Goal: Transaction & Acquisition: Purchase product/service

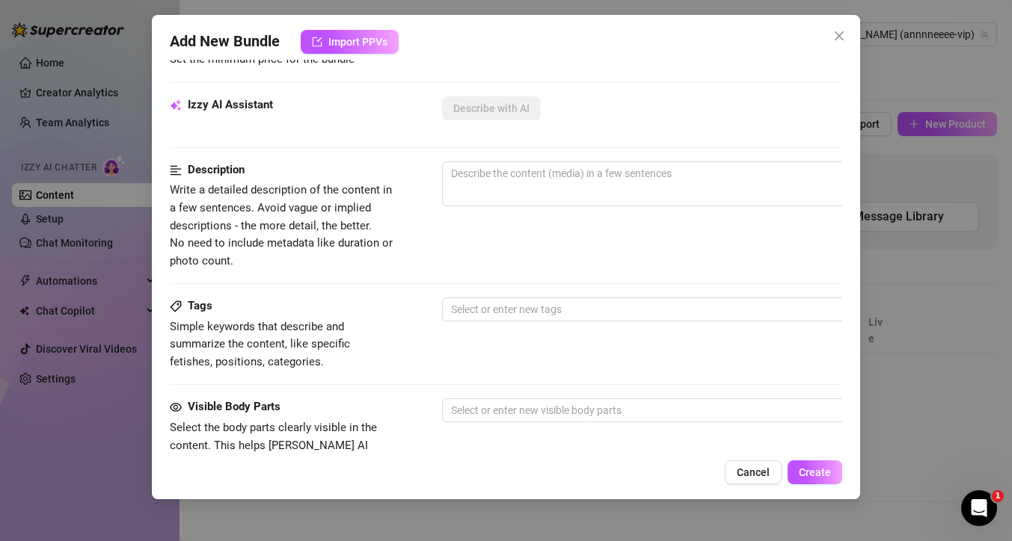
scroll to position [301, 0]
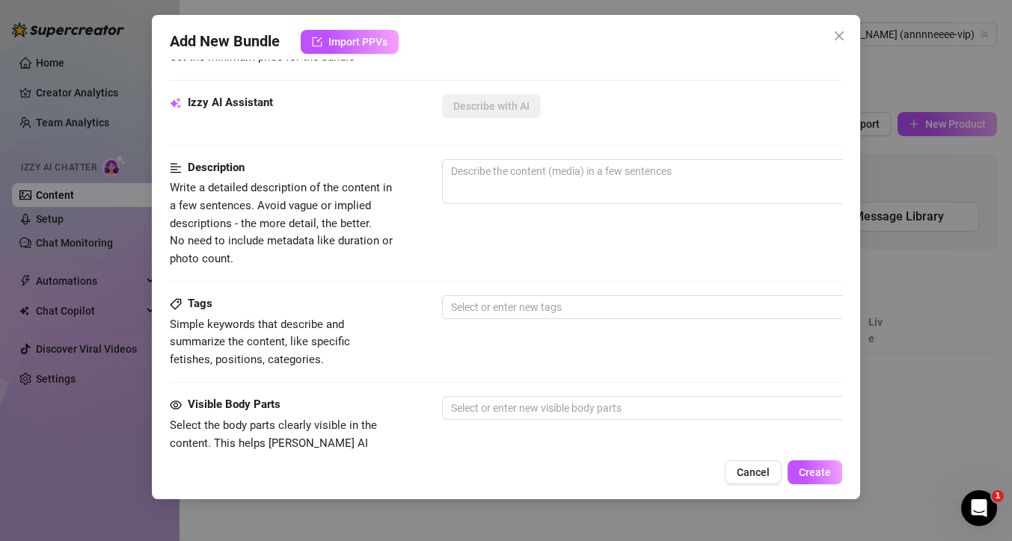
drag, startPoint x: 841, startPoint y: 268, endPoint x: 830, endPoint y: 284, distance: 19.9
click at [831, 286] on div "Account [PERSON_NAME] (@annnneeee-vip) Name Name is for your internal organizat…" at bounding box center [506, 256] width 672 height 392
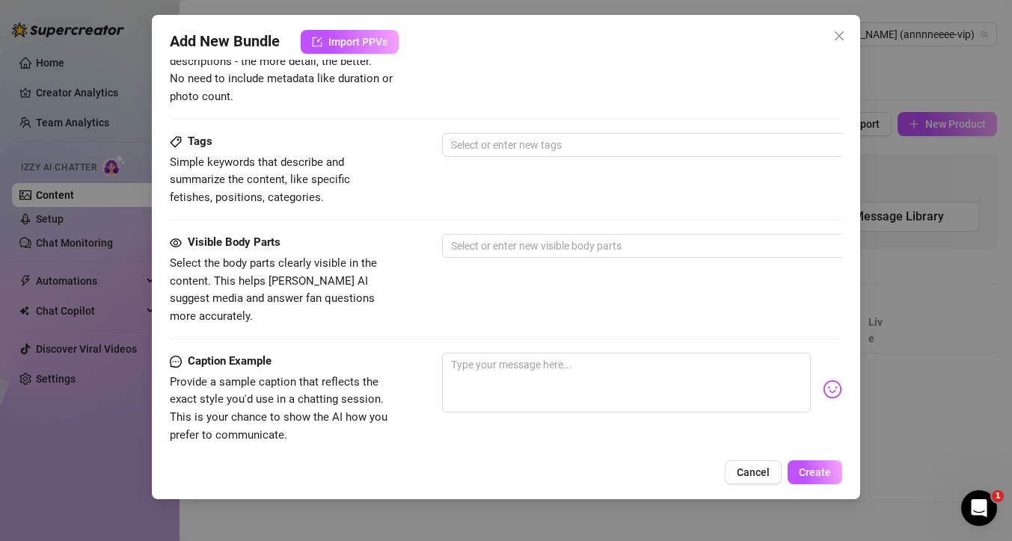
scroll to position [662, 0]
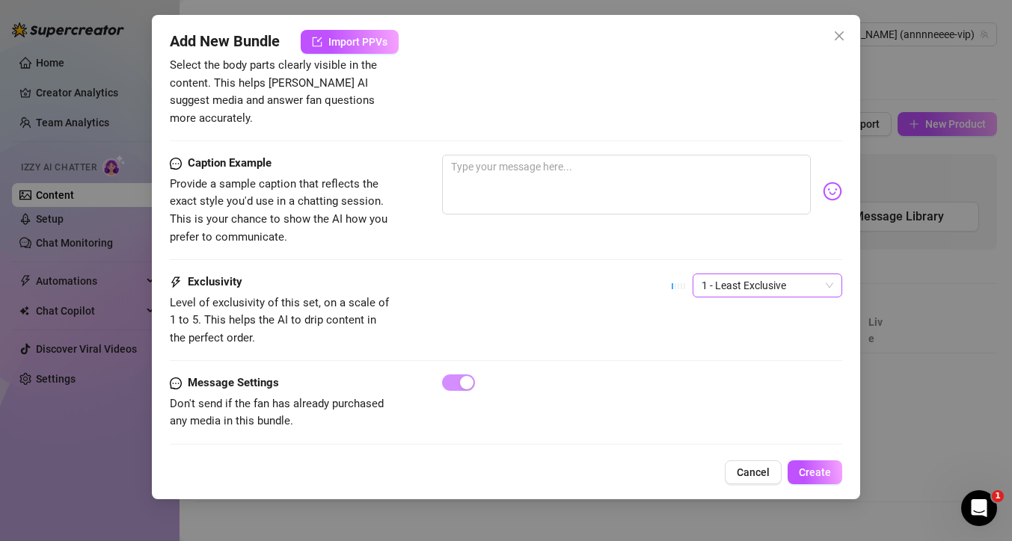
click at [820, 274] on span "1 - Least Exclusive" at bounding box center [767, 285] width 132 height 22
click at [647, 281] on div "Exclusivity Level of exclusivity of this set, on a scale of 1 to 5. This helps …" at bounding box center [506, 310] width 672 height 73
click at [371, 44] on span "Import PPVs" at bounding box center [357, 42] width 59 height 12
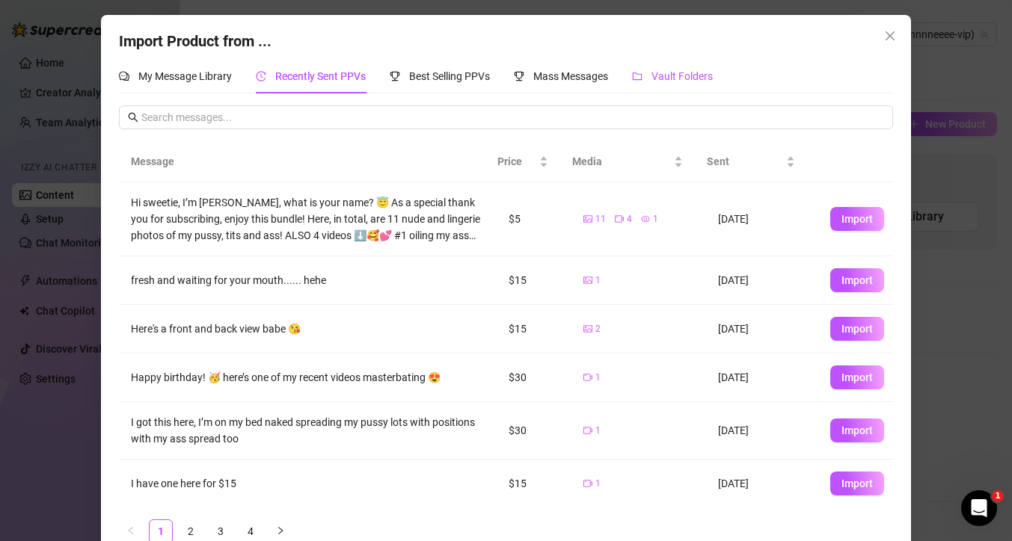
click at [695, 76] on span "Vault Folders" at bounding box center [681, 76] width 61 height 12
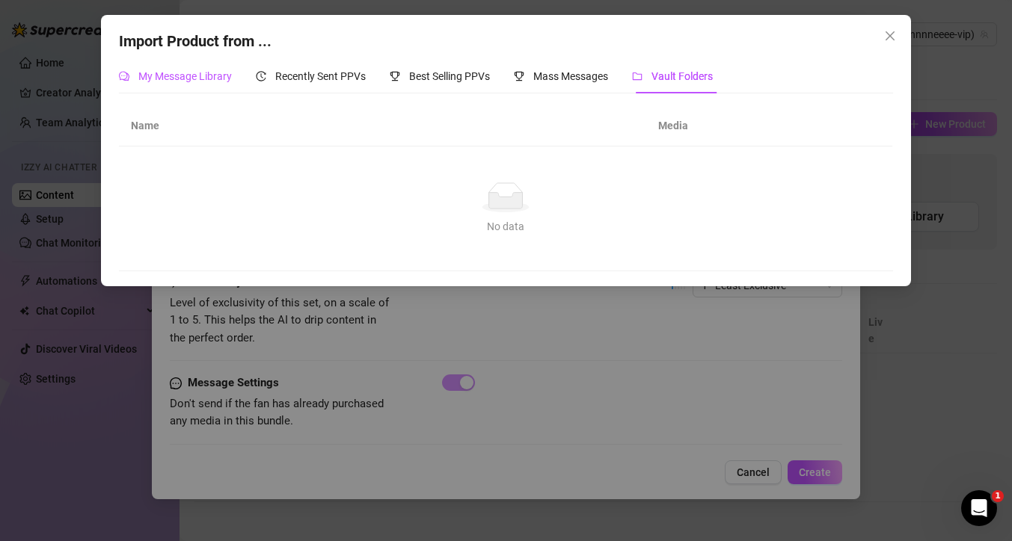
click at [171, 72] on span "My Message Library" at bounding box center [184, 76] width 93 height 12
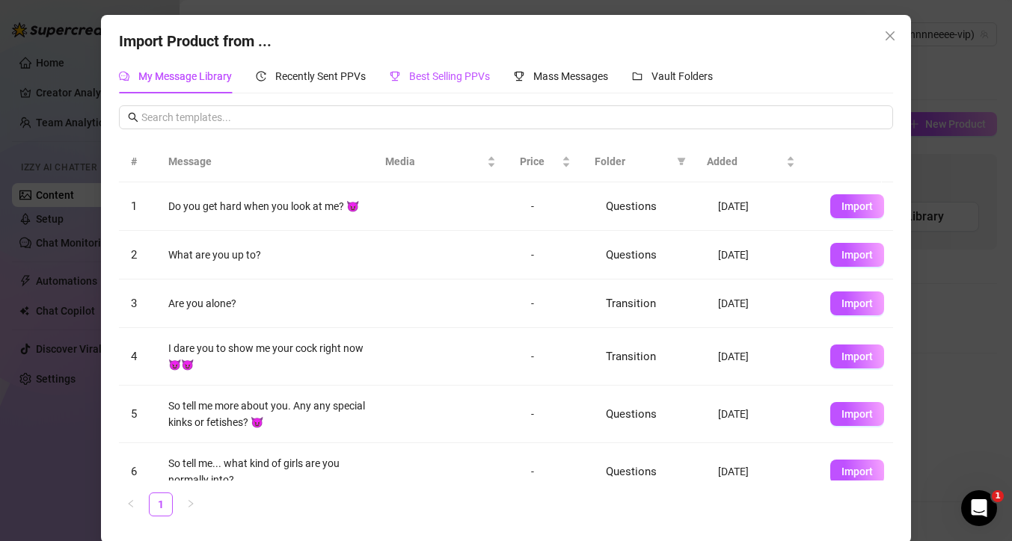
click at [445, 76] on span "Best Selling PPVs" at bounding box center [449, 76] width 81 height 12
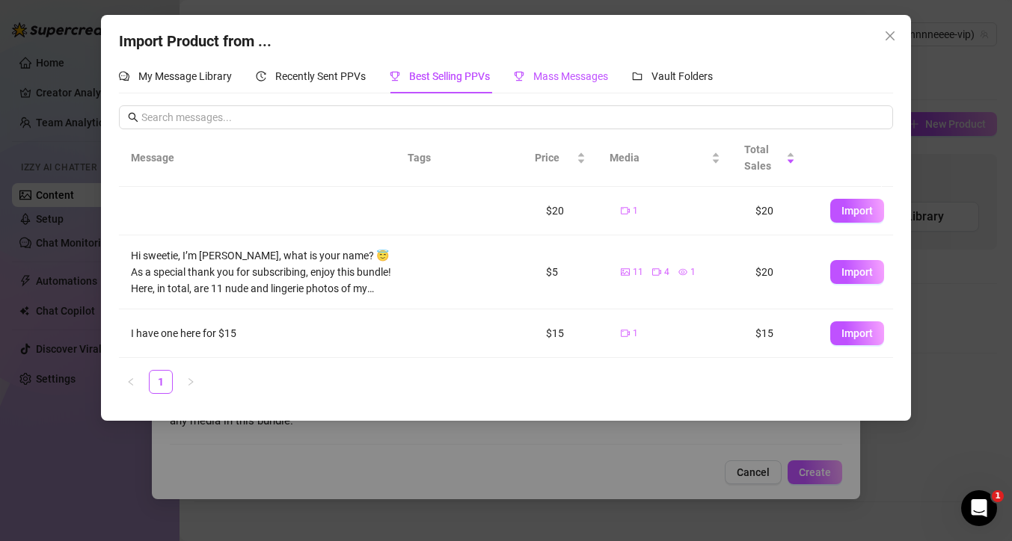
click at [559, 84] on div "Mass Messages" at bounding box center [561, 76] width 94 height 16
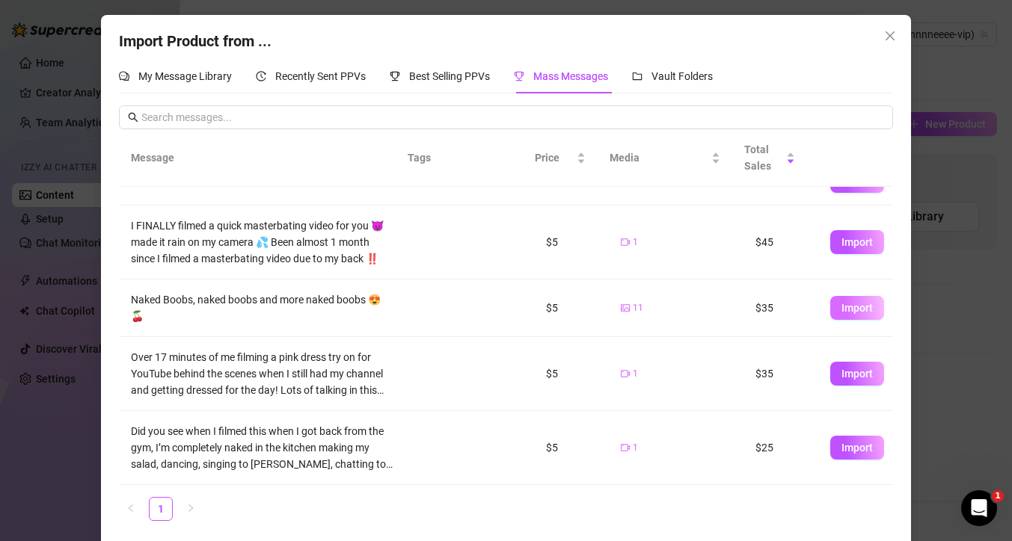
scroll to position [7, 0]
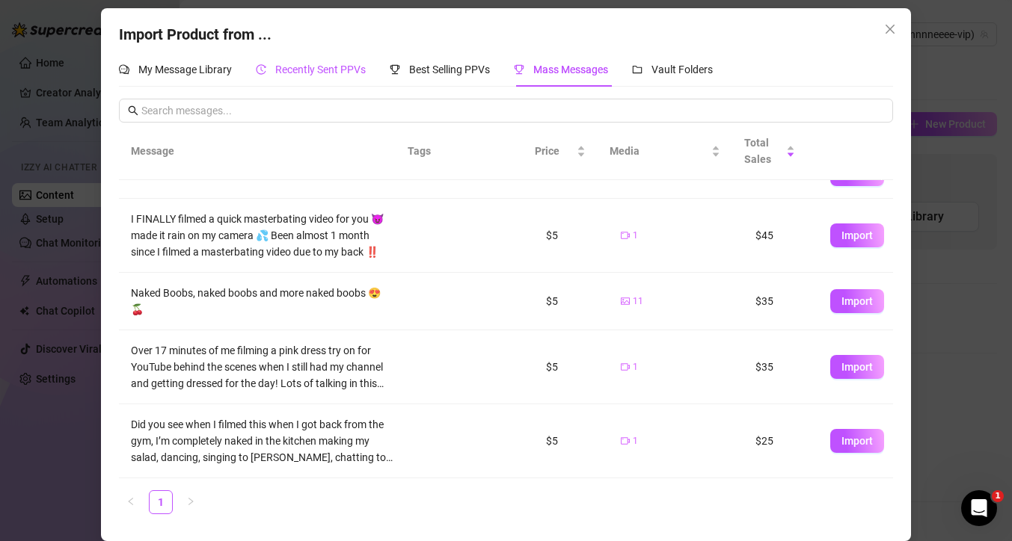
click at [294, 70] on span "Recently Sent PPVs" at bounding box center [320, 70] width 90 height 12
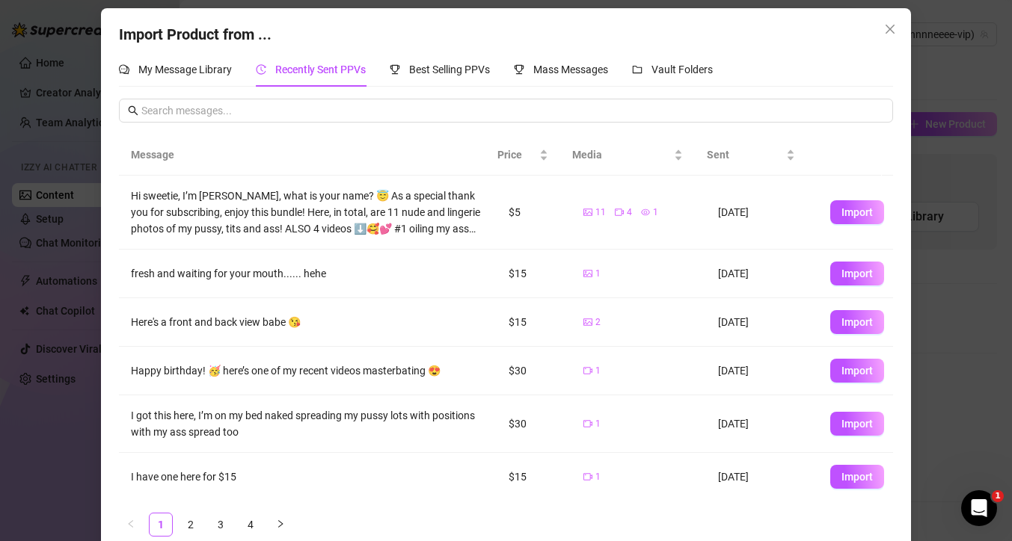
scroll to position [195, 0]
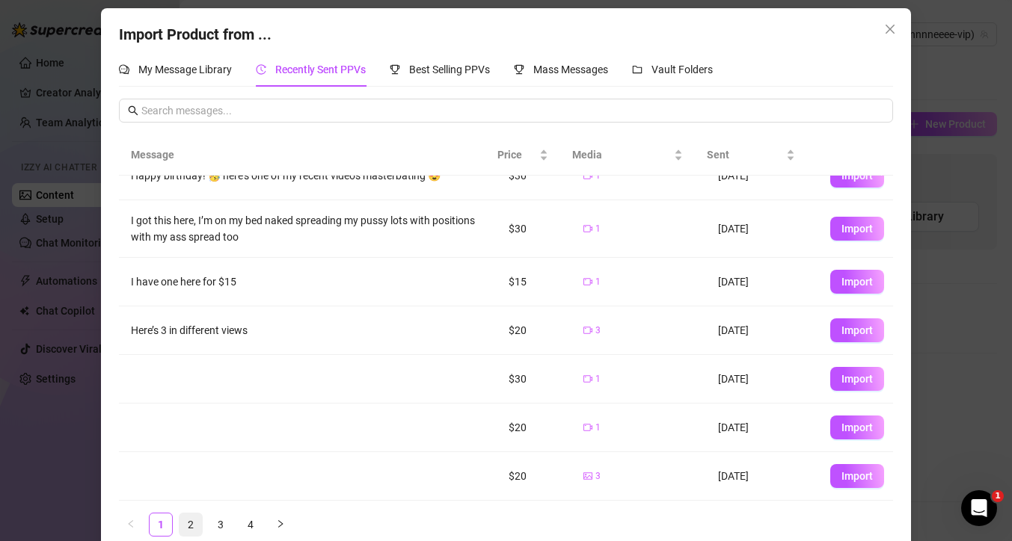
click at [179, 527] on link "2" at bounding box center [190, 525] width 22 height 22
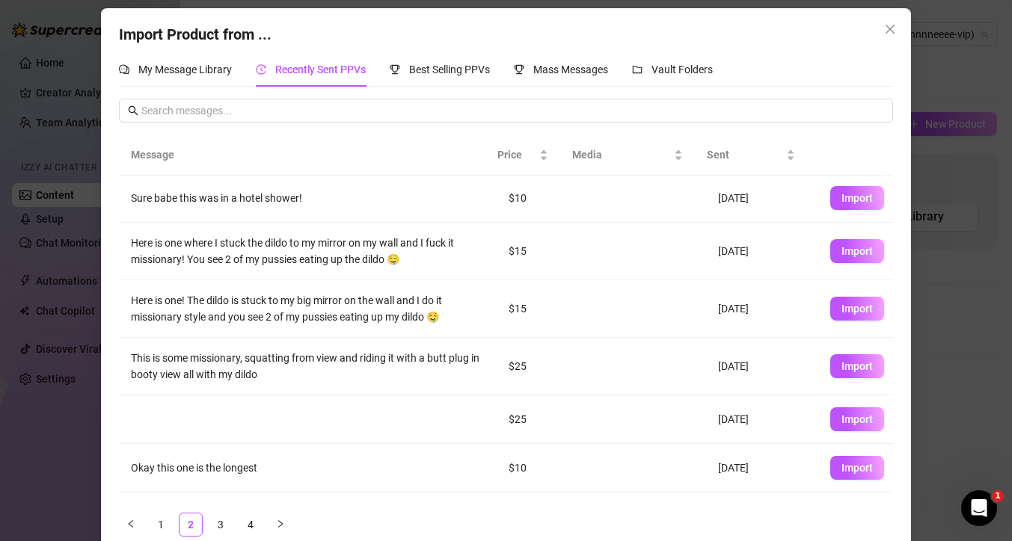
scroll to position [0, 0]
click at [218, 524] on link "3" at bounding box center [220, 525] width 22 height 22
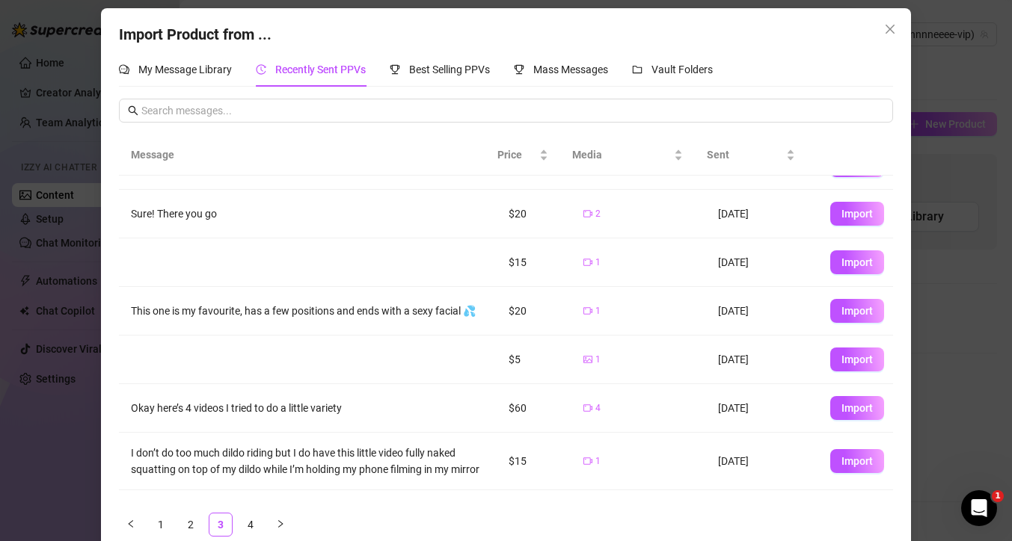
scroll to position [171, 0]
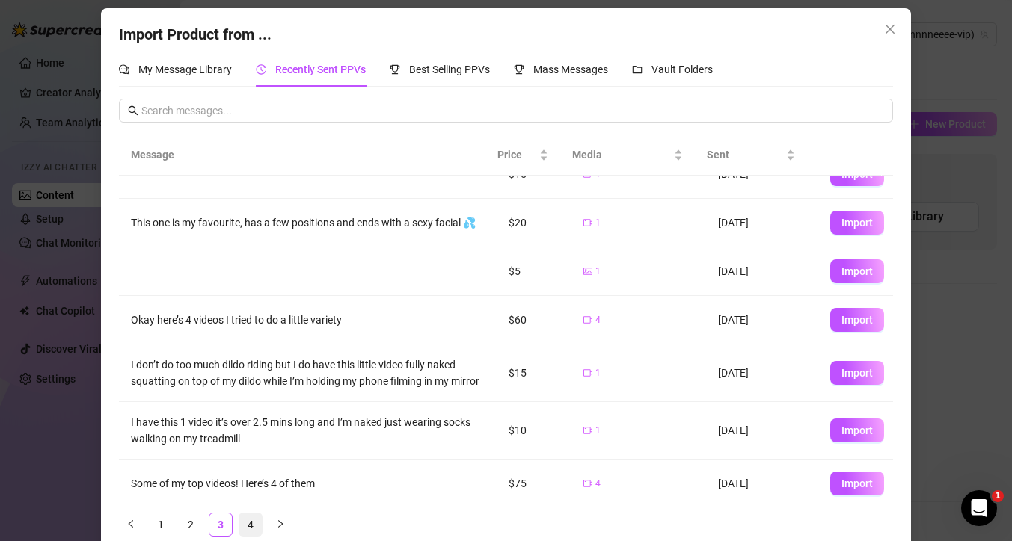
click at [239, 523] on link "4" at bounding box center [250, 525] width 22 height 22
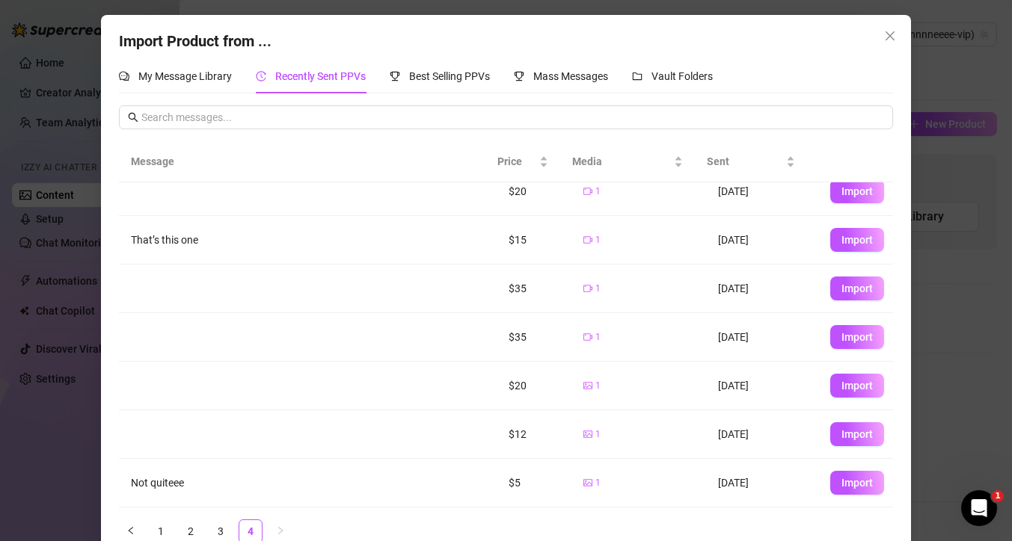
scroll to position [0, 0]
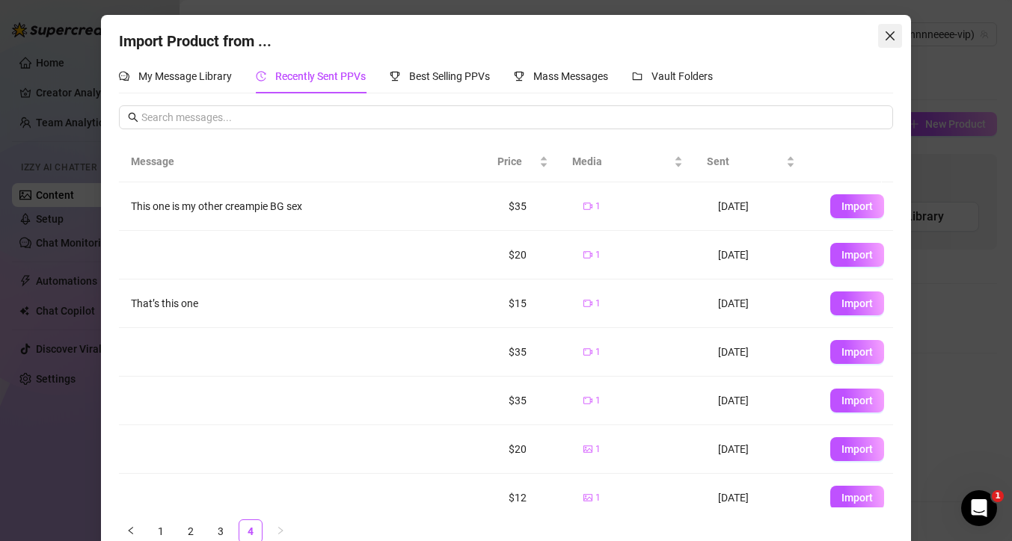
click at [891, 35] on span "Close" at bounding box center [890, 36] width 24 height 12
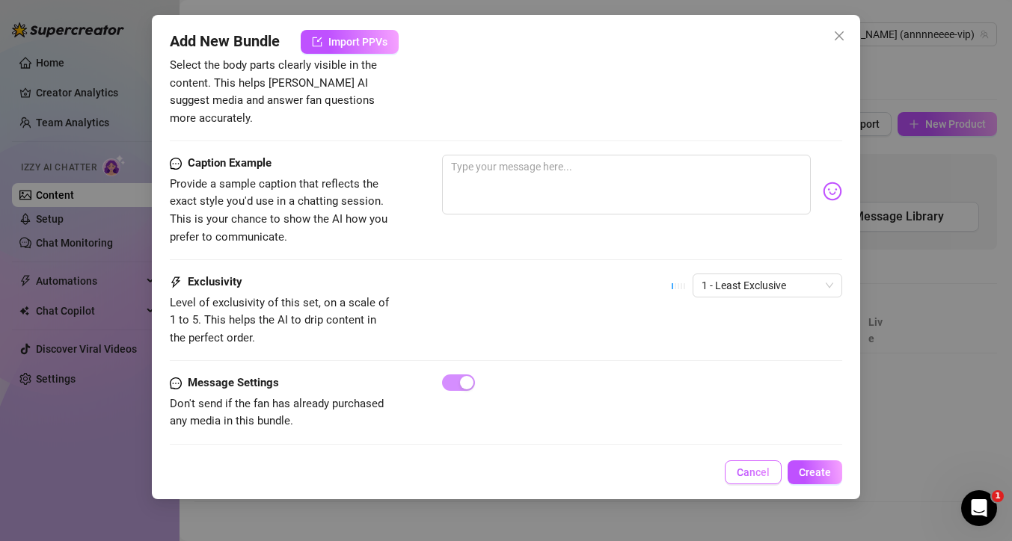
click at [760, 469] on span "Cancel" at bounding box center [752, 473] width 33 height 12
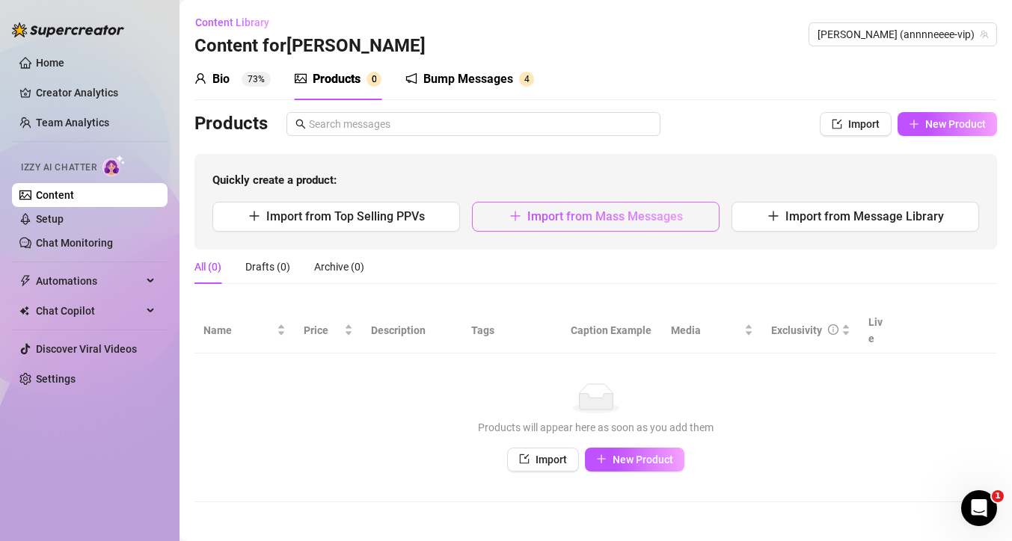
click at [620, 220] on span "Import from Mass Messages" at bounding box center [605, 216] width 156 height 14
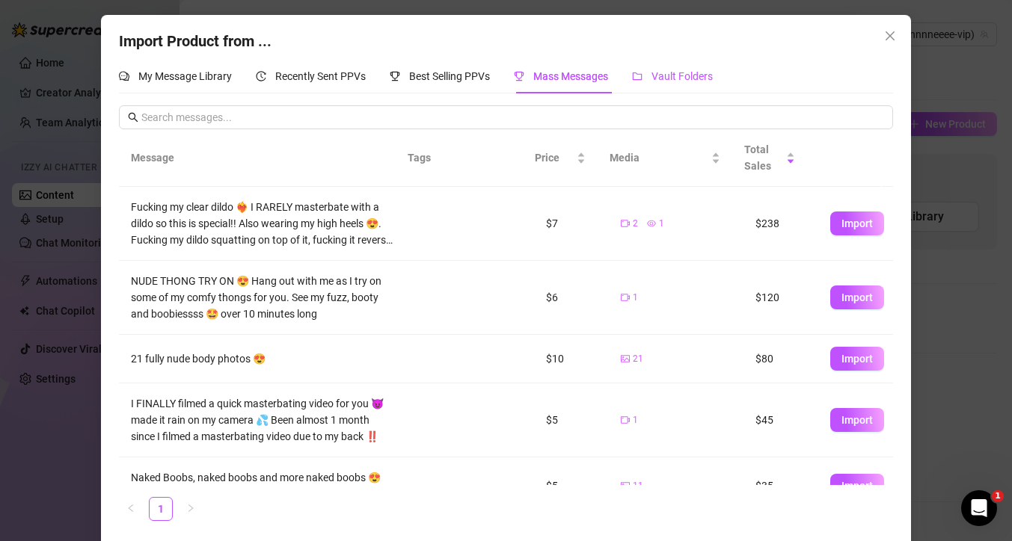
click at [671, 73] on span "Vault Folders" at bounding box center [681, 76] width 61 height 12
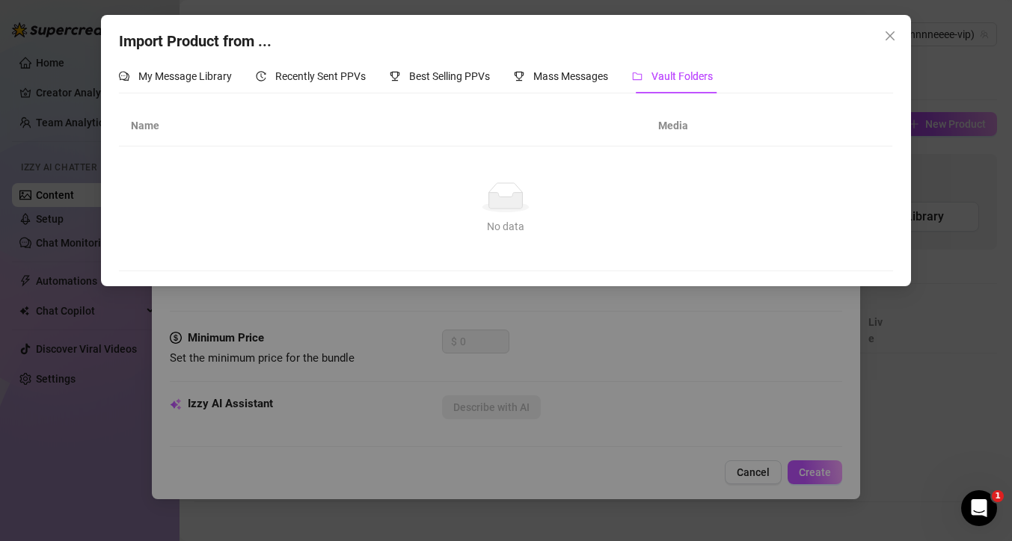
click at [673, 129] on th "Media" at bounding box center [713, 125] width 135 height 41
click at [486, 214] on div "No data No data" at bounding box center [505, 208] width 737 height 52
click at [135, 129] on th "Name" at bounding box center [382, 125] width 526 height 41
drag, startPoint x: 172, startPoint y: 122, endPoint x: 183, endPoint y: 128, distance: 12.7
click at [172, 122] on th "Name" at bounding box center [382, 125] width 526 height 41
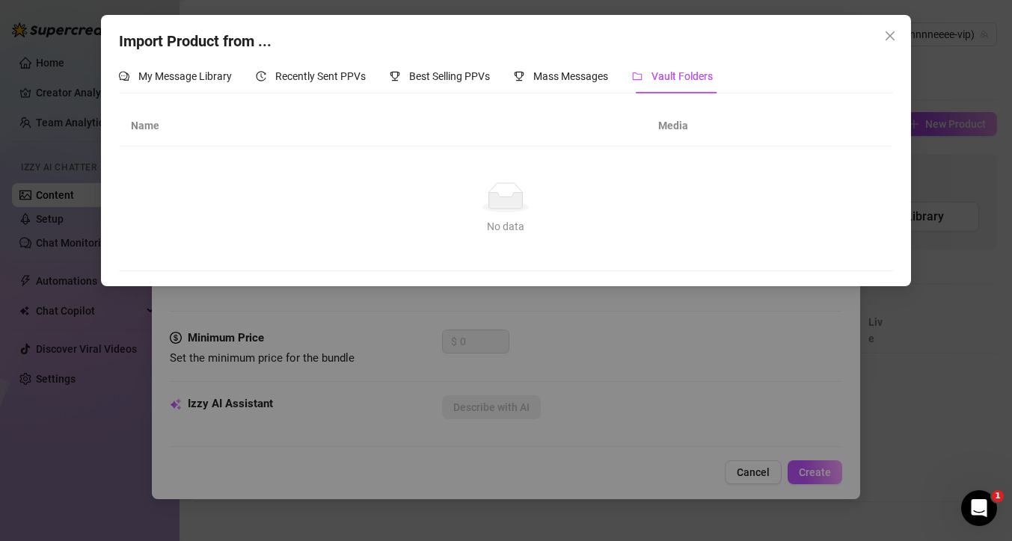
drag, startPoint x: 421, startPoint y: 220, endPoint x: 520, endPoint y: 218, distance: 98.7
click at [422, 220] on div "No data" at bounding box center [505, 226] width 737 height 16
click at [504, 231] on div "No data" at bounding box center [505, 226] width 737 height 16
drag, startPoint x: 517, startPoint y: 209, endPoint x: 677, endPoint y: 117, distance: 185.6
click at [517, 209] on ellipse at bounding box center [505, 208] width 46 height 10
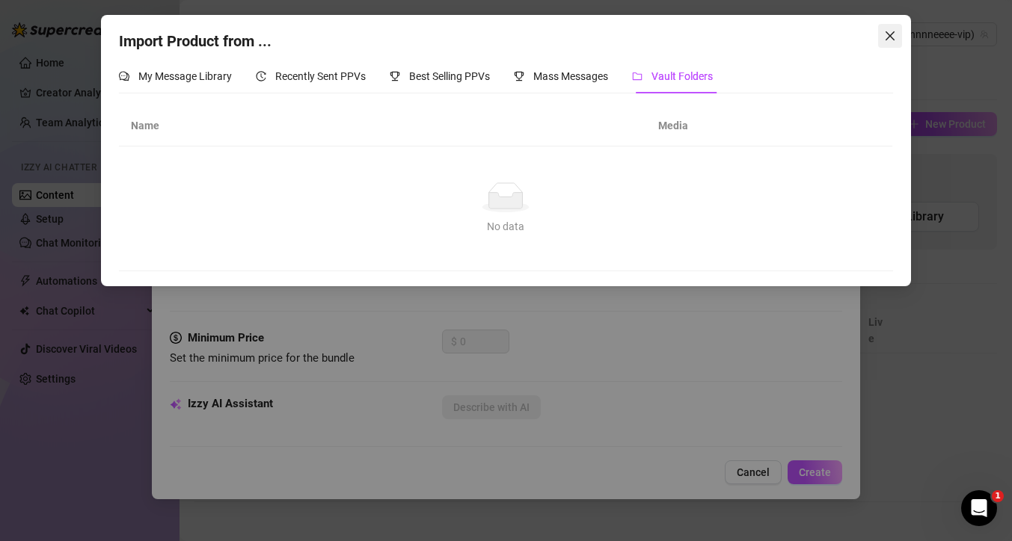
click at [888, 34] on icon "close" at bounding box center [889, 35] width 9 height 9
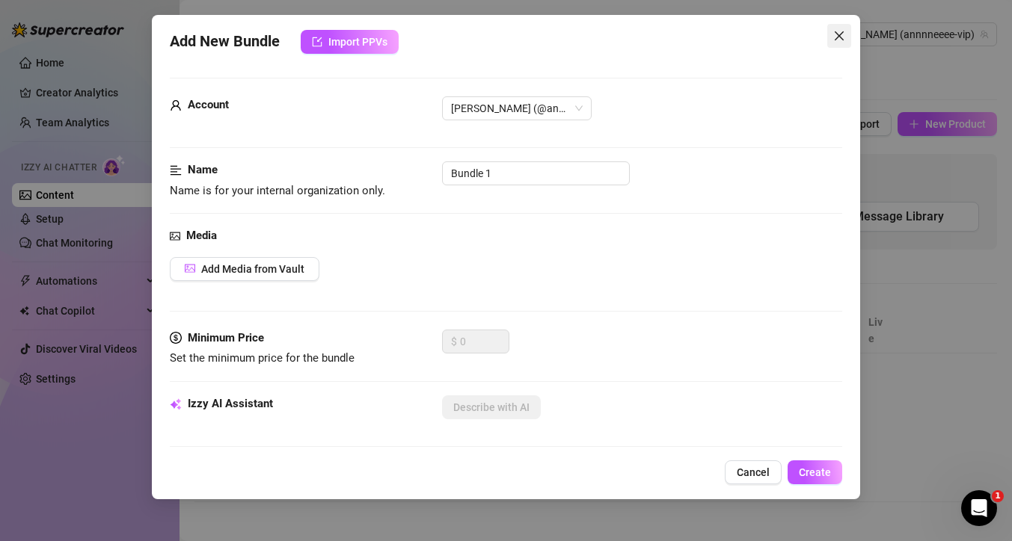
click at [845, 39] on span "Close" at bounding box center [839, 36] width 24 height 12
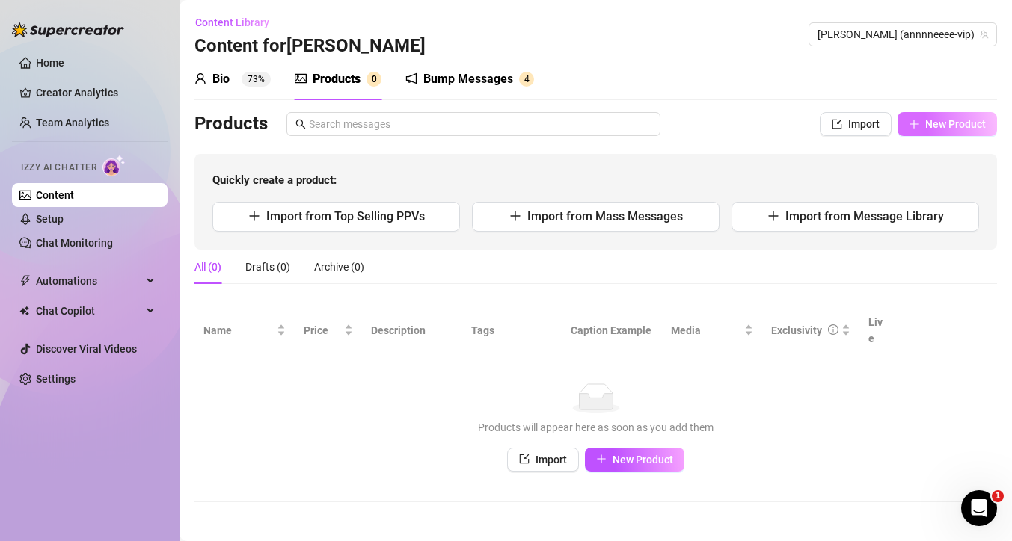
click at [958, 122] on span "New Product" at bounding box center [955, 124] width 61 height 12
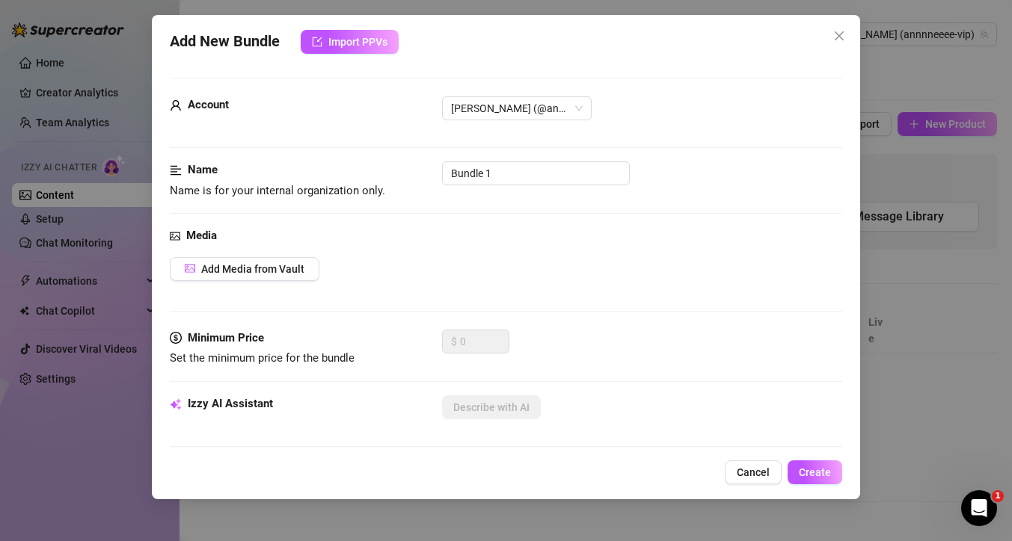
click at [755, 477] on span "Cancel" at bounding box center [752, 473] width 33 height 12
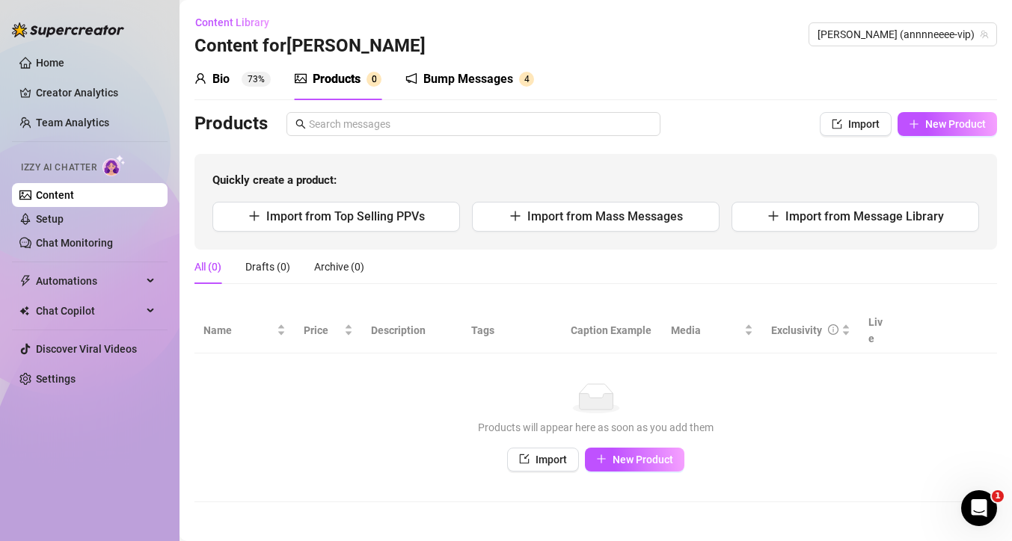
click at [851, 137] on div "Products Import New Product Quickly create a product: Import from Top Selling P…" at bounding box center [595, 181] width 802 height 138
click at [853, 131] on button "Import" at bounding box center [855, 124] width 72 height 24
type textarea "Type your message here..."
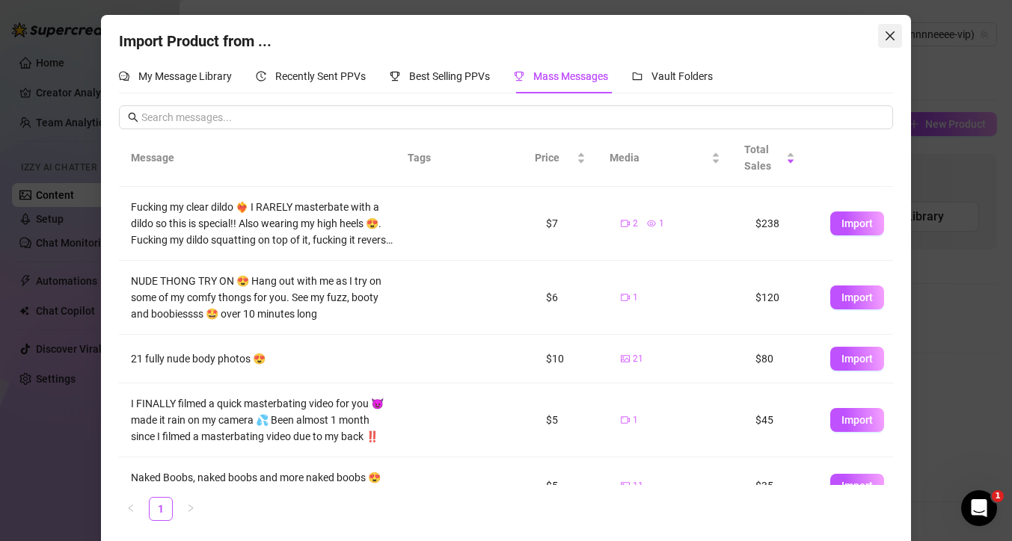
click at [884, 31] on icon "close" at bounding box center [890, 36] width 12 height 12
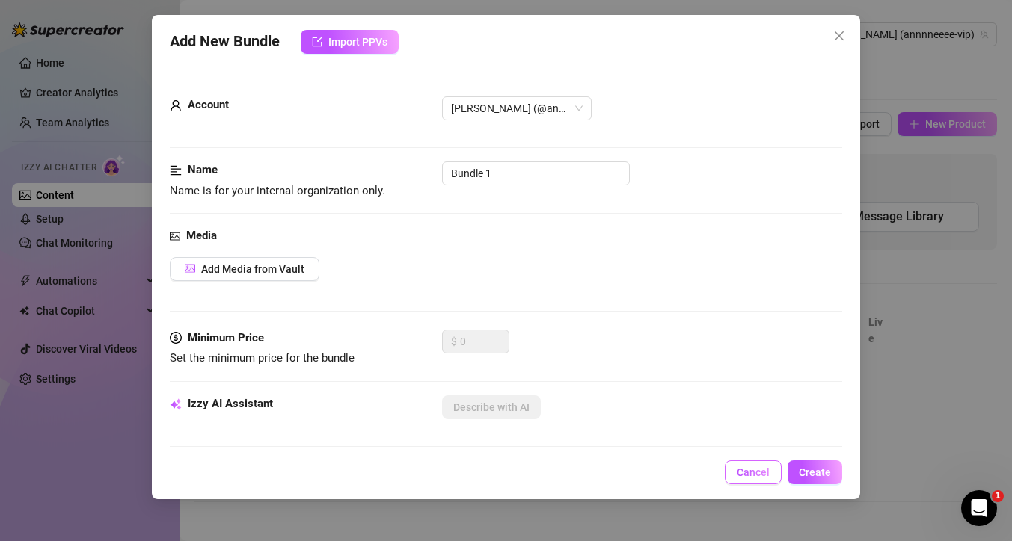
click at [751, 475] on span "Cancel" at bounding box center [752, 473] width 33 height 12
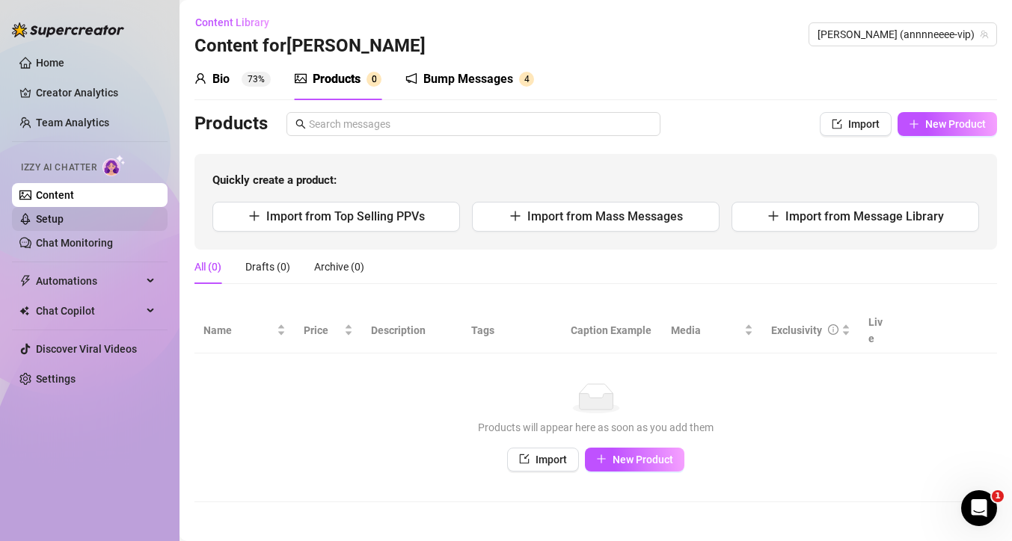
click at [58, 221] on link "Setup" at bounding box center [50, 219] width 28 height 12
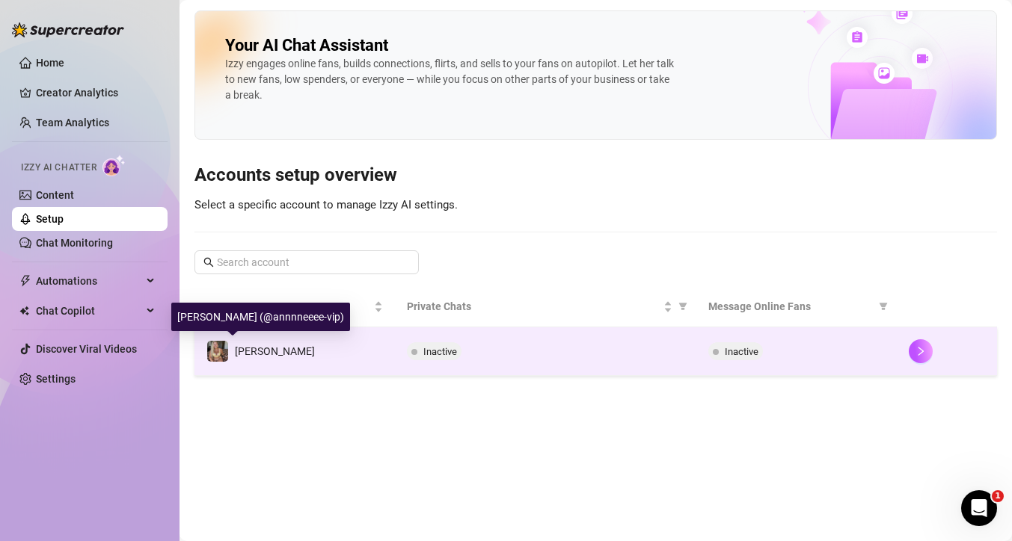
click at [250, 351] on span "[PERSON_NAME]" at bounding box center [275, 351] width 80 height 12
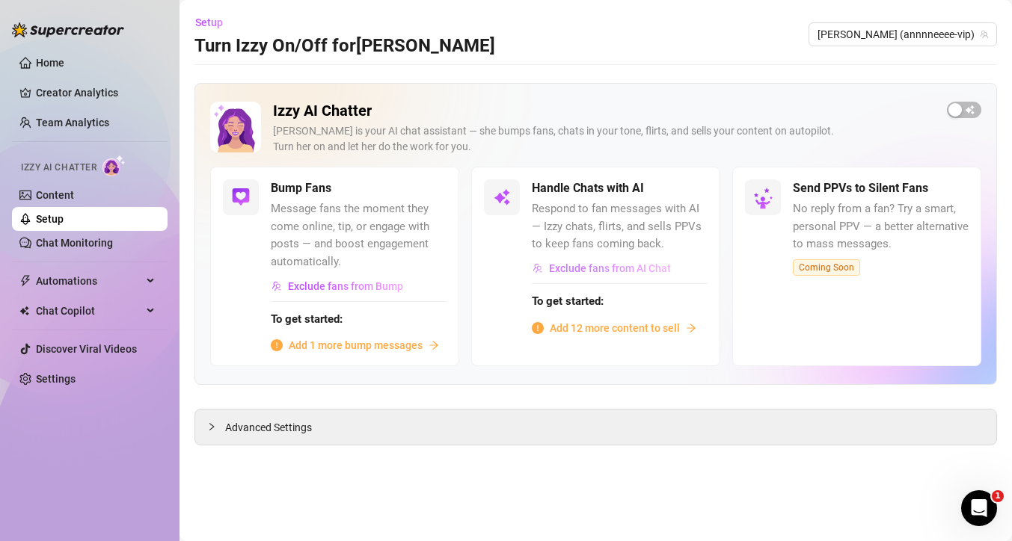
click at [626, 277] on button "Exclude fans from AI Chat" at bounding box center [602, 268] width 140 height 24
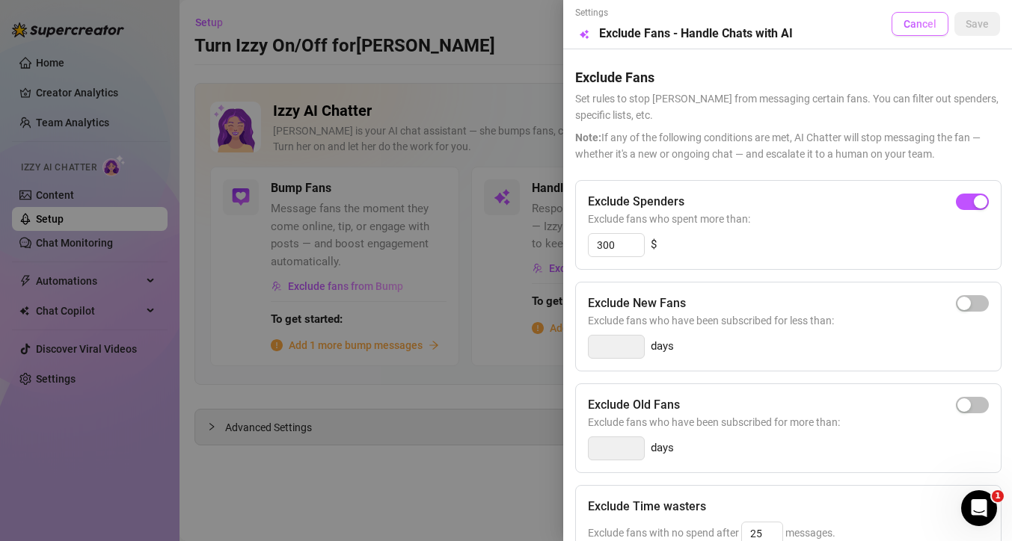
click at [922, 26] on span "Cancel" at bounding box center [919, 24] width 33 height 12
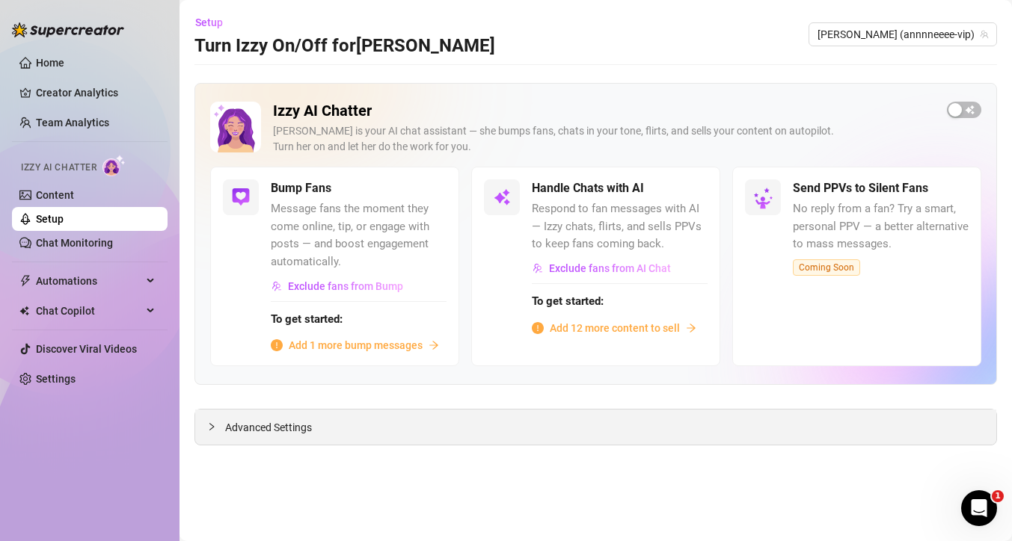
click at [289, 437] on div "Advanced Settings" at bounding box center [595, 427] width 801 height 35
click at [290, 430] on span "Advanced Settings" at bounding box center [268, 427] width 87 height 16
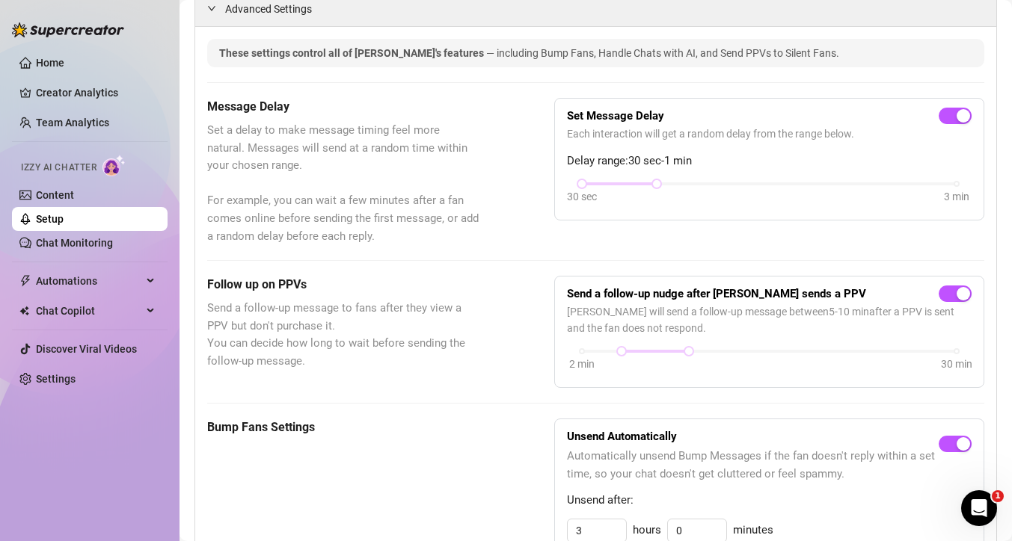
scroll to position [420, 0]
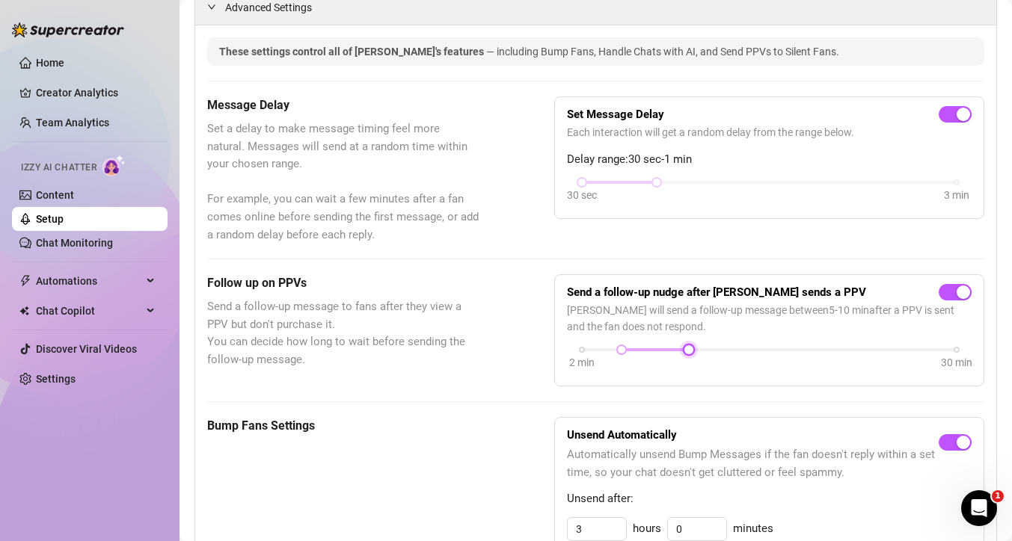
click at [943, 351] on div "2 min 30 min" at bounding box center [769, 348] width 375 height 6
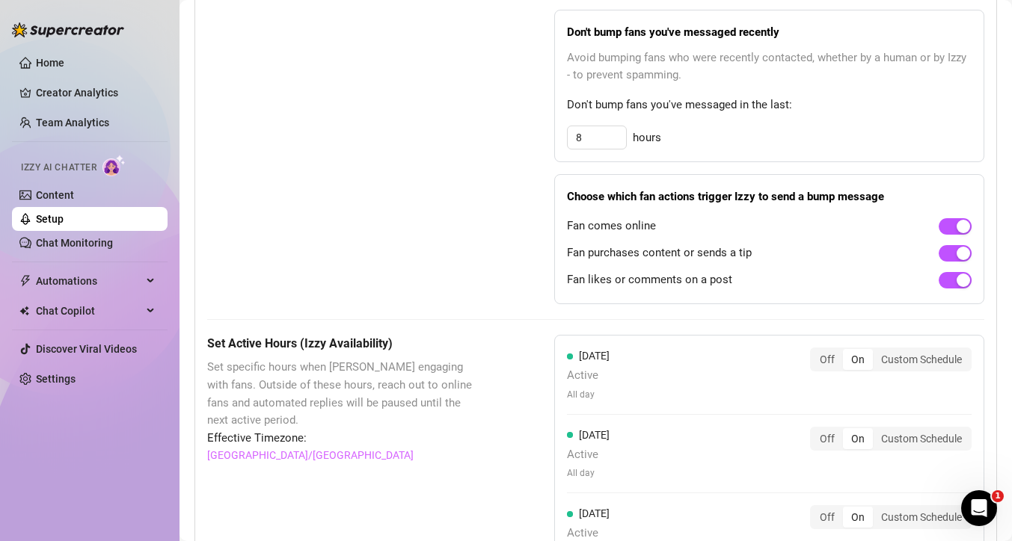
scroll to position [1108, 0]
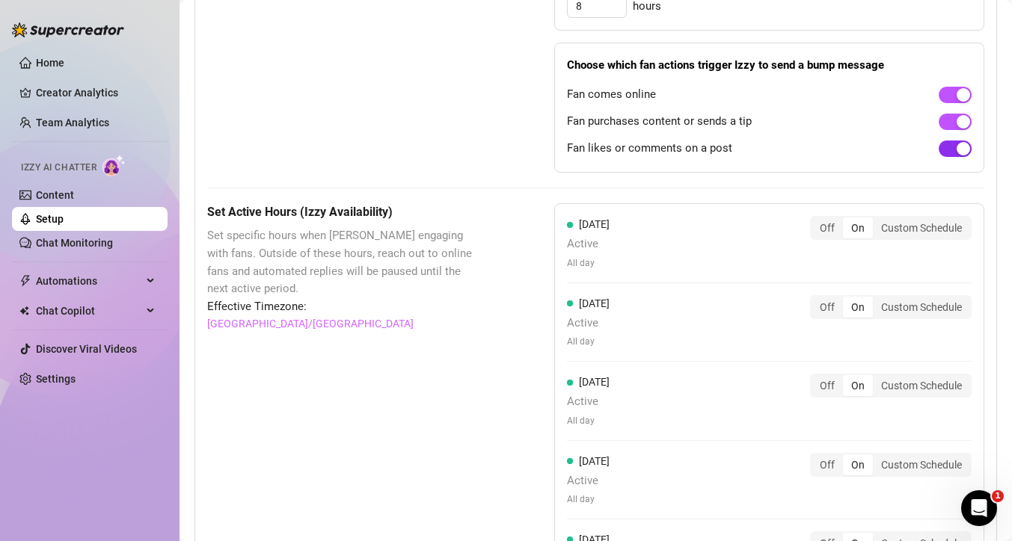
click at [940, 147] on span "button" at bounding box center [954, 149] width 33 height 16
click at [940, 147] on div "button" at bounding box center [946, 148] width 13 height 13
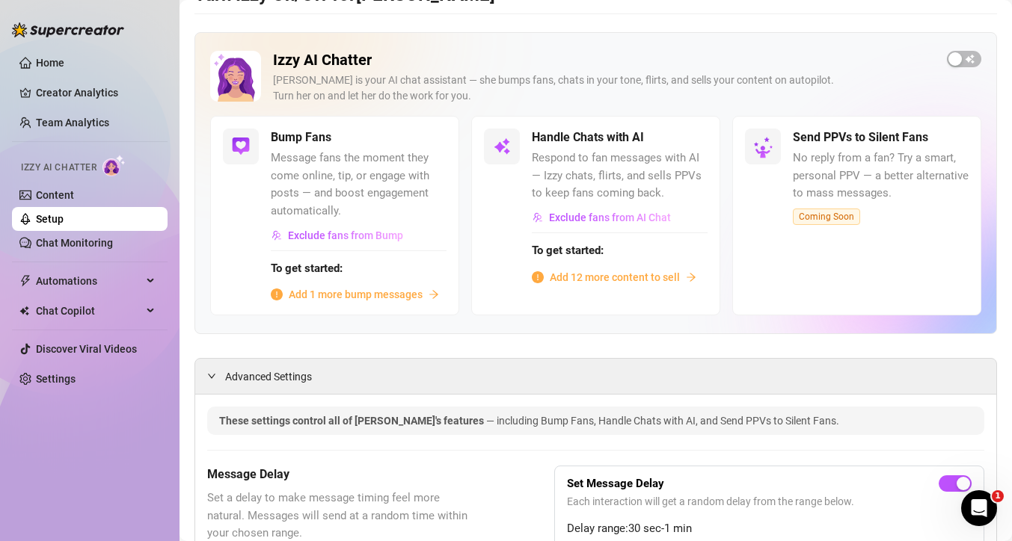
scroll to position [0, 0]
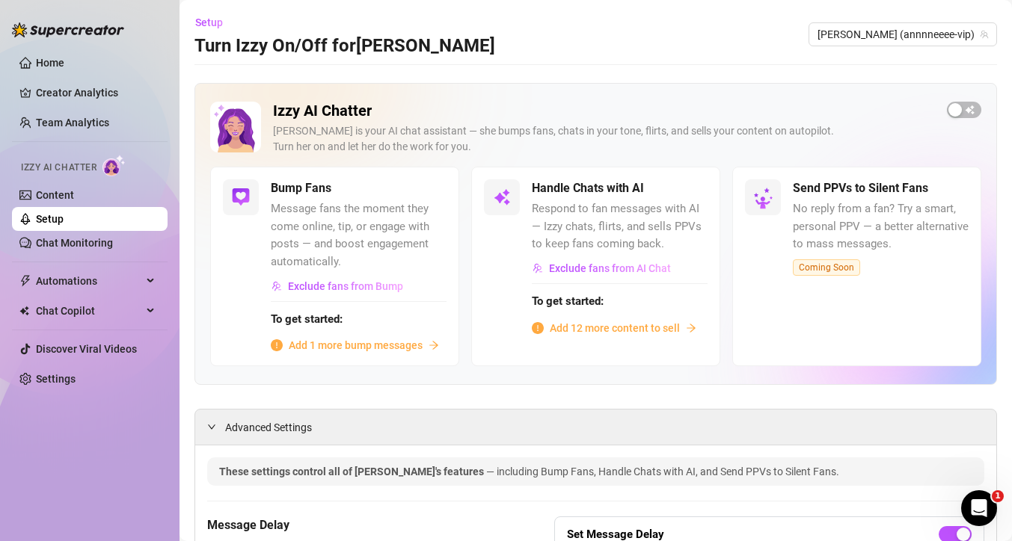
click at [618, 332] on span "Add 12 more content to sell" at bounding box center [614, 328] width 130 height 16
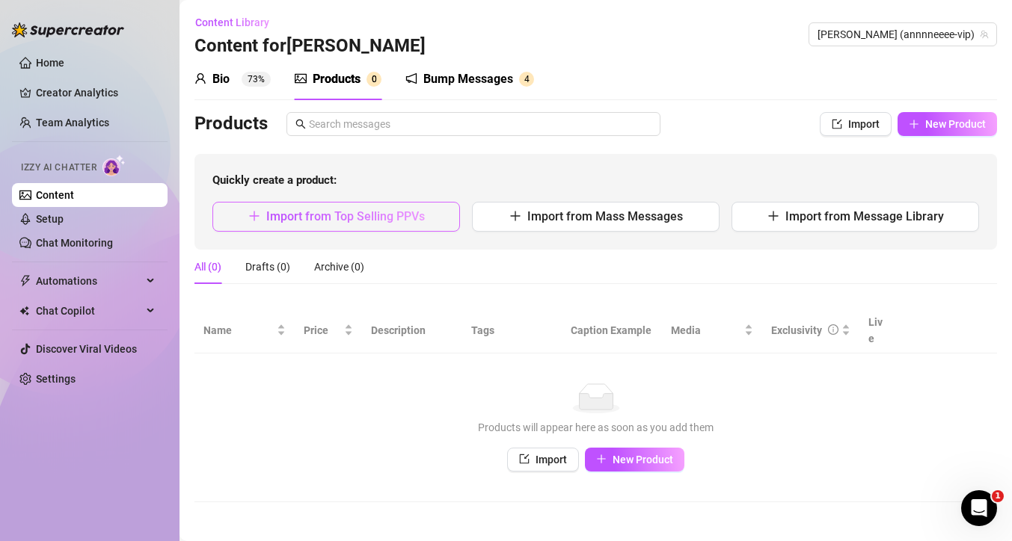
click at [363, 218] on span "Import from Top Selling PPVs" at bounding box center [345, 216] width 158 height 14
type textarea "Type your message here..."
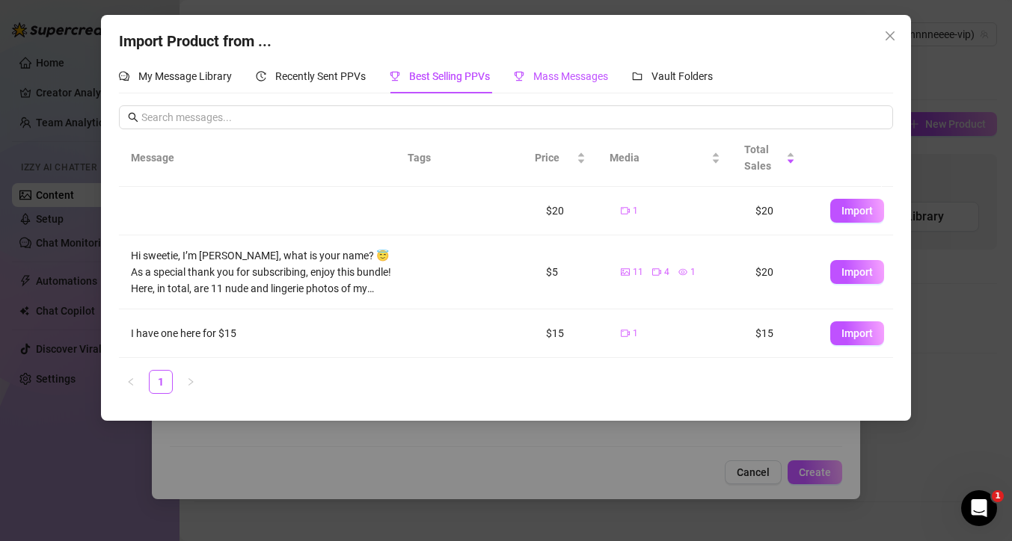
click at [559, 78] on span "Mass Messages" at bounding box center [570, 76] width 75 height 12
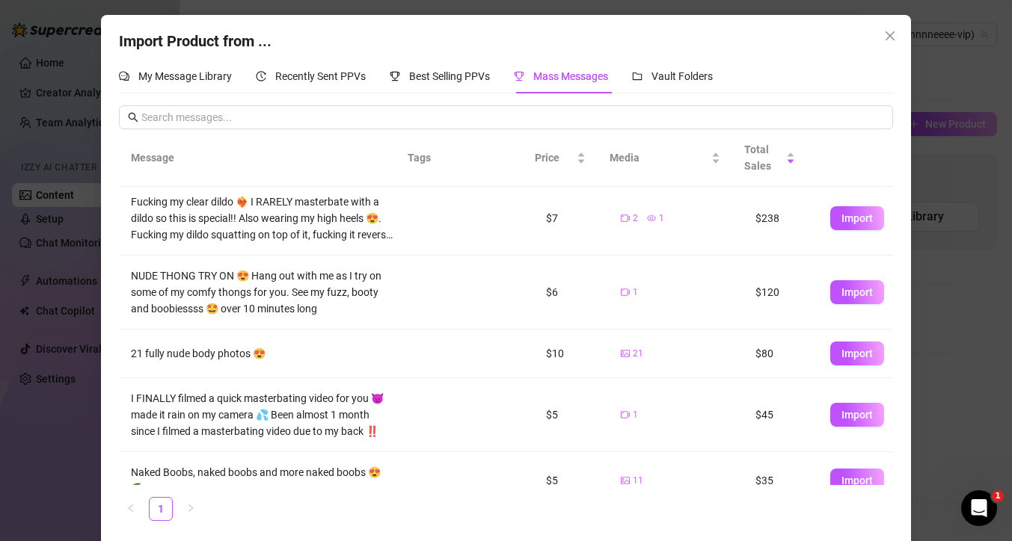
scroll to position [13, 0]
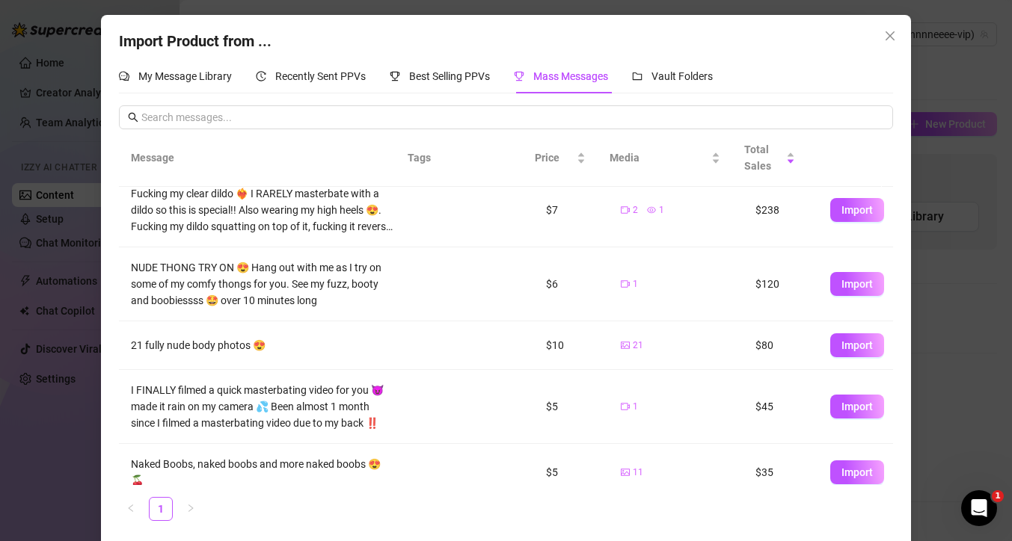
click at [884, 31] on icon "close" at bounding box center [890, 36] width 12 height 12
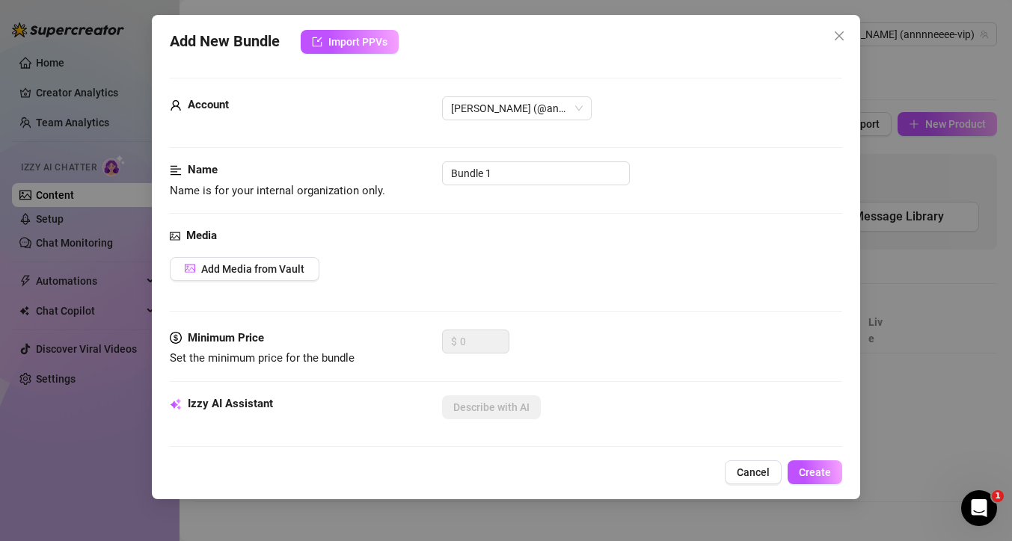
click at [84, 430] on div "Add New Bundle Import PPVs Account [PERSON_NAME] (@annnneeee-vip) Name Name is …" at bounding box center [506, 270] width 1012 height 541
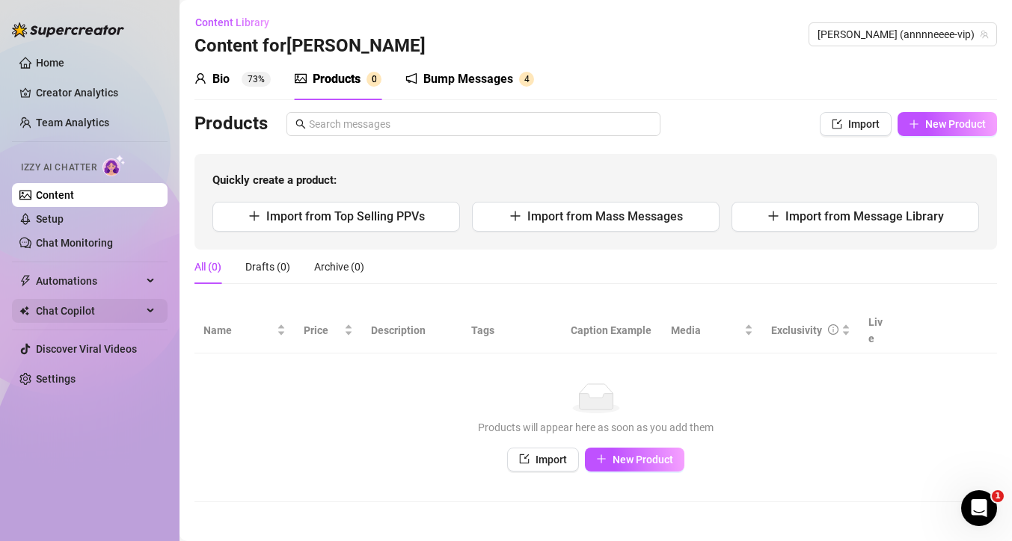
click at [81, 315] on span "Chat Copilot" at bounding box center [89, 311] width 106 height 24
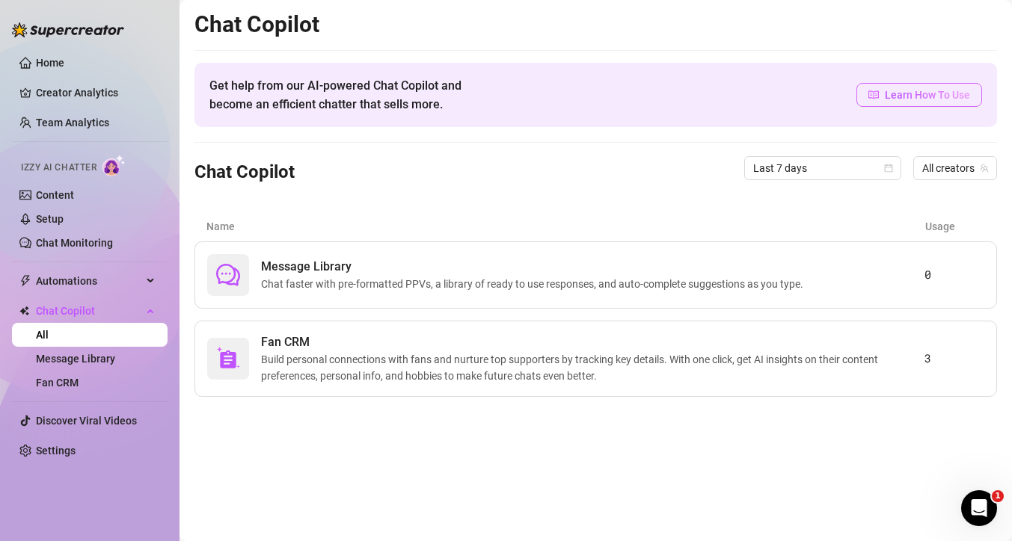
click at [935, 94] on span "Learn How To Use" at bounding box center [926, 95] width 85 height 16
click at [461, 278] on span "Chat faster with pre-formatted PPVs, a library of ready to use responses, and a…" at bounding box center [535, 284] width 548 height 16
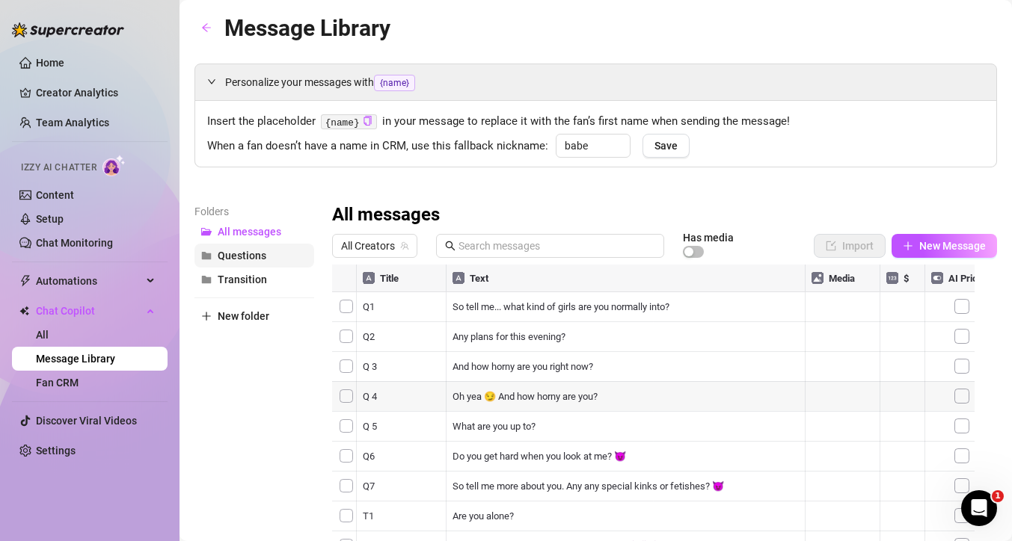
click at [241, 260] on span "Questions" at bounding box center [242, 256] width 49 height 12
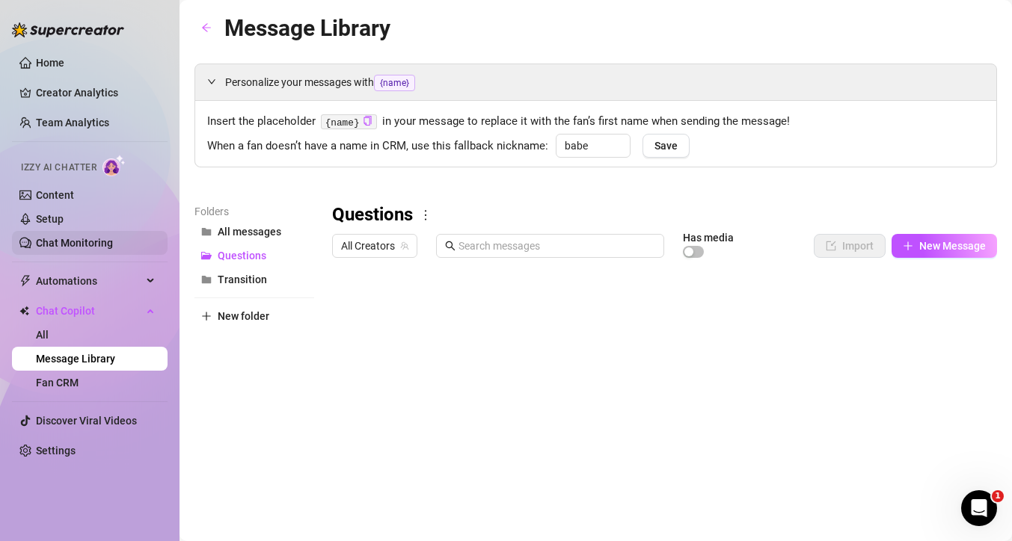
click at [71, 240] on link "Chat Monitoring" at bounding box center [74, 243] width 77 height 12
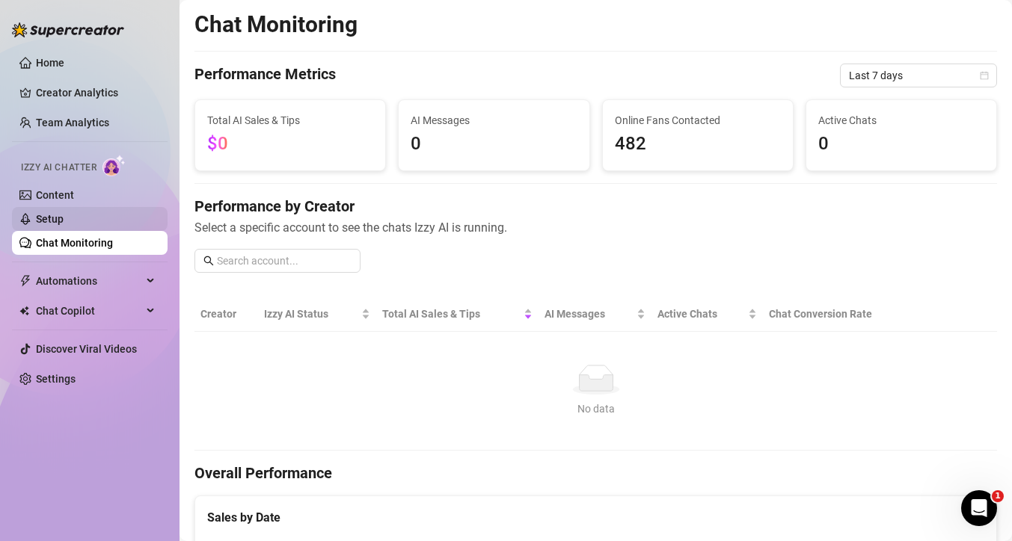
click at [56, 218] on link "Setup" at bounding box center [50, 219] width 28 height 12
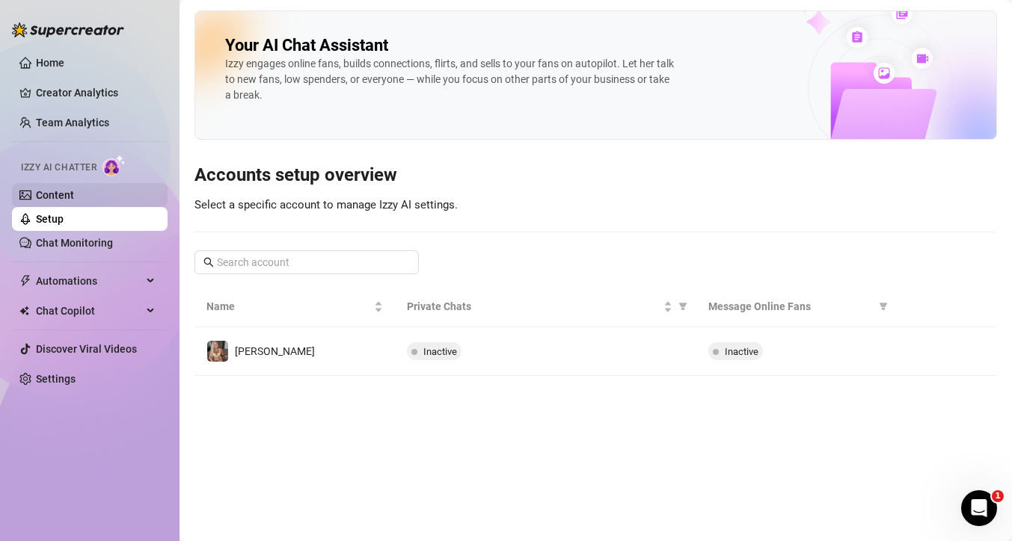
click at [74, 198] on link "Content" at bounding box center [55, 195] width 38 height 12
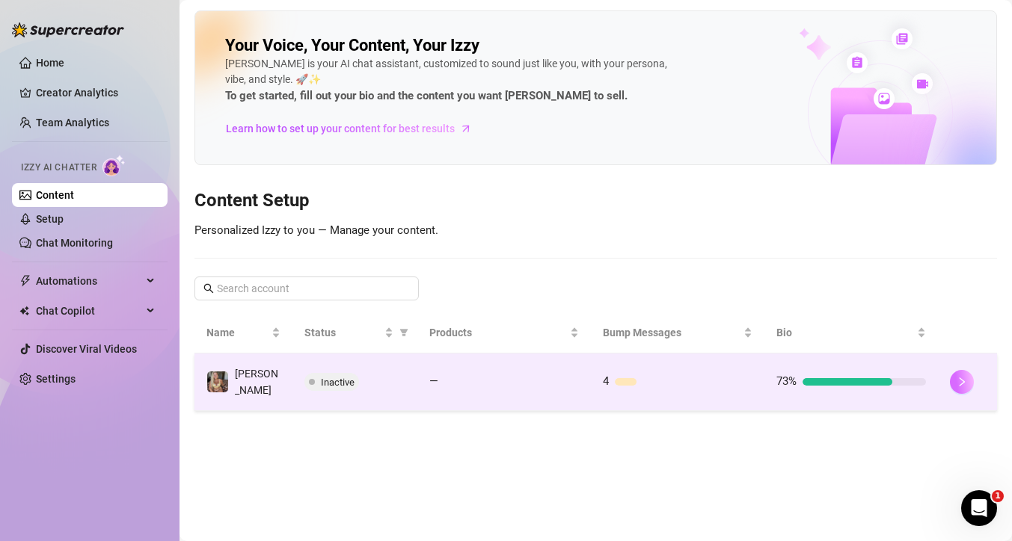
click at [960, 380] on icon "right" at bounding box center [961, 382] width 5 height 9
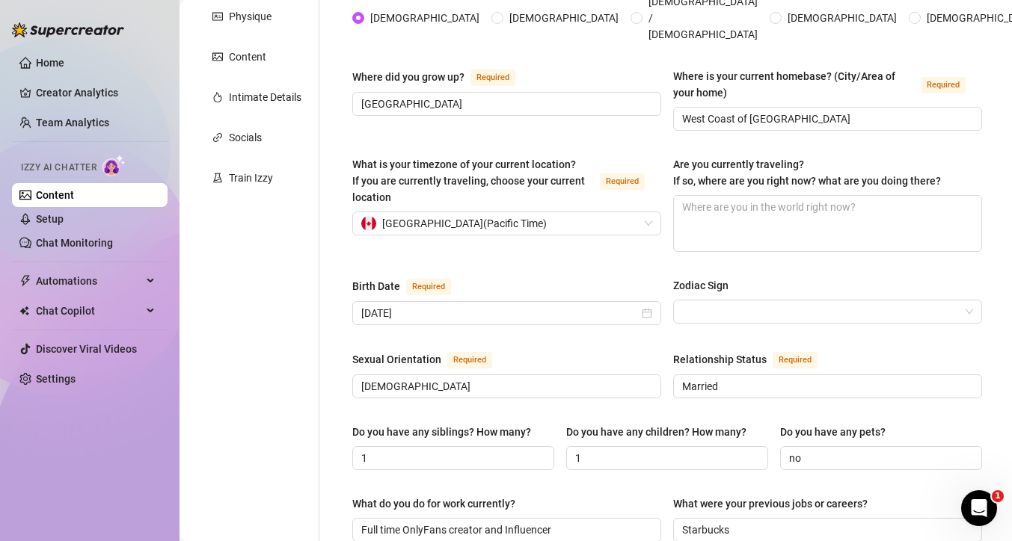
scroll to position [104, 0]
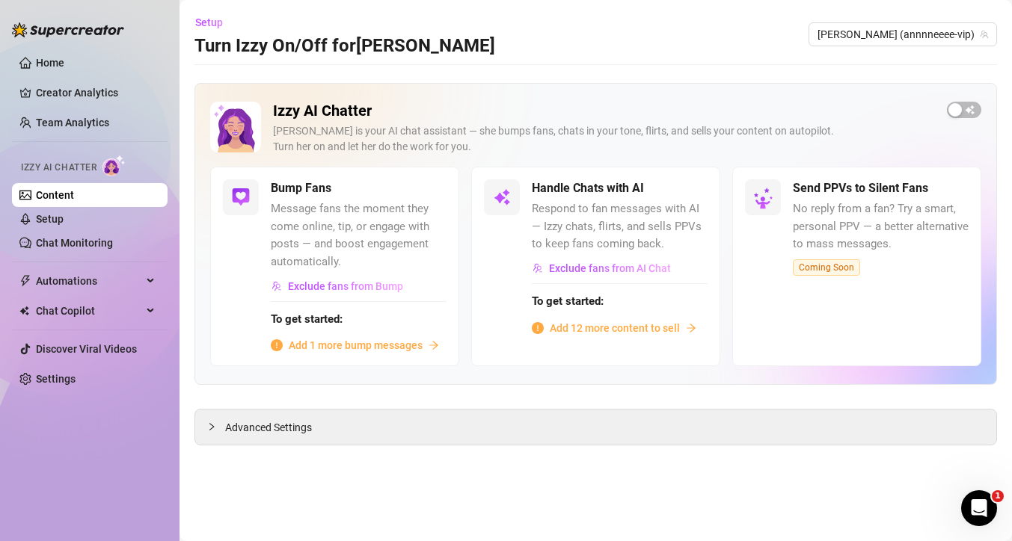
click at [582, 327] on span "Add 12 more content to sell" at bounding box center [614, 328] width 130 height 16
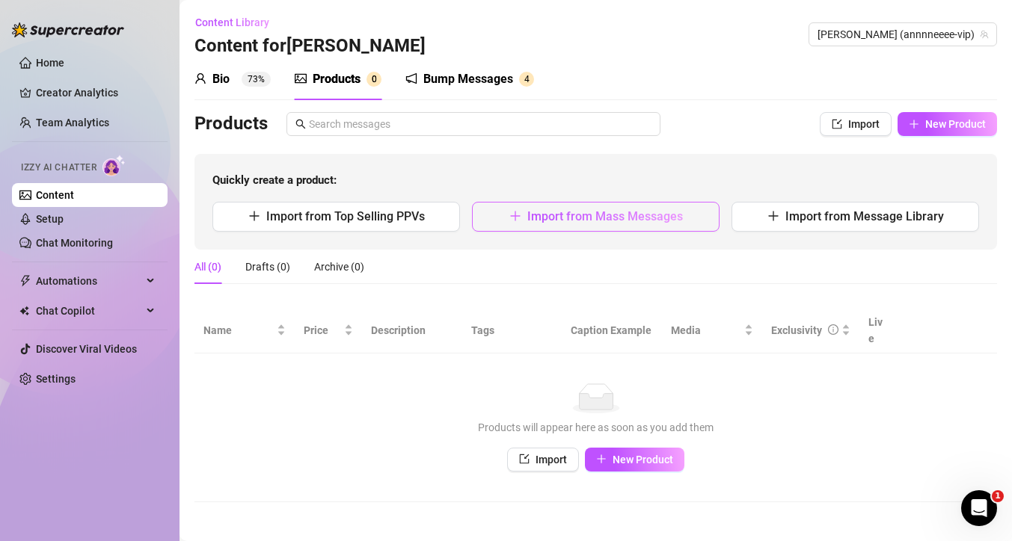
click at [645, 221] on span "Import from Mass Messages" at bounding box center [605, 216] width 156 height 14
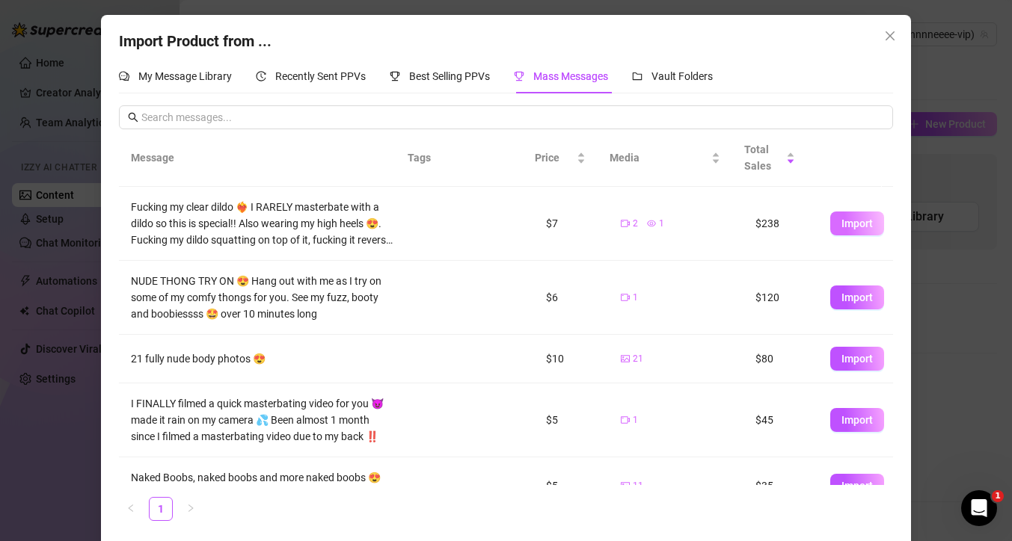
click at [848, 223] on span "Import" at bounding box center [856, 224] width 31 height 12
type textarea "Fucking my clear dildo ❤️‍🔥 I RARELY masterbate with a dildo so this is special…"
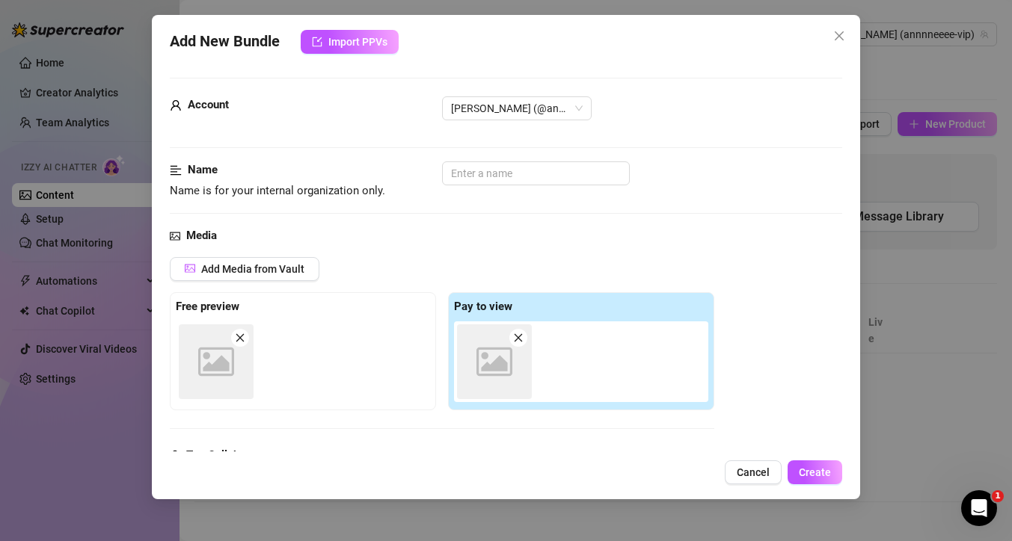
scroll to position [233, 0]
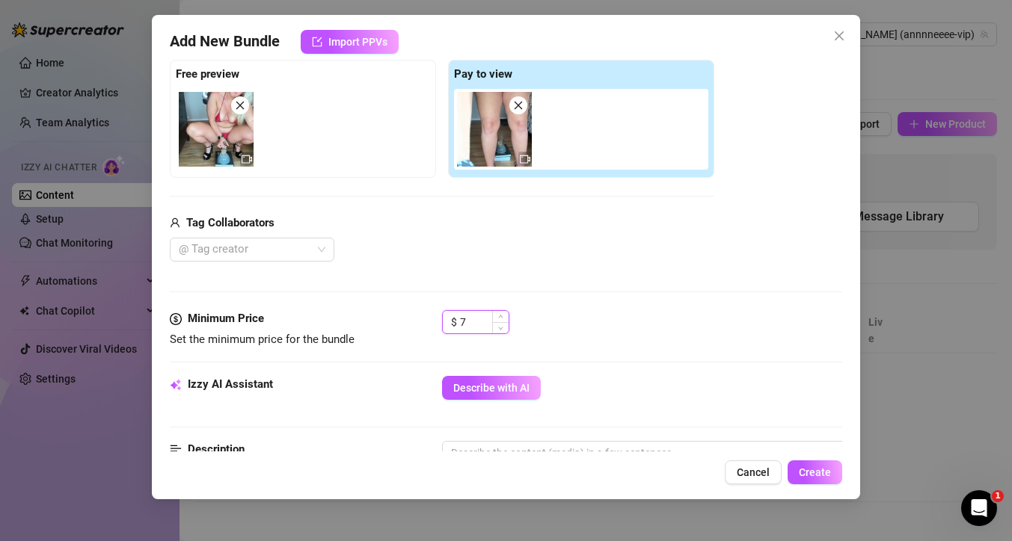
click at [478, 320] on input "7" at bounding box center [484, 322] width 49 height 22
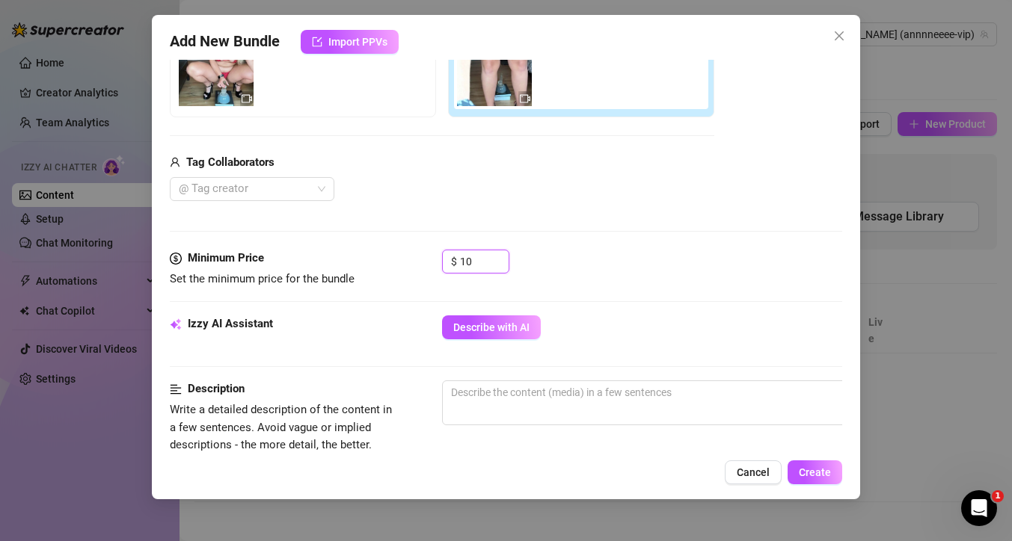
scroll to position [439, 0]
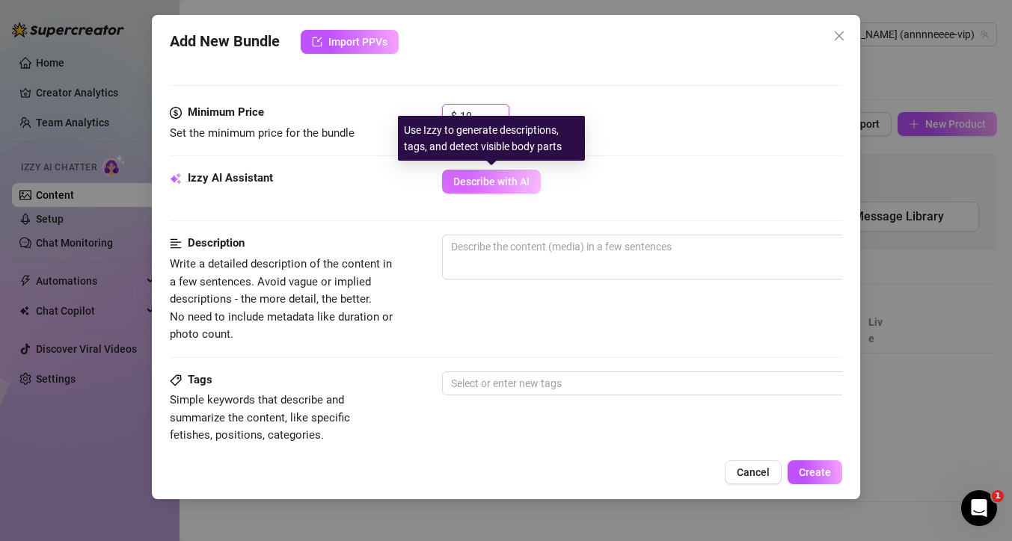
type input "10"
click at [496, 183] on span "Describe with AI" at bounding box center [491, 182] width 76 height 12
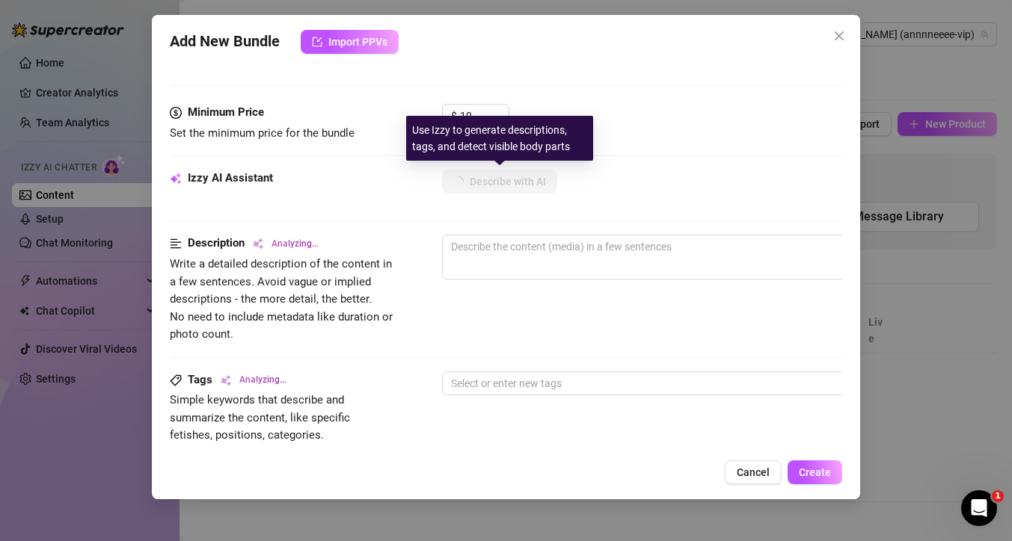
type textarea "[PERSON_NAME]"
type textarea "[PERSON_NAME] wears"
type textarea "[PERSON_NAME] wears a"
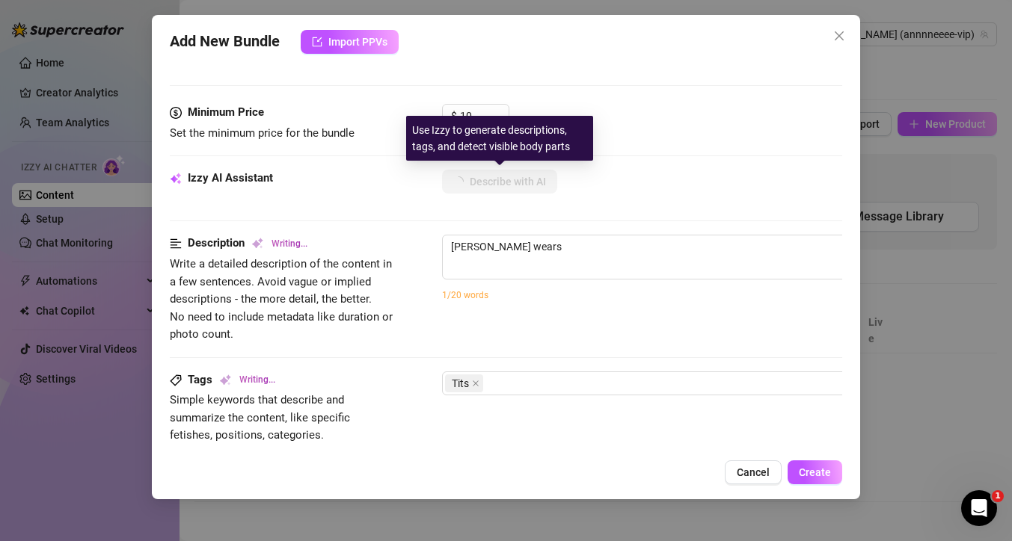
type textarea "[PERSON_NAME] wears a"
type textarea "[PERSON_NAME] wears a tiny"
type textarea "[PERSON_NAME] wears a tiny red"
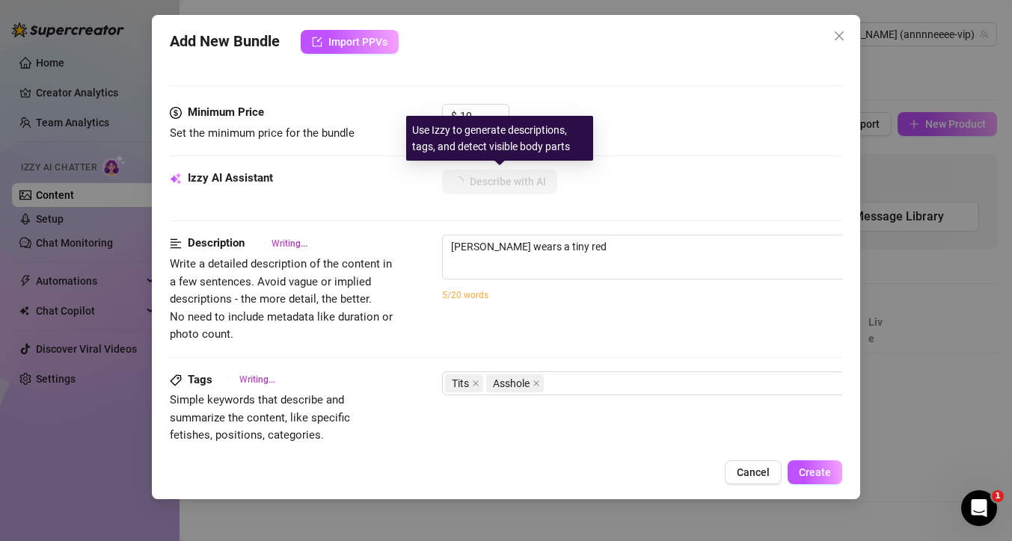
type textarea "[PERSON_NAME] wears a tiny red fishnet"
type textarea "[PERSON_NAME] wears a tiny red fishnet bikini"
type textarea "[PERSON_NAME] wears a tiny red fishnet bikini and"
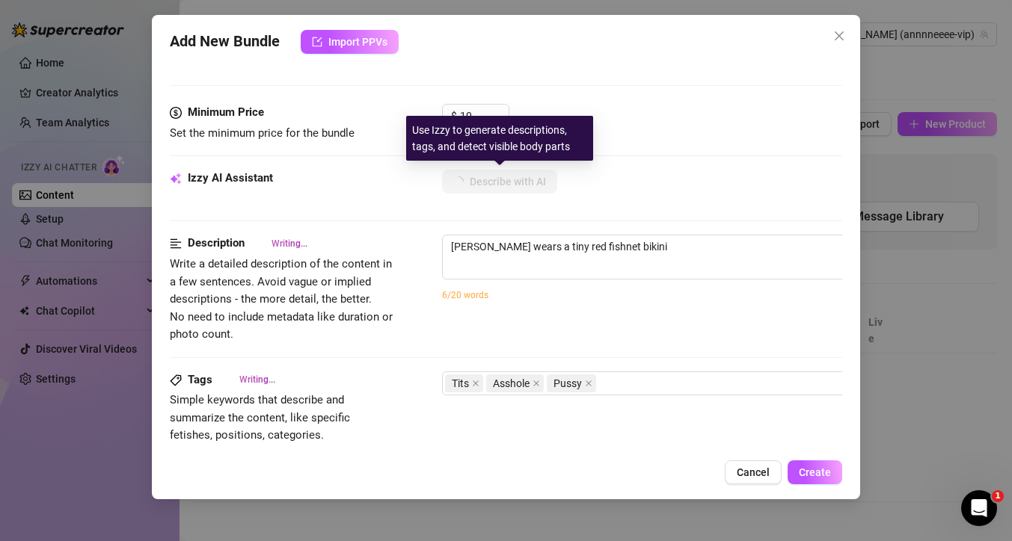
type textarea "[PERSON_NAME] wears a tiny red fishnet bikini and"
type textarea "[PERSON_NAME] wears a tiny red fishnet bikini and black"
type textarea "[PERSON_NAME] wears a tiny red fishnet bikini and black high"
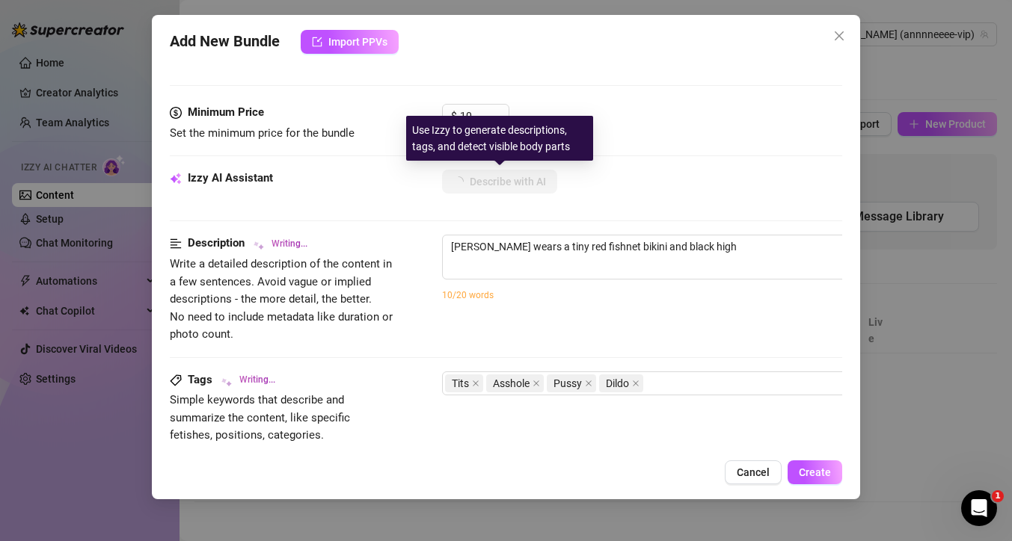
type textarea "[PERSON_NAME] wears a tiny red fishnet bikini and black high heels,"
type textarea "[PERSON_NAME] wears a tiny red fishnet bikini and black high heels, showing"
type textarea "[PERSON_NAME] wears a tiny red fishnet bikini and black high heels, showing off"
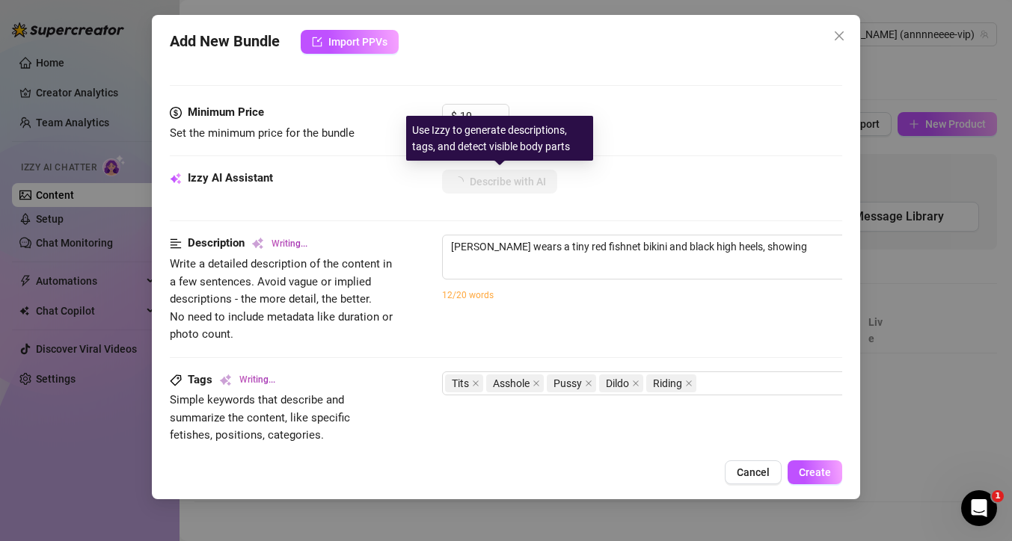
type textarea "[PERSON_NAME] wears a tiny red fishnet bikini and black high heels, showing off"
type textarea "[PERSON_NAME] wears a tiny red fishnet bikini and black high heels, showing off…"
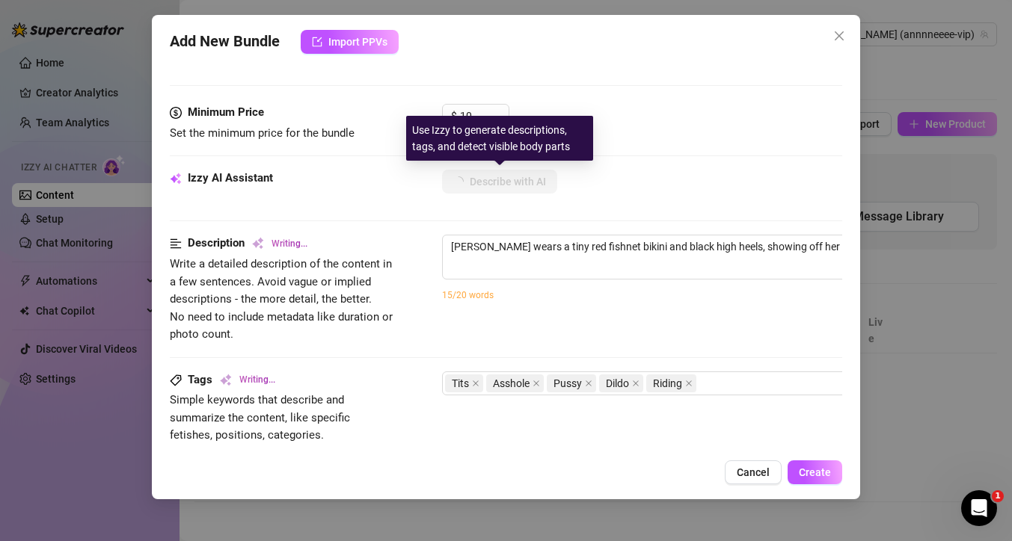
type textarea "[PERSON_NAME] wears a tiny red fishnet bikini and black high heels, showing off…"
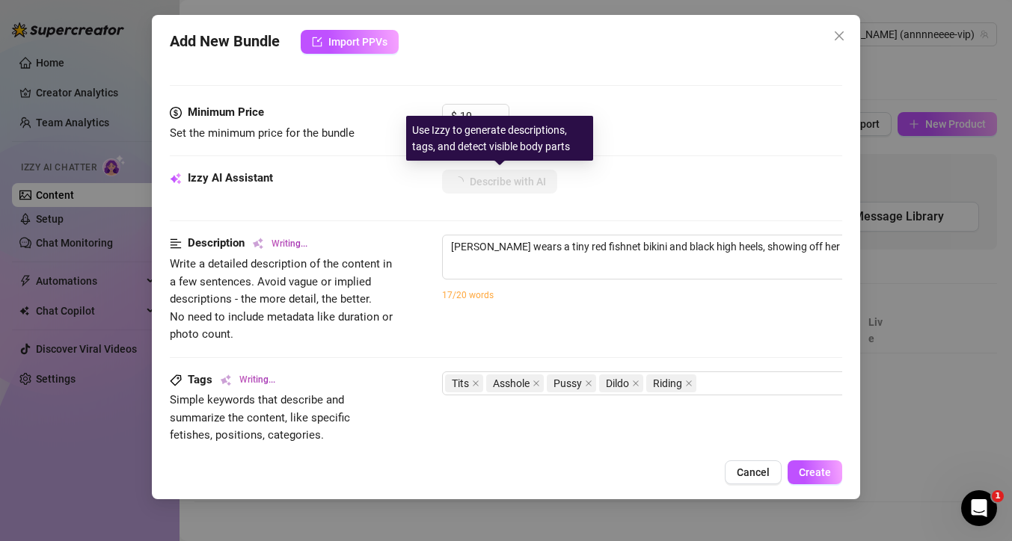
type textarea "[PERSON_NAME] wears a tiny red fishnet bikini and black high heels, showing off…"
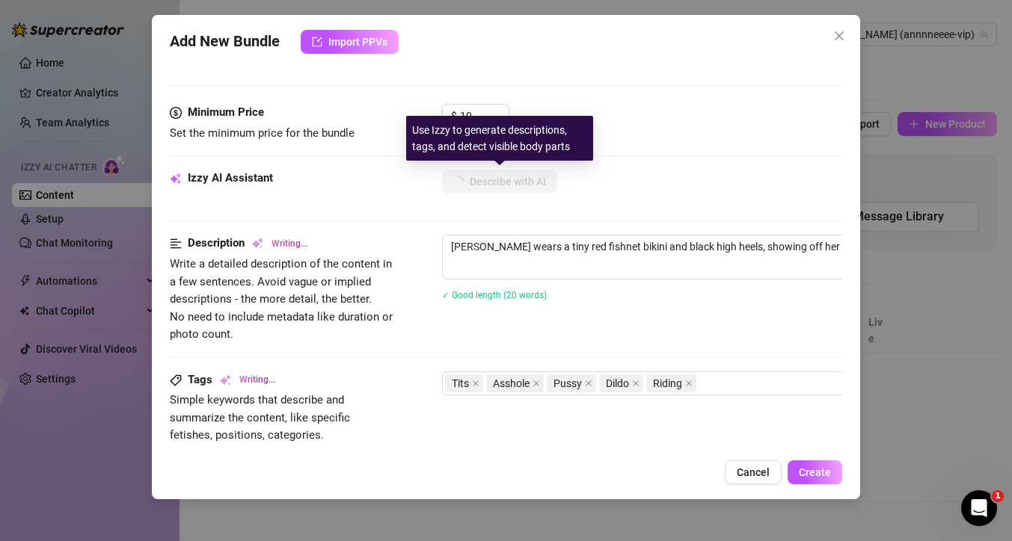
type textarea "[PERSON_NAME] wears a tiny red fishnet bikini and black high heels, showing off…"
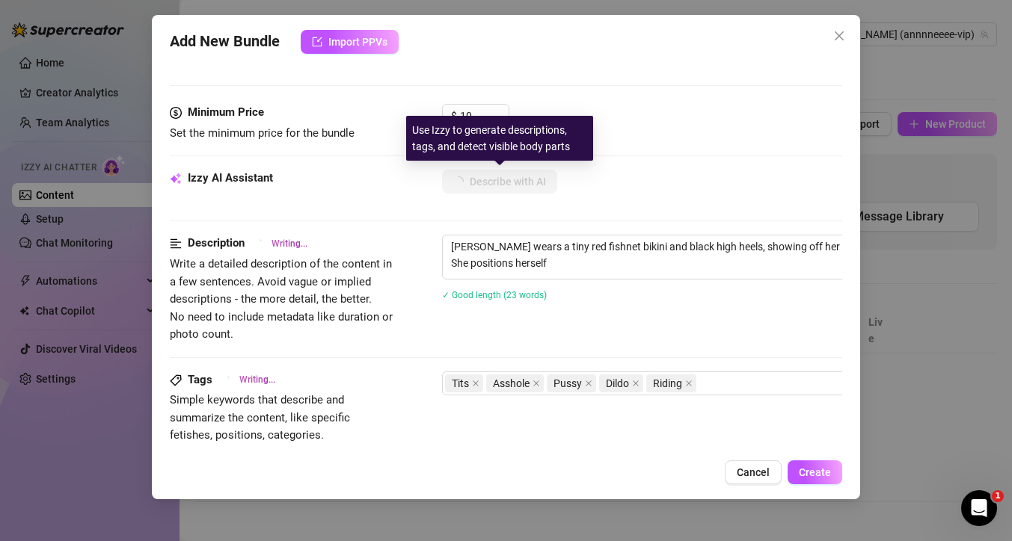
type textarea "[PERSON_NAME] wears a tiny red fishnet bikini and black high heels, showing off…"
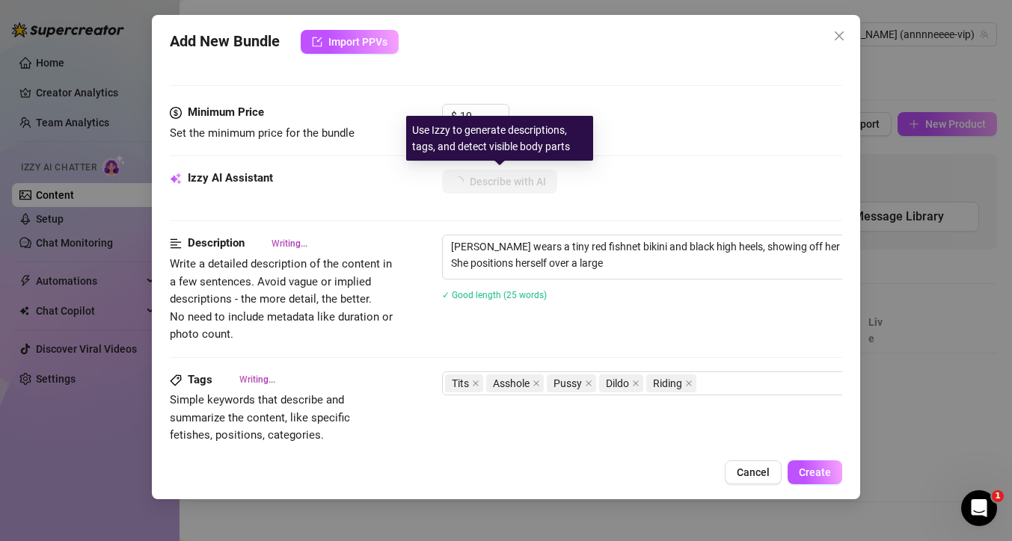
type textarea "[PERSON_NAME] wears a tiny red fishnet bikini and black high heels, showing off…"
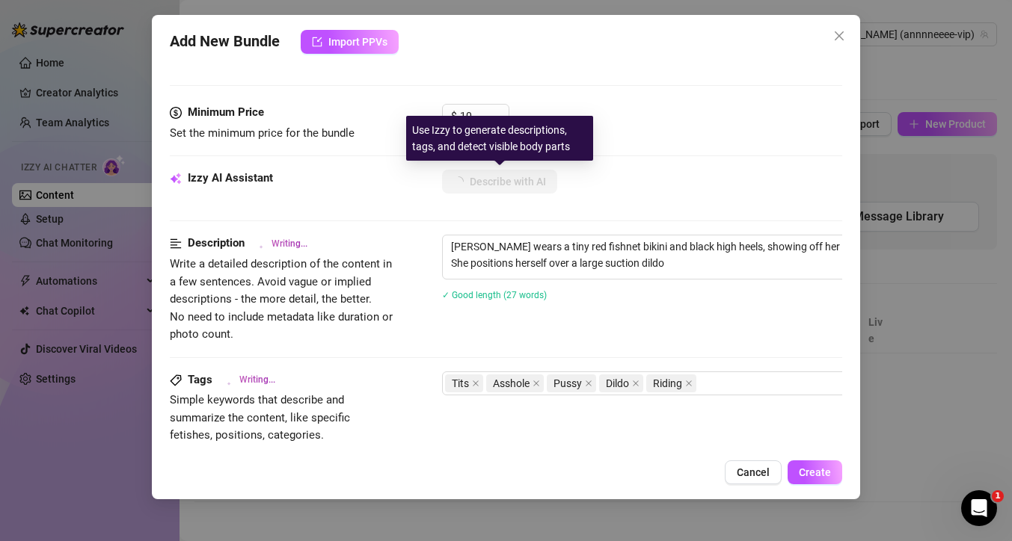
type textarea "[PERSON_NAME] wears a tiny red fishnet bikini and black high heels, showing off…"
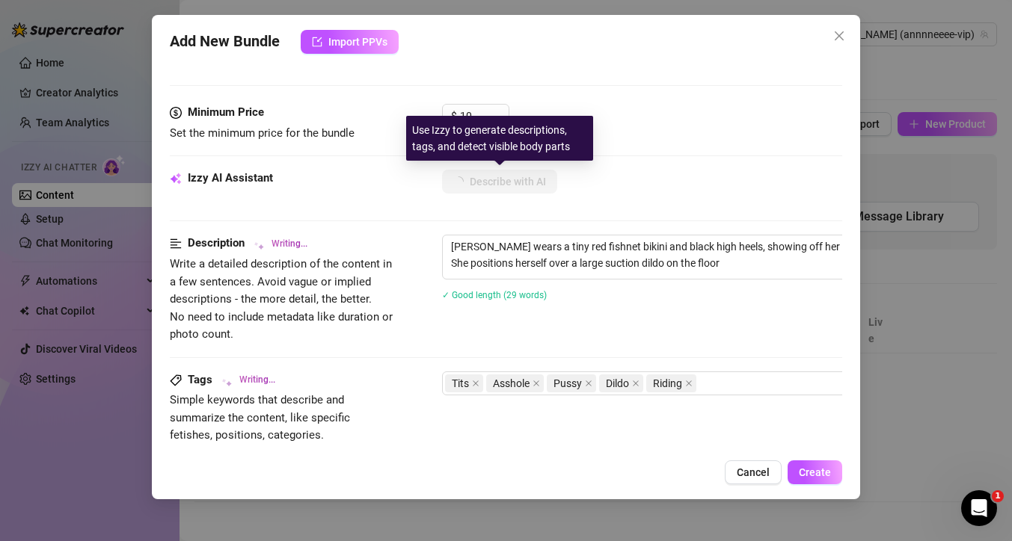
type textarea "[PERSON_NAME] wears a tiny red fishnet bikini and black high heels, showing off…"
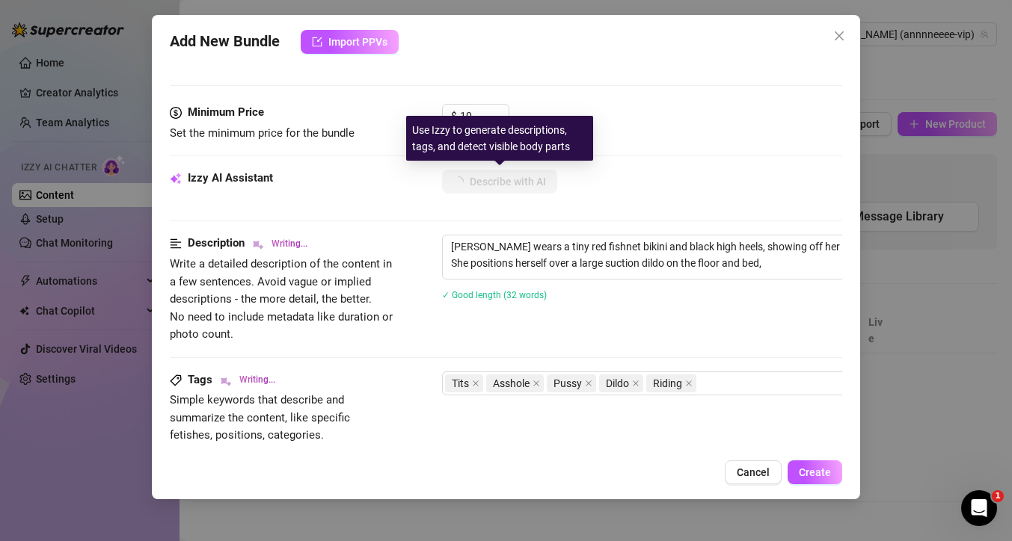
type textarea "[PERSON_NAME] wears a tiny red fishnet bikini and black high heels, showing off…"
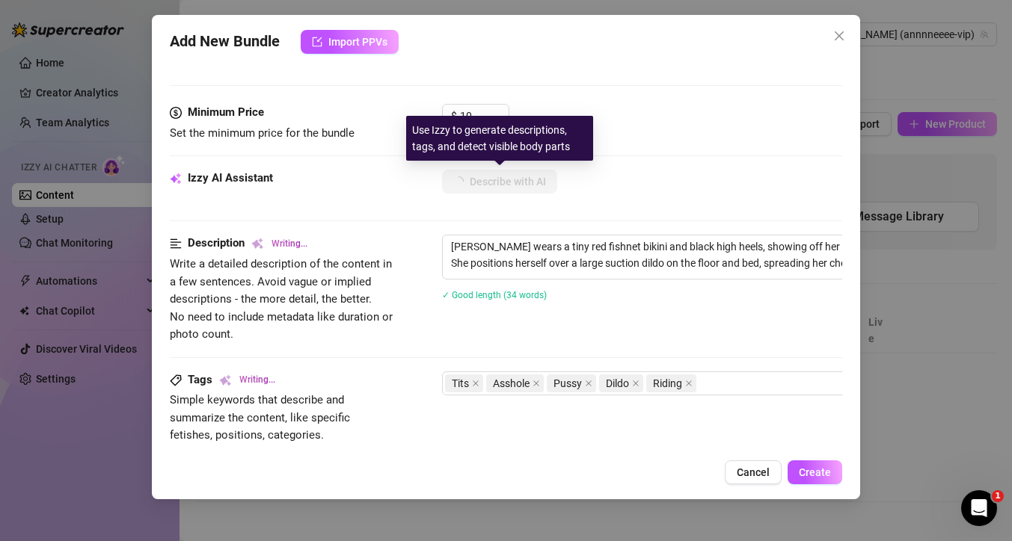
type textarea "[PERSON_NAME] wears a tiny red fishnet bikini and black high heels, showing off…"
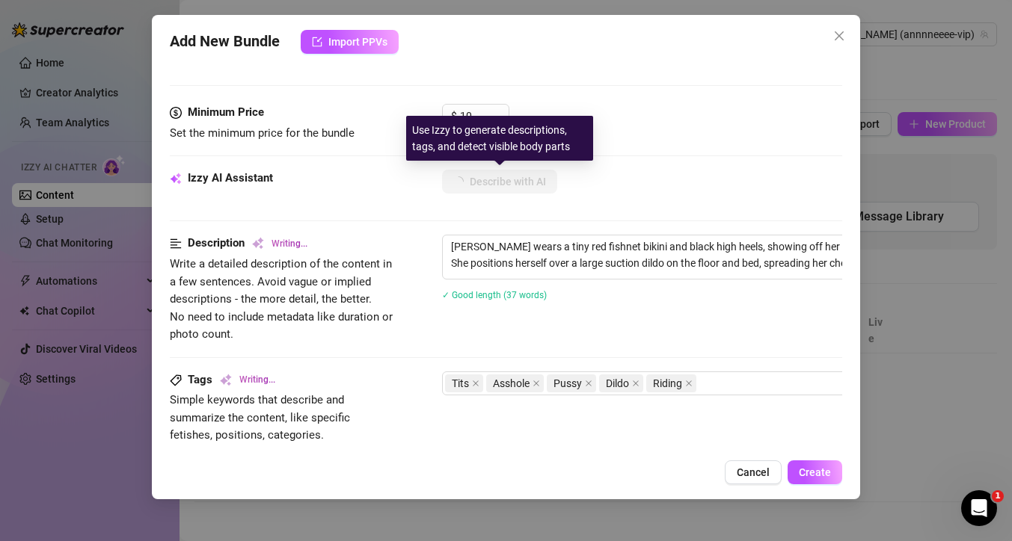
type textarea "[PERSON_NAME] wears a tiny red fishnet bikini and black high heels, showing off…"
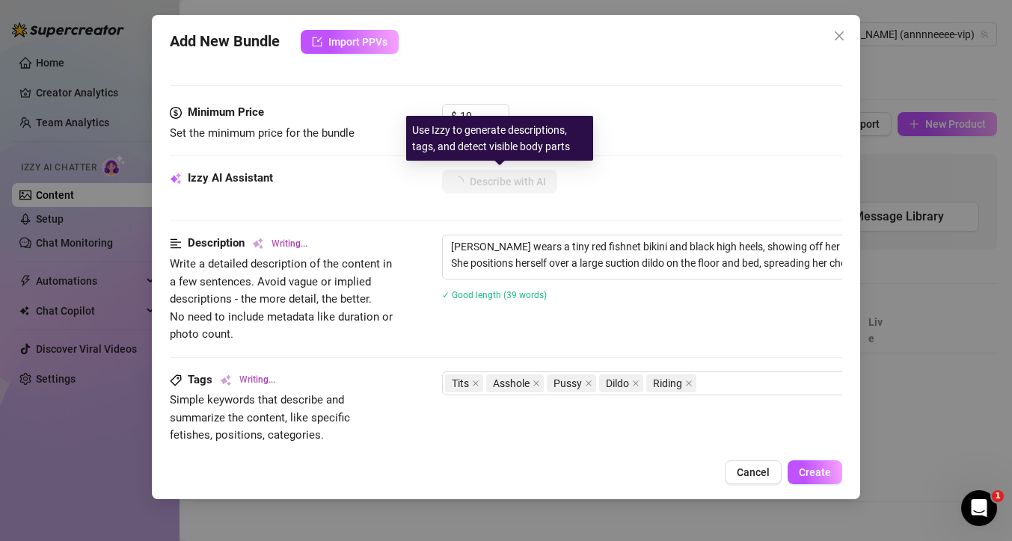
type textarea "[PERSON_NAME] wears a tiny red fishnet bikini and black high heels, showing off…"
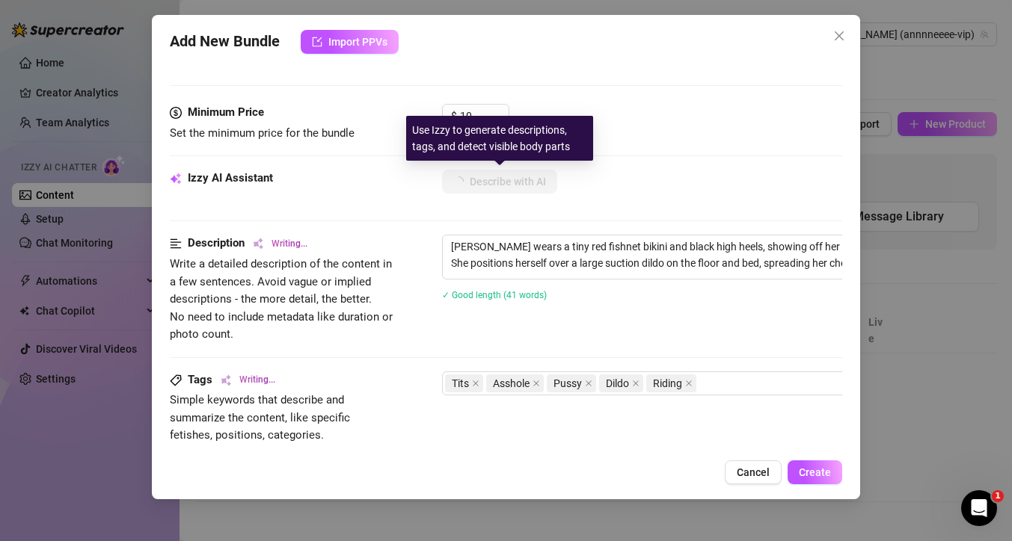
type textarea "[PERSON_NAME] wears a tiny red fishnet bikini and black high heels, showing off…"
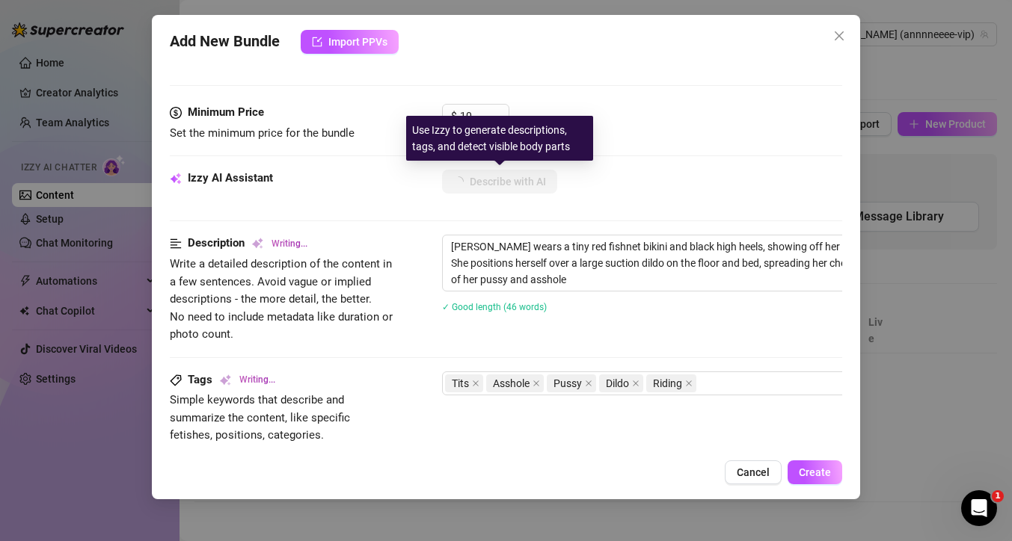
type textarea "[PERSON_NAME] wears a tiny red fishnet bikini and black high heels, showing off…"
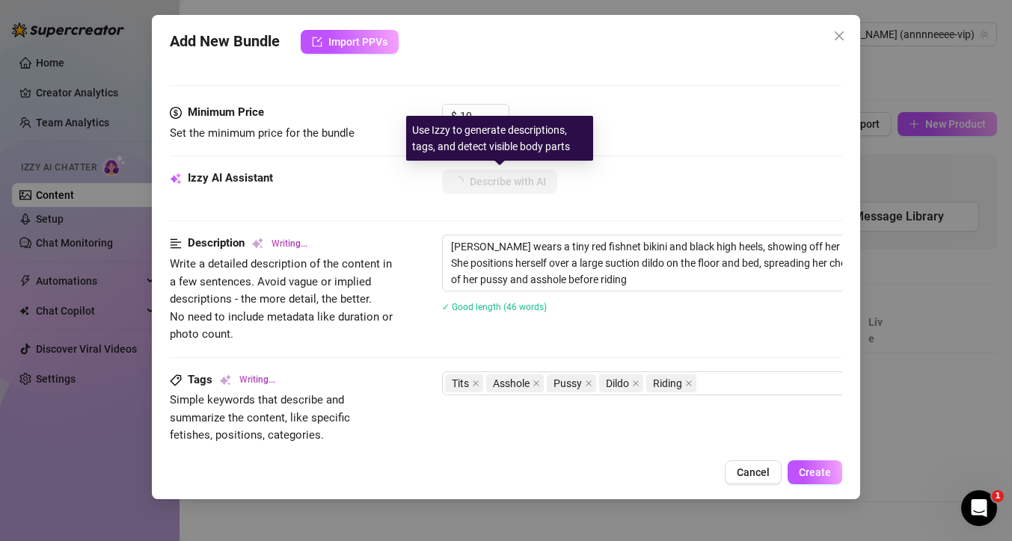
type textarea "[PERSON_NAME] wears a tiny red fishnet bikini and black high heels, showing off…"
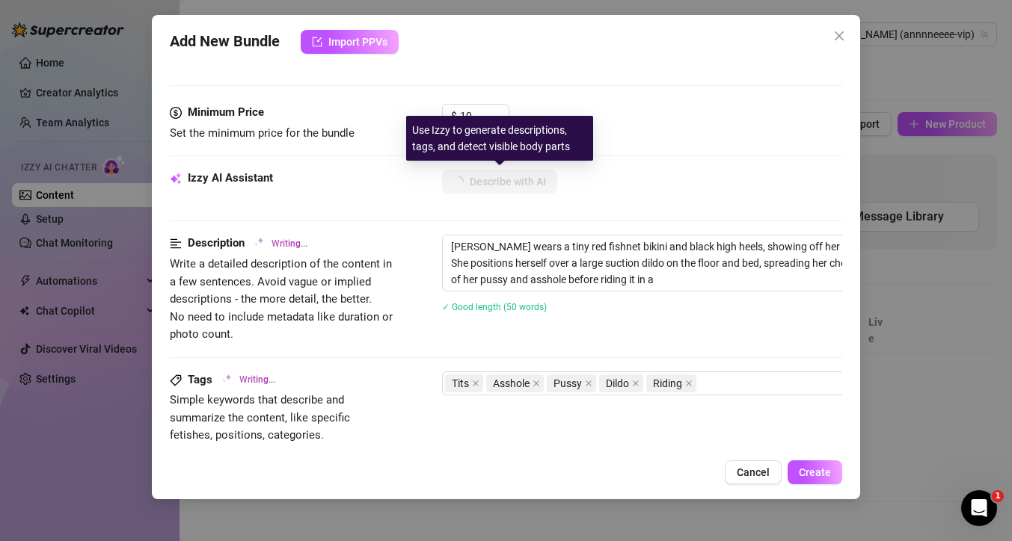
type textarea "[PERSON_NAME] wears a tiny red fishnet bikini and black high heels, showing off…"
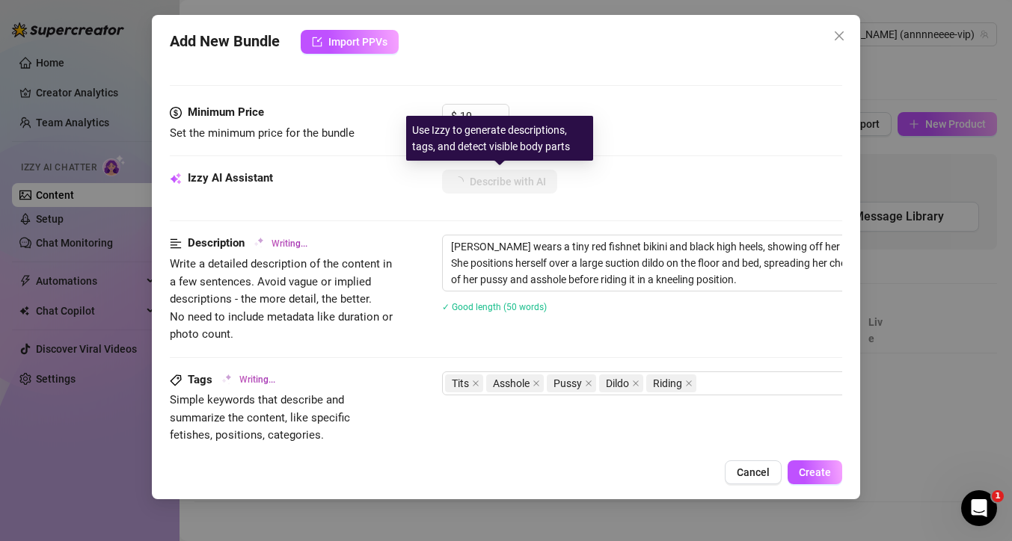
type textarea "[PERSON_NAME] wears a tiny red fishnet bikini and black high heels, showing off…"
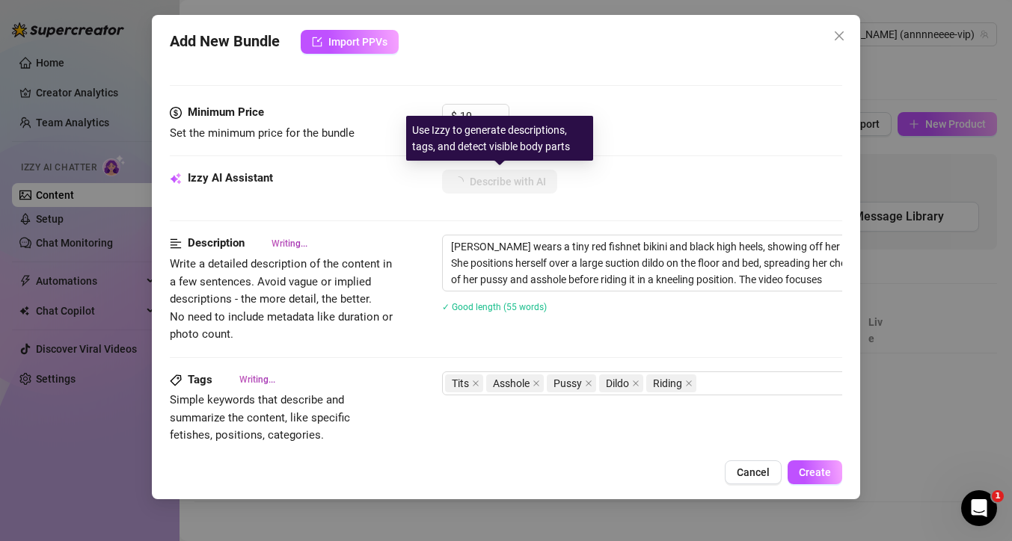
type textarea "[PERSON_NAME] wears a tiny red fishnet bikini and black high heels, showing off…"
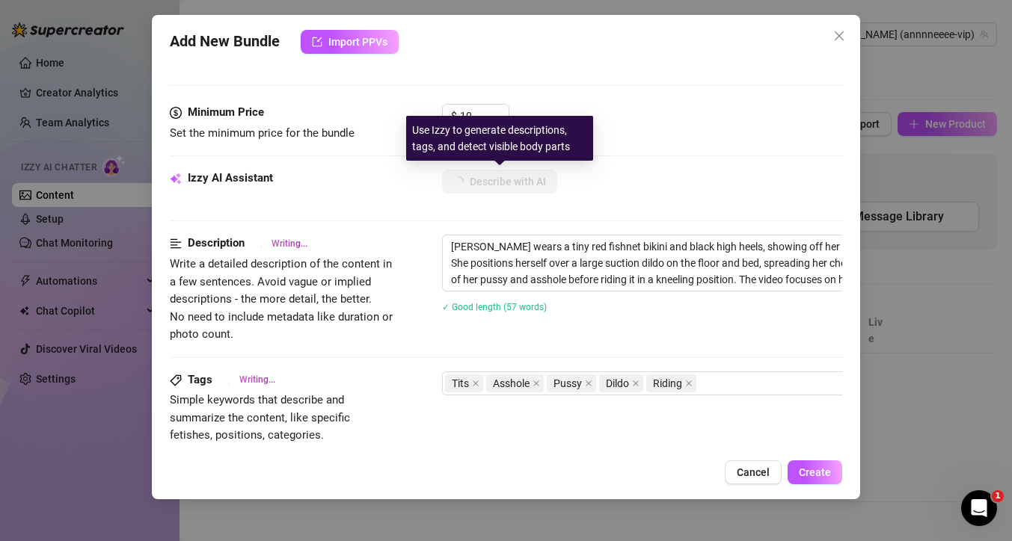
type textarea "[PERSON_NAME] wears a tiny red fishnet bikini and black high heels, showing off…"
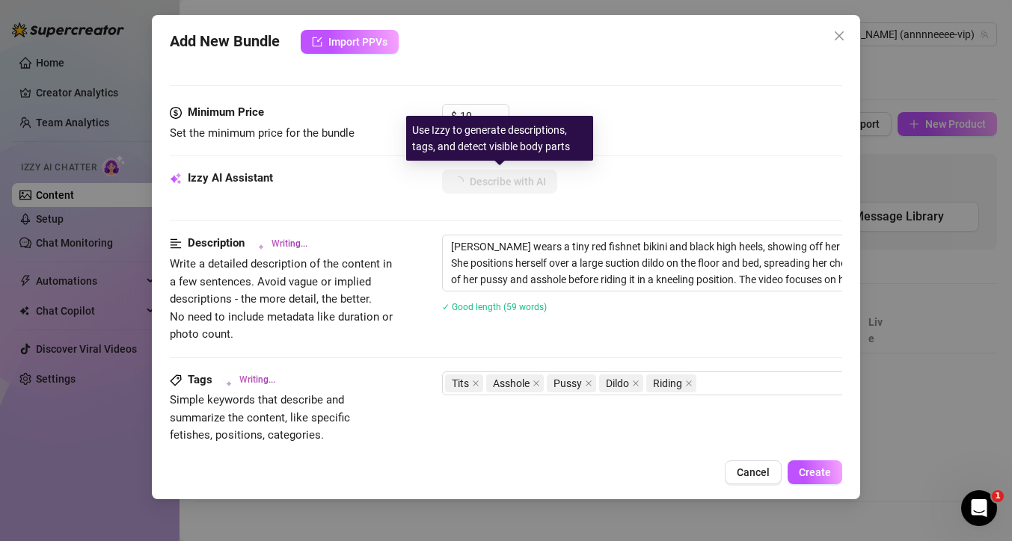
type textarea "[PERSON_NAME] wears a tiny red fishnet bikini and black high heels, showing off…"
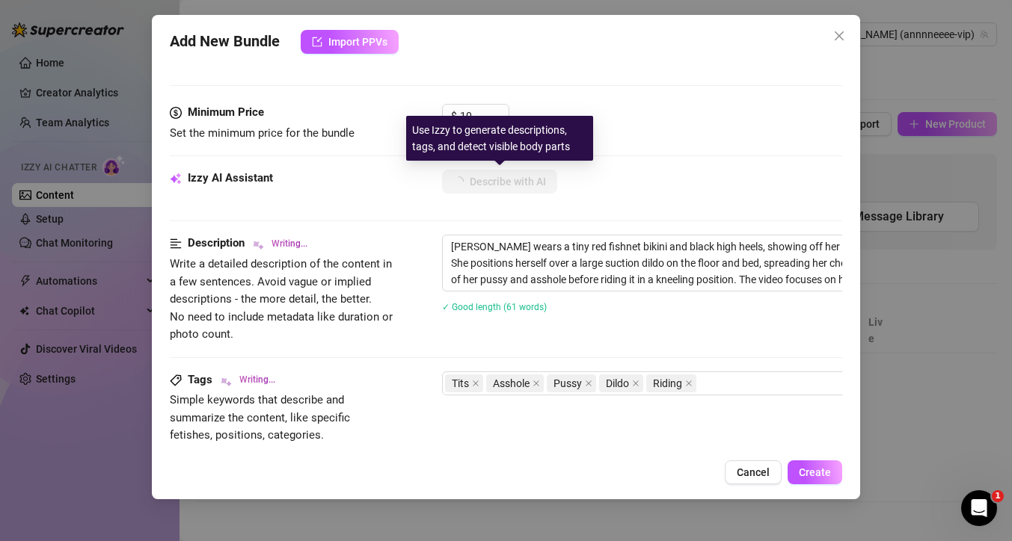
type textarea "[PERSON_NAME] wears a tiny red fishnet bikini and black high heels, showing off…"
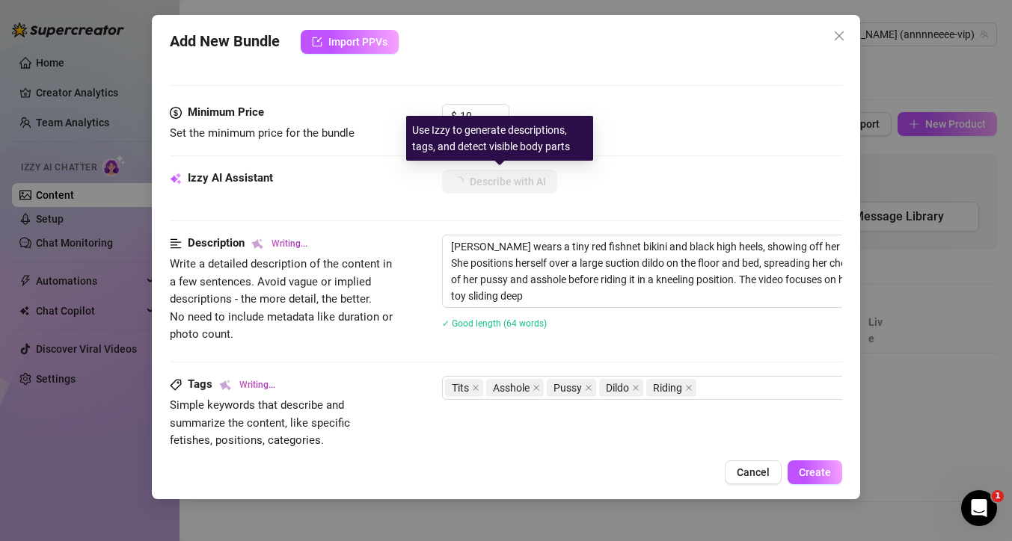
type textarea "[PERSON_NAME] wears a tiny red fishnet bikini and black high heels, showing off…"
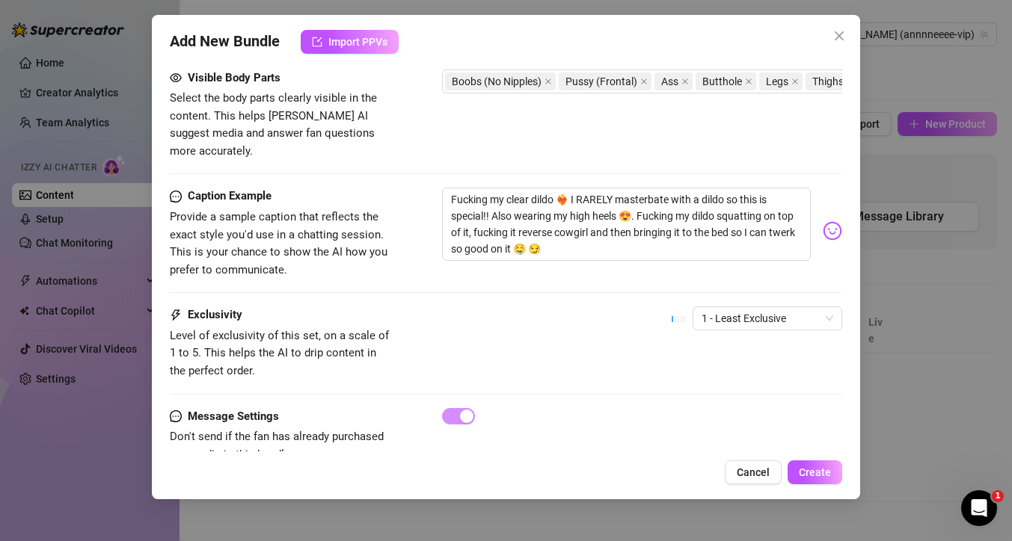
scroll to position [849, 0]
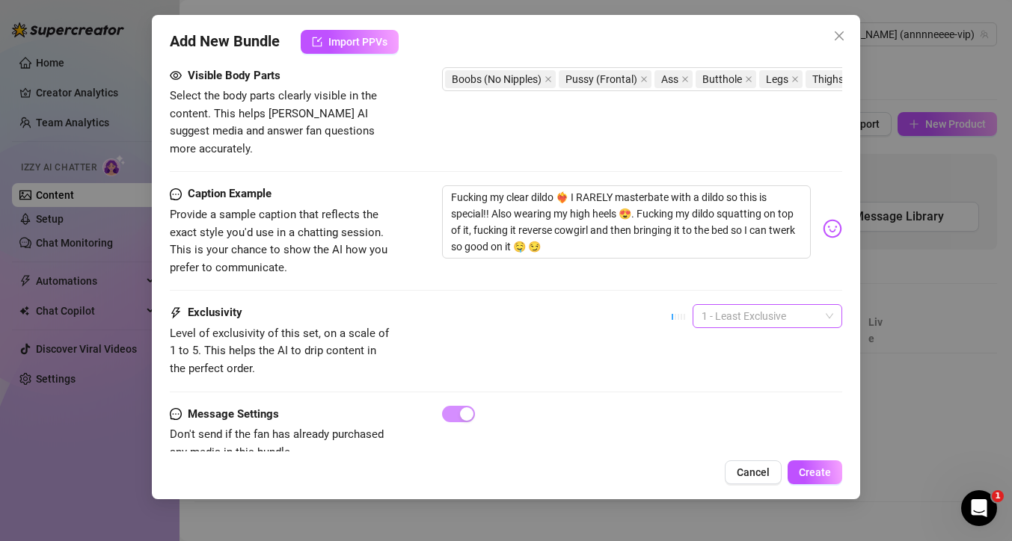
click at [791, 305] on span "1 - Least Exclusive" at bounding box center [767, 316] width 132 height 22
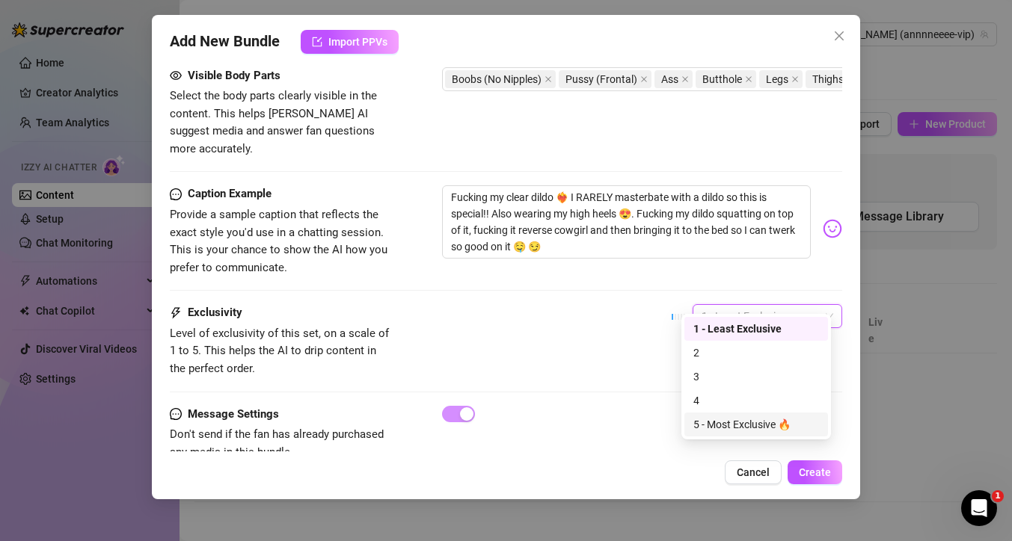
click at [750, 429] on div "5 - Most Exclusive 🔥" at bounding box center [756, 424] width 126 height 16
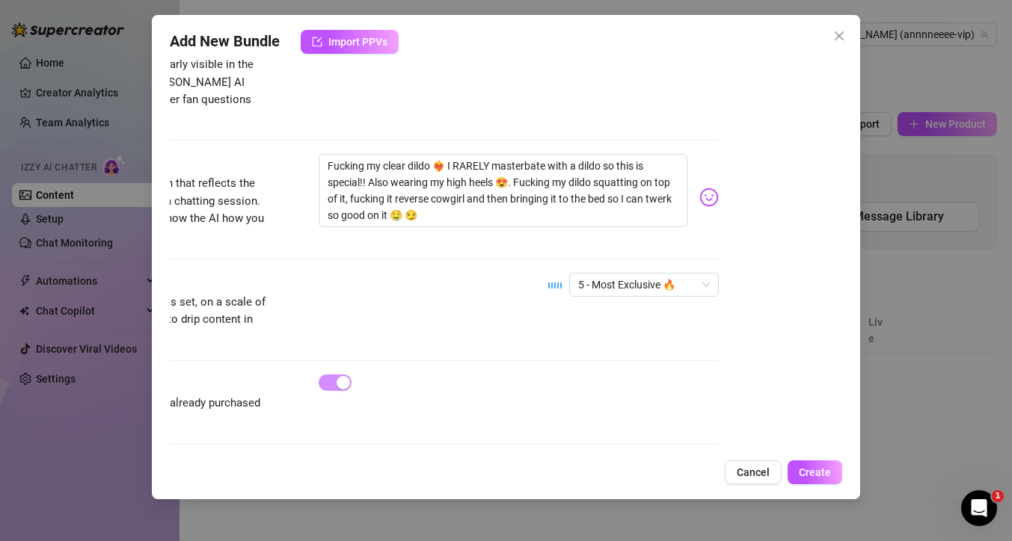
scroll to position [881, 0]
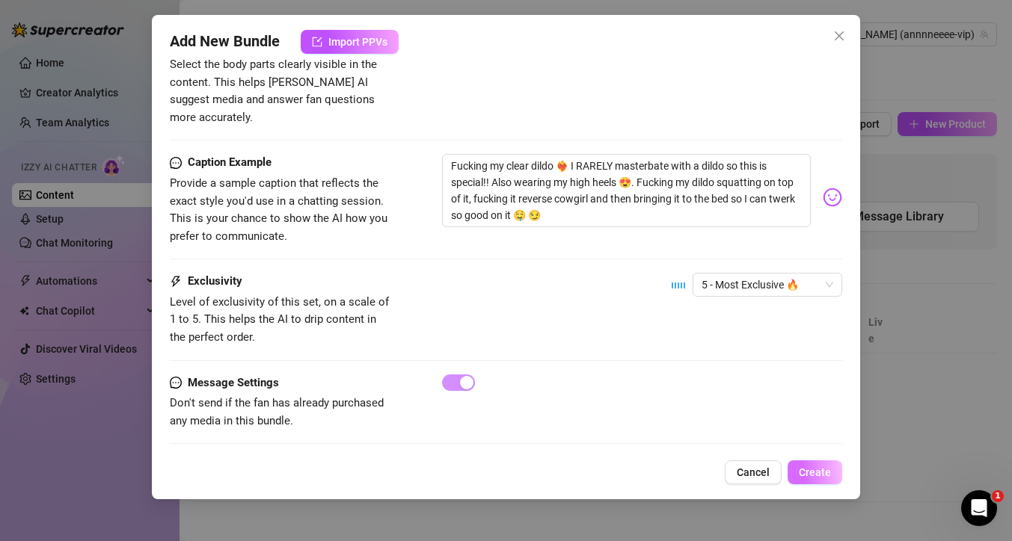
click at [818, 472] on span "Create" at bounding box center [814, 473] width 32 height 12
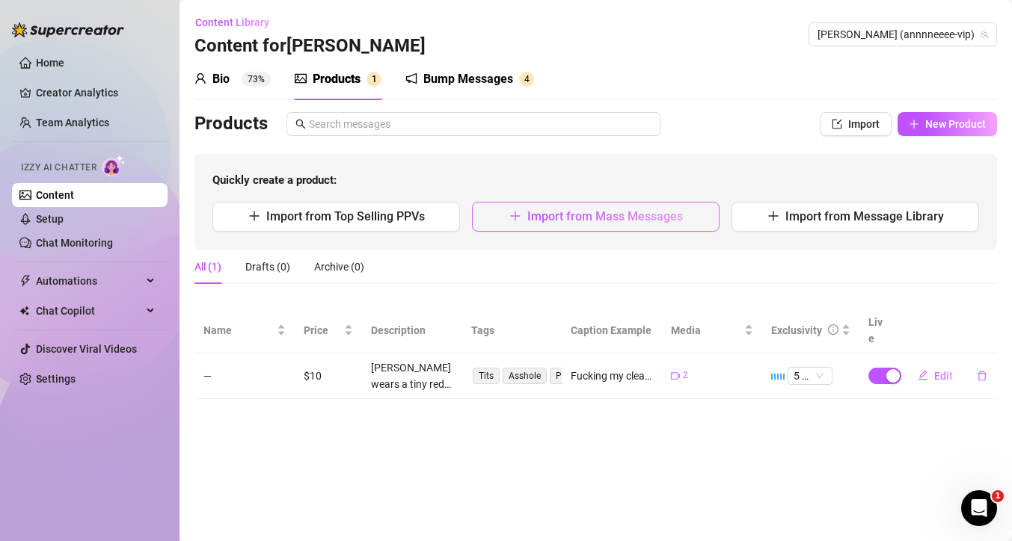
click at [583, 219] on span "Import from Mass Messages" at bounding box center [605, 216] width 156 height 14
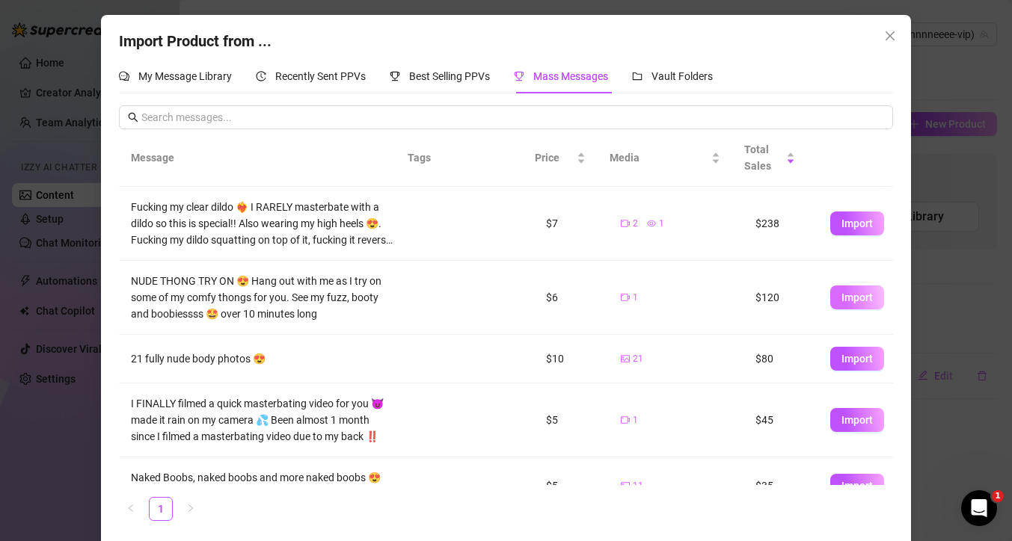
click at [846, 298] on span "Import" at bounding box center [856, 298] width 31 height 12
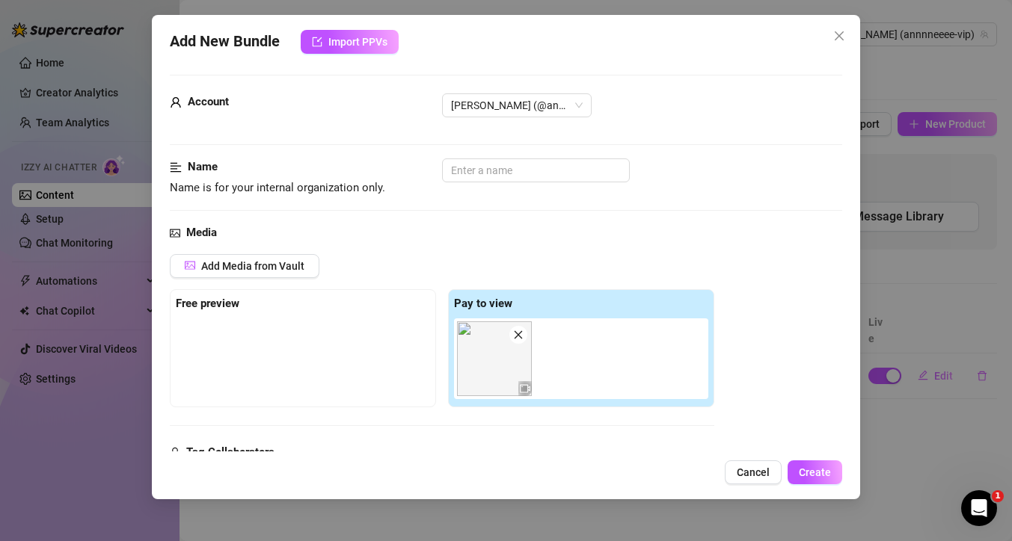
scroll to position [0, 0]
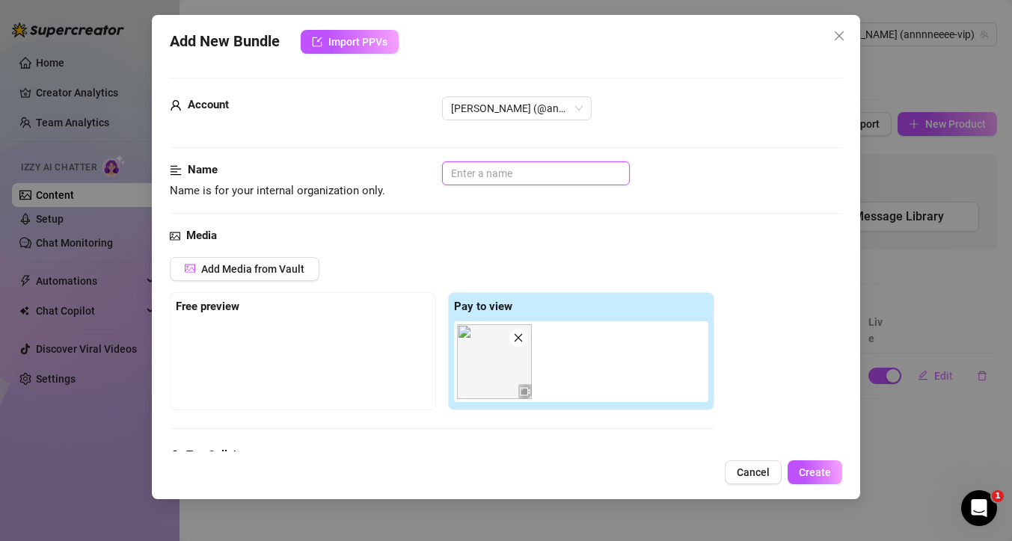
click at [523, 170] on input "text" at bounding box center [536, 173] width 188 height 24
click at [740, 469] on span "Cancel" at bounding box center [752, 473] width 33 height 12
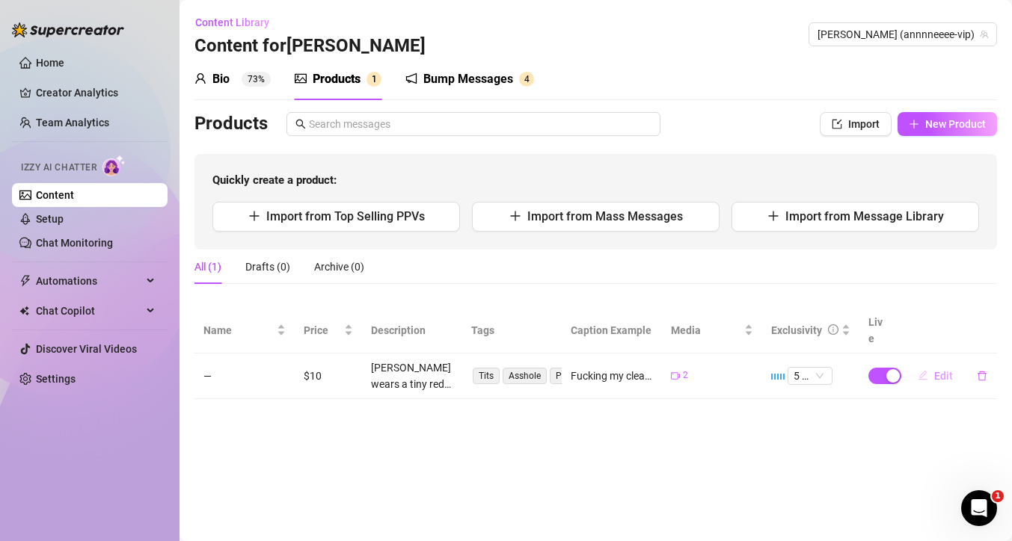
click at [926, 371] on icon "edit" at bounding box center [923, 376] width 10 height 10
type textarea "Fucking my clear dildo ❤️‍🔥 I RARELY masterbate with a dildo so this is special…"
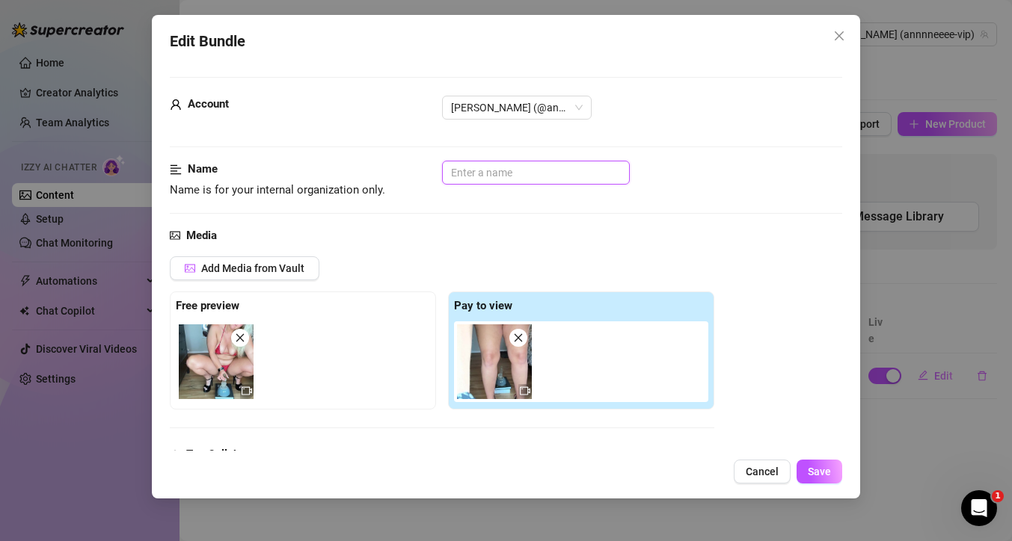
click at [513, 178] on input "text" at bounding box center [536, 173] width 188 height 24
type input "M"
type input "d"
type input "Dildo Masterbation"
click at [826, 472] on span "Save" at bounding box center [818, 472] width 23 height 12
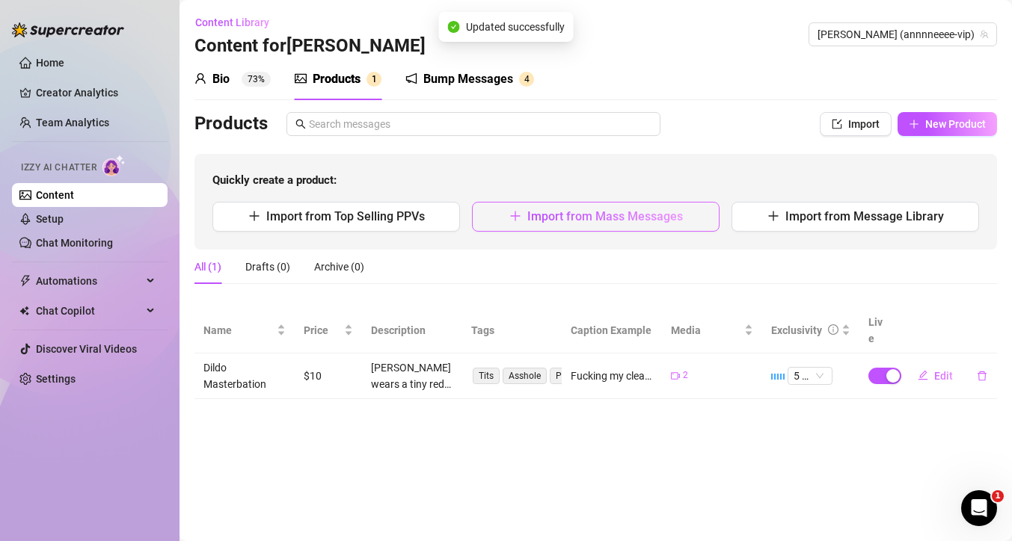
click at [558, 220] on span "Import from Mass Messages" at bounding box center [605, 216] width 156 height 14
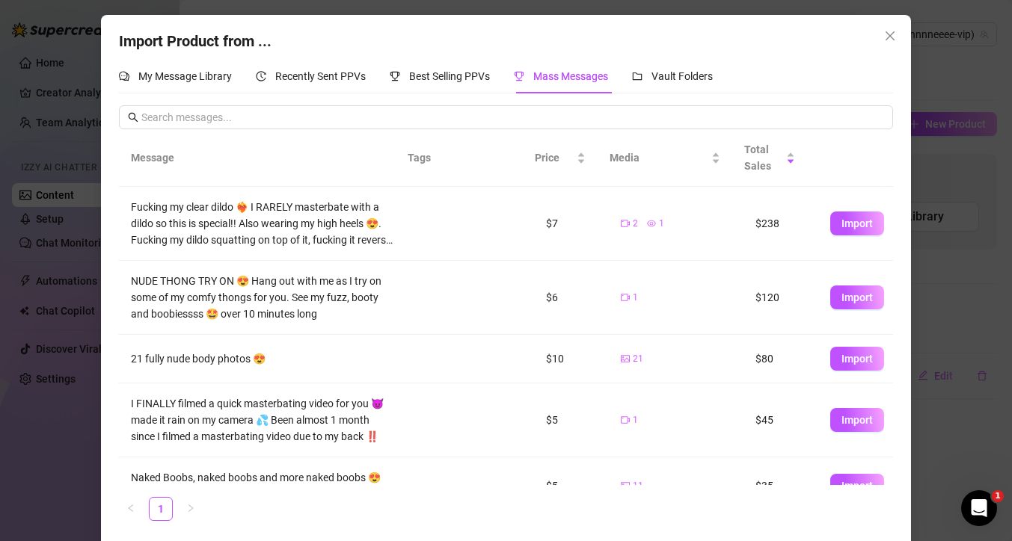
click at [841, 298] on span "Import" at bounding box center [856, 298] width 31 height 12
type textarea "NUDE THONG TRY ON 😍 Hang out with me as I try on some of my comfy thongs for yo…"
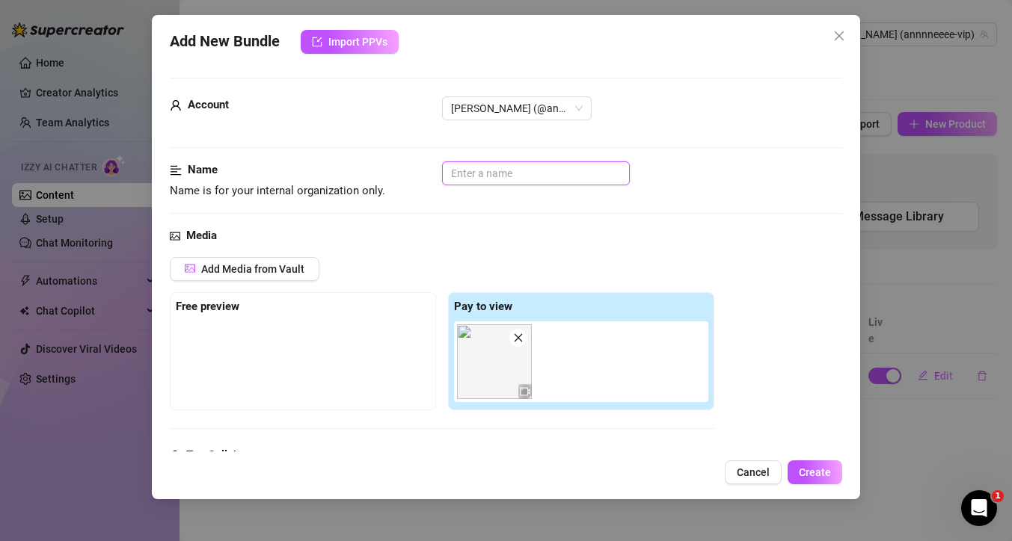
click at [509, 166] on input "text" at bounding box center [536, 173] width 188 height 24
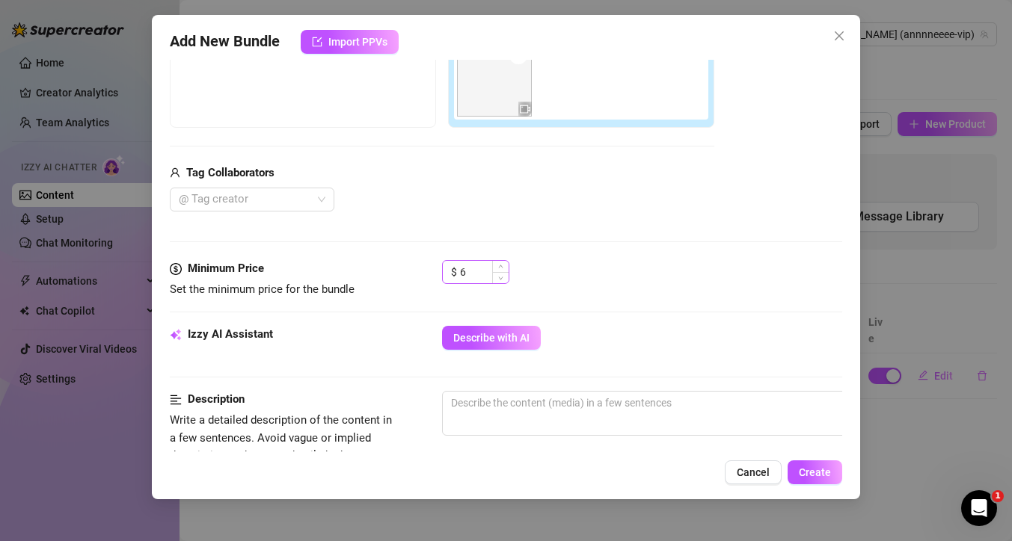
scroll to position [292, 0]
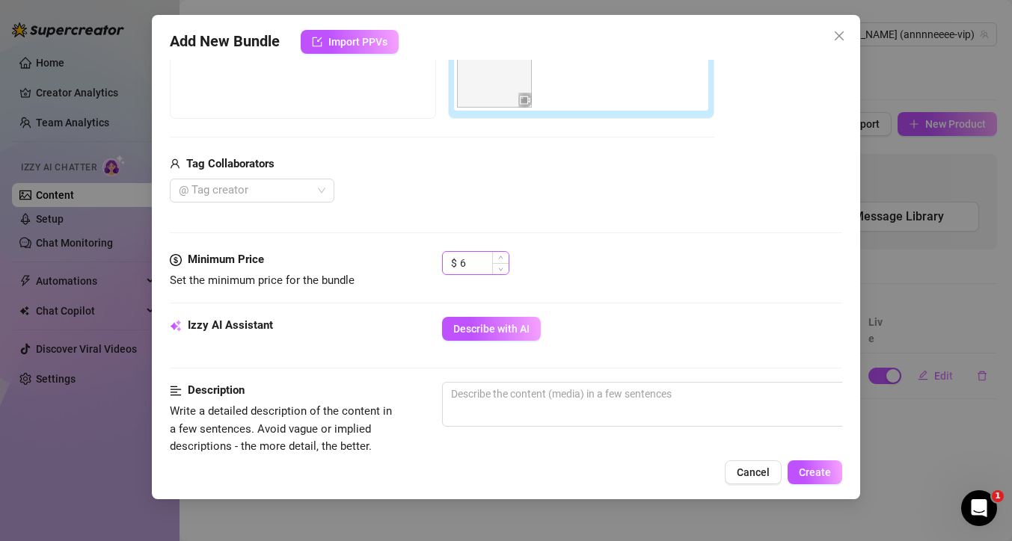
type input "Try On"
click at [469, 264] on input "6" at bounding box center [484, 263] width 49 height 22
type input "6"
type input "10"
click at [487, 321] on button "Describe with AI" at bounding box center [491, 329] width 99 height 24
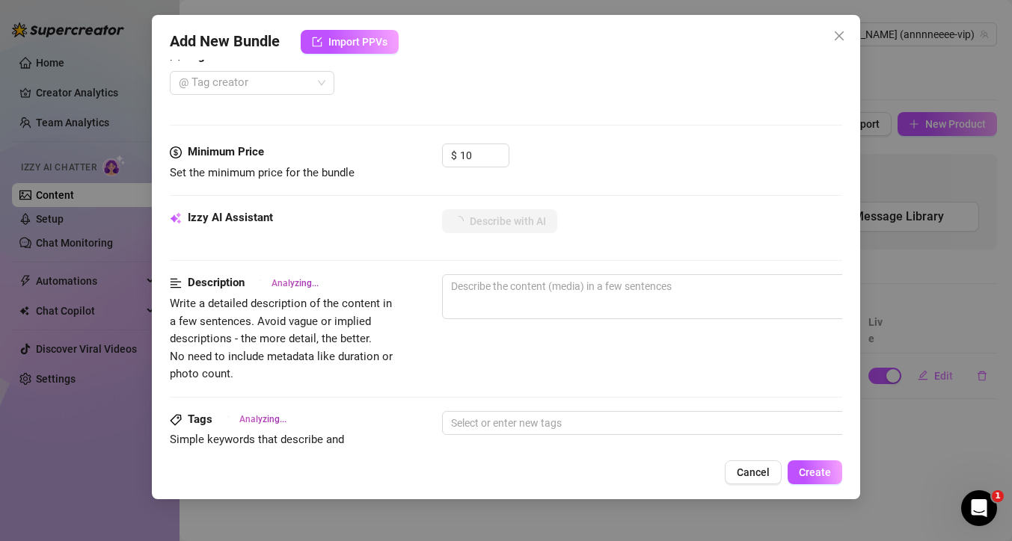
scroll to position [422, 0]
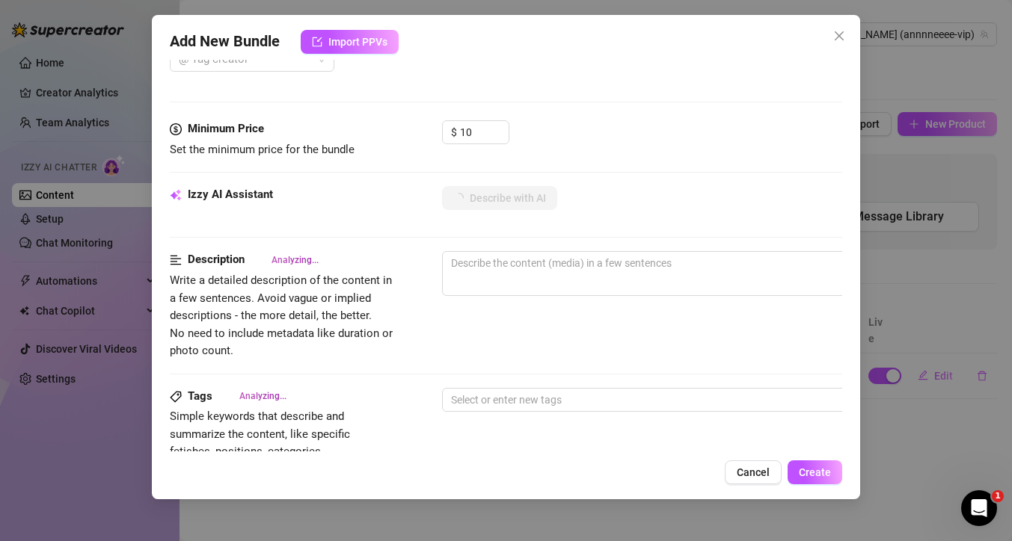
type textarea "[PERSON_NAME]"
type textarea "[PERSON_NAME] strips"
type textarea "[PERSON_NAME] strips in"
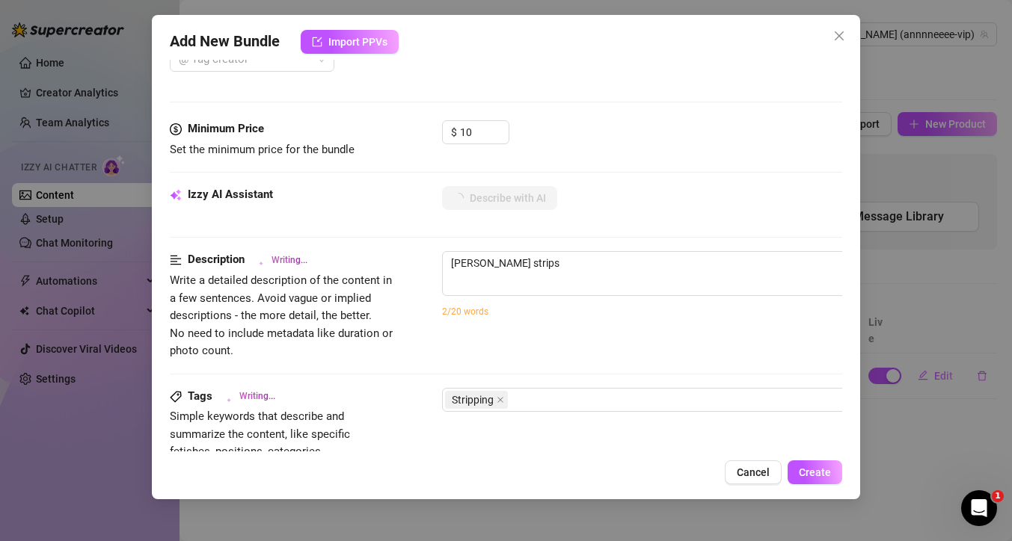
type textarea "[PERSON_NAME] strips in"
type textarea "[PERSON_NAME] strips in a"
type textarea "[PERSON_NAME] strips in a bedroom,"
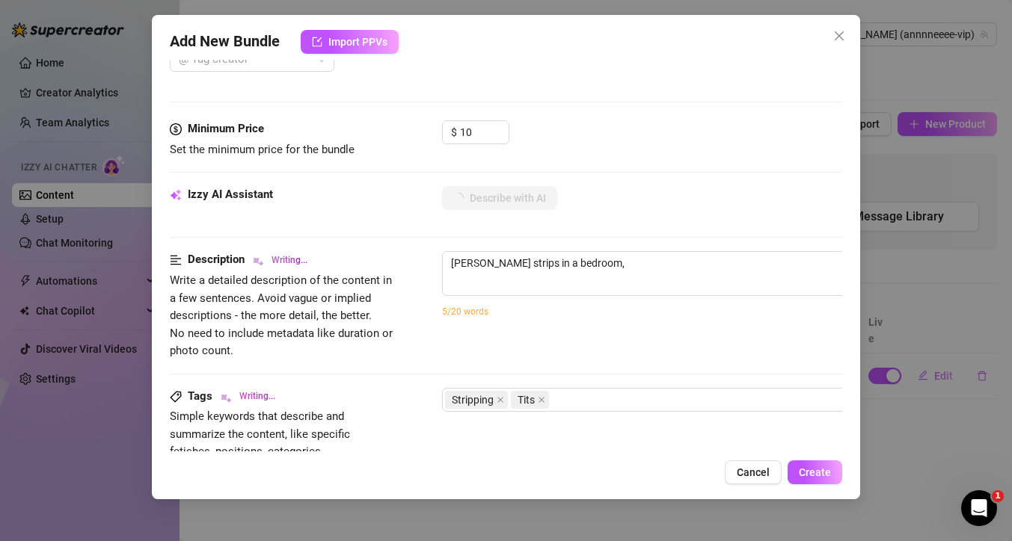
type textarea "[PERSON_NAME] strips in a bedroom, starting"
type textarea "[PERSON_NAME] strips in a bedroom, starting in"
type textarea "[PERSON_NAME] strips in a bedroom, starting in various"
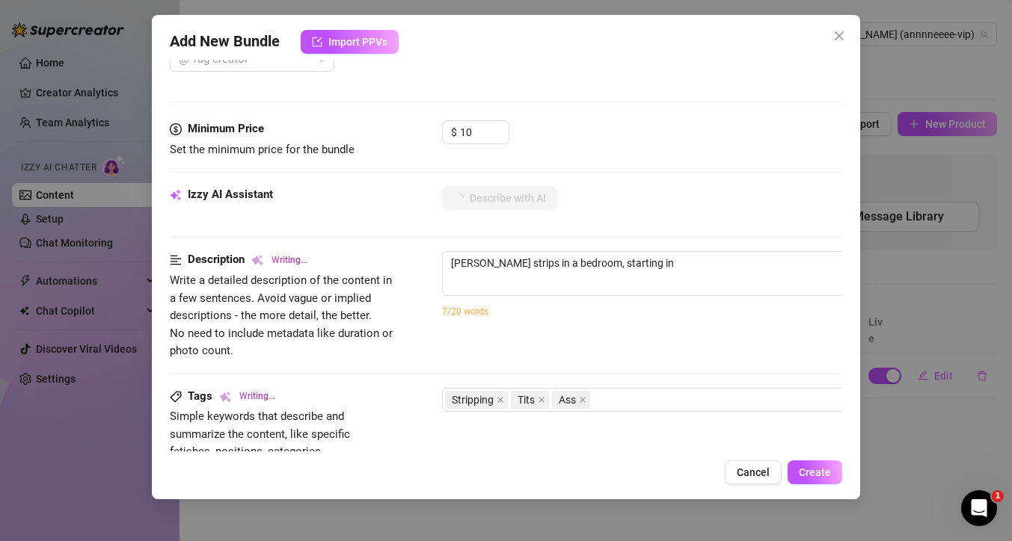
type textarea "[PERSON_NAME] strips in a bedroom, starting in various"
type textarea "[PERSON_NAME] strips in a bedroom, starting in various panties"
type textarea "[PERSON_NAME] strips in a bedroom, starting in various panties and"
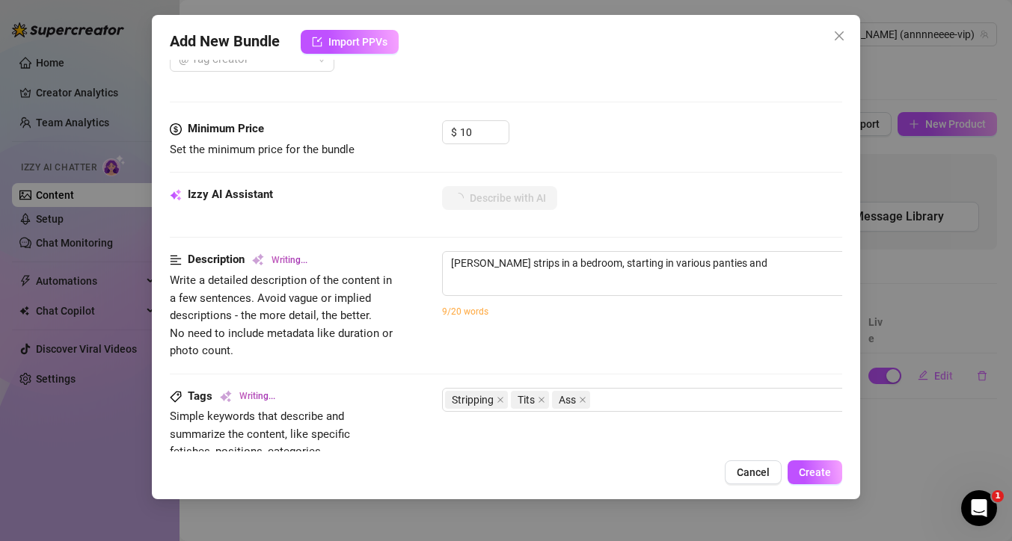
type textarea "[PERSON_NAME] strips in a bedroom, starting in various panties and topless,"
type textarea "[PERSON_NAME] strips in a bedroom, starting in various panties and topless, sho…"
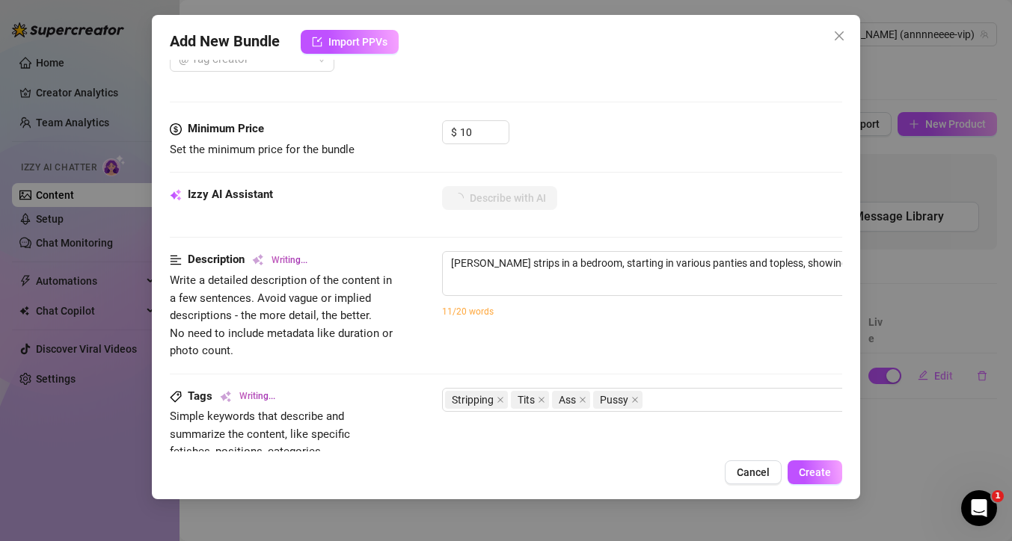
type textarea "[PERSON_NAME] strips in a bedroom, starting in various panties and topless, sho…"
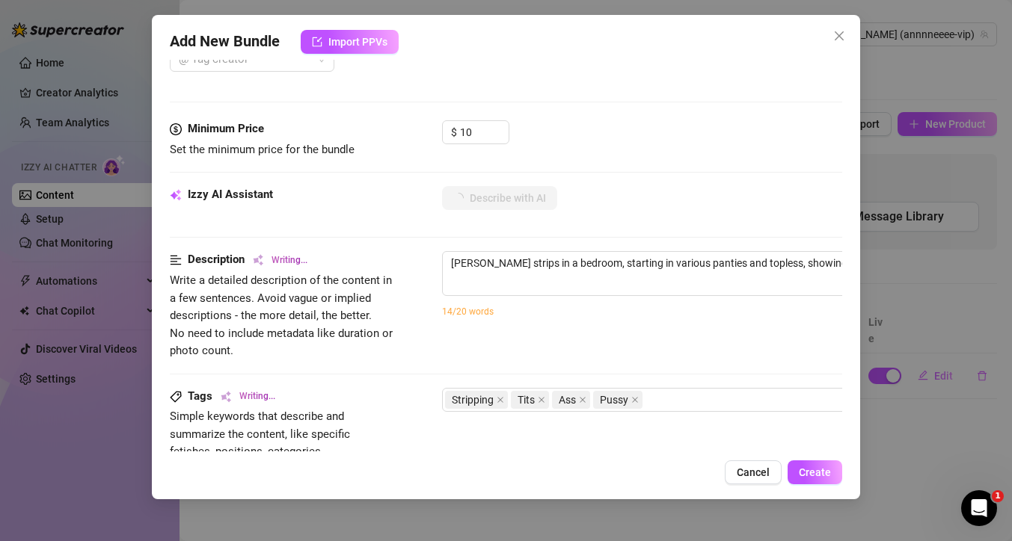
type textarea "[PERSON_NAME] strips in a bedroom, starting in various panties and topless, sho…"
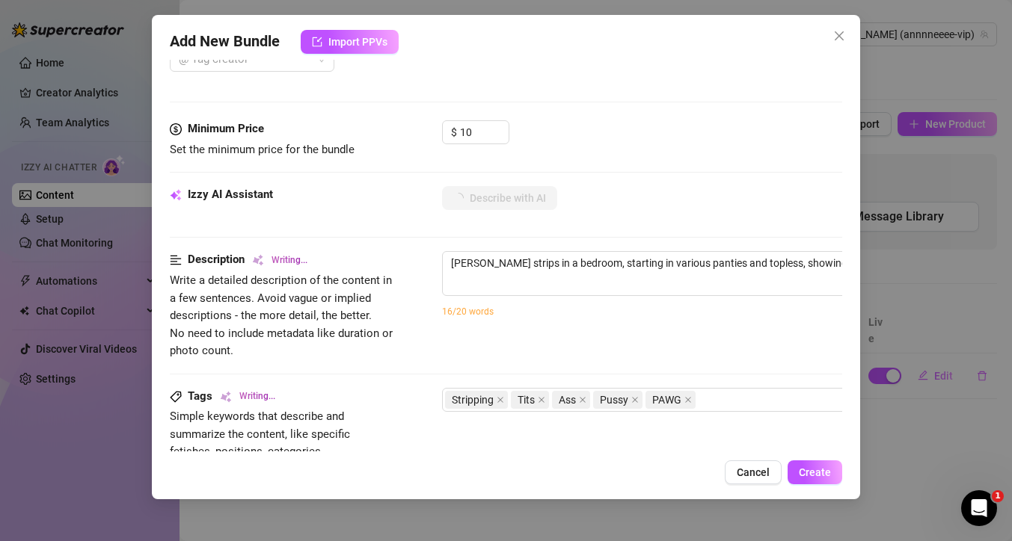
type textarea "[PERSON_NAME] strips in a bedroom, starting in various panties and topless, sho…"
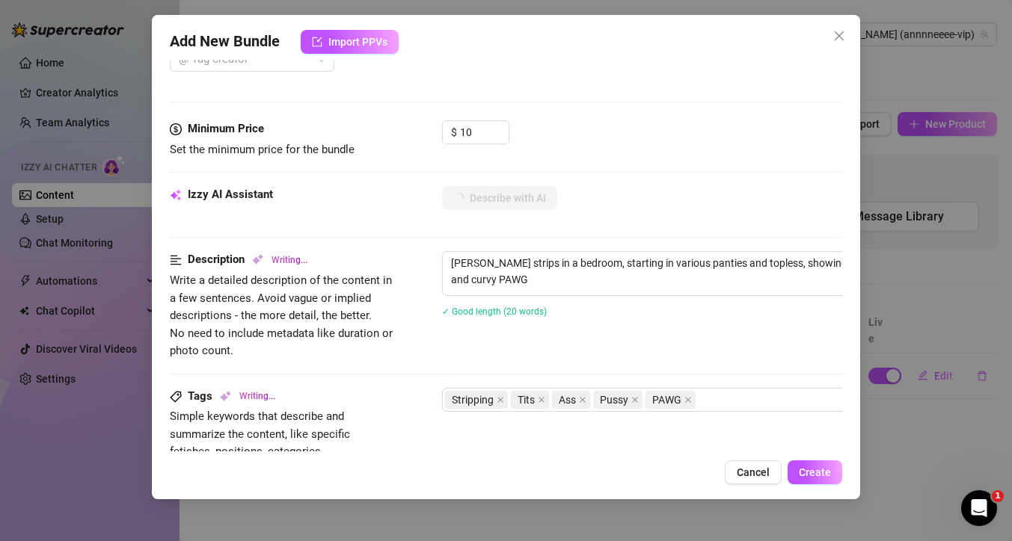
type textarea "[PERSON_NAME] strips in a bedroom, starting in various panties and topless, sho…"
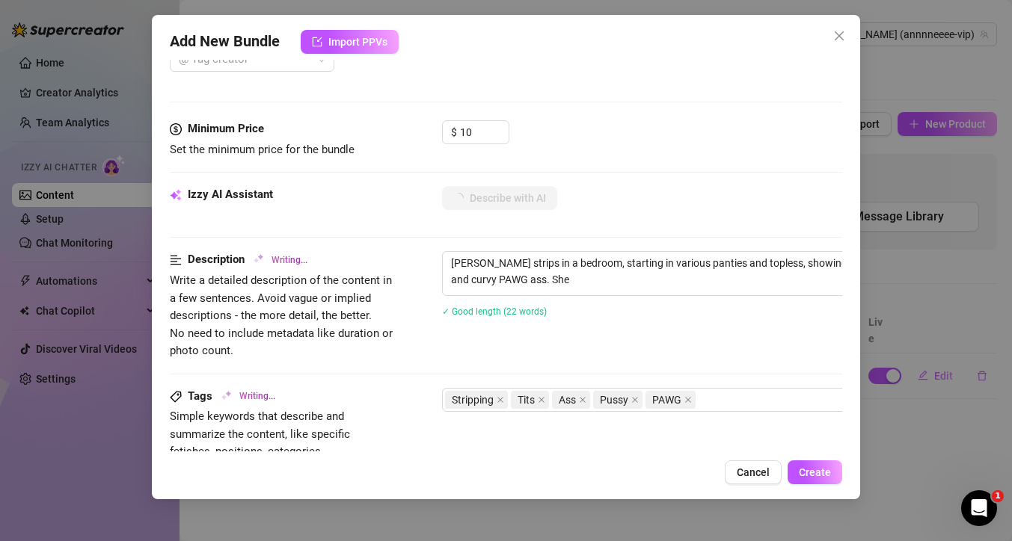
type textarea "[PERSON_NAME] strips in a bedroom, starting in various panties and topless, sho…"
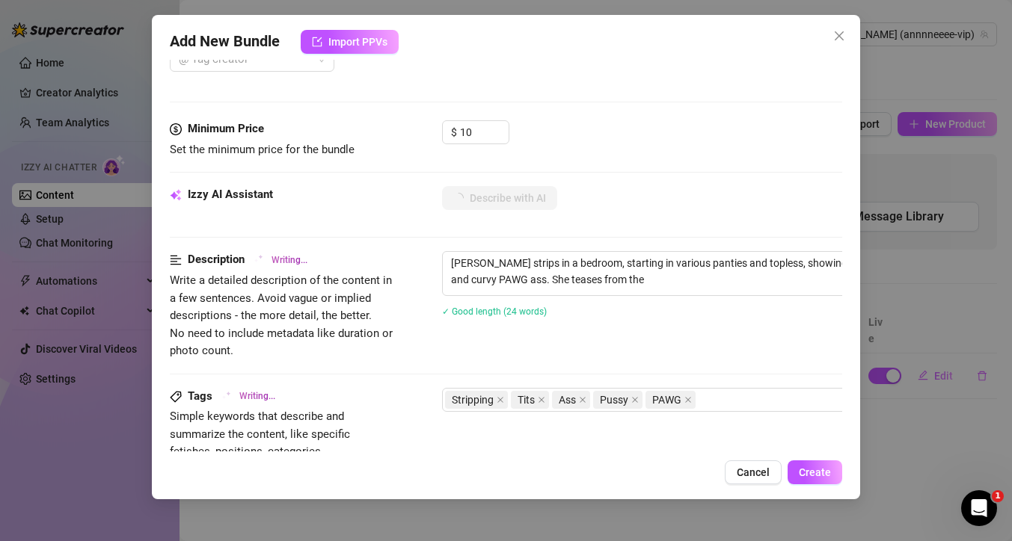
type textarea "[PERSON_NAME] strips in a bedroom, starting in various panties and topless, sho…"
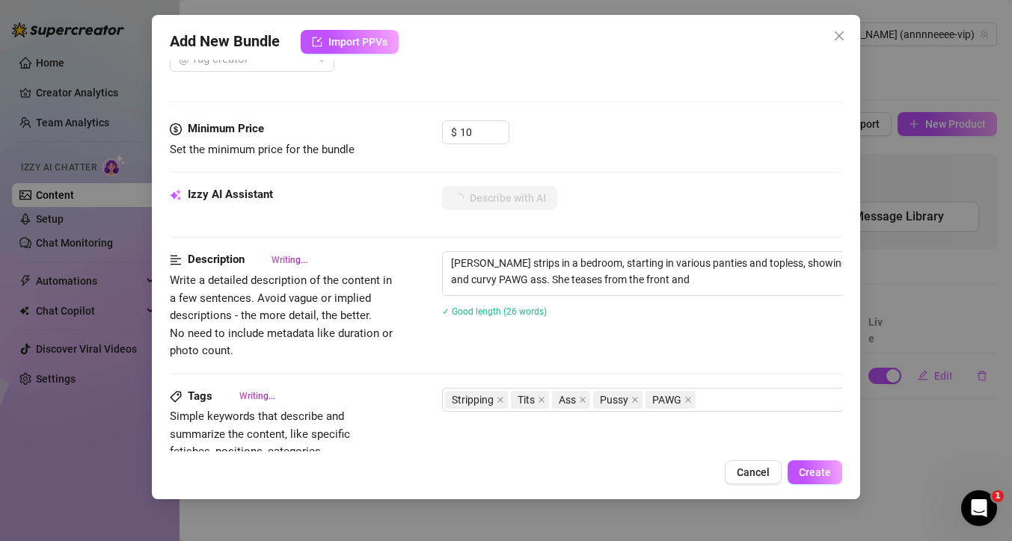
type textarea "[PERSON_NAME] strips in a bedroom, starting in various panties and topless, sho…"
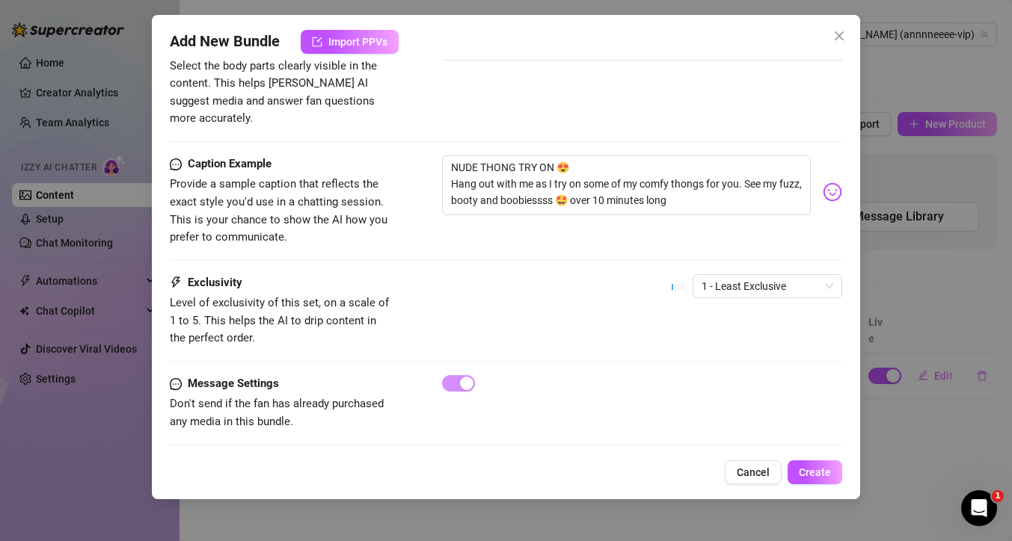
scroll to position [875, 0]
click at [745, 274] on span "1 - Least Exclusive" at bounding box center [767, 285] width 132 height 22
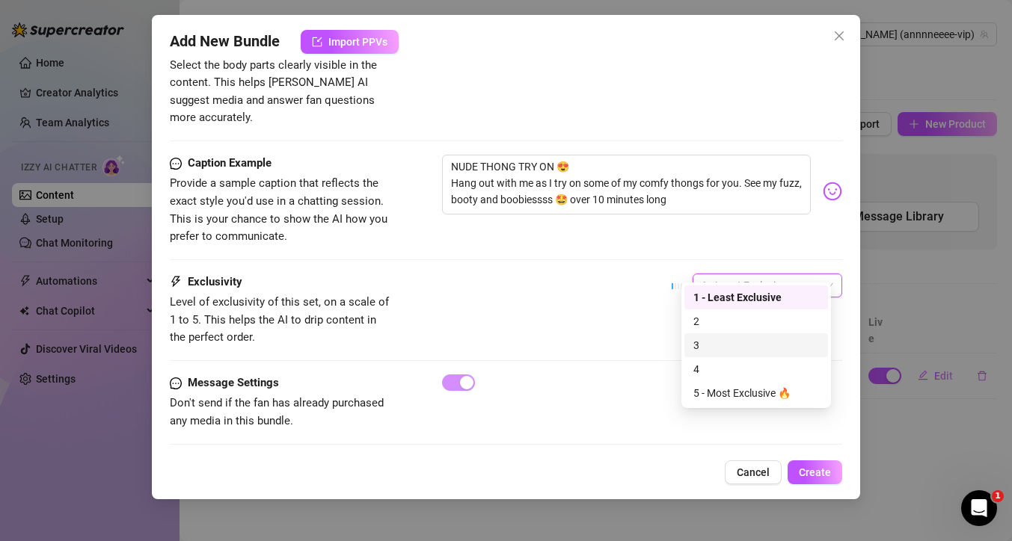
click at [706, 343] on div "3" at bounding box center [756, 345] width 126 height 16
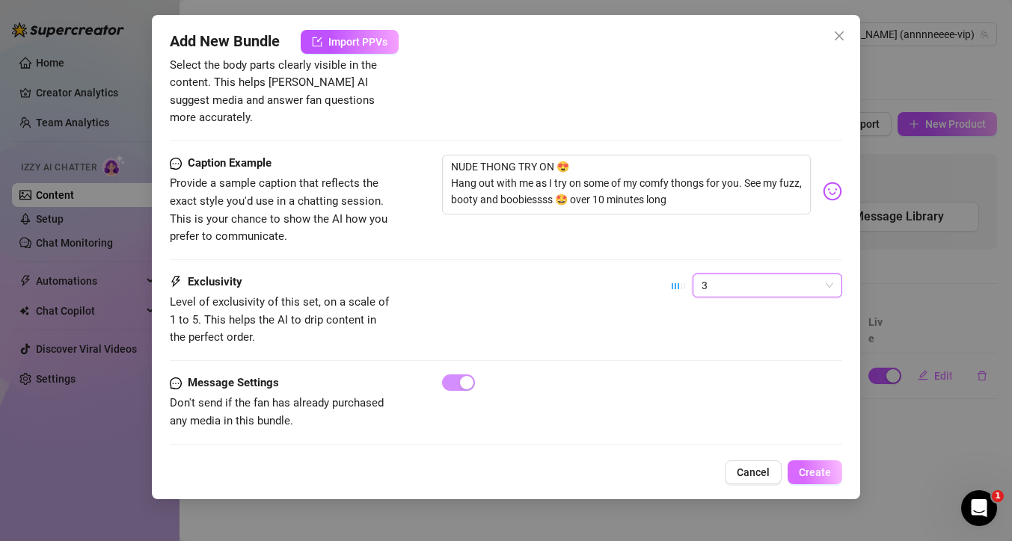
click at [811, 469] on span "Create" at bounding box center [814, 473] width 32 height 12
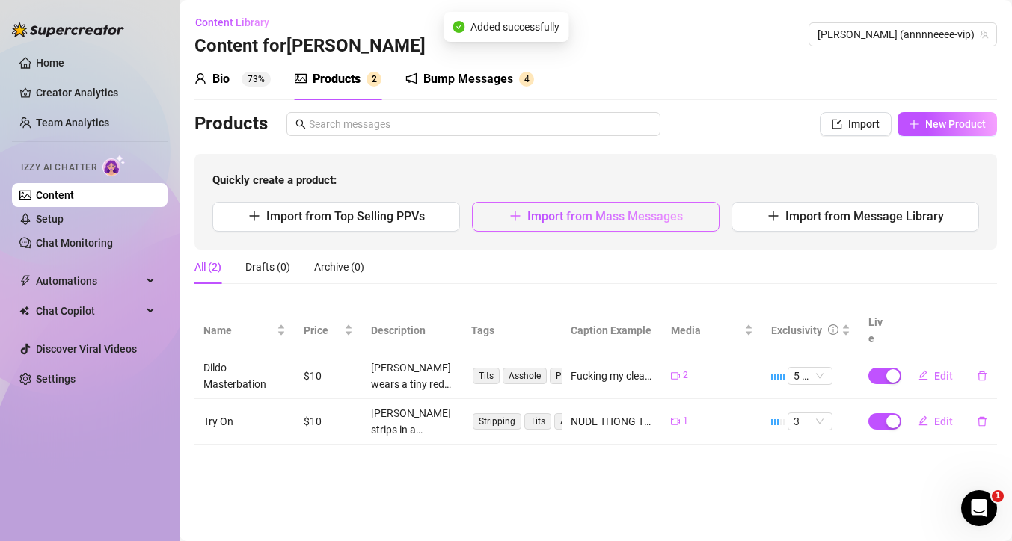
click at [543, 223] on span "Import from Mass Messages" at bounding box center [605, 216] width 156 height 14
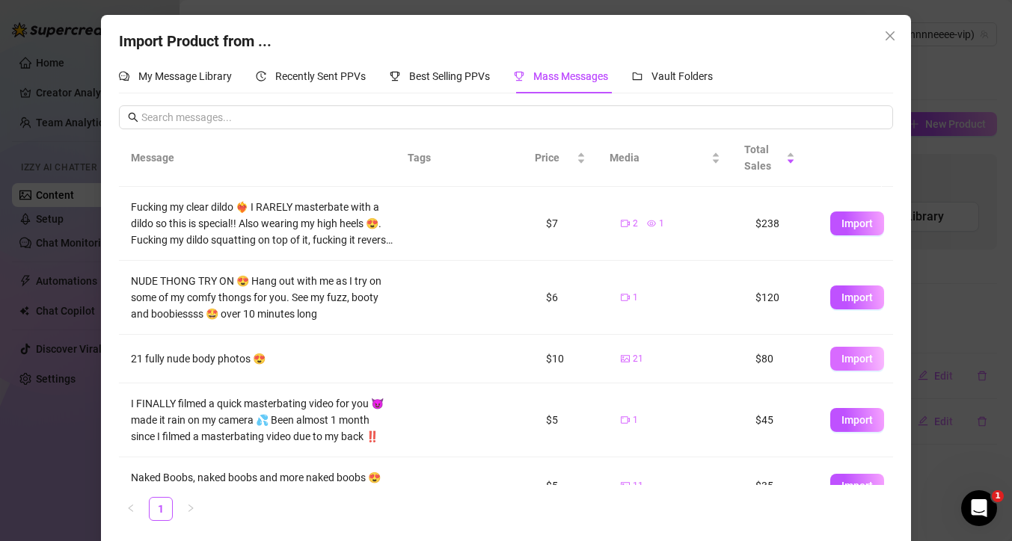
click at [841, 359] on span "Import" at bounding box center [856, 359] width 31 height 12
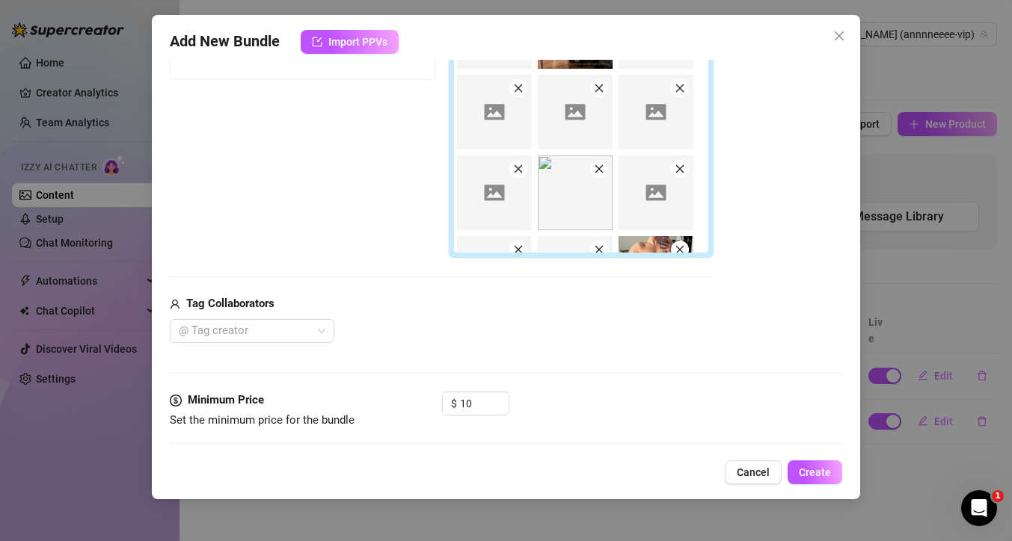
scroll to position [405, 0]
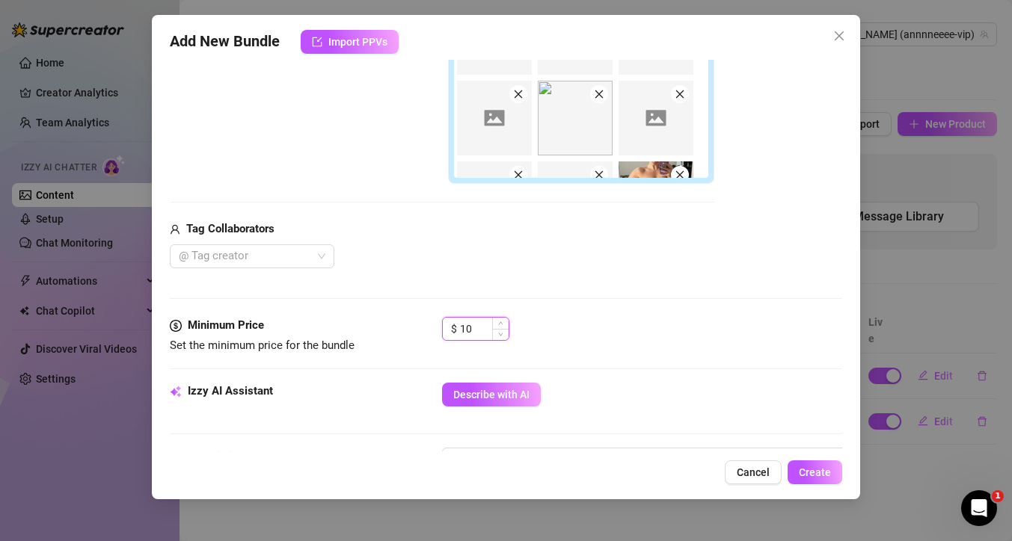
drag, startPoint x: 474, startPoint y: 326, endPoint x: 449, endPoint y: 330, distance: 25.1
click at [449, 330] on div "$ 10" at bounding box center [475, 329] width 67 height 24
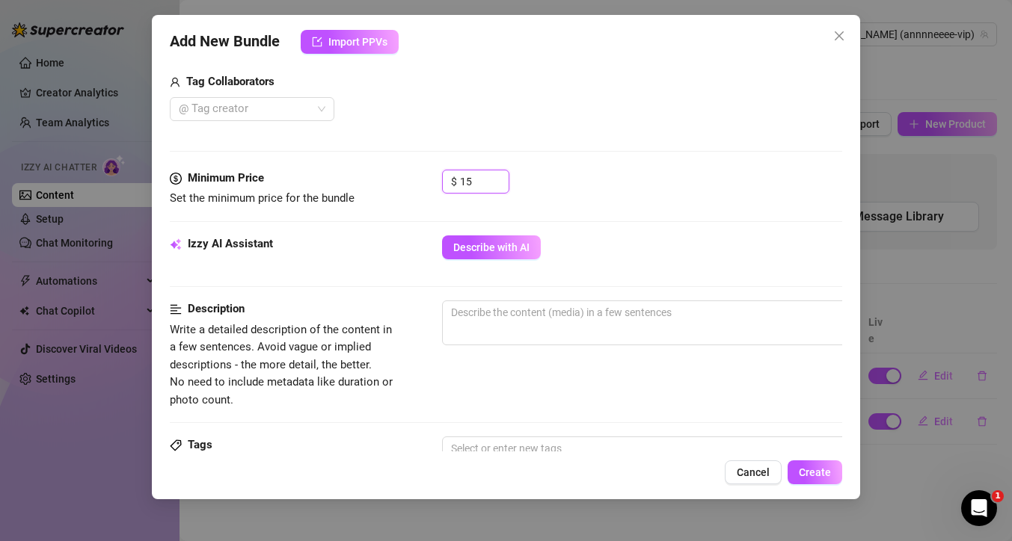
scroll to position [558, 0]
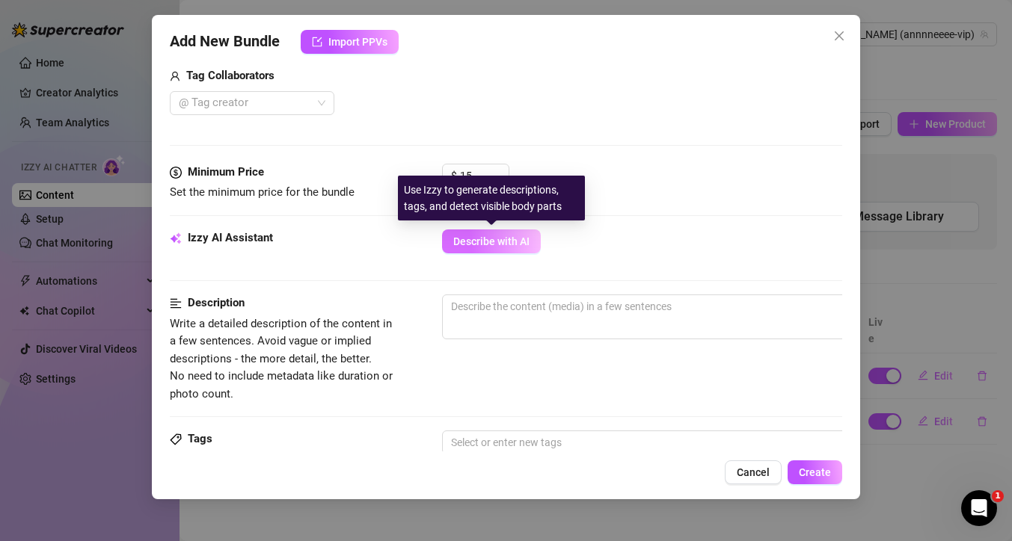
click at [519, 247] on span "Describe with AI" at bounding box center [491, 241] width 76 height 12
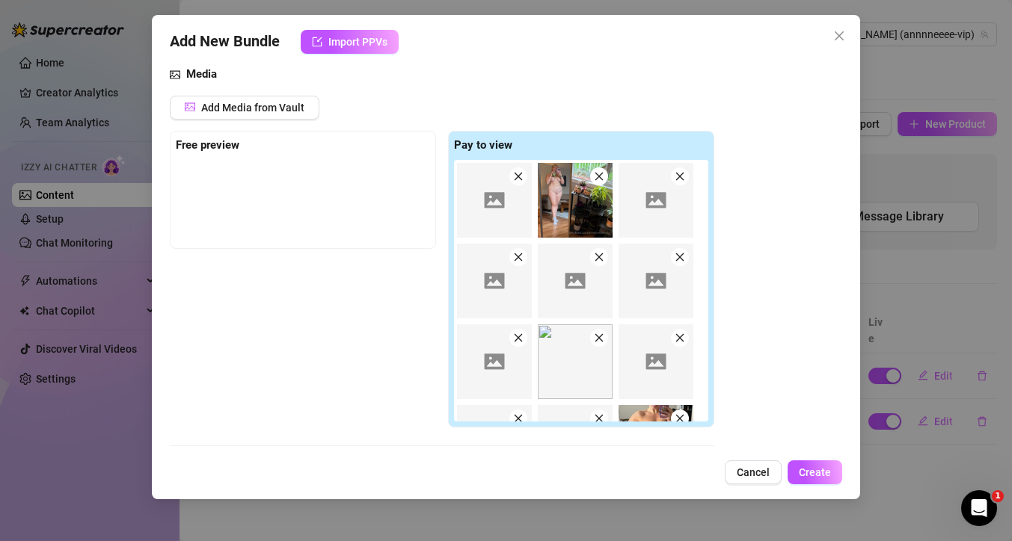
scroll to position [0, 0]
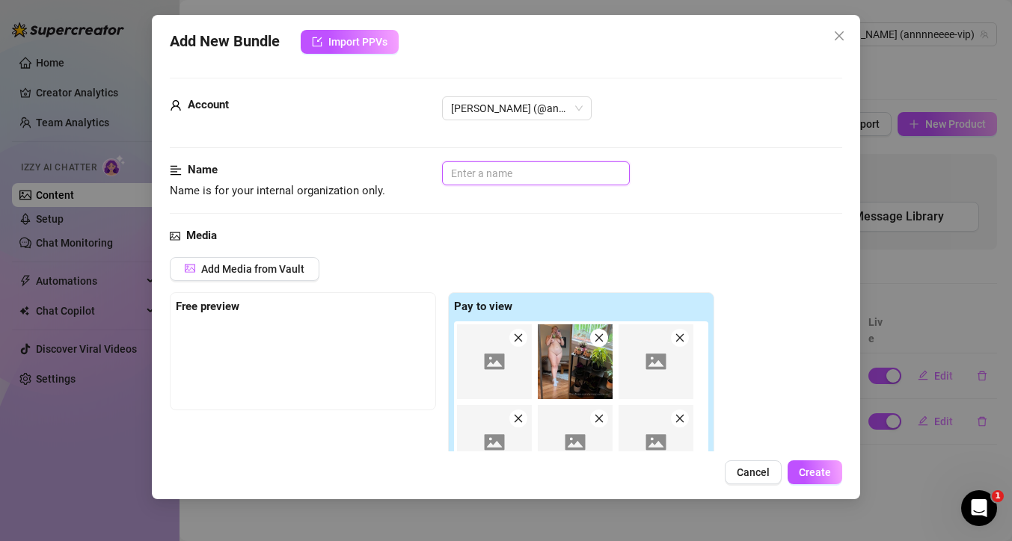
click at [514, 172] on input "text" at bounding box center [536, 173] width 188 height 24
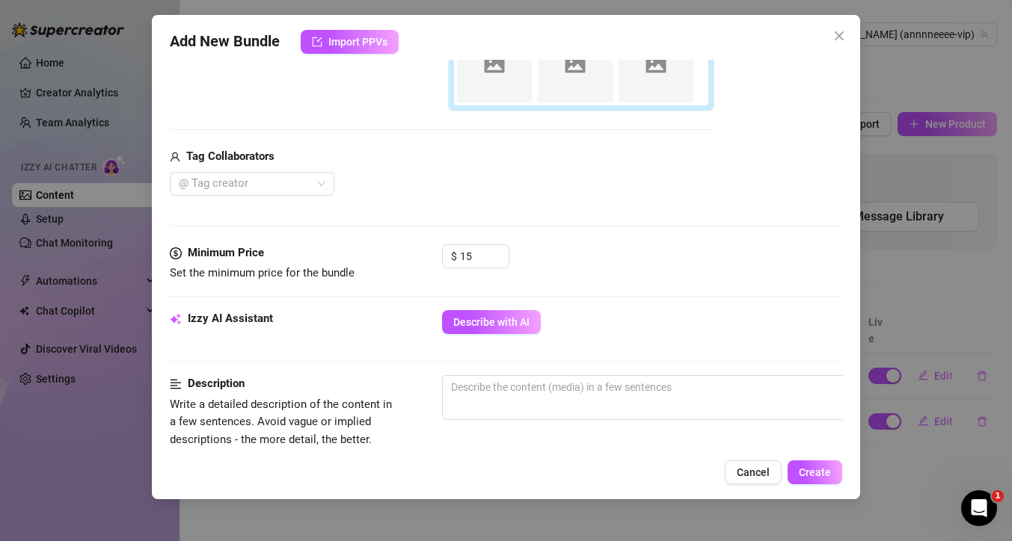
scroll to position [632, 0]
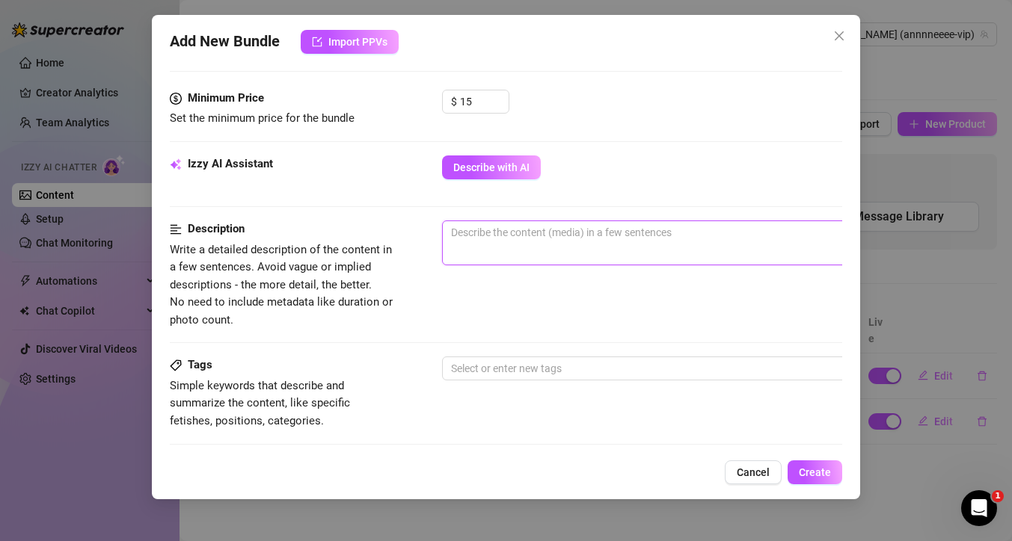
click at [483, 233] on textarea at bounding box center [704, 232] width 522 height 22
click at [535, 233] on textarea "Multiple full body photos" at bounding box center [704, 232] width 522 height 22
click at [631, 238] on textarea "Multiple full body naked nude photos" at bounding box center [704, 232] width 522 height 22
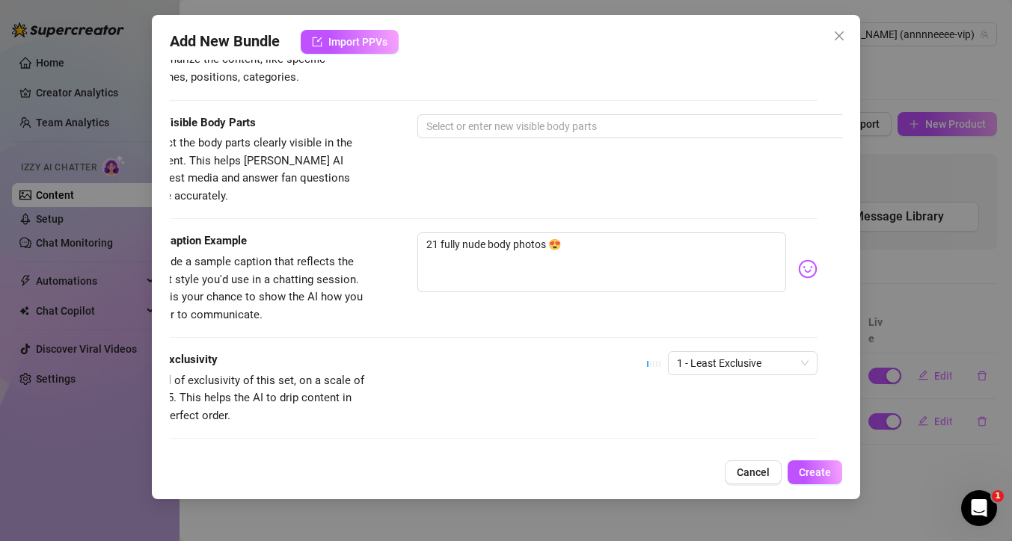
scroll to position [976, 0]
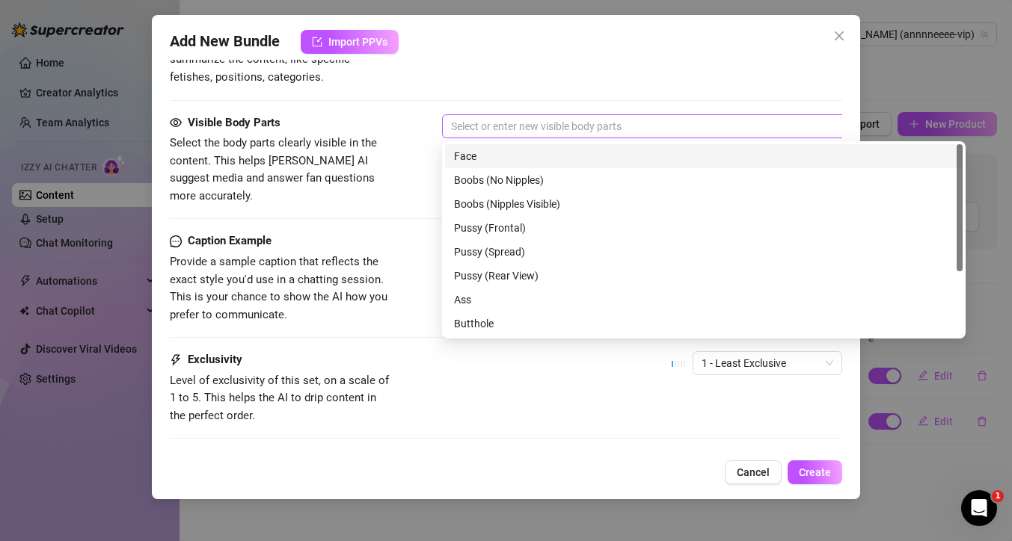
click at [577, 129] on div at bounding box center [696, 126] width 502 height 21
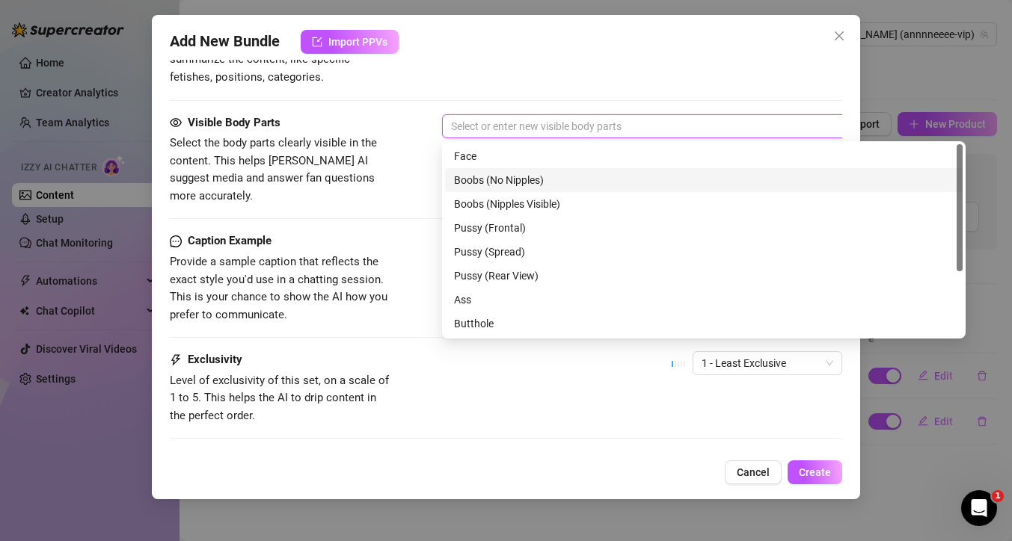
click at [538, 178] on div "Boobs (No Nipples)" at bounding box center [703, 180] width 499 height 16
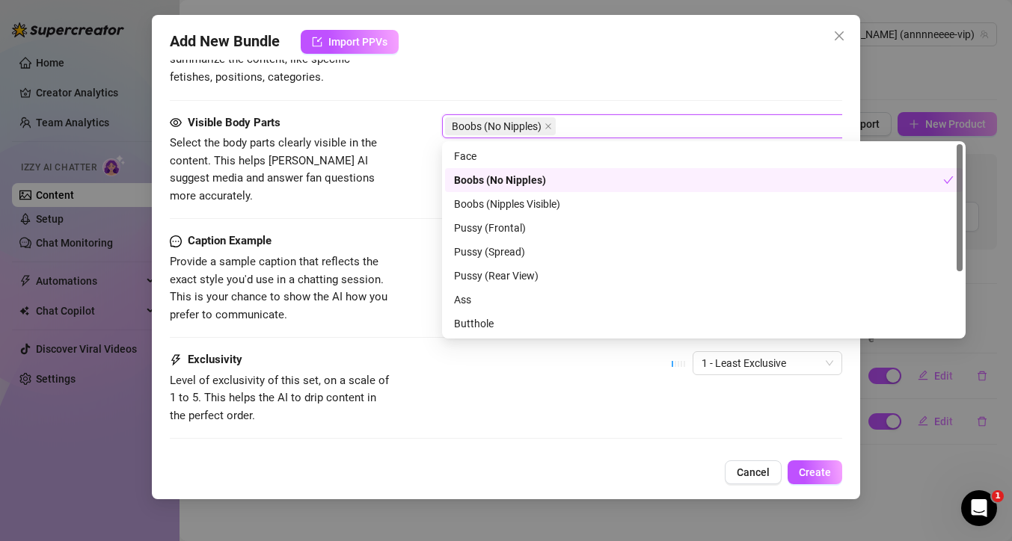
click at [538, 178] on div "Boobs (No Nipples)" at bounding box center [698, 180] width 489 height 16
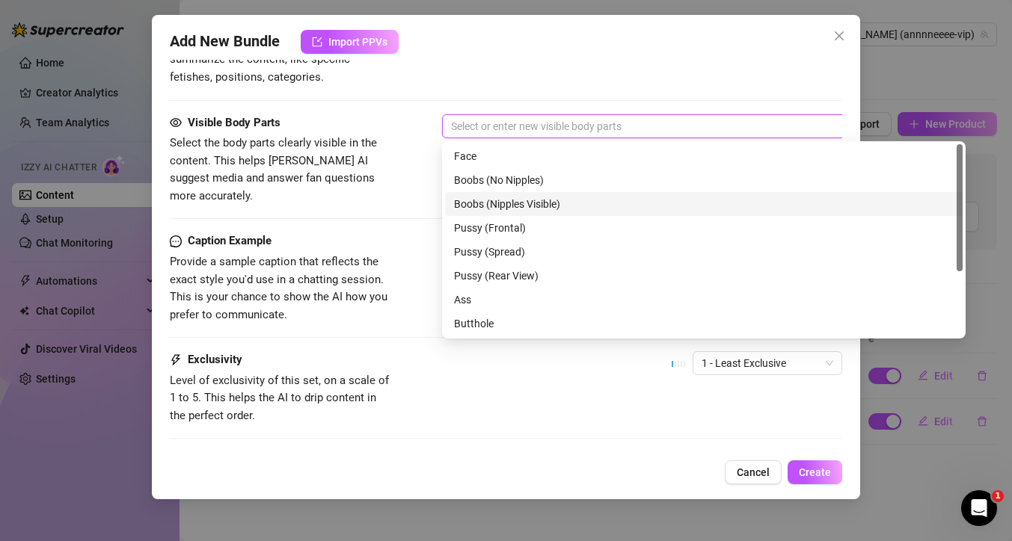
click at [542, 204] on div "Boobs (Nipples Visible)" at bounding box center [703, 204] width 499 height 16
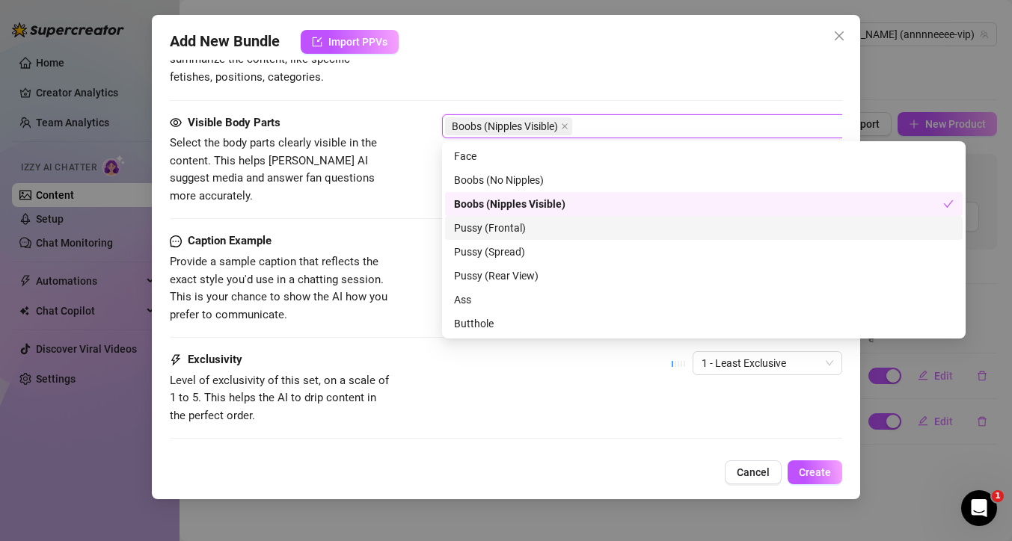
click at [517, 228] on div "Pussy (Frontal)" at bounding box center [703, 228] width 499 height 16
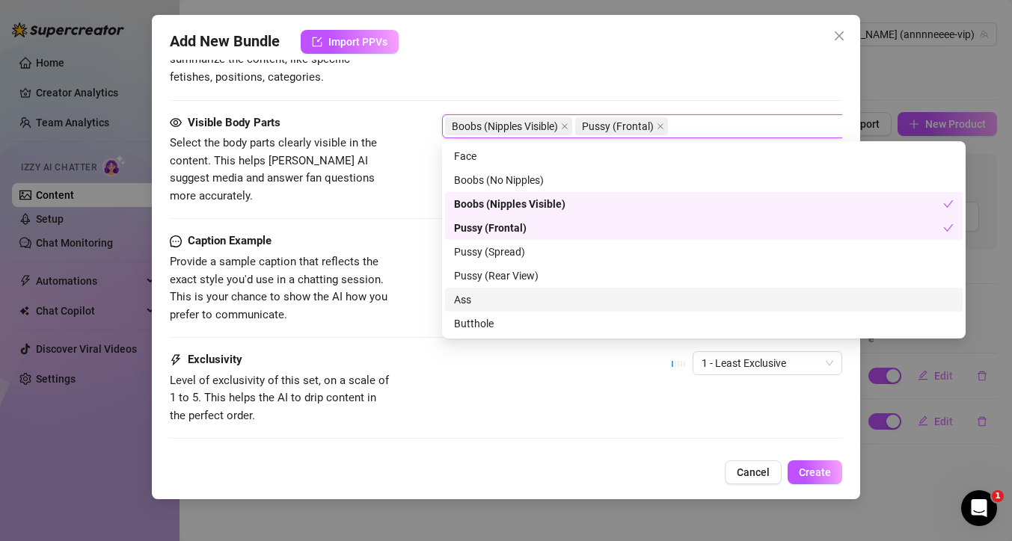
click at [528, 301] on div "Ass" at bounding box center [703, 300] width 499 height 16
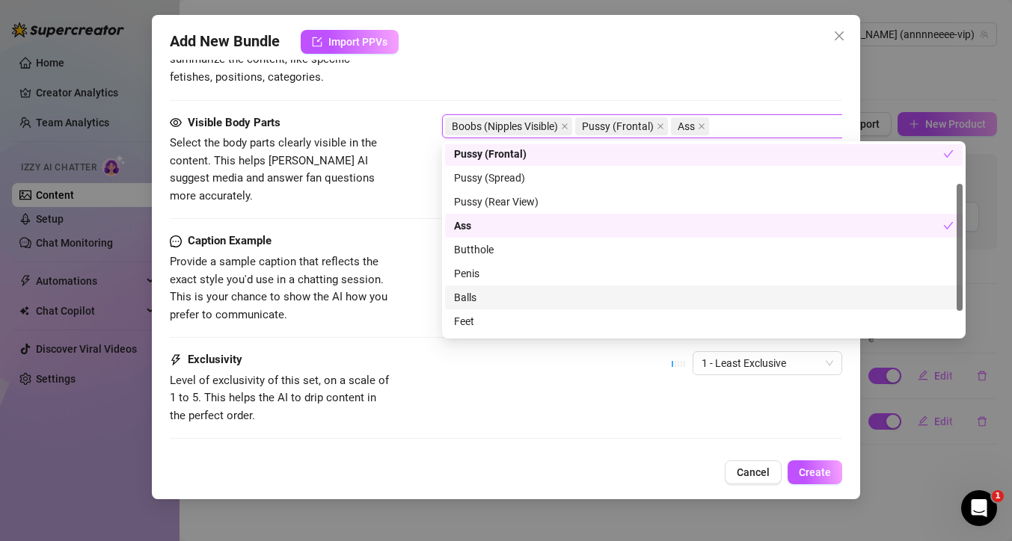
scroll to position [96, 0]
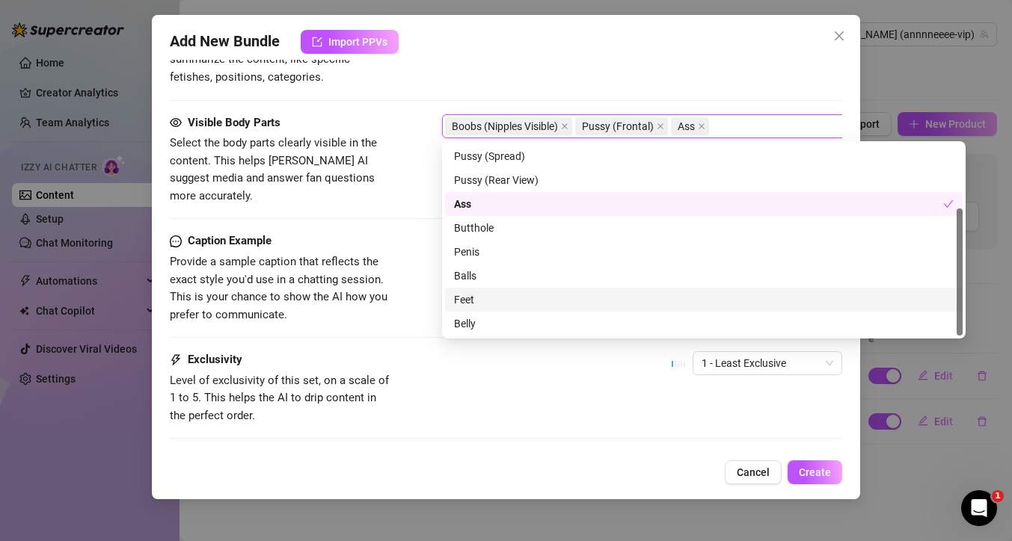
click at [528, 298] on div "Feet" at bounding box center [703, 300] width 499 height 16
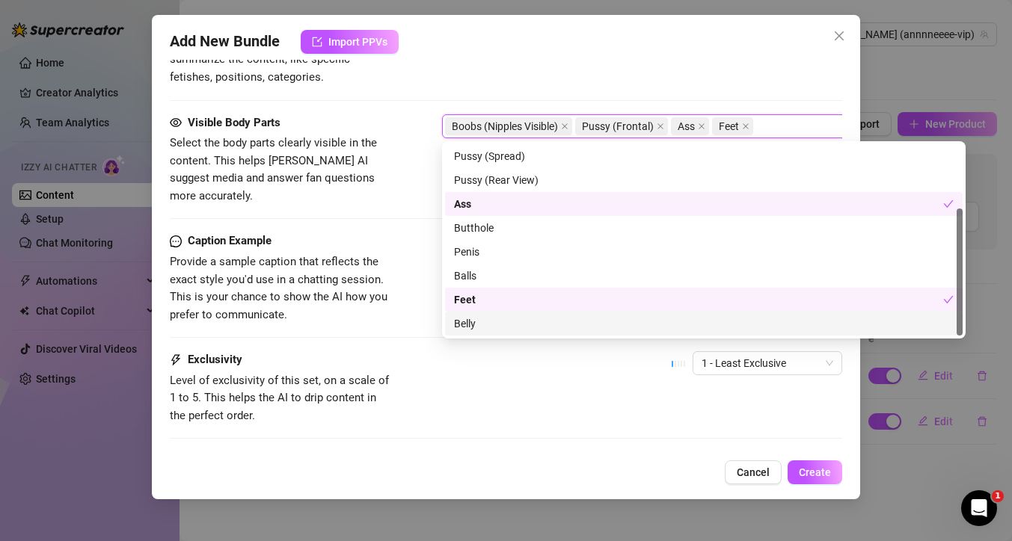
click at [520, 324] on div "Belly" at bounding box center [703, 323] width 499 height 16
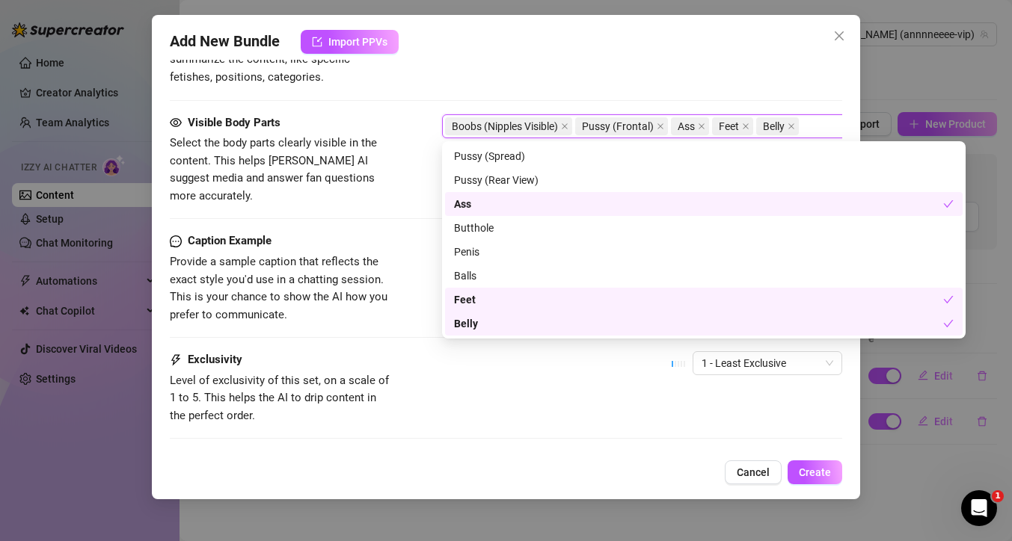
click at [584, 366] on div "Exclusivity Level of exclusivity of this set, on a scale of 1 to 5. This helps …" at bounding box center [506, 387] width 672 height 73
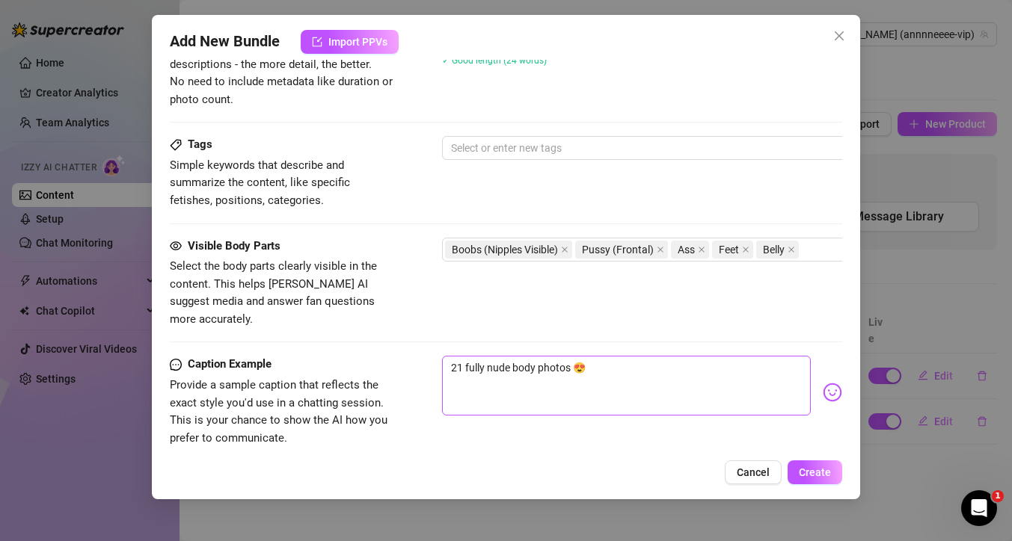
scroll to position [854, 0]
click at [469, 149] on div at bounding box center [696, 147] width 502 height 21
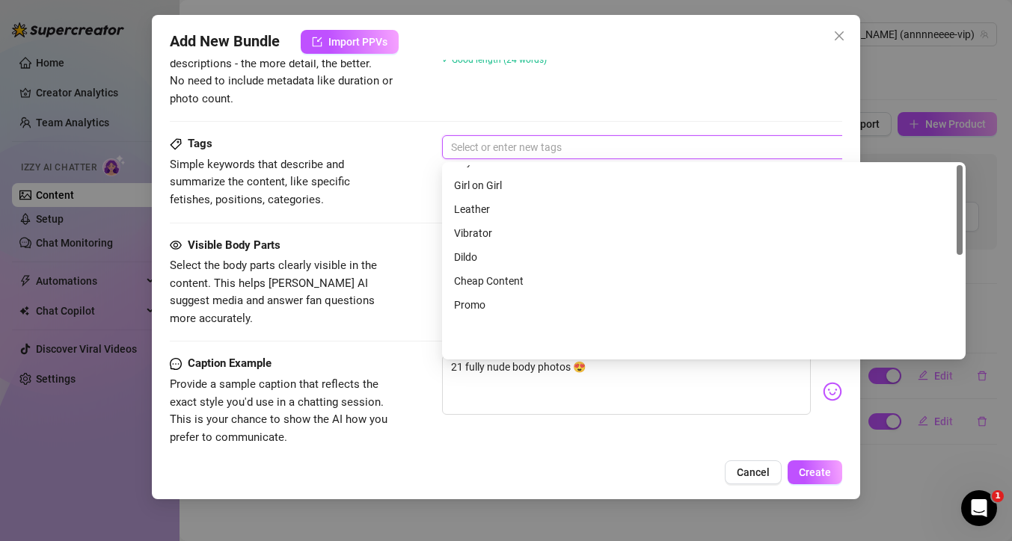
scroll to position [0, 0]
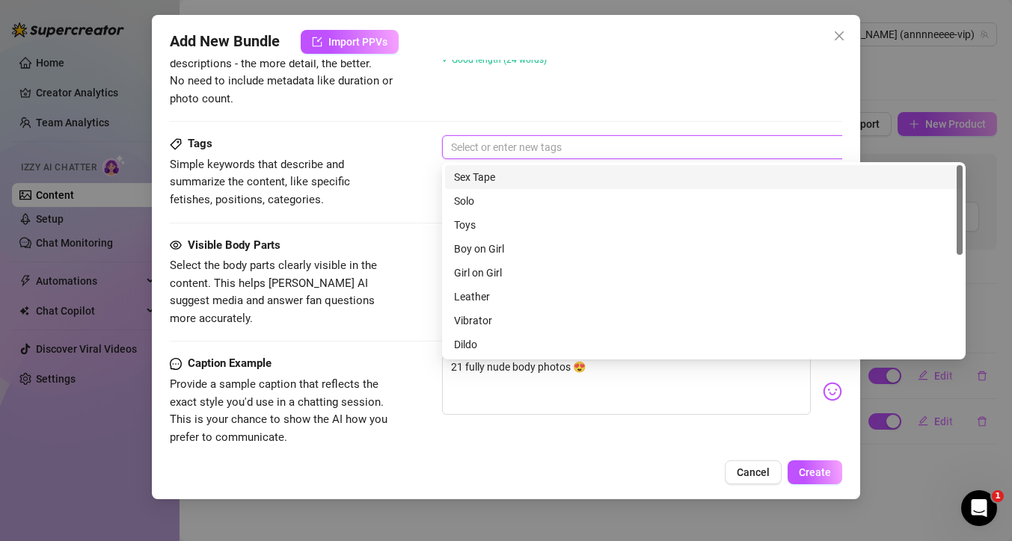
click at [411, 156] on div "Tags Simple keywords that describe and summarize the content, like specific fet…" at bounding box center [506, 171] width 672 height 73
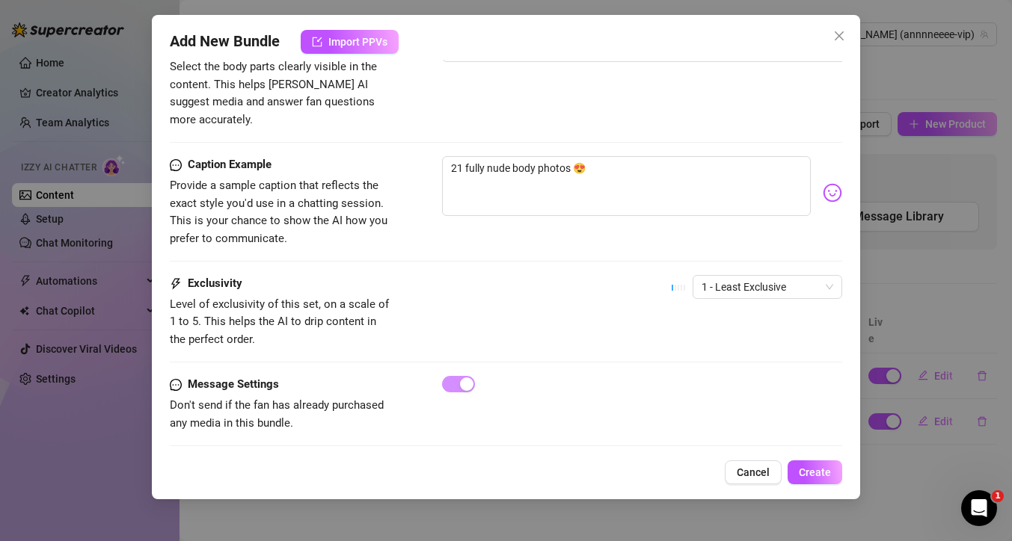
scroll to position [1055, 0]
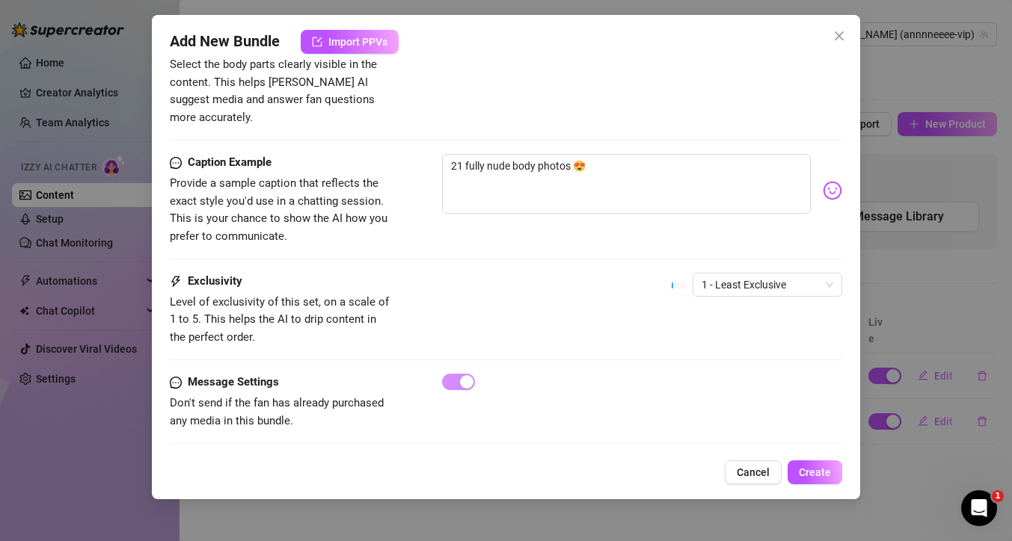
click at [946, 271] on div "Add New Bundle Import PPVs Account [PERSON_NAME] (@annnneeee-vip) Name Name is …" at bounding box center [506, 270] width 1012 height 541
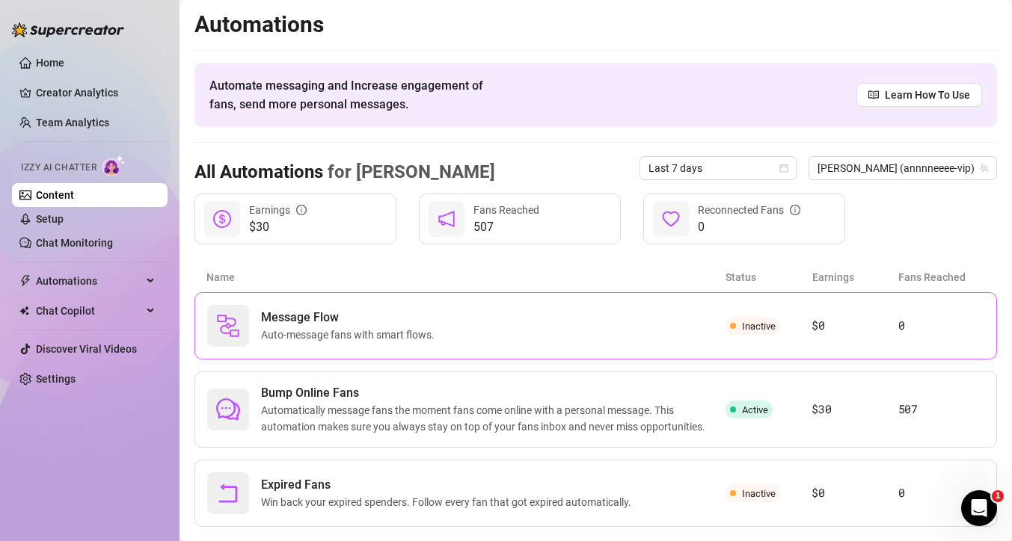
click at [474, 336] on div "Message Flow Auto-message fans with smart flows." at bounding box center [466, 326] width 518 height 42
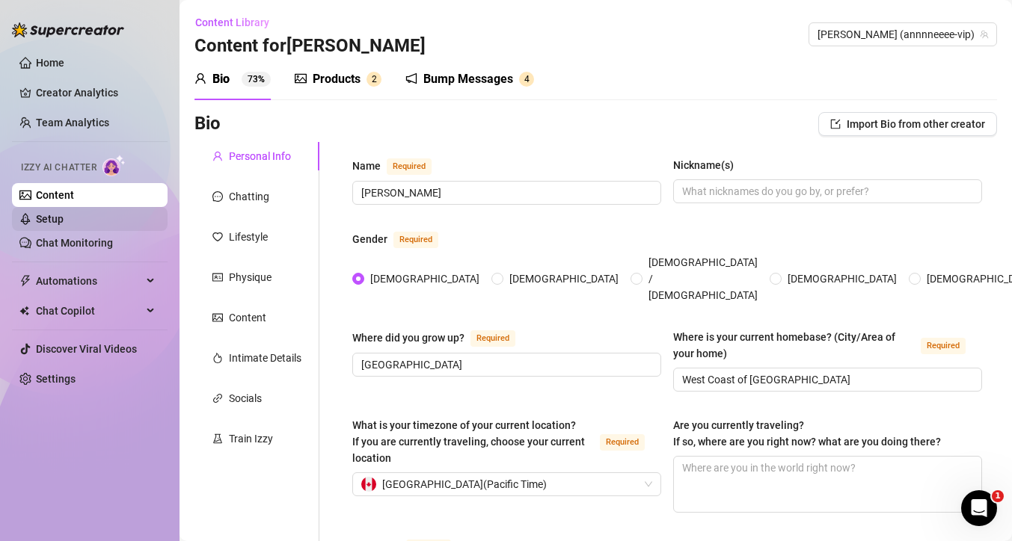
click at [64, 218] on link "Setup" at bounding box center [50, 219] width 28 height 12
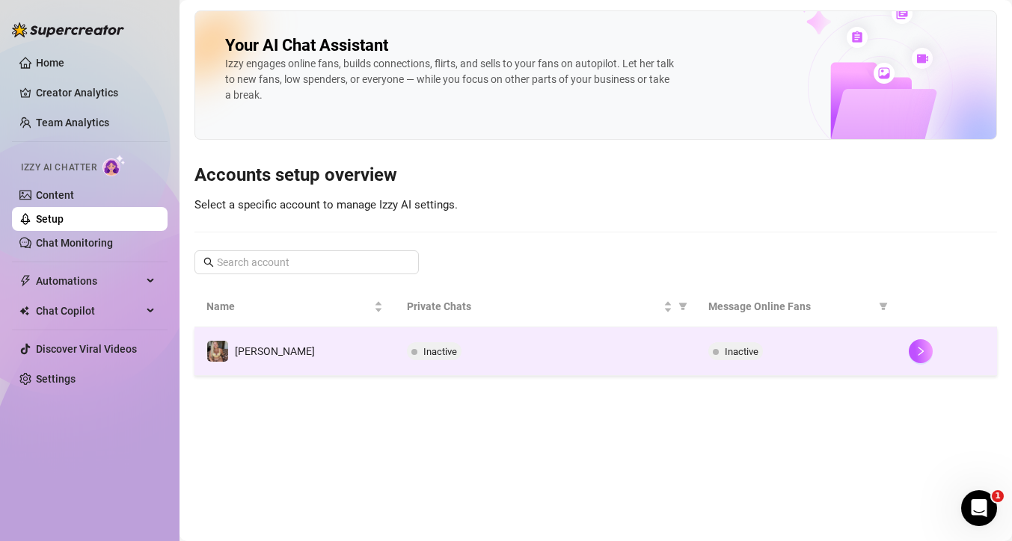
click at [295, 374] on td "[PERSON_NAME]" at bounding box center [294, 351] width 200 height 49
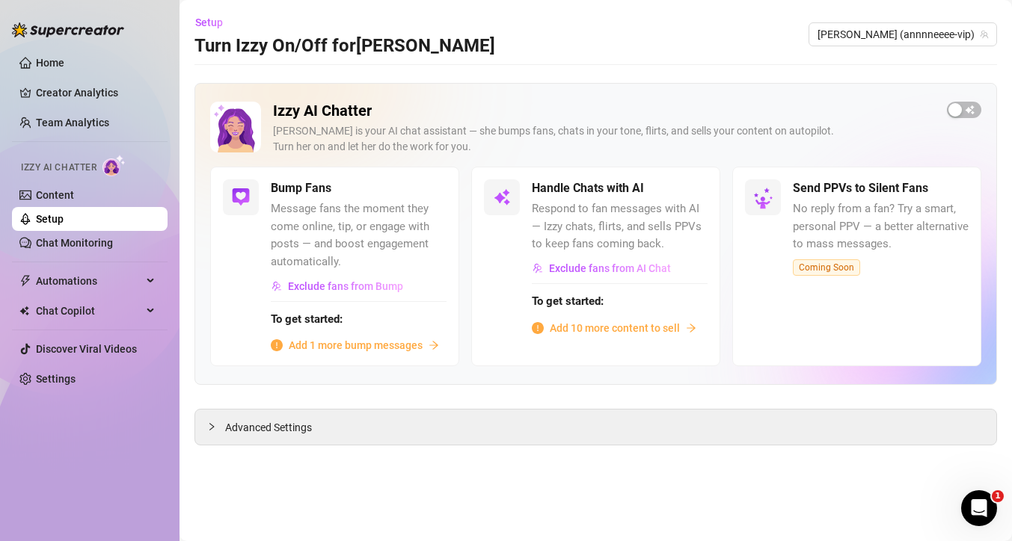
click at [580, 324] on span "Add 10 more content to sell" at bounding box center [614, 328] width 130 height 16
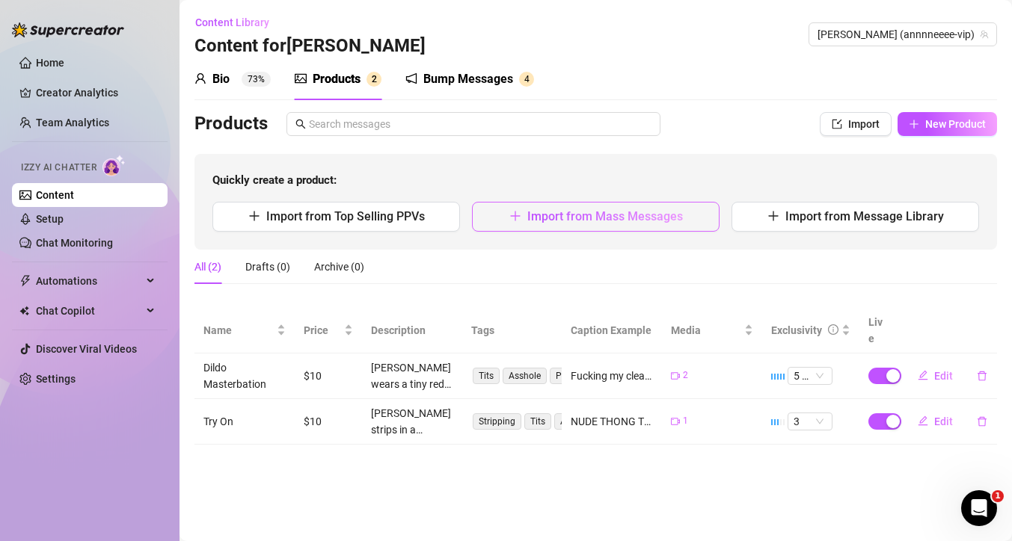
click at [541, 218] on span "Import from Mass Messages" at bounding box center [605, 216] width 156 height 14
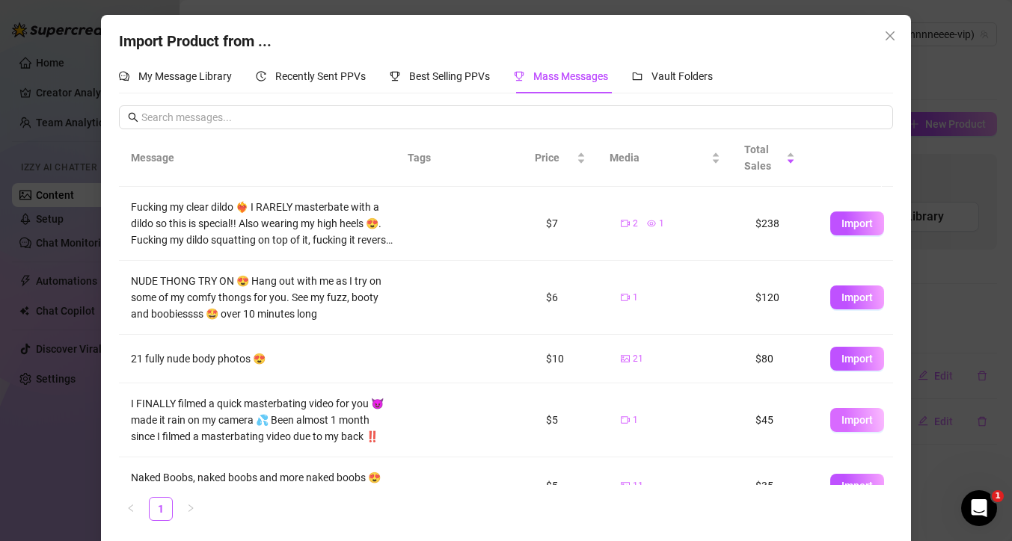
click at [841, 422] on span "Import" at bounding box center [856, 420] width 31 height 12
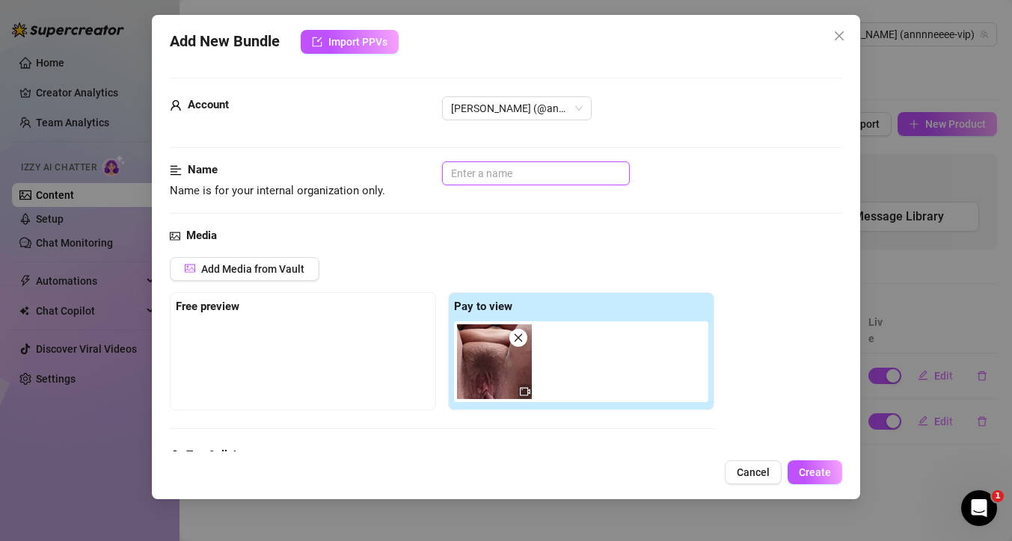
click at [532, 173] on input "text" at bounding box center [536, 173] width 188 height 24
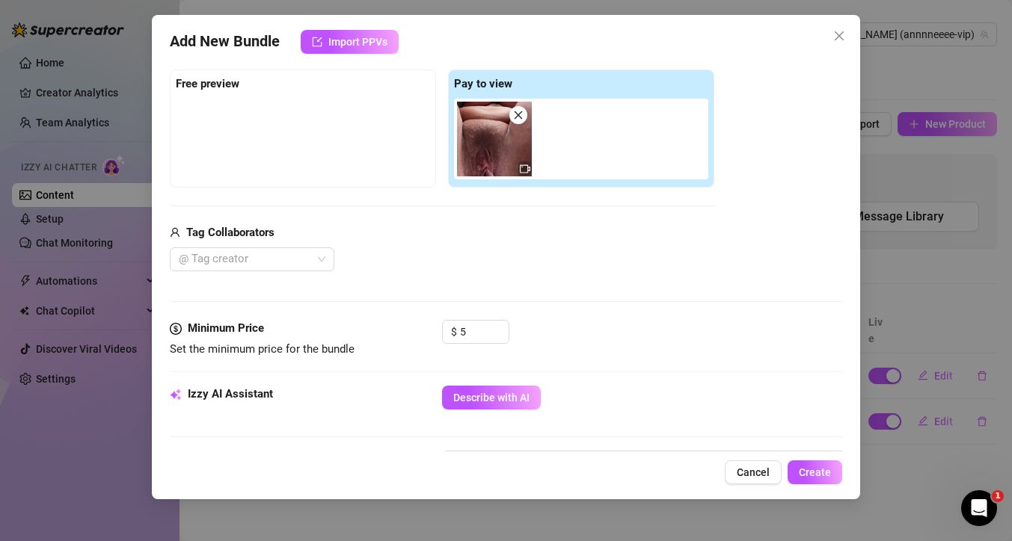
scroll to position [277, 0]
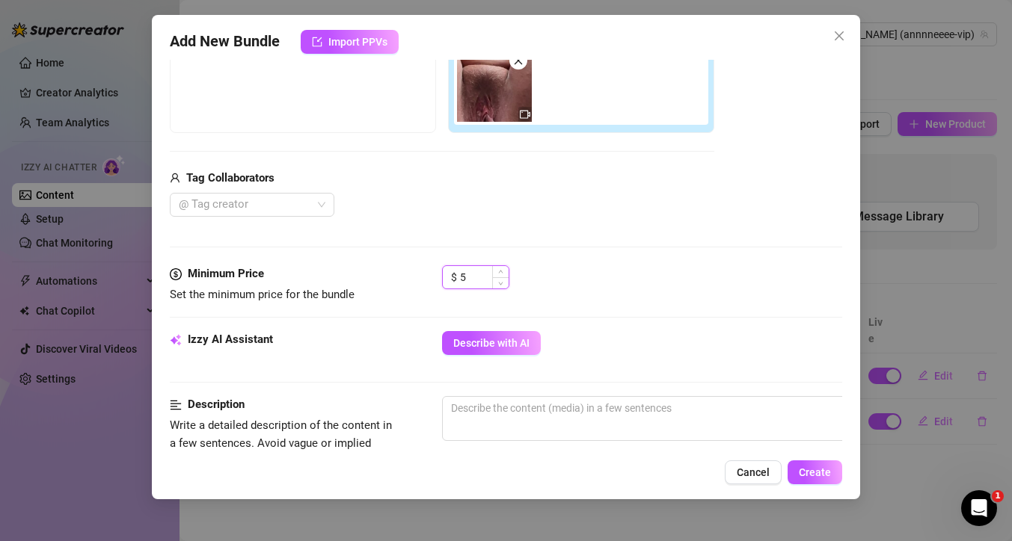
click at [472, 279] on input "5" at bounding box center [484, 277] width 49 height 22
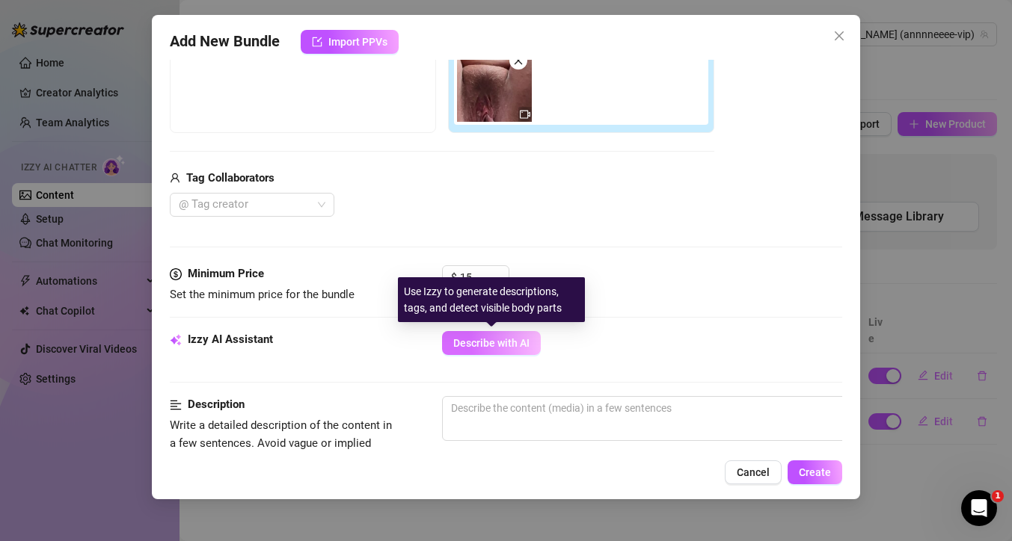
click at [482, 339] on span "Describe with AI" at bounding box center [491, 343] width 76 height 12
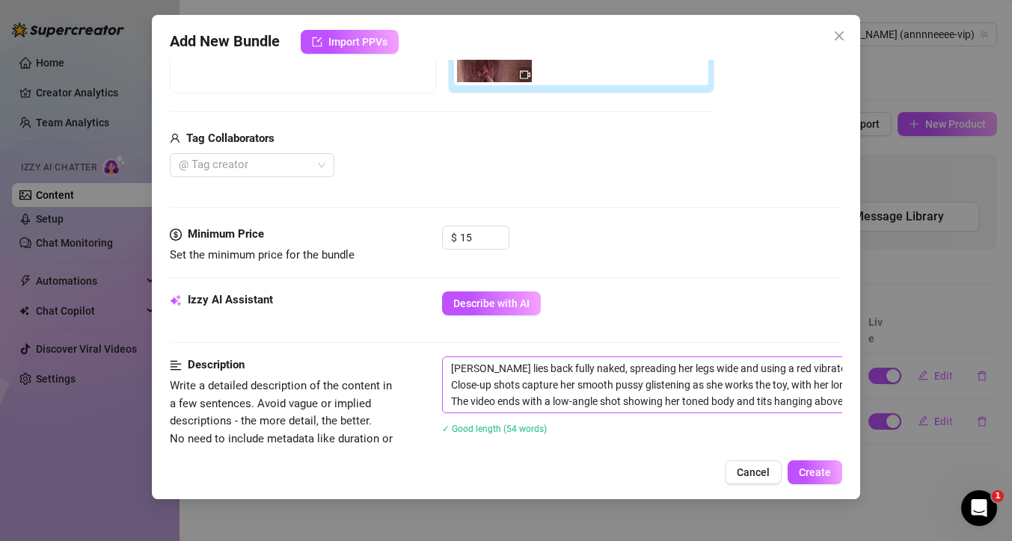
scroll to position [318, 0]
click at [493, 369] on textarea "[PERSON_NAME] lies back fully naked, spreading her legs wide and using a red vi…" at bounding box center [704, 384] width 522 height 55
drag, startPoint x: 519, startPoint y: 369, endPoint x: 555, endPoint y: 369, distance: 35.9
click at [519, 369] on textarea "[PERSON_NAME] lies back fully naked, spreading her legs wide and using a red vi…" at bounding box center [704, 384] width 522 height 55
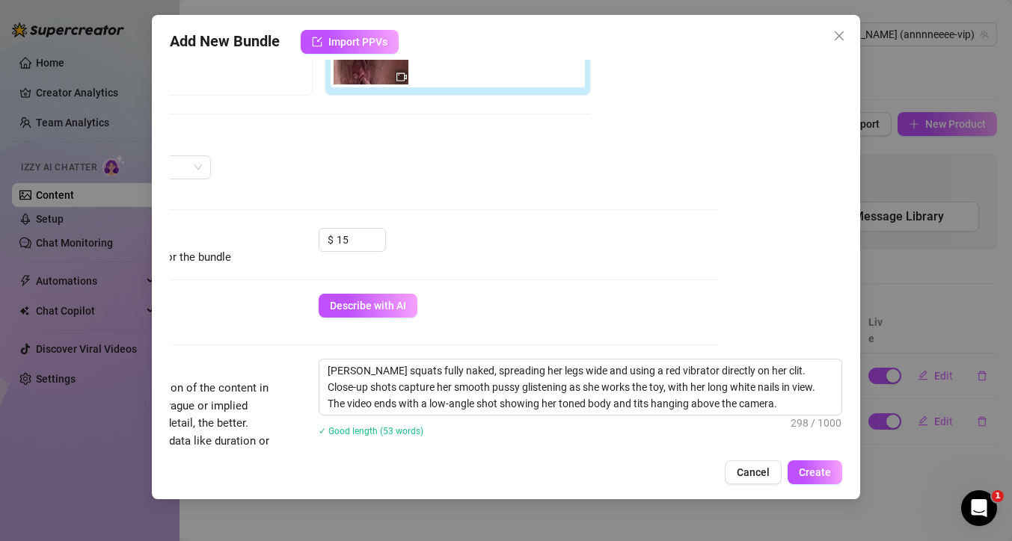
scroll to position [331, 127]
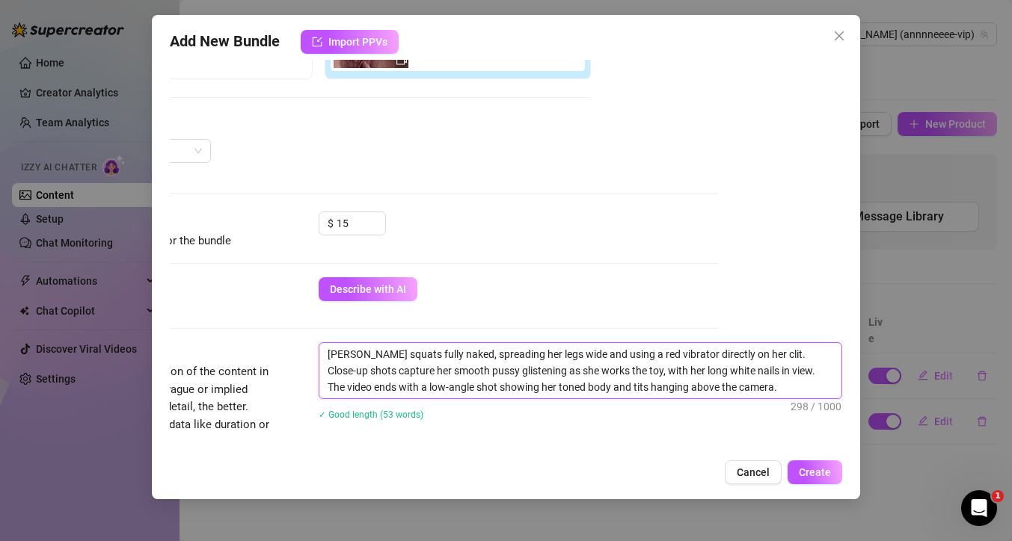
click at [414, 373] on textarea "[PERSON_NAME] squats fully naked, spreading her legs wide and using a red vibra…" at bounding box center [580, 370] width 522 height 55
click at [481, 387] on textarea "[PERSON_NAME] squats fully naked, spreading her legs wide and using a red vibra…" at bounding box center [580, 370] width 522 height 55
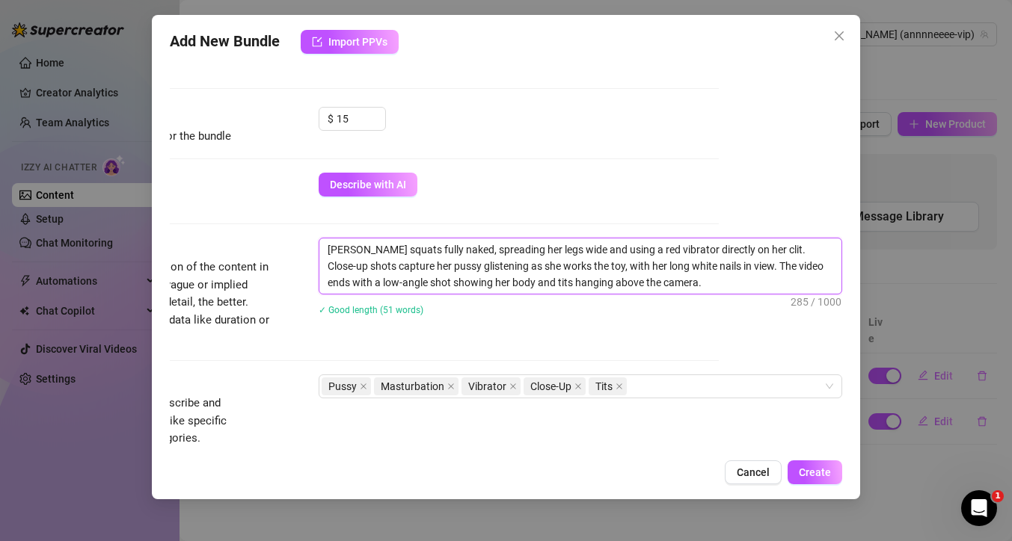
scroll to position [443, 127]
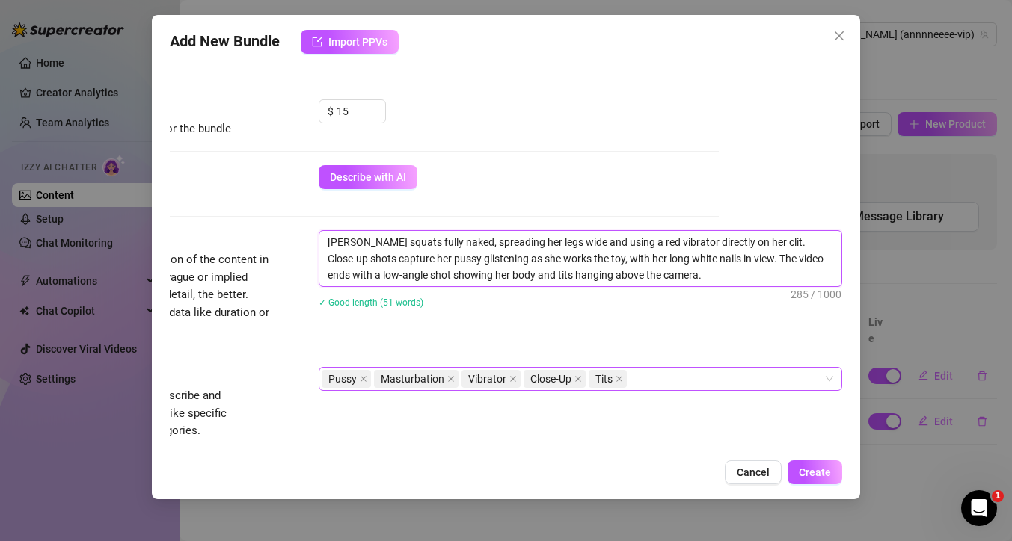
click at [658, 378] on div "Pussy Masturbation Vibrator Close-Up Tits" at bounding box center [572, 379] width 502 height 21
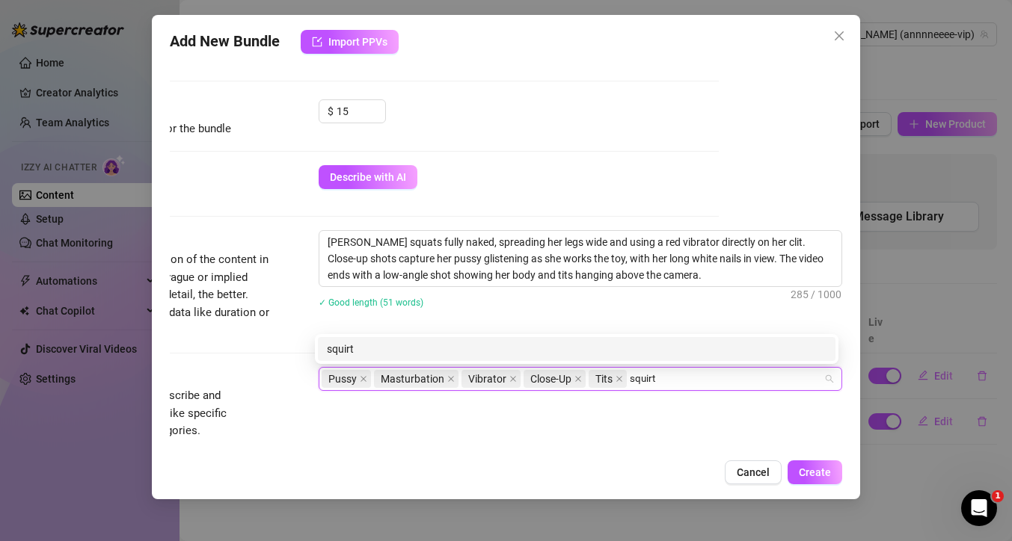
click at [663, 357] on div "squirt" at bounding box center [576, 349] width 517 height 24
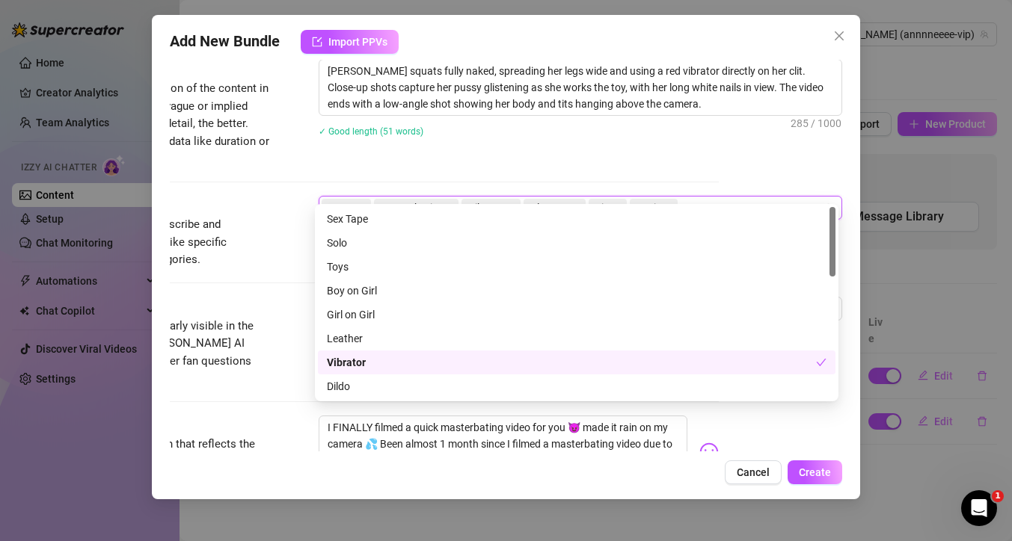
scroll to position [633, 127]
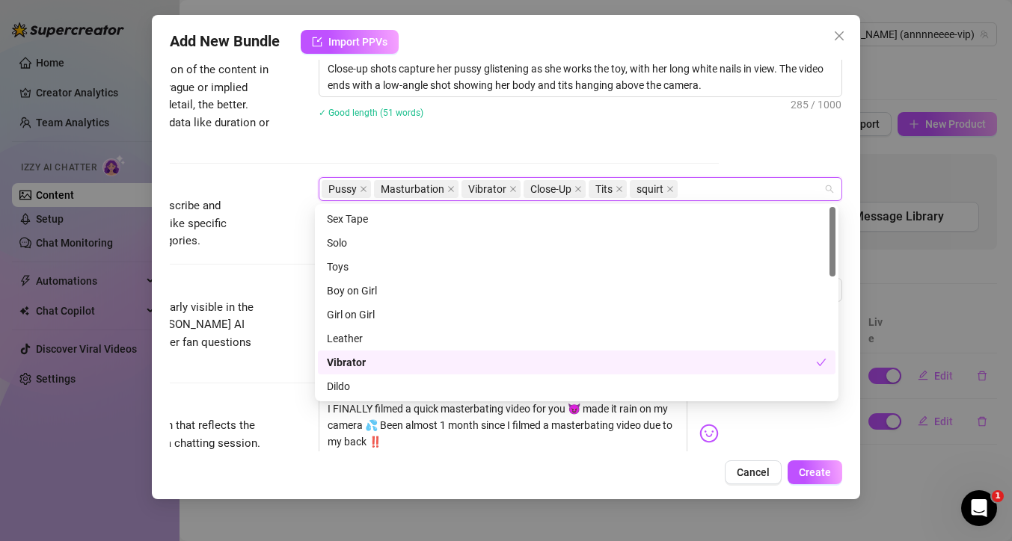
click at [304, 252] on div "Tags Simple keywords that describe and summarize the content, like specific fet…" at bounding box center [382, 227] width 672 height 101
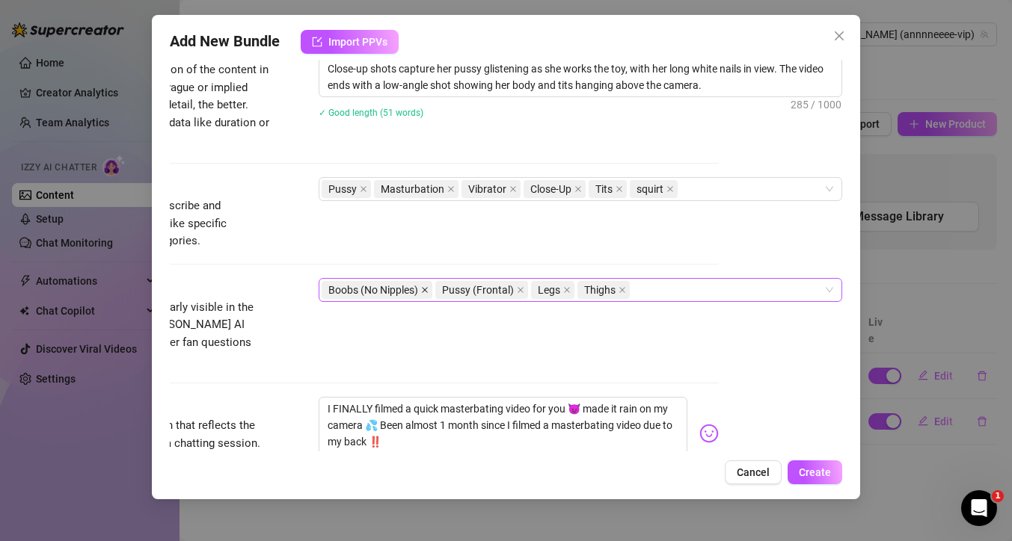
click at [422, 291] on icon "close" at bounding box center [425, 290] width 6 height 6
click at [546, 290] on div "Pussy (Frontal) Legs Thighs" at bounding box center [572, 290] width 502 height 21
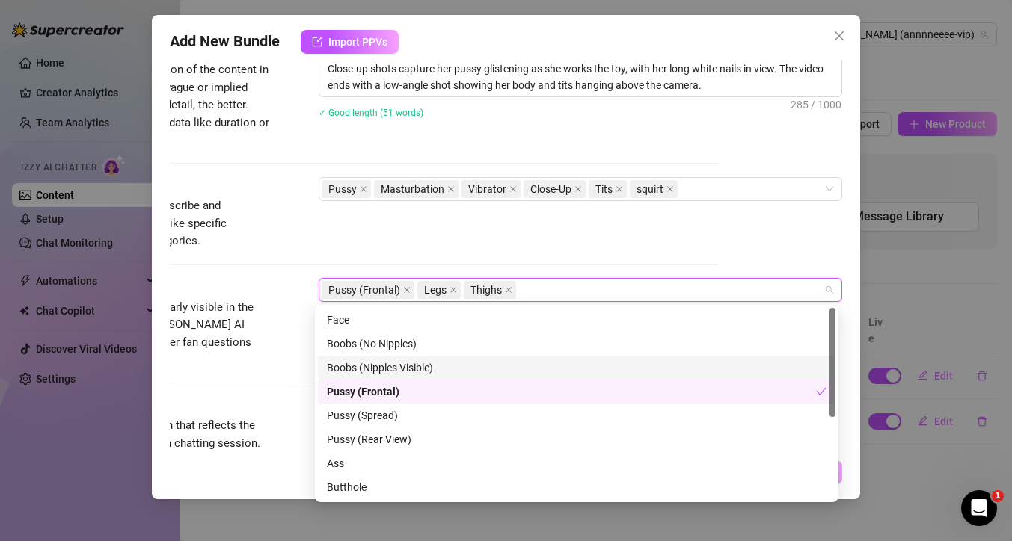
click at [403, 368] on div "Boobs (Nipples Visible)" at bounding box center [576, 368] width 499 height 16
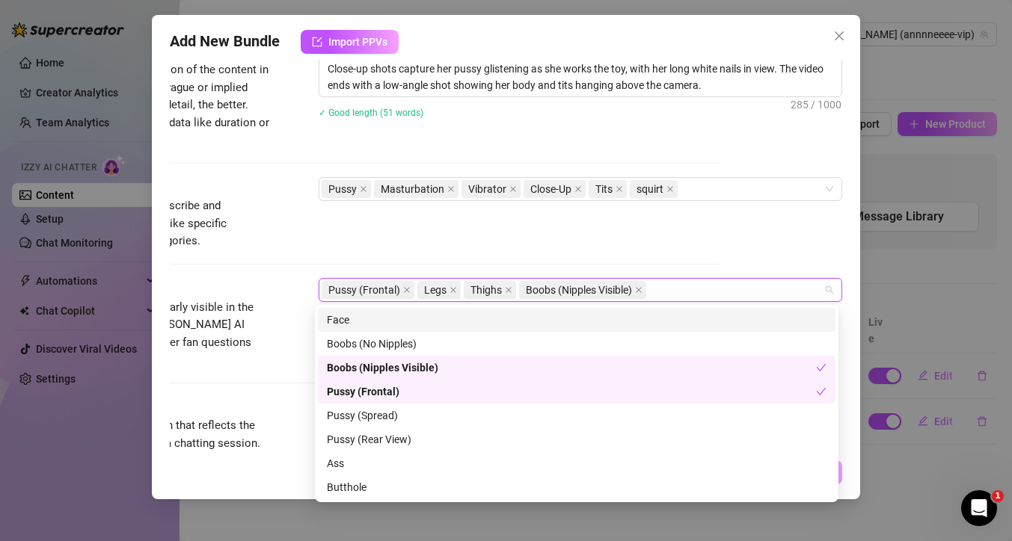
click at [304, 249] on div "Tags Simple keywords that describe and summarize the content, like specific fet…" at bounding box center [382, 213] width 672 height 73
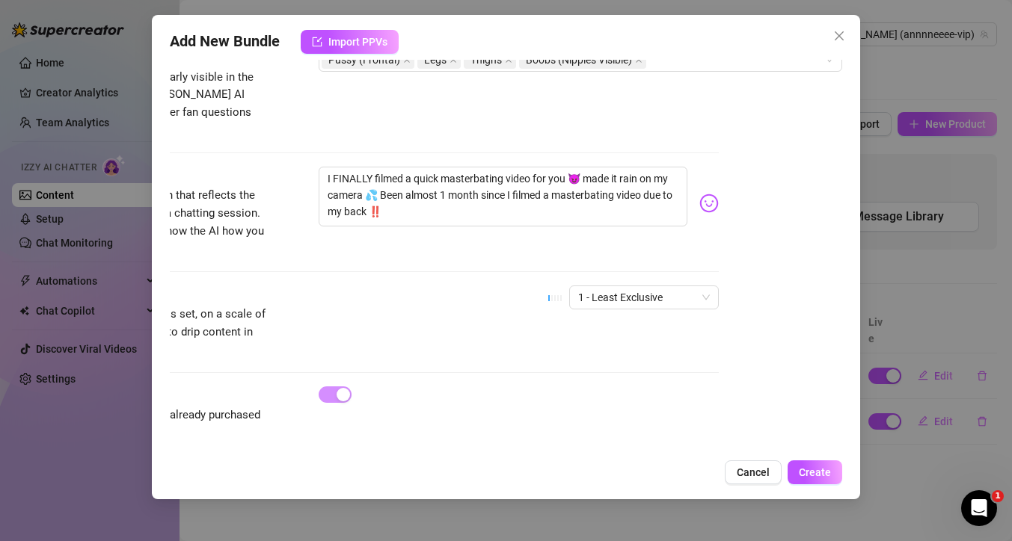
scroll to position [875, 127]
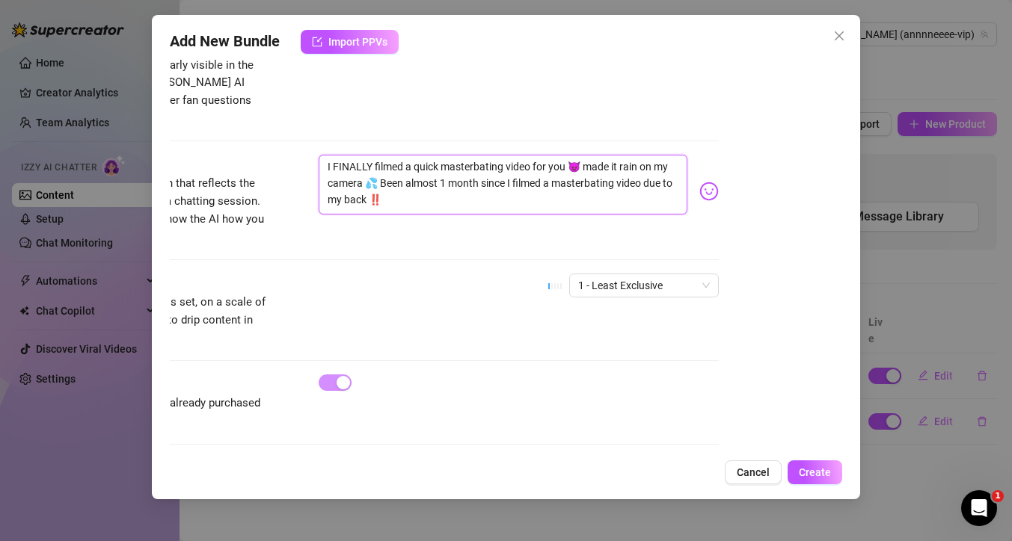
drag, startPoint x: 392, startPoint y: 181, endPoint x: 397, endPoint y: 165, distance: 16.3
click at [397, 165] on textarea "I FINALLY filmed a quick masterbating video for you 😈 made it rain on my camera…" at bounding box center [502, 185] width 369 height 60
click at [659, 274] on span "1 - Least Exclusive" at bounding box center [644, 285] width 132 height 22
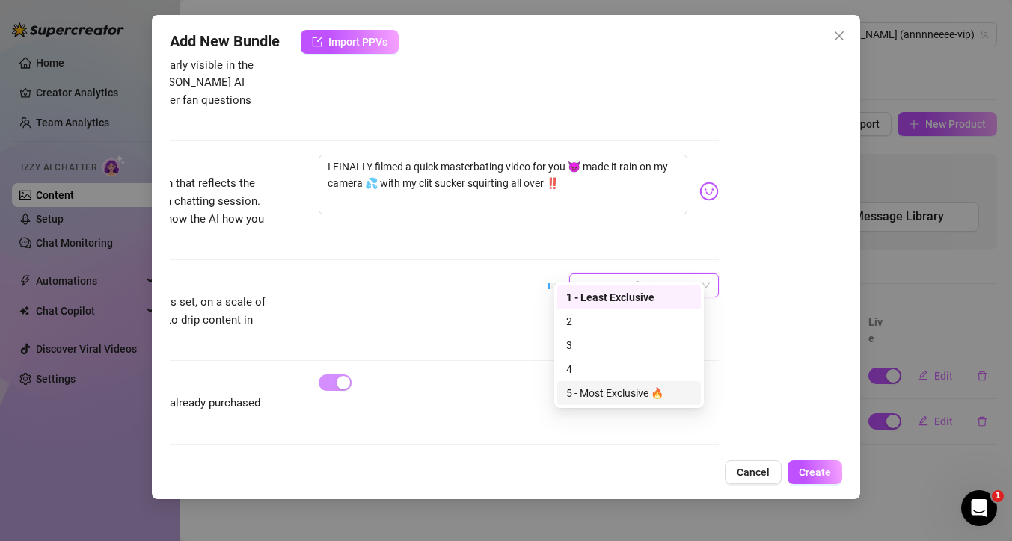
click at [628, 397] on div "5 - Most Exclusive 🔥" at bounding box center [629, 393] width 126 height 16
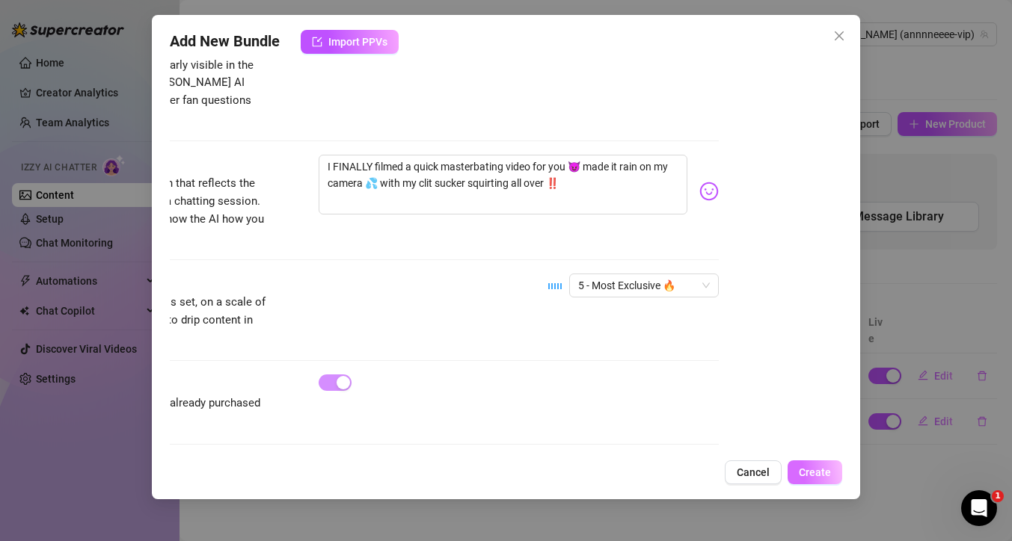
click at [816, 472] on span "Create" at bounding box center [814, 473] width 32 height 12
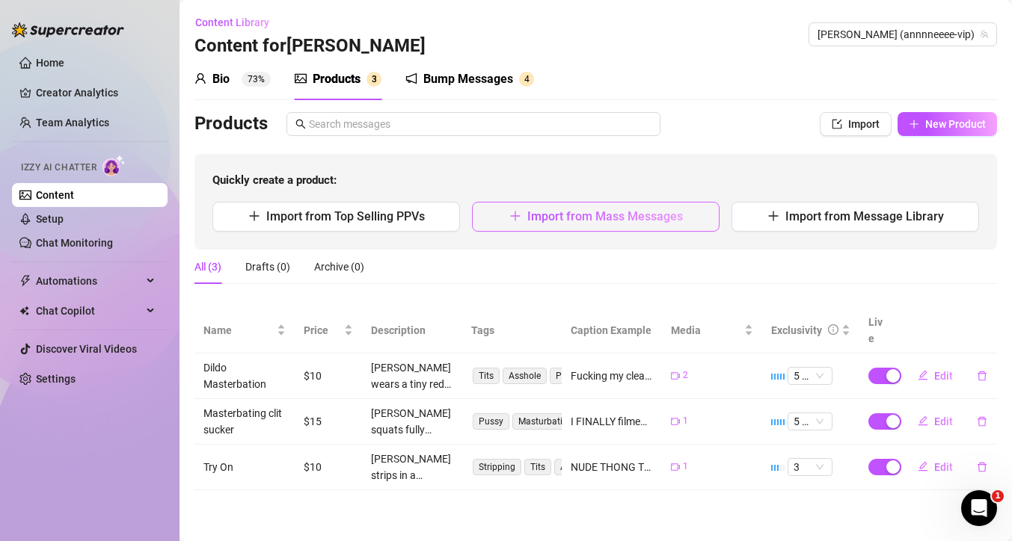
click at [613, 221] on span "Import from Mass Messages" at bounding box center [605, 216] width 156 height 14
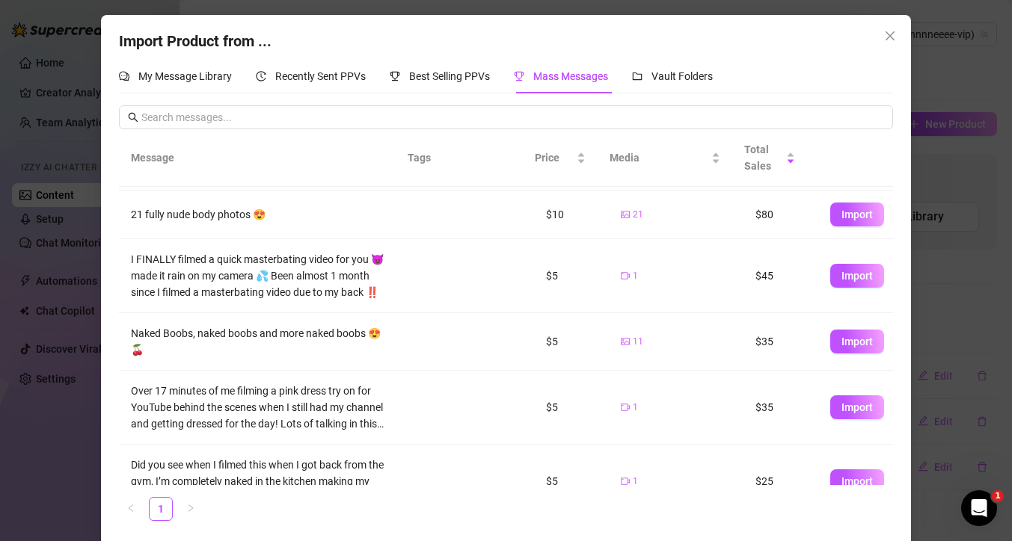
scroll to position [145, 0]
click at [841, 343] on span "Import" at bounding box center [856, 341] width 31 height 12
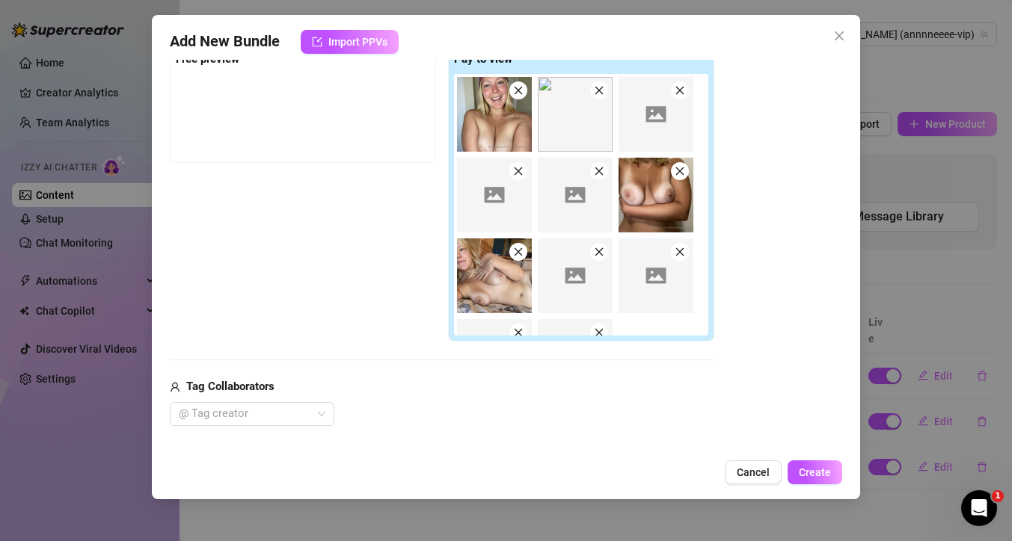
scroll to position [0, 0]
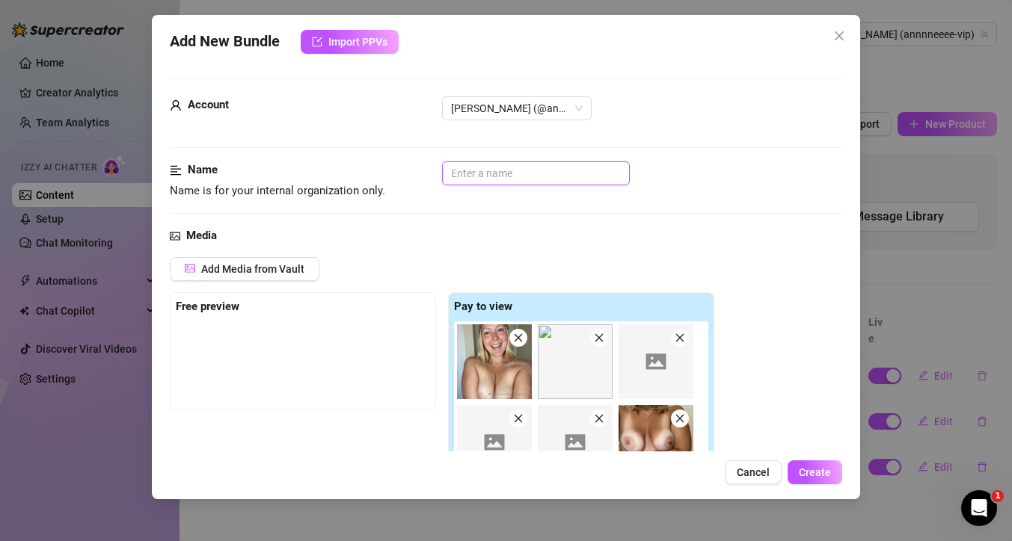
click at [494, 174] on input "text" at bounding box center [536, 173] width 188 height 24
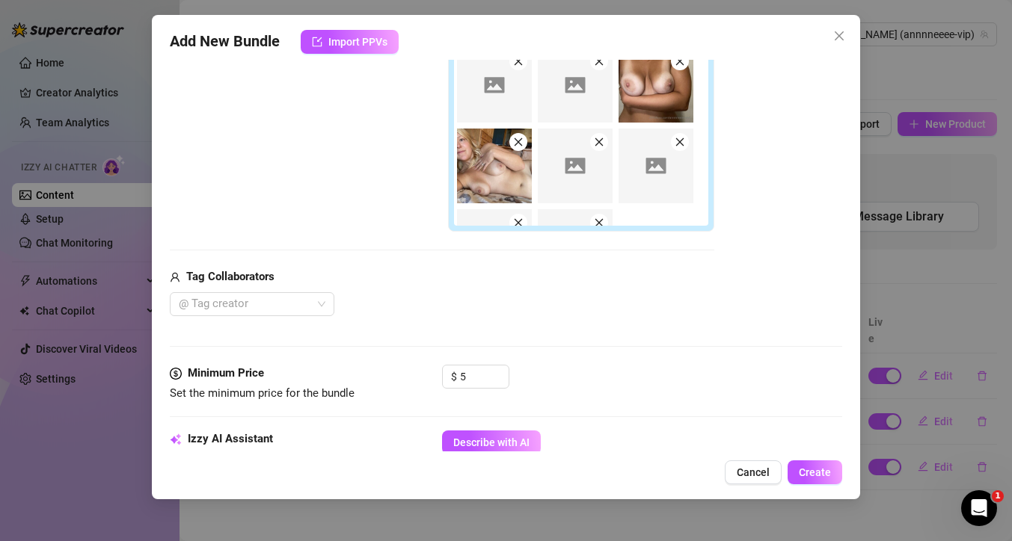
scroll to position [532, 0]
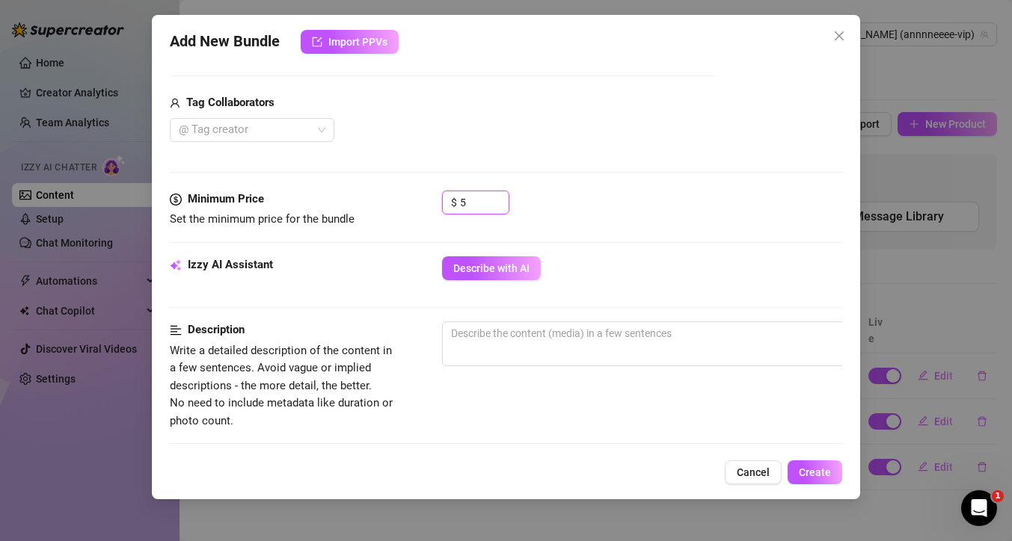
drag, startPoint x: 474, startPoint y: 206, endPoint x: 440, endPoint y: 203, distance: 33.8
click at [440, 203] on div "Minimum Price Set the minimum price for the bundle $ 5" at bounding box center [506, 210] width 672 height 38
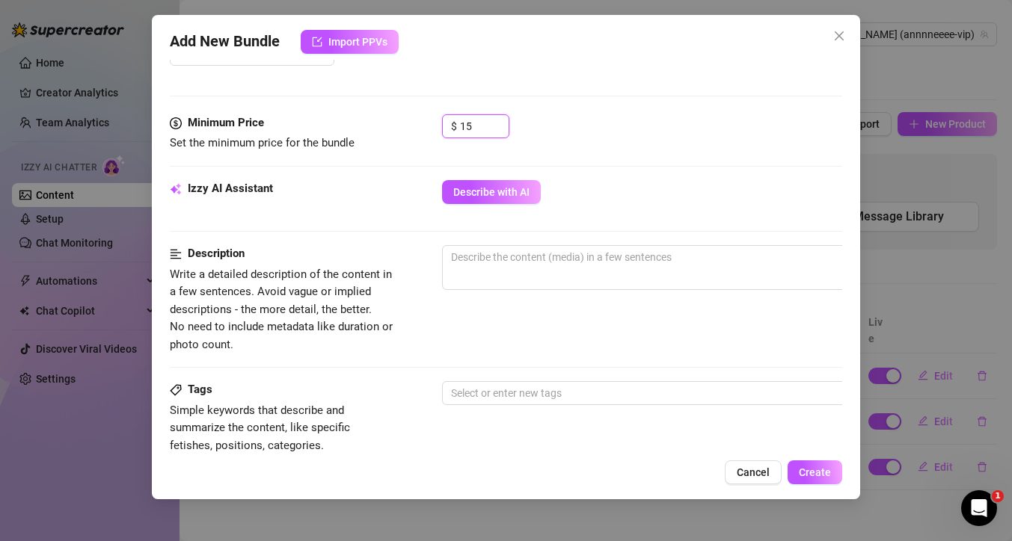
scroll to position [718, 0]
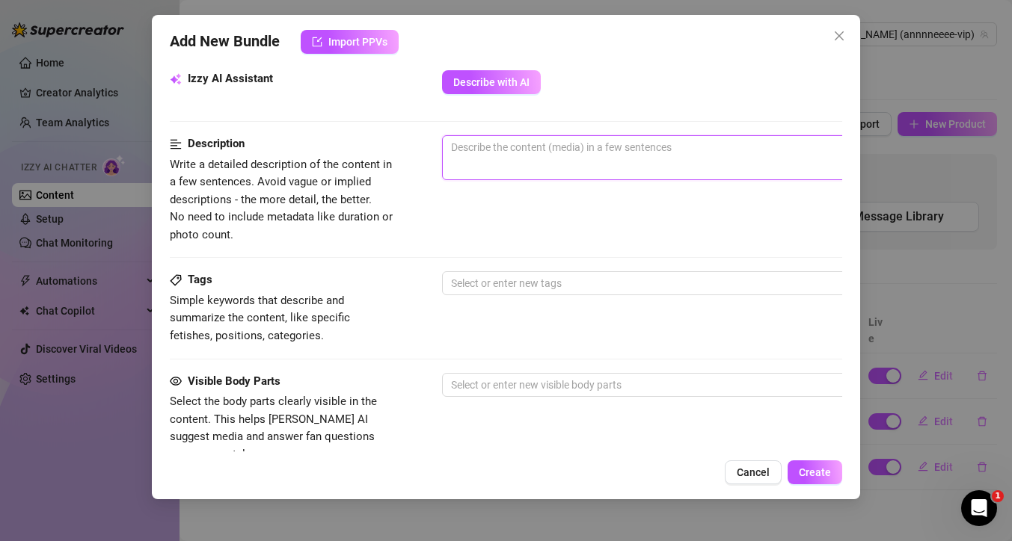
click at [466, 147] on textarea at bounding box center [704, 147] width 522 height 22
click at [562, 147] on textarea "Mulitple shots of [PERSON_NAME] boobs with" at bounding box center [704, 147] width 522 height 22
click at [698, 149] on textarea "Mulitple shots of [PERSON_NAME] naked boobs with" at bounding box center [704, 147] width 522 height 22
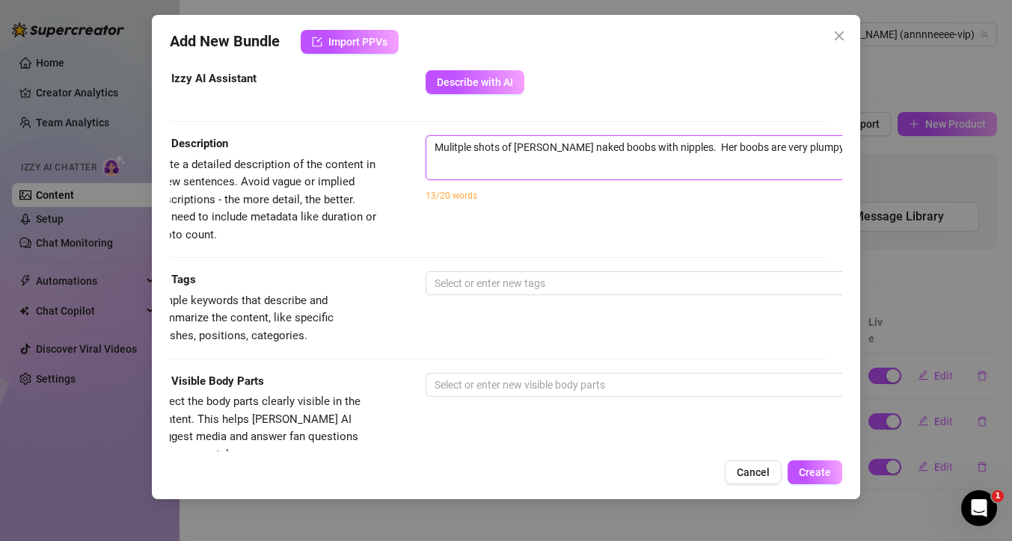
scroll to position [718, 22]
click at [794, 145] on textarea "Mulitple shots of [PERSON_NAME] naked boobs with nipples. Her boobs are very pl…" at bounding box center [682, 147] width 522 height 22
click at [810, 150] on textarea "Mulitple shots of [PERSON_NAME] naked boobs with nipples. Her boobs are very pl…" at bounding box center [682, 147] width 522 height 22
click at [795, 149] on textarea "Mulitple shots of [PERSON_NAME] naked boobs with nipples. Her boobs are very pl…" at bounding box center [682, 147] width 522 height 22
click at [795, 147] on textarea "Mulitple shots of [PERSON_NAME] naked boobs with nipples. Her boobs are very pl…" at bounding box center [682, 147] width 522 height 22
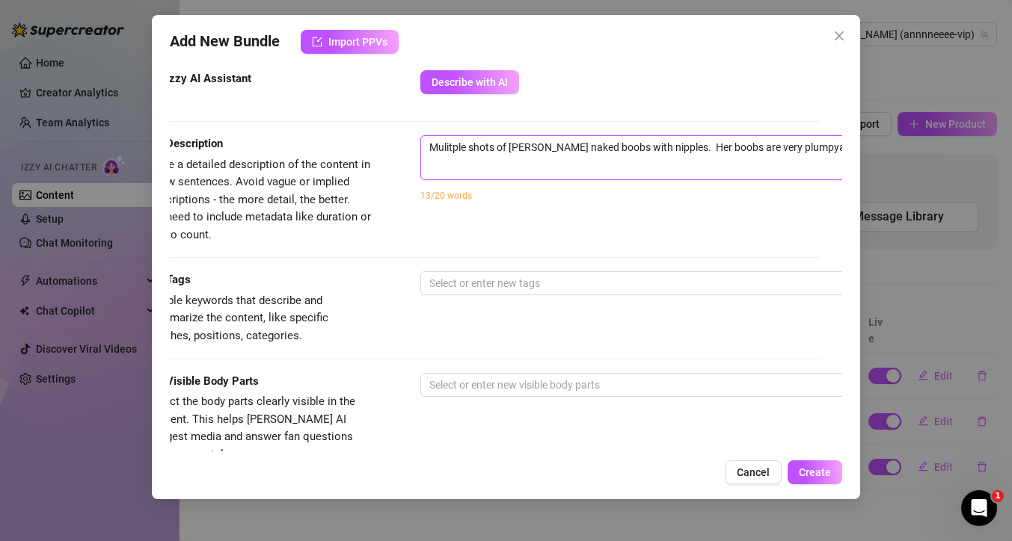
click at [793, 147] on textarea "Mulitple shots of [PERSON_NAME] naked boobs with nipples. Her boobs are very pl…" at bounding box center [682, 147] width 522 height 22
click at [813, 147] on textarea "Mulitple shots of [PERSON_NAME] naked boobs with nipples. Her boobs are very pl…" at bounding box center [682, 147] width 522 height 22
click at [812, 148] on textarea "Mulitple shots of [PERSON_NAME] naked boobs with nipples. Her boobs are very pl…" at bounding box center [682, 147] width 522 height 22
click at [764, 157] on textarea "Mulitple shots of [PERSON_NAME] naked boobs with nipples. Her boobs are very pl…" at bounding box center [682, 147] width 522 height 22
drag, startPoint x: 793, startPoint y: 150, endPoint x: 699, endPoint y: 156, distance: 94.4
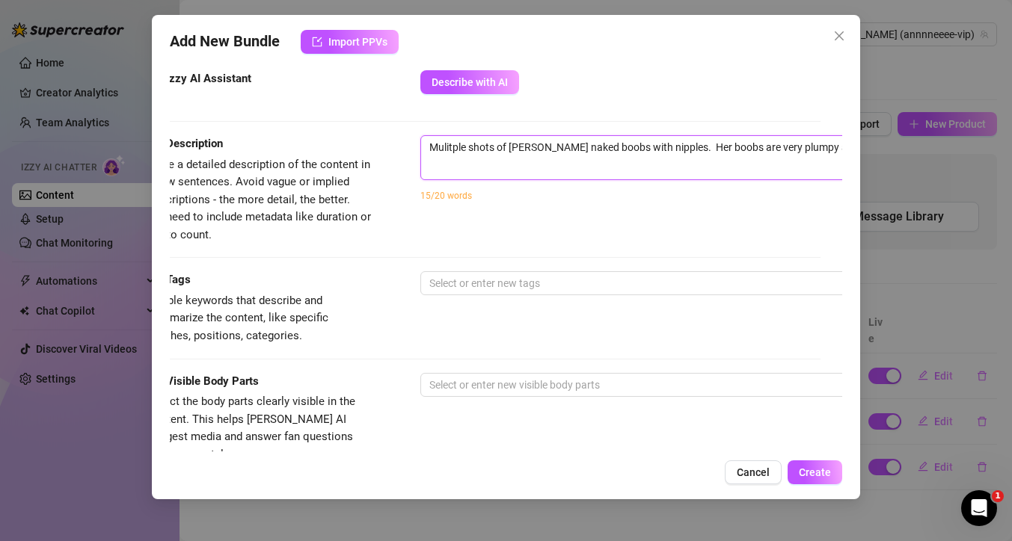
click at [699, 156] on textarea "Mulitple shots of [PERSON_NAME] naked boobs with nipples. Her boobs are very pl…" at bounding box center [682, 147] width 522 height 22
click at [801, 160] on span "Mulitple shots of [PERSON_NAME] naked boobs with nipples. Her boobs are very pl…" at bounding box center [681, 157] width 523 height 45
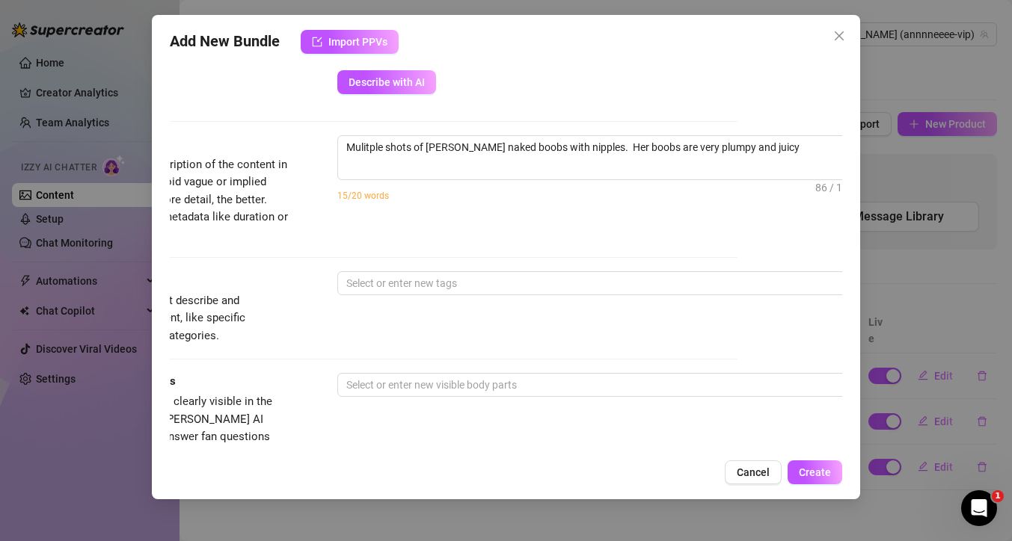
scroll to position [718, 111]
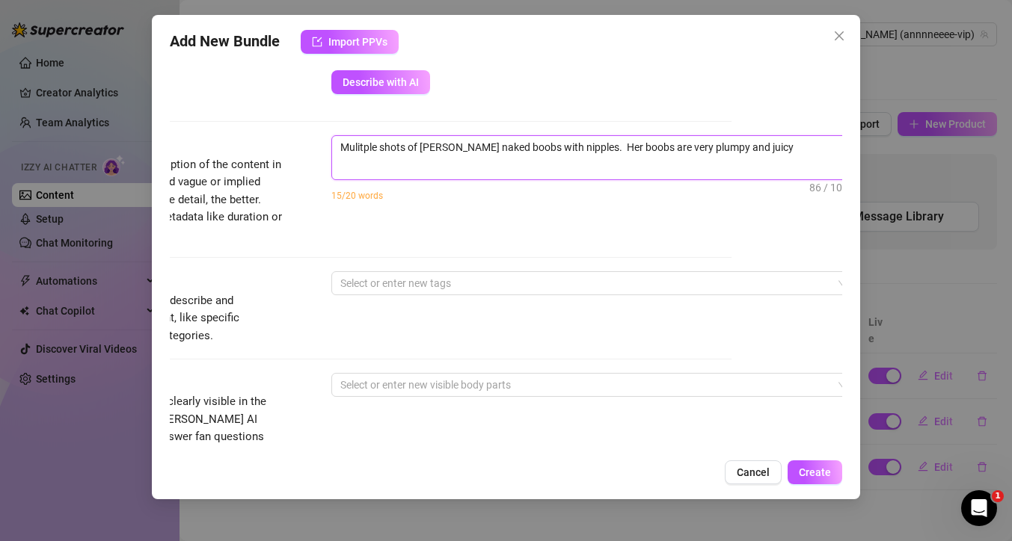
click at [752, 149] on textarea "Mulitple shots of [PERSON_NAME] naked boobs with nipples. Her boobs are very pl…" at bounding box center [593, 147] width 522 height 22
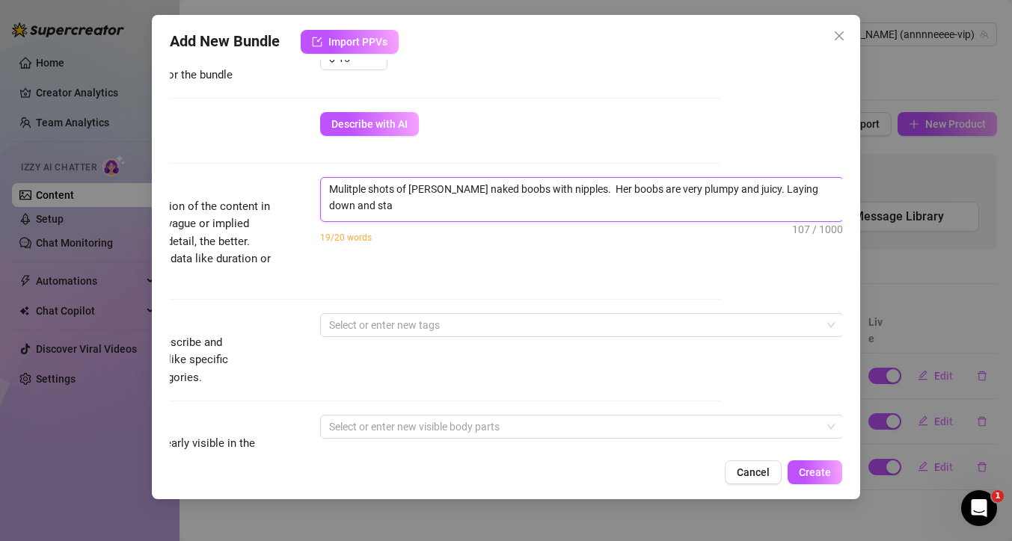
scroll to position [0, 0]
click at [487, 331] on div at bounding box center [574, 325] width 502 height 21
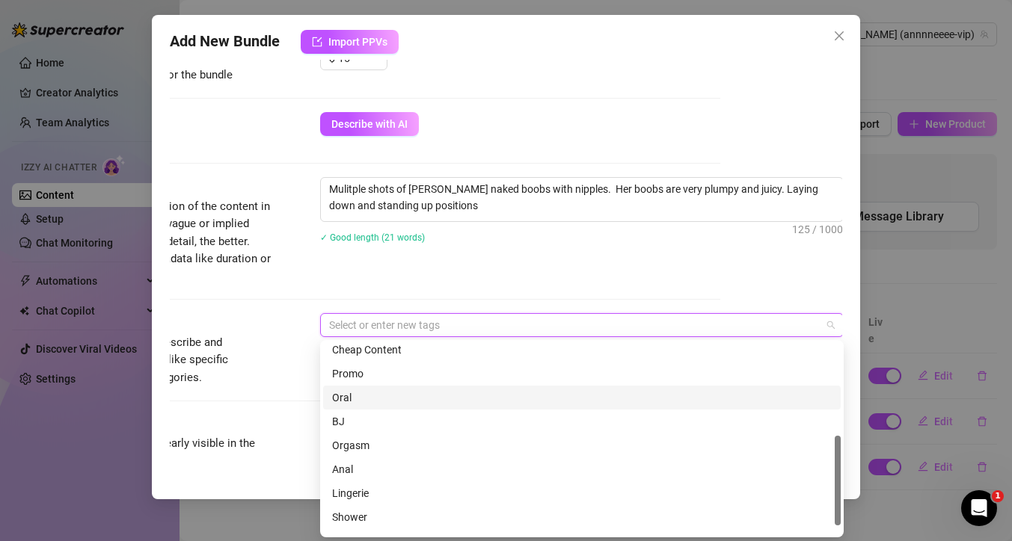
scroll to position [215, 0]
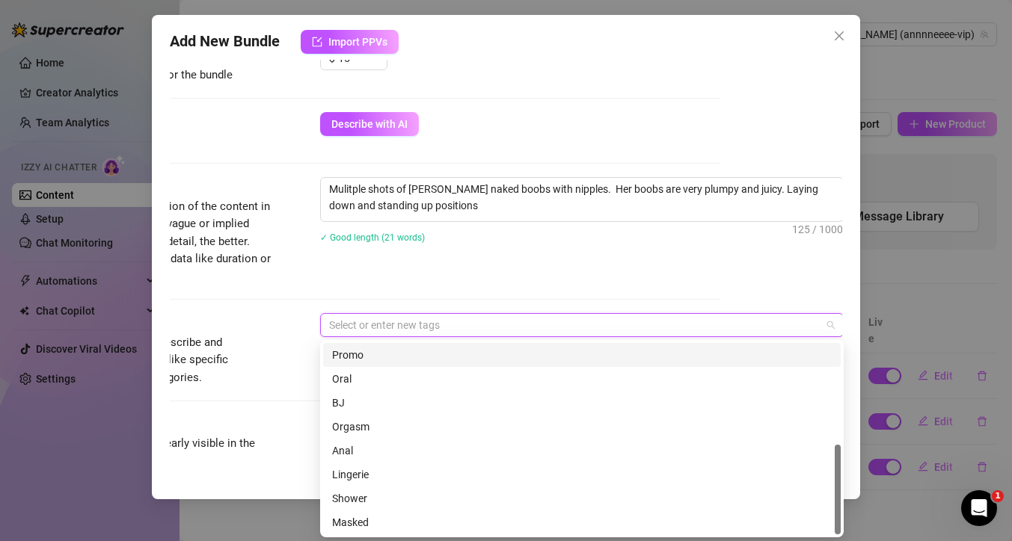
click at [437, 326] on div at bounding box center [574, 325] width 502 height 21
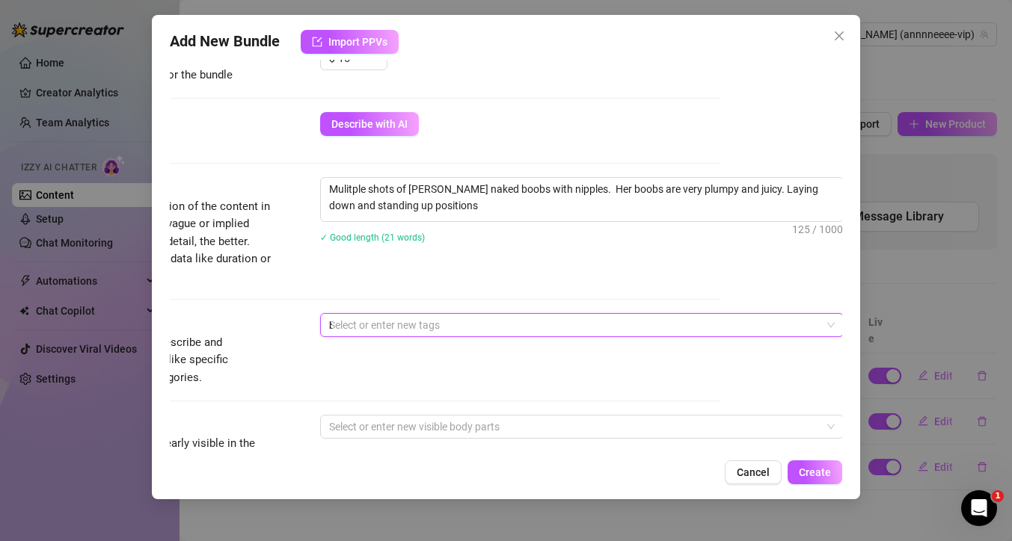
scroll to position [0, 0]
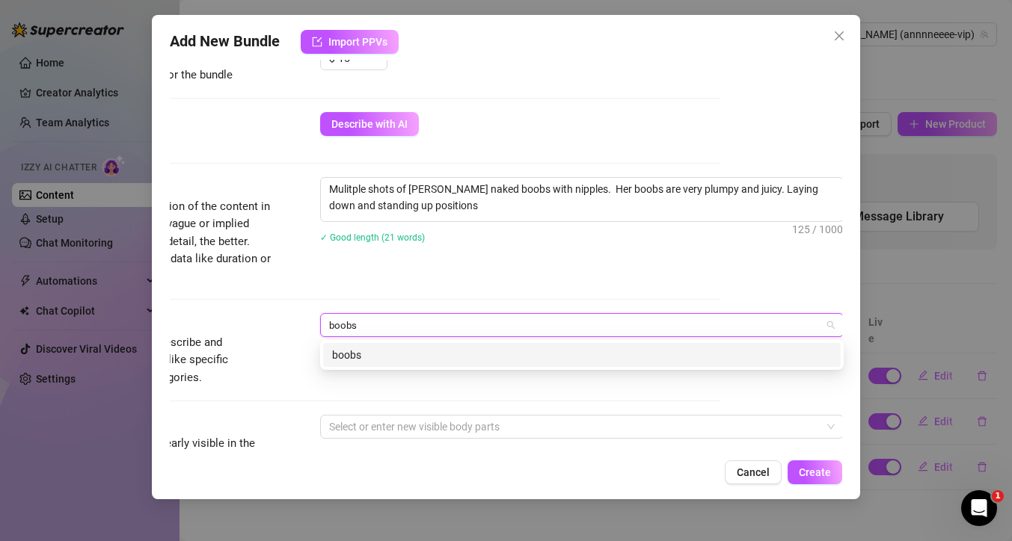
click at [386, 356] on div "boobs" at bounding box center [581, 355] width 499 height 16
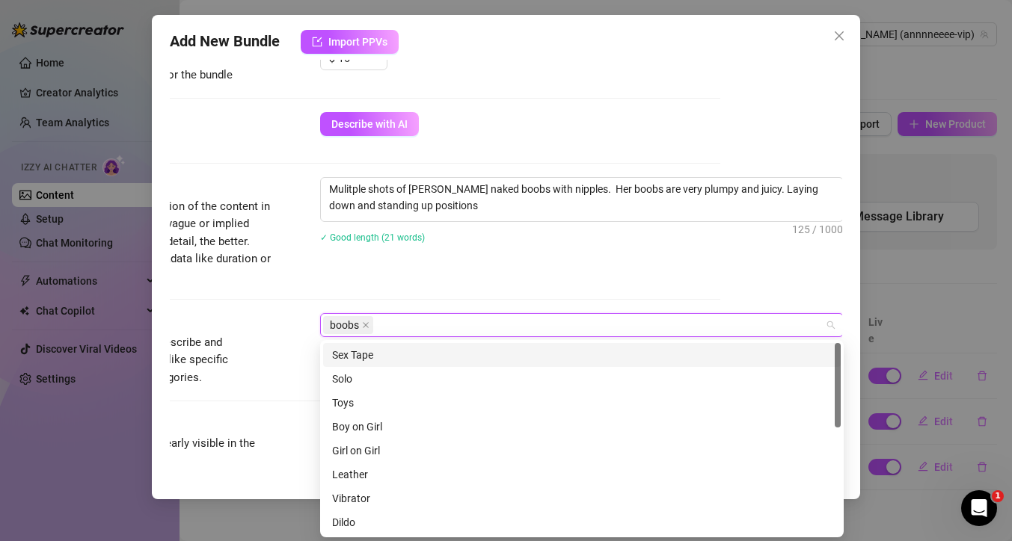
click at [395, 261] on div "Mulitple shots of [PERSON_NAME] naked boobs with nipples. Her boobs are very pl…" at bounding box center [581, 219] width 523 height 85
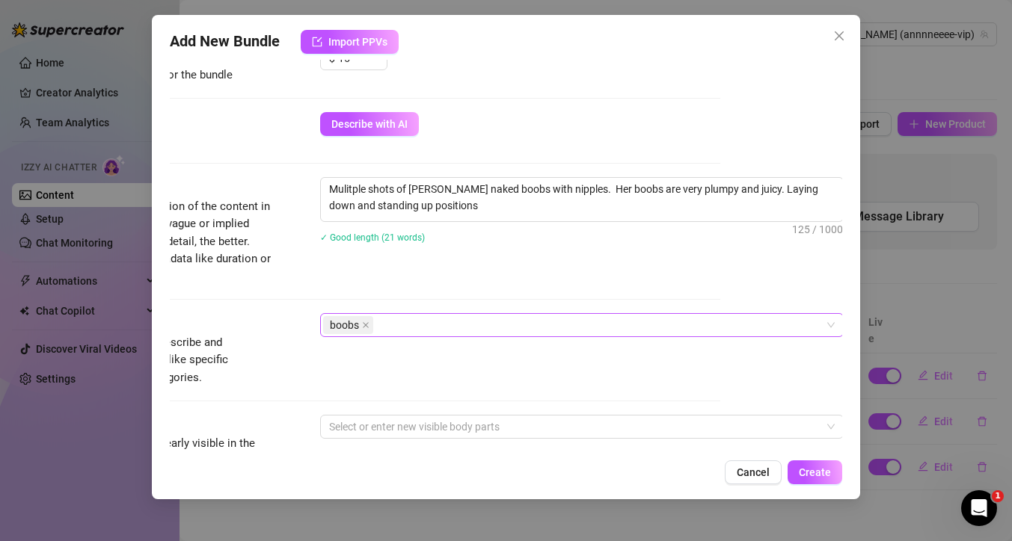
scroll to position [775, 122]
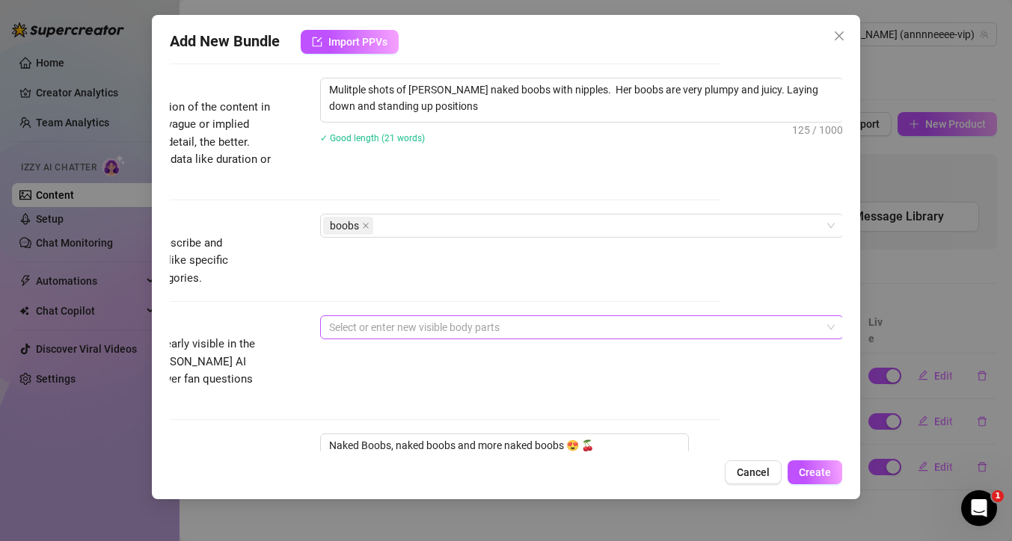
click at [367, 330] on div at bounding box center [574, 327] width 502 height 21
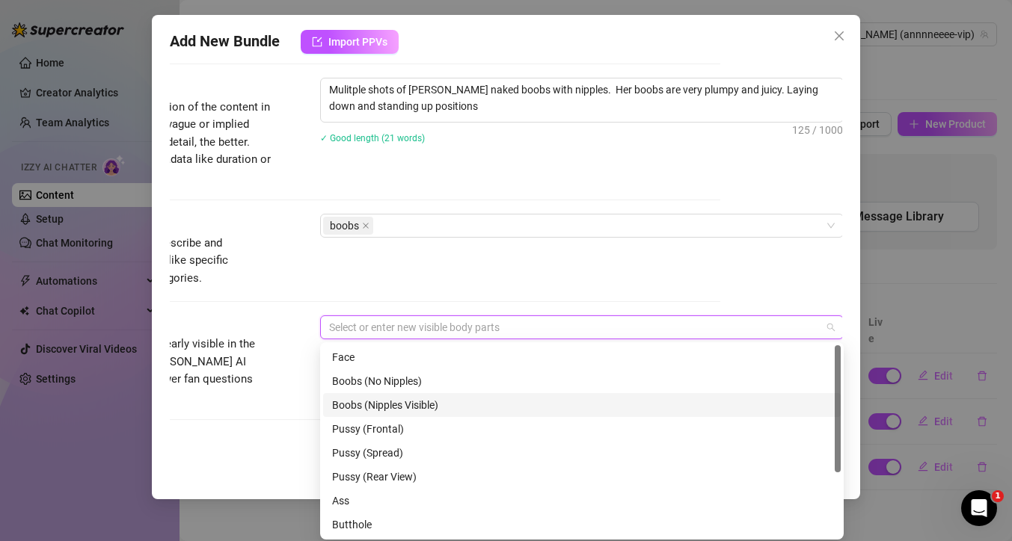
click at [376, 402] on div "Boobs (Nipples Visible)" at bounding box center [581, 405] width 499 height 16
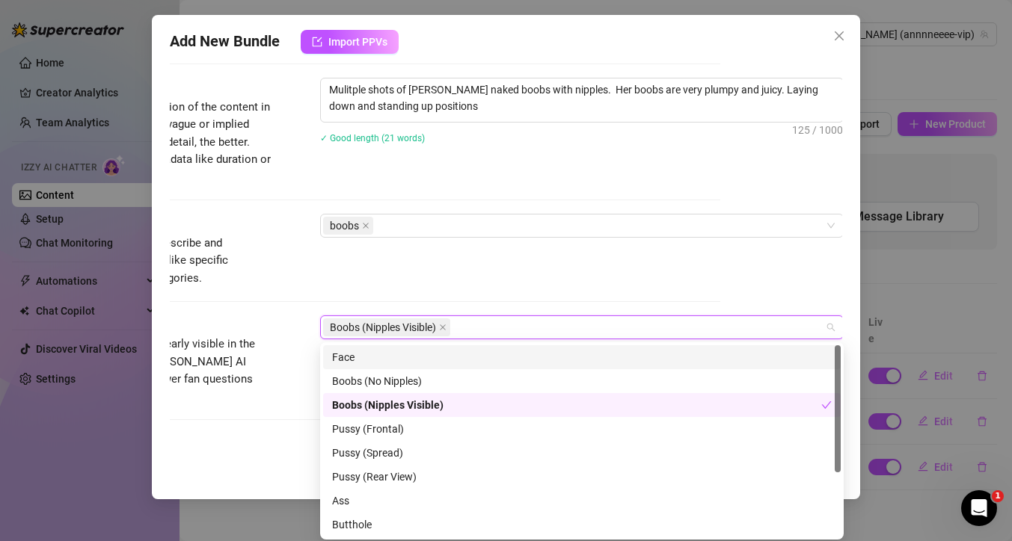
click at [482, 268] on div "Tags Simple keywords that describe and summarize the content, like specific fet…" at bounding box center [384, 250] width 672 height 73
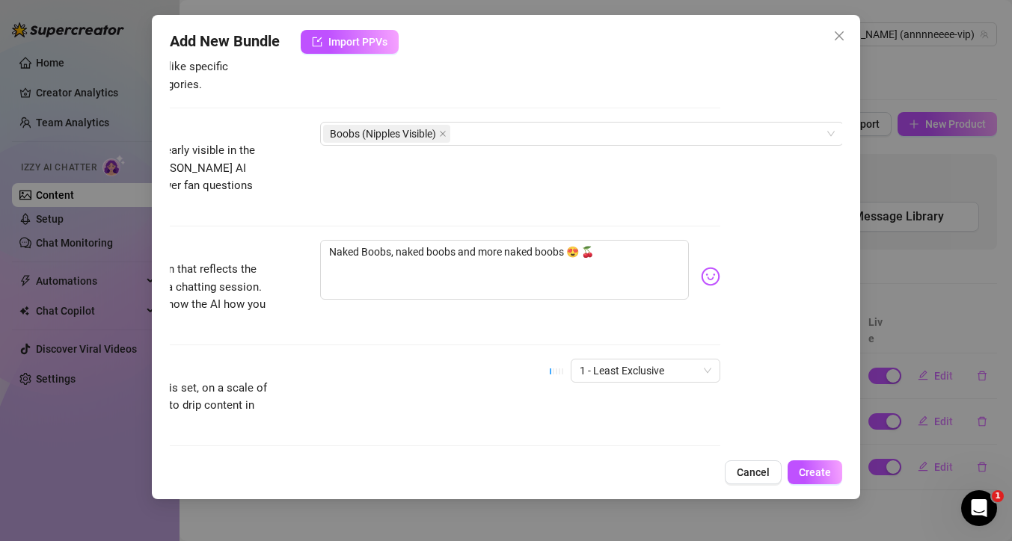
scroll to position [997, 122]
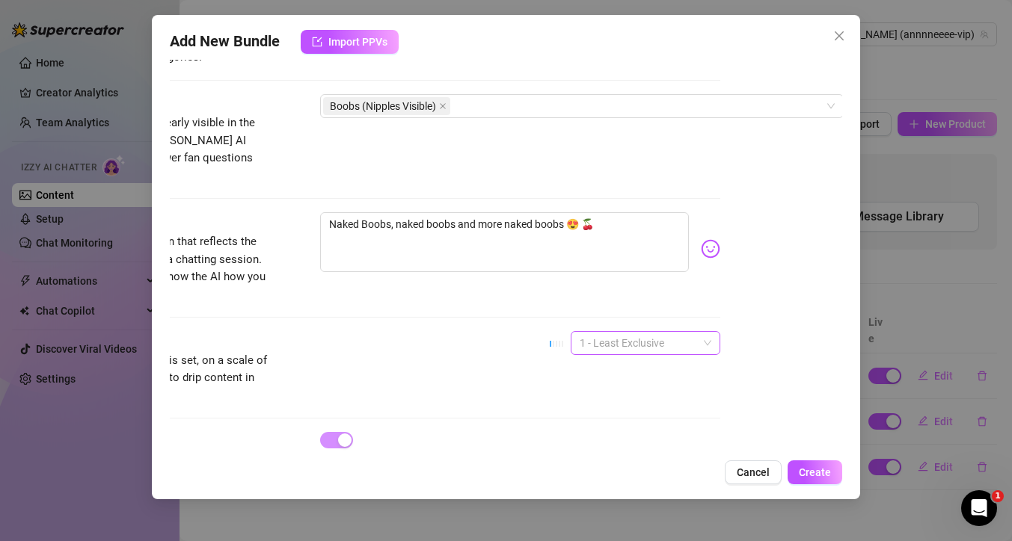
click at [623, 332] on span "1 - Least Exclusive" at bounding box center [645, 343] width 132 height 22
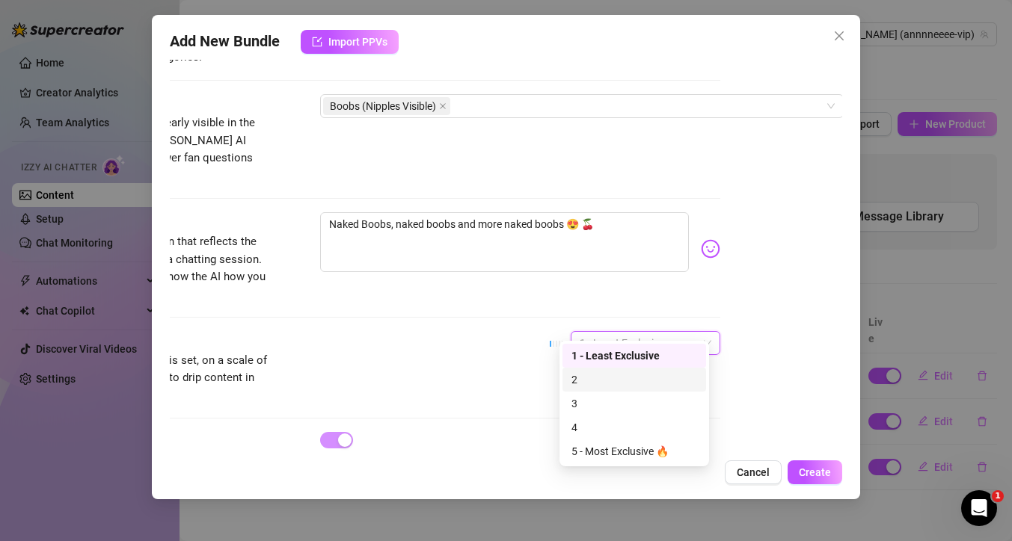
click at [592, 378] on div "2" at bounding box center [634, 380] width 126 height 16
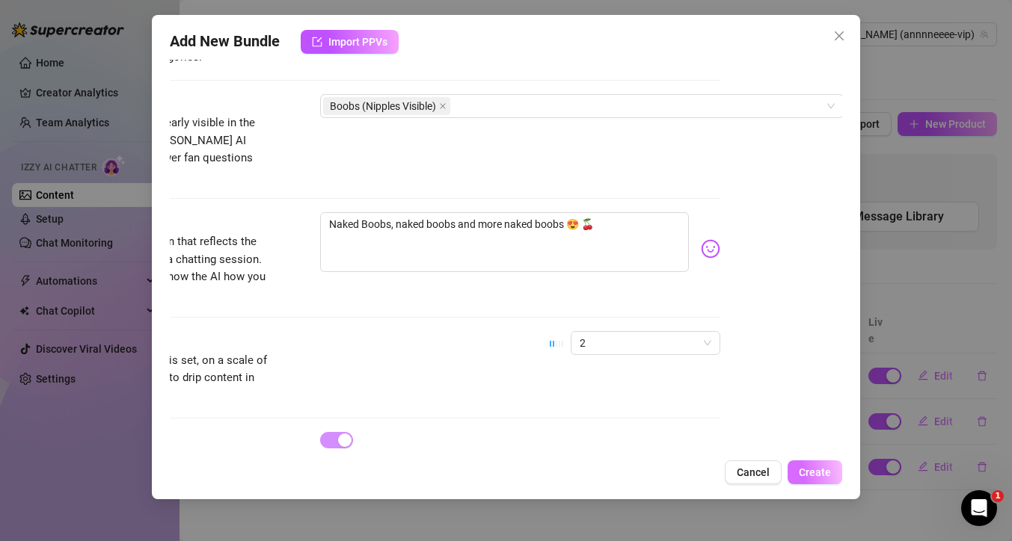
click at [815, 475] on span "Create" at bounding box center [814, 473] width 32 height 12
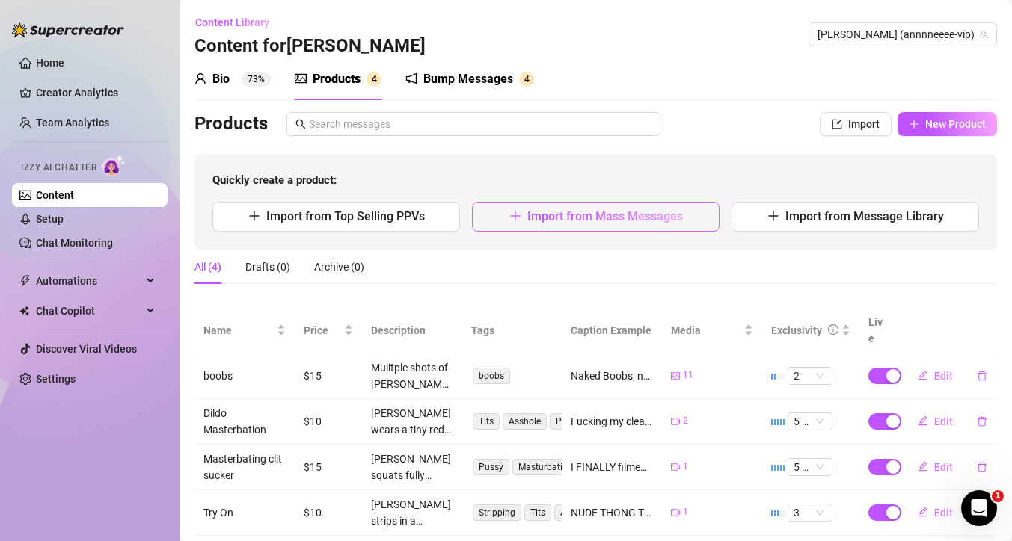
click at [624, 221] on span "Import from Mass Messages" at bounding box center [605, 216] width 156 height 14
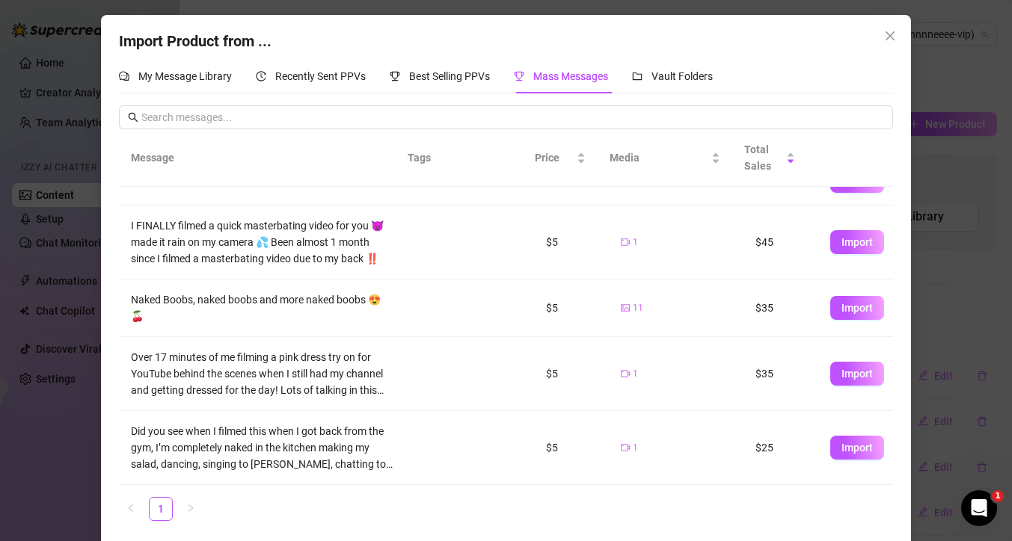
scroll to position [7, 0]
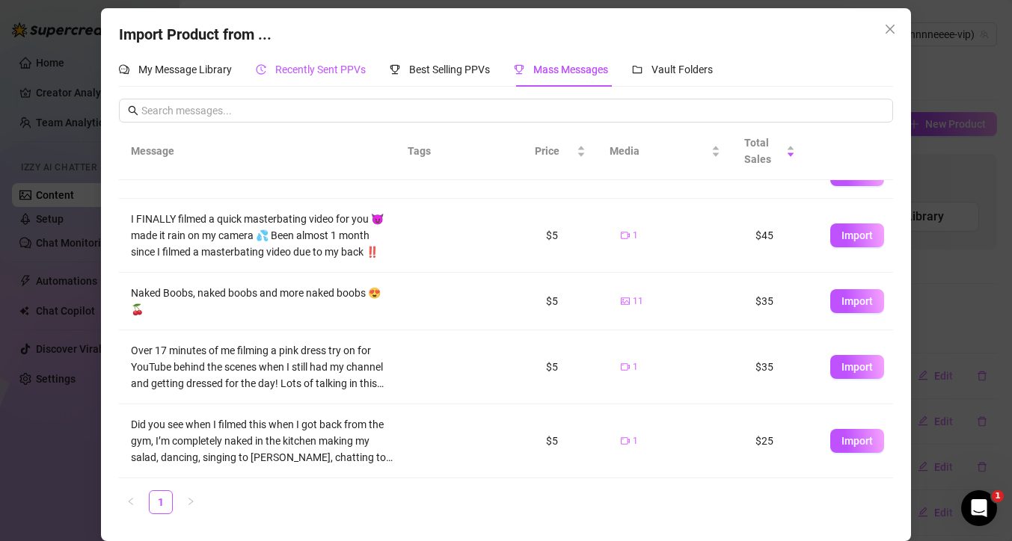
click at [324, 70] on span "Recently Sent PPVs" at bounding box center [320, 70] width 90 height 12
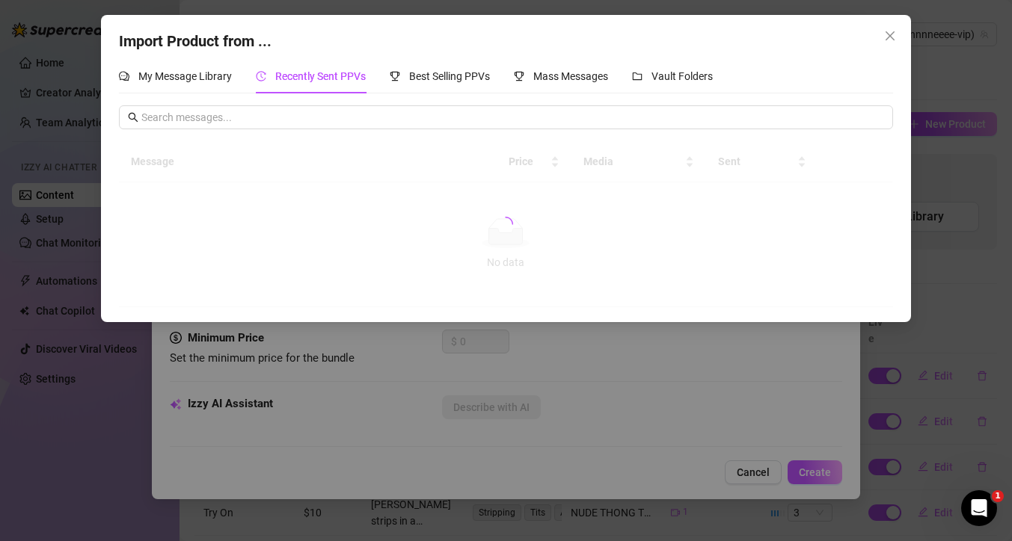
scroll to position [0, 0]
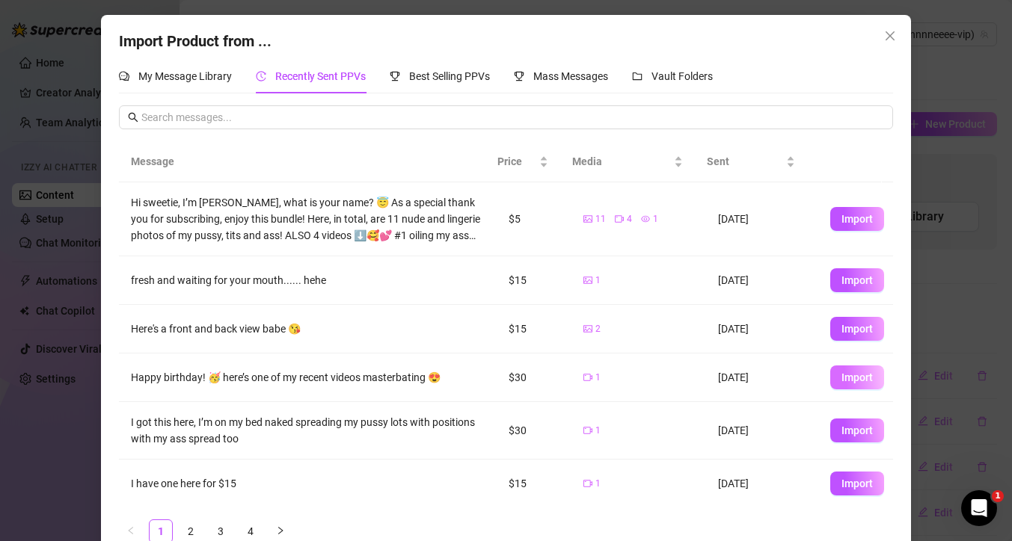
click at [841, 376] on span "Import" at bounding box center [856, 378] width 31 height 12
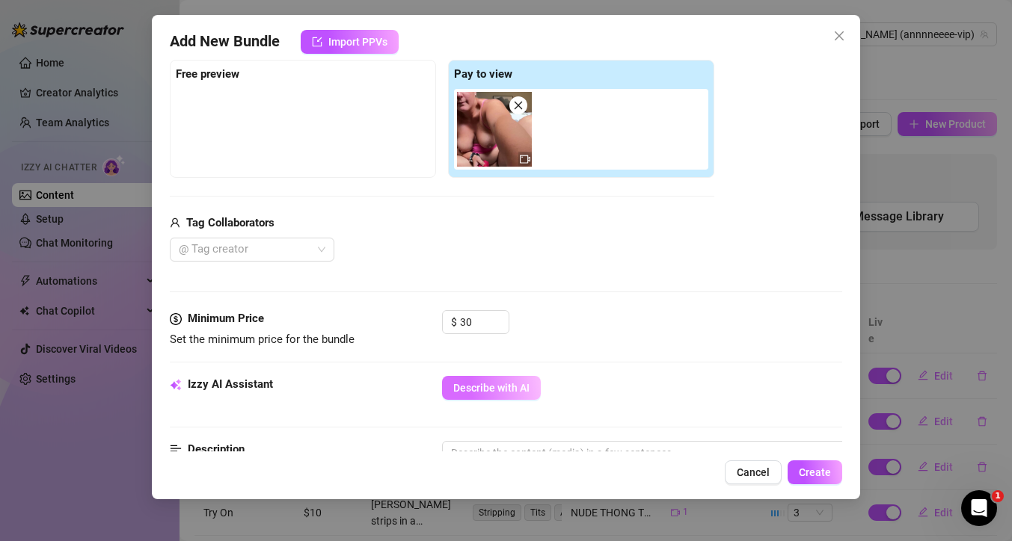
scroll to position [235, 0]
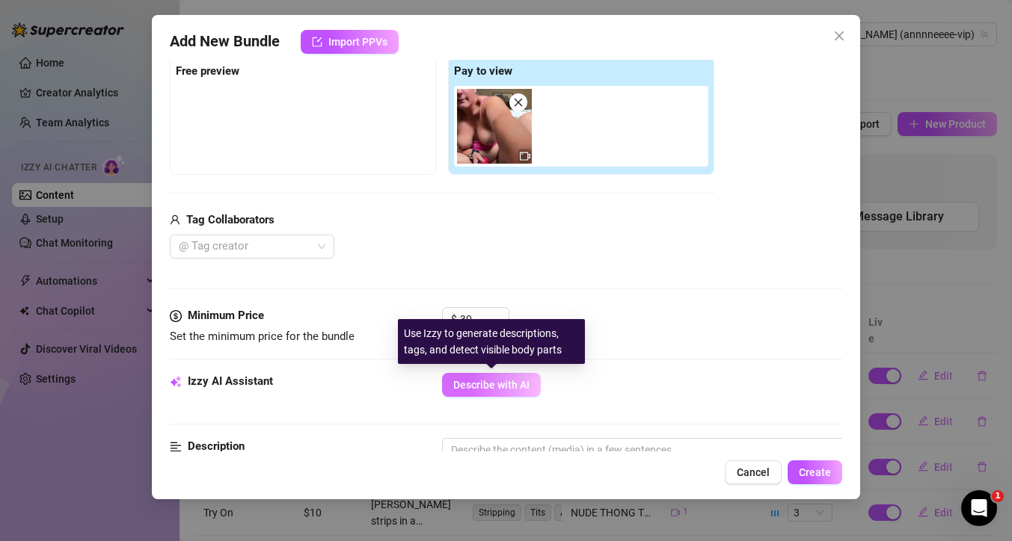
click at [507, 384] on span "Describe with AI" at bounding box center [491, 385] width 76 height 12
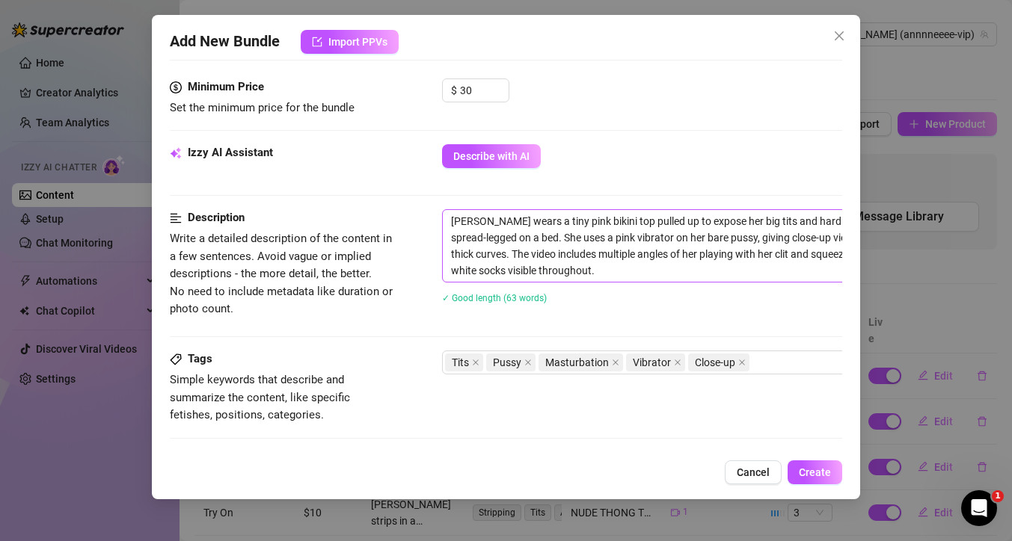
scroll to position [526, 0]
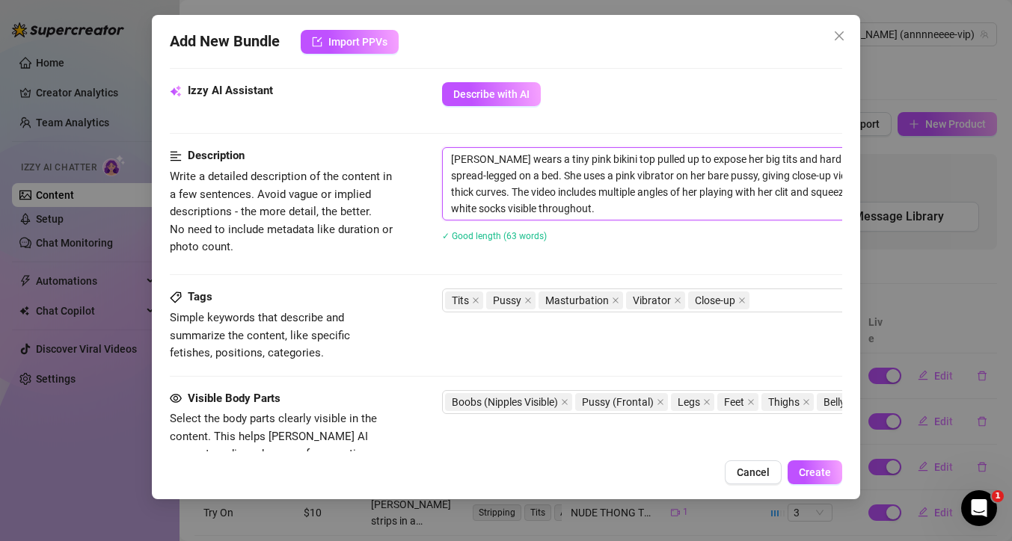
drag, startPoint x: 584, startPoint y: 158, endPoint x: 557, endPoint y: 160, distance: 27.0
click at [557, 160] on textarea "[PERSON_NAME] wears a tiny pink bikini top pulled up to expose her big tits and…" at bounding box center [704, 184] width 522 height 72
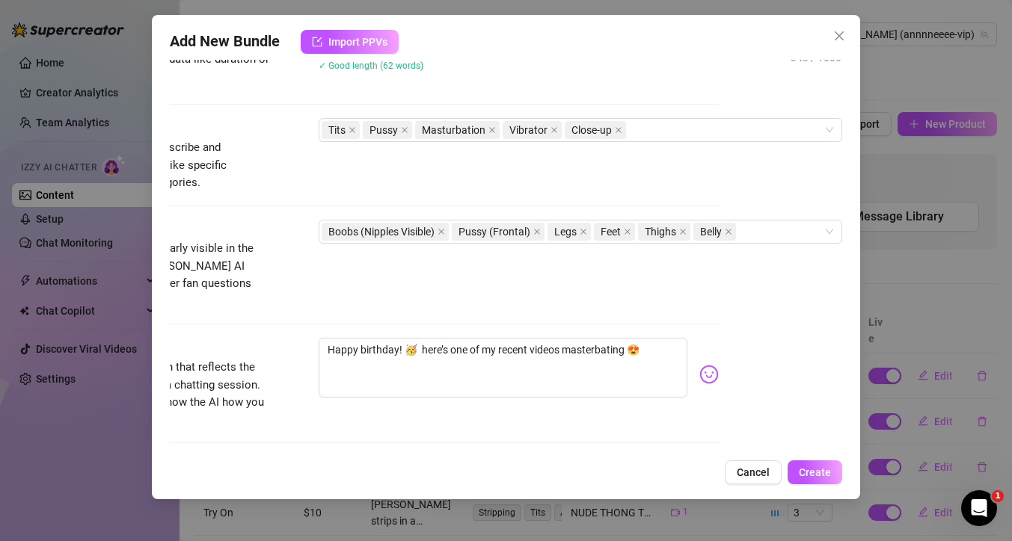
scroll to position [708, 135]
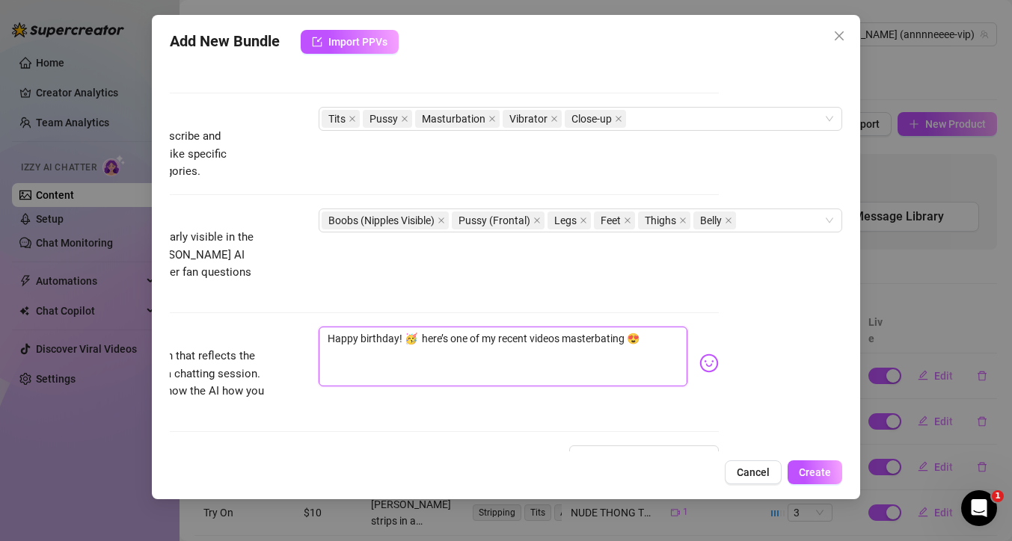
drag, startPoint x: 615, startPoint y: 321, endPoint x: 362, endPoint y: 307, distance: 253.1
click at [363, 306] on form "Account [PERSON_NAME] (@annnneeee-vip) Name Name is for your internal organizat…" at bounding box center [382, 0] width 672 height 1260
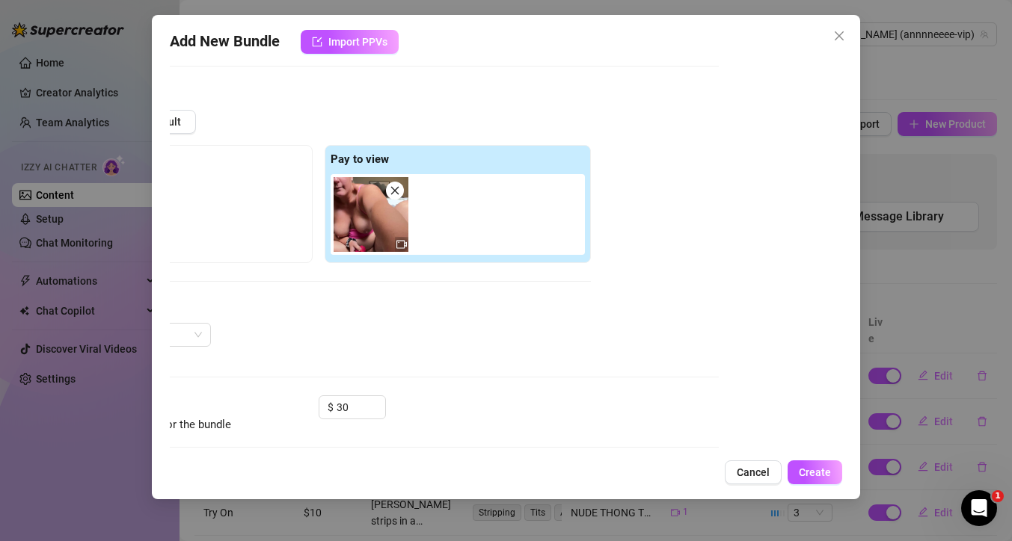
scroll to position [35, 135]
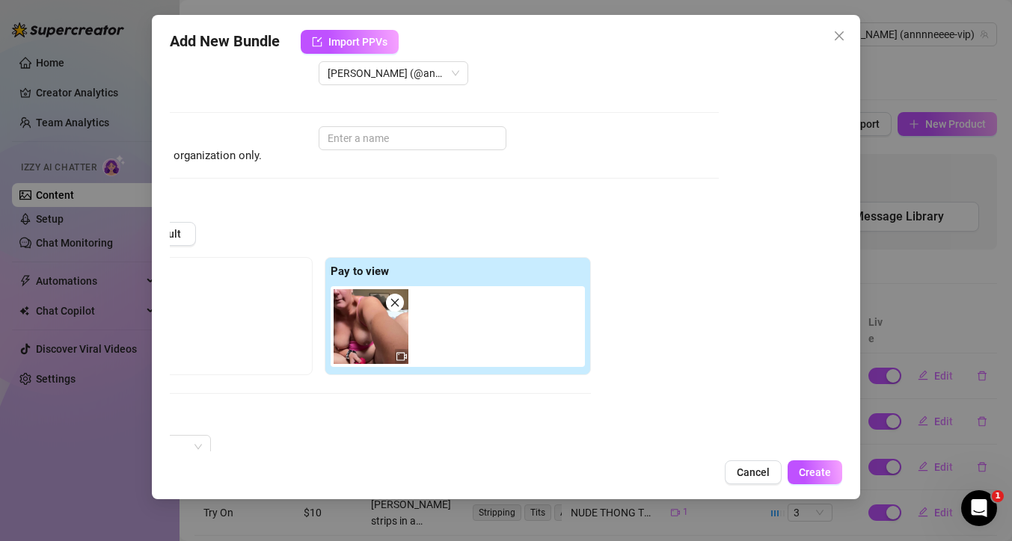
click at [358, 336] on img at bounding box center [370, 326] width 75 height 75
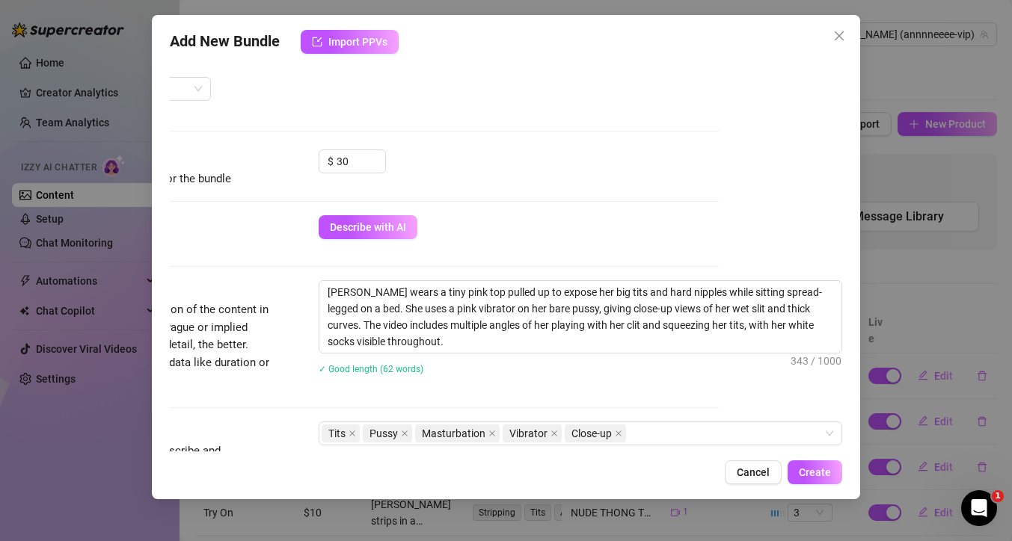
scroll to position [402, 135]
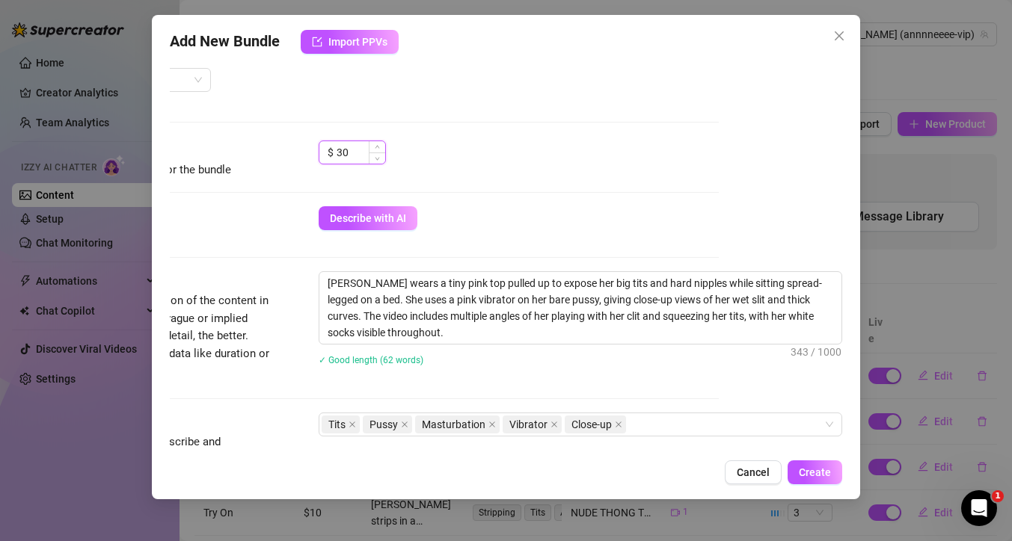
drag, startPoint x: 341, startPoint y: 154, endPoint x: 327, endPoint y: 156, distance: 14.4
click at [336, 156] on input "30" at bounding box center [360, 152] width 49 height 22
click at [615, 216] on div "Describe with AI" at bounding box center [518, 218] width 400 height 24
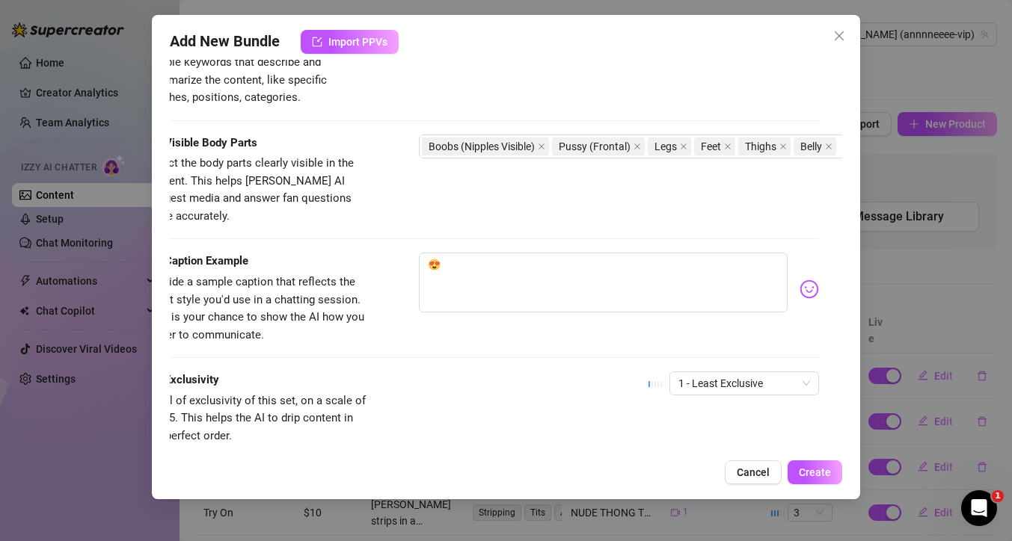
scroll to position [782, 0]
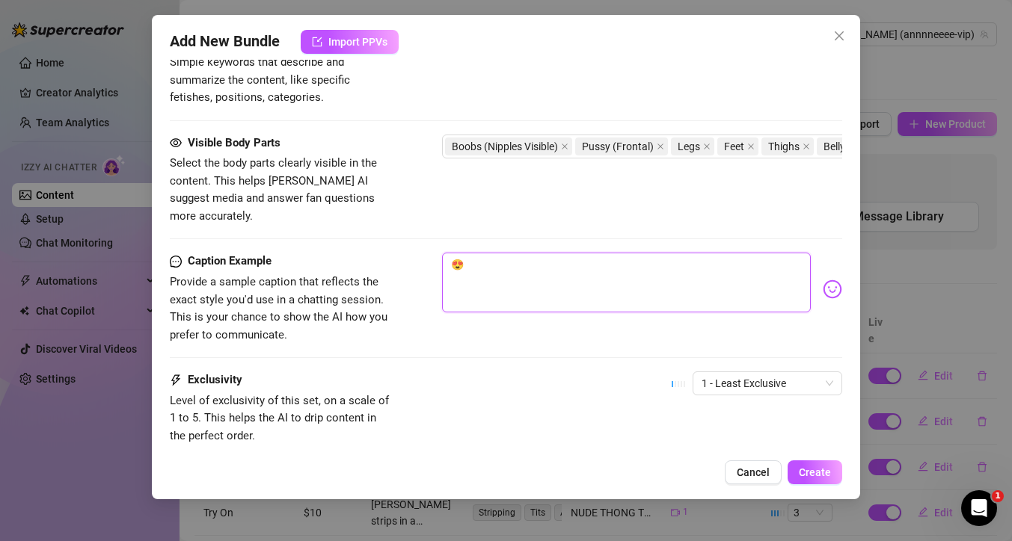
click at [449, 253] on textarea "😍" at bounding box center [626, 283] width 369 height 60
click at [553, 266] on textarea "Masterbating so hard with my clit sucker to soak the floor and my nipple clamps…" at bounding box center [626, 283] width 369 height 60
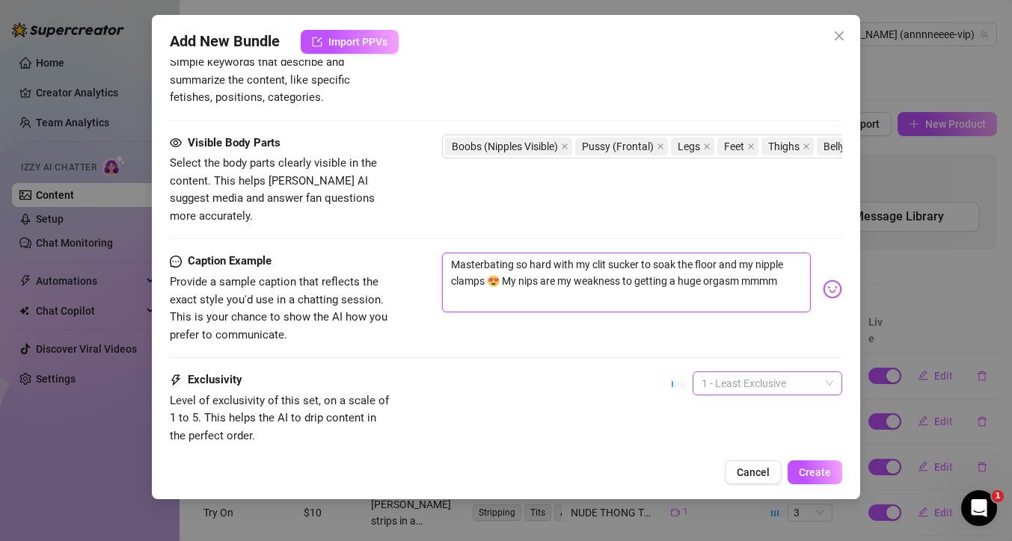
click at [787, 372] on span "1 - Least Exclusive" at bounding box center [767, 383] width 132 height 22
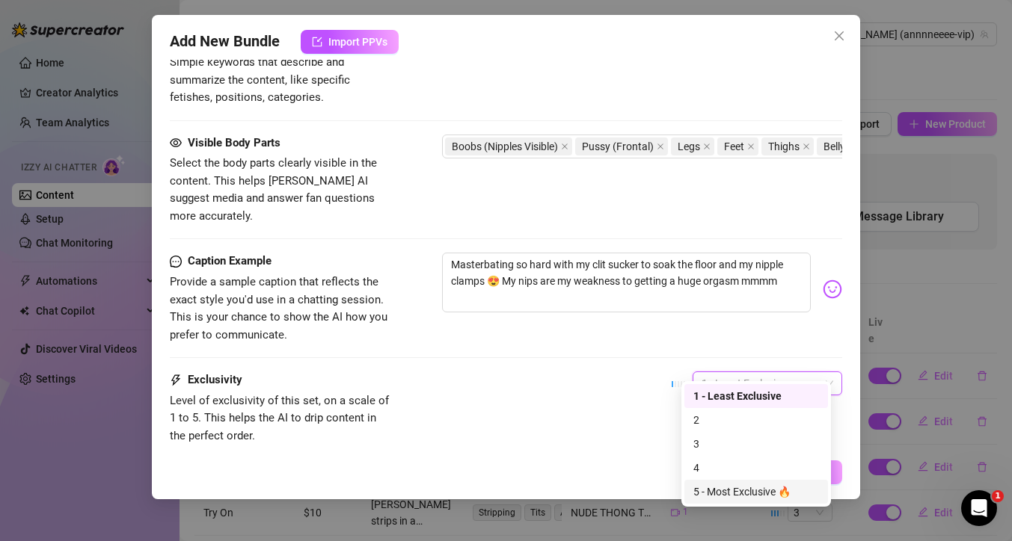
click at [719, 493] on div "5 - Most Exclusive 🔥" at bounding box center [756, 492] width 126 height 16
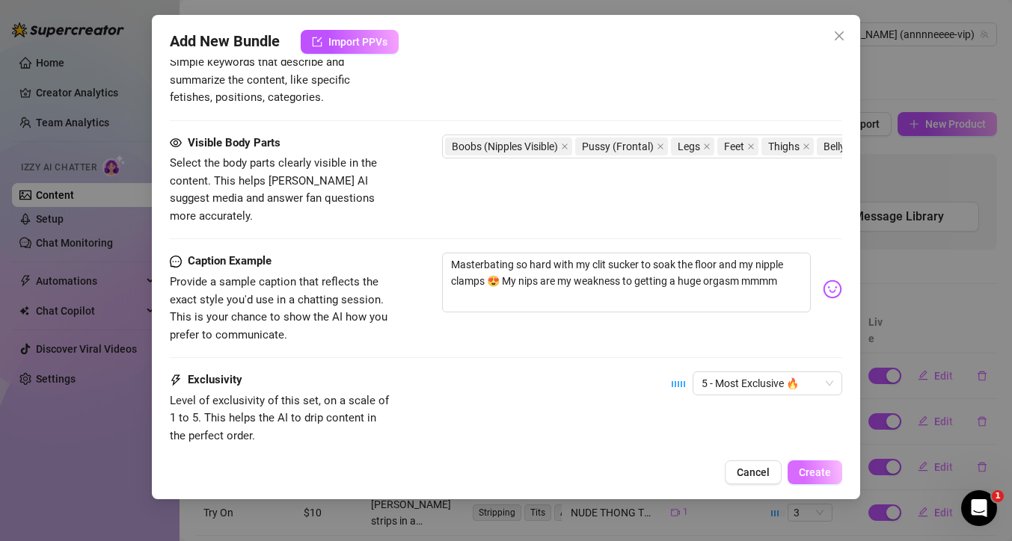
click at [825, 470] on span "Create" at bounding box center [814, 473] width 32 height 12
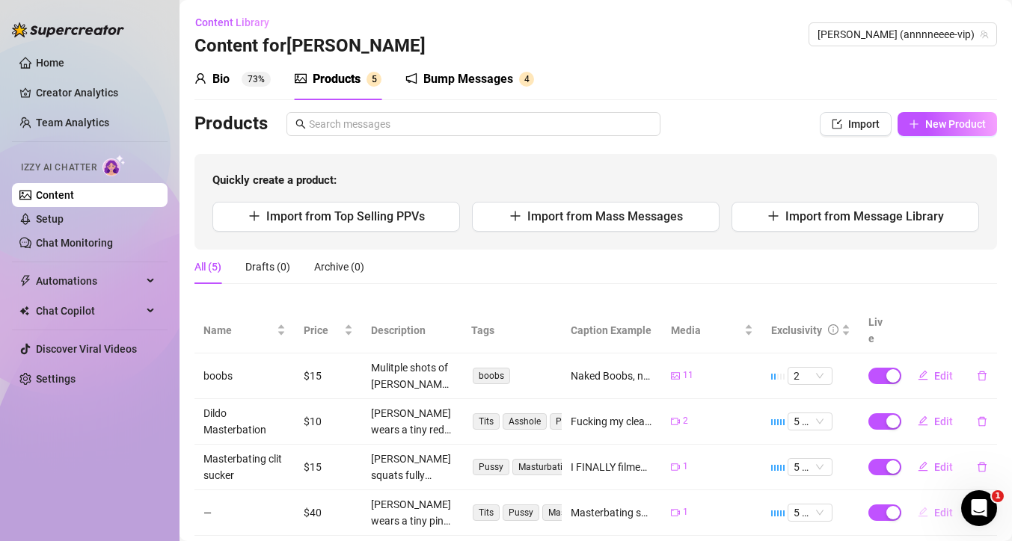
click at [934, 507] on span "Edit" at bounding box center [943, 513] width 19 height 12
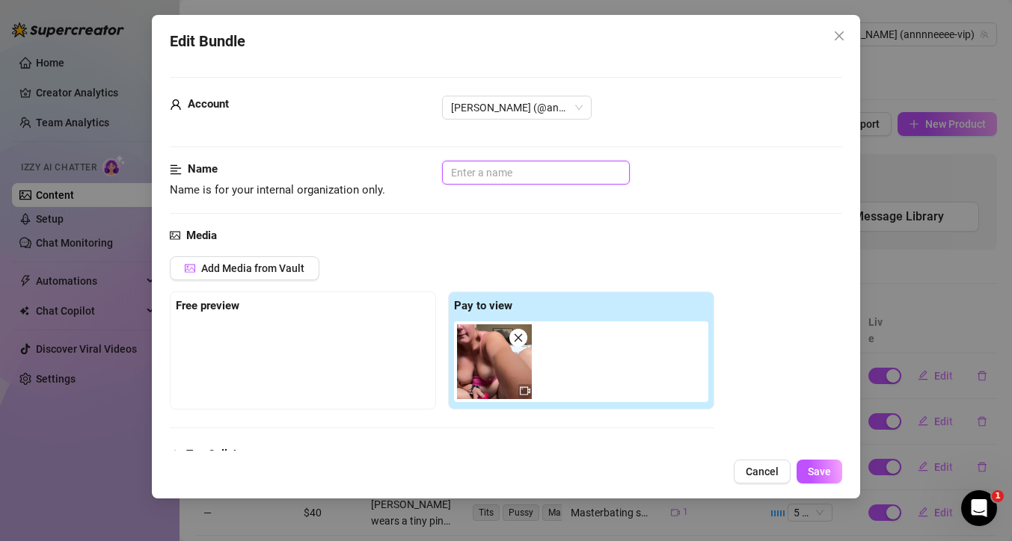
click at [499, 169] on input "text" at bounding box center [536, 173] width 188 height 24
click at [825, 469] on span "Save" at bounding box center [818, 472] width 23 height 12
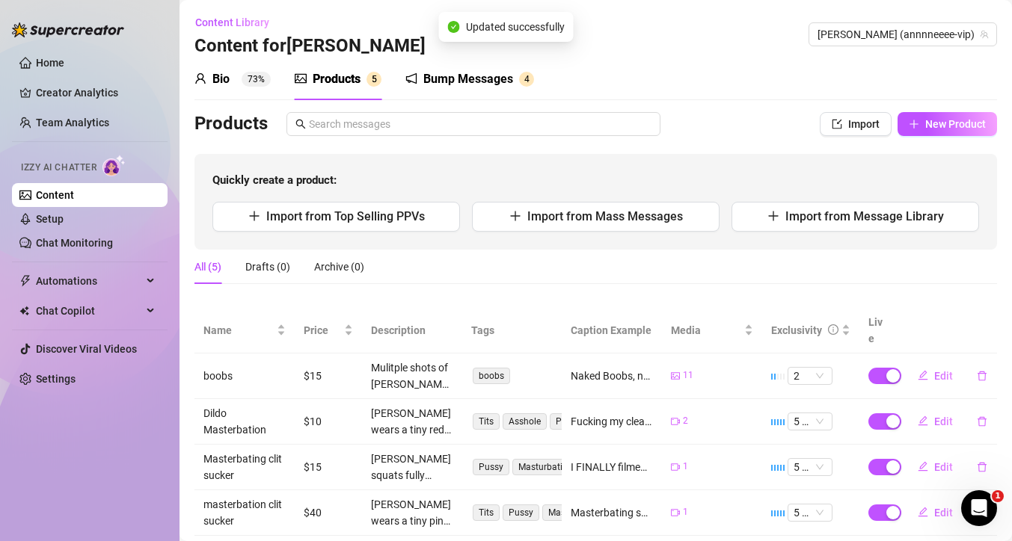
scroll to position [6, 0]
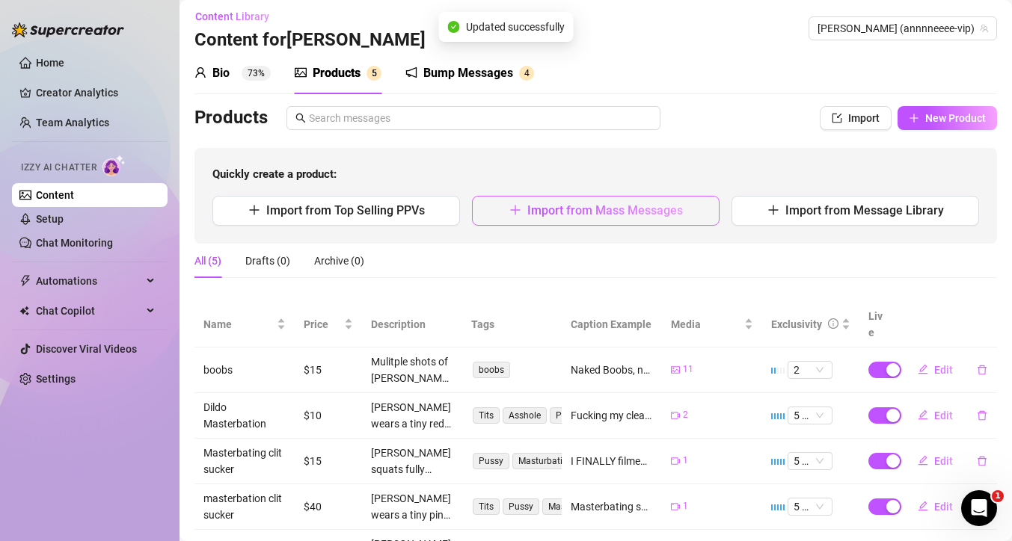
click at [548, 215] on span "Import from Mass Messages" at bounding box center [605, 210] width 156 height 14
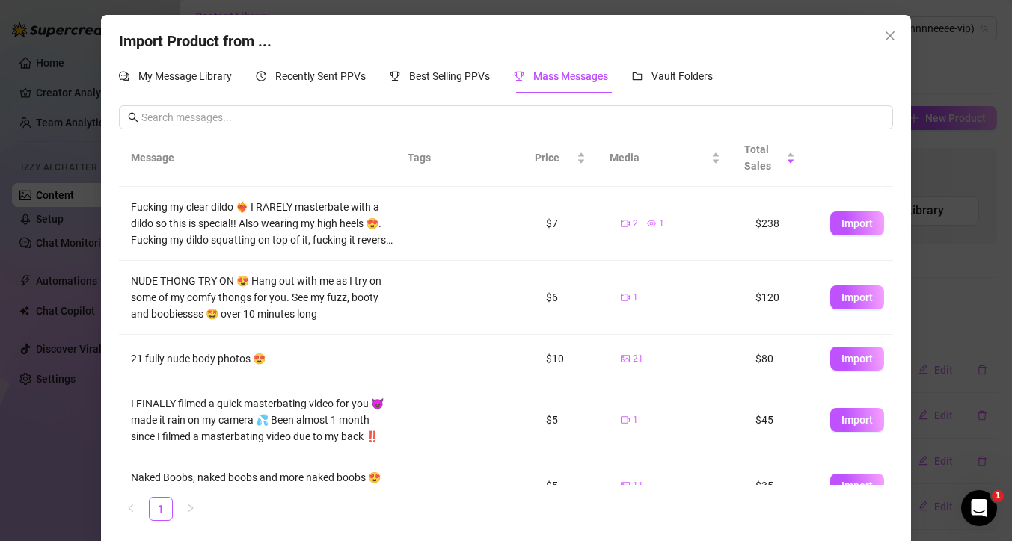
click at [330, 85] on div "Recently Sent PPVs" at bounding box center [311, 76] width 110 height 34
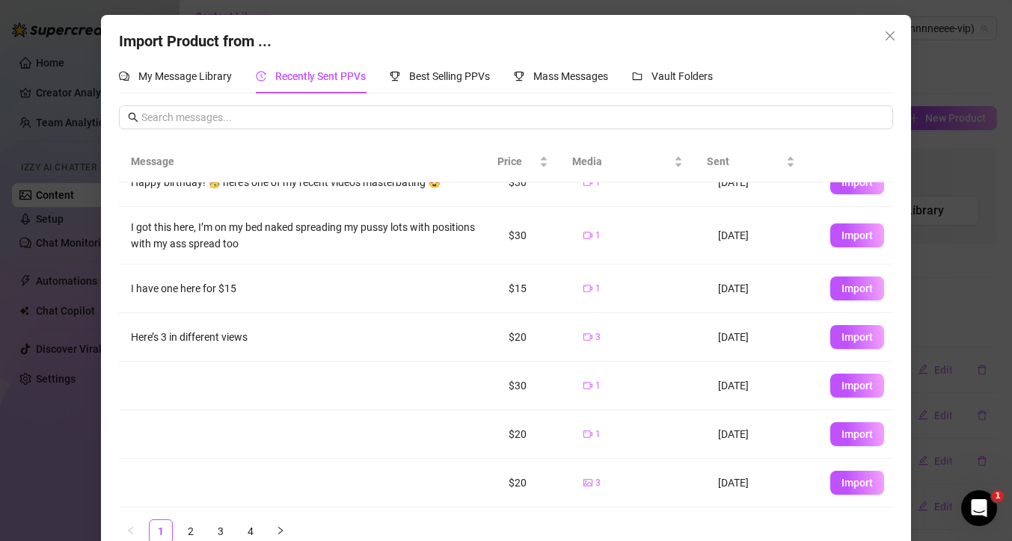
scroll to position [29, 0]
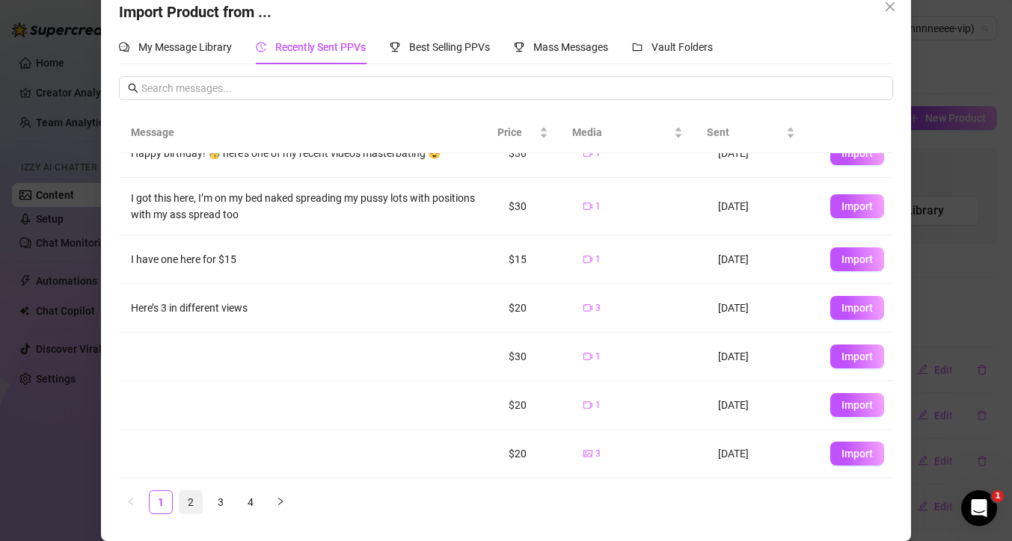
click at [184, 502] on link "2" at bounding box center [190, 502] width 22 height 22
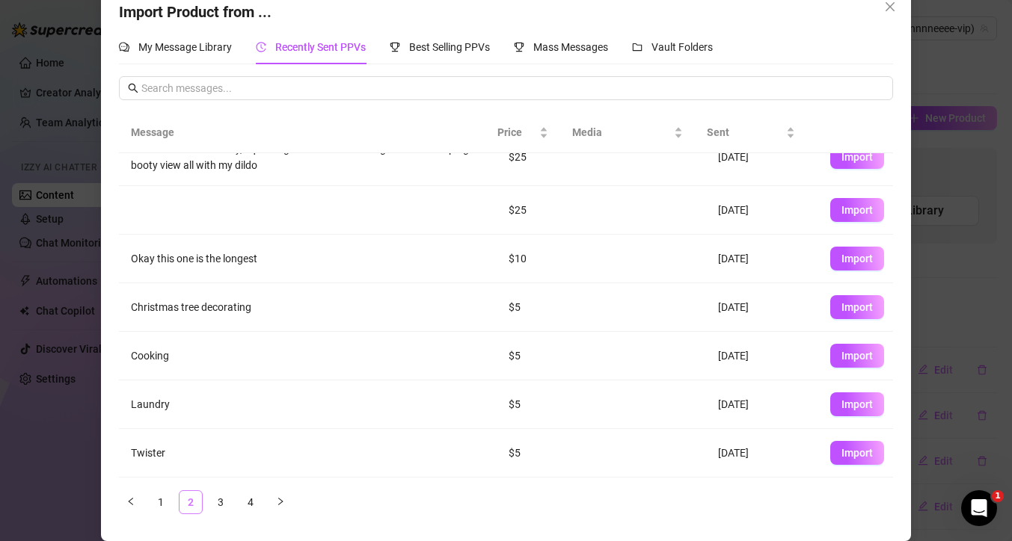
scroll to position [0, 0]
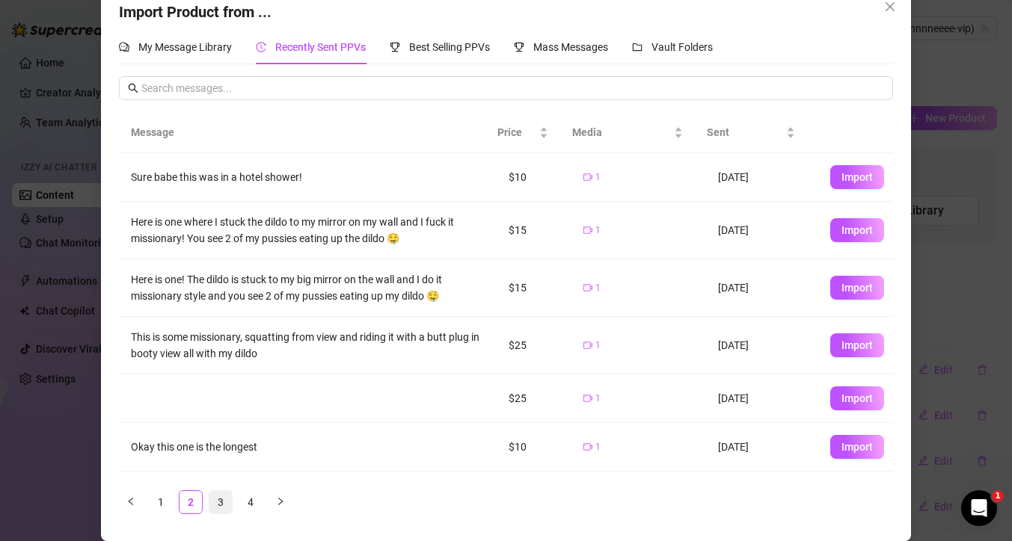
click at [212, 502] on link "3" at bounding box center [220, 502] width 22 height 22
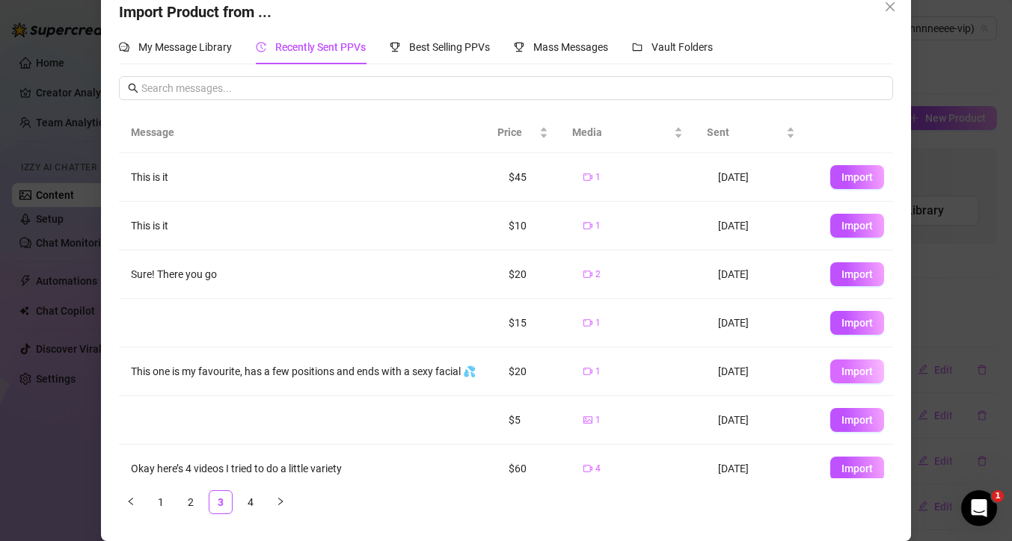
click at [857, 377] on button "Import" at bounding box center [857, 372] width 54 height 24
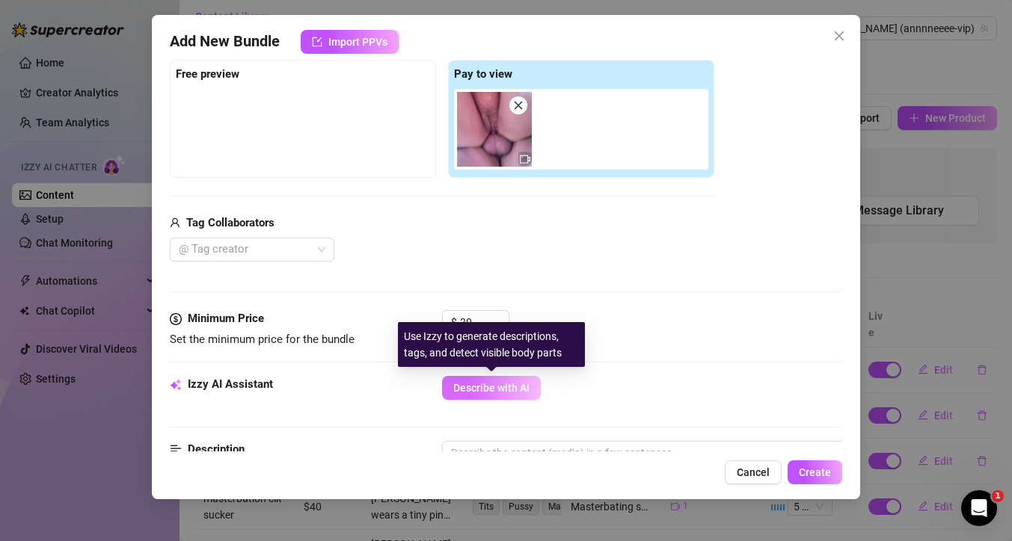
click at [504, 388] on span "Describe with AI" at bounding box center [491, 388] width 76 height 12
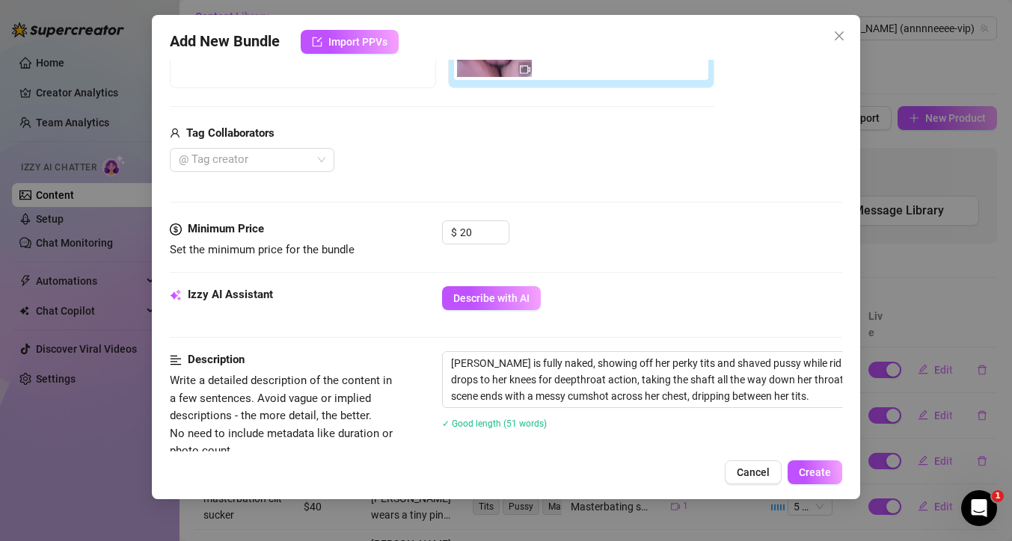
scroll to position [311, 0]
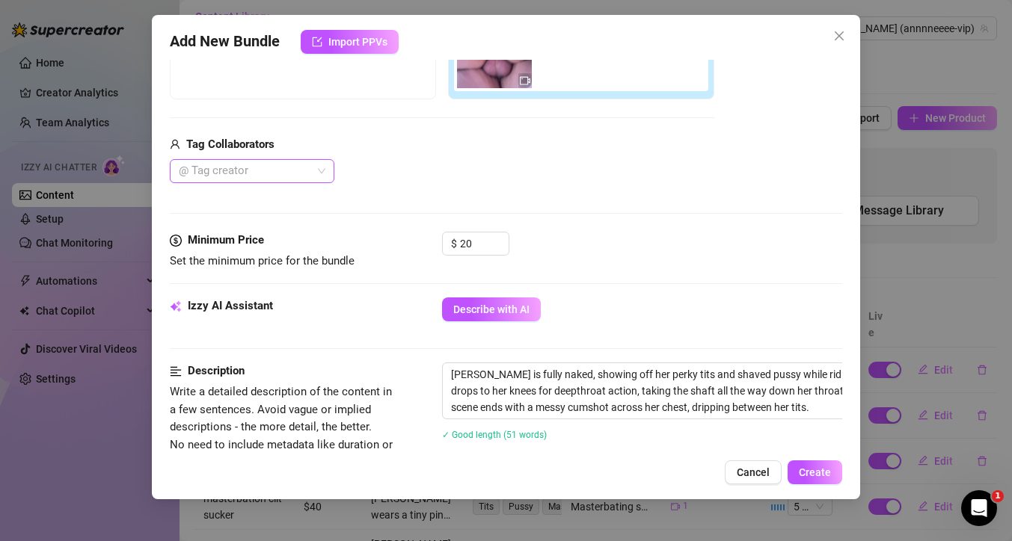
click at [241, 168] on div at bounding box center [244, 171] width 143 height 21
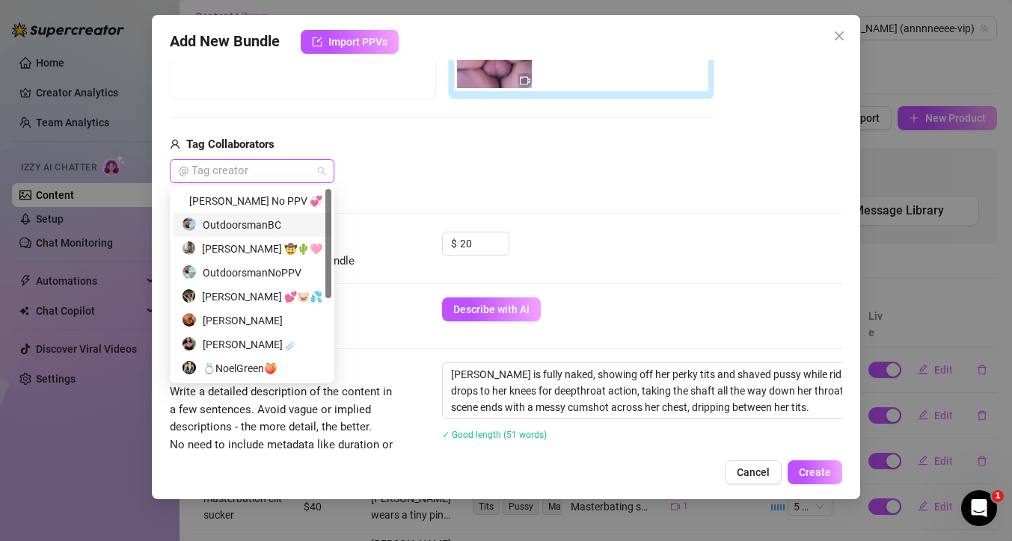
click at [246, 224] on div "OutdoorsmanBC" at bounding box center [252, 225] width 141 height 16
click at [458, 170] on div "OutdoorsmanBC" at bounding box center [442, 171] width 544 height 24
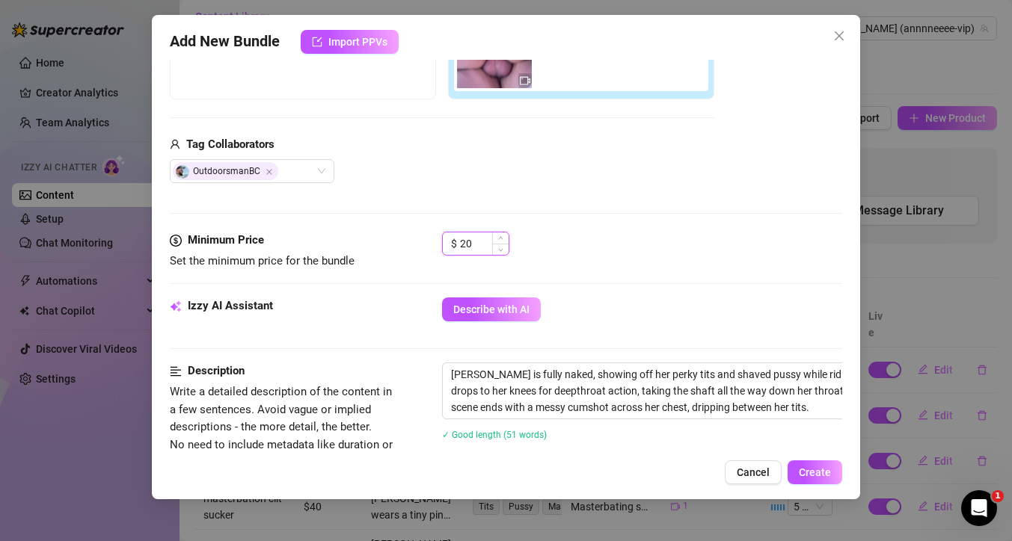
drag, startPoint x: 469, startPoint y: 246, endPoint x: 454, endPoint y: 246, distance: 15.7
click at [454, 246] on div "$ 20" at bounding box center [475, 244] width 67 height 24
click at [656, 251] on div "$ 30" at bounding box center [642, 250] width 400 height 37
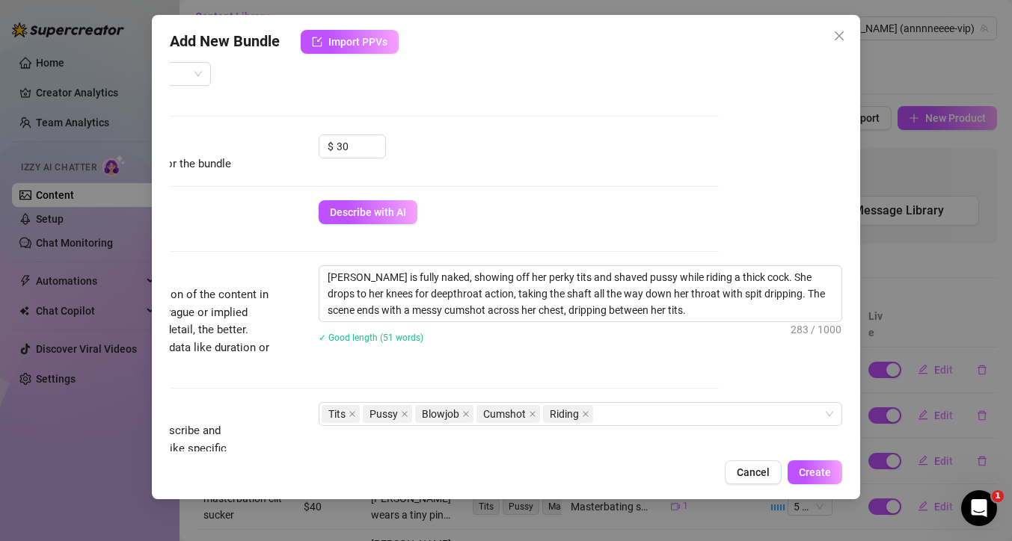
scroll to position [408, 135]
drag, startPoint x: 329, startPoint y: 295, endPoint x: 752, endPoint y: 268, distance: 424.0
click at [749, 275] on textarea "[PERSON_NAME] is fully naked, showing off her perky tits and shaved pussy while…" at bounding box center [580, 293] width 522 height 55
drag, startPoint x: 694, startPoint y: 310, endPoint x: 534, endPoint y: 315, distance: 160.1
click at [534, 315] on textarea "[PERSON_NAME] is fully naked, showing off her perky tits and shaved pussy while…" at bounding box center [580, 293] width 522 height 55
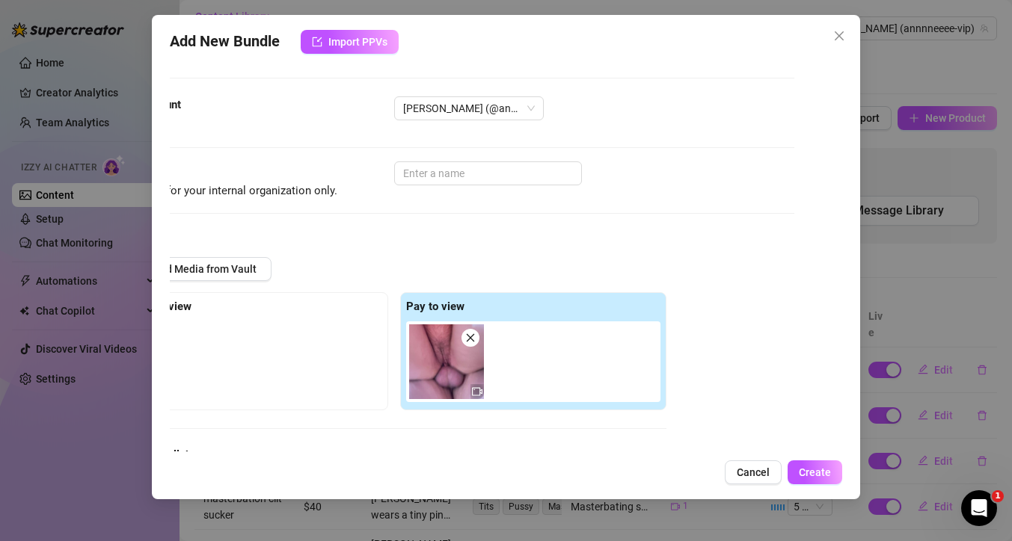
scroll to position [0, 0]
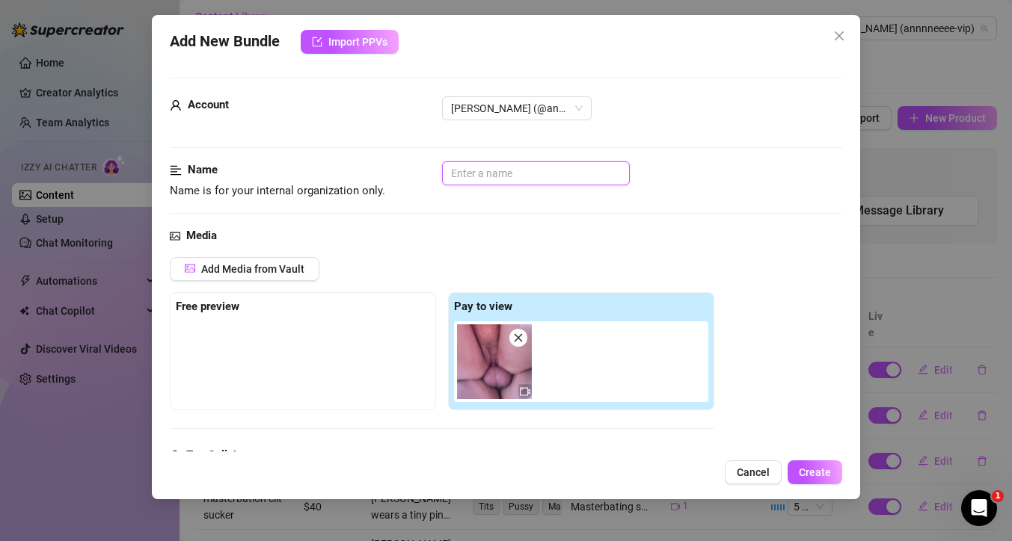
click at [483, 171] on input "text" at bounding box center [536, 173] width 188 height 24
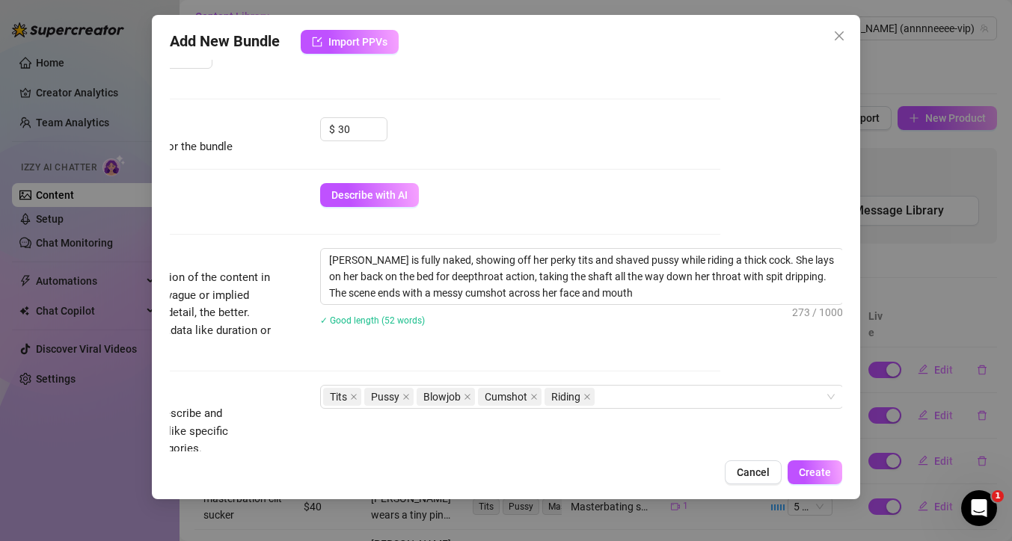
scroll to position [425, 129]
click at [675, 261] on textarea "[PERSON_NAME] is fully naked, showing off her perky tits and shaved pussy while…" at bounding box center [580, 276] width 522 height 55
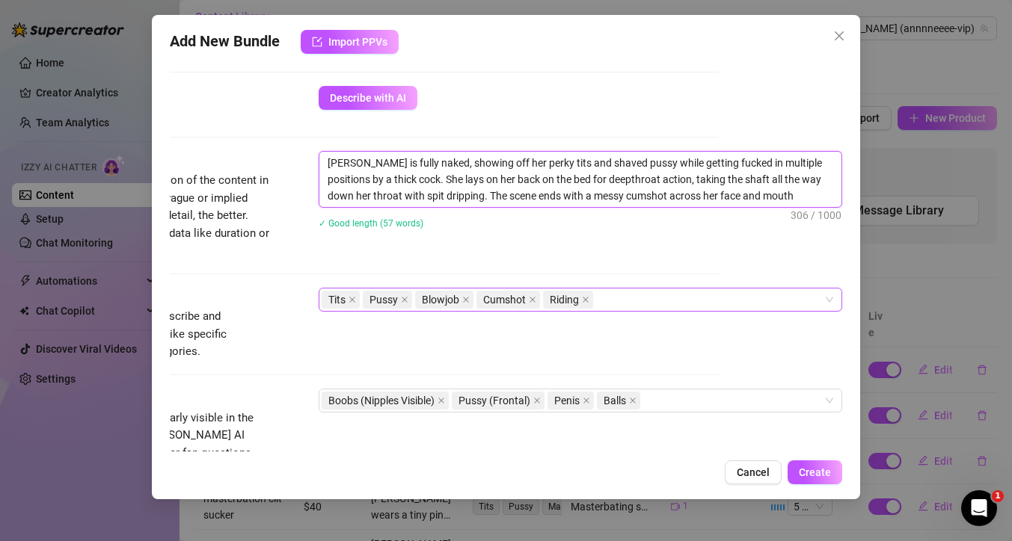
scroll to position [525, 129]
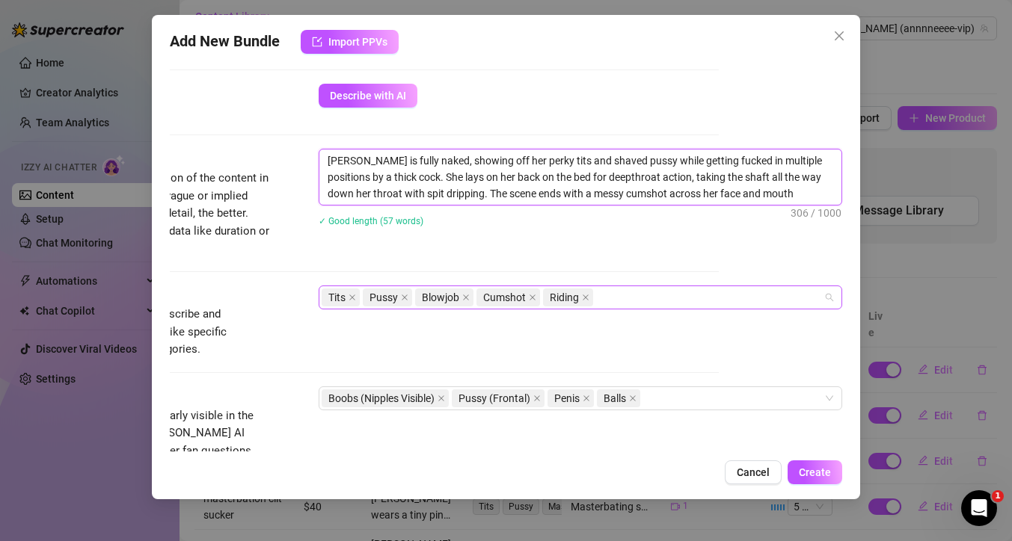
click at [629, 302] on div "Tits Pussy Blowjob Cumshot Riding" at bounding box center [572, 297] width 502 height 21
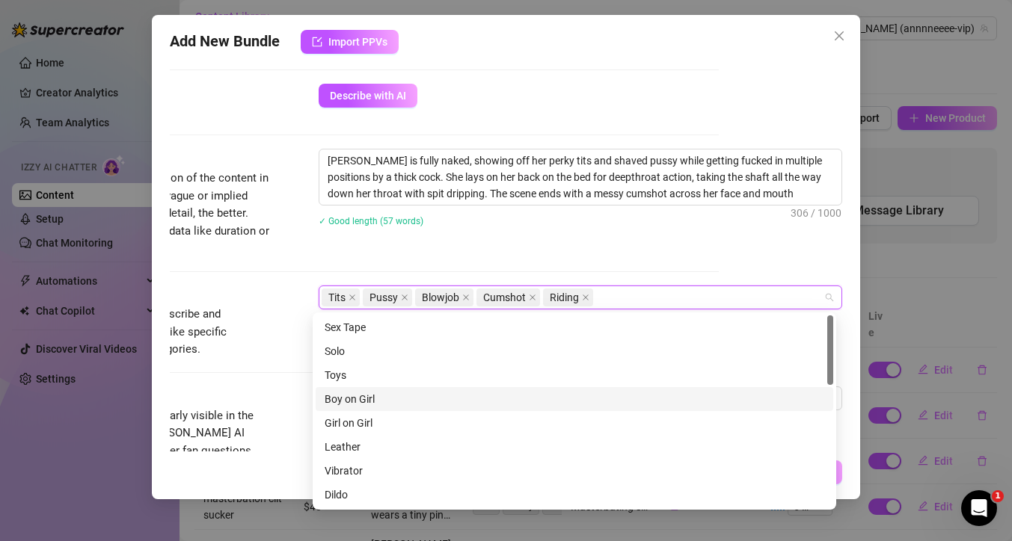
click at [379, 400] on div "Boy on Girl" at bounding box center [573, 399] width 499 height 16
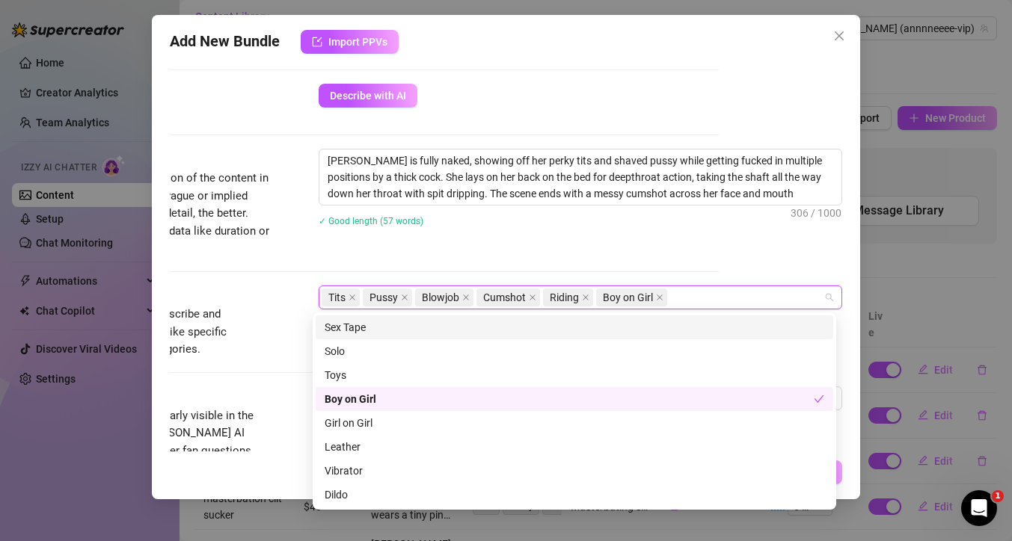
click at [404, 328] on div "Sex Tape" at bounding box center [573, 327] width 499 height 16
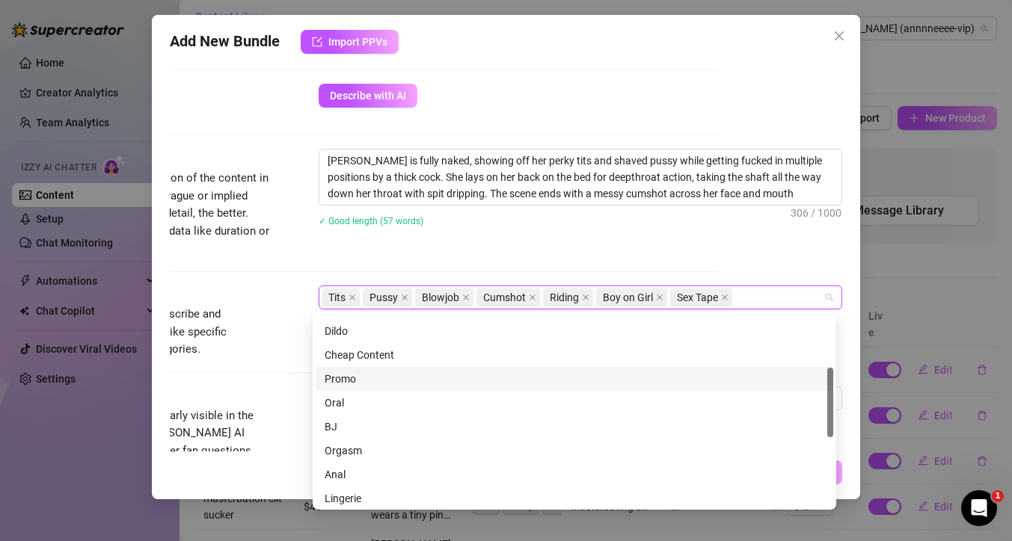
scroll to position [221, 0]
click at [348, 368] on div "BJ" at bounding box center [573, 370] width 499 height 16
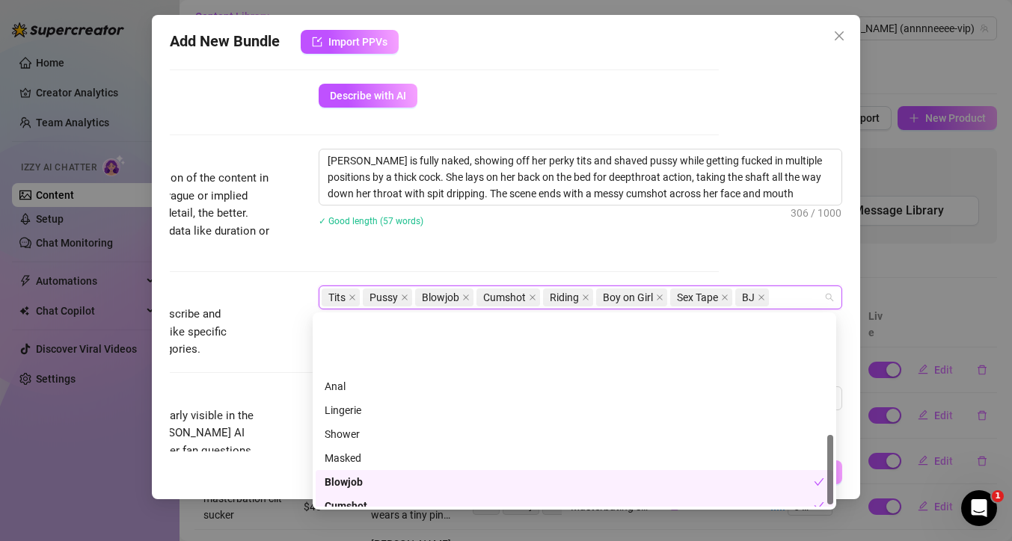
scroll to position [329, 0]
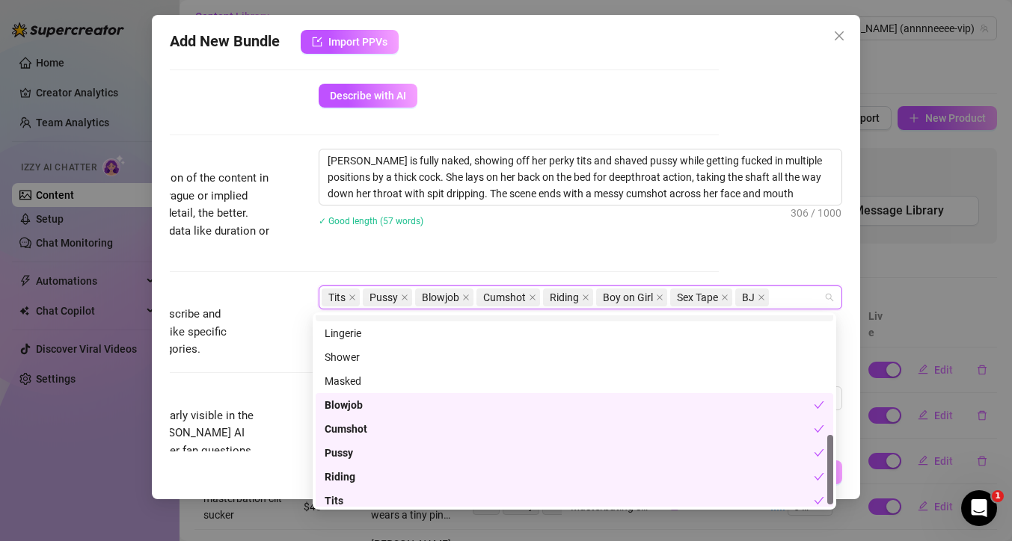
click at [493, 247] on div "Description Write a detailed description of the content in a few sentences. Avo…" at bounding box center [382, 203] width 672 height 108
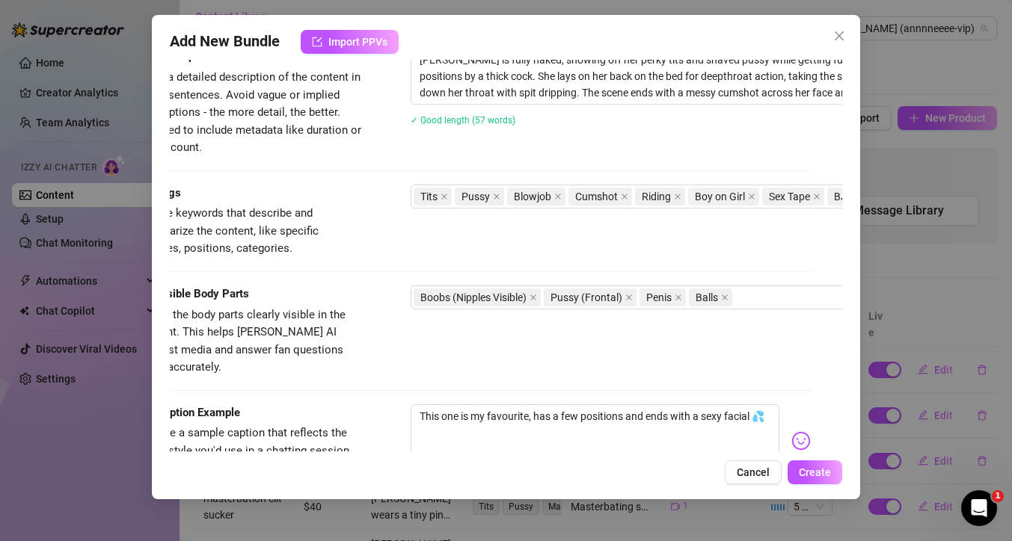
scroll to position [626, 34]
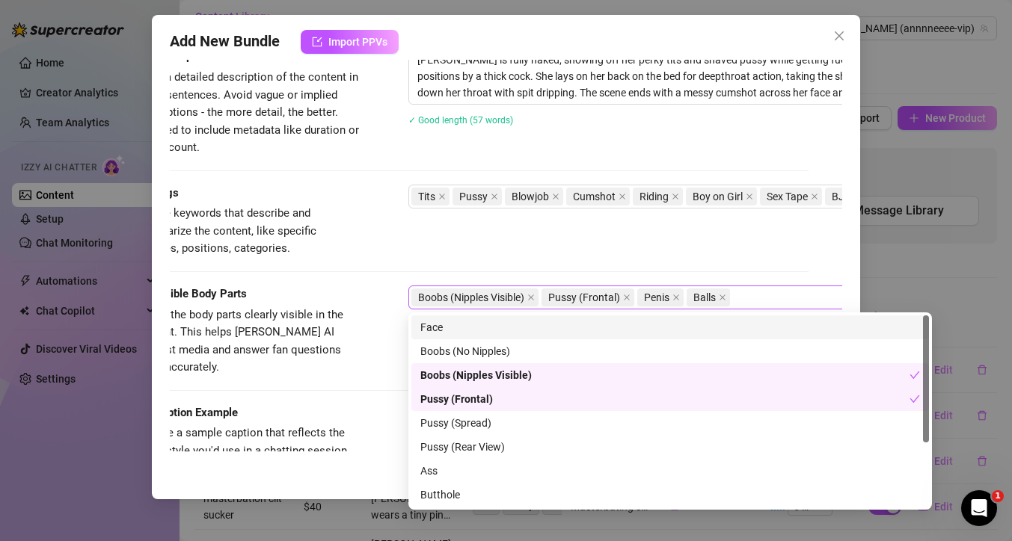
click at [756, 298] on div "Boobs (Nipples Visible) Pussy (Frontal) Penis Balls" at bounding box center [662, 297] width 502 height 21
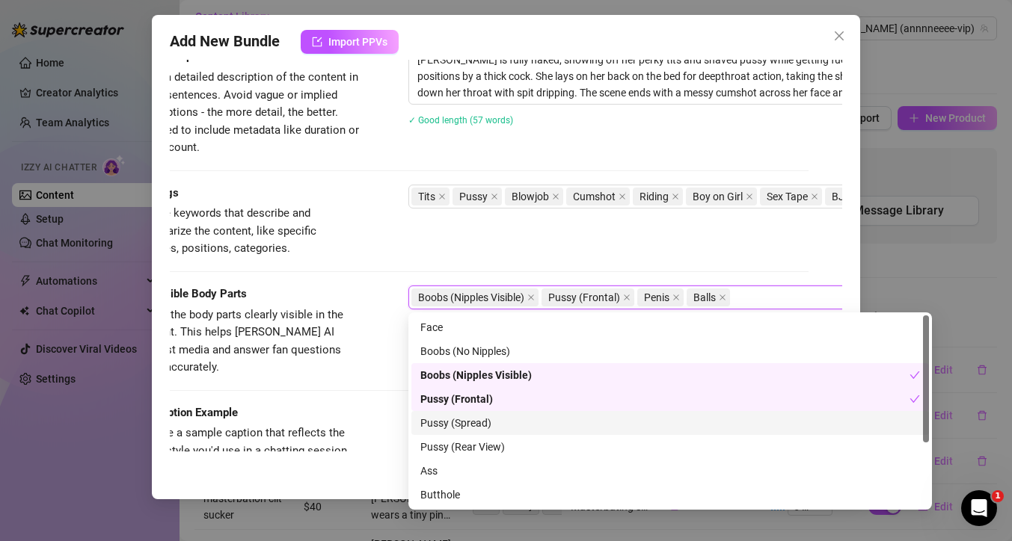
click at [475, 424] on div "Pussy (Spread)" at bounding box center [669, 423] width 499 height 16
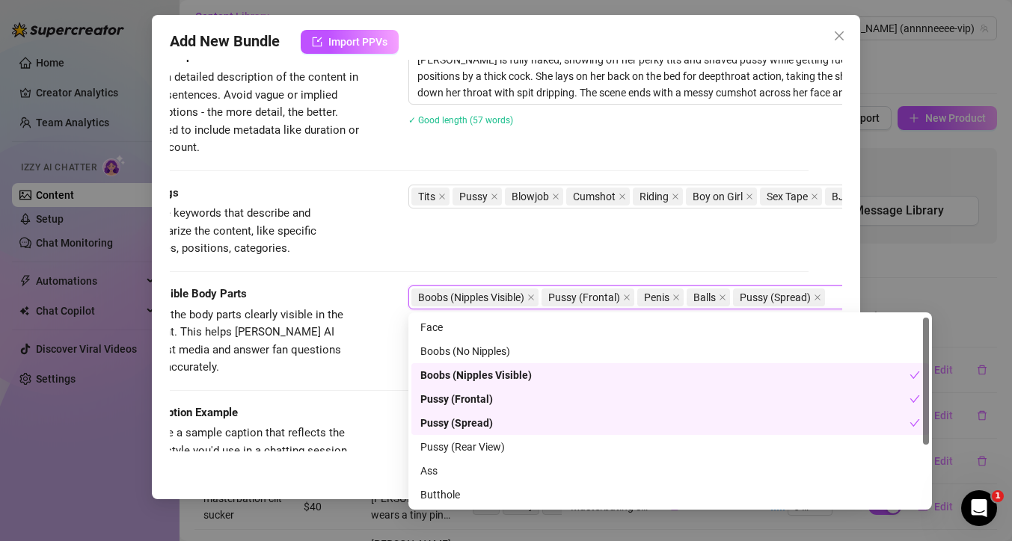
scroll to position [3, 0]
click at [467, 256] on div "Tags Simple keywords that describe and summarize the content, like specific fet…" at bounding box center [472, 221] width 672 height 73
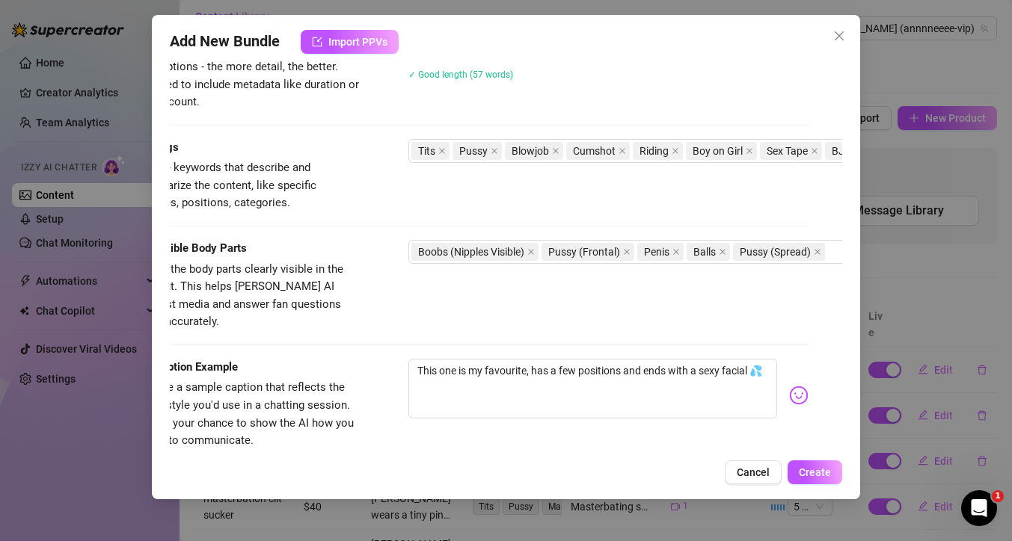
scroll to position [702, 34]
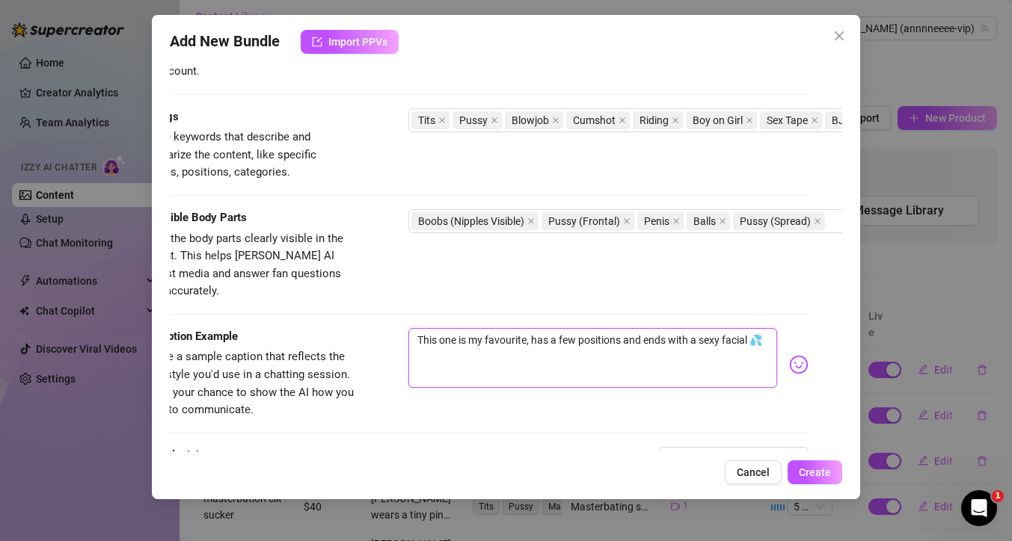
drag, startPoint x: 427, startPoint y: 341, endPoint x: 410, endPoint y: 324, distance: 23.8
click at [410, 328] on textarea "This one is my favourite, has a few positions and ends with a sexy facial 💦" at bounding box center [592, 358] width 369 height 60
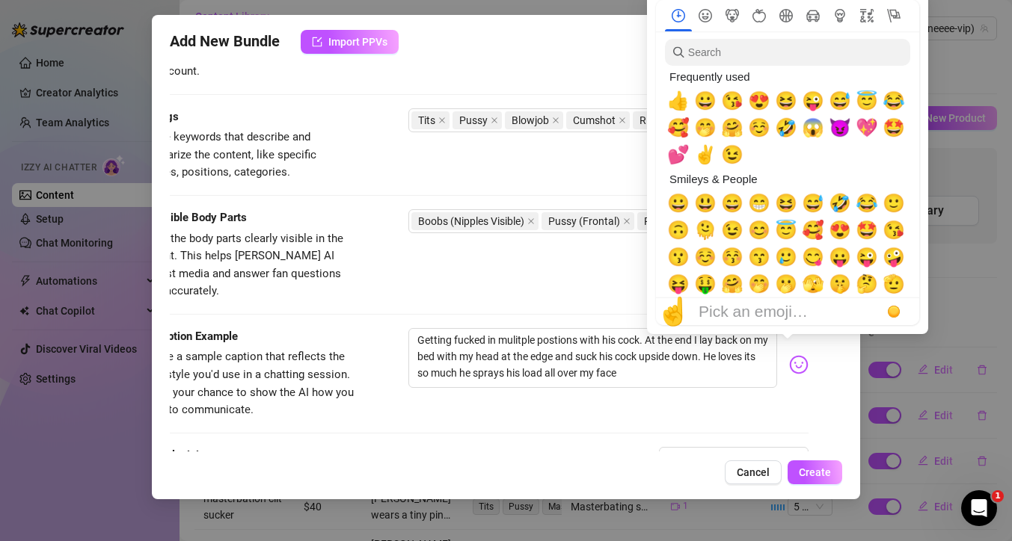
click at [789, 355] on img at bounding box center [798, 364] width 19 height 19
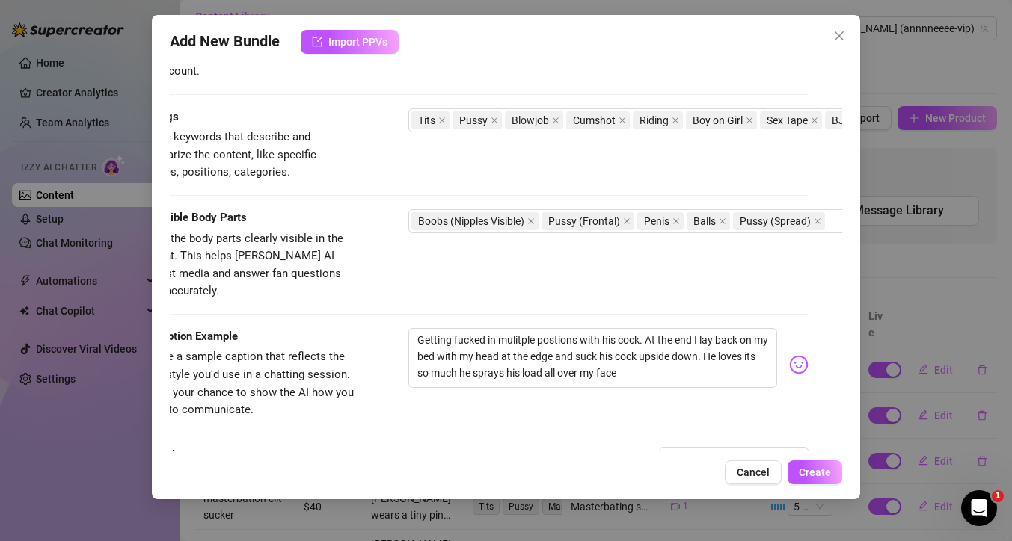
click at [789, 355] on img at bounding box center [798, 364] width 19 height 19
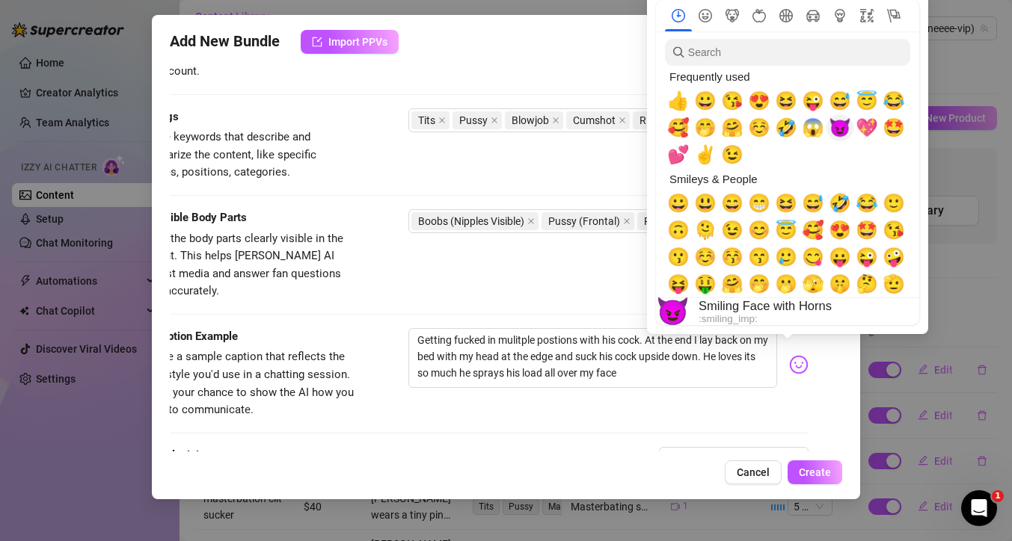
click at [839, 132] on span "😈" at bounding box center [839, 127] width 22 height 21
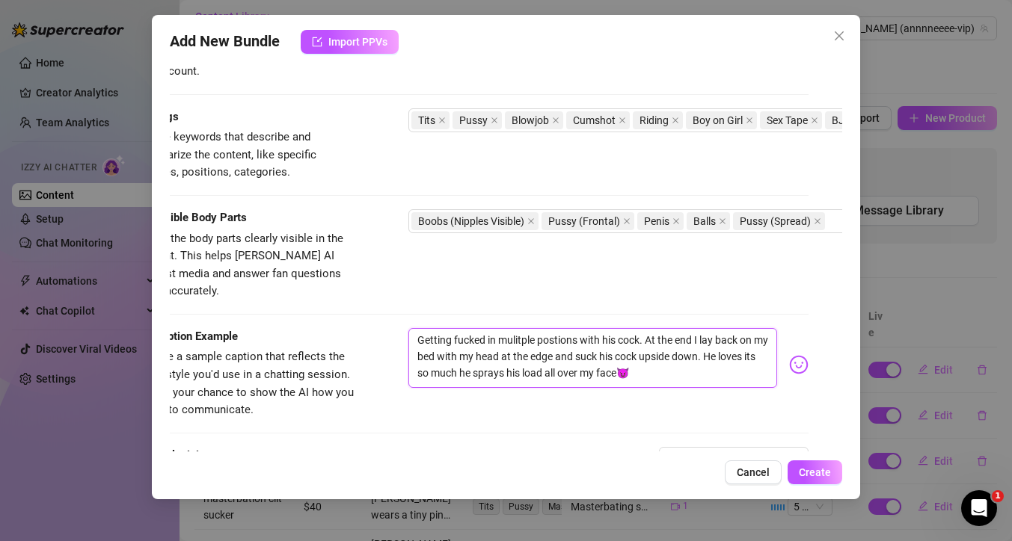
click at [661, 358] on textarea "Getting fucked in mulitple postions with his cock. At the end I lay back on my …" at bounding box center [592, 358] width 369 height 60
click at [813, 473] on span "Create" at bounding box center [814, 473] width 32 height 12
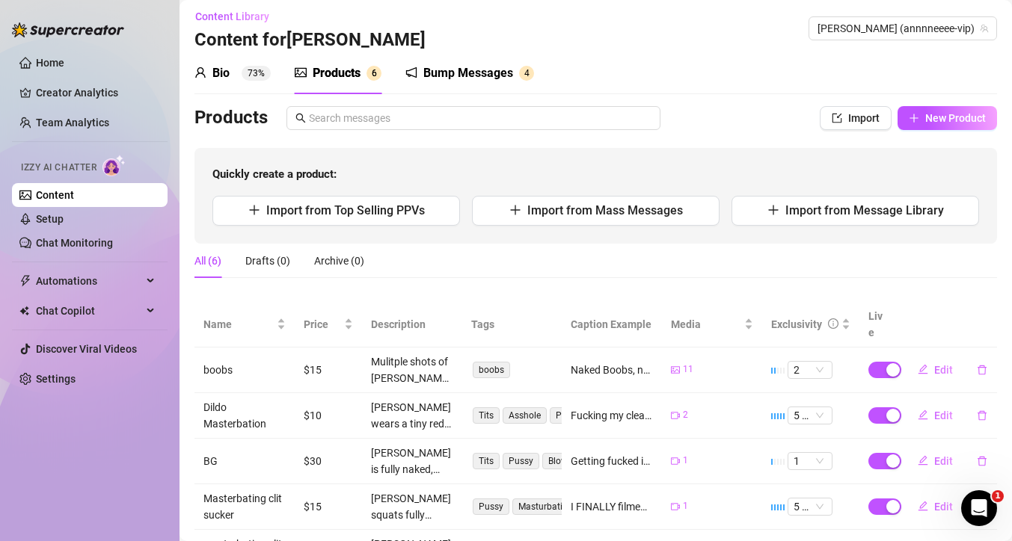
scroll to position [114, 0]
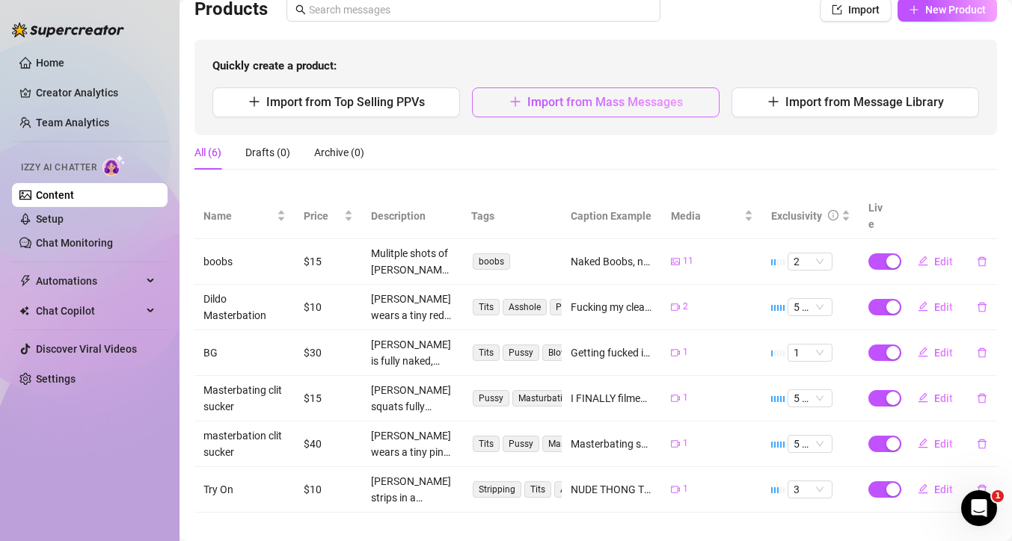
click at [597, 104] on span "Import from Mass Messages" at bounding box center [605, 102] width 156 height 14
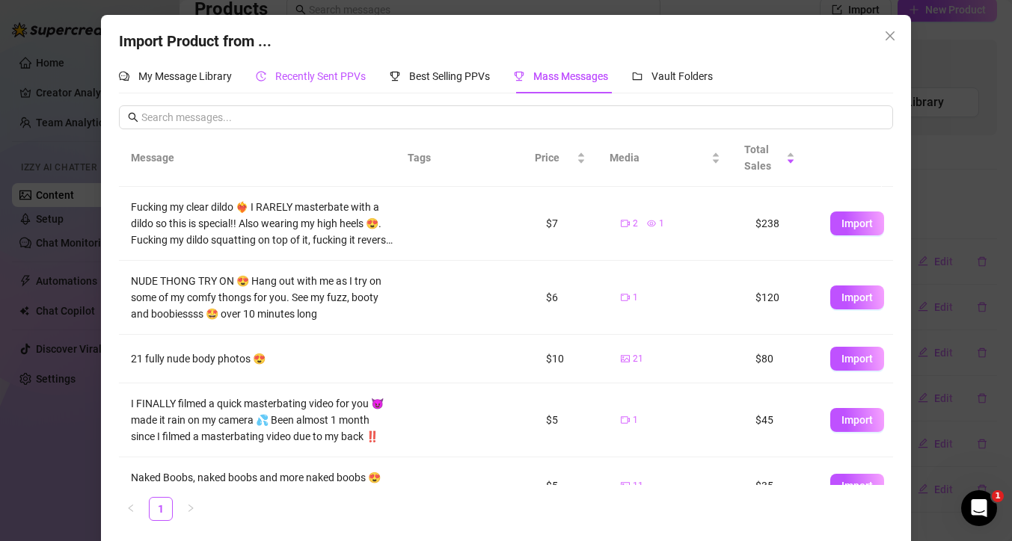
click at [318, 81] on span "Recently Sent PPVs" at bounding box center [320, 76] width 90 height 12
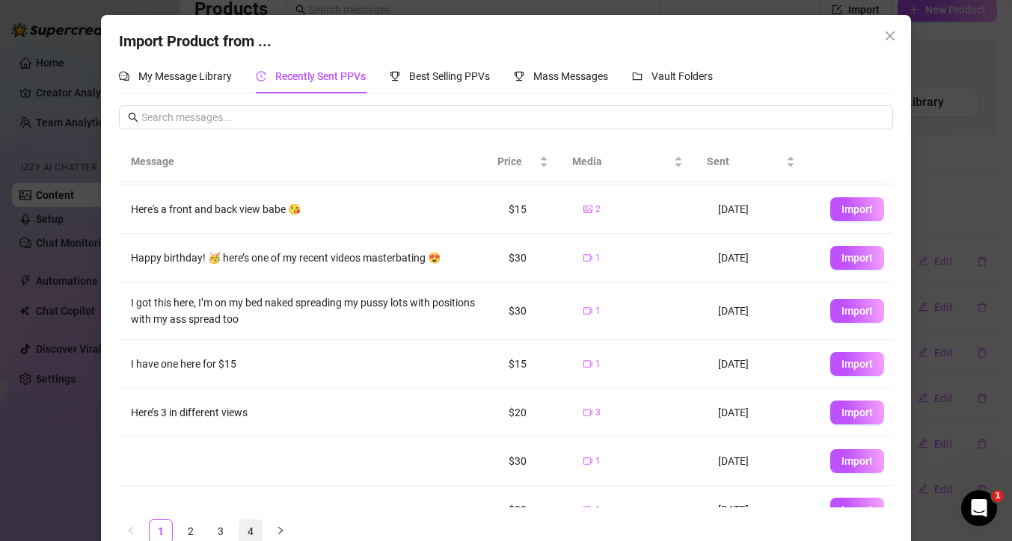
click at [247, 528] on link "4" at bounding box center [250, 531] width 22 height 22
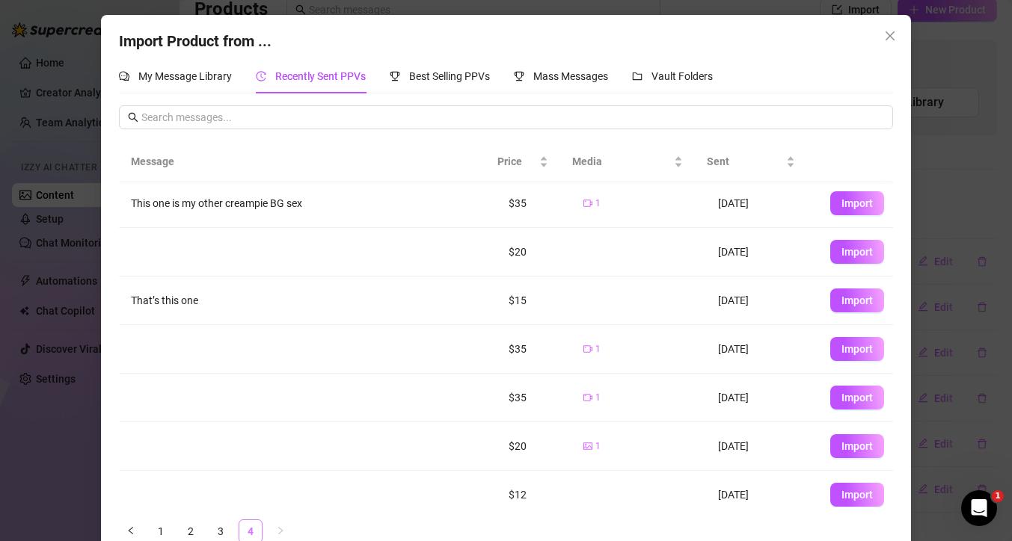
scroll to position [0, 0]
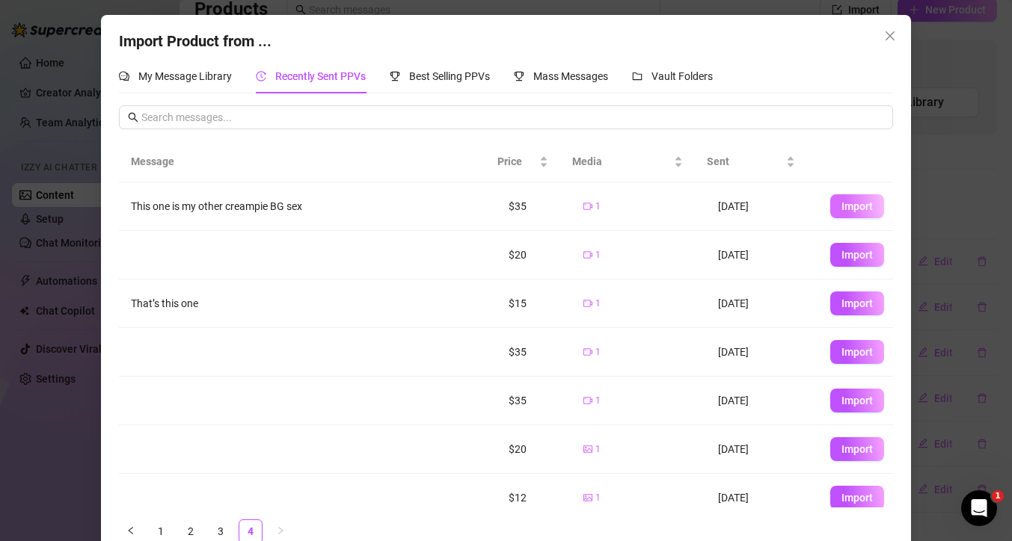
click at [843, 206] on span "Import" at bounding box center [856, 206] width 31 height 12
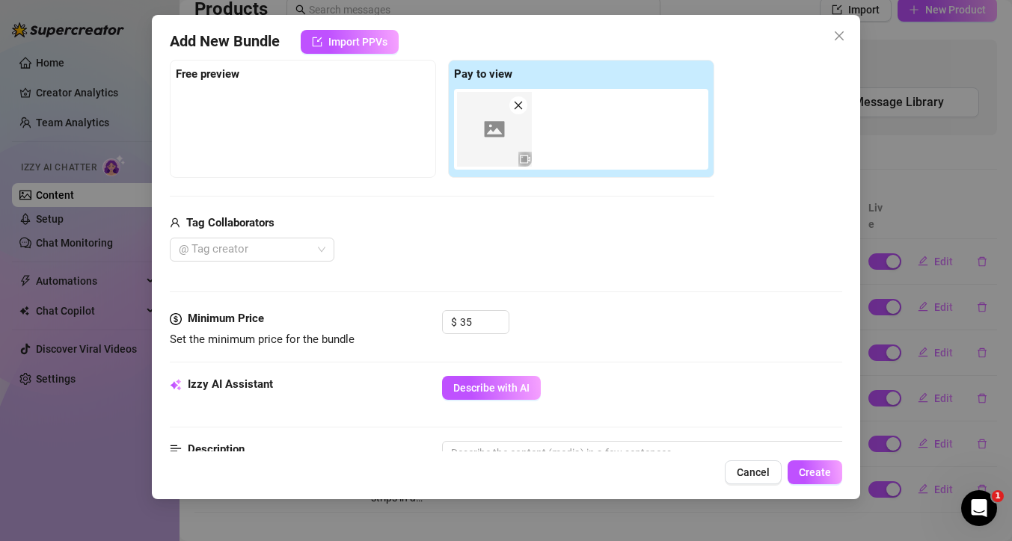
click at [490, 141] on img at bounding box center [494, 129] width 75 height 75
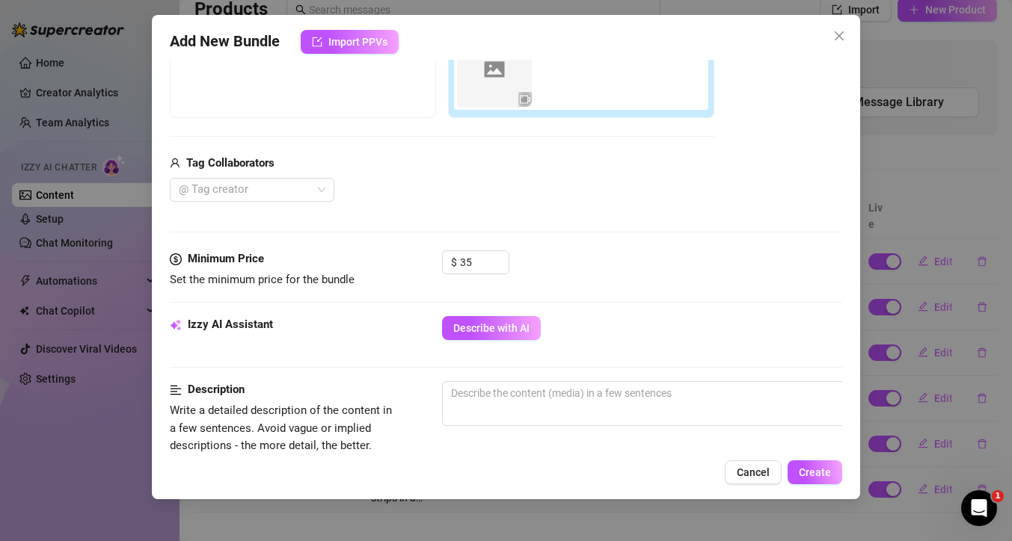
scroll to position [344, 0]
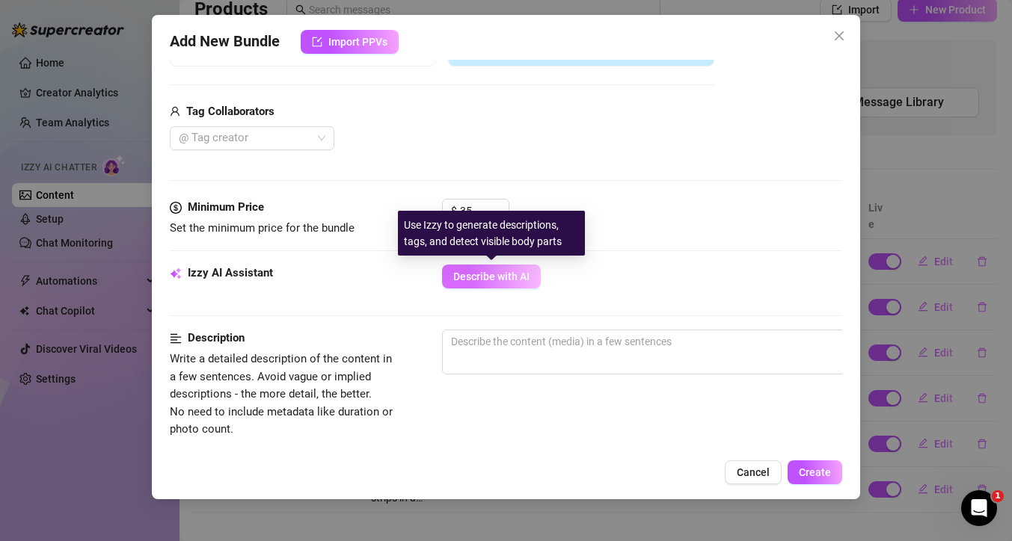
click at [494, 274] on span "Describe with AI" at bounding box center [491, 277] width 76 height 12
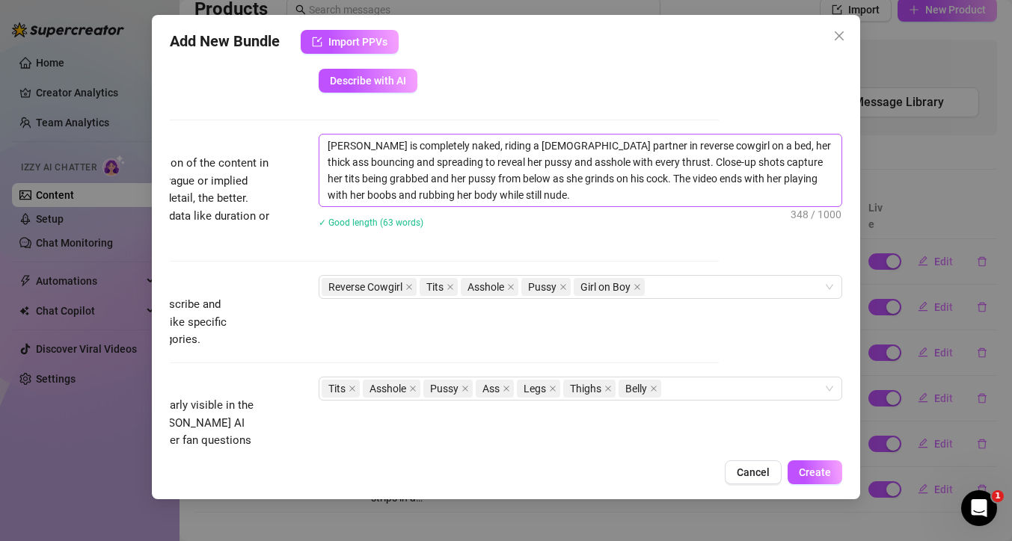
scroll to position [530, 135]
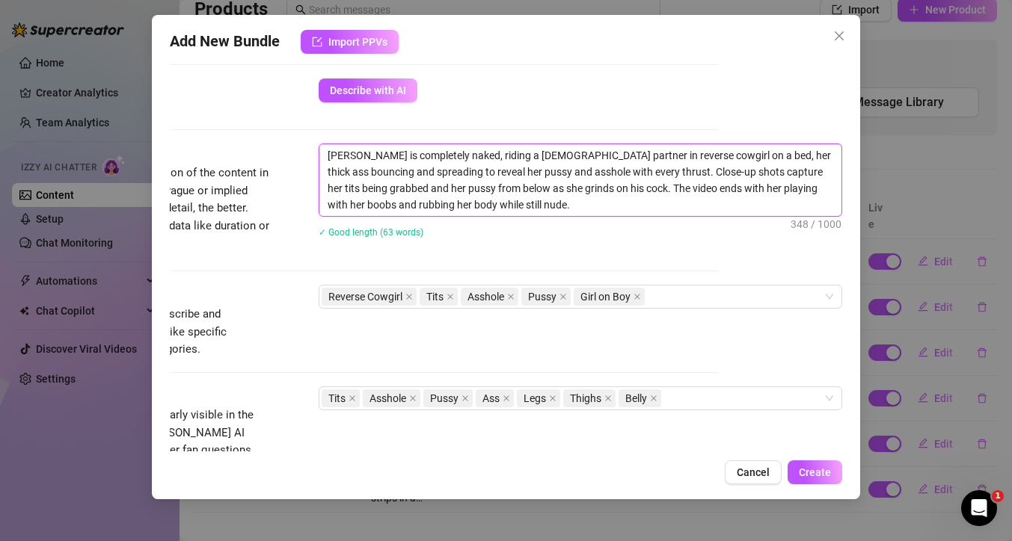
click at [437, 156] on textarea "[PERSON_NAME] is completely naked, riding a [DEMOGRAPHIC_DATA] partner in rever…" at bounding box center [580, 180] width 522 height 72
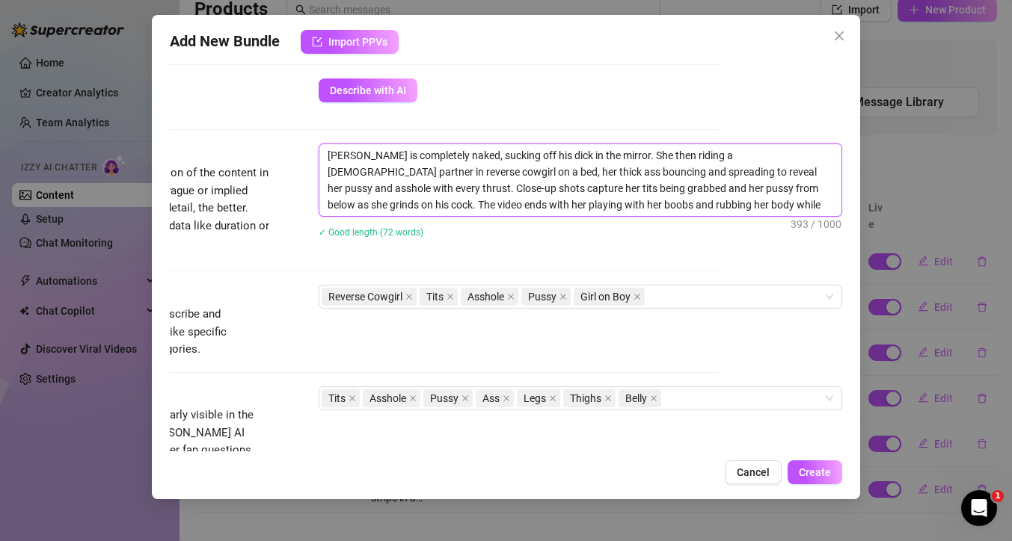
click at [638, 206] on textarea "[PERSON_NAME] is completely naked, sucking off his dick in the mirror. She then…" at bounding box center [580, 180] width 522 height 72
click at [661, 301] on div "Reverse Cowgirl Tits Asshole Pussy Girl on Boy" at bounding box center [572, 296] width 502 height 21
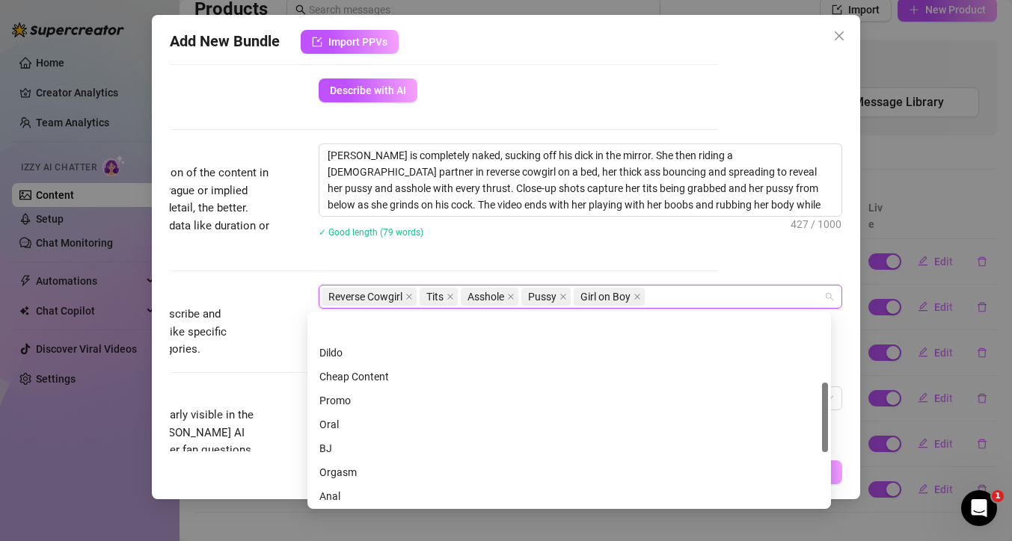
scroll to position [188, 0]
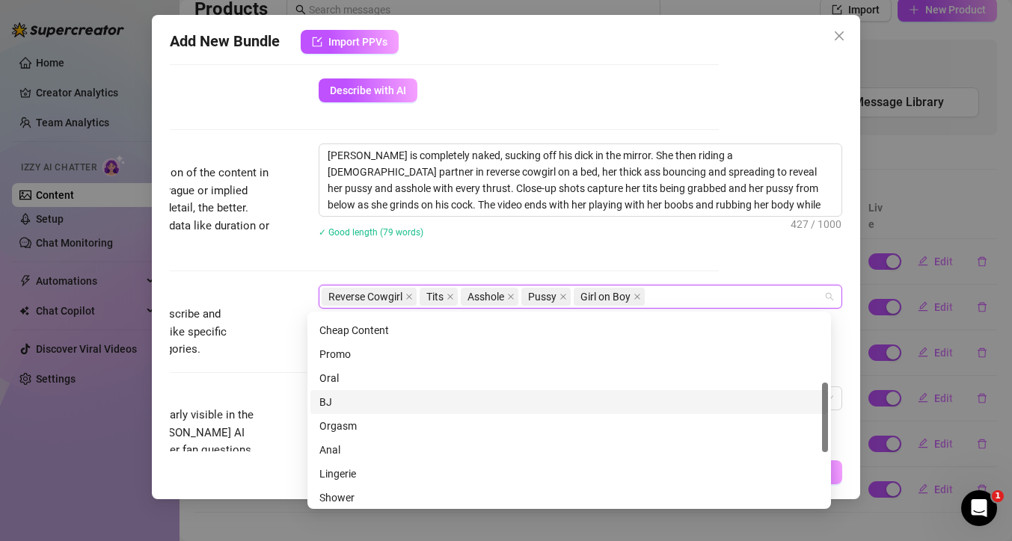
click at [407, 401] on div "BJ" at bounding box center [568, 402] width 499 height 16
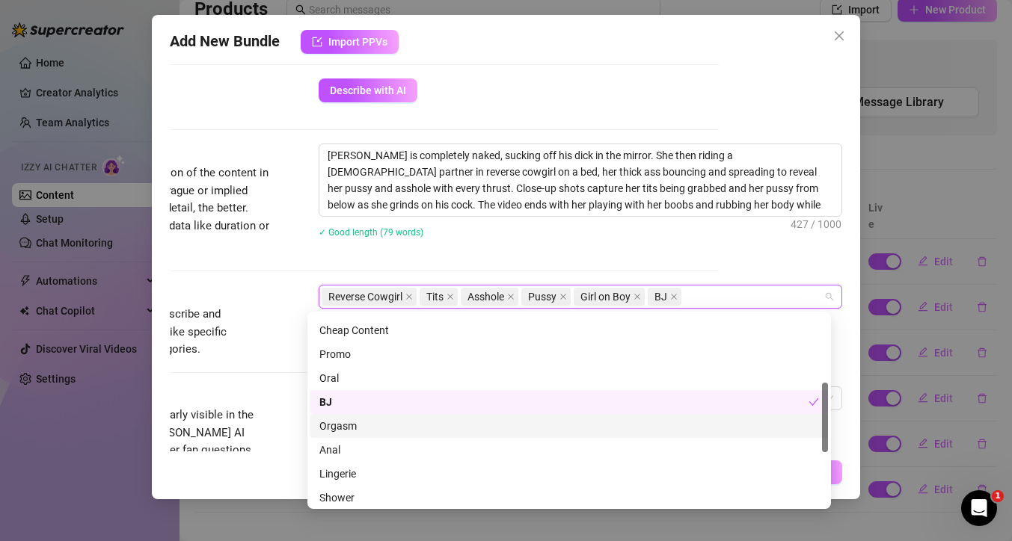
click at [489, 424] on div "Orgasm" at bounding box center [568, 426] width 499 height 16
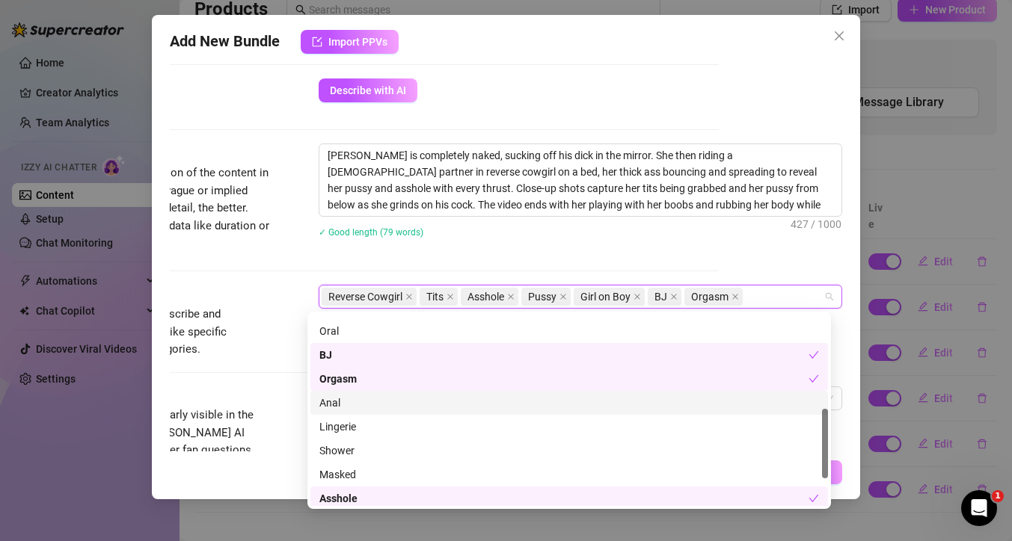
scroll to position [259, 0]
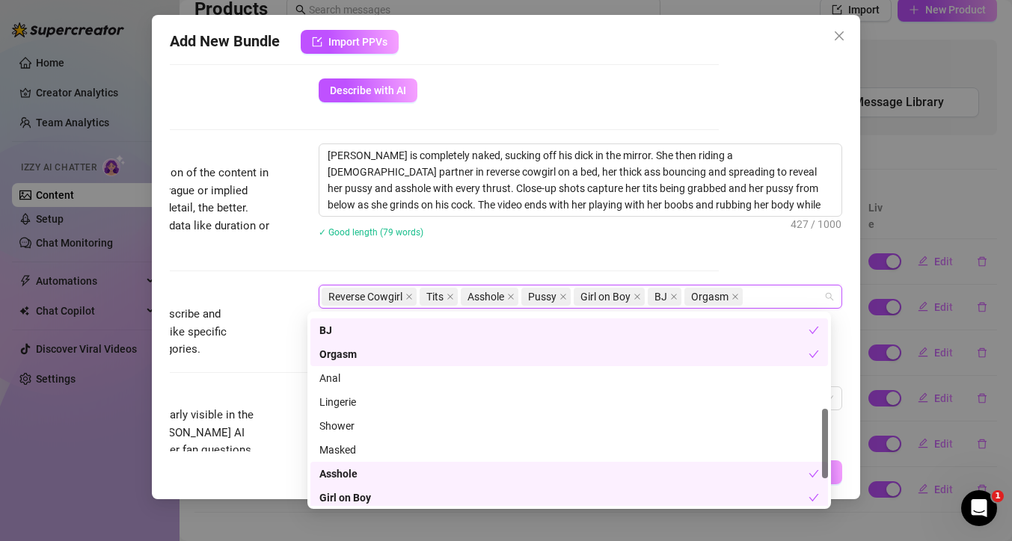
click at [593, 246] on div "[PERSON_NAME] is completely naked, sucking off his dick in the mirror. She then…" at bounding box center [579, 201] width 523 height 114
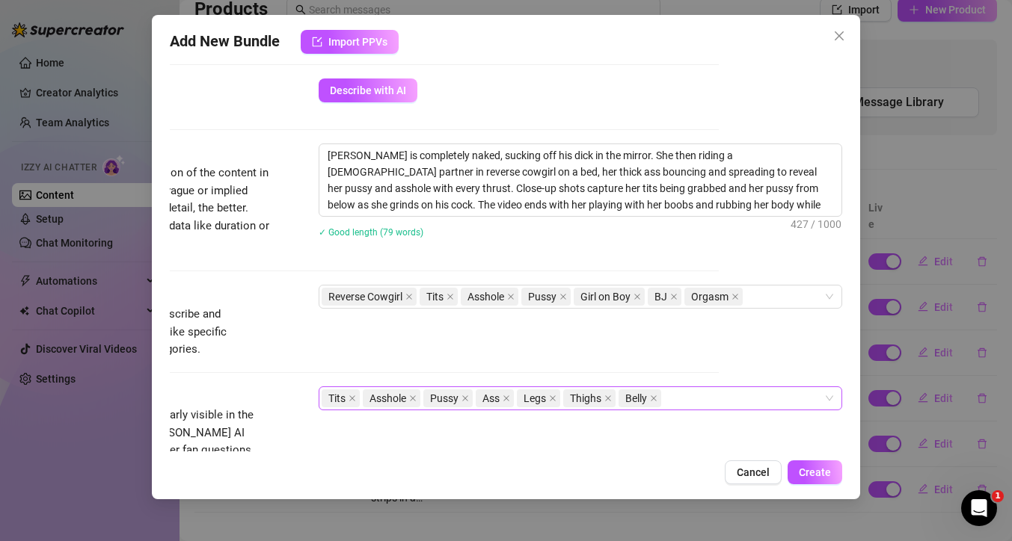
click at [676, 401] on div "Tits Asshole Pussy Ass Legs Thighs Belly" at bounding box center [572, 398] width 502 height 21
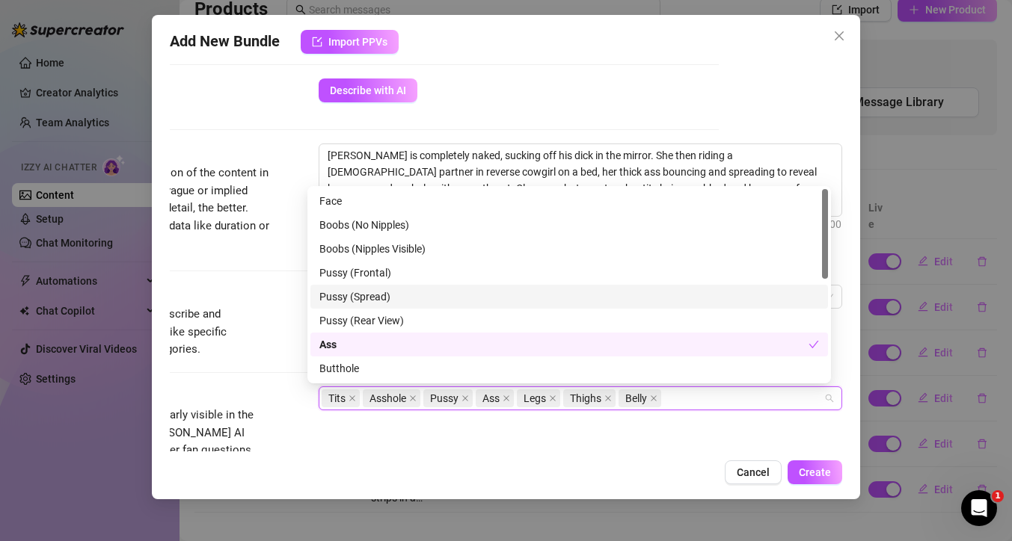
click at [387, 295] on div "Pussy (Spread)" at bounding box center [568, 297] width 499 height 16
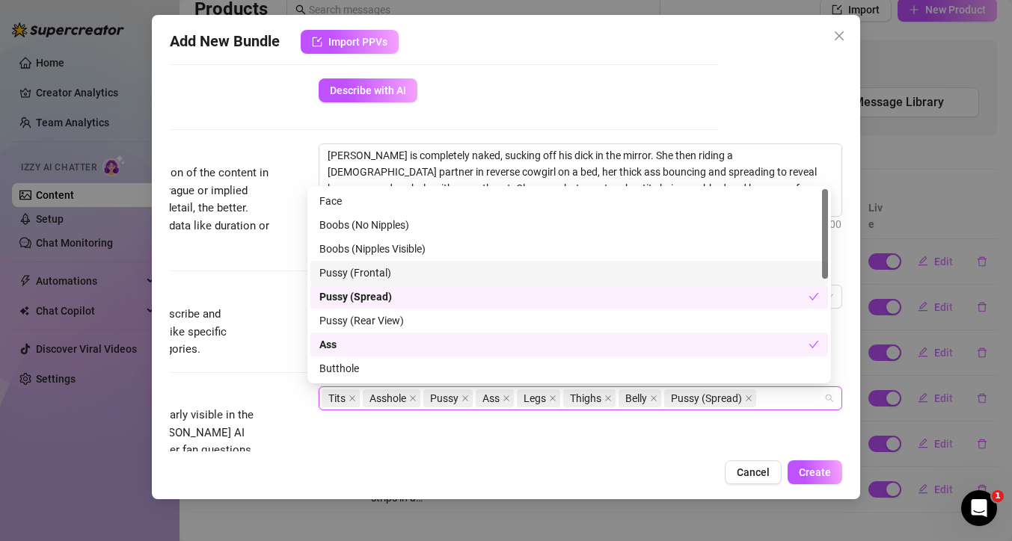
click at [386, 274] on div "Pussy (Frontal)" at bounding box center [568, 273] width 499 height 16
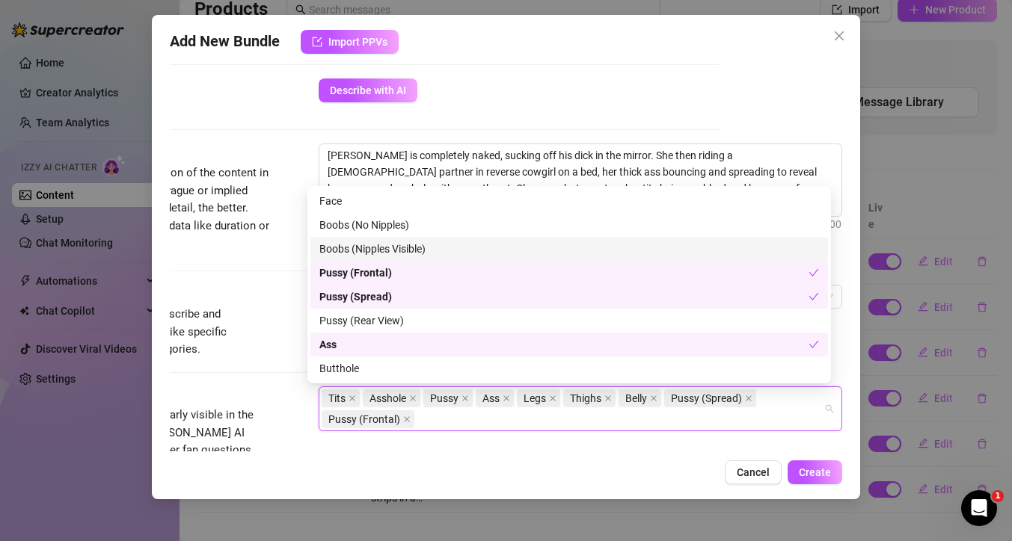
click at [401, 250] on div "Boobs (Nipples Visible)" at bounding box center [568, 249] width 499 height 16
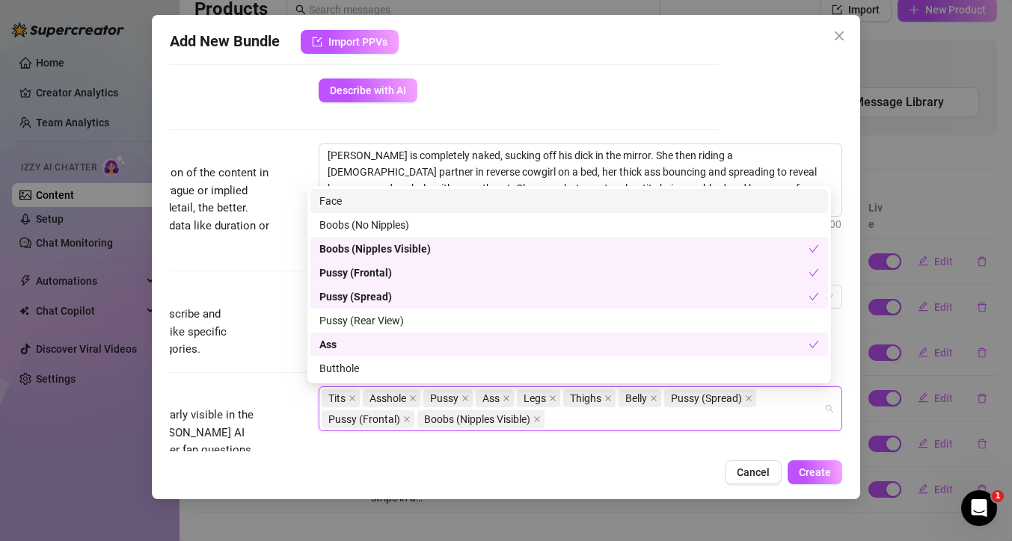
click at [387, 204] on div "Face" at bounding box center [568, 201] width 499 height 16
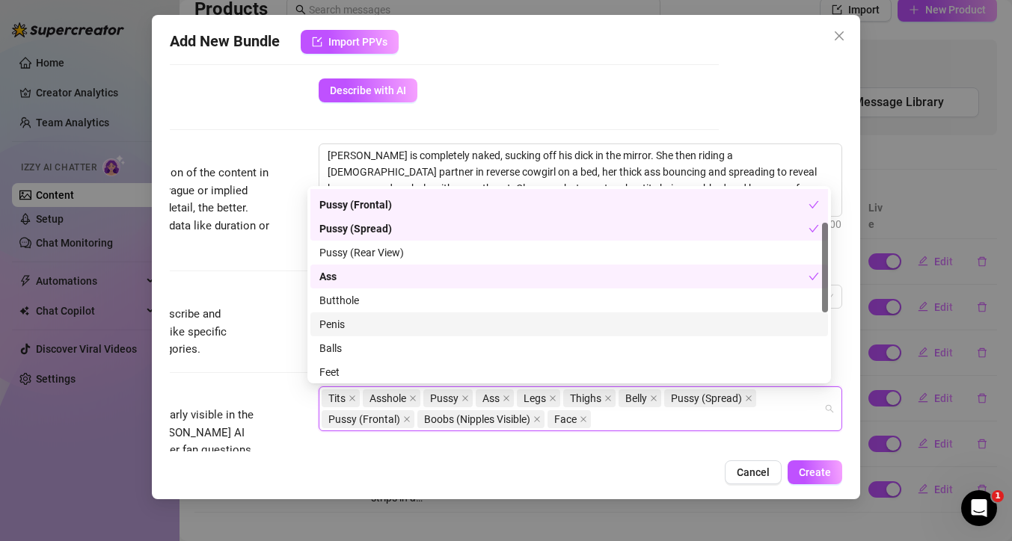
scroll to position [71, 0]
click at [431, 327] on div "Penis" at bounding box center [568, 321] width 499 height 16
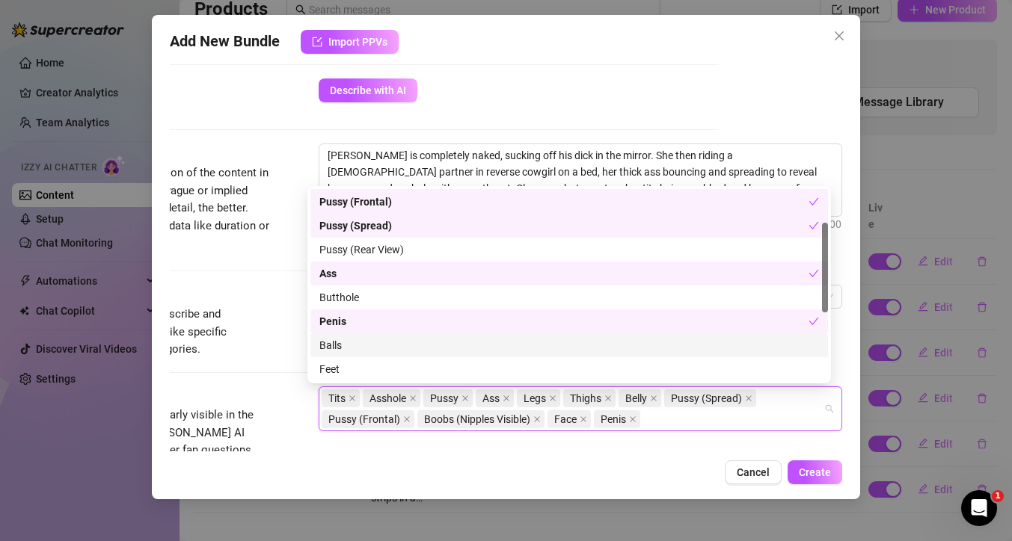
click at [427, 342] on div "Balls" at bounding box center [568, 345] width 499 height 16
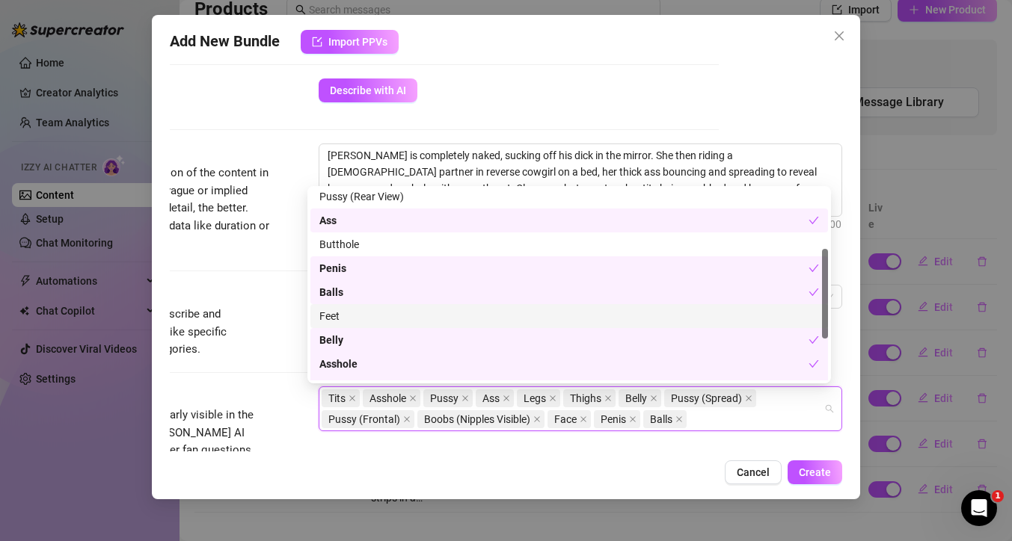
scroll to position [127, 0]
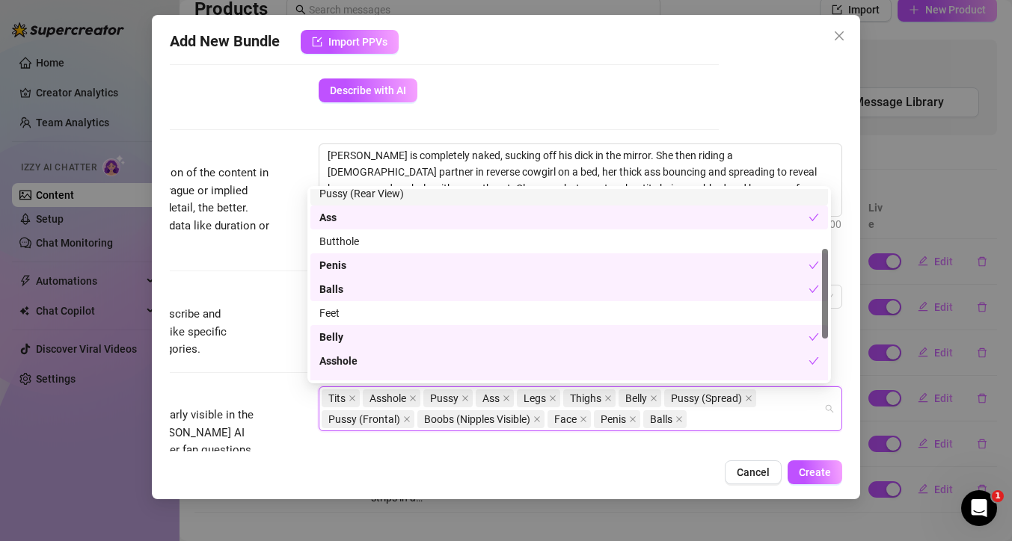
click at [286, 129] on div at bounding box center [382, 129] width 672 height 1
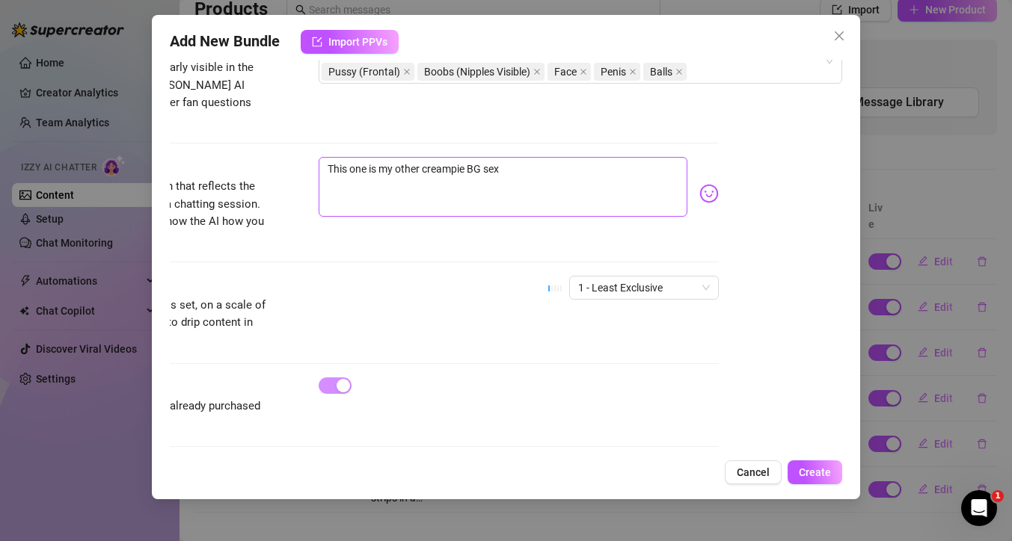
scroll to position [881, 135]
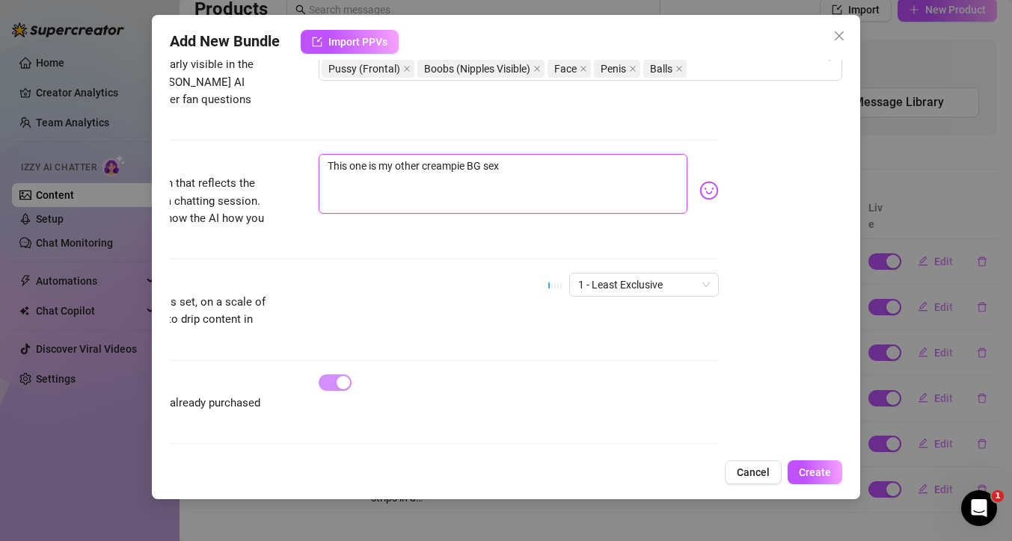
click at [561, 160] on textarea "This one is my other creampie BG sex" at bounding box center [502, 184] width 369 height 60
drag, startPoint x: 502, startPoint y: 148, endPoint x: 324, endPoint y: 142, distance: 178.0
click at [324, 154] on textarea "This one is my other creampie BG sex" at bounding box center [502, 184] width 369 height 60
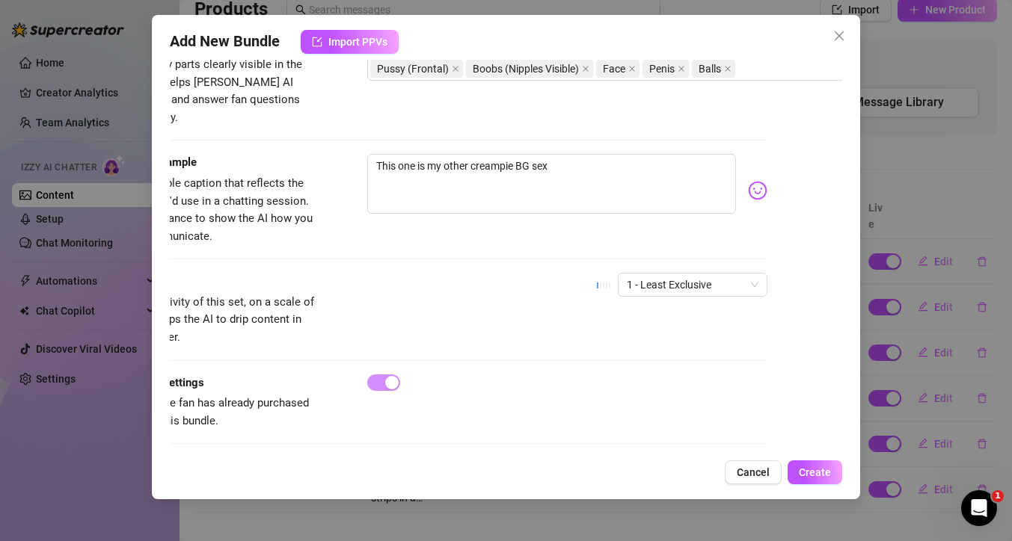
scroll to position [881, 0]
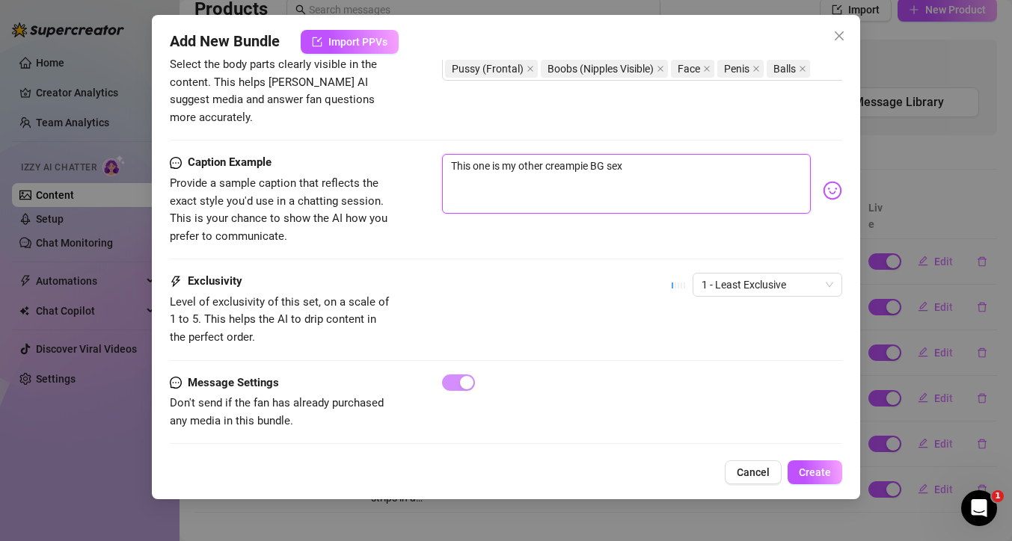
drag, startPoint x: 633, startPoint y: 144, endPoint x: 431, endPoint y: 117, distance: 203.5
click at [688, 154] on textarea "Sucking his dick while he is filming in the mirror. I ride his dick so good" at bounding box center [626, 184] width 369 height 60
click at [684, 154] on textarea "Sucking his dick while he is filming in the mirror. I ride his dick so good" at bounding box center [626, 184] width 369 height 60
click at [536, 161] on textarea "Sucking his dick while he is filming in the mirror. I then ride his dick so good" at bounding box center [626, 184] width 369 height 60
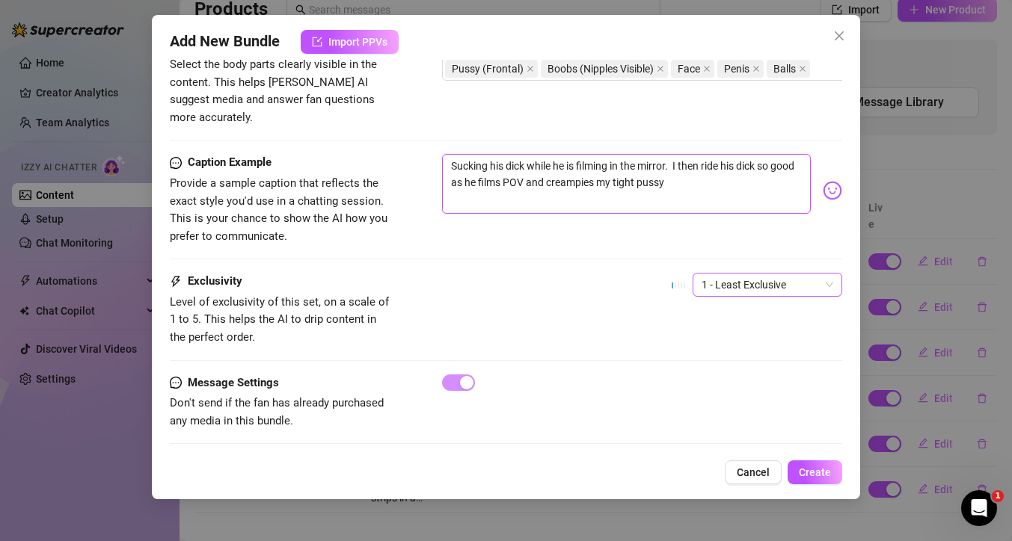
click at [763, 274] on span "1 - Least Exclusive" at bounding box center [767, 285] width 132 height 22
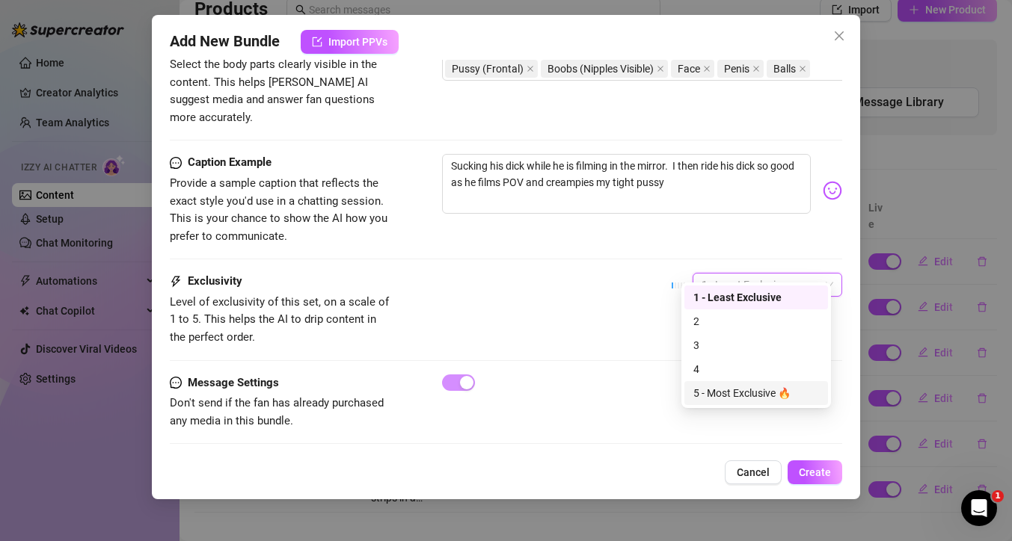
click at [735, 390] on div "5 - Most Exclusive 🔥" at bounding box center [756, 393] width 126 height 16
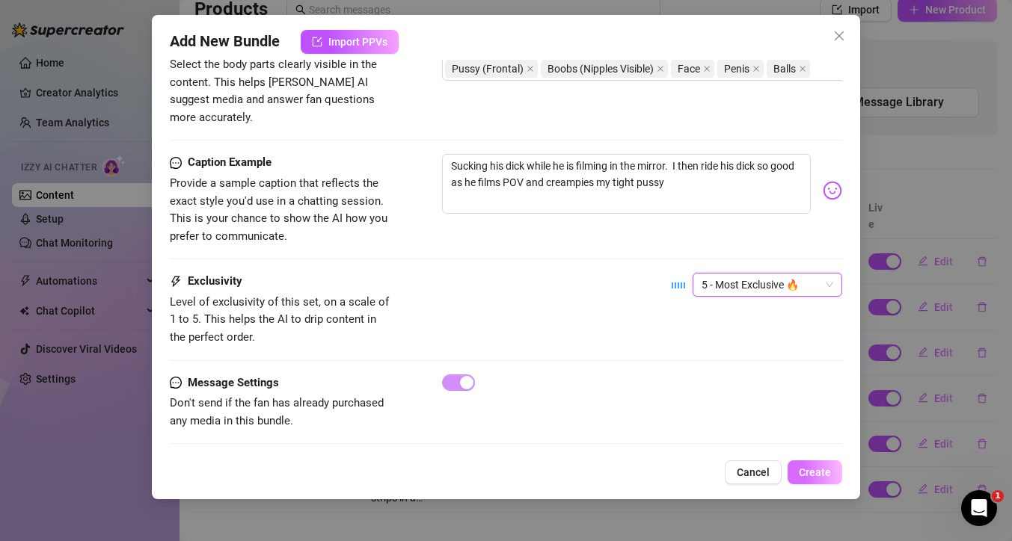
click at [810, 478] on span "Create" at bounding box center [814, 473] width 32 height 12
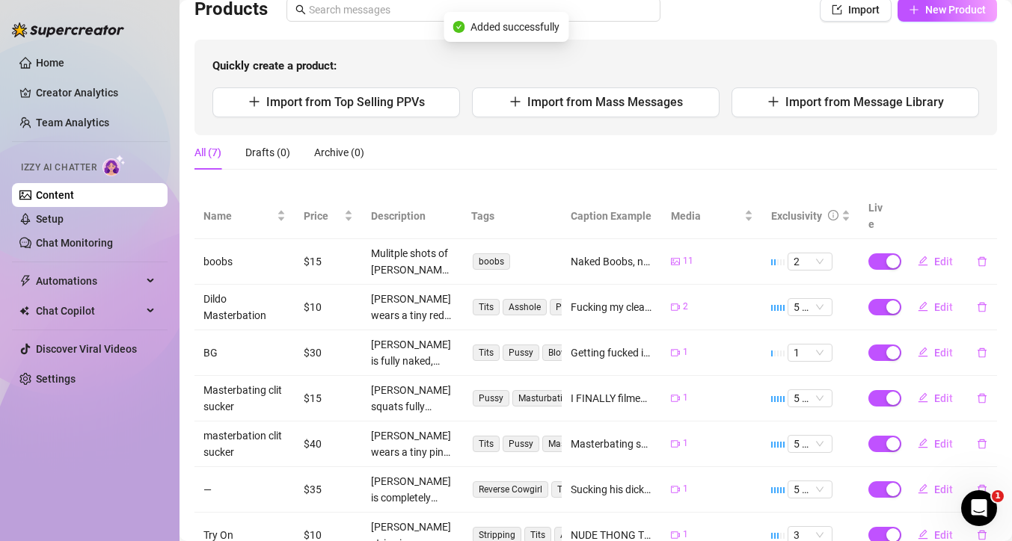
scroll to position [160, 0]
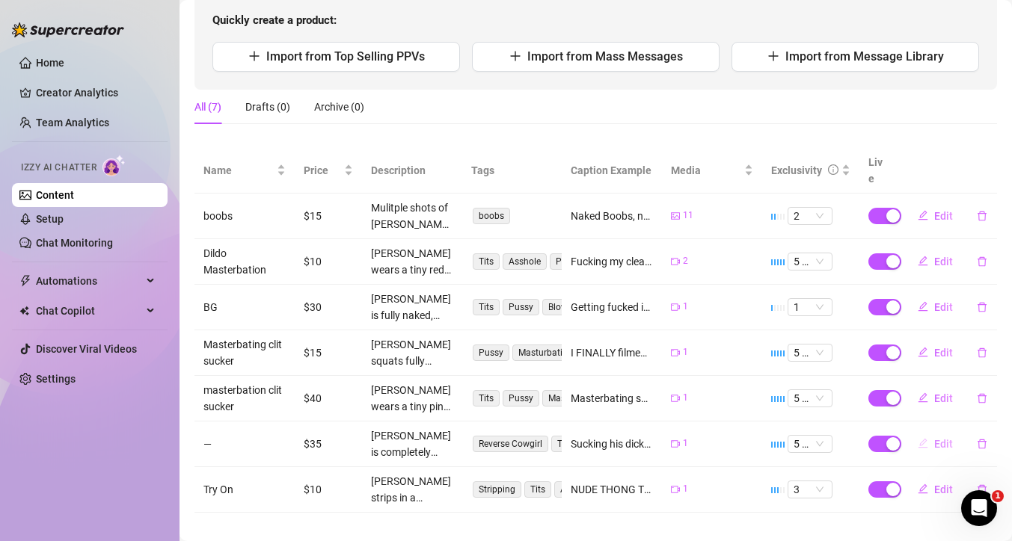
click at [934, 438] on span "Edit" at bounding box center [943, 444] width 19 height 12
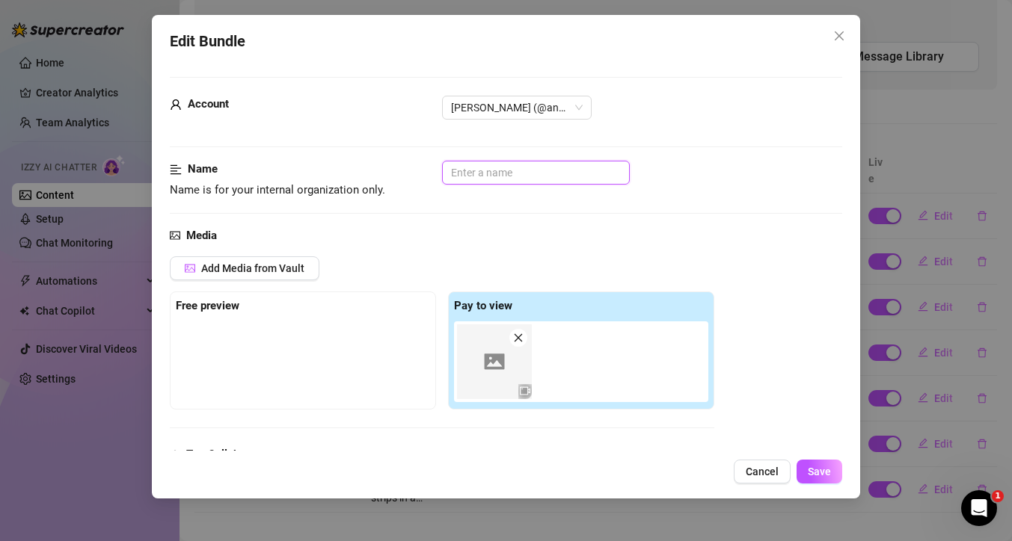
click at [494, 168] on input "text" at bounding box center [536, 173] width 188 height 24
click at [802, 469] on button "Save" at bounding box center [819, 472] width 46 height 24
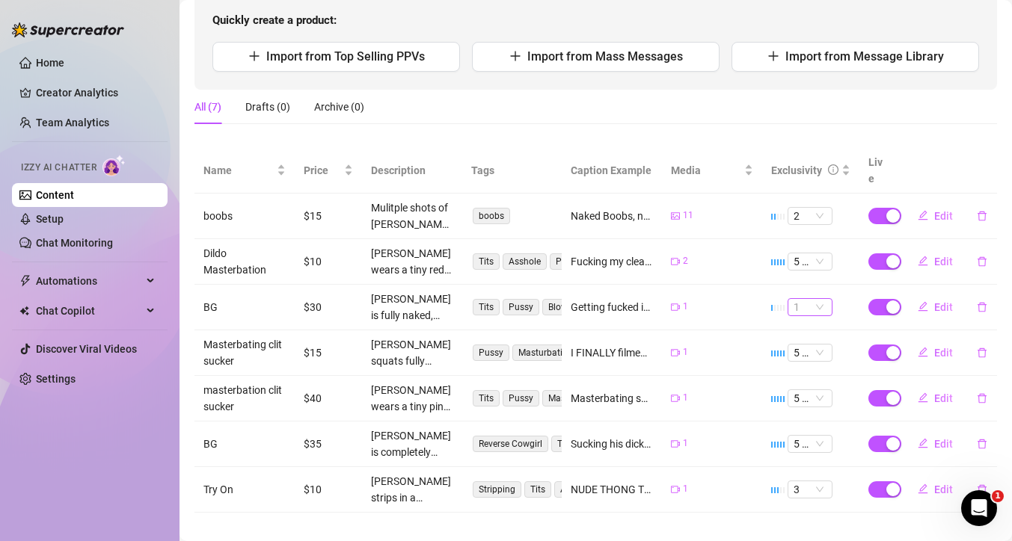
click at [804, 299] on span "1" at bounding box center [809, 307] width 33 height 16
click at [804, 407] on div "5 🔥" at bounding box center [800, 413] width 21 height 16
click at [573, 56] on span "Import from Mass Messages" at bounding box center [605, 56] width 156 height 14
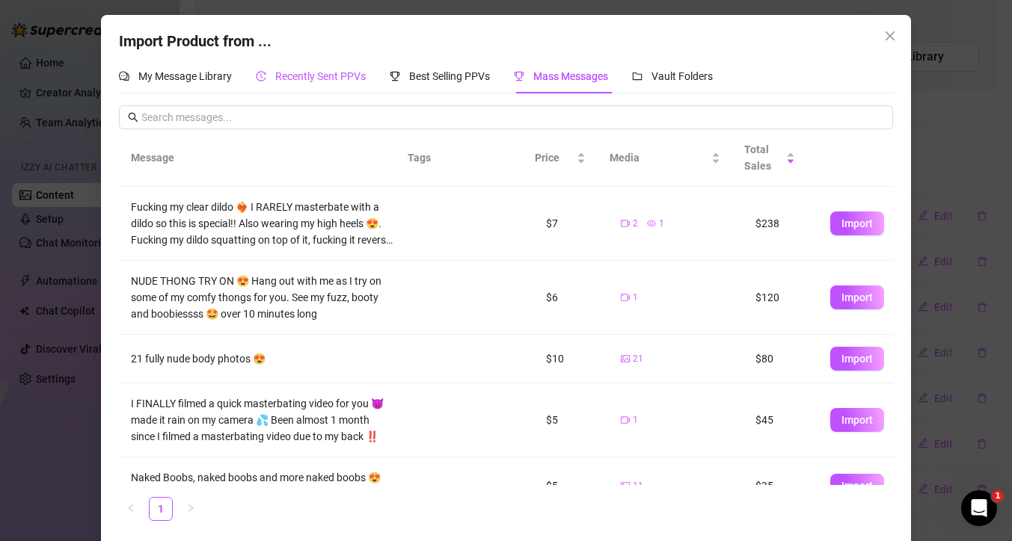
click at [286, 75] on span "Recently Sent PPVs" at bounding box center [320, 76] width 90 height 12
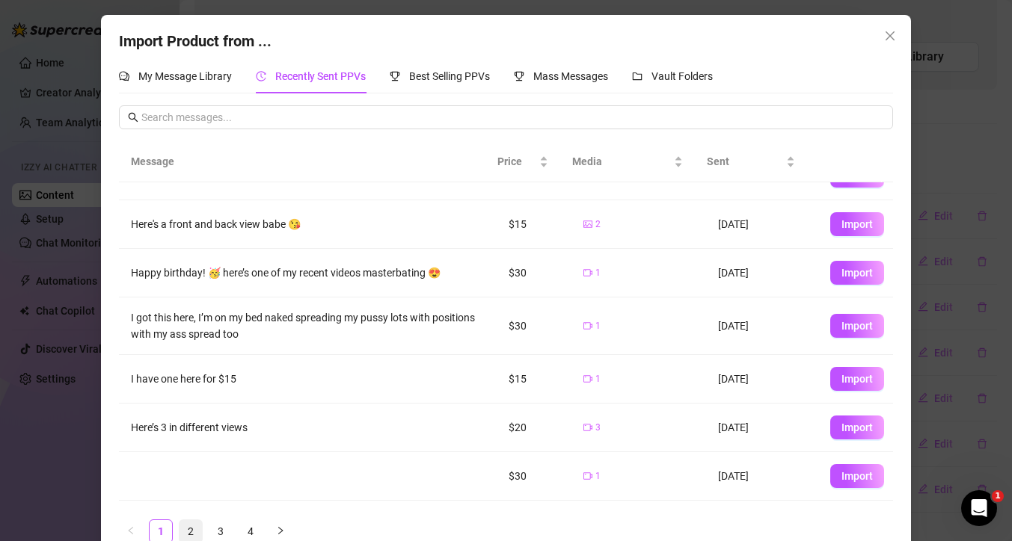
click at [188, 522] on link "2" at bounding box center [190, 531] width 22 height 22
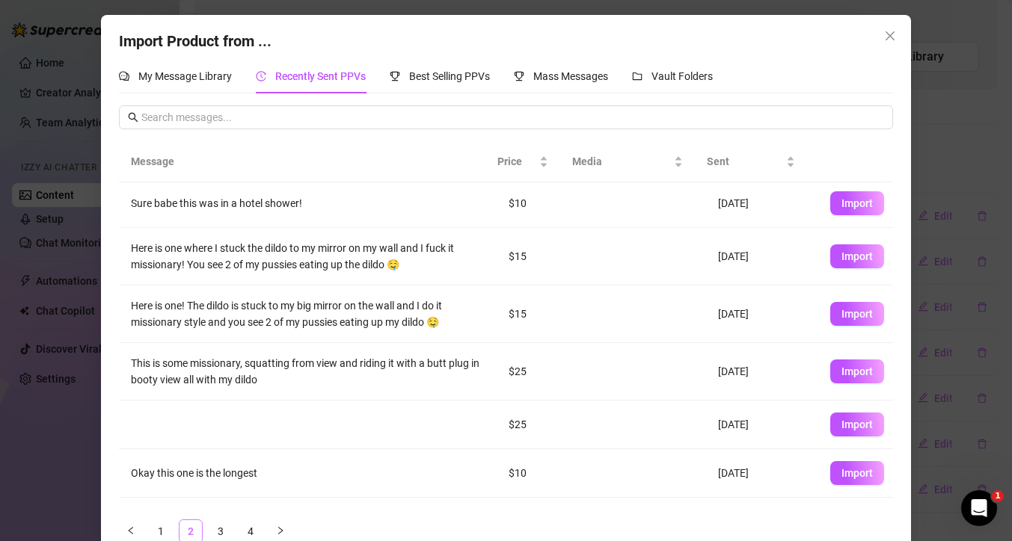
scroll to position [0, 0]
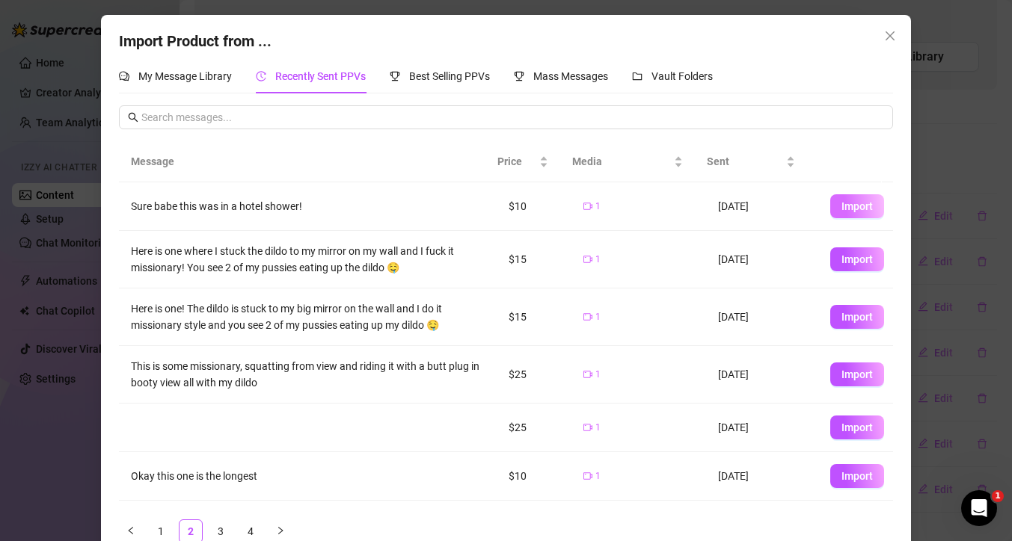
click at [853, 206] on span "Import" at bounding box center [856, 206] width 31 height 12
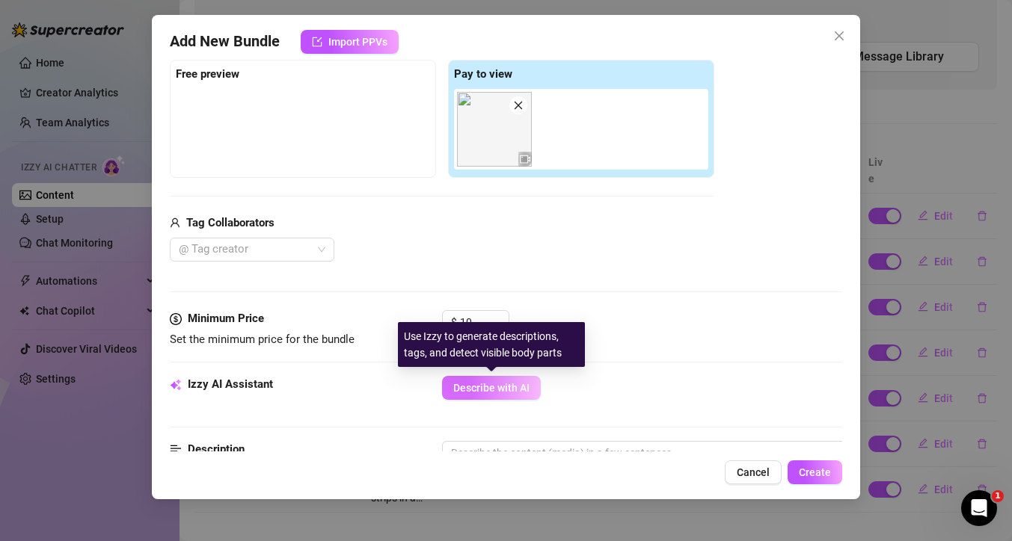
click at [505, 392] on span "Describe with AI" at bounding box center [491, 388] width 76 height 12
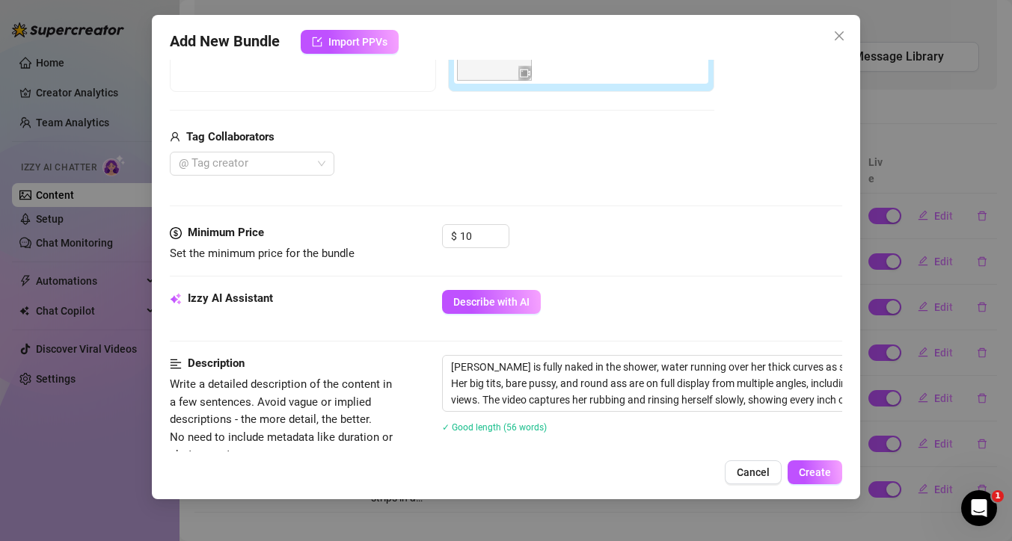
scroll to position [175, 0]
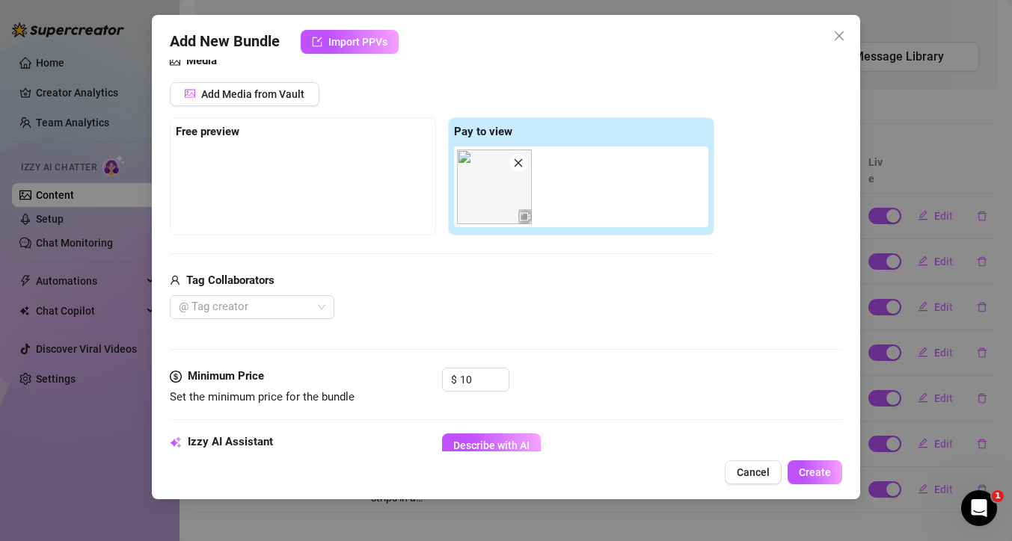
click at [508, 197] on img at bounding box center [494, 187] width 75 height 75
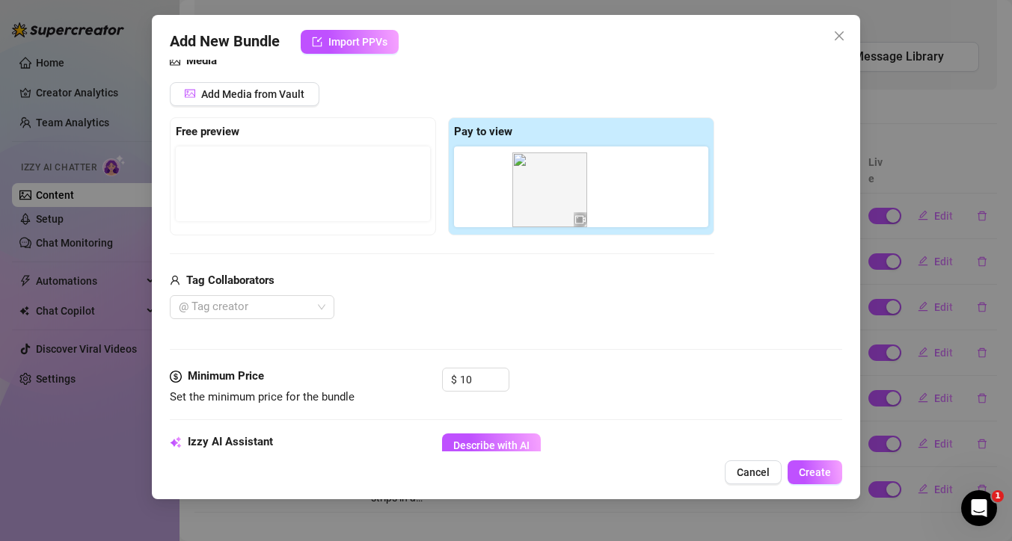
drag, startPoint x: 506, startPoint y: 197, endPoint x: 575, endPoint y: 202, distance: 69.0
click at [575, 202] on div at bounding box center [584, 187] width 260 height 81
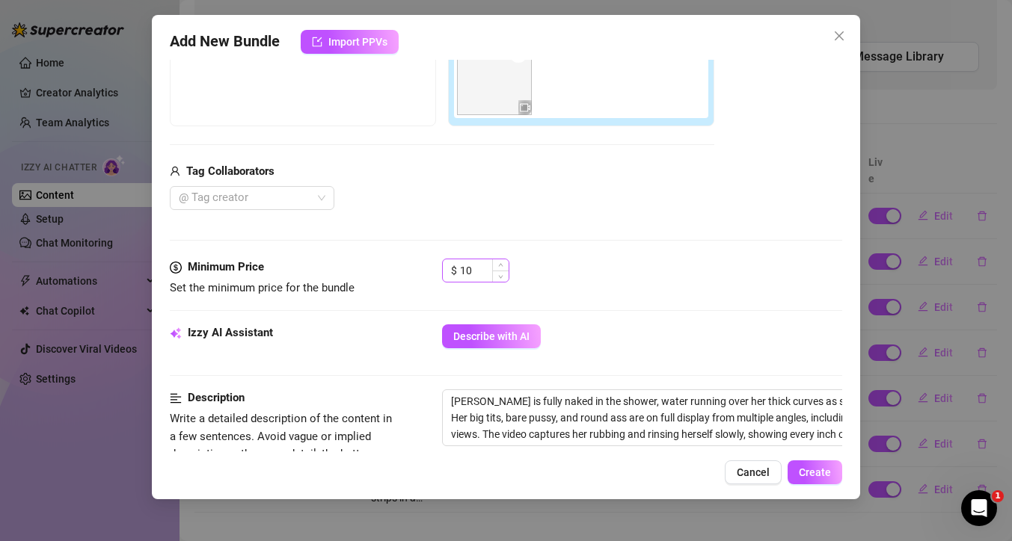
scroll to position [286, 0]
click at [474, 268] on input "10" at bounding box center [484, 269] width 49 height 22
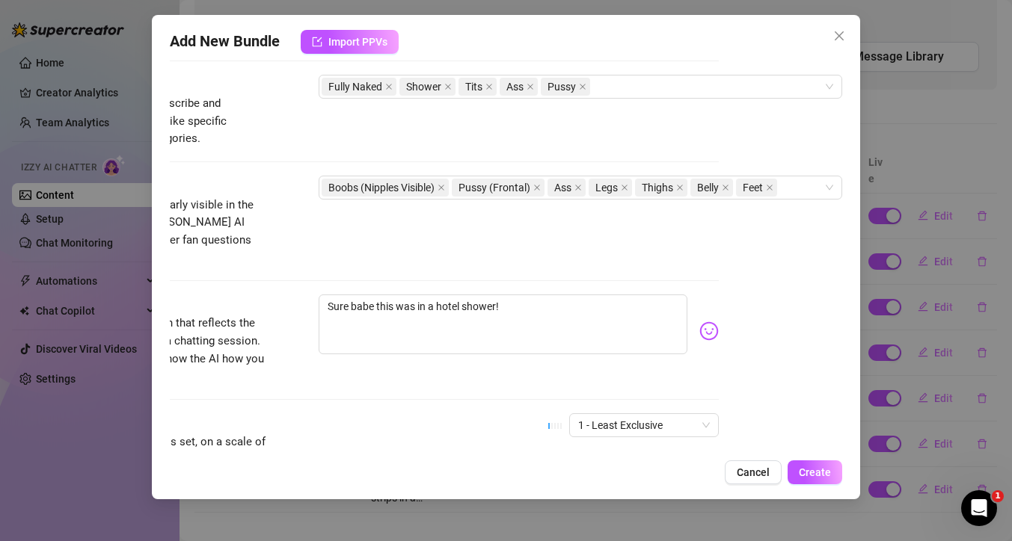
scroll to position [742, 134]
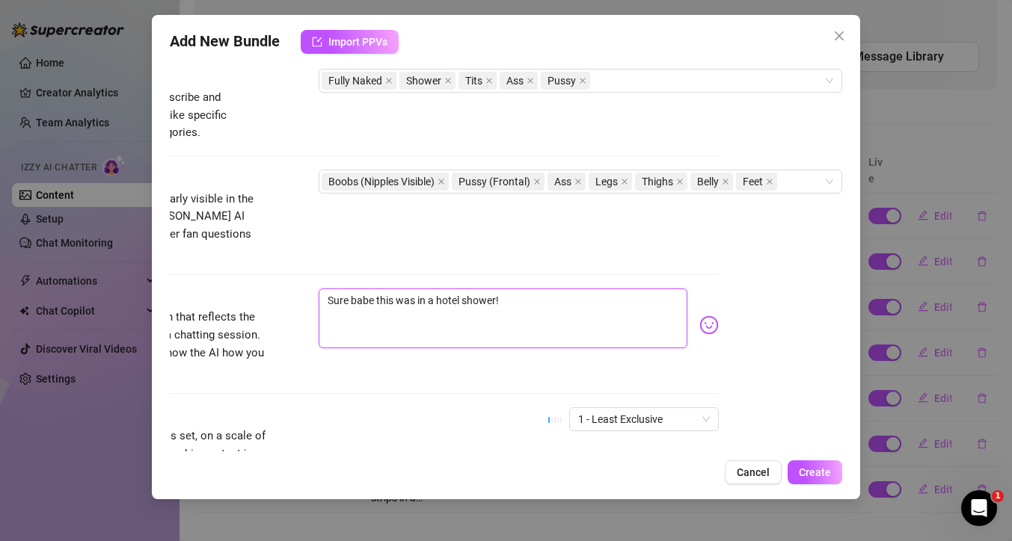
drag, startPoint x: 505, startPoint y: 280, endPoint x: 279, endPoint y: 286, distance: 226.6
click at [281, 289] on div "Caption Example Provide a sample caption that reflects the exact style you'd us…" at bounding box center [382, 334] width 672 height 91
click at [323, 289] on textarea "having a steamy shower in the hotel room!" at bounding box center [502, 319] width 369 height 60
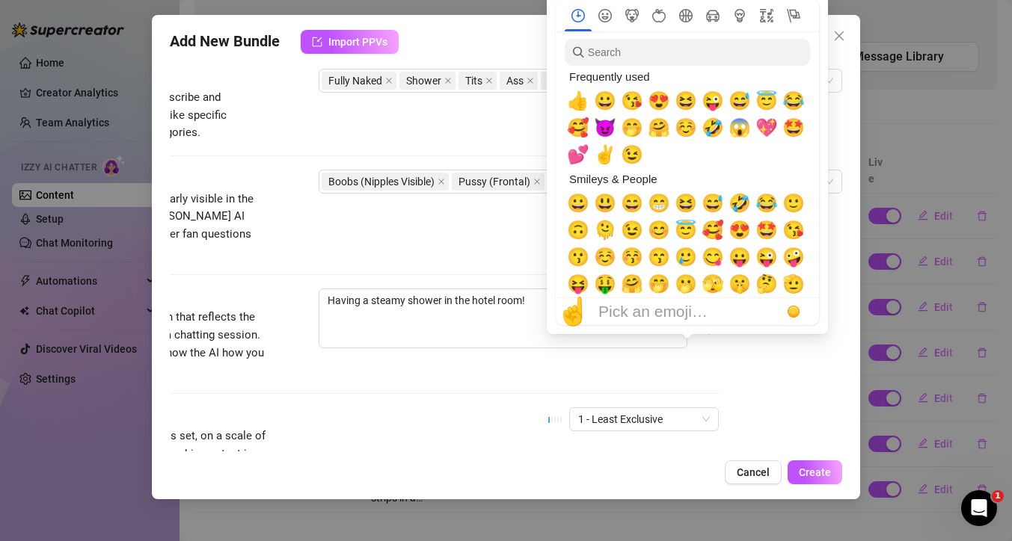
click at [682, 306] on div "Pick an emoji…" at bounding box center [652, 312] width 109 height 18
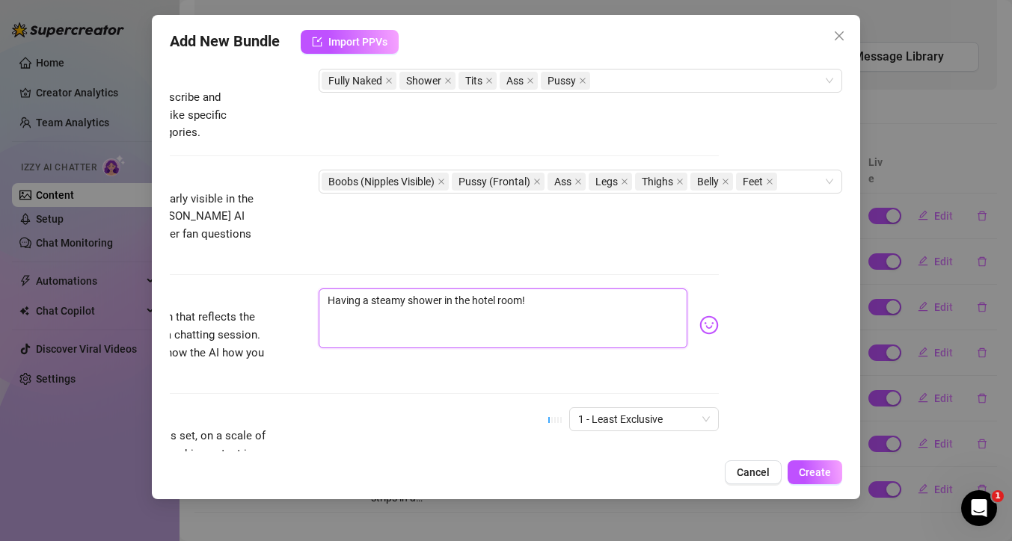
click at [510, 289] on textarea "Having a steamy shower in the hotel room!" at bounding box center [502, 319] width 369 height 60
click at [520, 289] on textarea "Having a steamy shower in the hotel room!" at bounding box center [502, 319] width 369 height 60
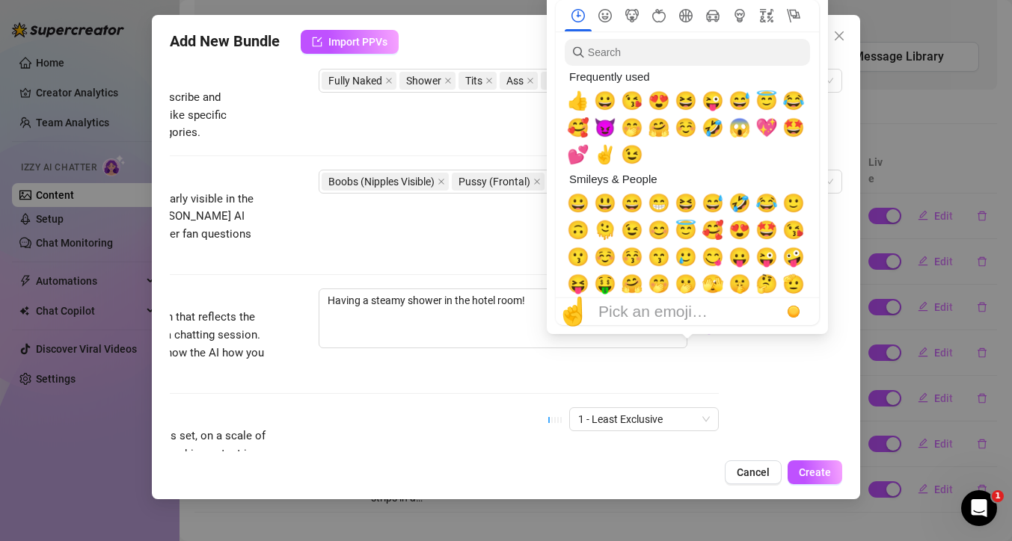
click at [687, 309] on div "☝️ Pick an emoji…" at bounding box center [667, 311] width 224 height 27
click at [671, 303] on div "Pick an emoji…" at bounding box center [652, 312] width 109 height 18
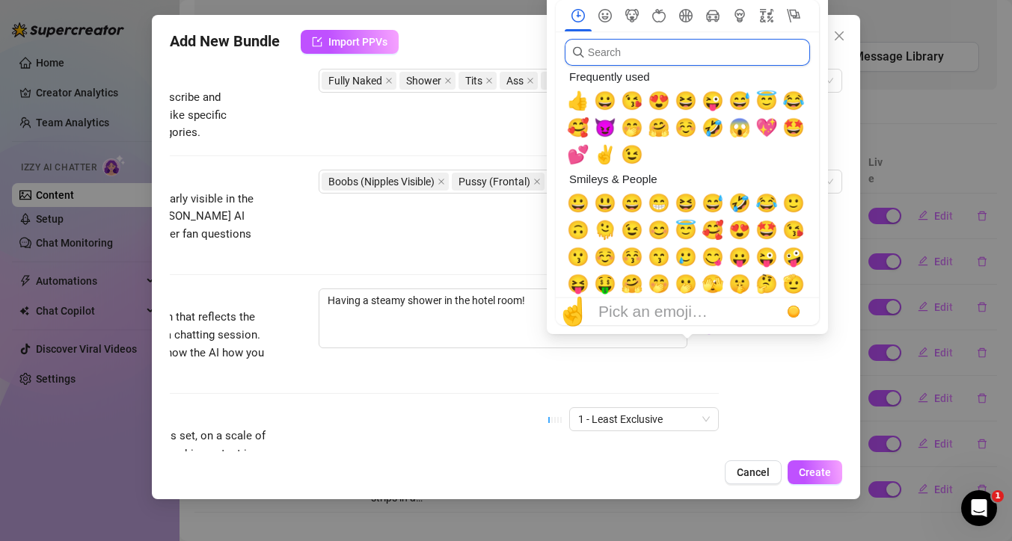
click at [616, 52] on input "search" at bounding box center [686, 52] width 245 height 27
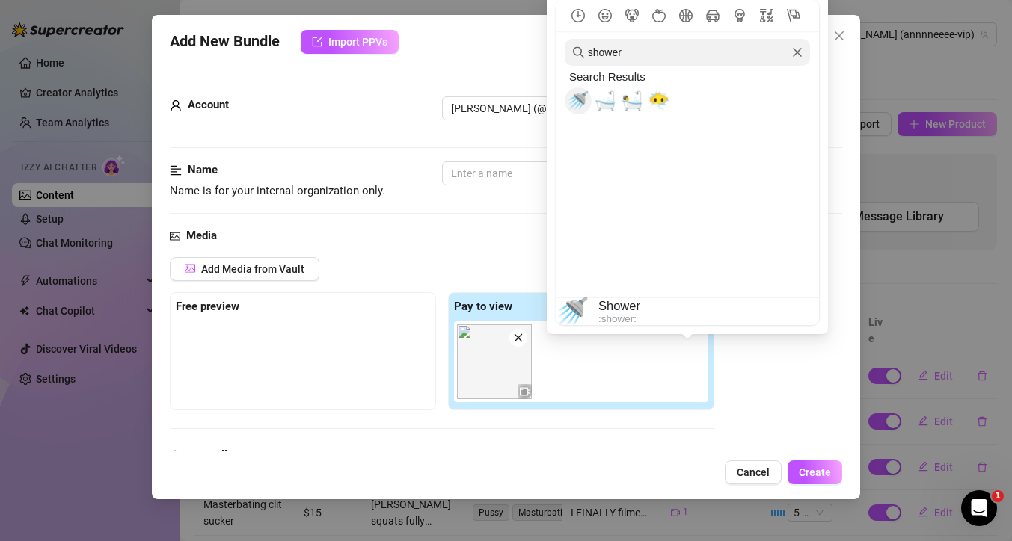
scroll to position [742, 134]
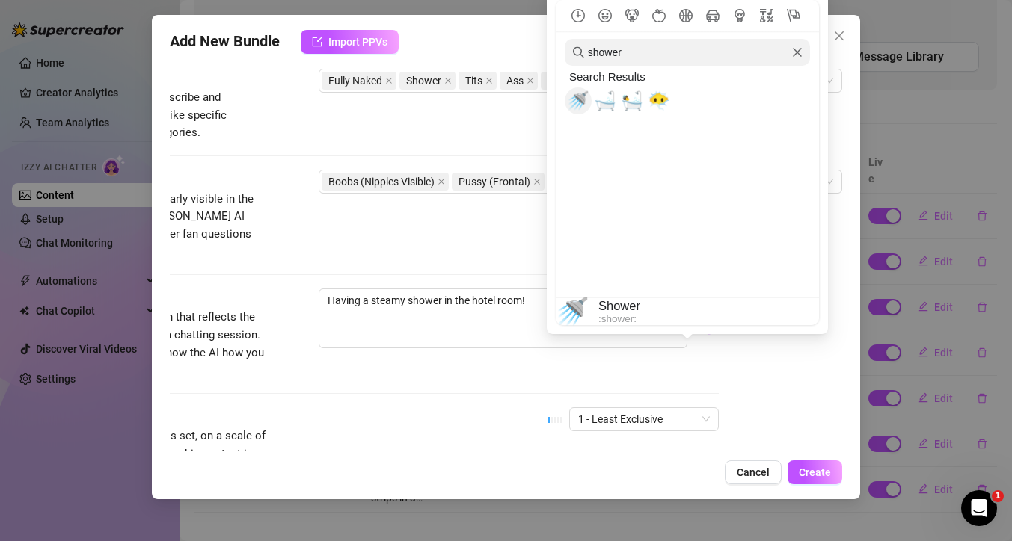
type input "shower"
click at [577, 99] on span "🚿" at bounding box center [578, 100] width 22 height 21
type textarea "Having a steamy shower in the hotel room! 🚿"
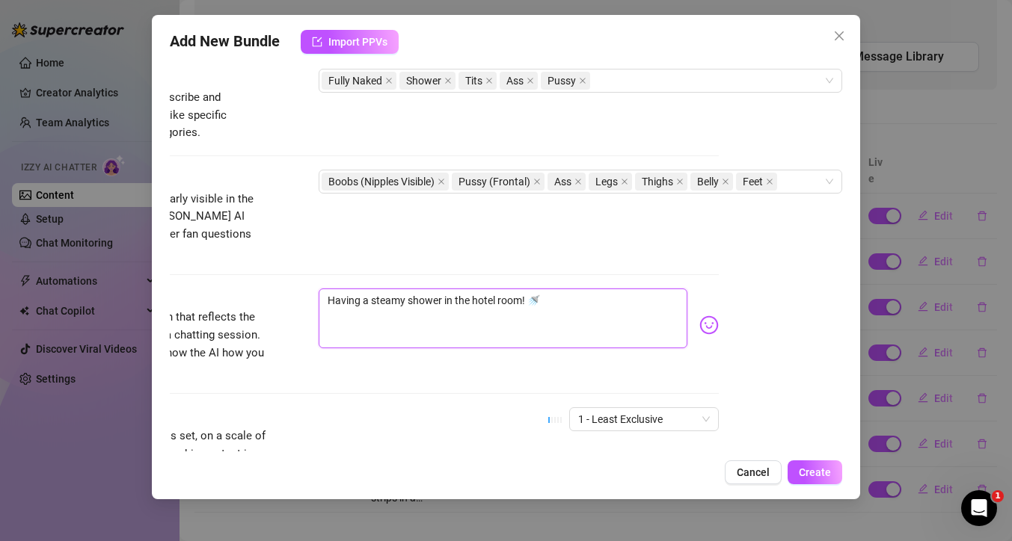
click at [561, 289] on textarea "Having a steamy shower in the hotel room! 🚿" at bounding box center [502, 319] width 369 height 60
type textarea "Having a steamy shower in the hotel room! 🚿"
type textarea "Having a steamy shower in the hotel room! 🚿 S"
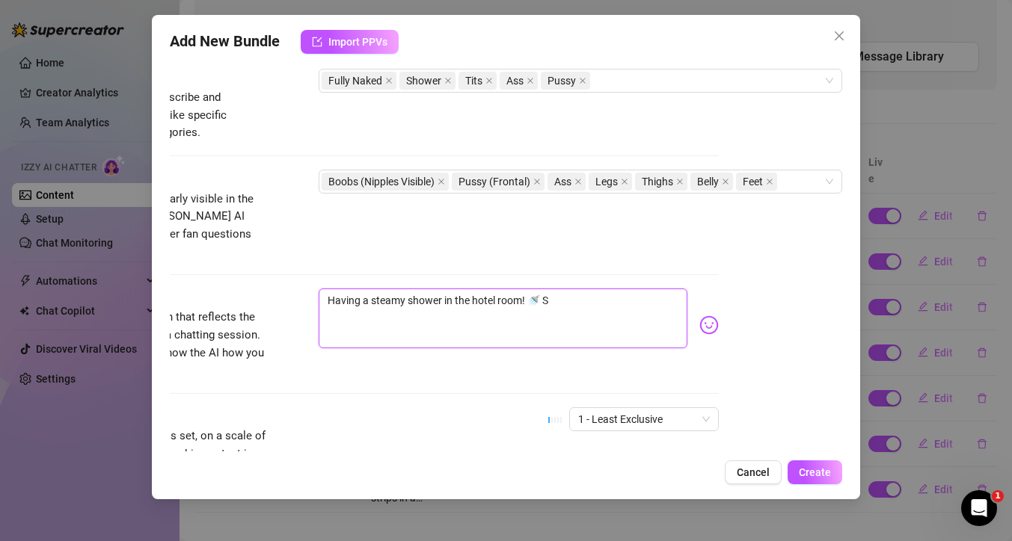
type textarea "Having a steamy shower in the hotel room! 🚿 So"
type textarea "Having a steamy shower in the hotel room! 🚿 Soa"
type textarea "Having a steamy shower in the hotel room! 🚿 Soap"
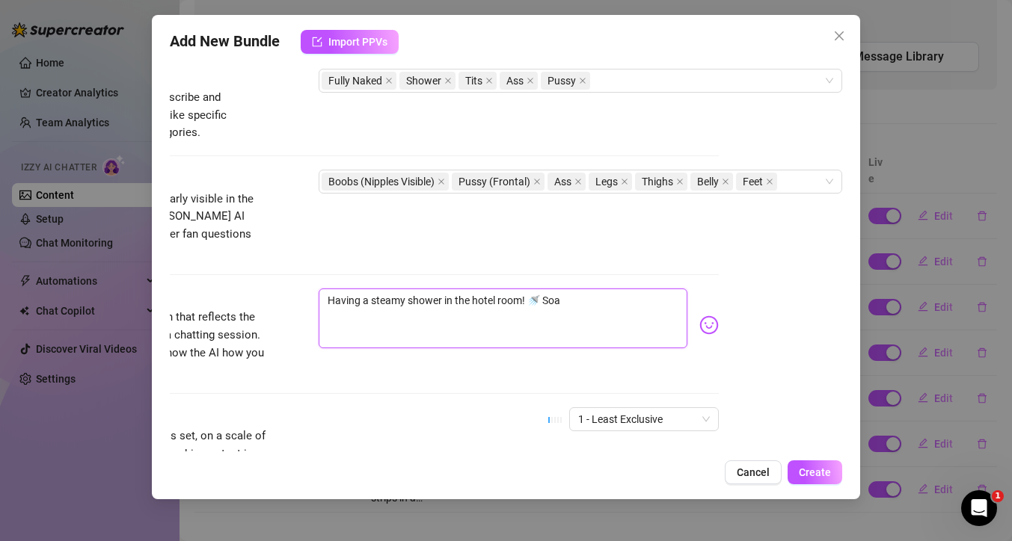
type textarea "Having a steamy shower in the hotel room! 🚿 Soap"
type textarea "Having a steamy shower in the hotel room! 🚿 Soapi"
type textarea "Having a steamy shower in the hotel room! 🚿 Soapin"
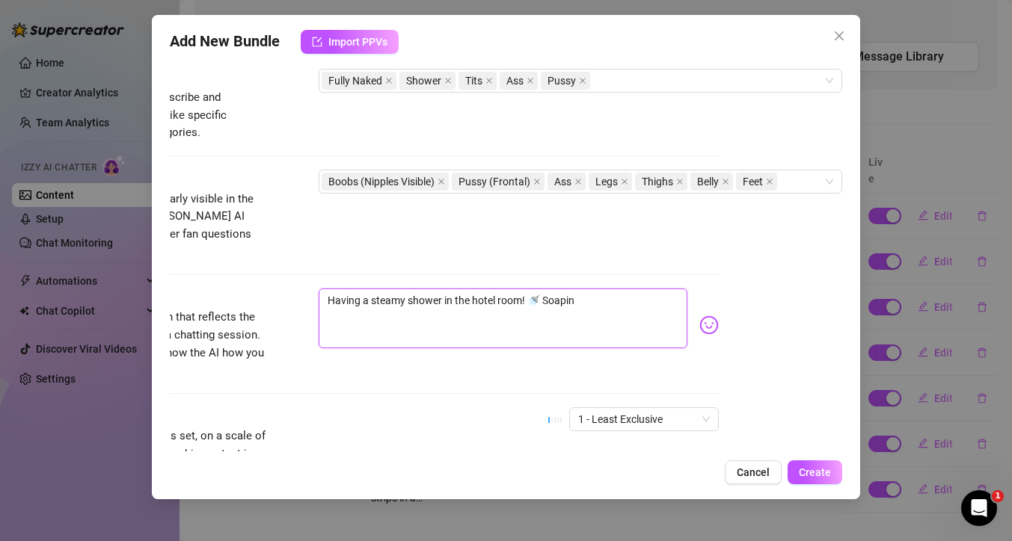
type textarea "Having a steamy shower in the hotel room! 🚿 Soaping"
type textarea "Having a steamy shower in the hotel room! 🚿 Soaping u"
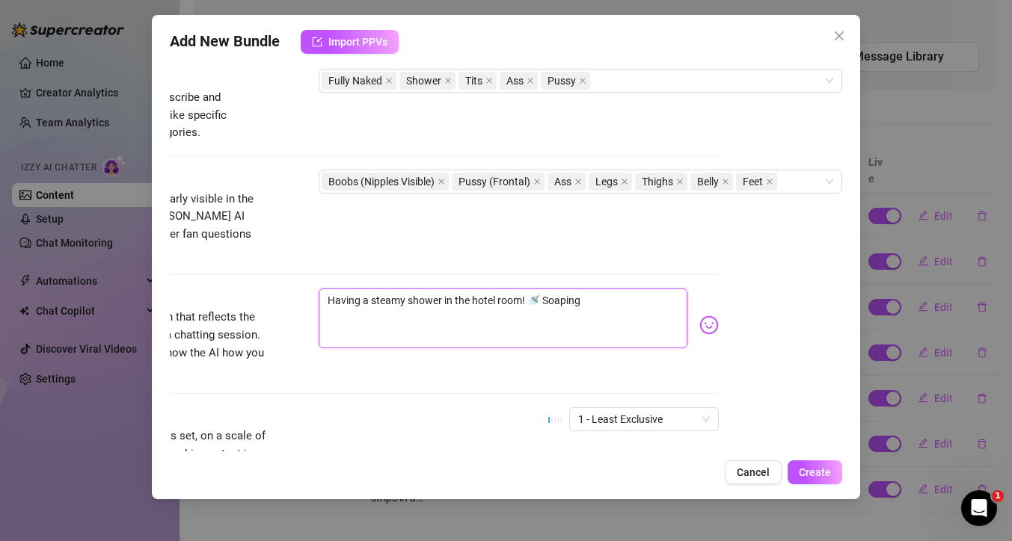
type textarea "Having a steamy shower in the hotel room! 🚿 Soaping u"
type textarea "Having a steamy shower in the hotel room! 🚿 Soaping up"
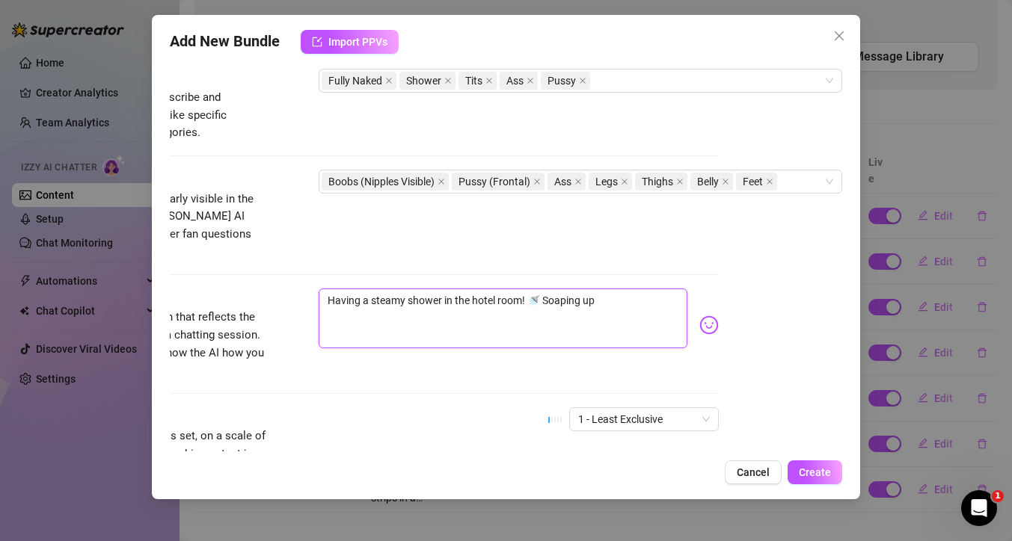
type textarea "Having a steamy shower in the hotel room! 🚿 Soaping up m"
type textarea "Having a steamy shower in the hotel room! 🚿 Soaping up my"
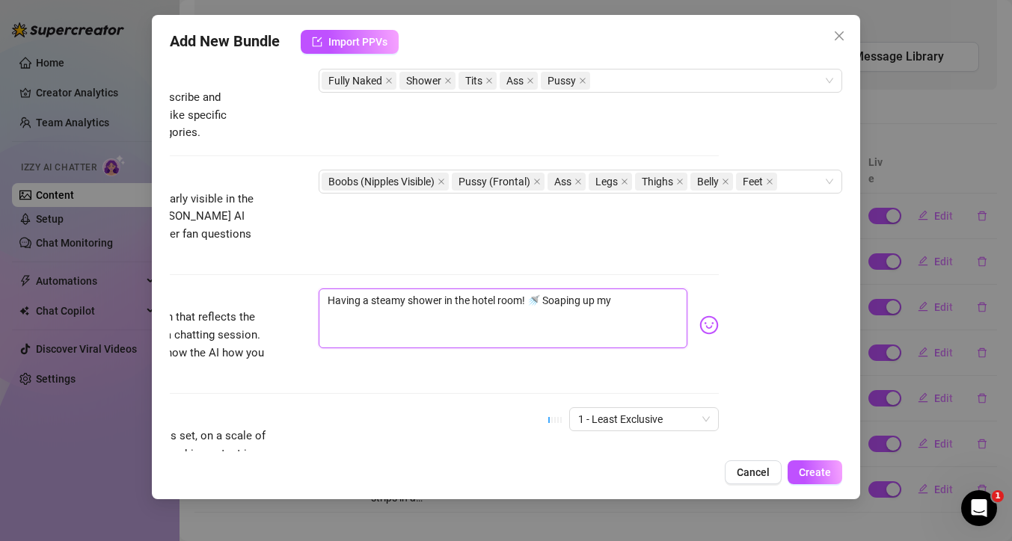
type textarea "Having a steamy shower in the hotel room! 🚿 Soaping up my"
type textarea "Having a steamy shower in the hotel room! 🚿 Soaping up my b"
type textarea "Having a steamy shower in the hotel room! 🚿 Soaping up my bo"
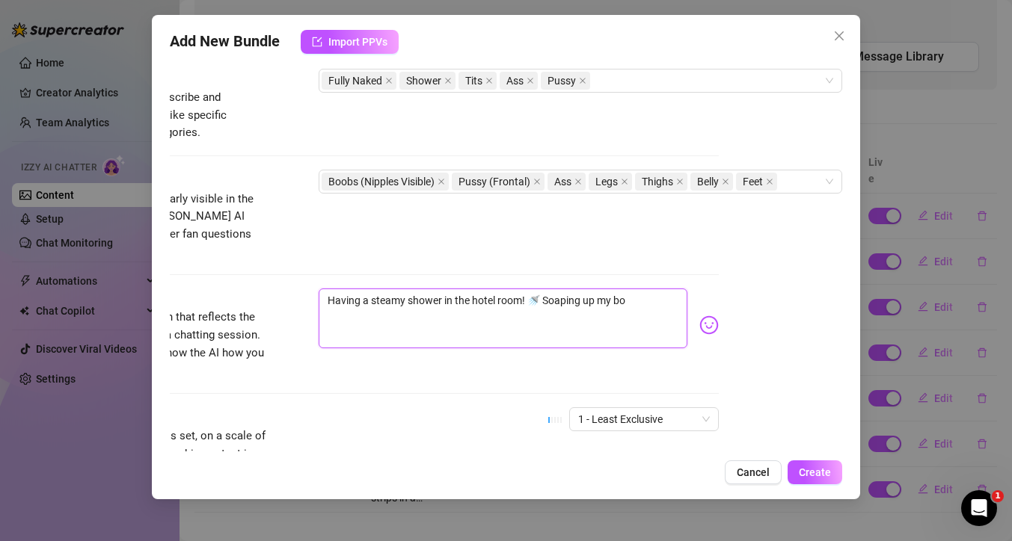
type textarea "Having a steamy shower in the hotel room! 🚿 Soaping up my bod"
type textarea "Having a steamy shower in the hotel room! 🚿 Soaping up my body"
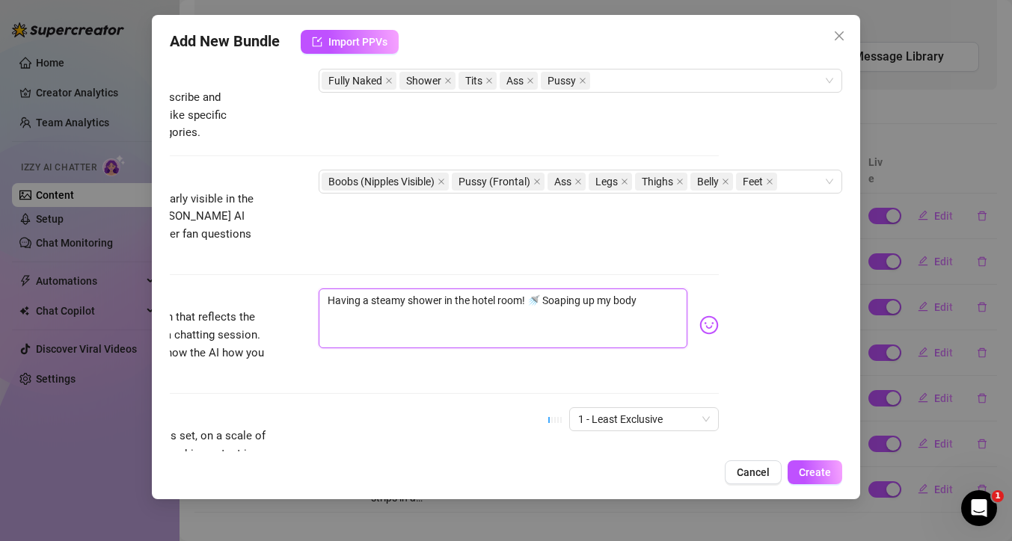
type textarea "Having a steamy shower in the hotel room! 🚿 Soaping up my body a"
type textarea "Having a steamy shower in the hotel room! 🚿 Soaping up my body an"
type textarea "Having a steamy shower in the hotel room! 🚿 Soaping up my body and"
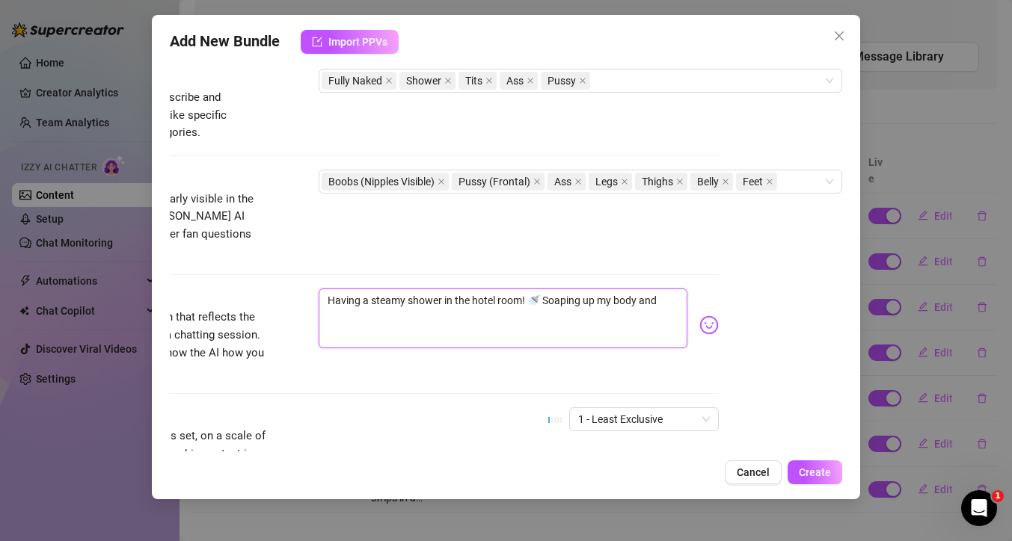
type textarea "Having a steamy shower in the hotel room! 🚿 Soaping up my body and"
type textarea "Having a steamy shower in the hotel room! 🚿 Soaping up my body and m"
type textarea "Having a steamy shower in the hotel room! 🚿 Soaping up my body and ma"
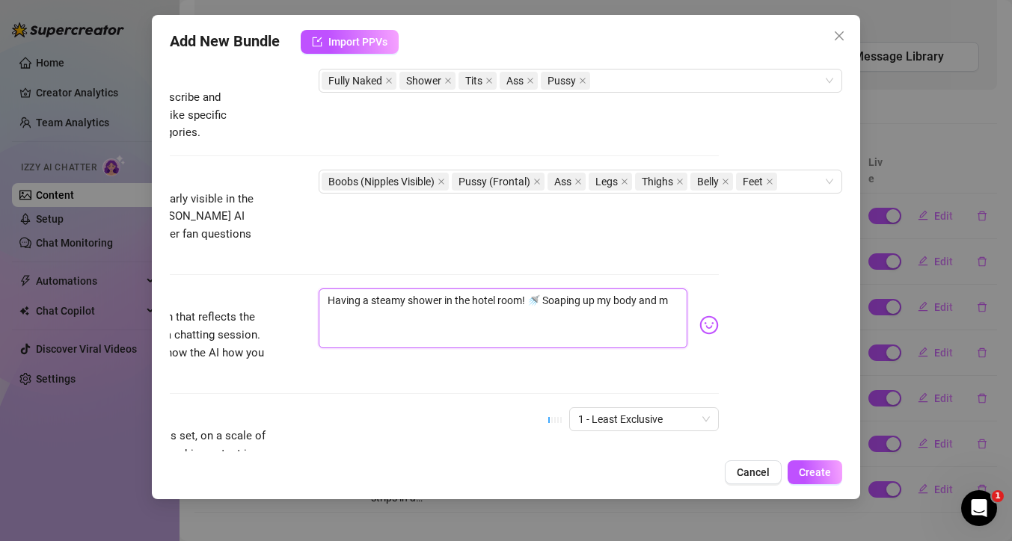
type textarea "Having a steamy shower in the hotel room! 🚿 Soaping up my body and ma"
type textarea "Having a steamy shower in the hotel room! 🚿 Soaping up my body and mak"
type textarea "Having a steamy shower in the hotel room! 🚿 Soaping up my body and maki"
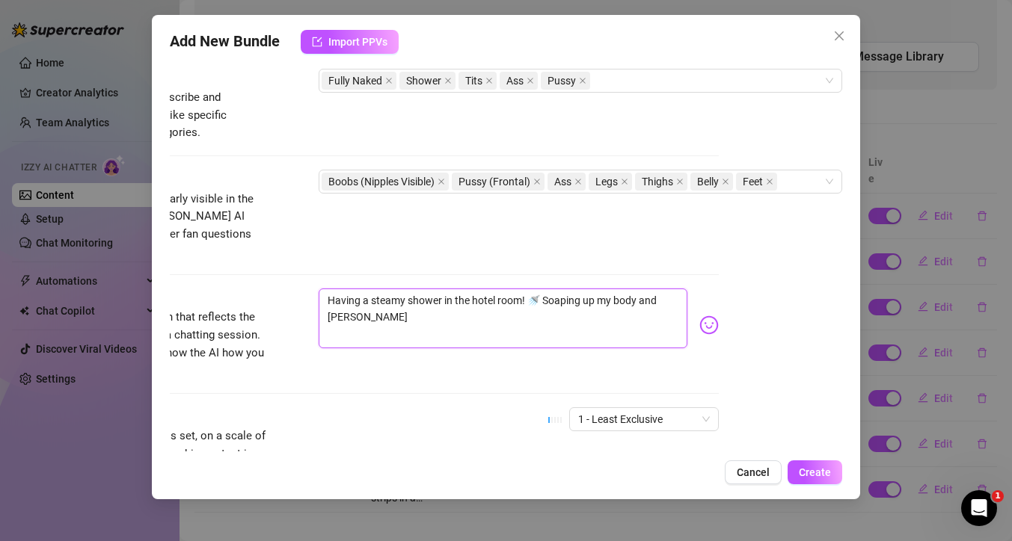
type textarea "Having a steamy shower in the hotel room! 🚿 Soaping up my body and makin"
type textarea "Having a steamy shower in the hotel room! 🚿 Soaping up my body and making"
type textarea "Having a steamy shower in the hotel room! 🚿 Soaping up my body and making t"
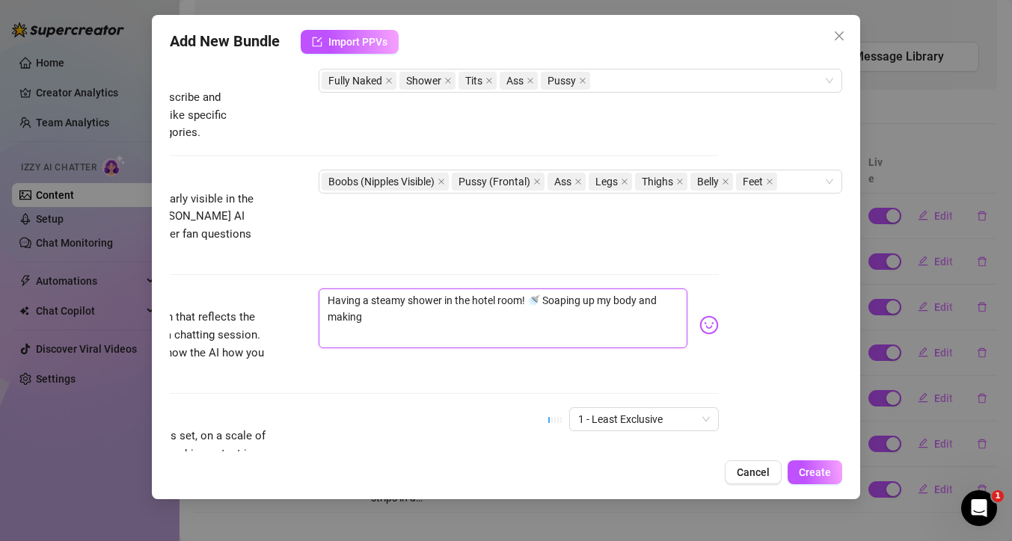
type textarea "Having a steamy shower in the hotel room! 🚿 Soaping up my body and making t"
type textarea "Having a steamy shower in the hotel room! 🚿 Soaping up my body and making"
type textarea "Having a steamy shower in the hotel room! 🚿 Soaping up my body and making i"
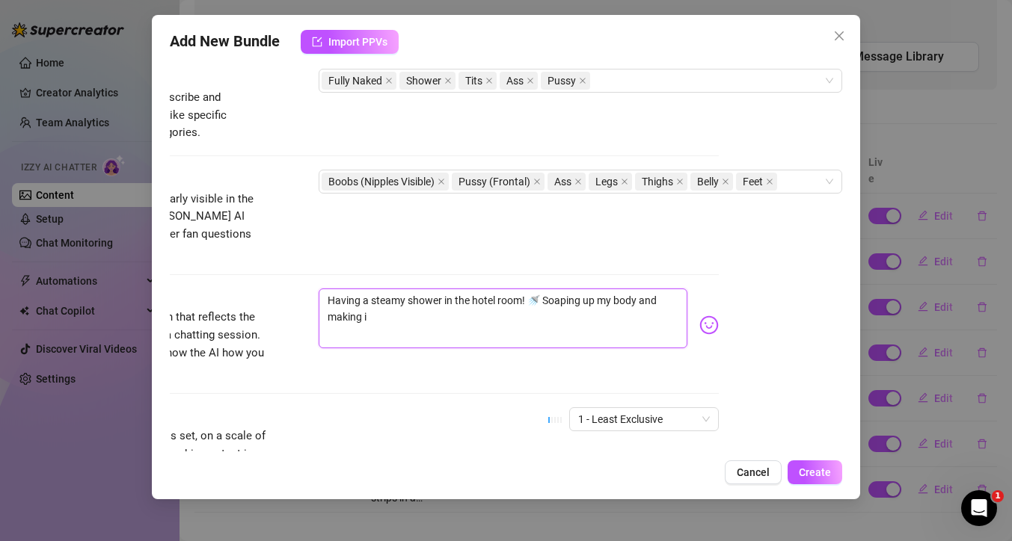
type textarea "Having a steamy shower in the hotel room! 🚿 Soaping up my body and making it"
type textarea "Having a steamy shower in the hotel room! 🚿 Soaping up my body and making it s"
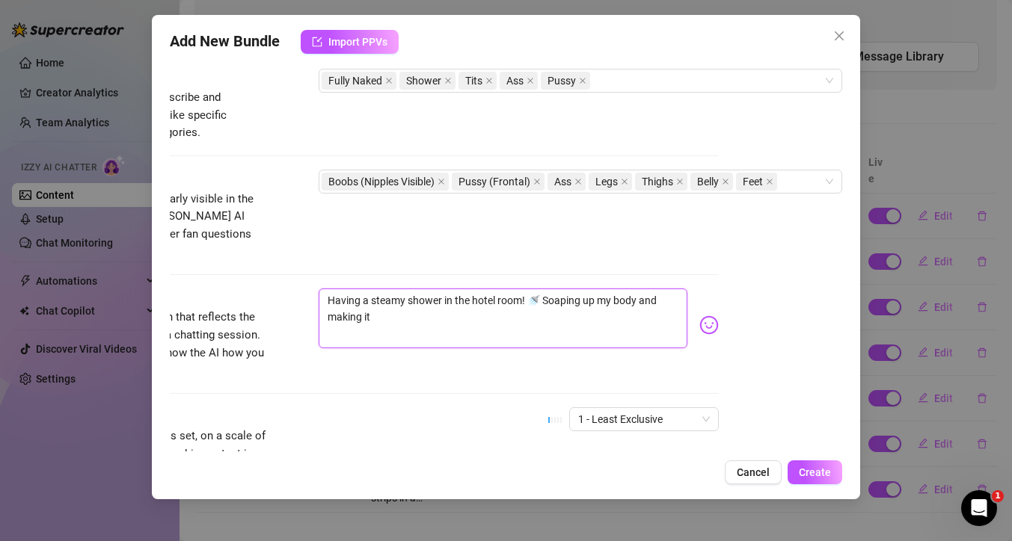
type textarea "Having a steamy shower in the hotel room! 🚿 Soaping up my body and making it s"
type textarea "Having a steamy shower in the hotel room! 🚿 Soaping up my body and making it so"
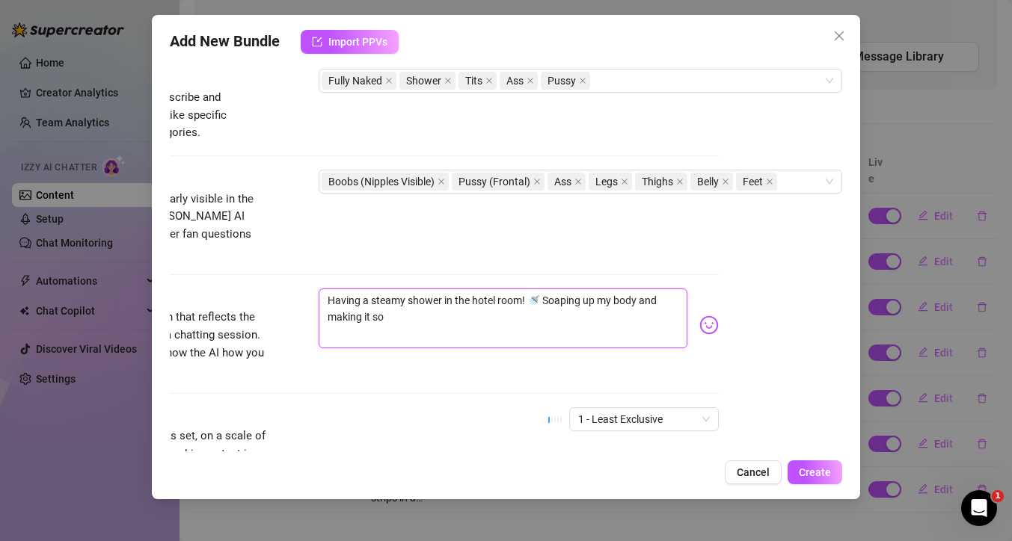
type textarea "Having a steamy shower in the hotel room! 🚿 Soaping up my body and making it so…"
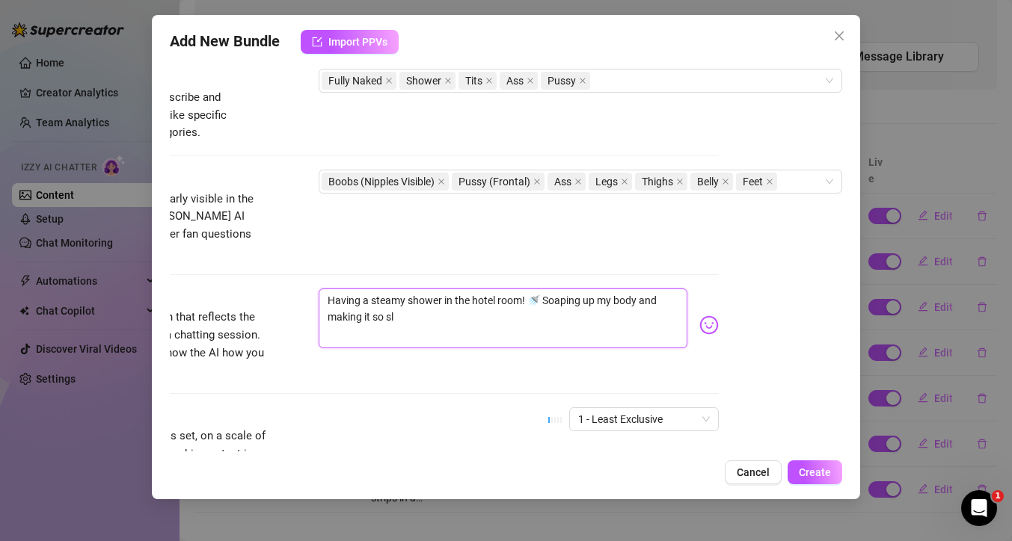
type textarea "Having a steamy shower in the hotel room! 🚿 Soaping up my body and making it so…"
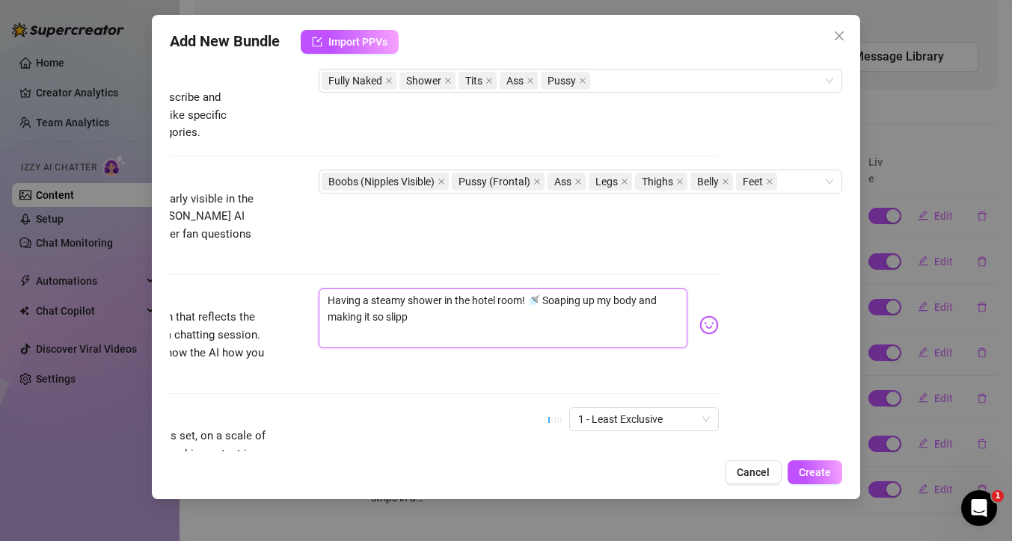
type textarea "Having a steamy shower in the hotel room! 🚿 Soaping up my body and making it so…"
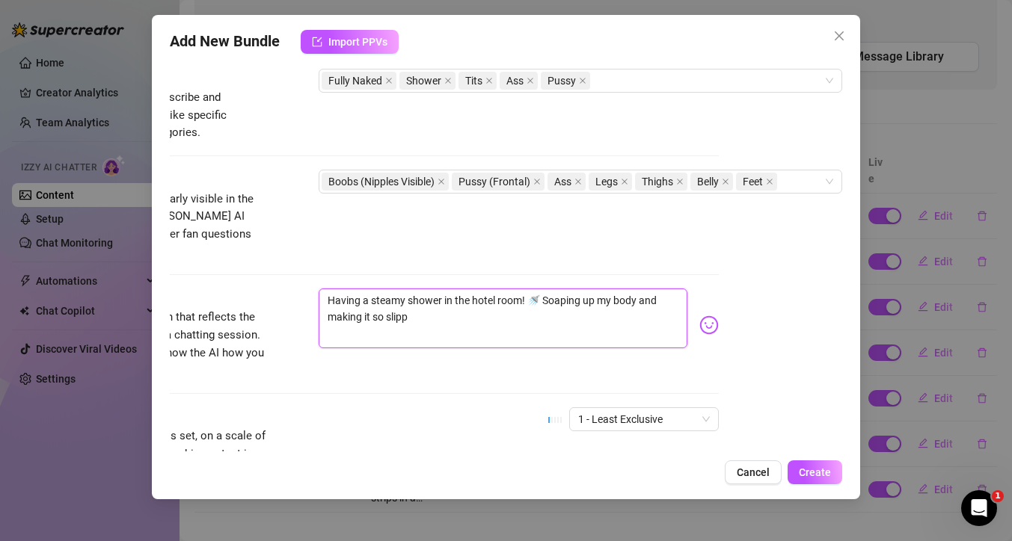
type textarea "Having a steamy shower in the hotel room! 🚿 Soaping up my body and making it so…"
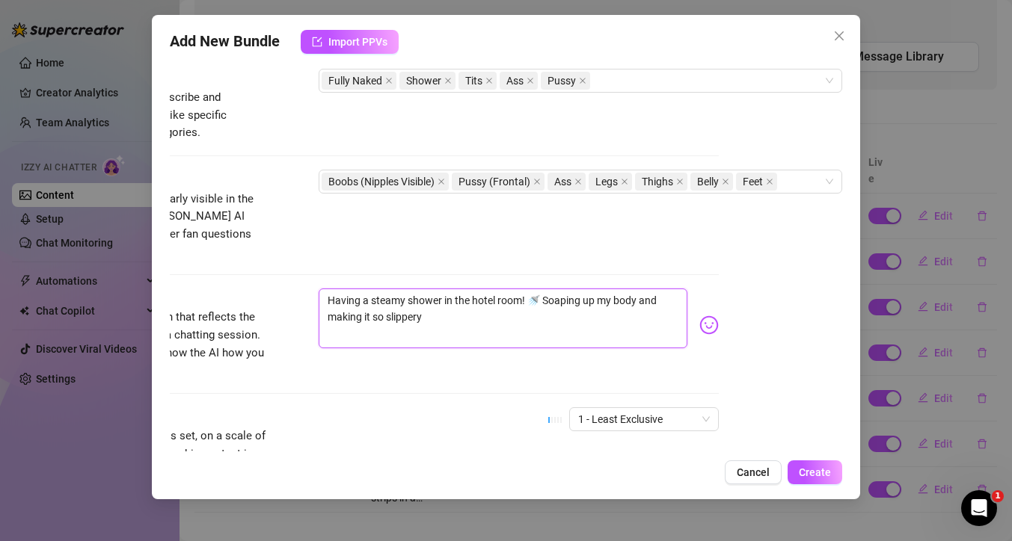
type textarea "Having a steamy shower in the hotel room! 🚿 Soaping up my body and making it so…"
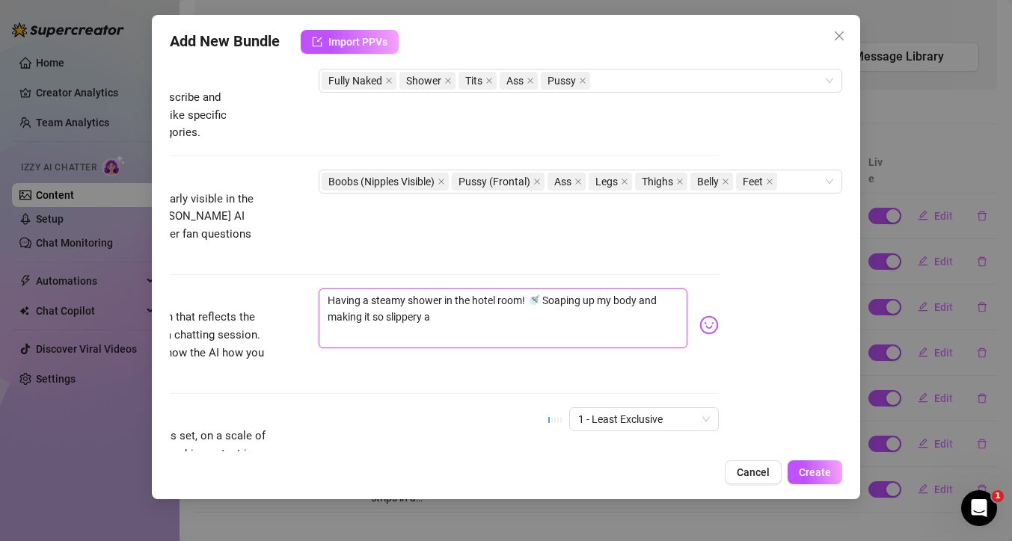
type textarea "Having a steamy shower in the hotel room! 🚿 Soaping up my body and making it so…"
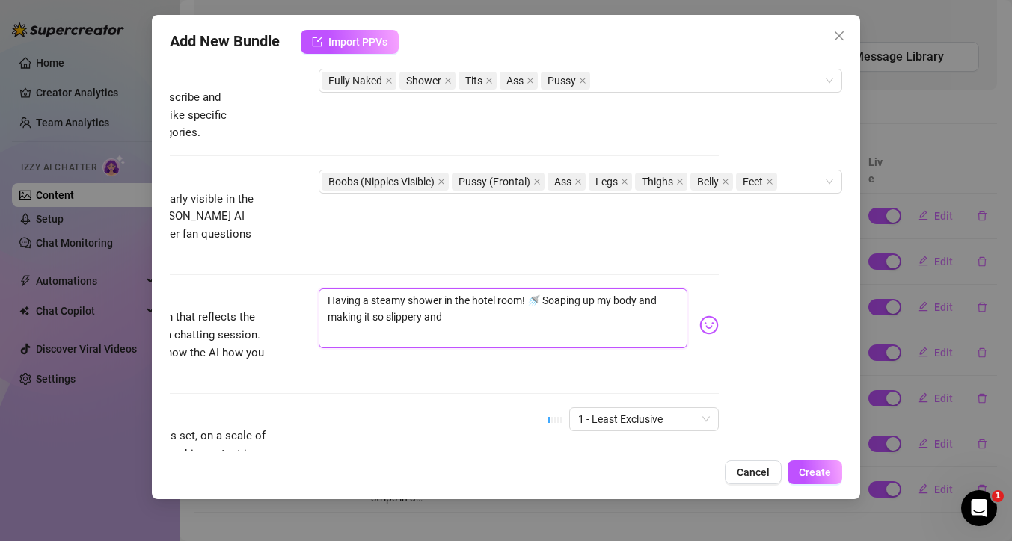
type textarea "Having a steamy shower in the hotel room! 🚿 Soaping up my body and making it so…"
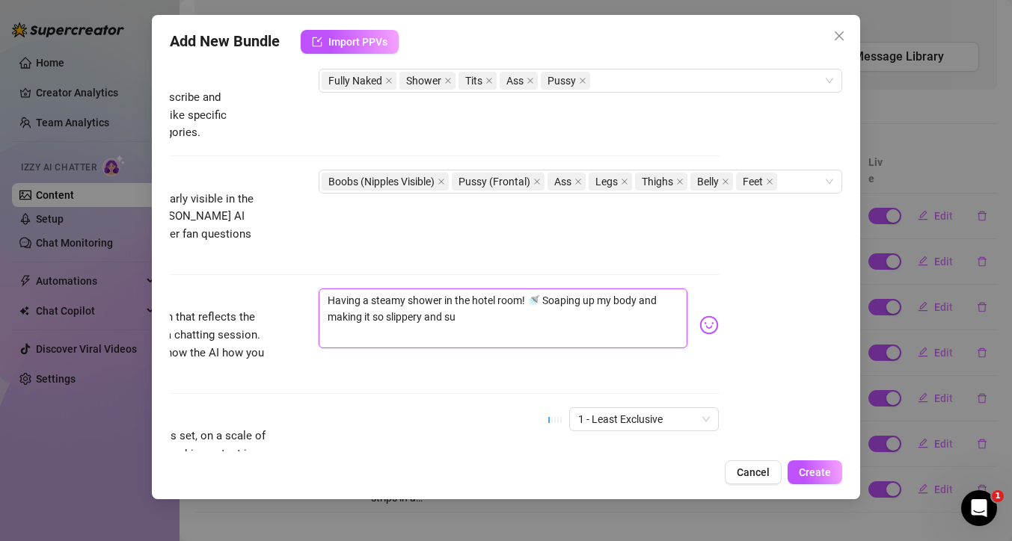
type textarea "Having a steamy shower in the hotel room! 🚿 Soaping up my body and making it so…"
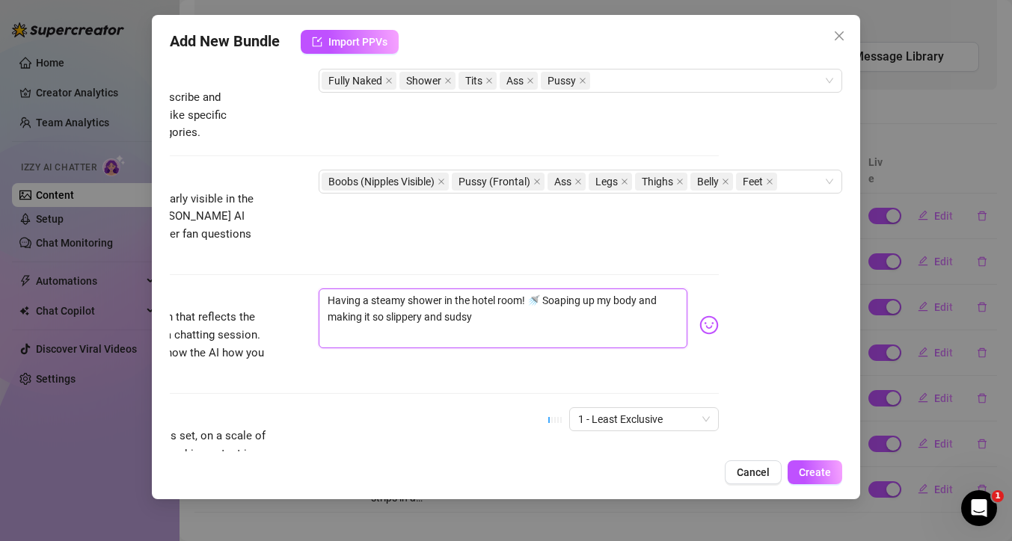
type textarea "Having a steamy shower in the hotel room! 🚿 Soaping up my body and making it so…"
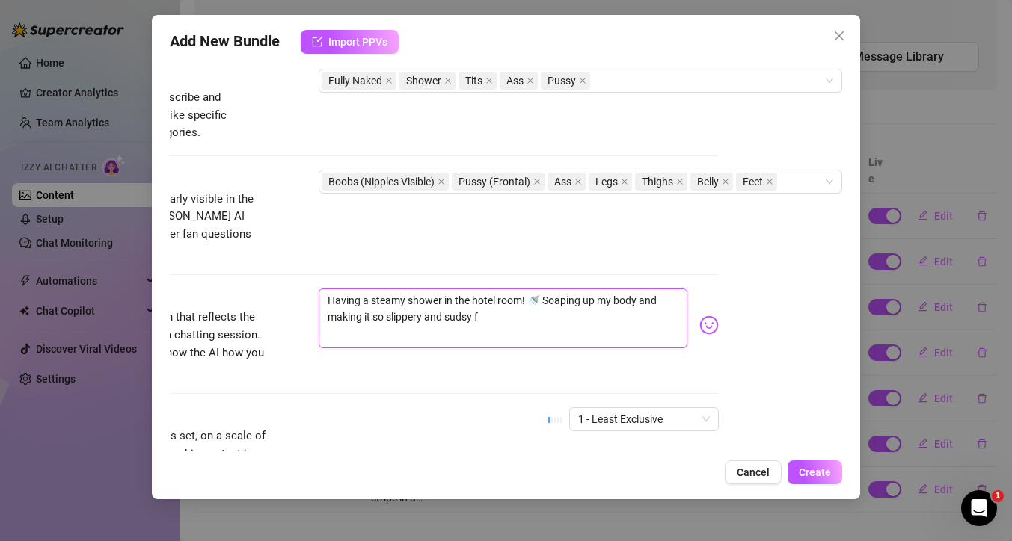
type textarea "Having a steamy shower in the hotel room! 🚿 Soaping up my body and making it so…"
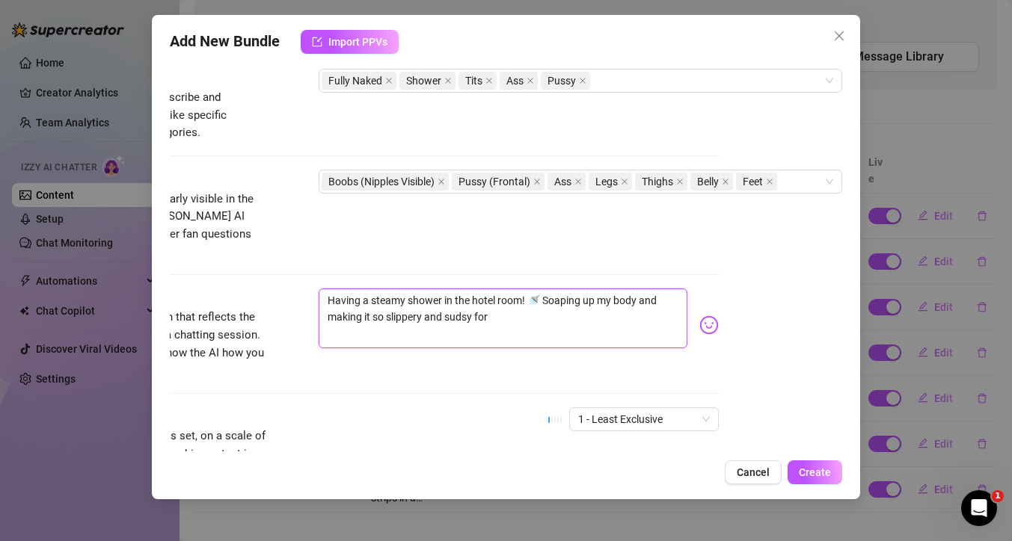
type textarea "Having a steamy shower in the hotel room! 🚿 Soaping up my body and making it so…"
click at [653, 408] on span "1 - Least Exclusive" at bounding box center [644, 419] width 132 height 22
type textarea "Having a steamy shower in the hotel room! 🚿 Soaping up my body and making it so…"
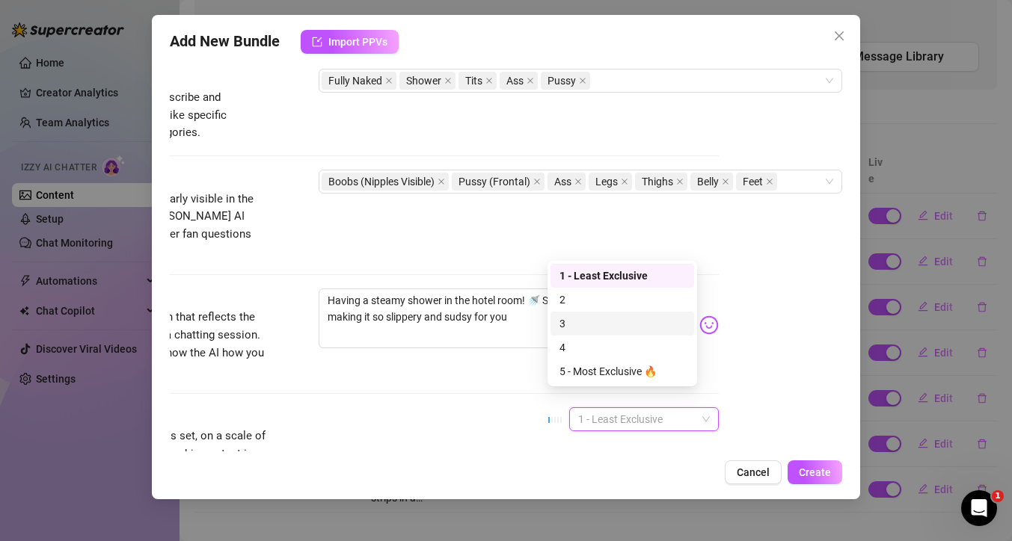
click at [602, 318] on div "3" at bounding box center [622, 323] width 126 height 16
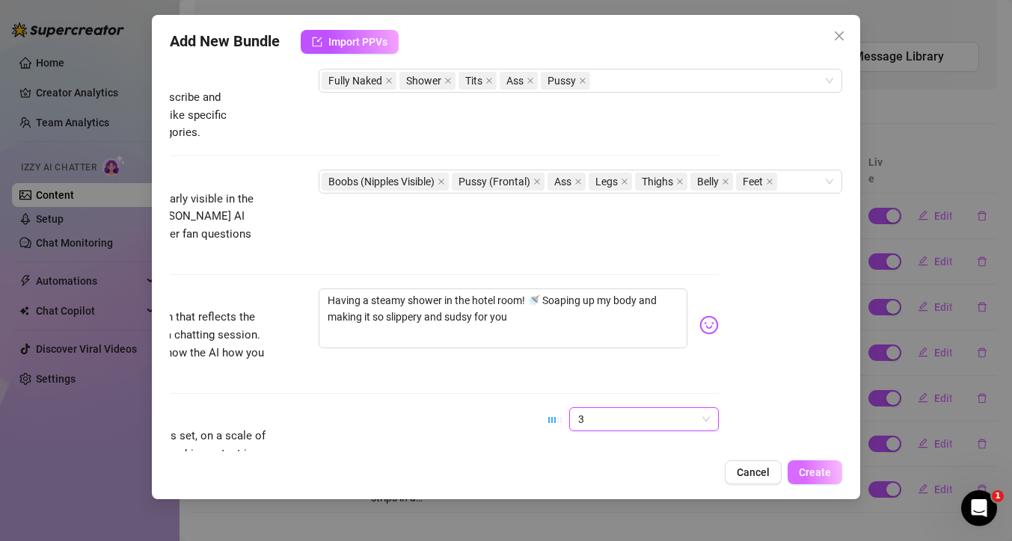
click at [812, 470] on span "Create" at bounding box center [814, 473] width 32 height 12
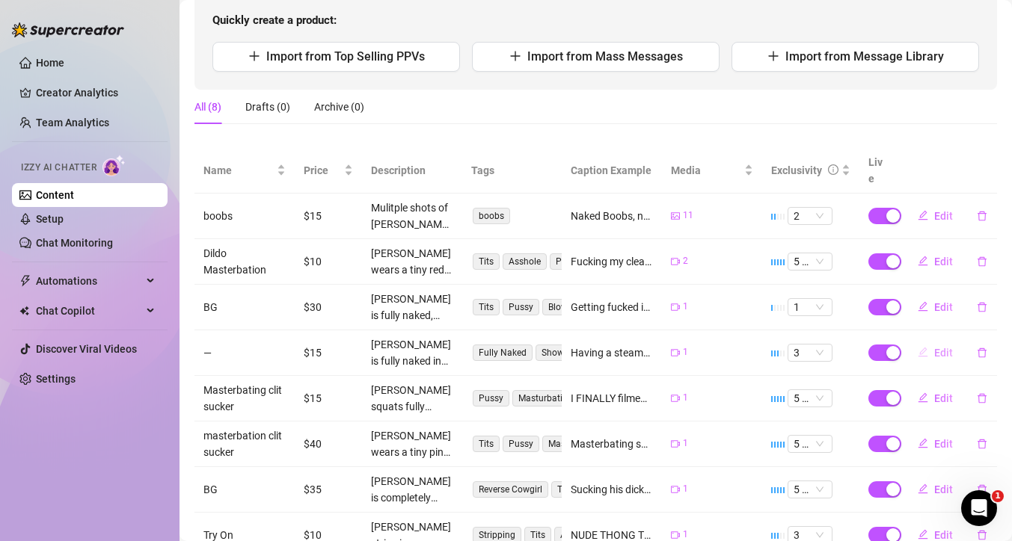
click at [934, 347] on span "Edit" at bounding box center [943, 353] width 19 height 12
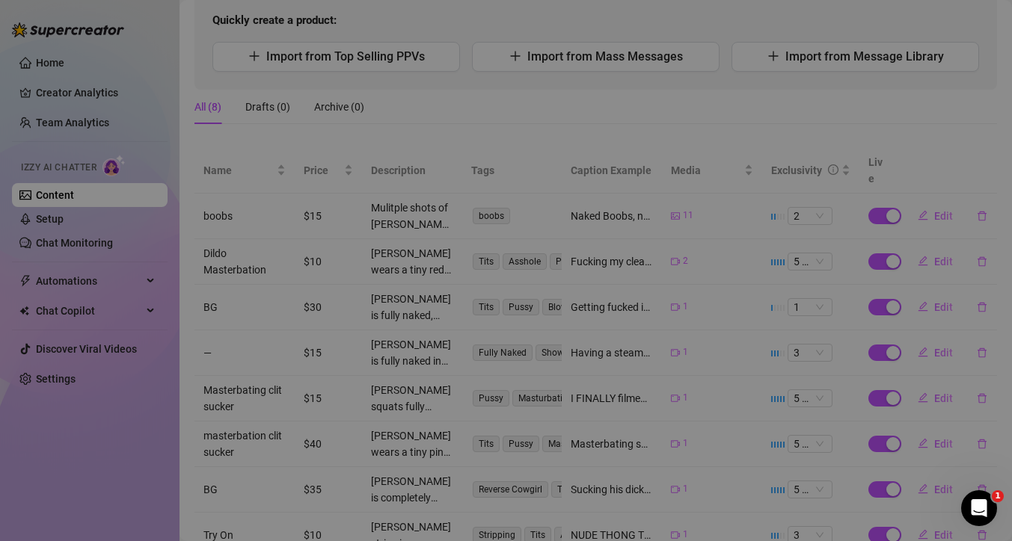
type textarea "Having a steamy shower in the hotel room! 🚿 Soaping up my body and making it so…"
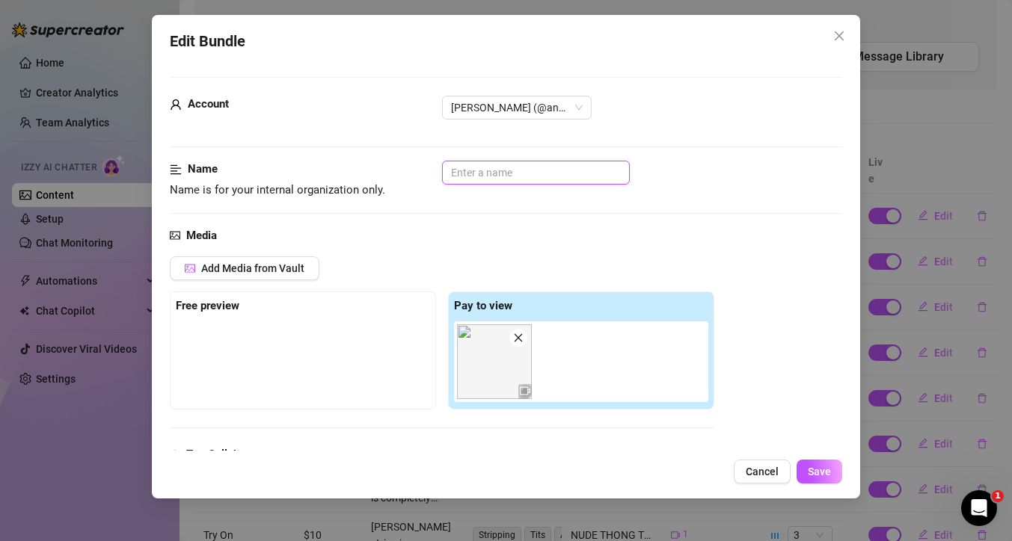
click at [484, 177] on input "text" at bounding box center [536, 173] width 188 height 24
type input "Shower"
click at [813, 469] on span "Save" at bounding box center [818, 472] width 23 height 12
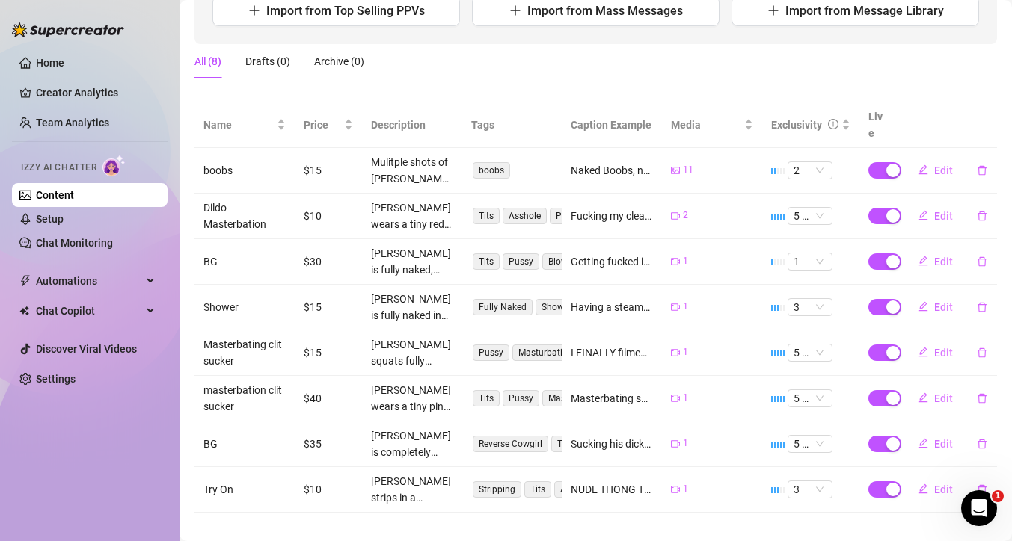
scroll to position [192, 0]
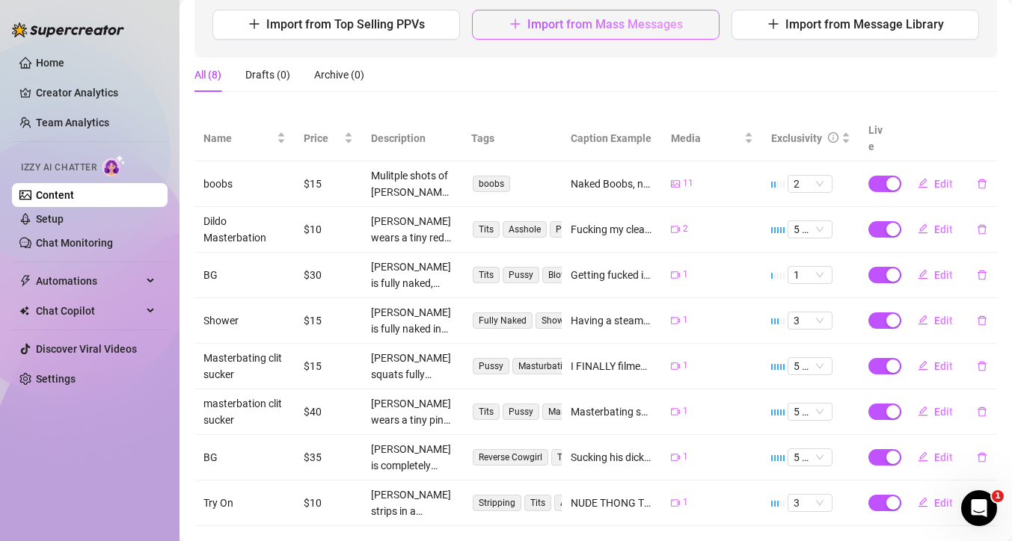
click at [539, 25] on span "Import from Mass Messages" at bounding box center [605, 24] width 156 height 14
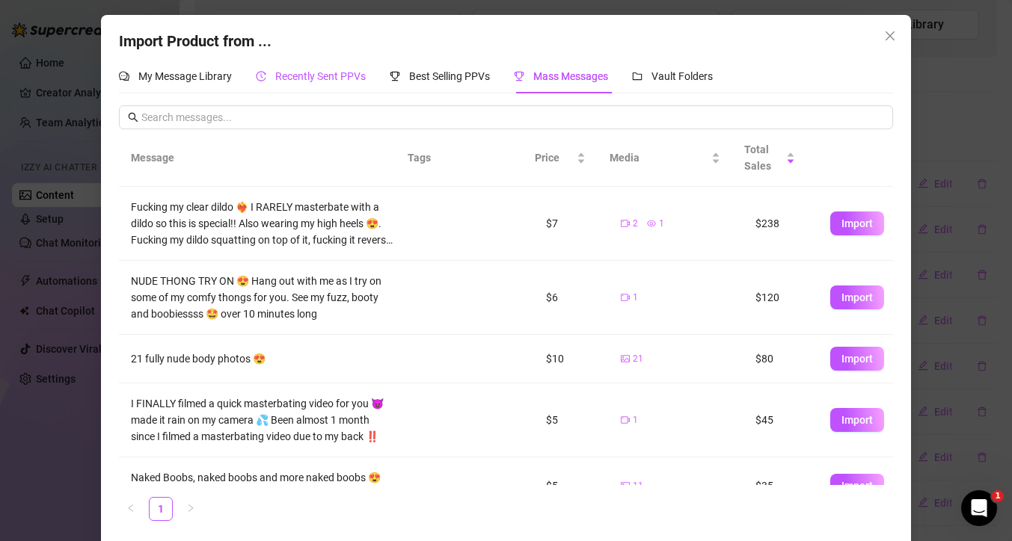
click at [301, 80] on span "Recently Sent PPVs" at bounding box center [320, 76] width 90 height 12
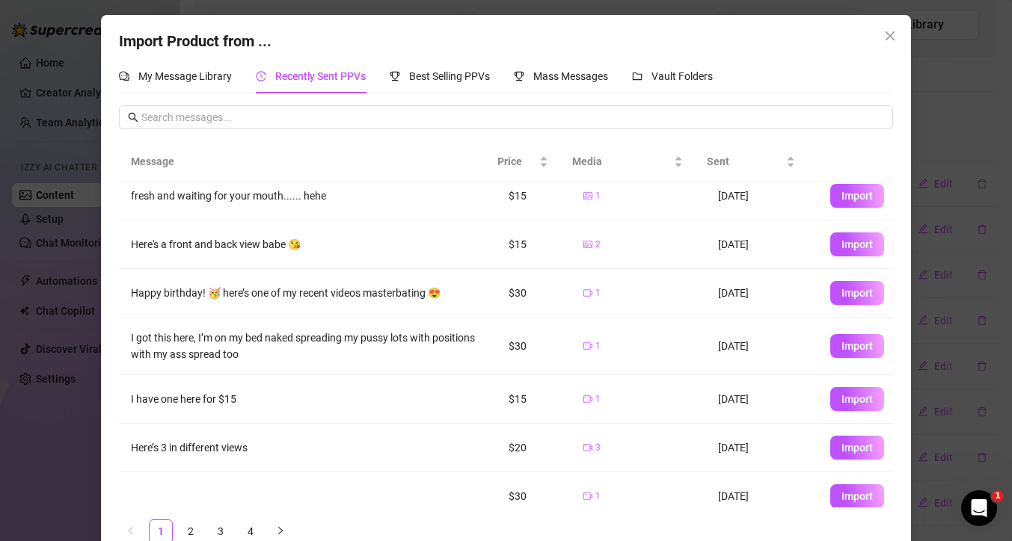
scroll to position [81, 0]
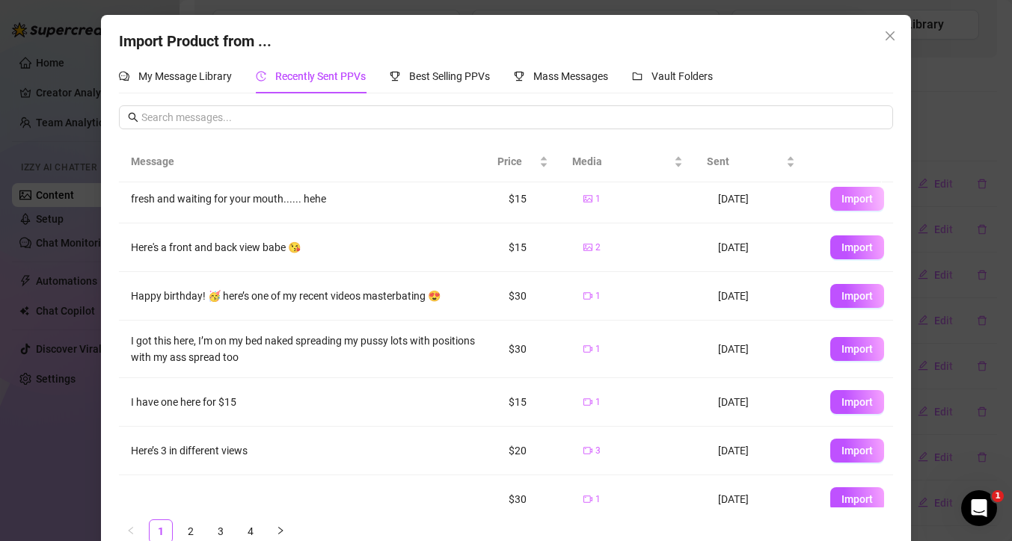
click at [841, 200] on span "Import" at bounding box center [856, 199] width 31 height 12
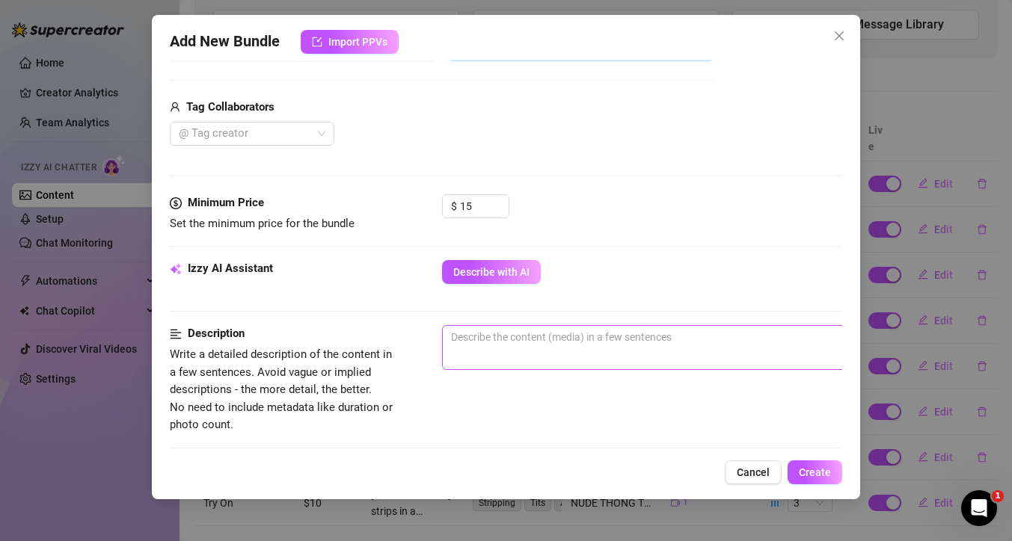
scroll to position [353, 0]
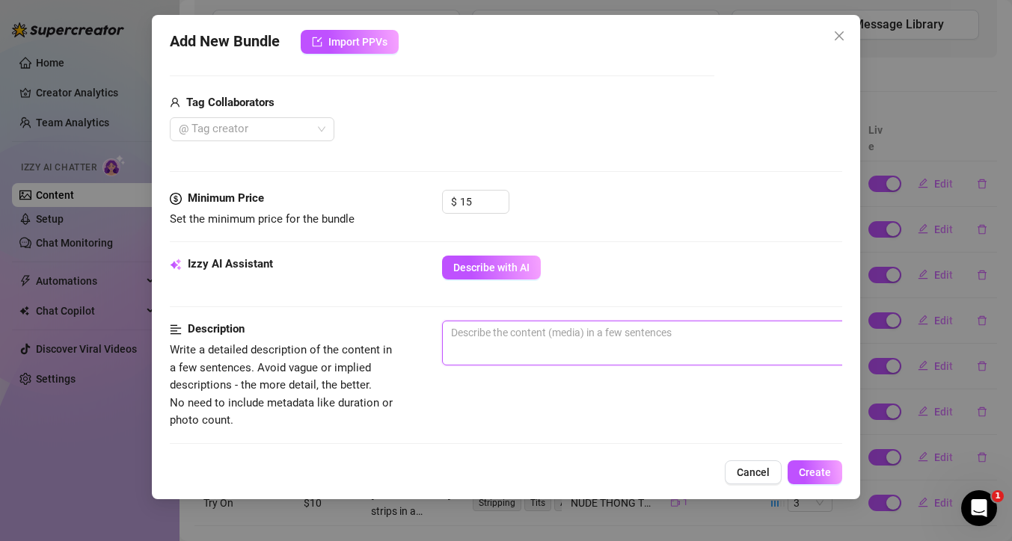
click at [522, 339] on textarea at bounding box center [704, 332] width 522 height 22
type textarea "S"
type textarea "Sq"
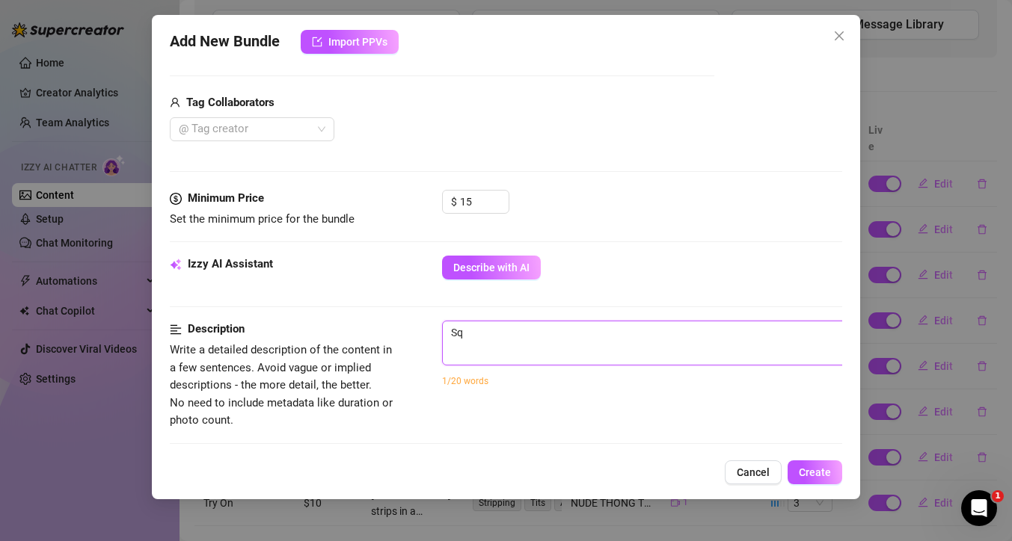
type textarea "Squ"
type textarea "Squa"
type textarea "Squat"
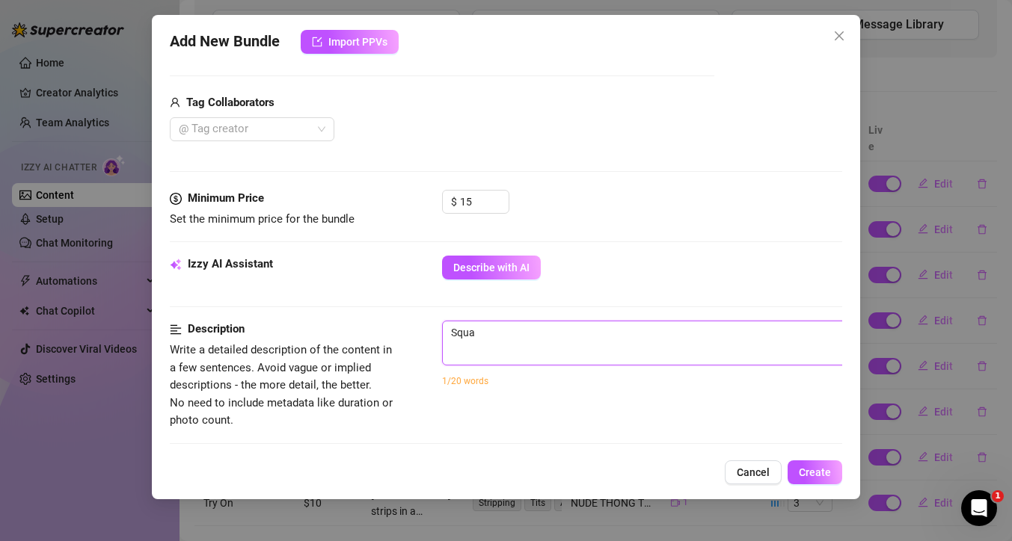
type textarea "Squat"
type textarea "Squatt"
type textarea "Squatti"
type textarea "Squatting"
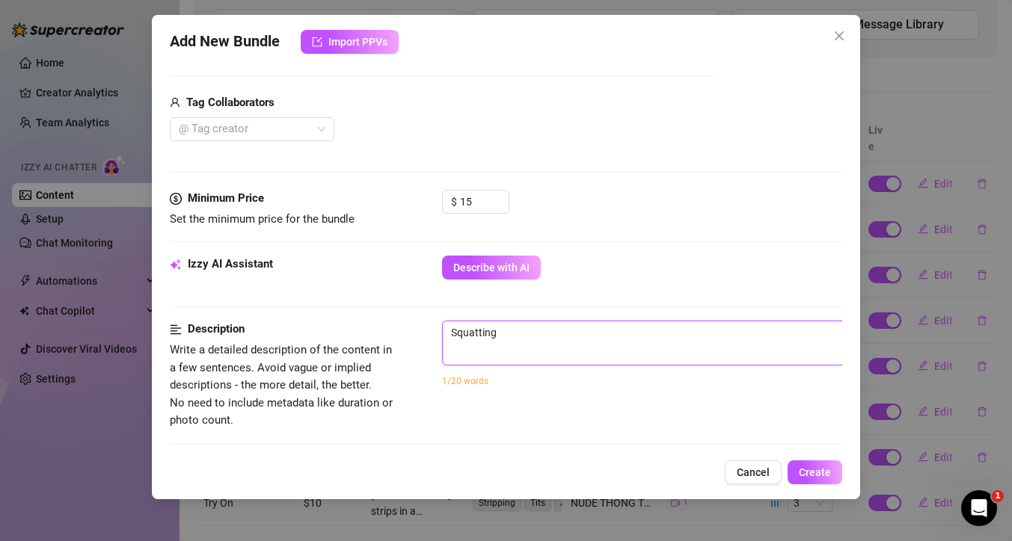
type textarea "Squatting"
type textarea "Squatting d"
type textarea "Squatting do"
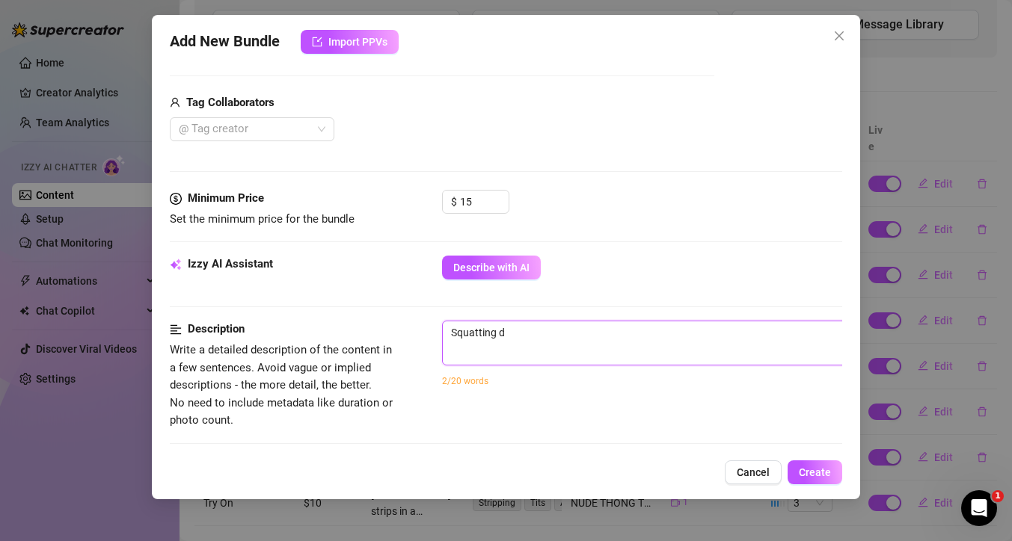
type textarea "Squatting do"
type textarea "Squatting dow"
type textarea "Squatting down"
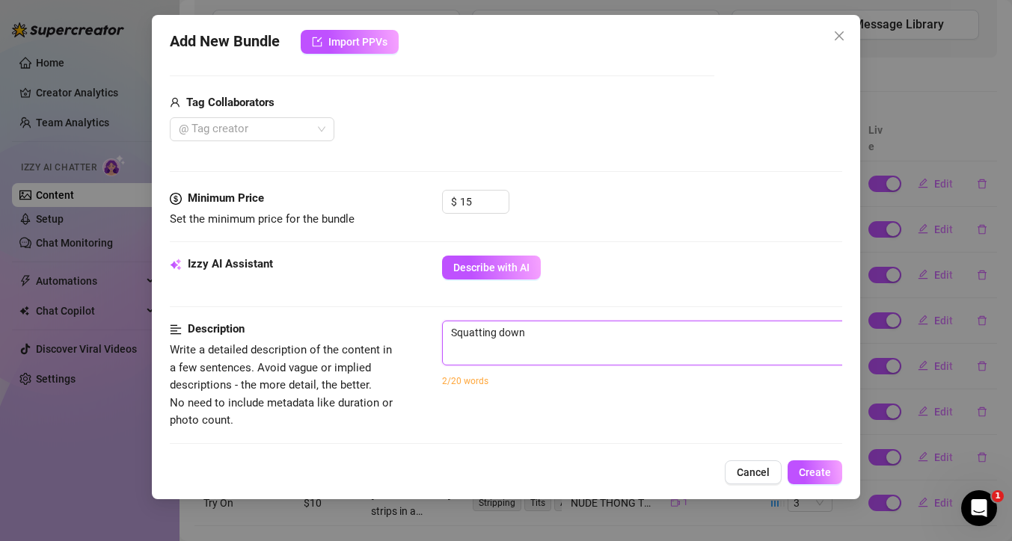
type textarea "Squatting down"
type textarea "Squatting down u"
type textarea "Squatting down up"
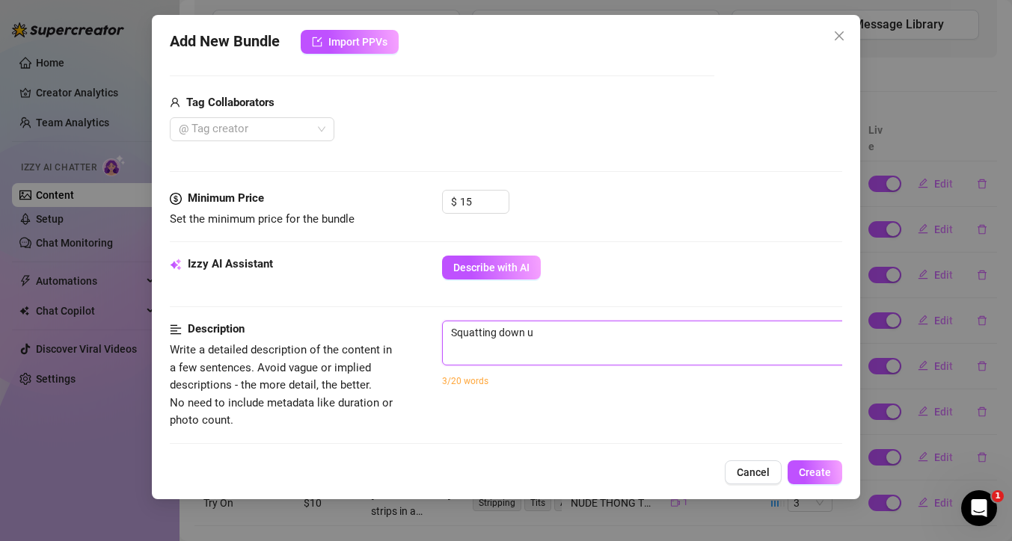
type textarea "Squatting down up"
type textarea "Squatting down up c"
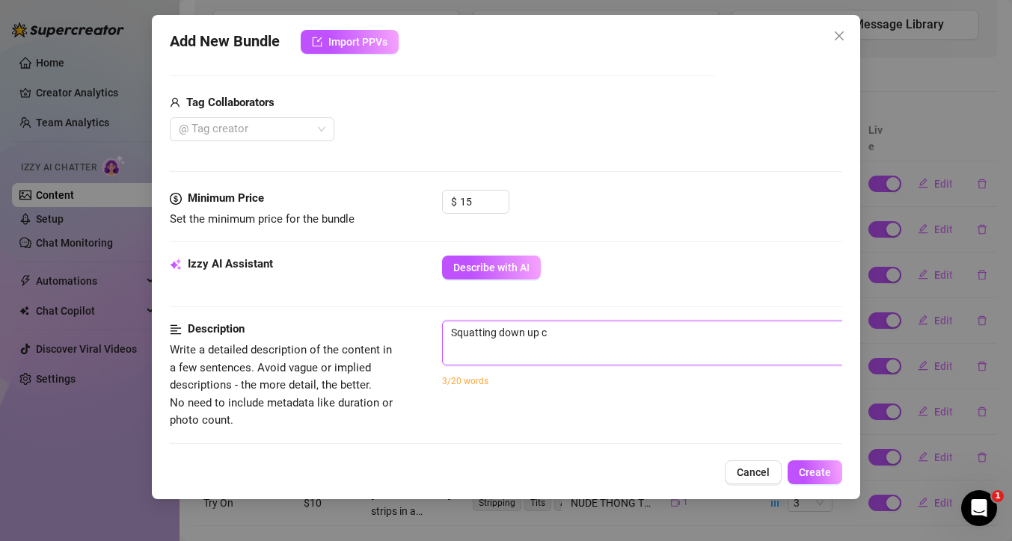
type textarea "Squatting down up cl"
type textarea "Squatting down up clo"
type textarea "Squatting down up clos"
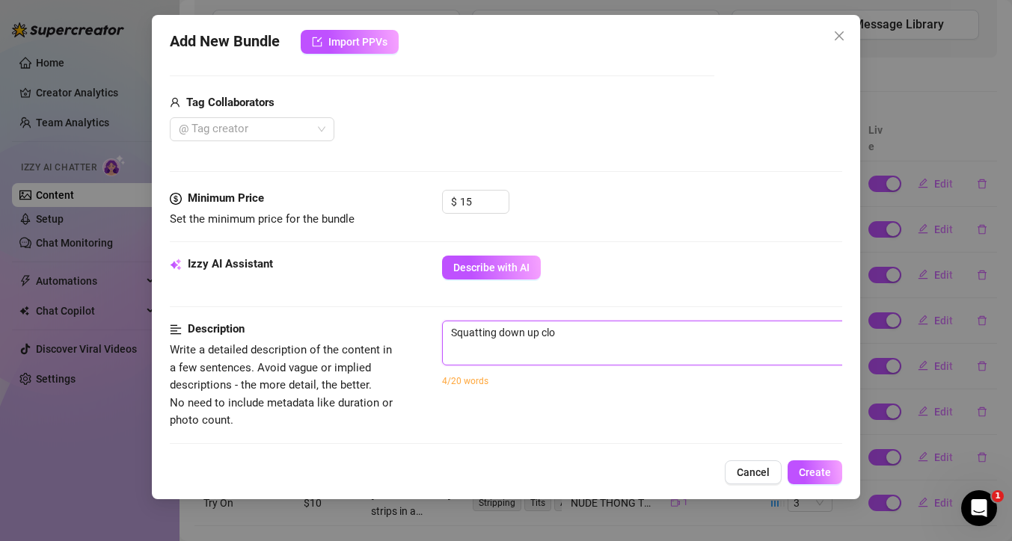
type textarea "Squatting down up clos"
type textarea "Squatting down up close"
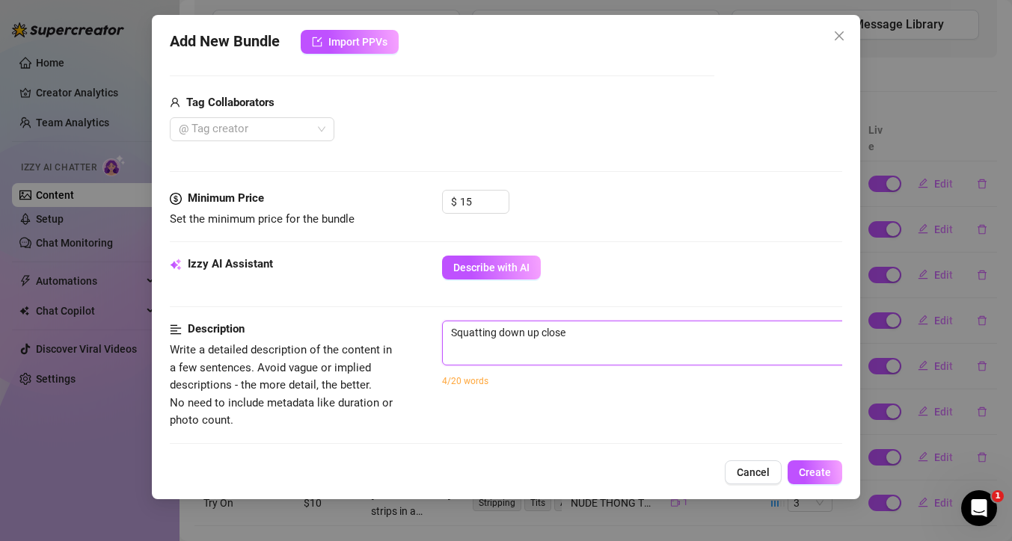
type textarea "Squatting down up close p"
type textarea "Squatting down up close ph"
type textarea "Squatting down up close pho"
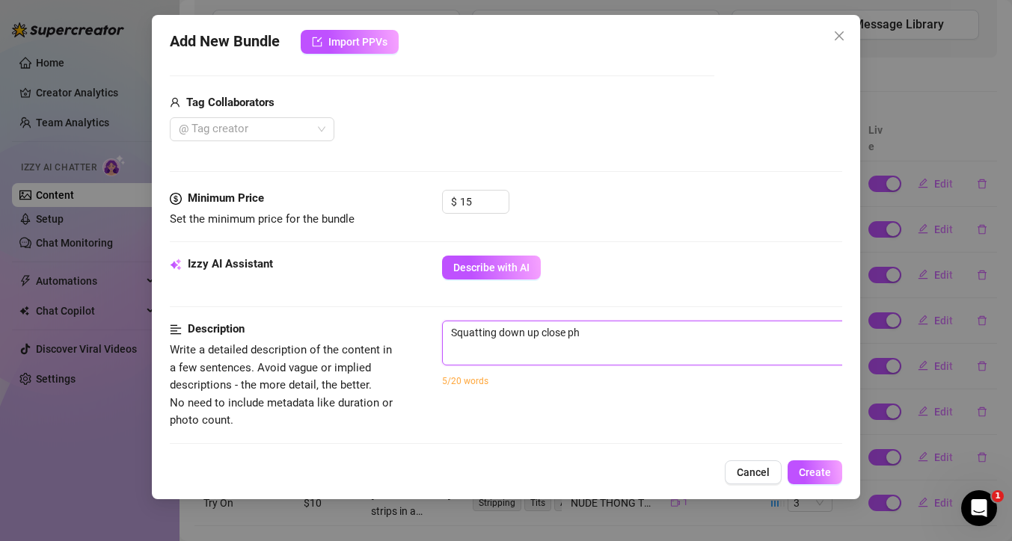
type textarea "Squatting down up close pho"
type textarea "Squatting down up close phot"
type textarea "Squatting down up close photi"
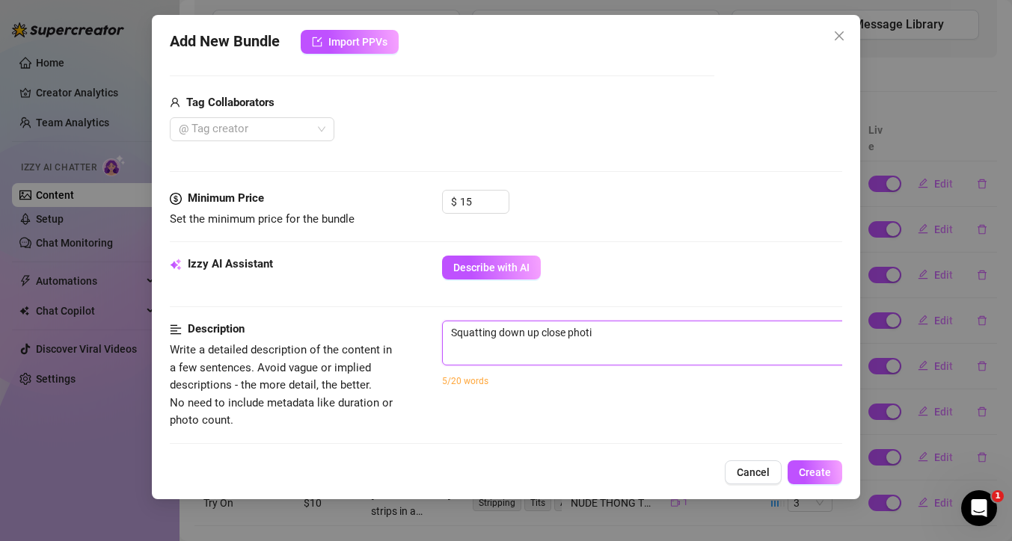
type textarea "Squatting down up close phot"
type textarea "Squatting down up close photo"
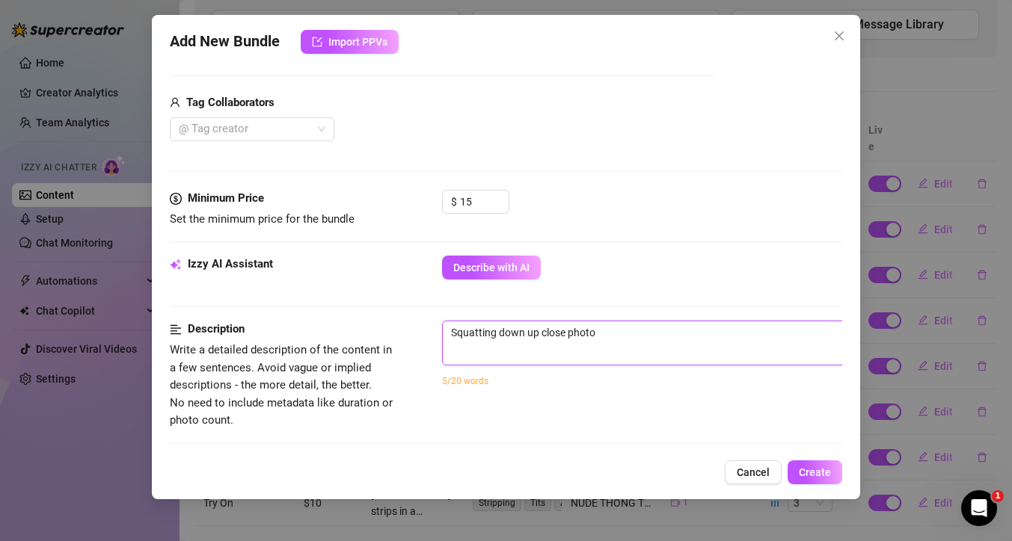
type textarea "Squatting down up close photo"
type textarea "Squatting down up close photo o"
type textarea "Squatting down up close photo of"
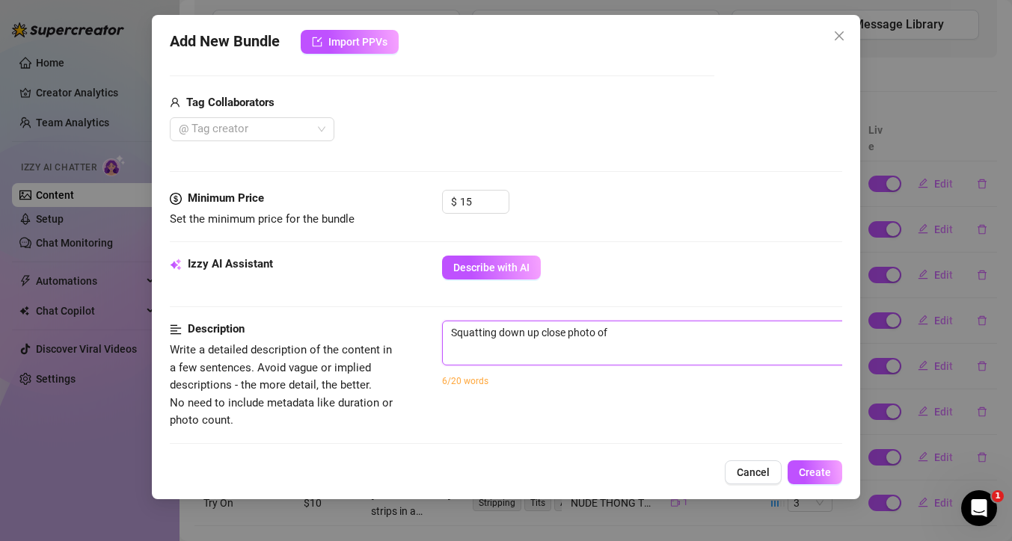
type textarea "Squatting down up close photo of"
type textarea "Squatting down up close photo of y"
click at [776, 332] on textarea "Squatting down up close photo of my pussy spread. I have a hairy pusy" at bounding box center [704, 332] width 522 height 22
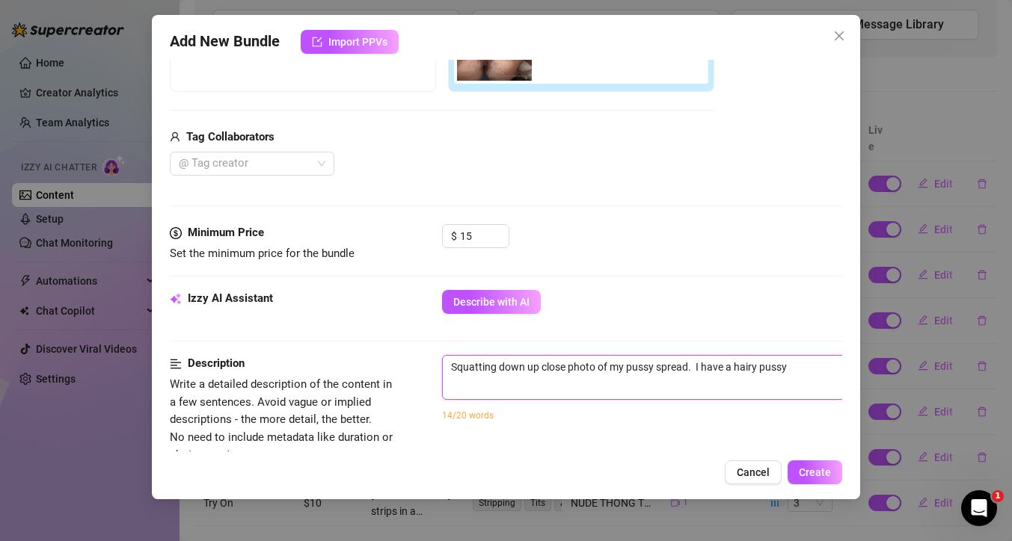
scroll to position [506, 0]
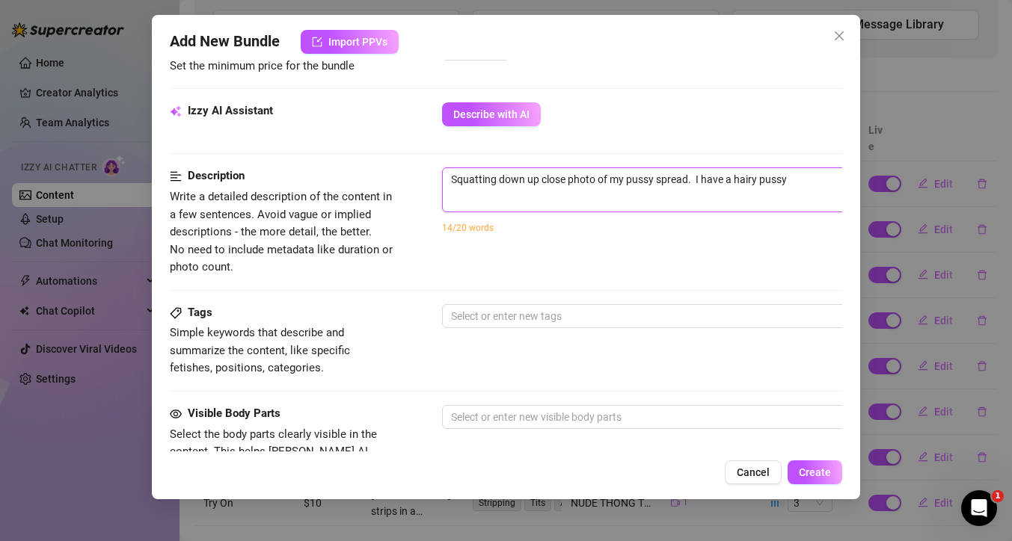
click at [758, 179] on textarea "Squatting down up close photo of my pussy spread. I have a hairy pussy" at bounding box center [704, 179] width 522 height 22
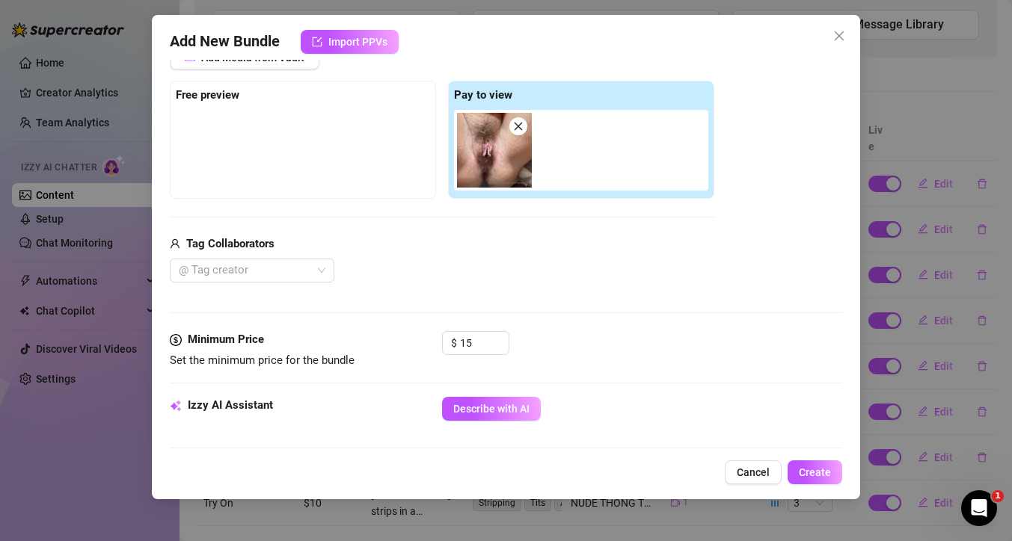
scroll to position [215, 0]
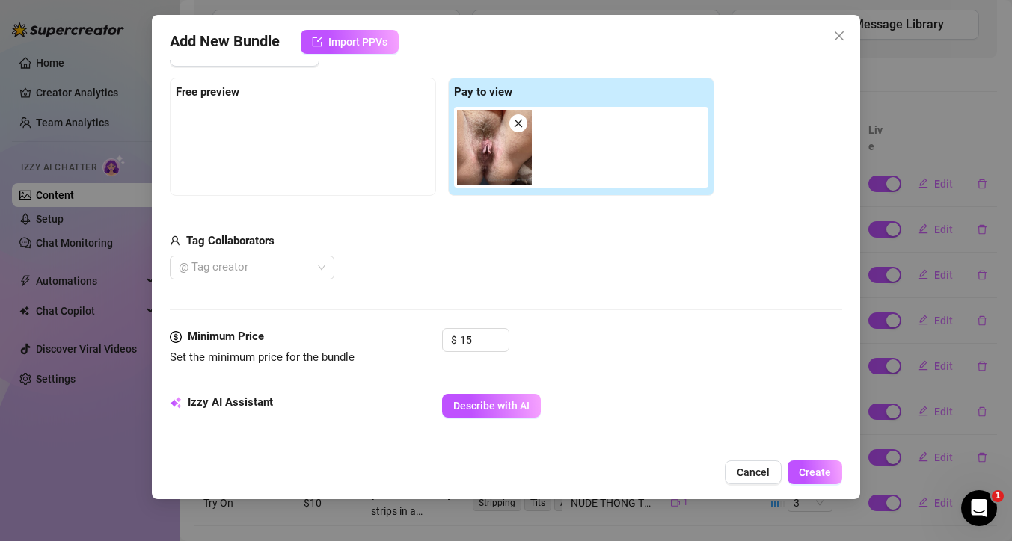
click at [496, 158] on img at bounding box center [494, 147] width 75 height 75
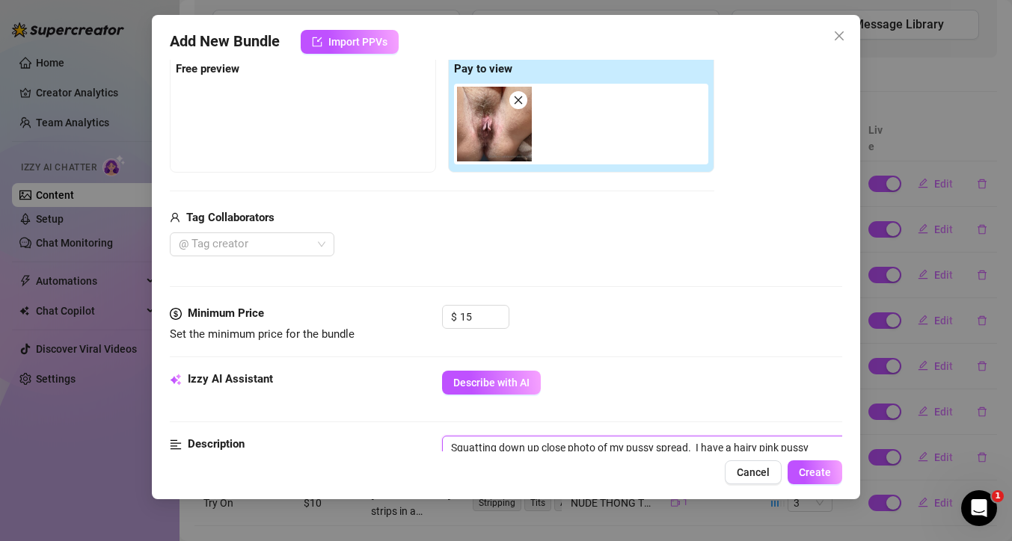
scroll to position [422, 0]
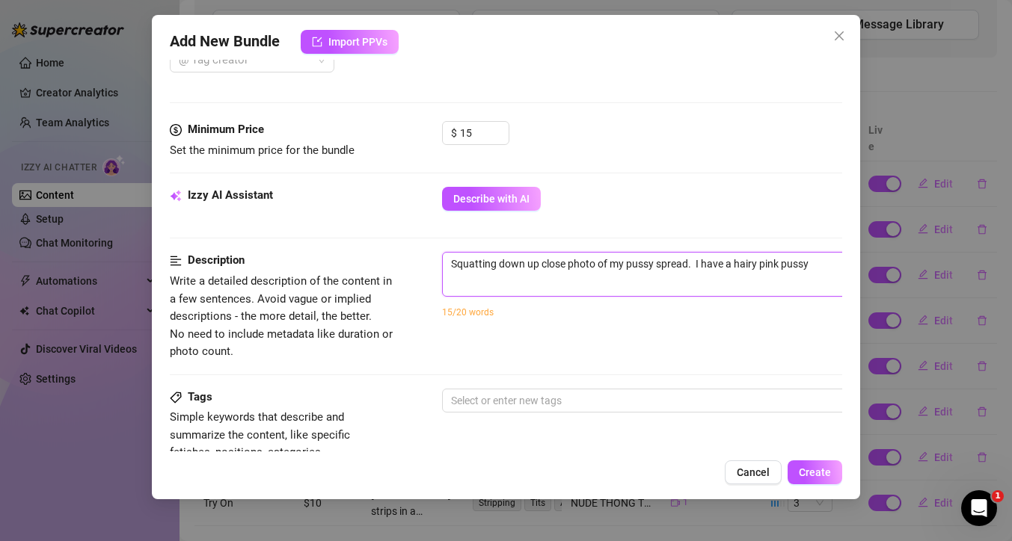
click at [566, 265] on textarea "Squatting down up close photo of my pussy spread. I have a hairy pink pussy" at bounding box center [704, 264] width 522 height 22
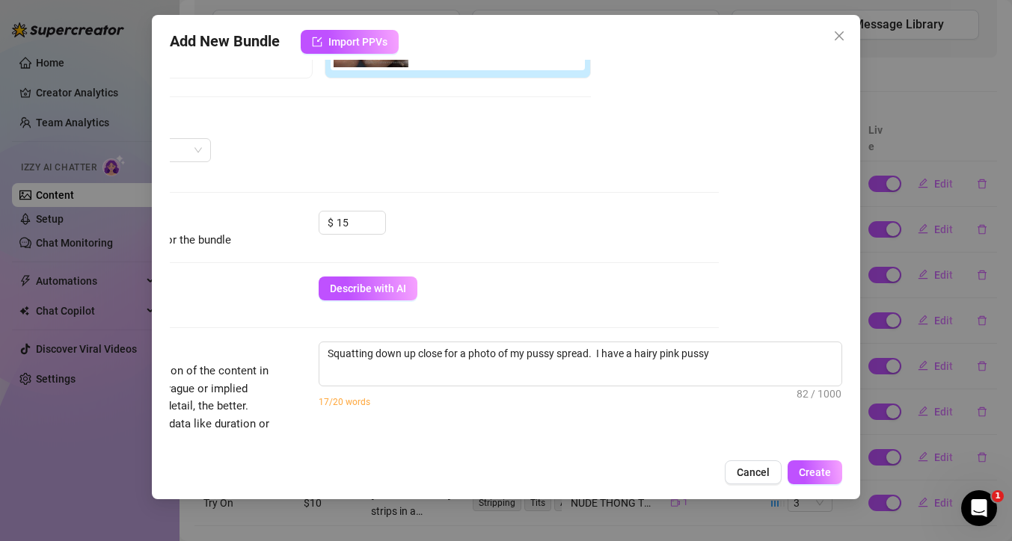
scroll to position [381, 131]
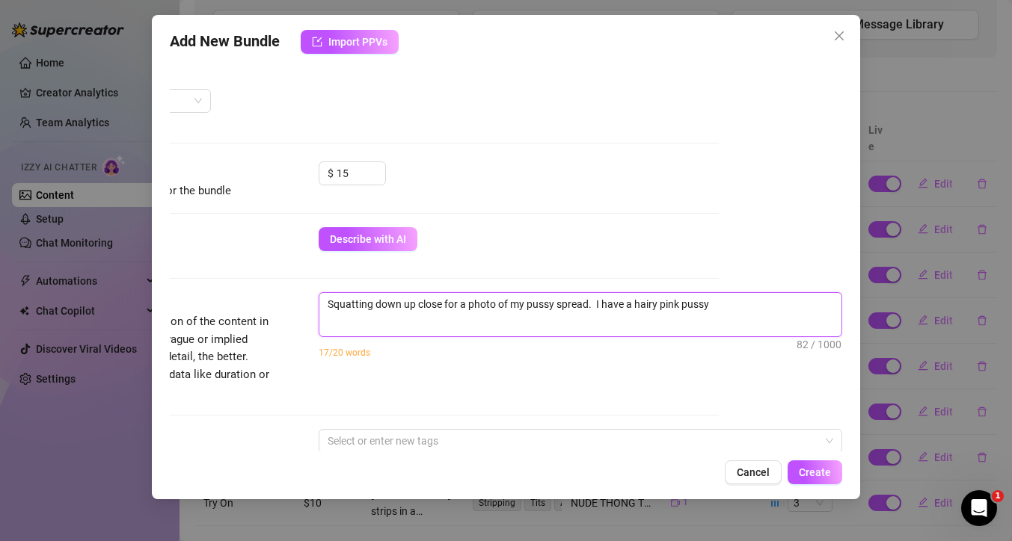
click at [715, 300] on textarea "Squatting down up close for a photo of my pussy spread. I have a hairy pink pus…" at bounding box center [580, 304] width 522 height 22
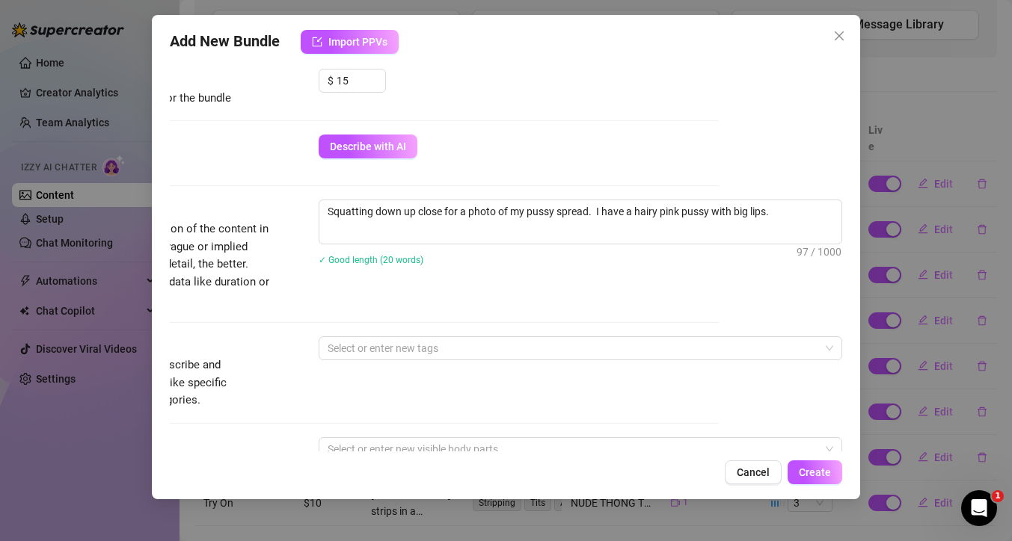
scroll to position [474, 22]
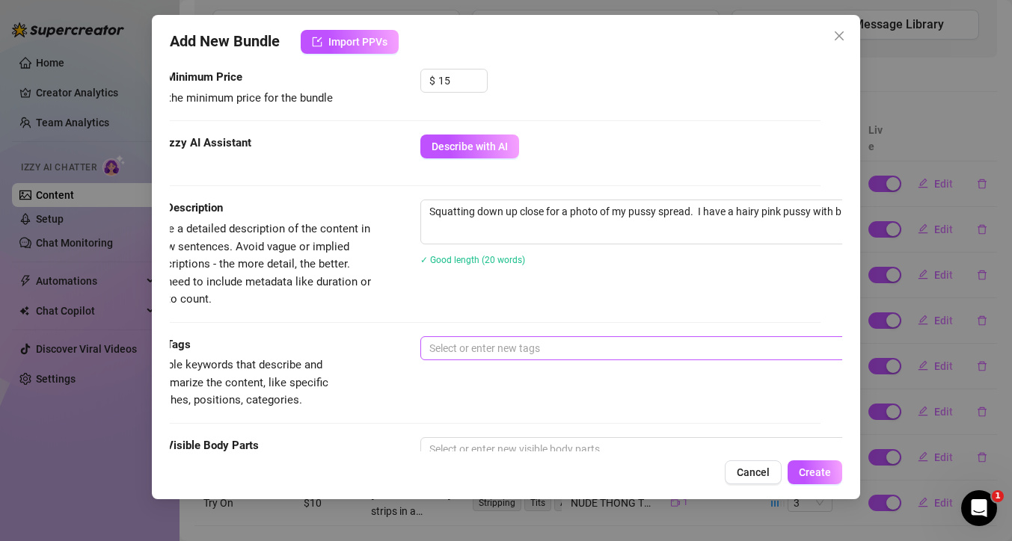
click at [495, 352] on div at bounding box center [674, 348] width 502 height 21
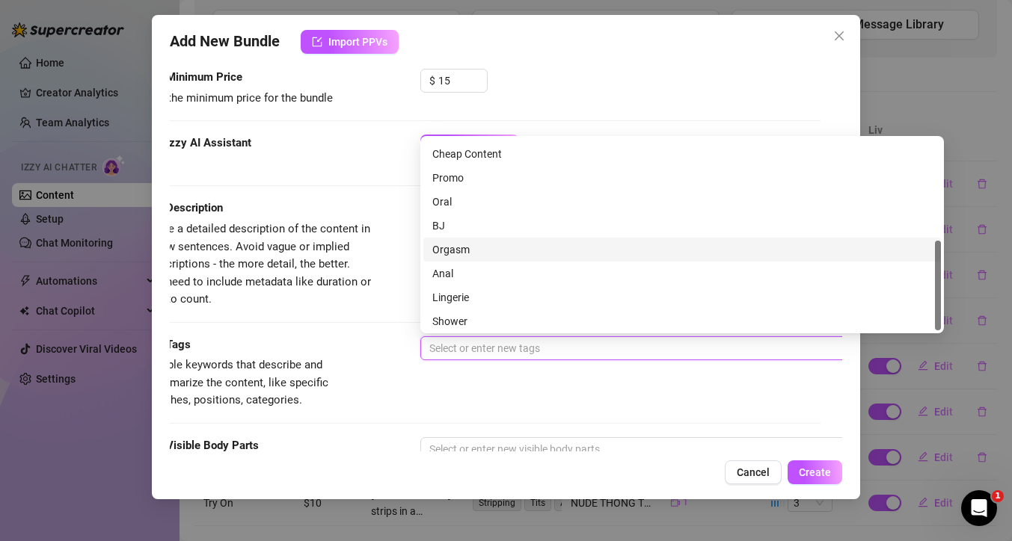
scroll to position [215, 0]
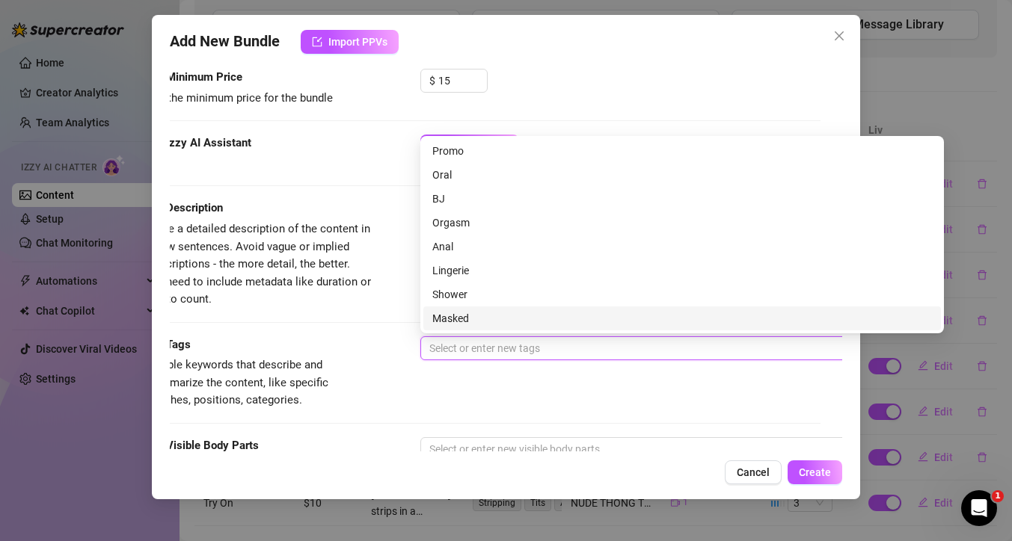
click at [475, 354] on div at bounding box center [674, 348] width 502 height 21
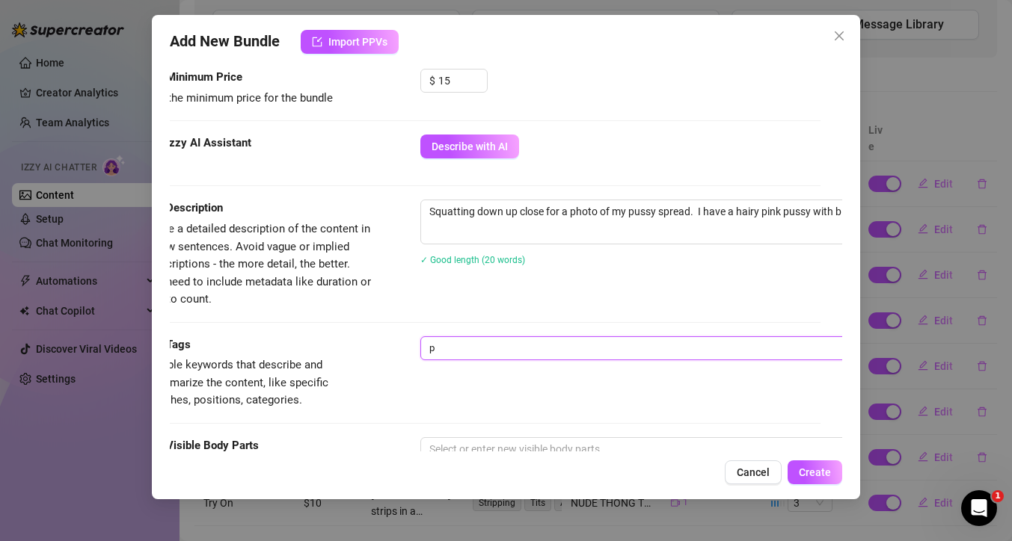
scroll to position [0, 0]
click at [496, 390] on div "Tags Simple keywords that describe and summarize the content, like specific fet…" at bounding box center [484, 372] width 672 height 73
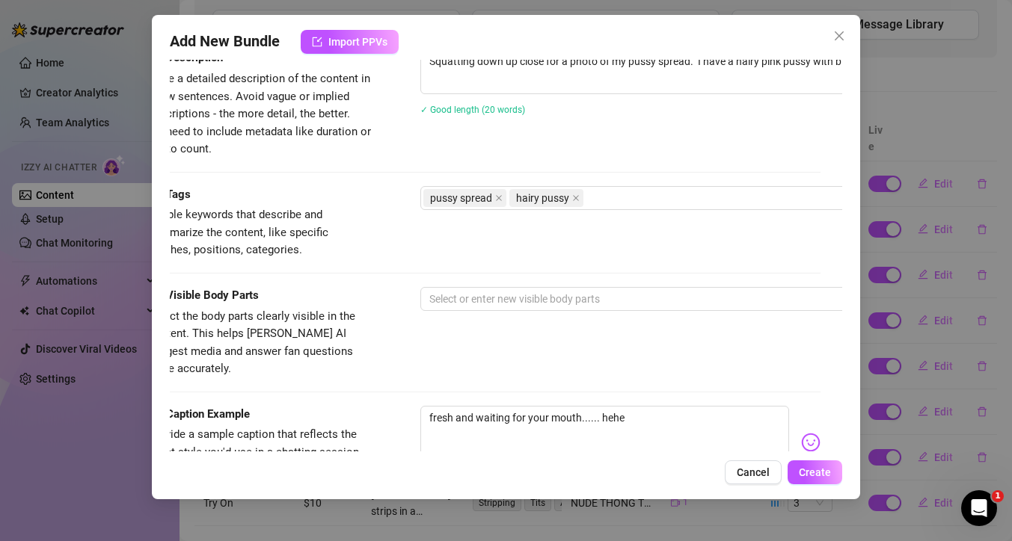
scroll to position [624, 0]
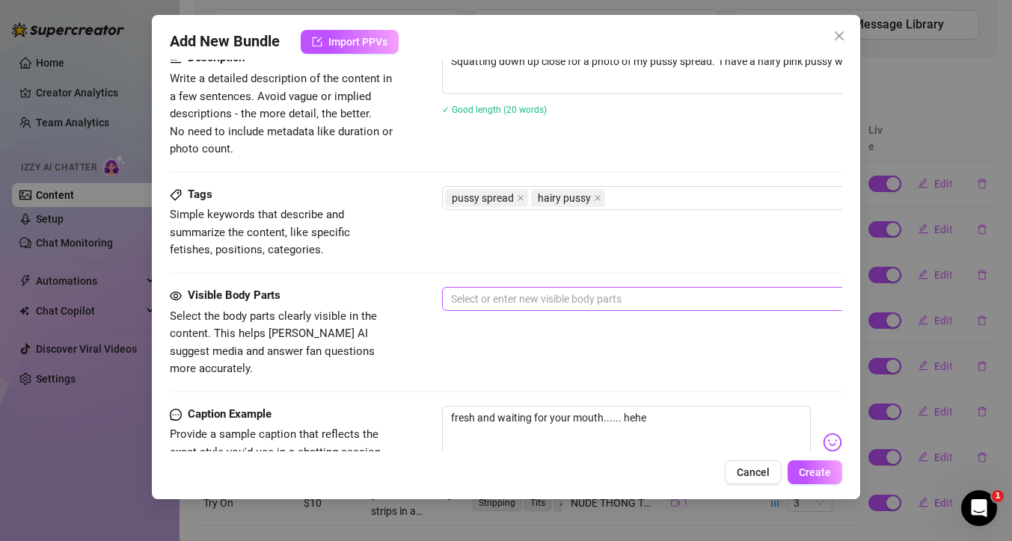
click at [512, 300] on div at bounding box center [696, 299] width 502 height 21
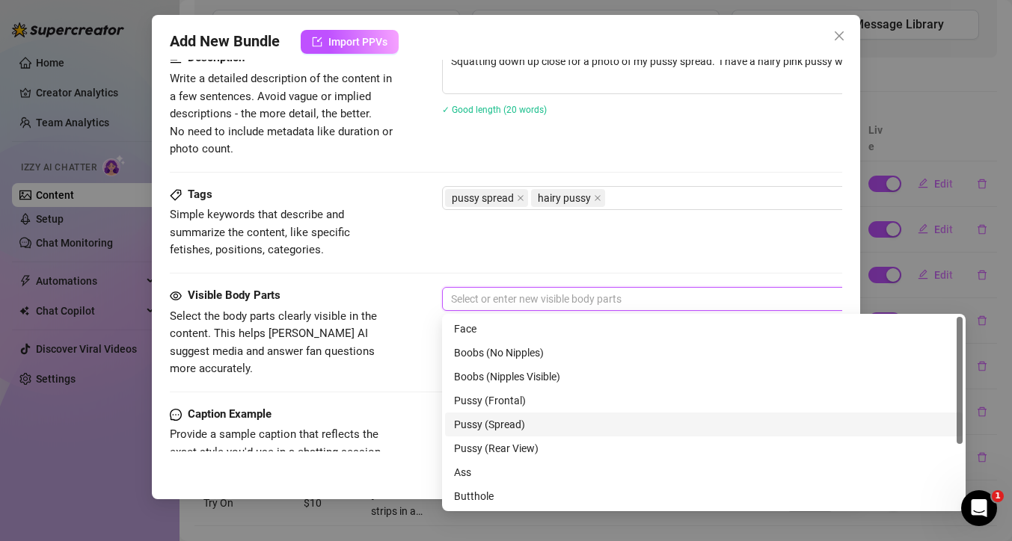
click at [517, 426] on div "Pussy (Spread)" at bounding box center [703, 424] width 499 height 16
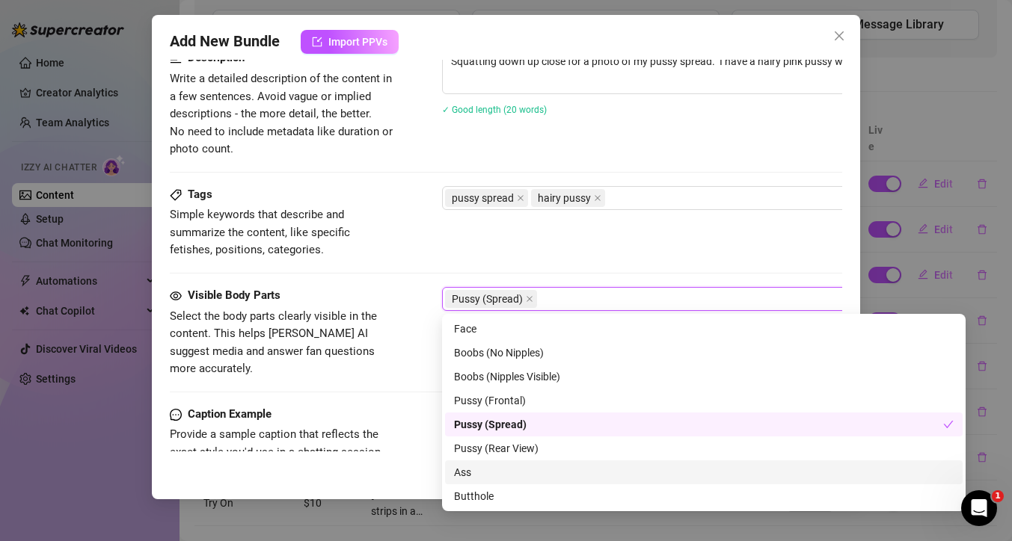
click at [534, 475] on div "Ass" at bounding box center [703, 472] width 499 height 16
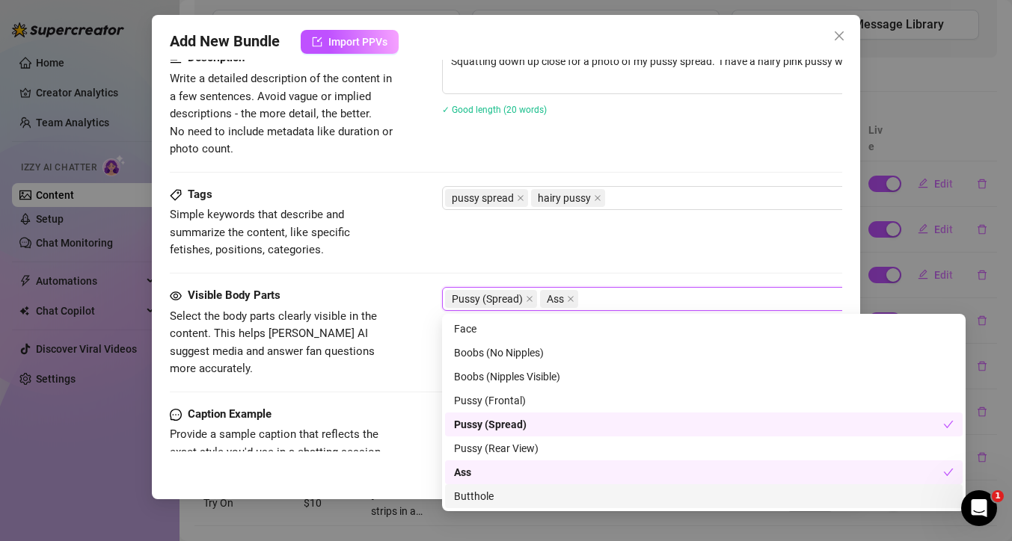
click at [534, 498] on div "Butthole" at bounding box center [703, 496] width 499 height 16
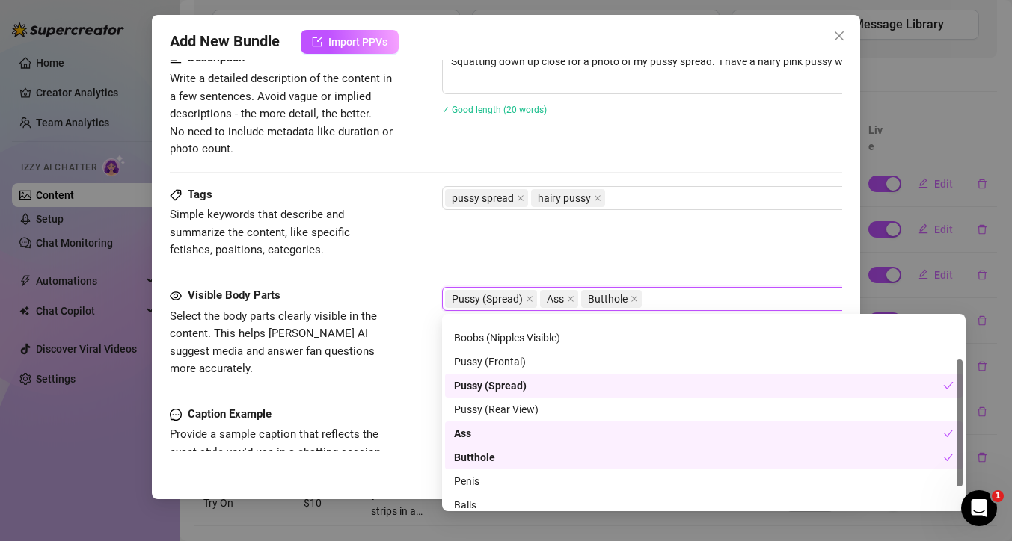
scroll to position [96, 0]
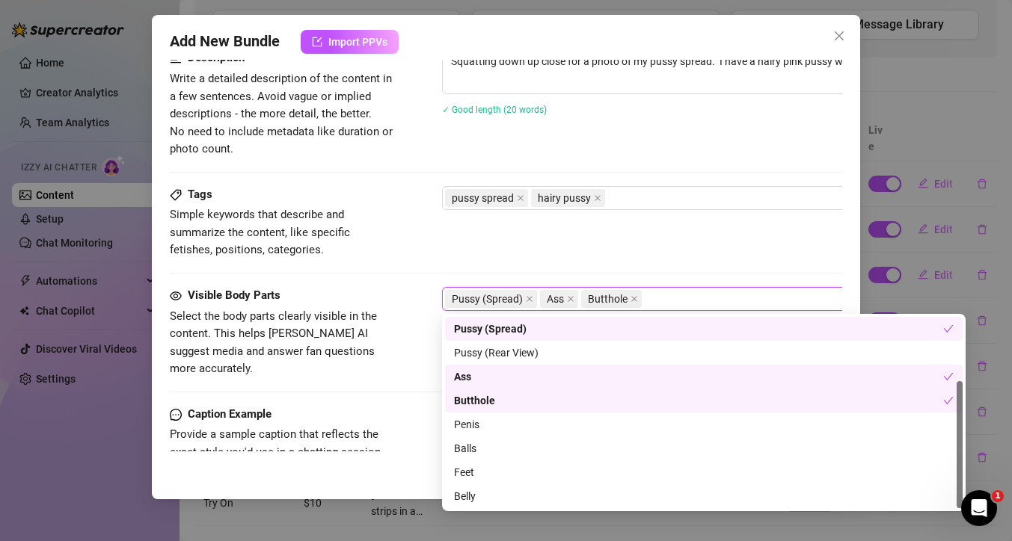
click at [496, 249] on div "Tags Simple keywords that describe and summarize the content, like specific fet…" at bounding box center [506, 222] width 672 height 73
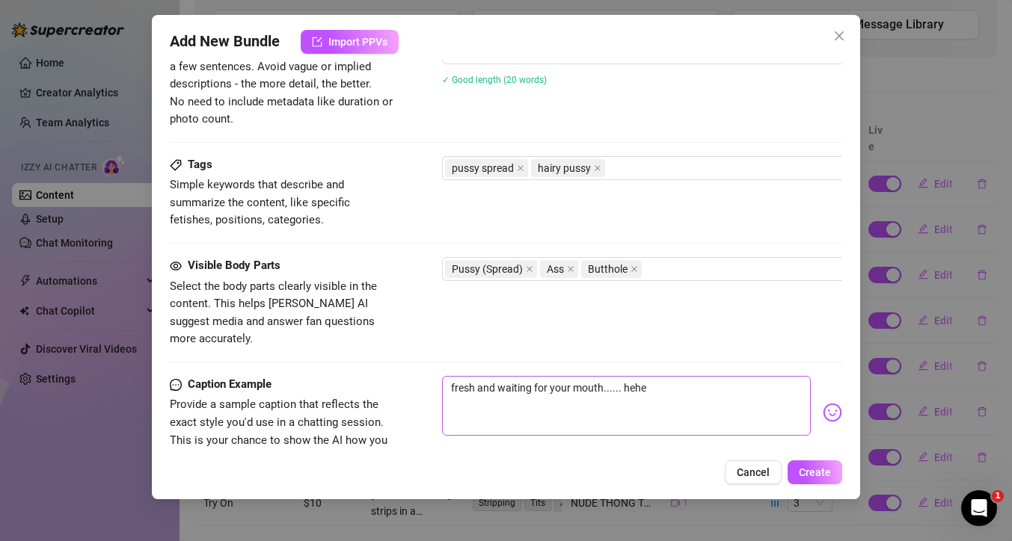
scroll to position [657, 0]
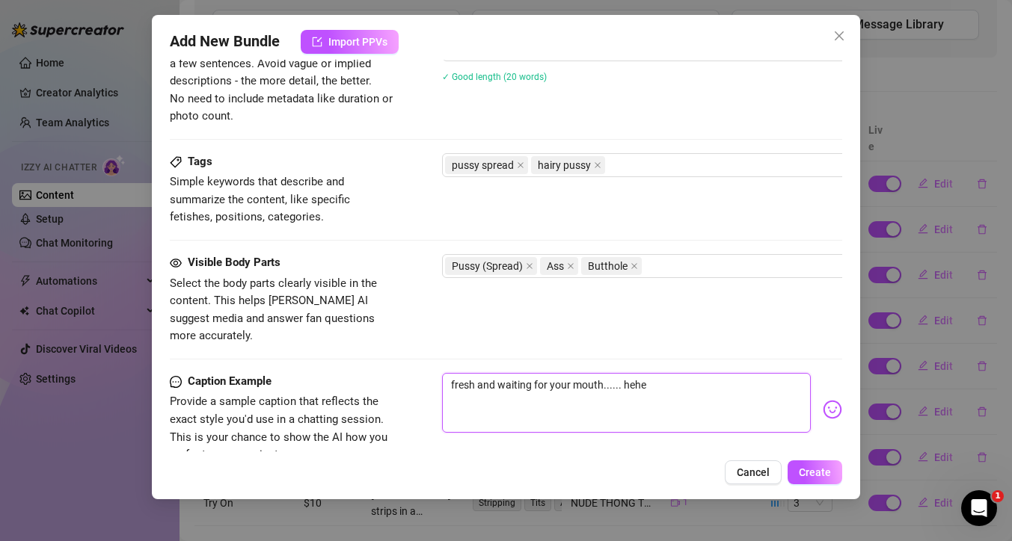
drag, startPoint x: 653, startPoint y: 371, endPoint x: 441, endPoint y: 360, distance: 211.8
click at [442, 373] on textarea "fresh and waiting for your mouth...... hehe" at bounding box center [626, 403] width 369 height 60
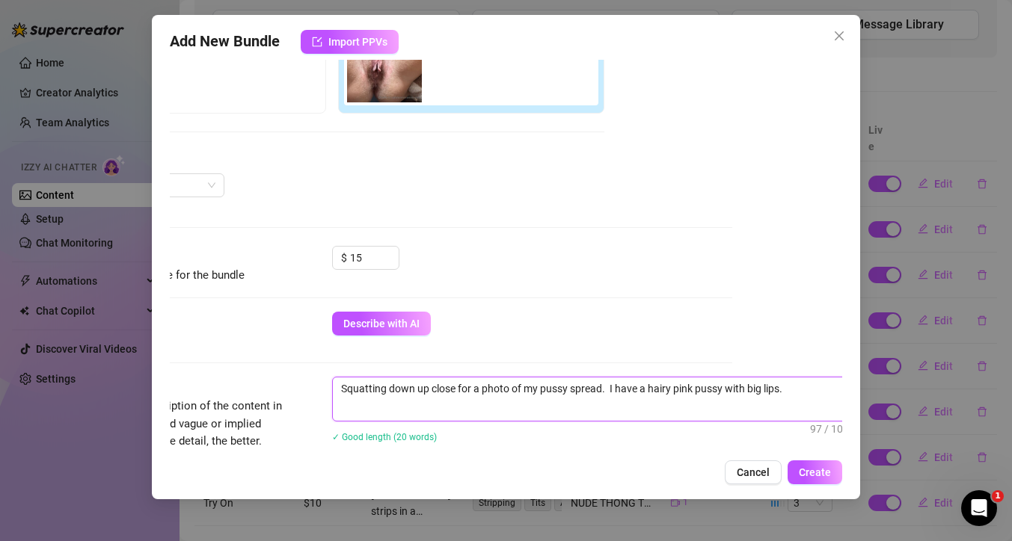
scroll to position [297, 135]
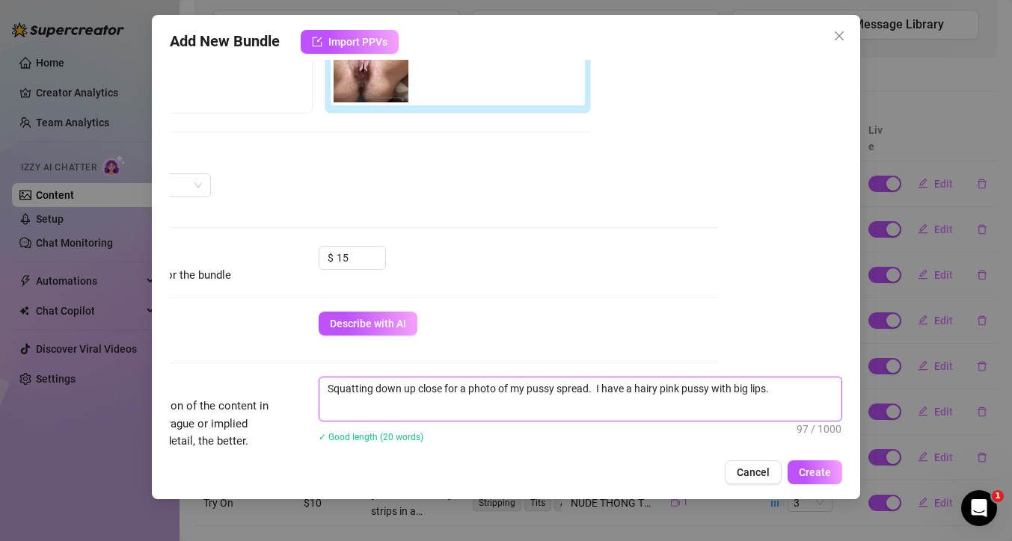
drag, startPoint x: 452, startPoint y: 388, endPoint x: 832, endPoint y: 394, distance: 379.8
click at [832, 394] on div "Account Anne (@annnneeee-vip) Name Name is for your internal organization only.…" at bounding box center [506, 256] width 672 height 392
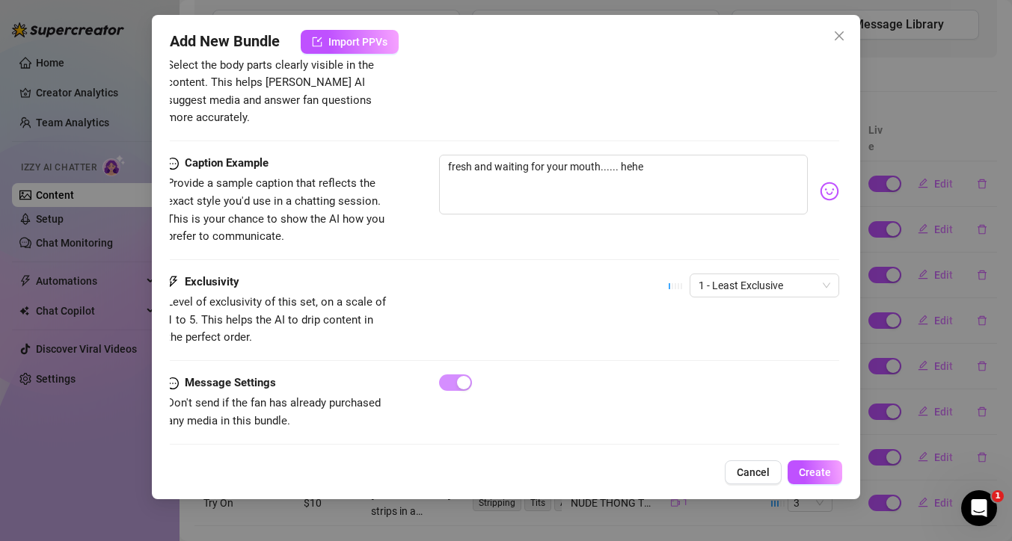
scroll to position [875, 0]
drag, startPoint x: 676, startPoint y: 149, endPoint x: 452, endPoint y: 152, distance: 223.6
click at [452, 155] on textarea "fresh and waiting for your mouth...... hehe" at bounding box center [626, 185] width 369 height 60
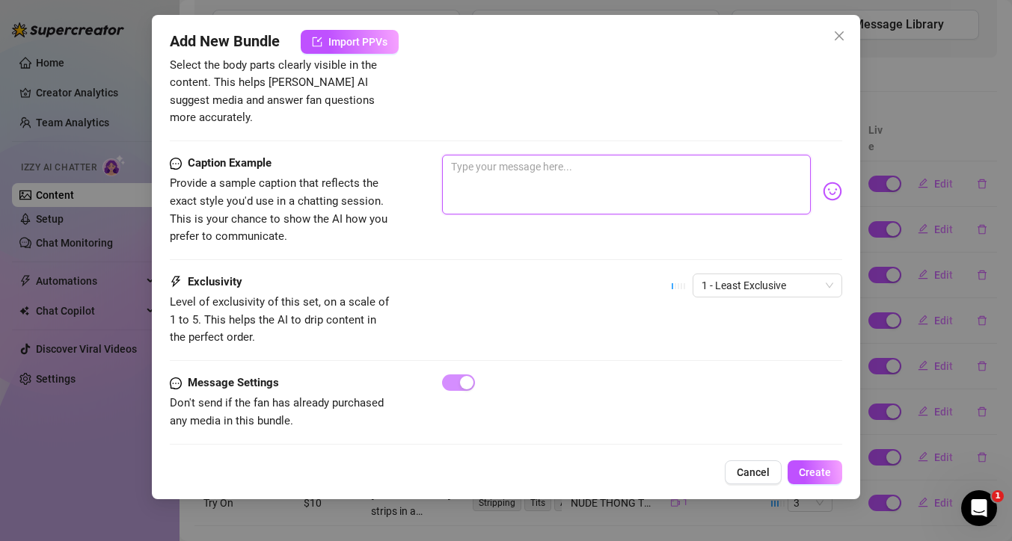
paste textarea "Squatting down up close for a photo of my pussy spread. I have a hairy pink pus…"
click at [769, 274] on span "1 - Least Exclusive" at bounding box center [767, 285] width 132 height 22
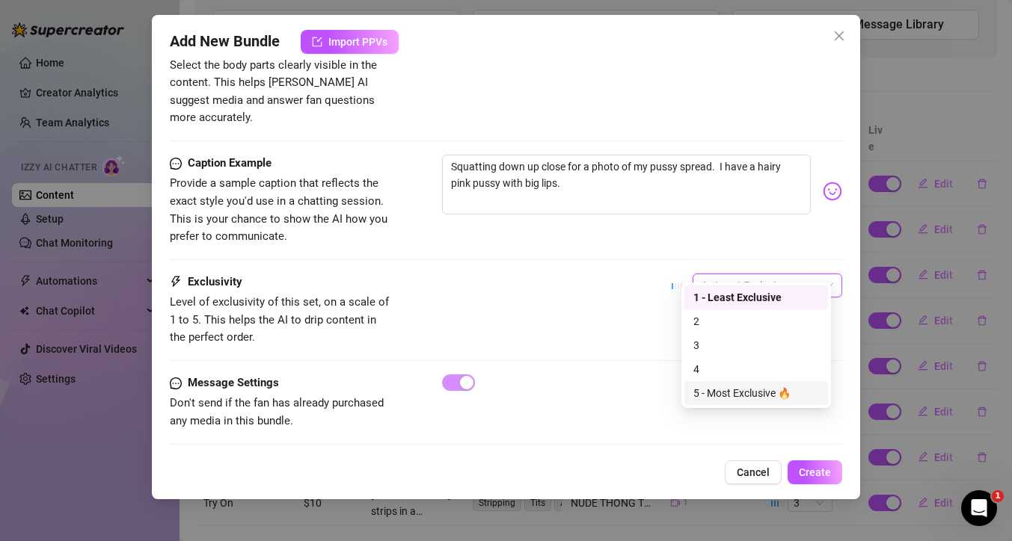
click at [725, 392] on div "5 - Most Exclusive 🔥" at bounding box center [756, 393] width 126 height 16
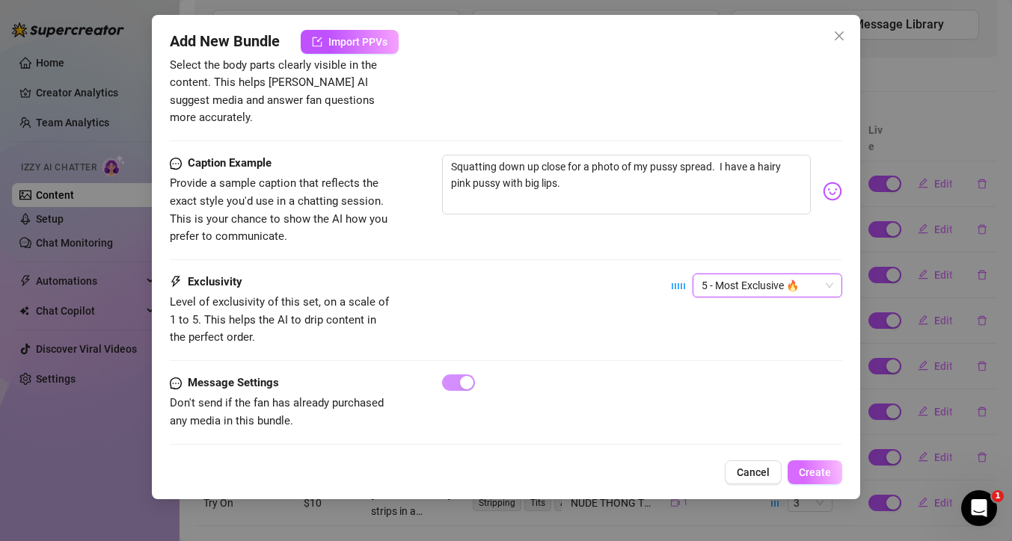
click at [811, 471] on span "Create" at bounding box center [814, 473] width 32 height 12
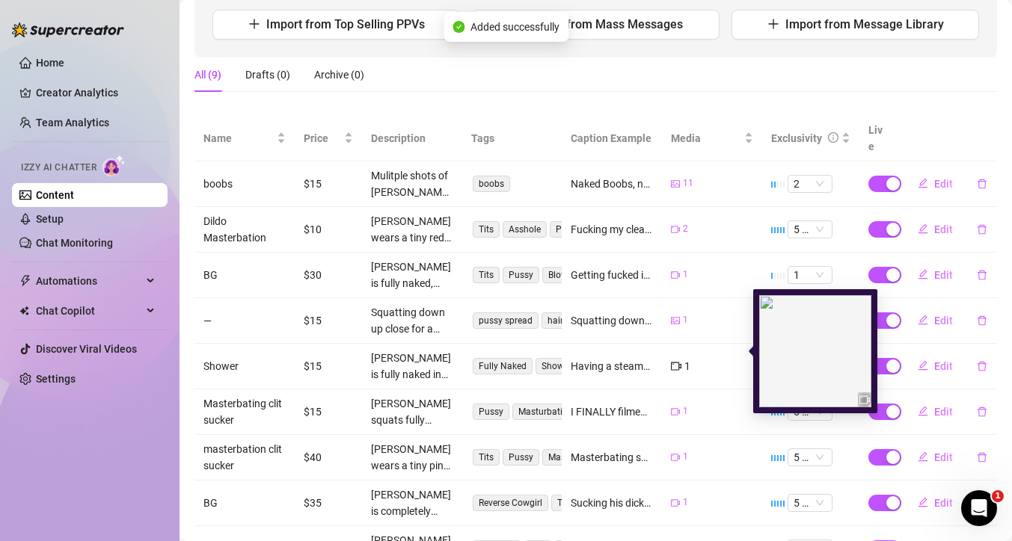
scroll to position [0, 0]
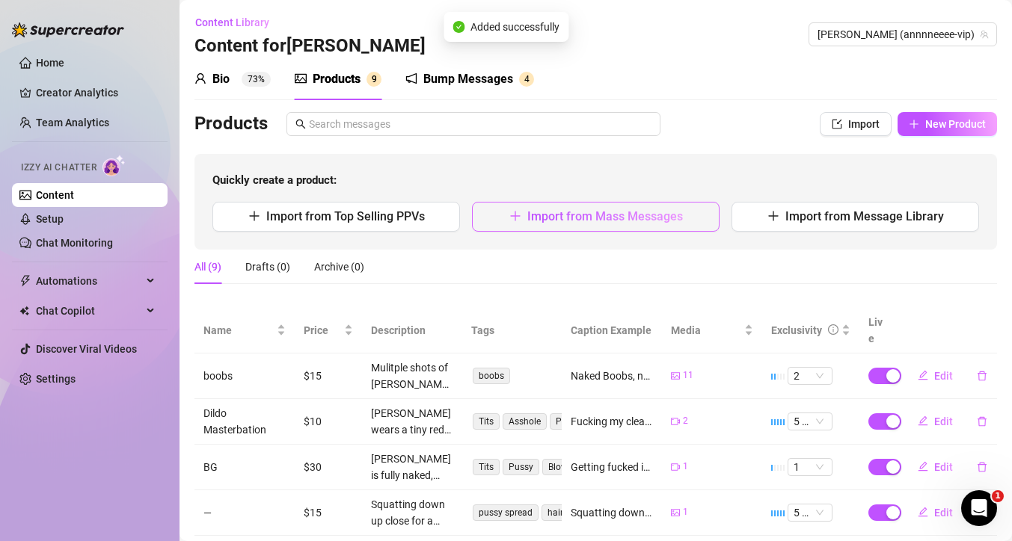
click at [604, 213] on span "Import from Mass Messages" at bounding box center [605, 216] width 156 height 14
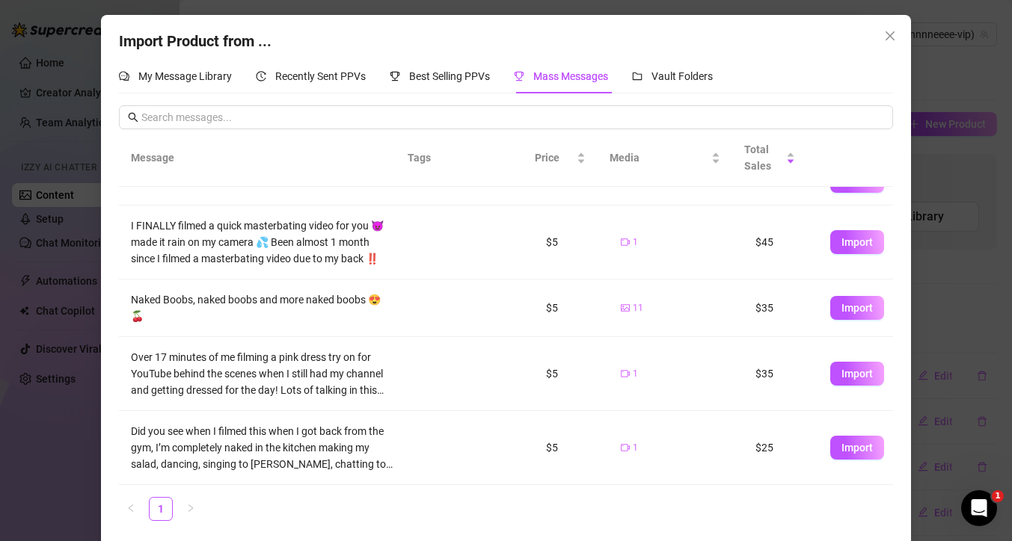
scroll to position [7, 0]
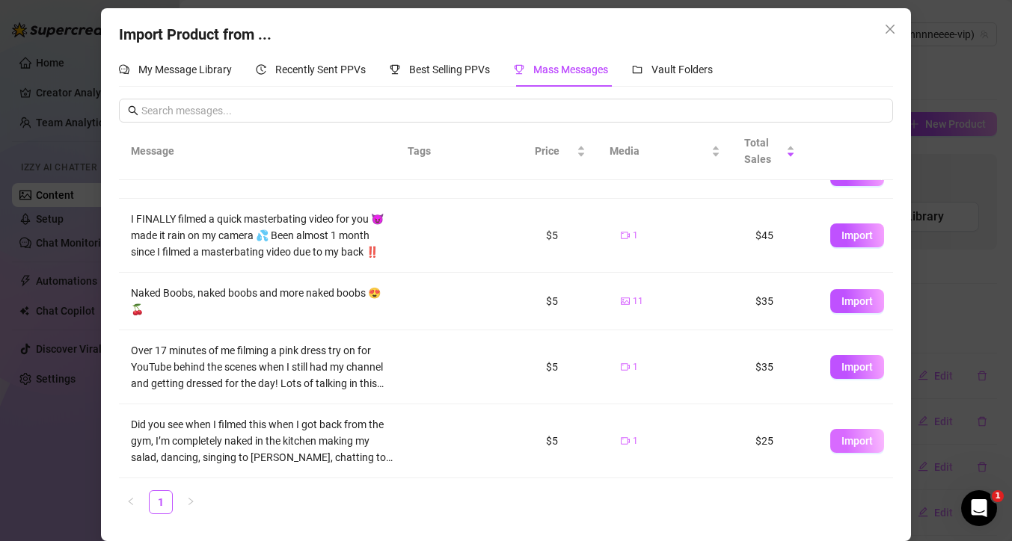
click at [843, 440] on span "Import" at bounding box center [856, 441] width 31 height 12
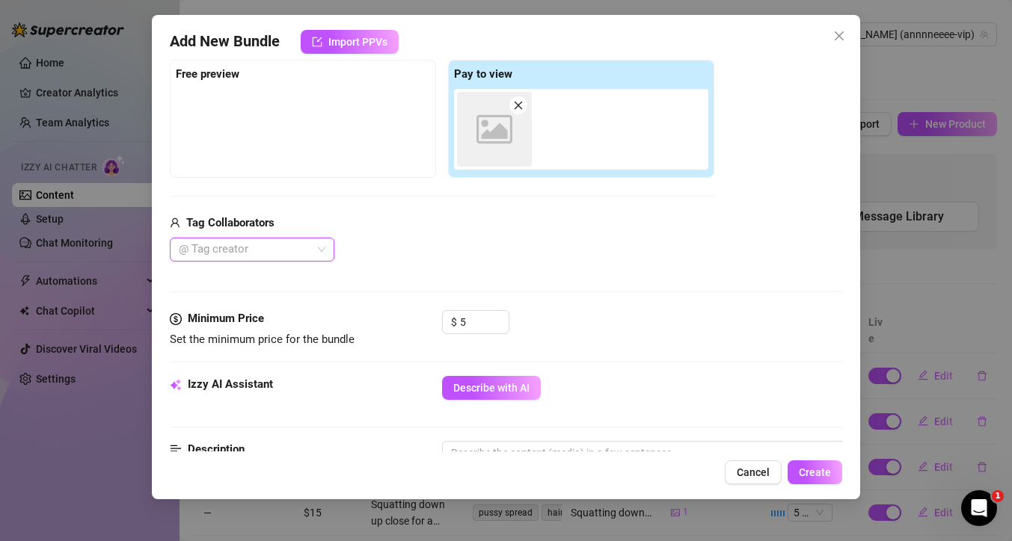
scroll to position [0, 0]
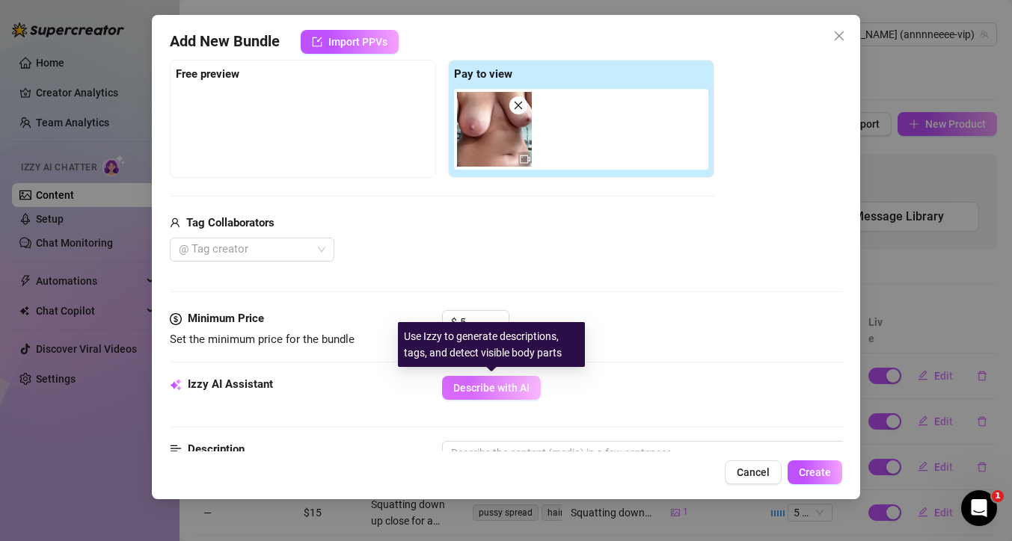
click at [510, 388] on span "Describe with AI" at bounding box center [491, 388] width 76 height 12
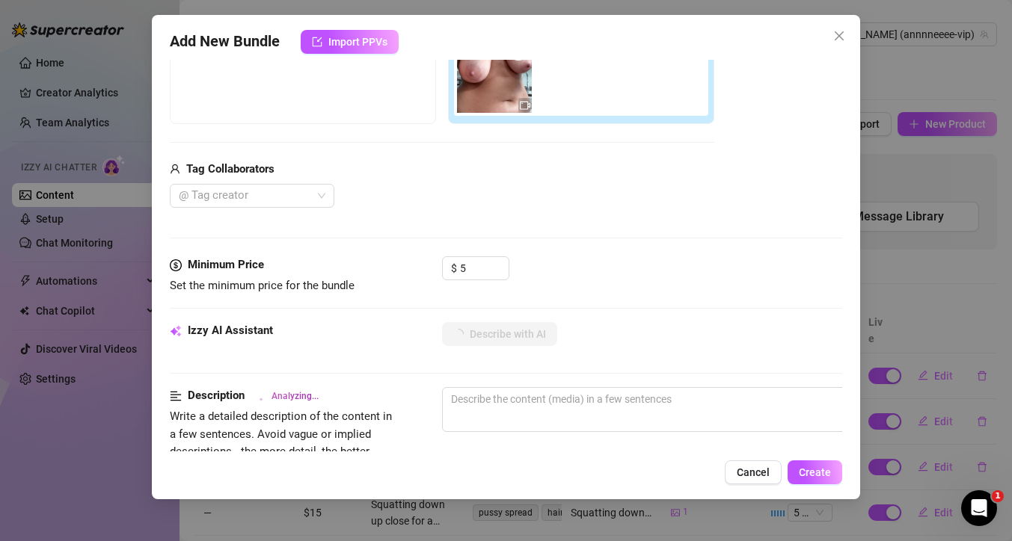
scroll to position [283, 0]
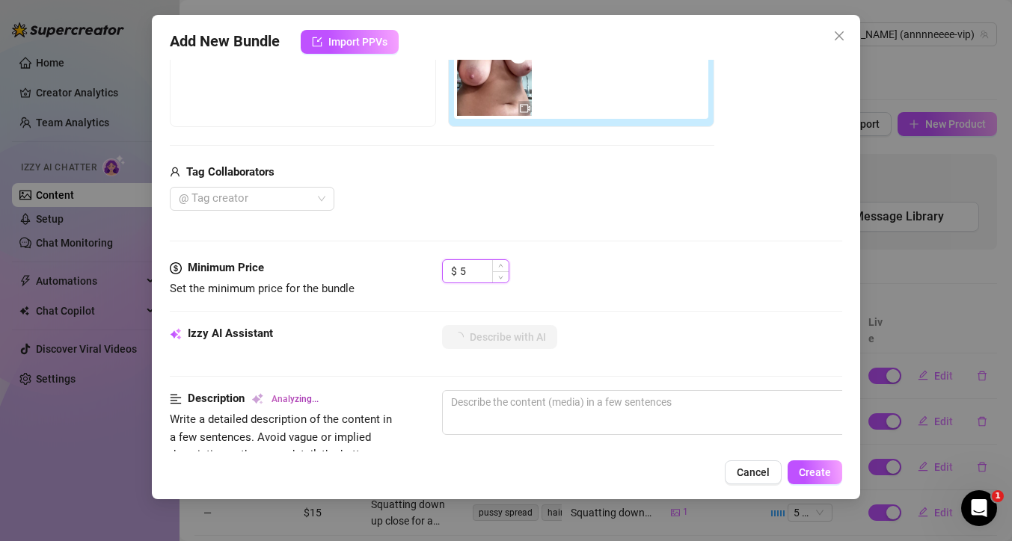
click at [470, 272] on input "5" at bounding box center [484, 271] width 49 height 22
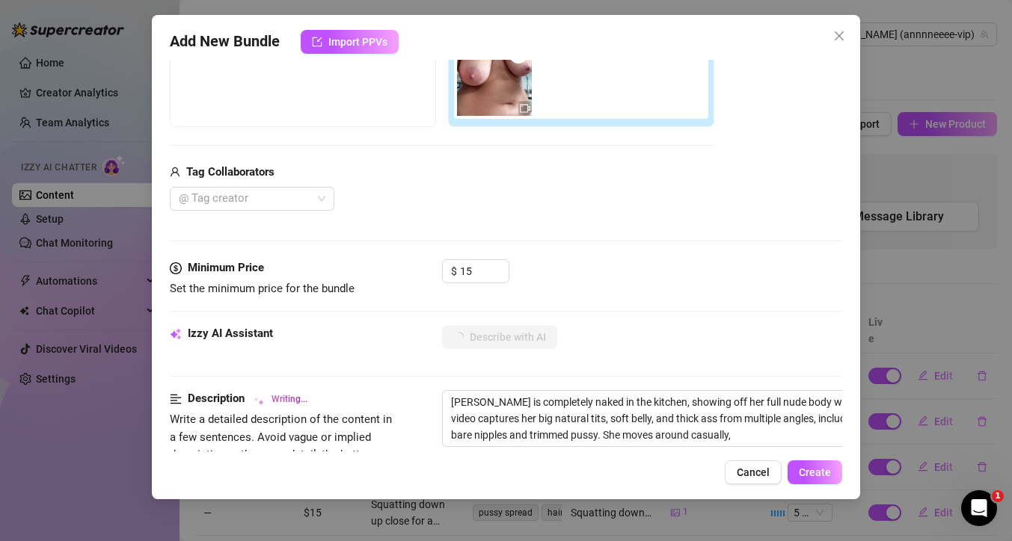
click at [603, 283] on div "$ 15" at bounding box center [642, 277] width 400 height 37
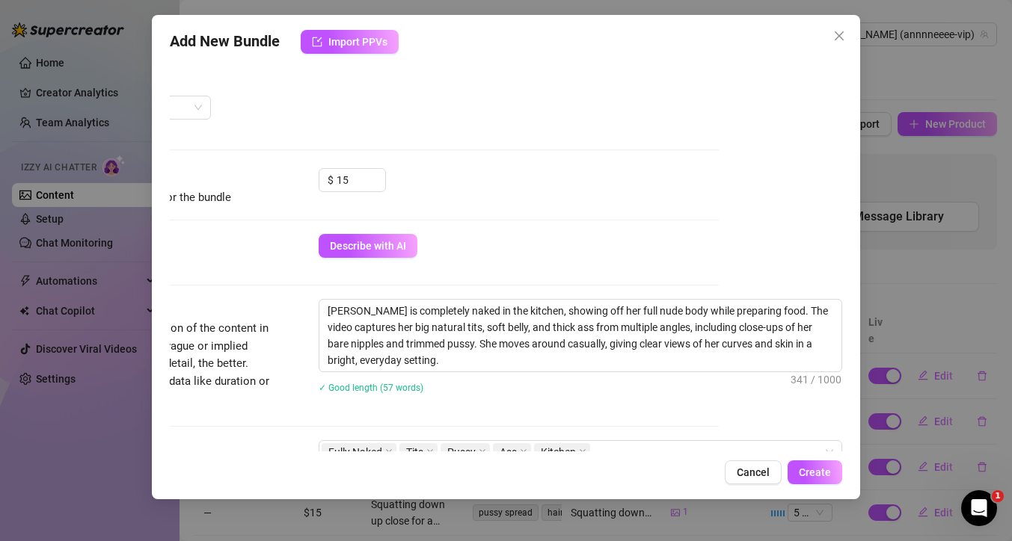
scroll to position [375, 123]
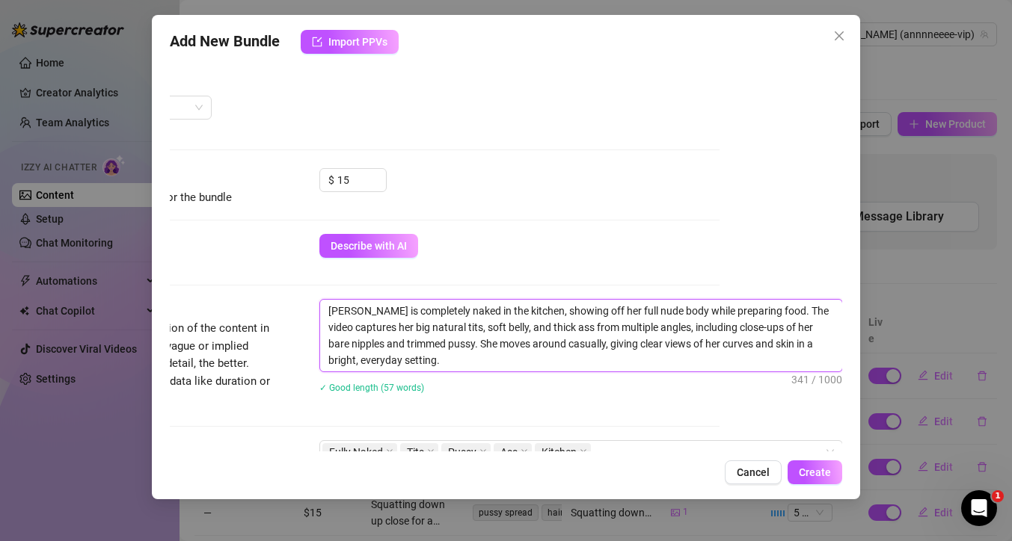
click at [496, 360] on textarea "Anne is completely naked in the kitchen, showing off her full nude body while p…" at bounding box center [581, 336] width 522 height 72
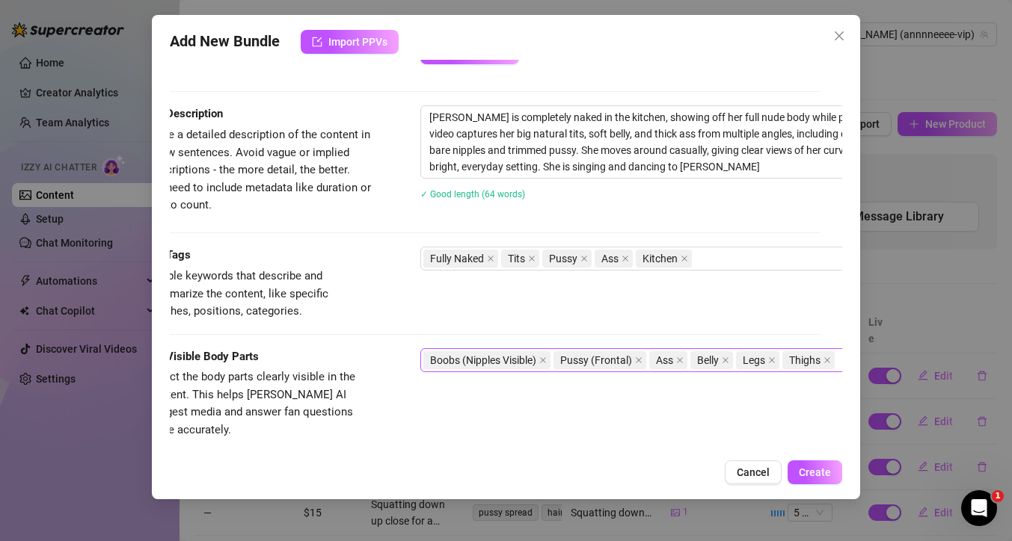
scroll to position [568, 25]
click at [712, 260] on div "Fully Naked Tits Pussy Ass Kitchen" at bounding box center [671, 258] width 502 height 21
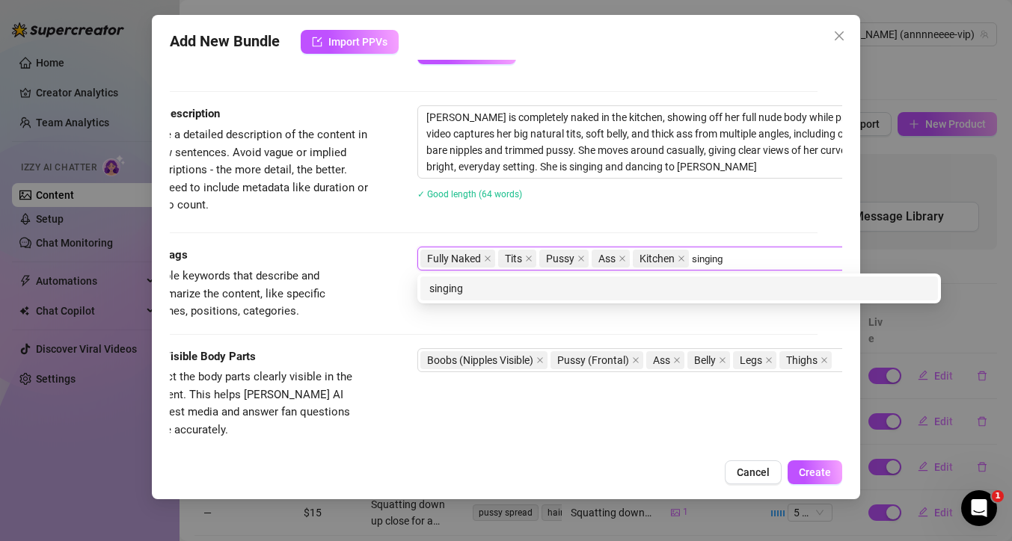
click at [715, 285] on div "singing" at bounding box center [678, 288] width 499 height 16
click at [749, 286] on div "dancing" at bounding box center [678, 288] width 499 height 16
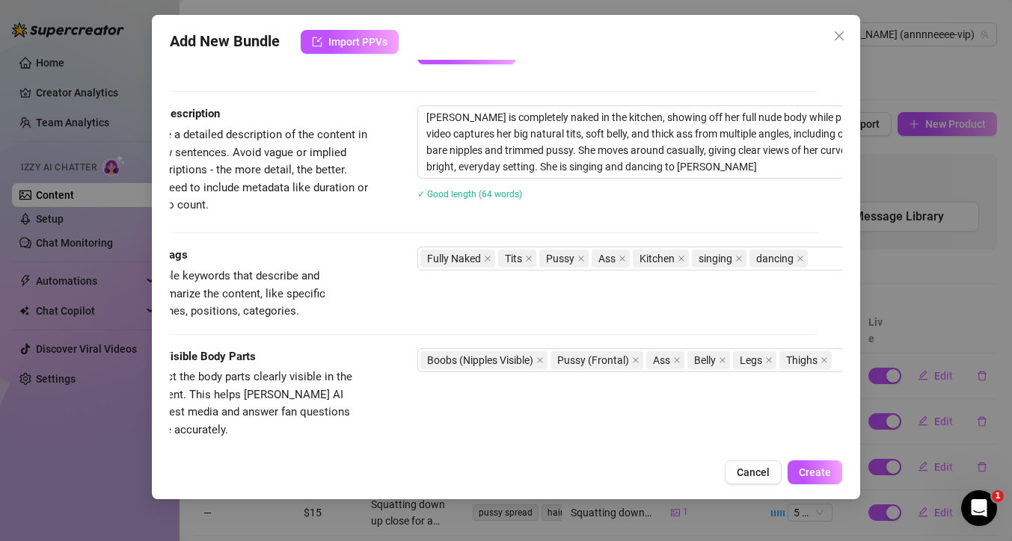
click at [653, 220] on div "Description Write a detailed description of the content in a few sentences. Avo…" at bounding box center [481, 175] width 672 height 141
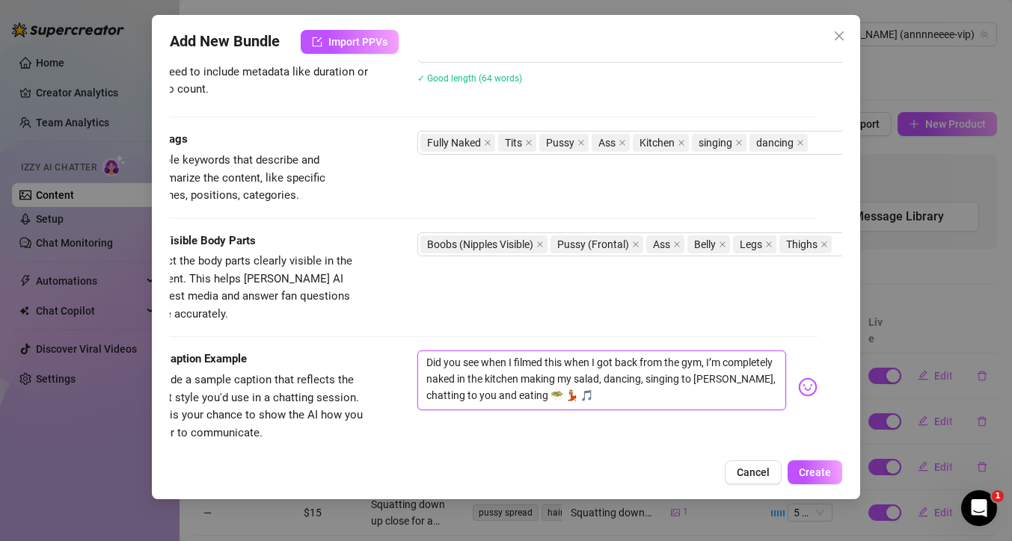
drag, startPoint x: 592, startPoint y: 347, endPoint x: 407, endPoint y: 353, distance: 185.5
click at [407, 353] on div "Caption Example Provide a sample caption that reflects the exact style you'd us…" at bounding box center [481, 396] width 672 height 91
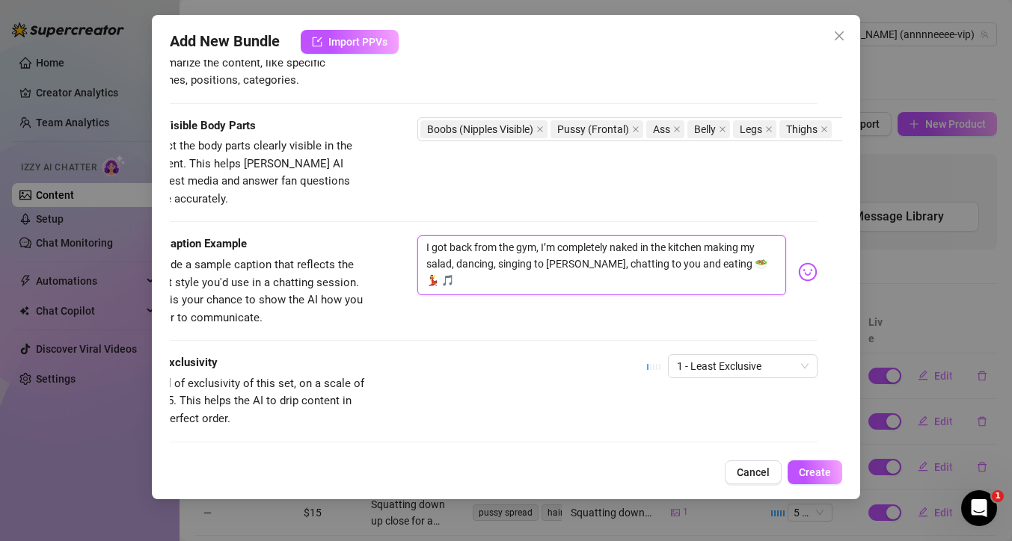
scroll to position [802, 25]
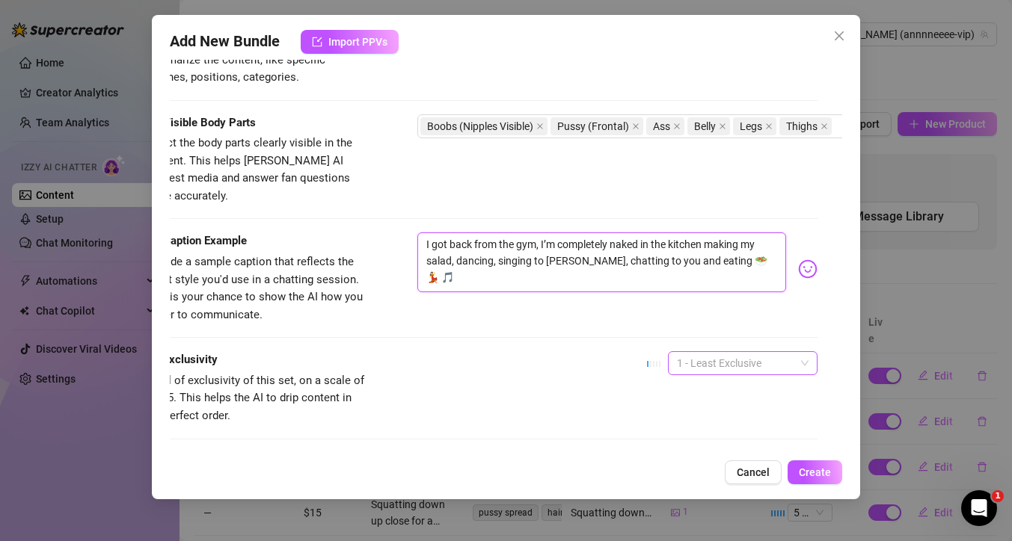
click at [742, 352] on span "1 - Least Exclusive" at bounding box center [743, 363] width 132 height 22
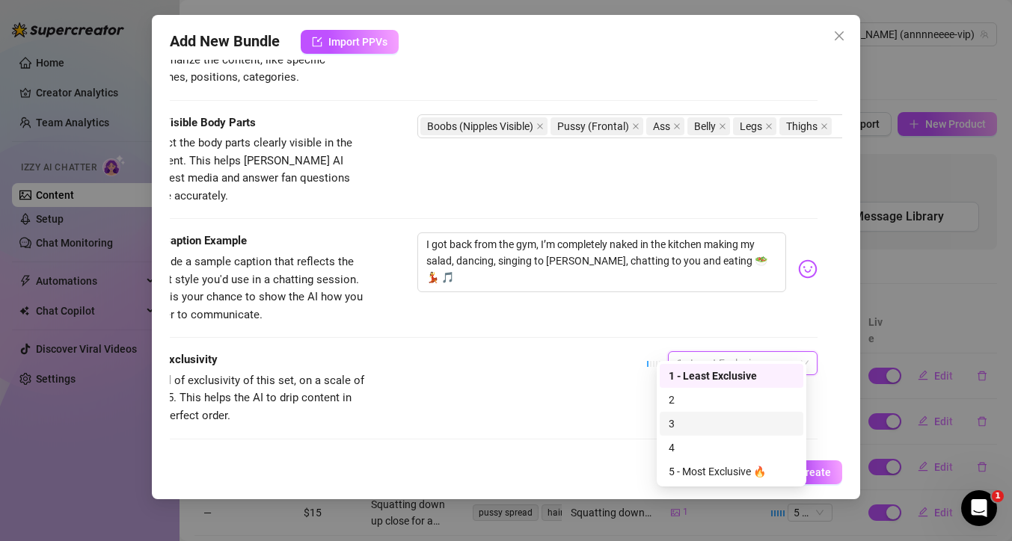
click at [701, 419] on div "3" at bounding box center [731, 424] width 126 height 16
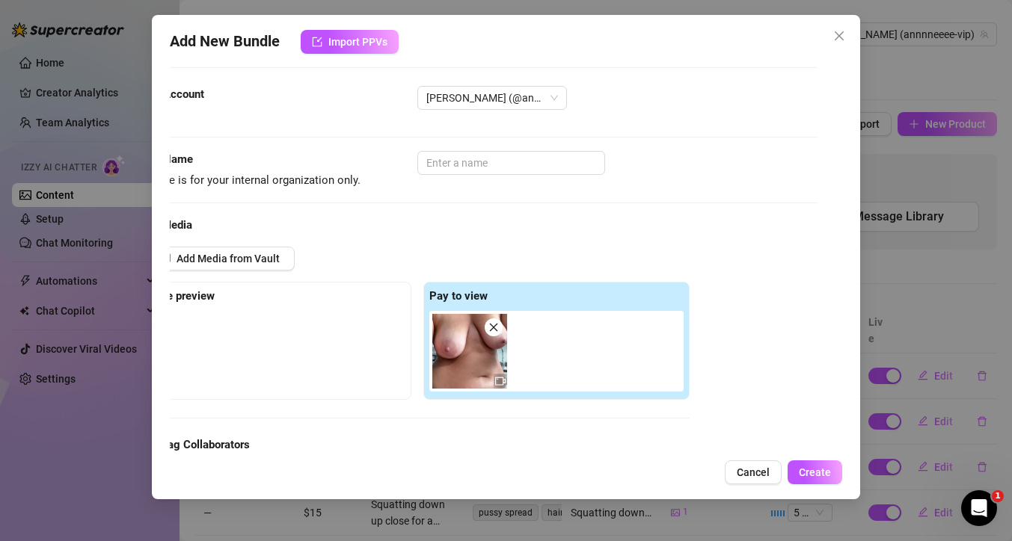
scroll to position [0, 25]
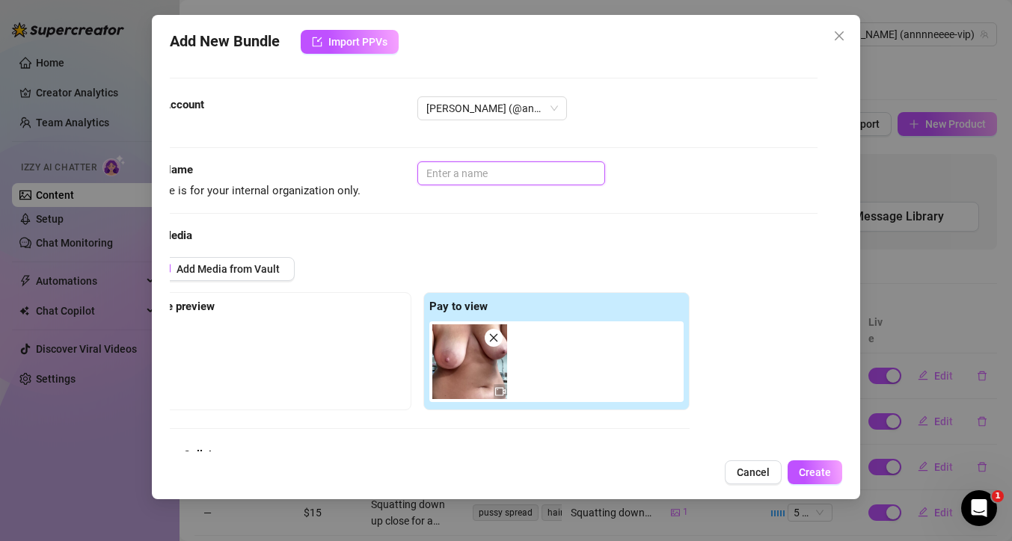
drag, startPoint x: 494, startPoint y: 174, endPoint x: 400, endPoint y: 173, distance: 94.2
click at [400, 173] on div "Name Name is for your internal organization only." at bounding box center [481, 180] width 672 height 38
click at [834, 467] on button "Create" at bounding box center [814, 473] width 55 height 24
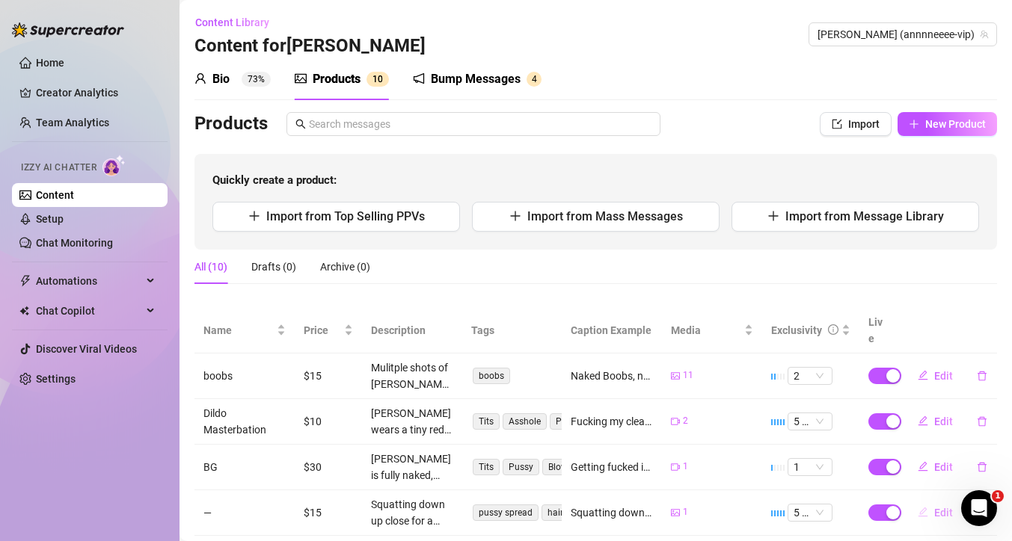
click at [934, 507] on span "Edit" at bounding box center [943, 513] width 19 height 12
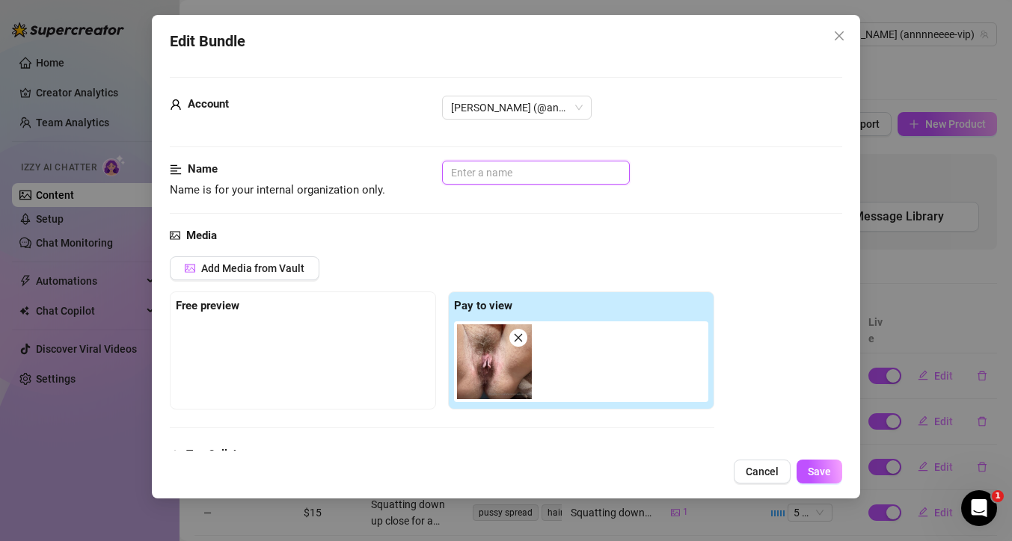
click at [541, 170] on input "text" at bounding box center [536, 173] width 188 height 24
click at [828, 473] on span "Save" at bounding box center [818, 472] width 23 height 12
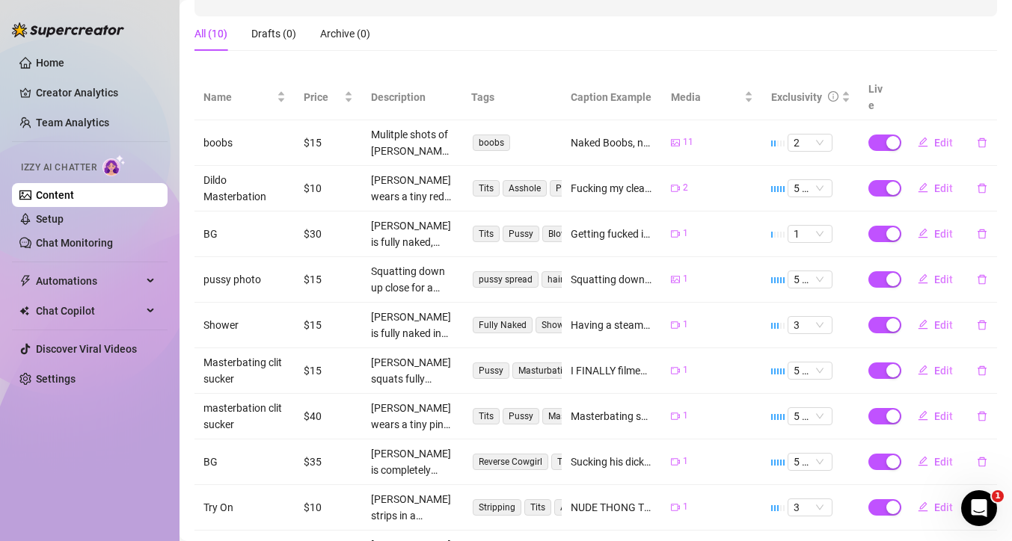
scroll to position [125, 0]
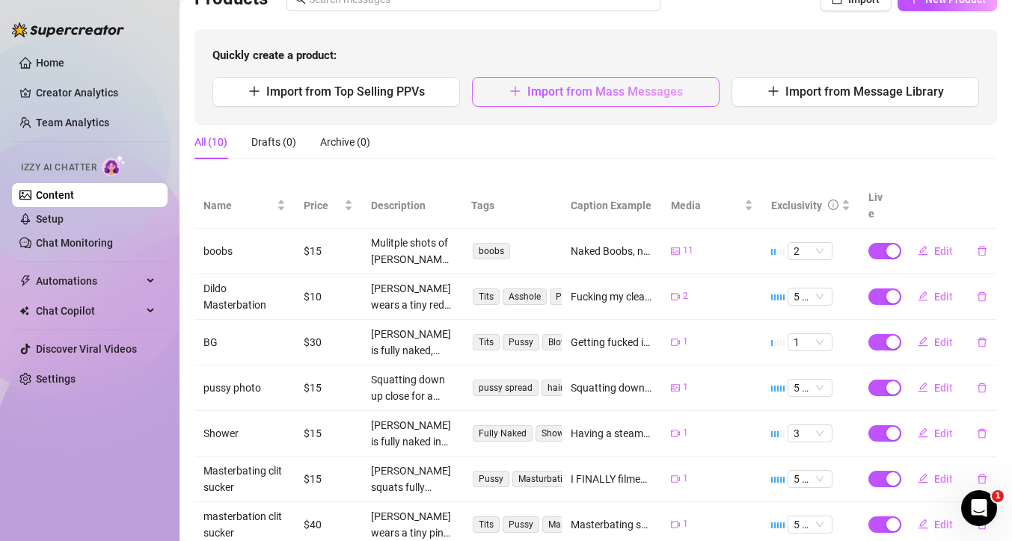
click at [541, 98] on span "Import from Mass Messages" at bounding box center [605, 91] width 156 height 14
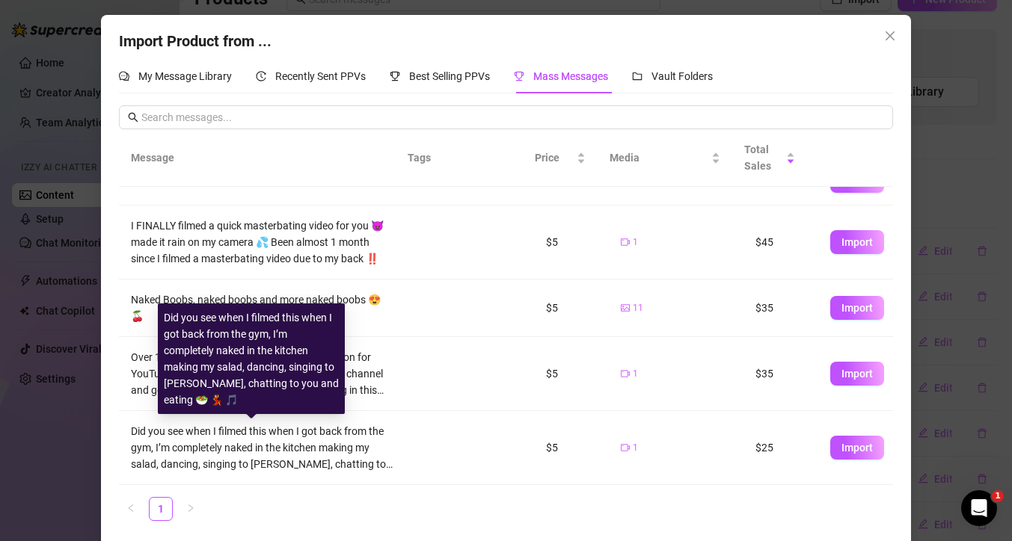
scroll to position [7, 0]
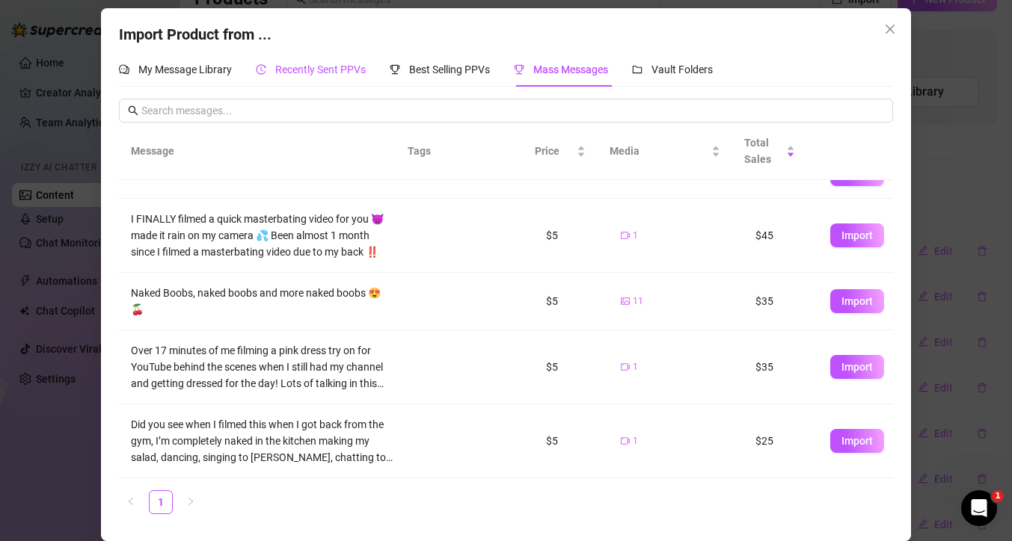
click at [327, 76] on div "Recently Sent PPVs" at bounding box center [311, 69] width 110 height 16
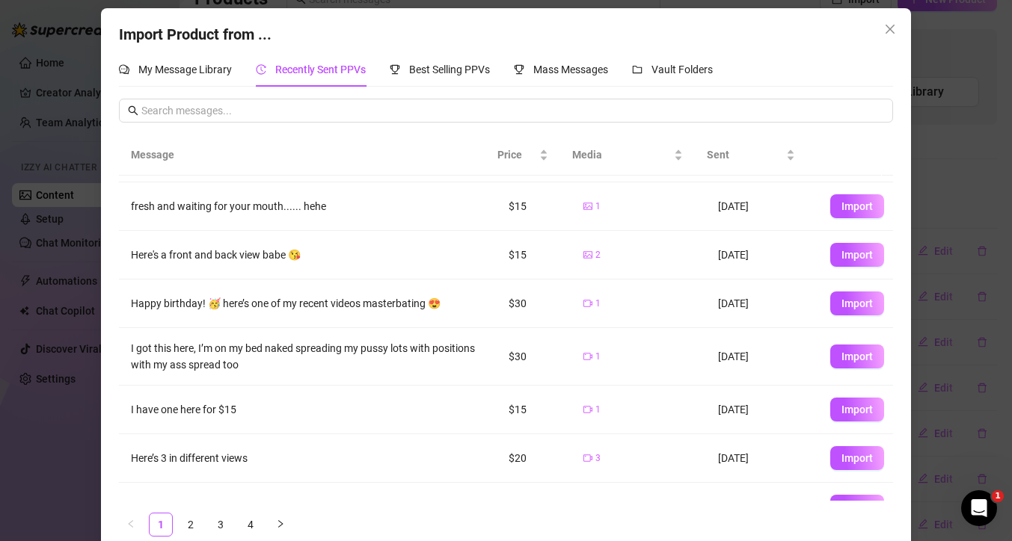
scroll to position [87, 0]
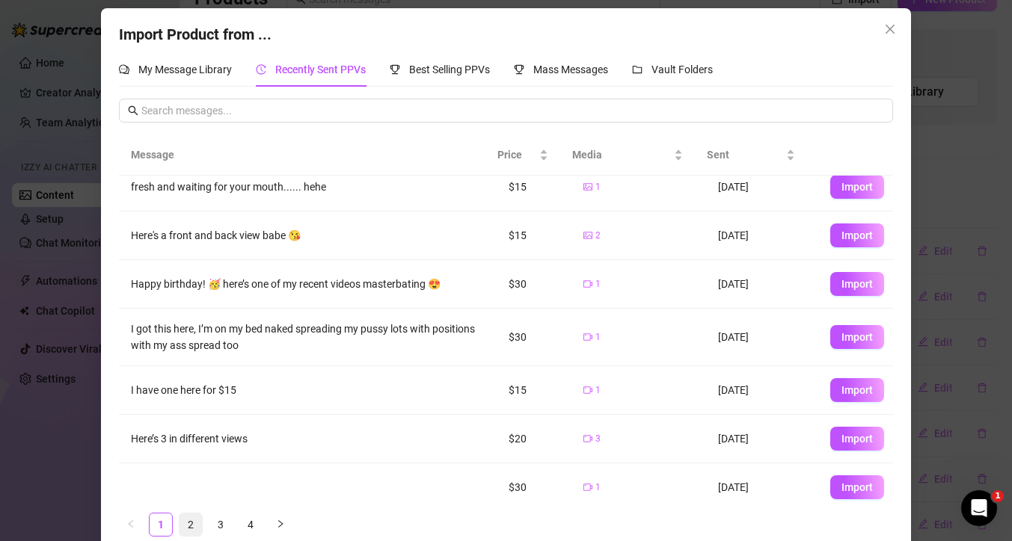
click at [187, 522] on link "2" at bounding box center [190, 525] width 22 height 22
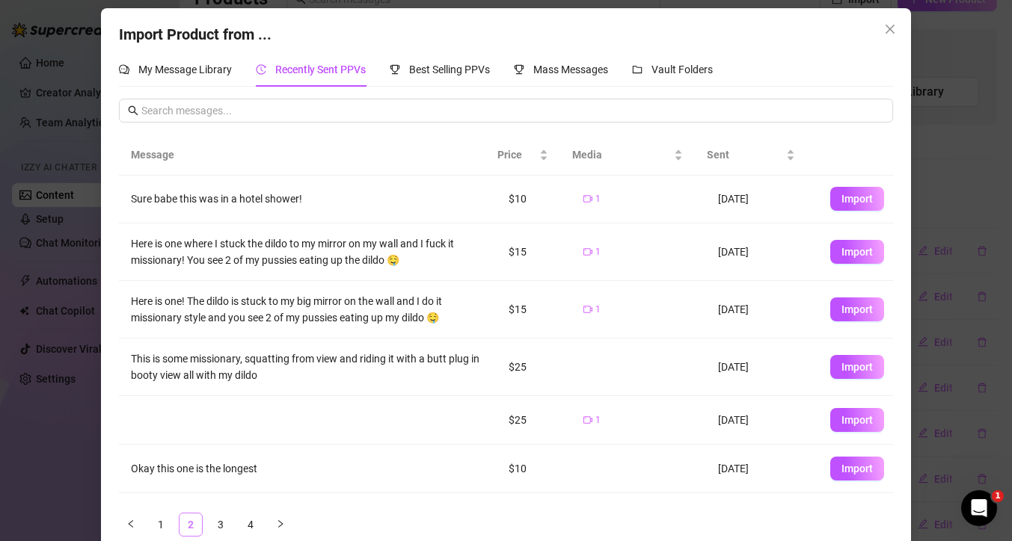
scroll to position [0, 0]
click at [841, 251] on span "Import" at bounding box center [856, 253] width 31 height 12
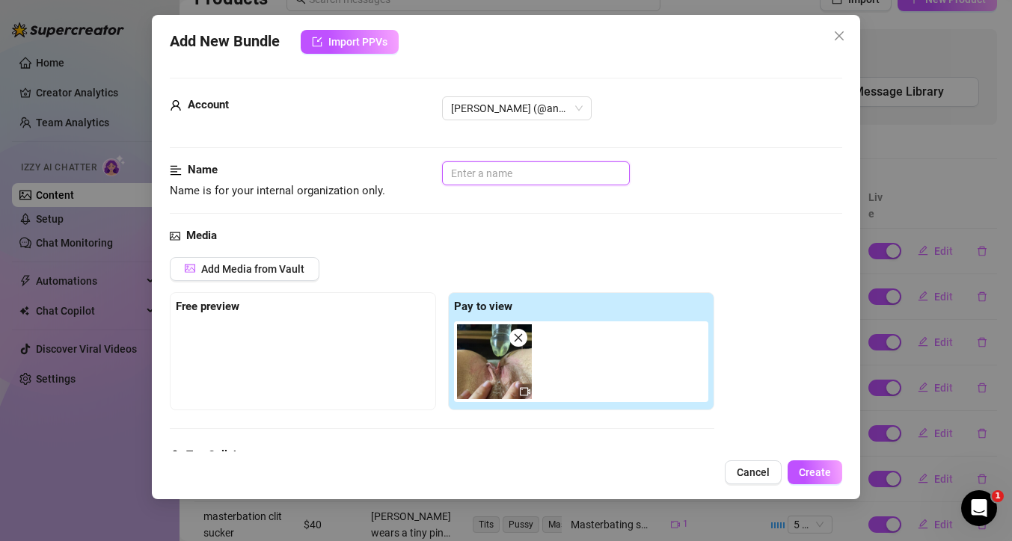
click at [499, 173] on input "text" at bounding box center [536, 173] width 188 height 24
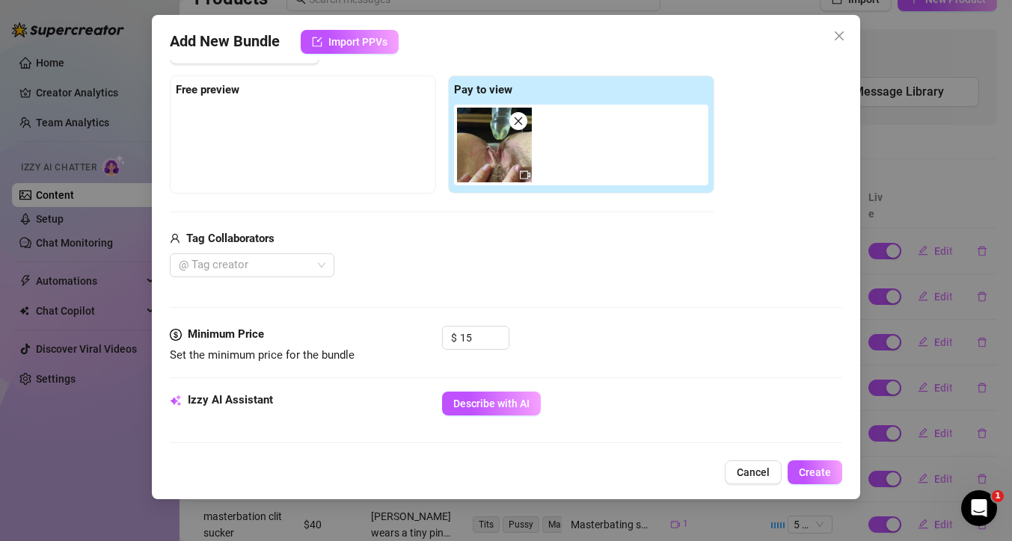
scroll to position [231, 0]
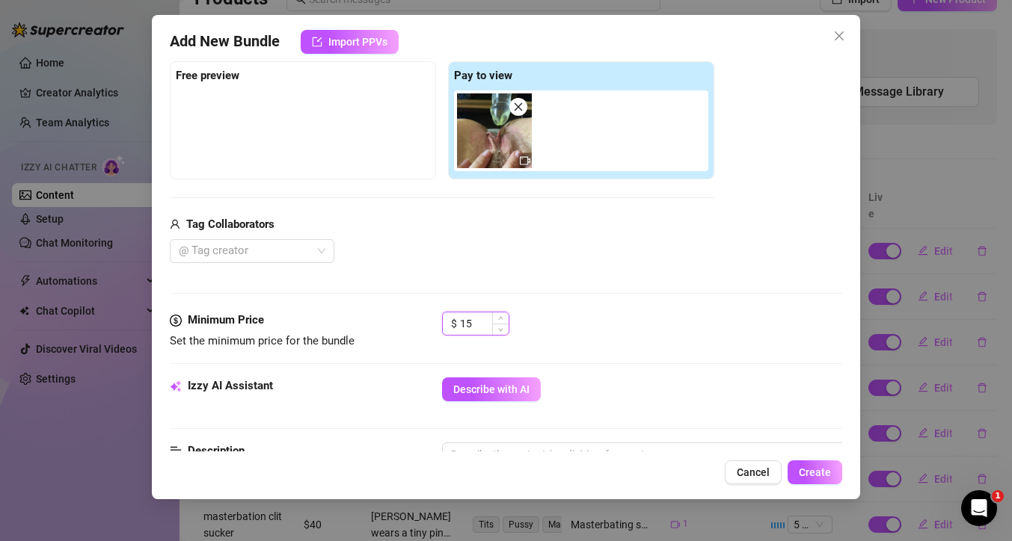
click at [472, 323] on input "15" at bounding box center [484, 323] width 49 height 22
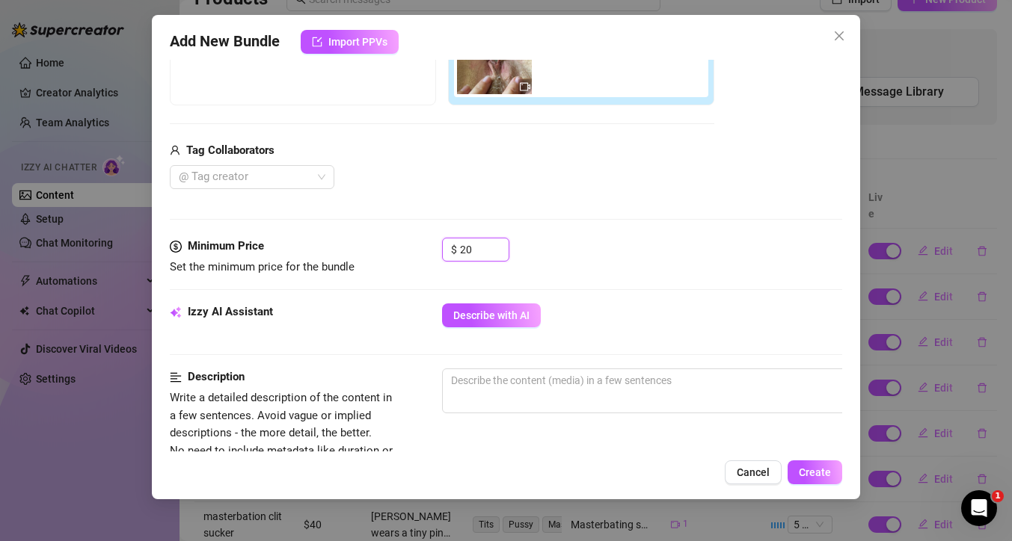
scroll to position [348, 0]
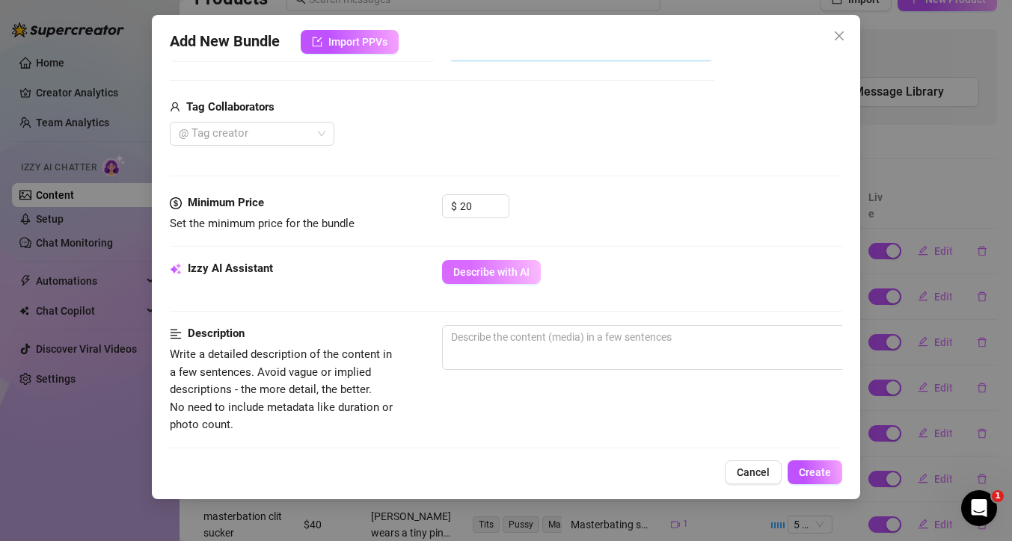
click at [504, 280] on button "Describe with AI" at bounding box center [491, 272] width 99 height 24
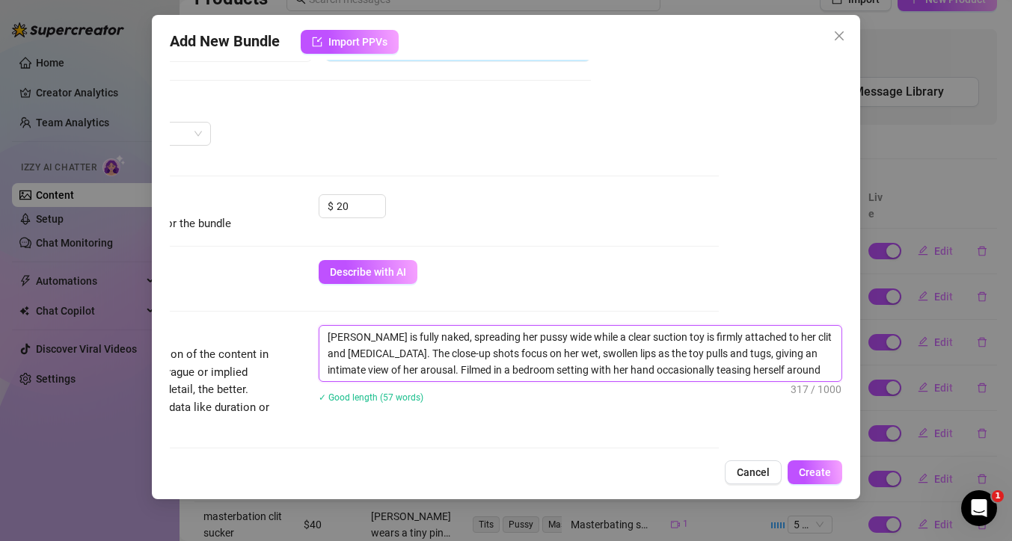
scroll to position [348, 135]
drag, startPoint x: 819, startPoint y: 340, endPoint x: 724, endPoint y: 335, distance: 95.1
click at [724, 335] on textarea "Anne is fully naked, spreading her pussy wide while a clear suction toy is firm…" at bounding box center [580, 353] width 522 height 55
click at [412, 371] on textarea "Anne is fully naked, spreading her pussy wide while a clear suction toy is firm…" at bounding box center [580, 353] width 522 height 55
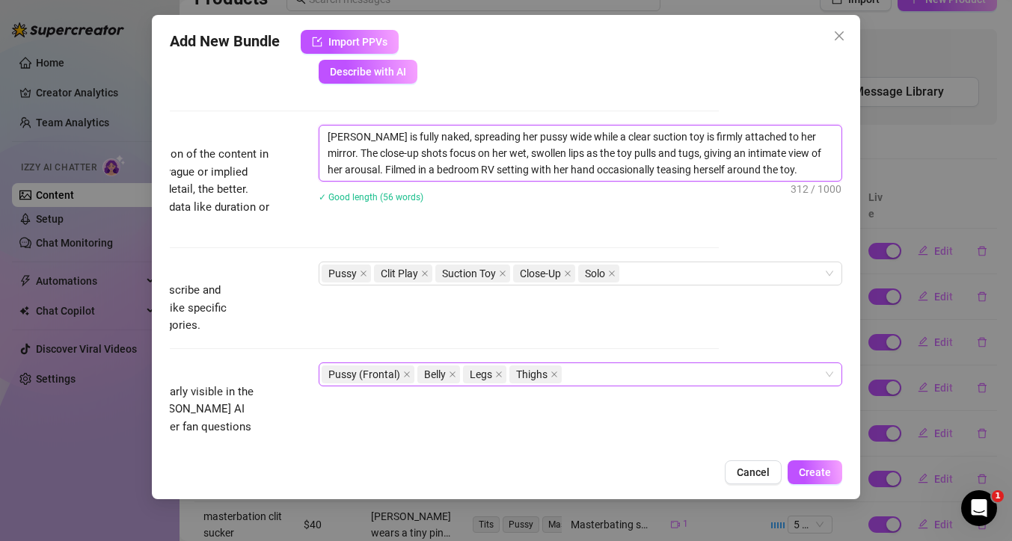
scroll to position [575, 135]
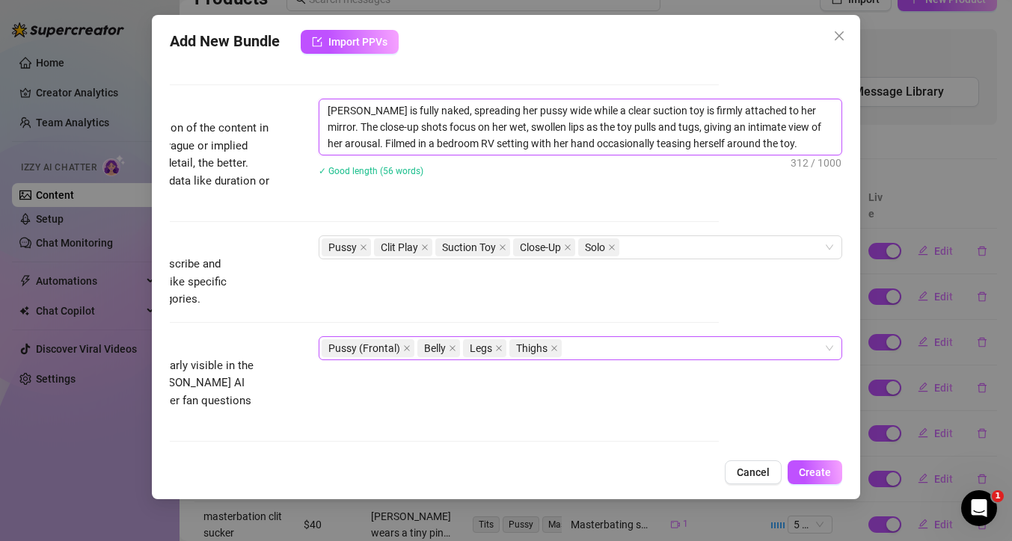
click at [587, 348] on div "Pussy (Frontal) Belly Legs Thighs" at bounding box center [572, 348] width 502 height 21
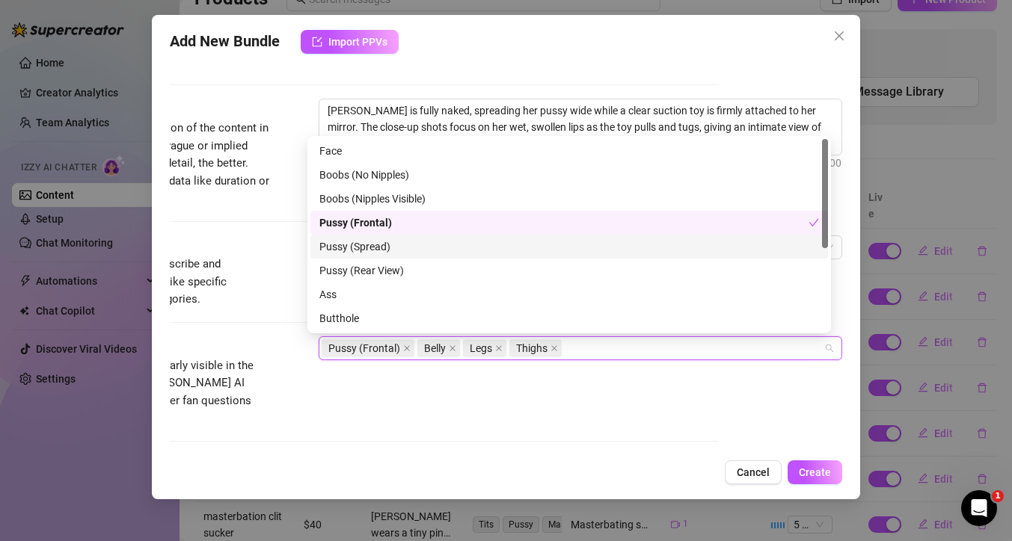
click at [372, 242] on div "Pussy (Spread)" at bounding box center [568, 246] width 499 height 16
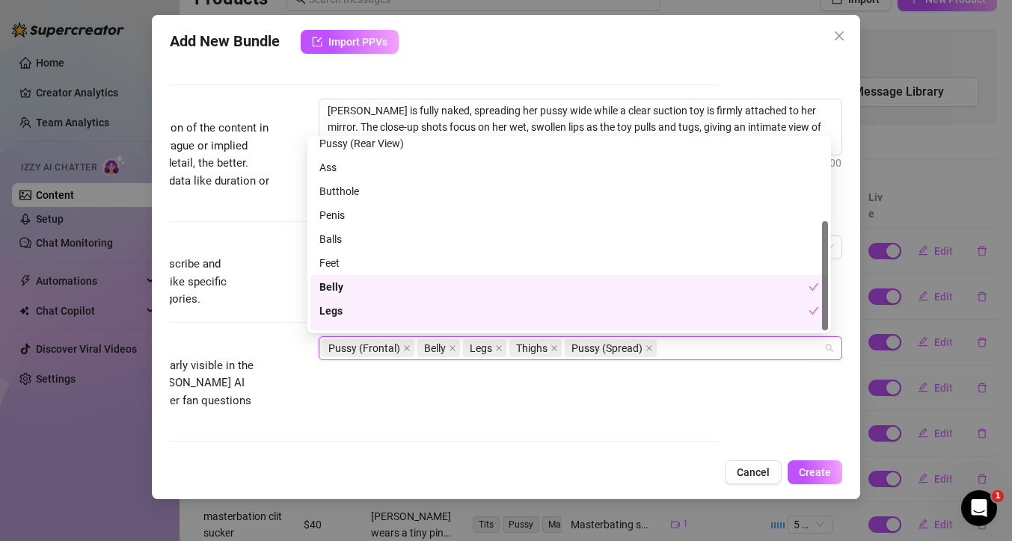
scroll to position [144, 0]
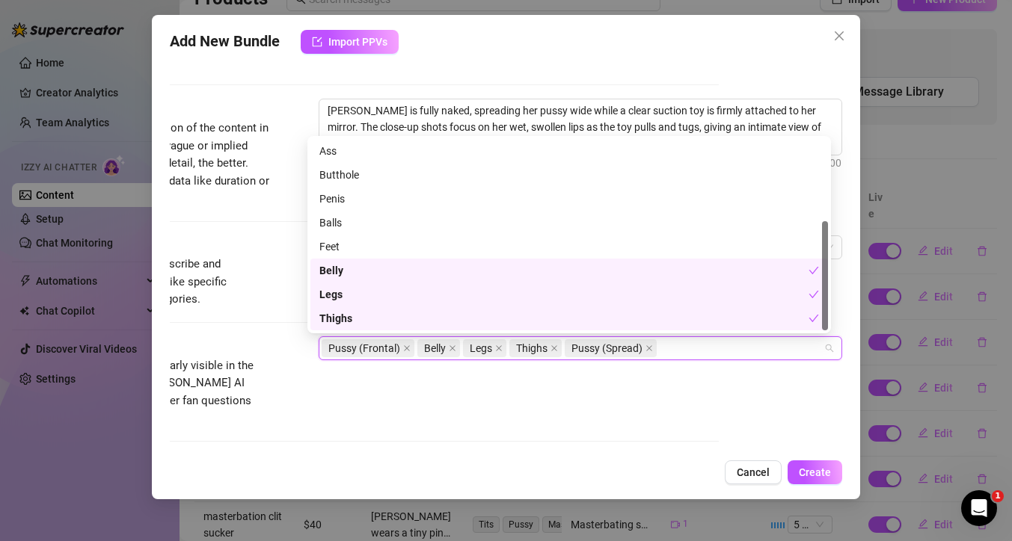
click at [613, 398] on div "Visible Body Parts Select the body parts clearly visible in the content. This h…" at bounding box center [382, 381] width 672 height 91
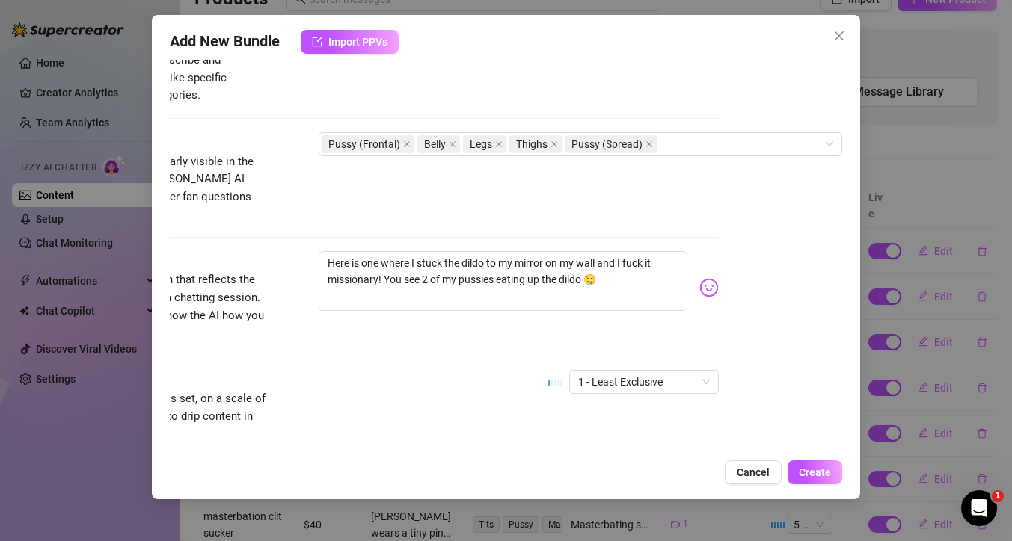
scroll to position [789, 135]
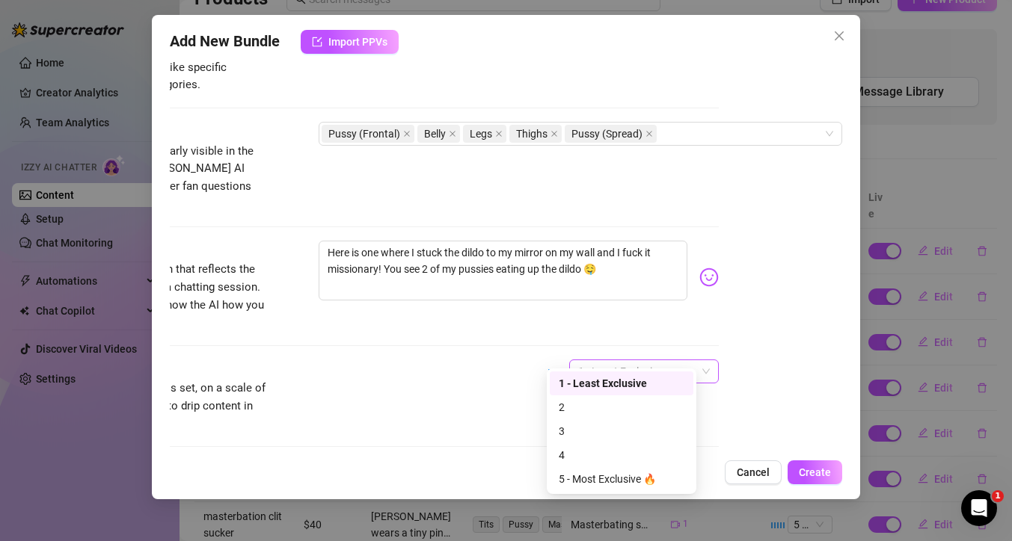
click at [678, 360] on span "1 - Least Exclusive" at bounding box center [644, 371] width 132 height 22
click at [591, 478] on div "5 - Most Exclusive 🔥" at bounding box center [621, 479] width 126 height 16
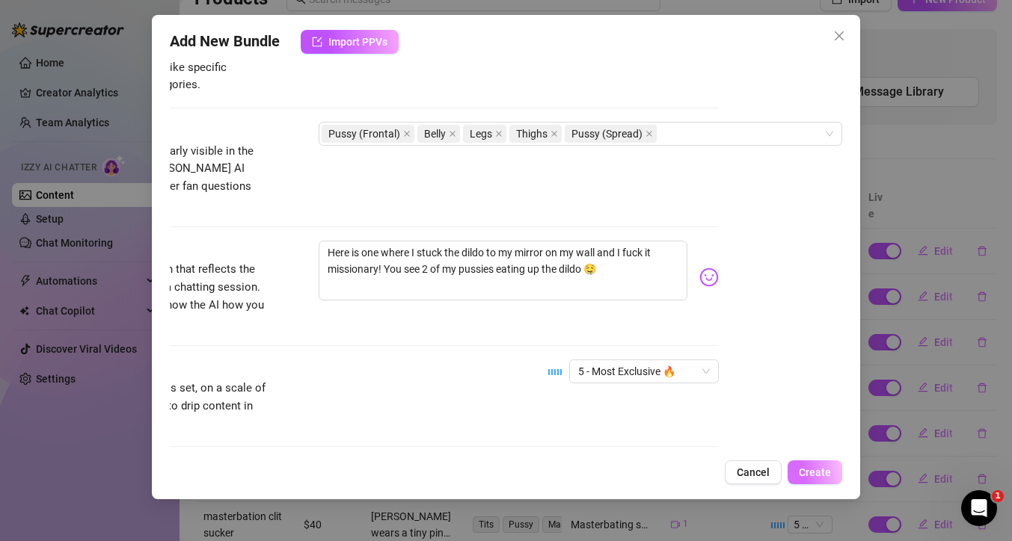
click at [807, 471] on span "Create" at bounding box center [814, 473] width 32 height 12
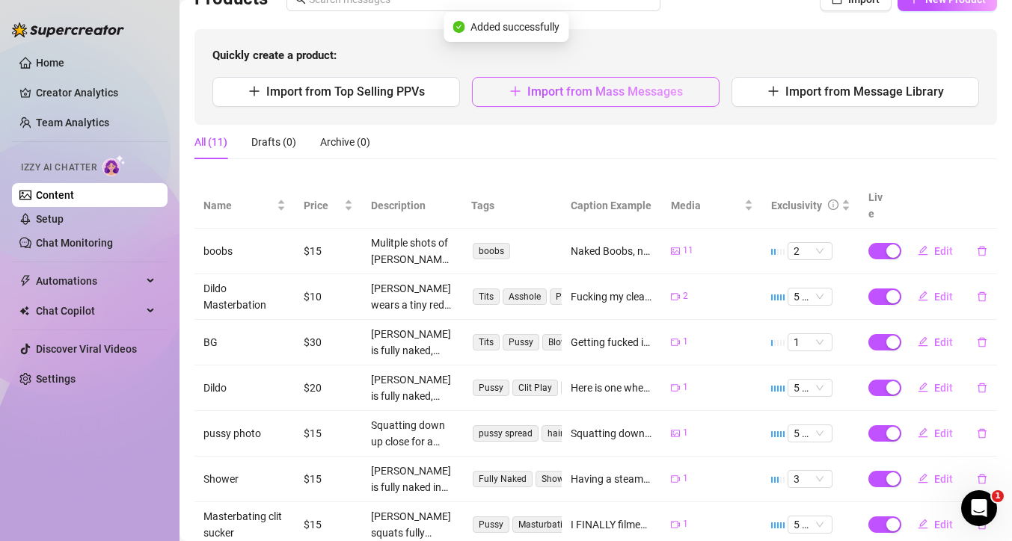
click at [549, 87] on span "Import from Mass Messages" at bounding box center [605, 91] width 156 height 14
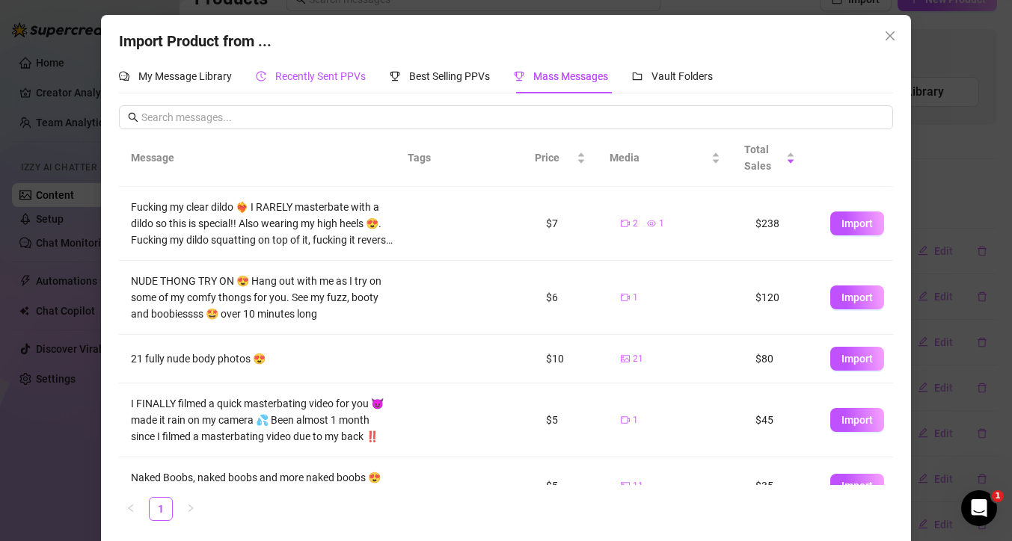
click at [324, 69] on div "Recently Sent PPVs" at bounding box center [311, 76] width 110 height 16
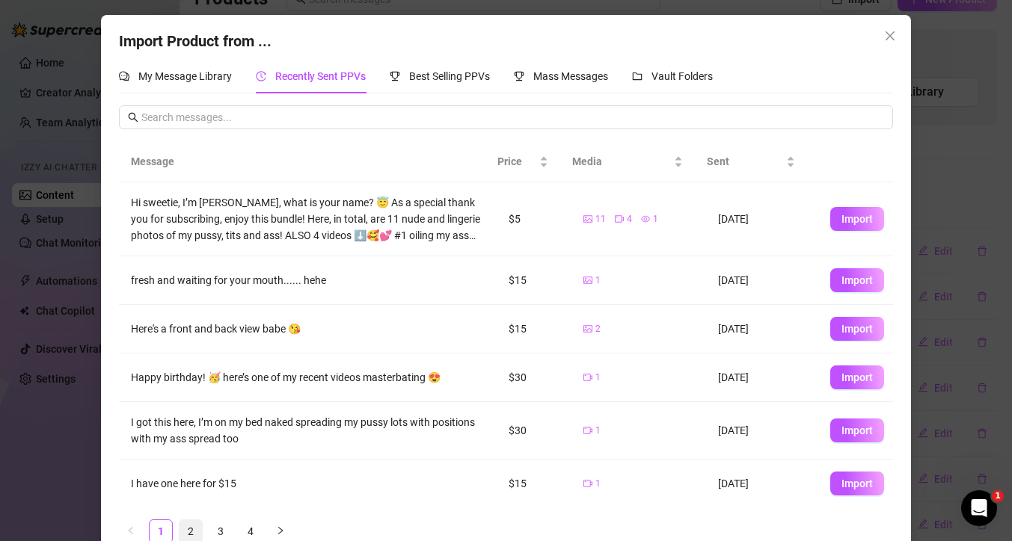
click at [185, 532] on link "2" at bounding box center [190, 531] width 22 height 22
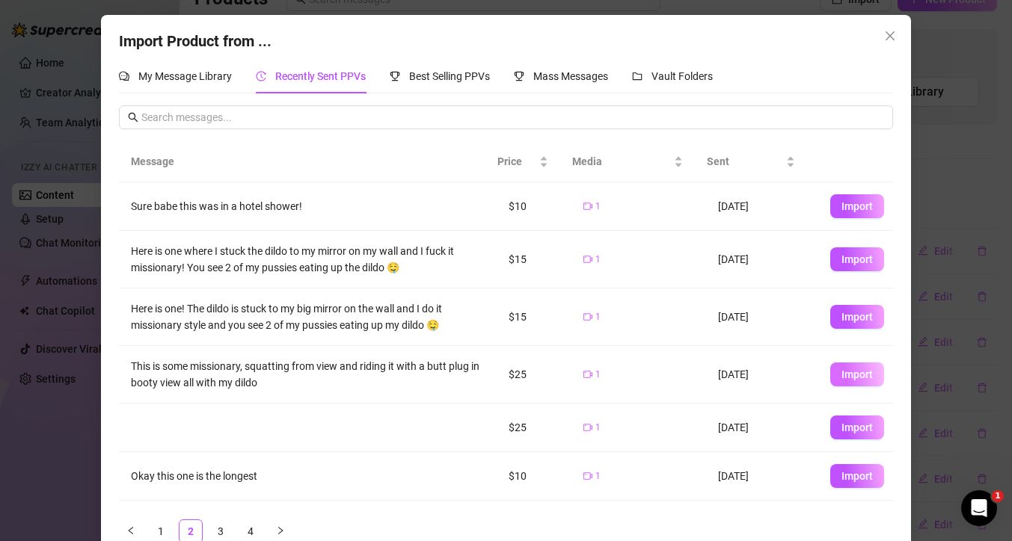
click at [852, 374] on span "Import" at bounding box center [856, 375] width 31 height 12
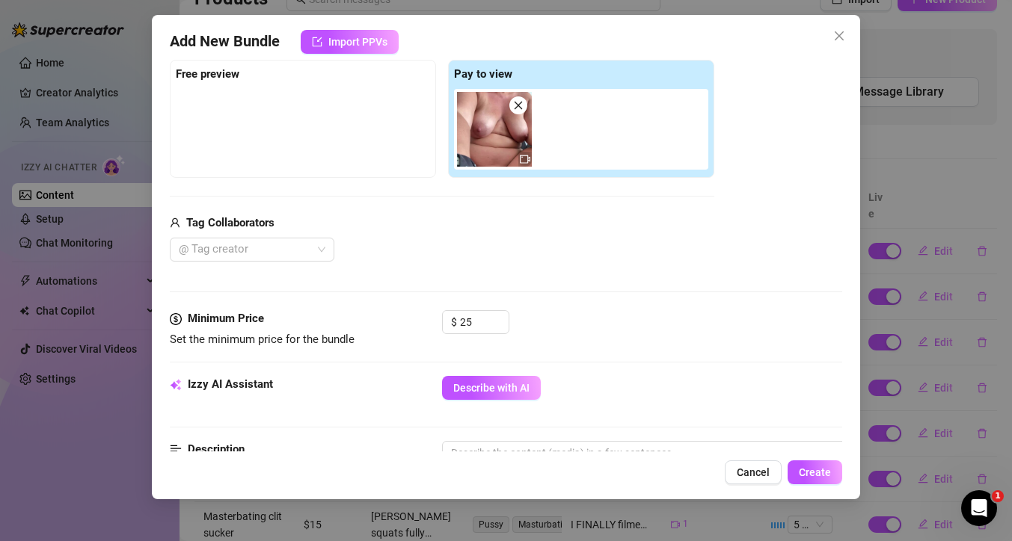
click at [490, 147] on img at bounding box center [494, 129] width 75 height 75
click at [528, 161] on icon "video-camera" at bounding box center [525, 160] width 10 height 8
click at [493, 142] on img at bounding box center [494, 129] width 75 height 75
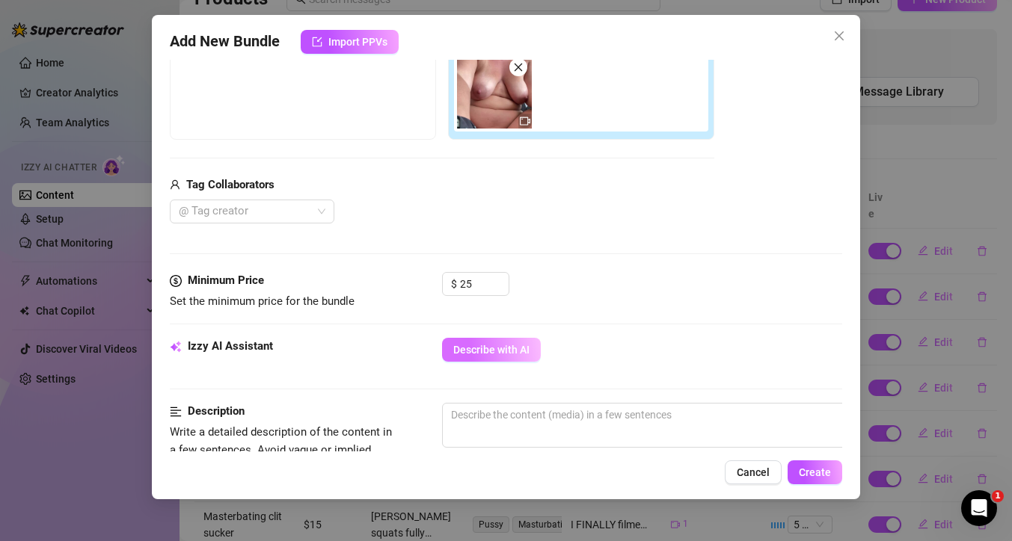
scroll to position [271, 0]
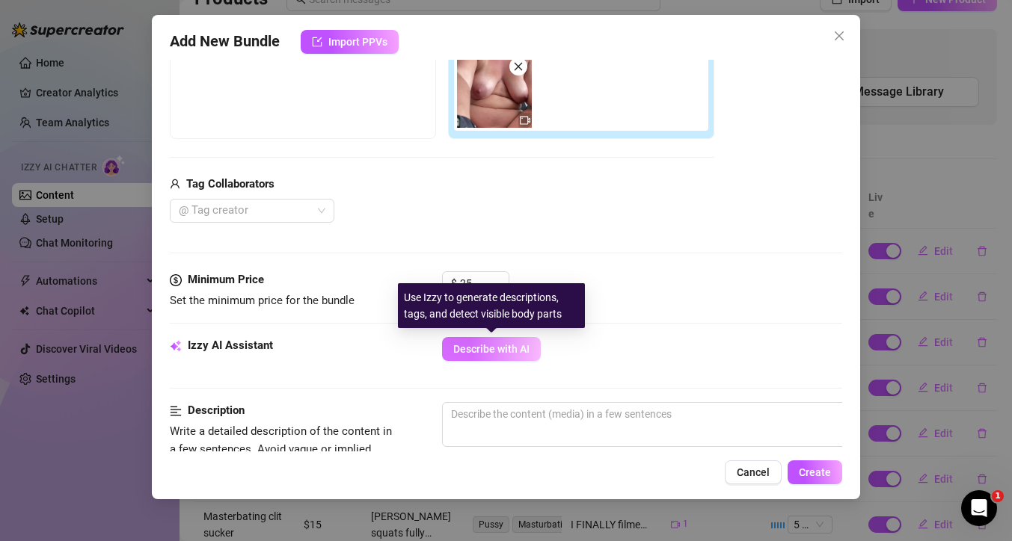
click at [506, 352] on span "Describe with AI" at bounding box center [491, 349] width 76 height 12
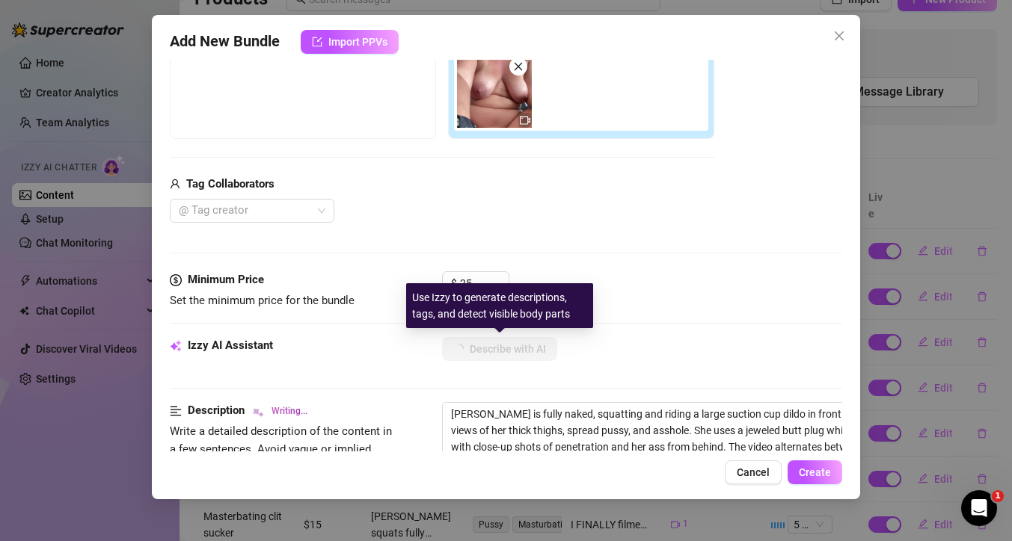
click at [647, 295] on div "$ 25" at bounding box center [642, 289] width 400 height 37
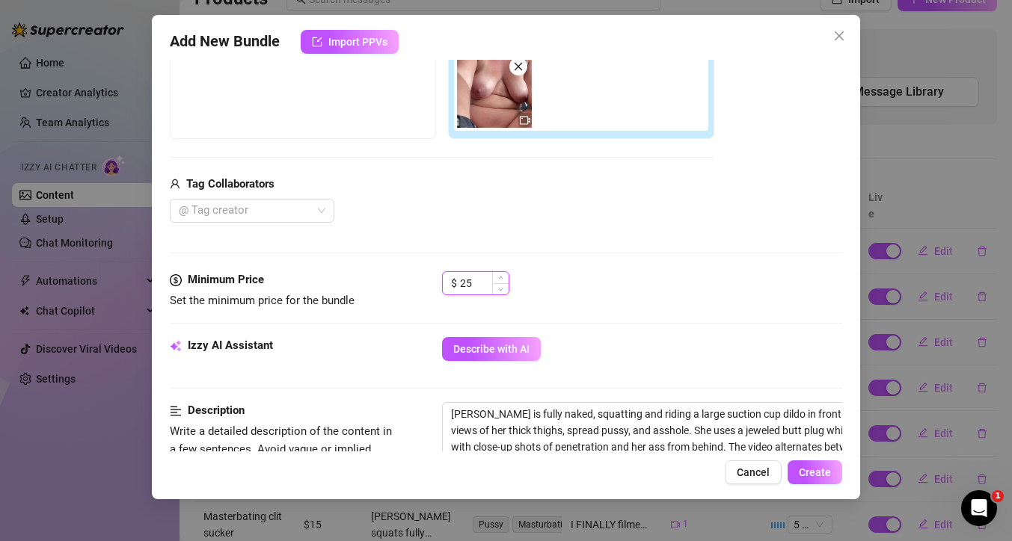
drag, startPoint x: 468, startPoint y: 283, endPoint x: 461, endPoint y: 283, distance: 7.5
click at [461, 283] on input "25" at bounding box center [484, 283] width 49 height 22
click at [645, 303] on div "$ 30" at bounding box center [642, 289] width 400 height 37
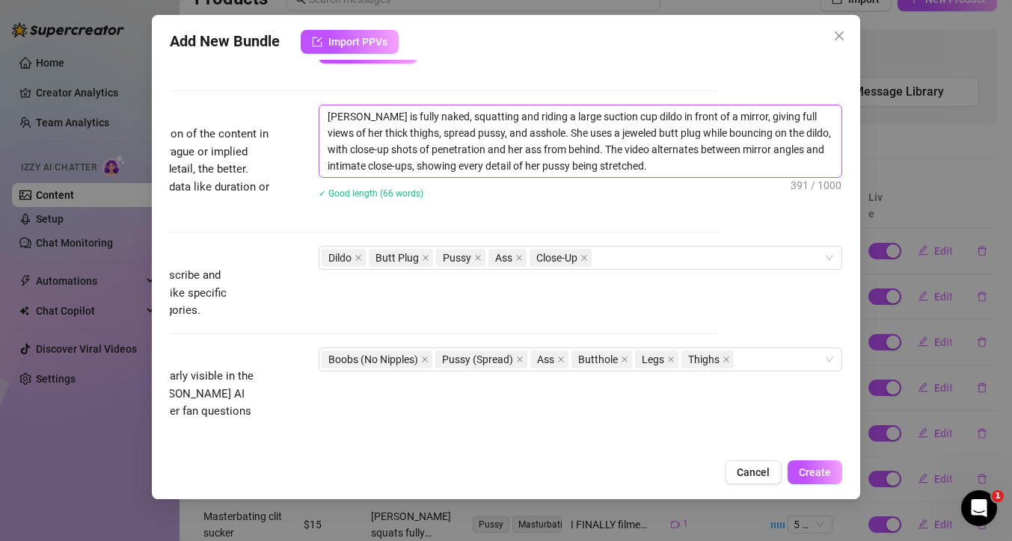
scroll to position [572, 135]
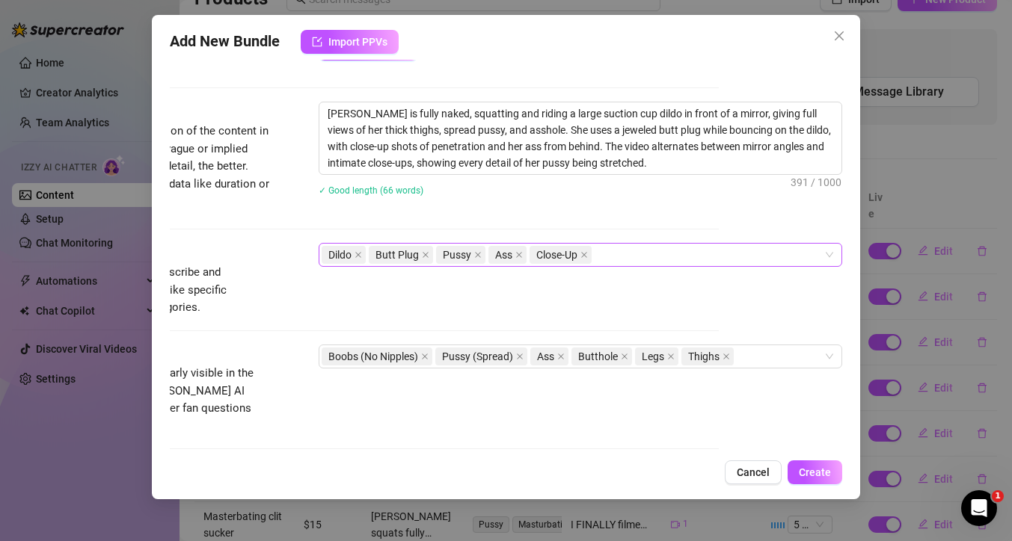
click at [609, 254] on div "Dildo Butt Plug Pussy Ass Close-Up" at bounding box center [572, 254] width 502 height 21
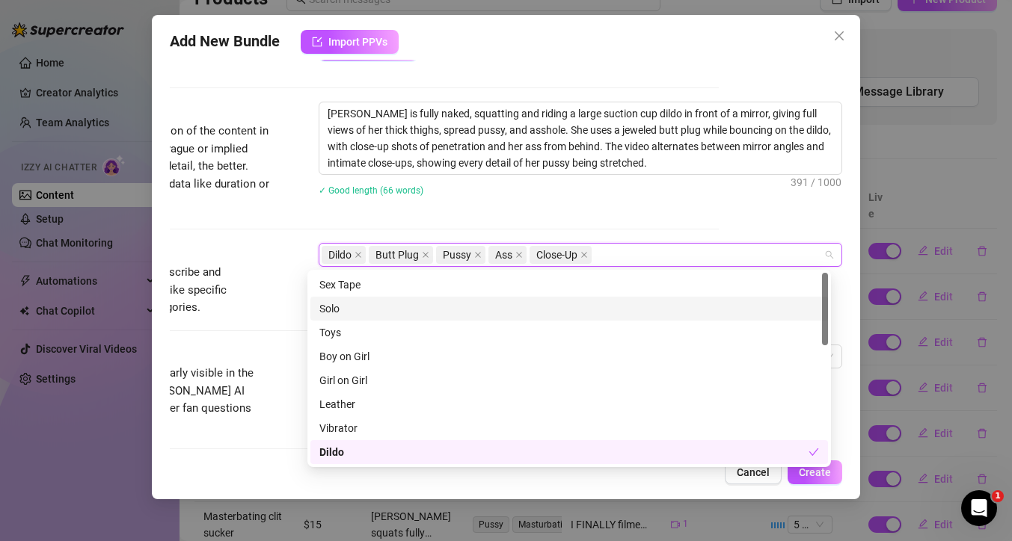
click at [539, 310] on div "Solo" at bounding box center [568, 309] width 499 height 16
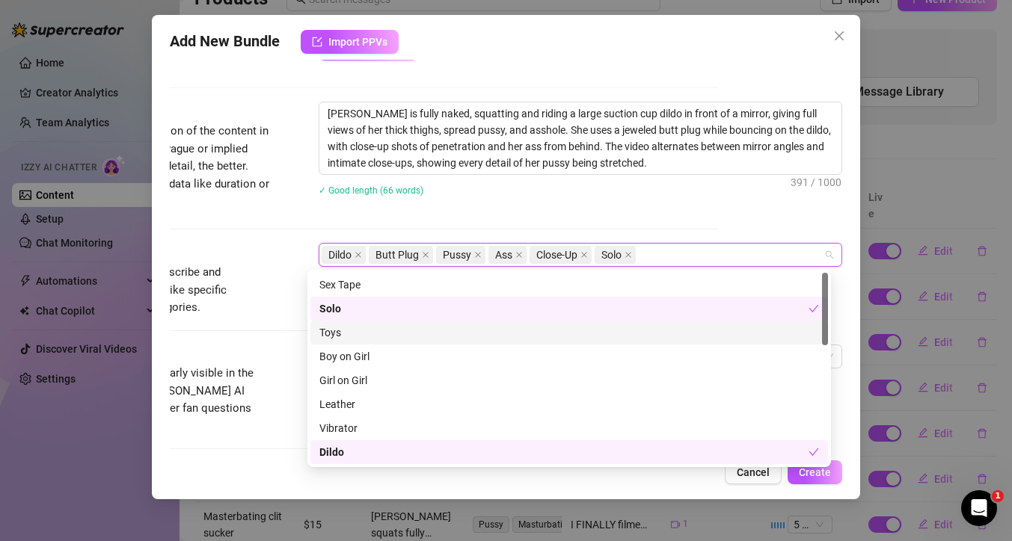
click at [539, 328] on div "Toys" at bounding box center [568, 332] width 499 height 16
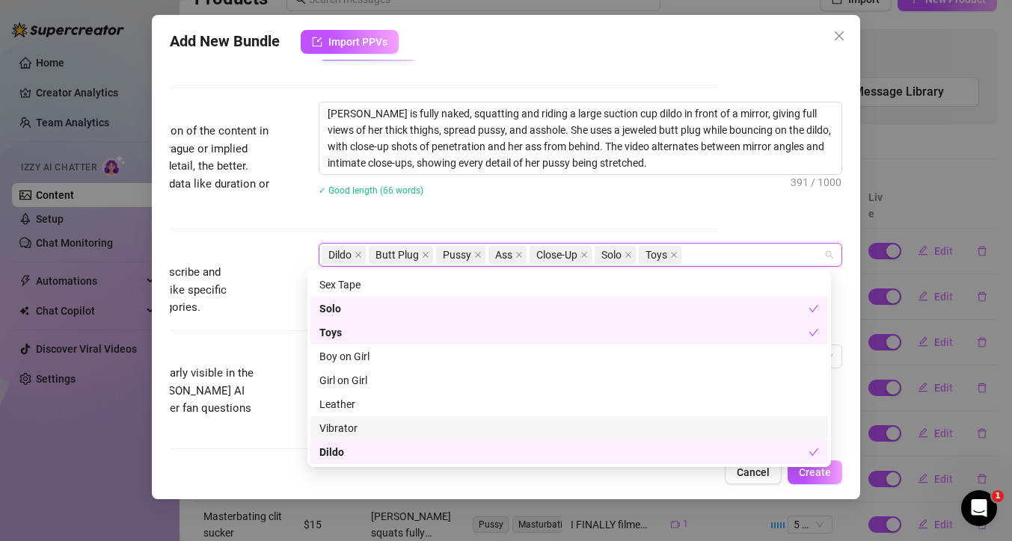
click at [446, 425] on div "Vibrator" at bounding box center [568, 428] width 499 height 16
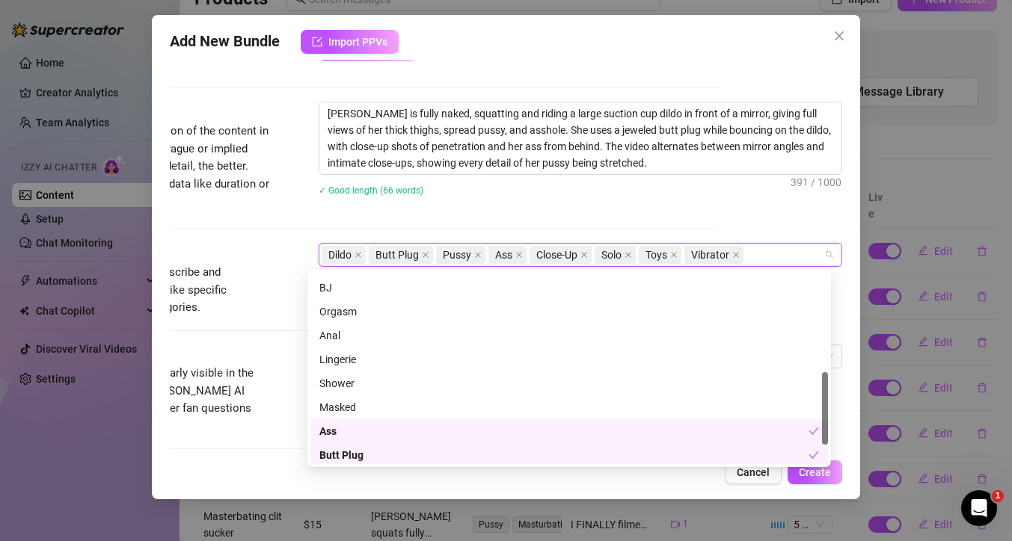
scroll to position [293, 0]
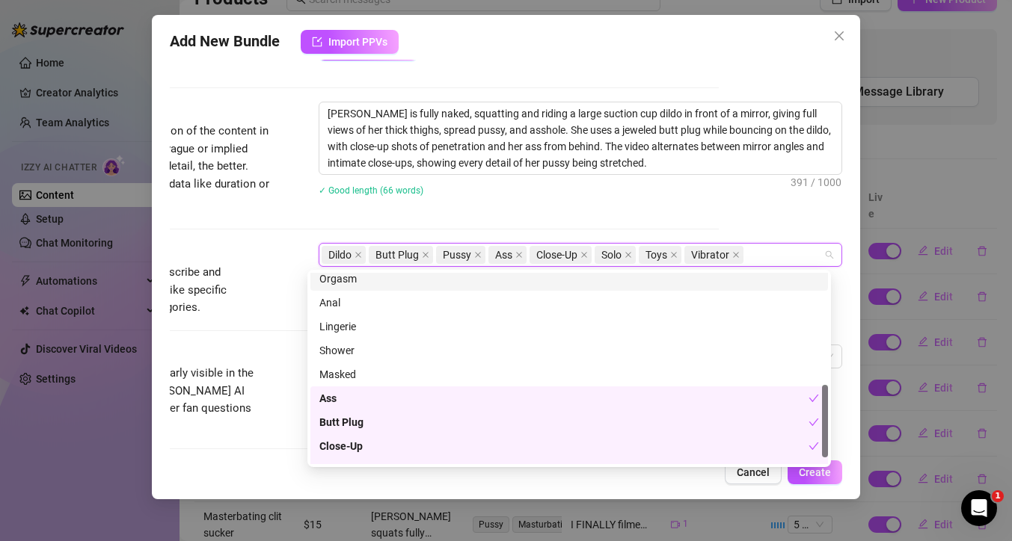
click at [478, 224] on div "Description Write a detailed description of the content in a few sentences. Avo…" at bounding box center [382, 172] width 672 height 141
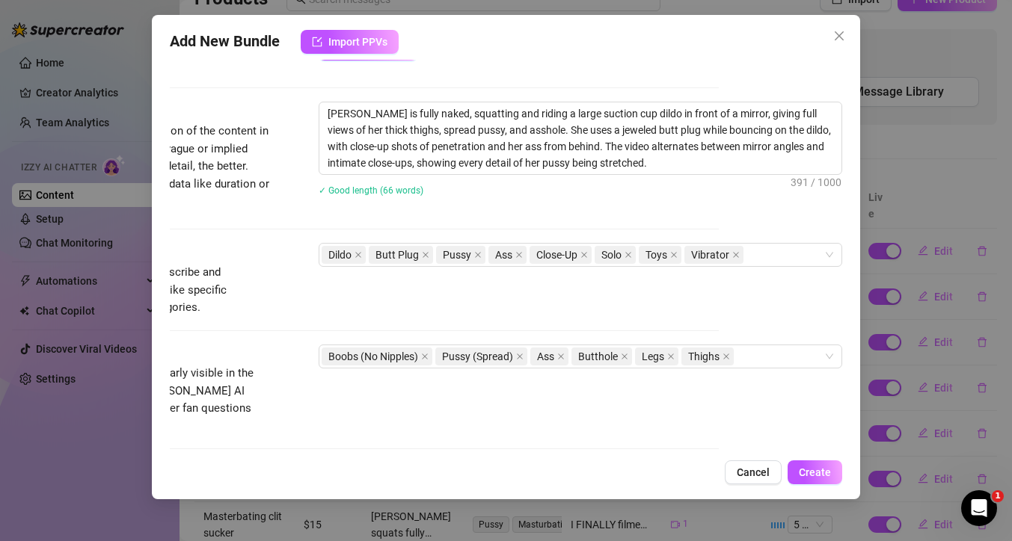
scroll to position [578, 135]
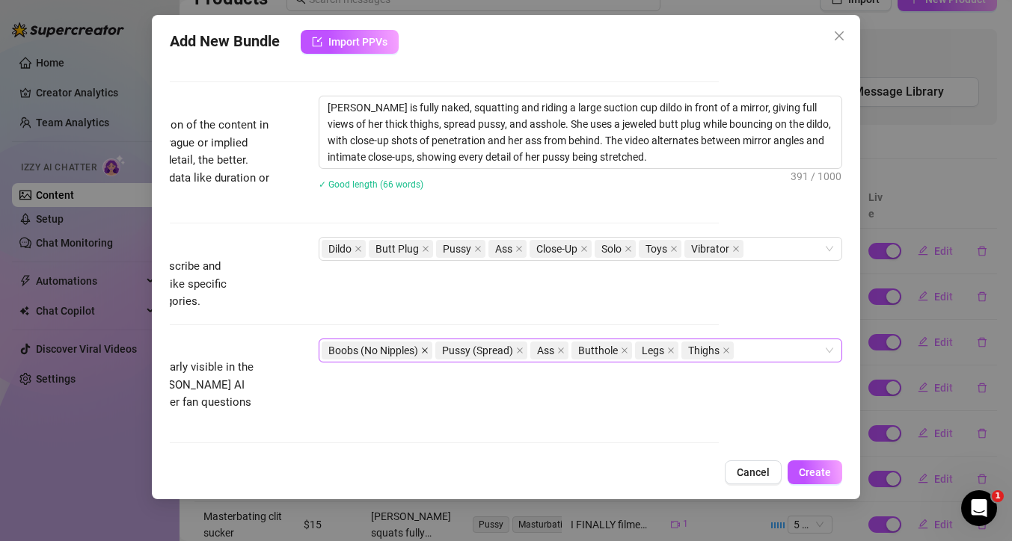
click at [421, 353] on icon "close" at bounding box center [424, 350] width 7 height 7
click at [715, 348] on div "Pussy (Spread) Ass Butthole Legs Thighs" at bounding box center [572, 350] width 502 height 21
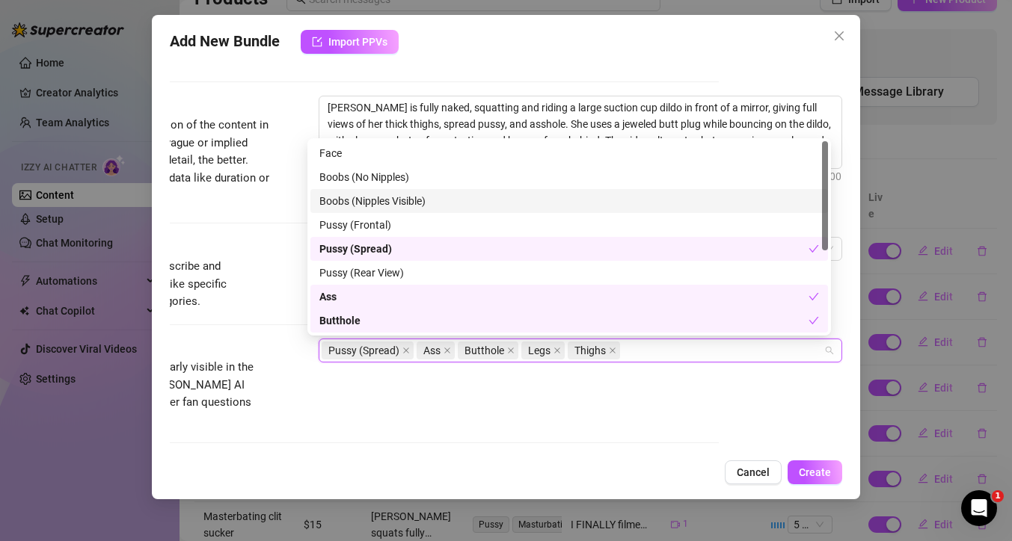
click at [390, 203] on div "Boobs (Nipples Visible)" at bounding box center [568, 201] width 499 height 16
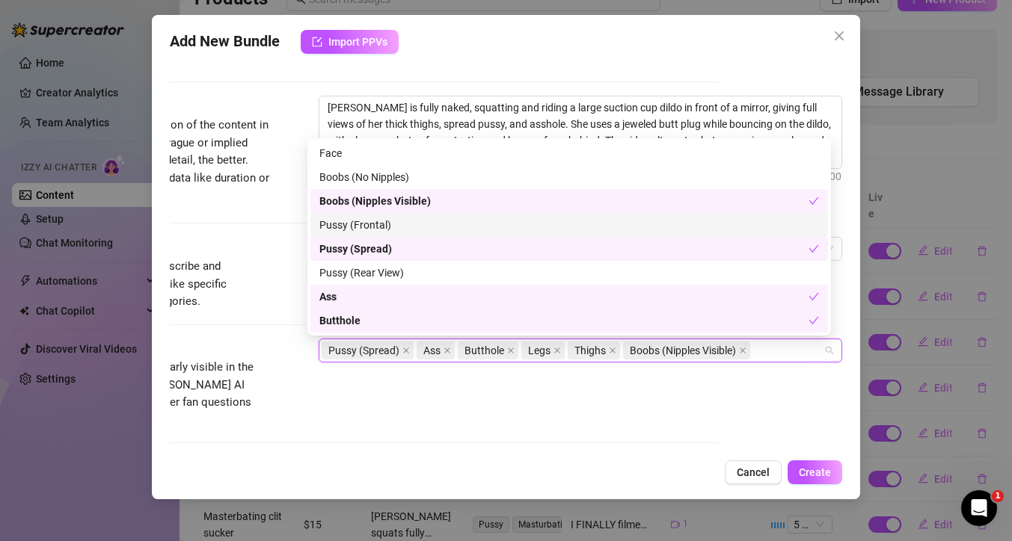
click at [380, 222] on div "Pussy (Frontal)" at bounding box center [568, 225] width 499 height 16
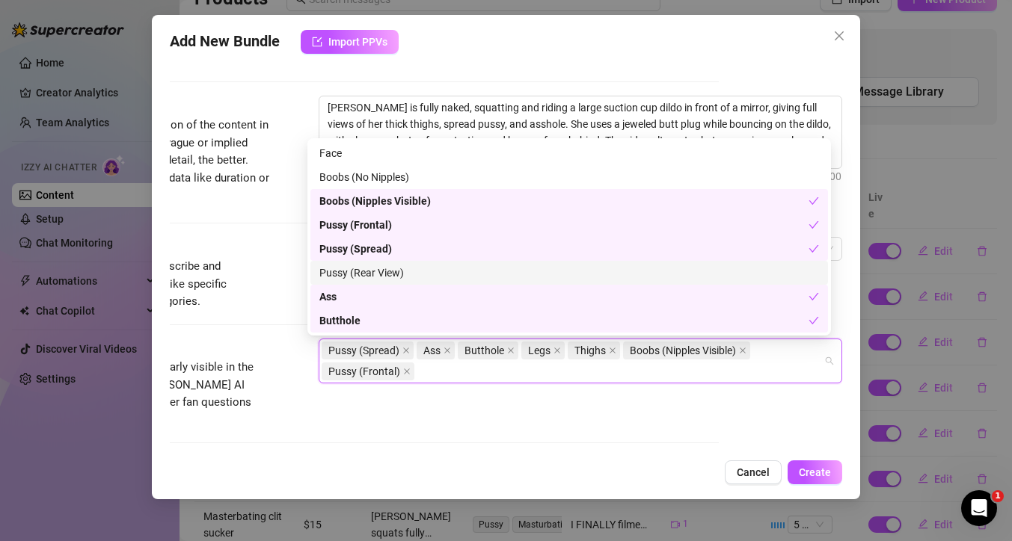
click at [387, 271] on div "Pussy (Rear View)" at bounding box center [568, 273] width 499 height 16
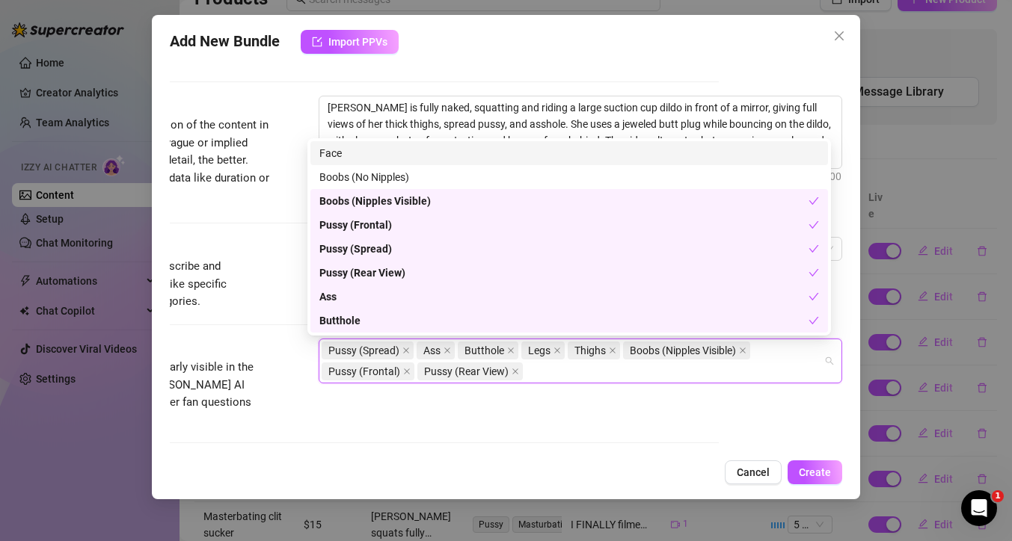
click at [363, 147] on div "Face" at bounding box center [568, 153] width 499 height 16
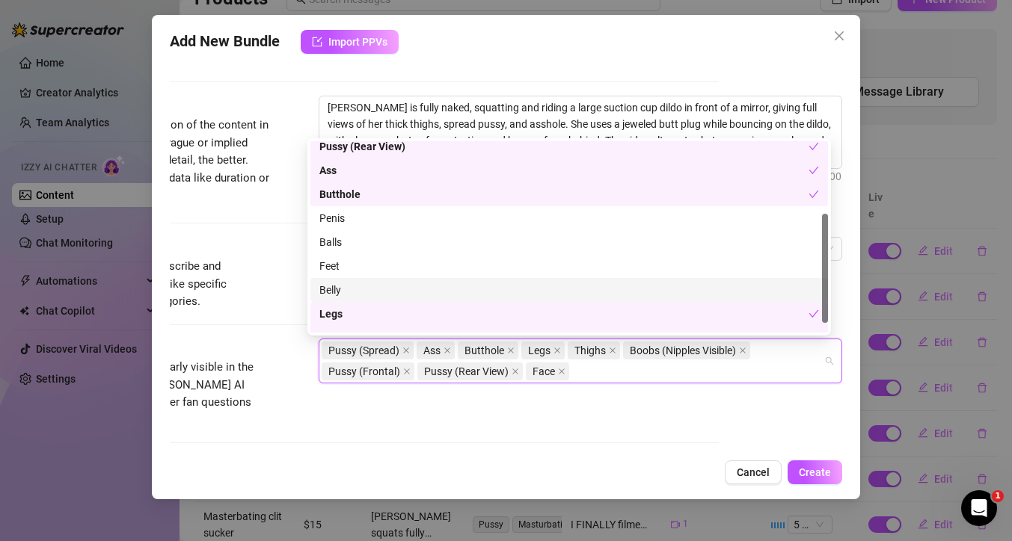
scroll to position [140, 0]
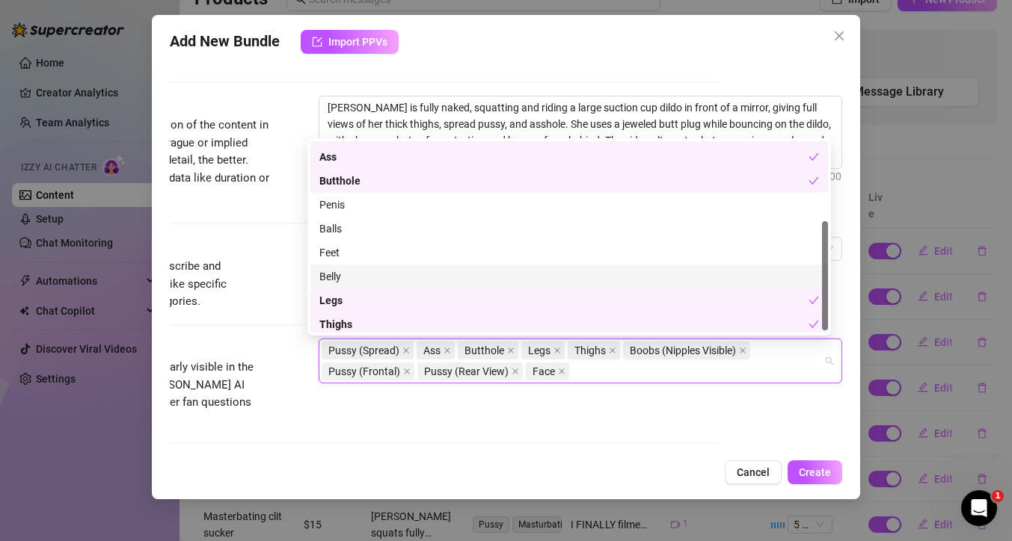
click at [464, 277] on div "Belly" at bounding box center [568, 276] width 499 height 16
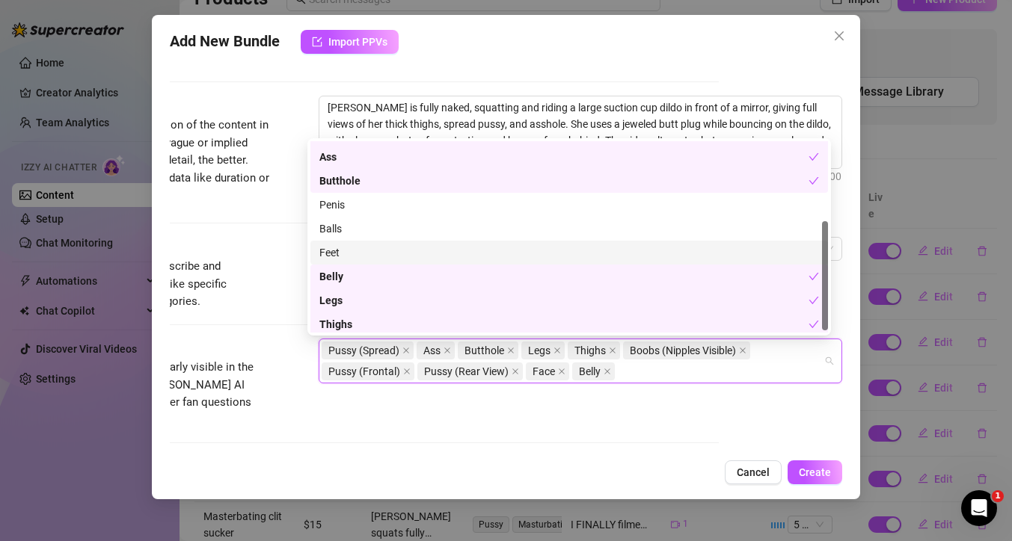
click at [458, 256] on div "Feet" at bounding box center [568, 252] width 499 height 16
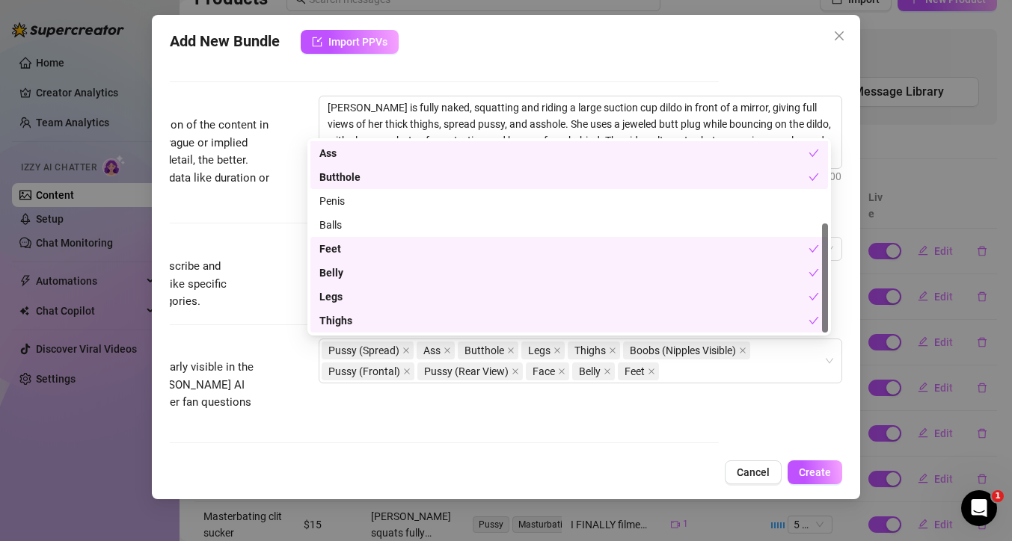
click at [648, 76] on div "Izzy AI Assistant Describe with AI" at bounding box center [382, 63] width 672 height 65
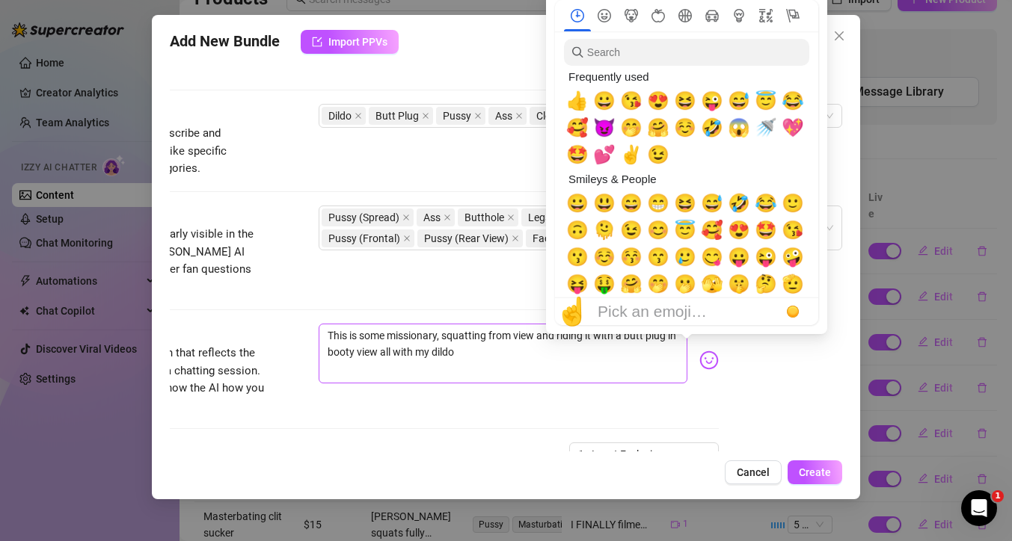
scroll to position [712, 135]
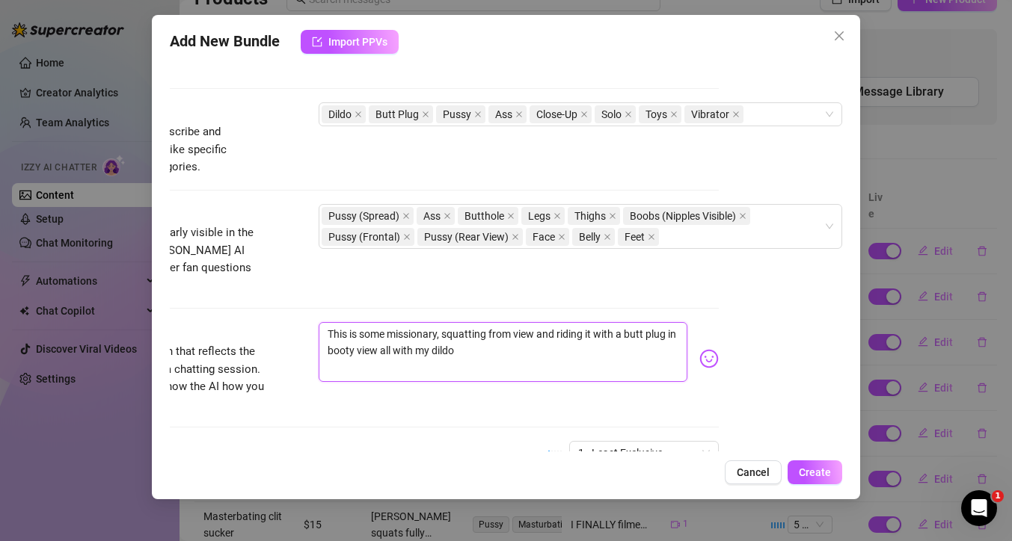
drag, startPoint x: 502, startPoint y: 320, endPoint x: 481, endPoint y: 320, distance: 21.7
click at [481, 322] on textarea "This is some missionary, squatting from view and riding it with a butt plug in …" at bounding box center [502, 352] width 369 height 60
click at [581, 322] on textarea "This is some missionary, squatting POV view and riding it with a butt plug in b…" at bounding box center [502, 352] width 369 height 60
click at [686, 442] on span "1 - Least Exclusive" at bounding box center [644, 453] width 132 height 22
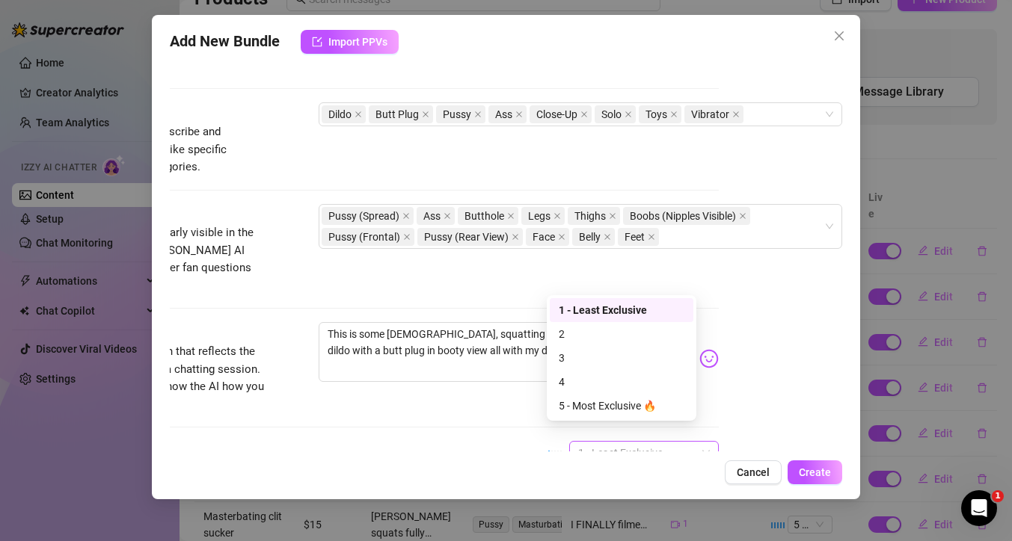
scroll to position [719, 135]
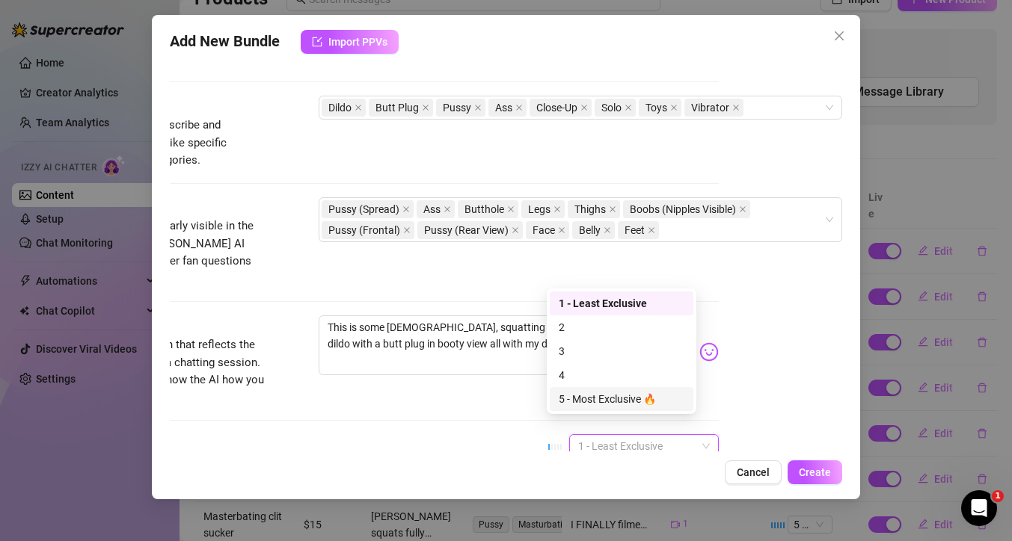
click at [620, 395] on div "5 - Most Exclusive 🔥" at bounding box center [621, 399] width 126 height 16
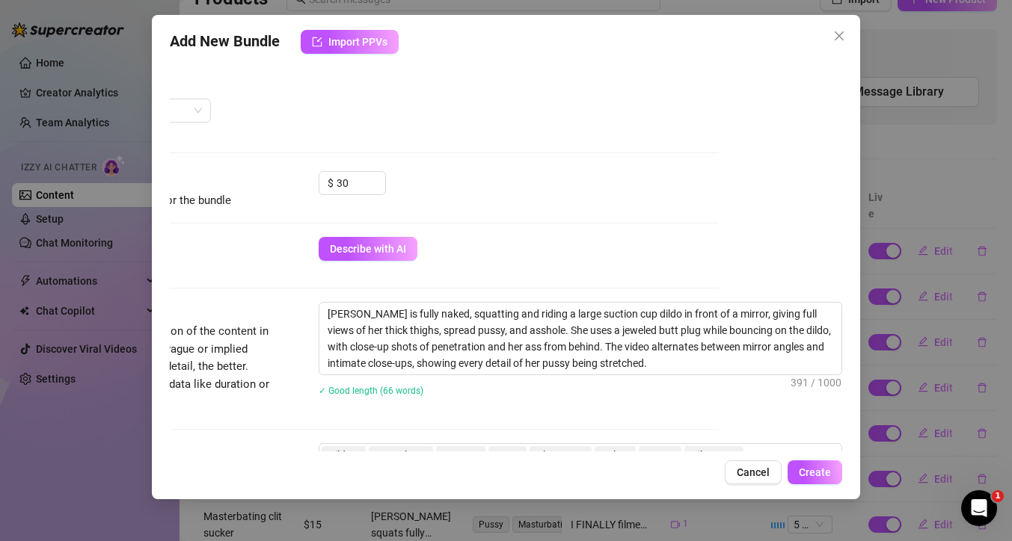
scroll to position [305, 135]
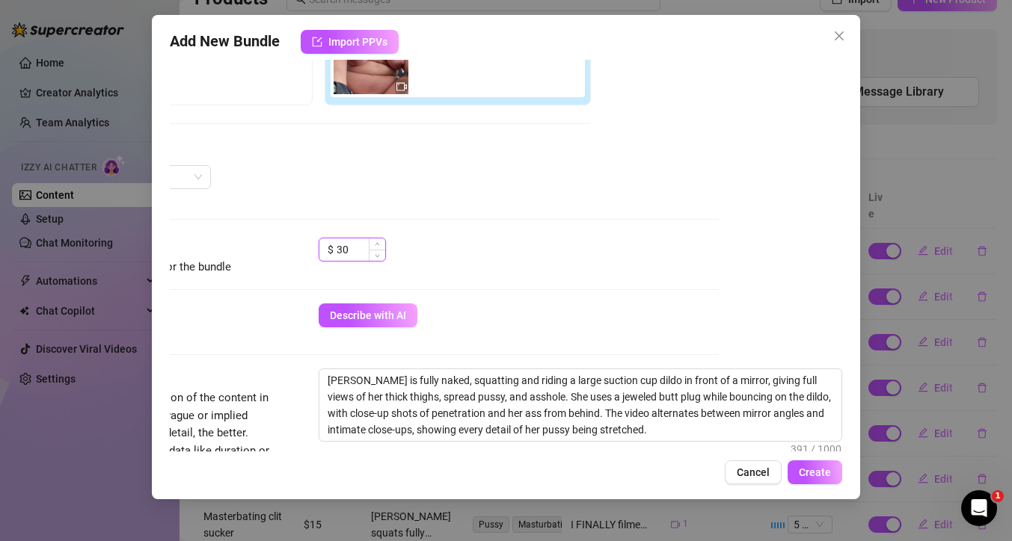
drag, startPoint x: 347, startPoint y: 251, endPoint x: 328, endPoint y: 252, distance: 18.7
click at [336, 252] on input "30" at bounding box center [360, 249] width 49 height 22
click at [807, 467] on span "Create" at bounding box center [814, 473] width 32 height 12
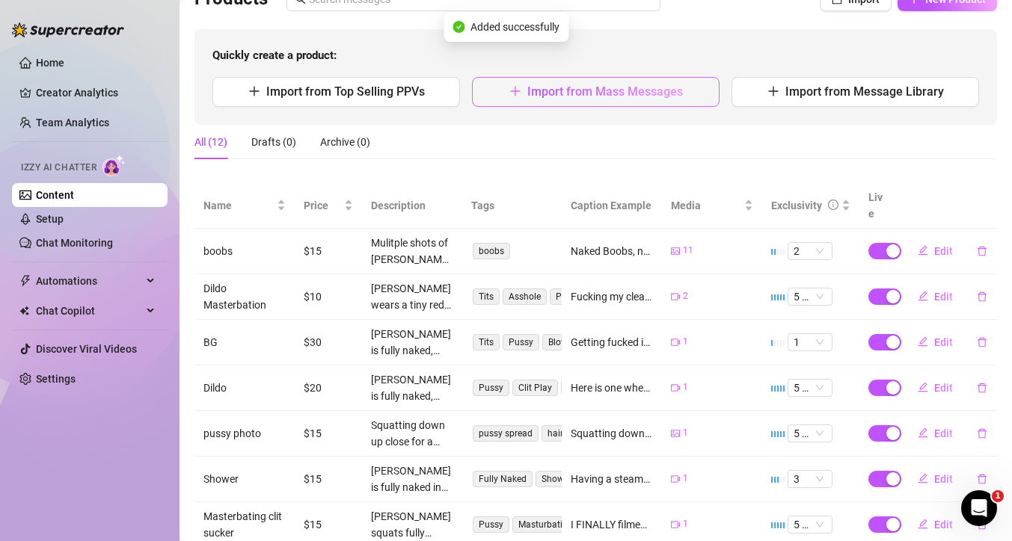
click at [555, 97] on span "Import from Mass Messages" at bounding box center [605, 91] width 156 height 14
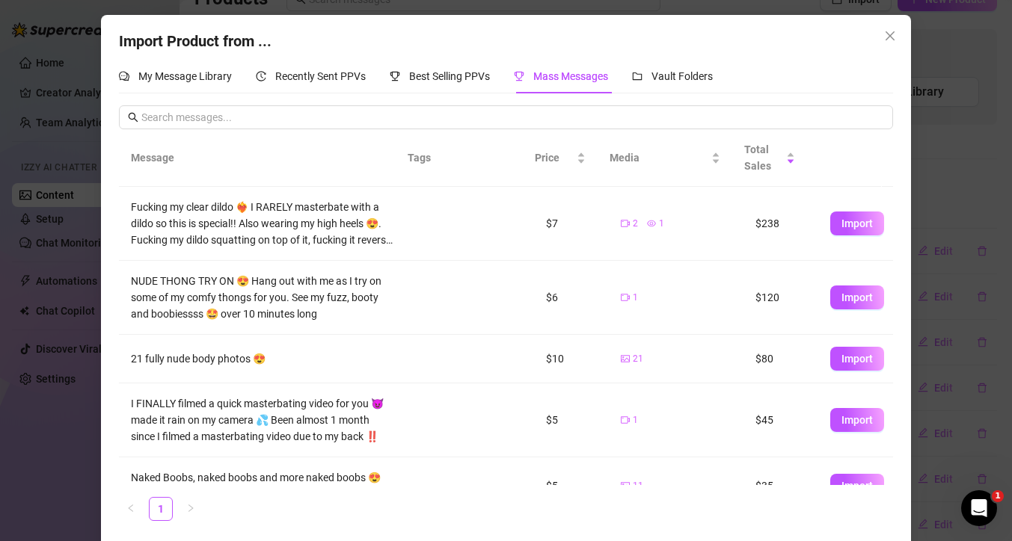
click at [890, 34] on span "Close" at bounding box center [890, 36] width 24 height 12
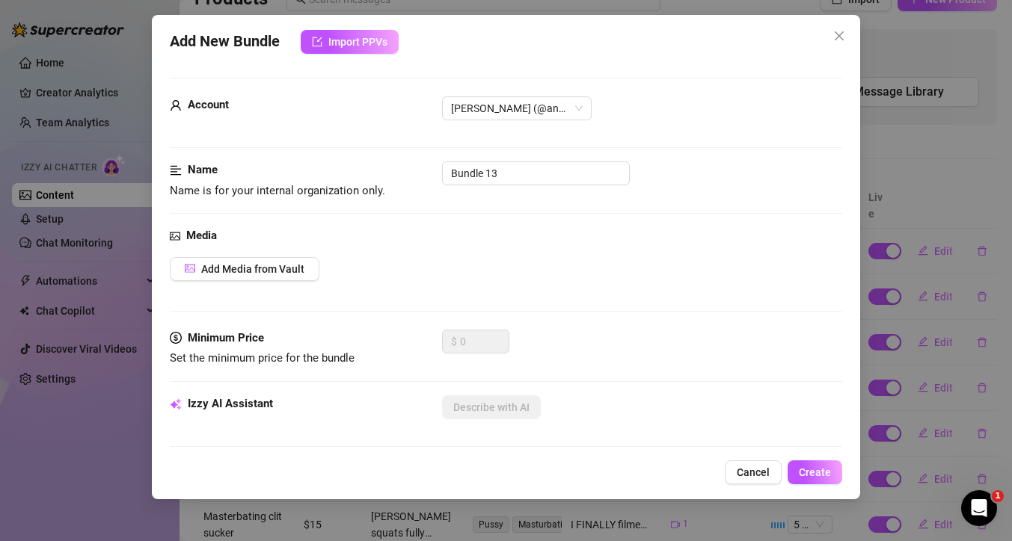
click at [764, 474] on span "Cancel" at bounding box center [752, 473] width 33 height 12
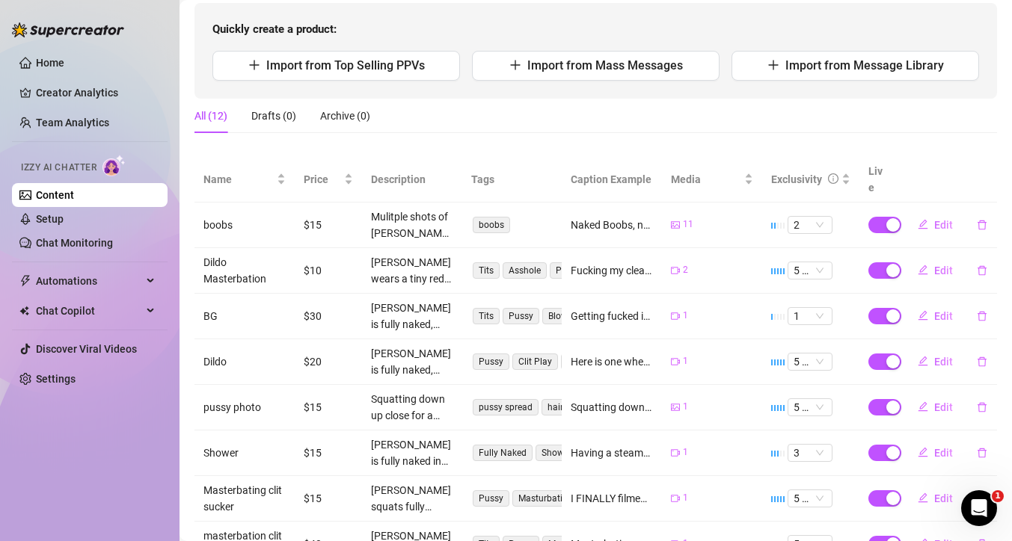
scroll to position [0, 0]
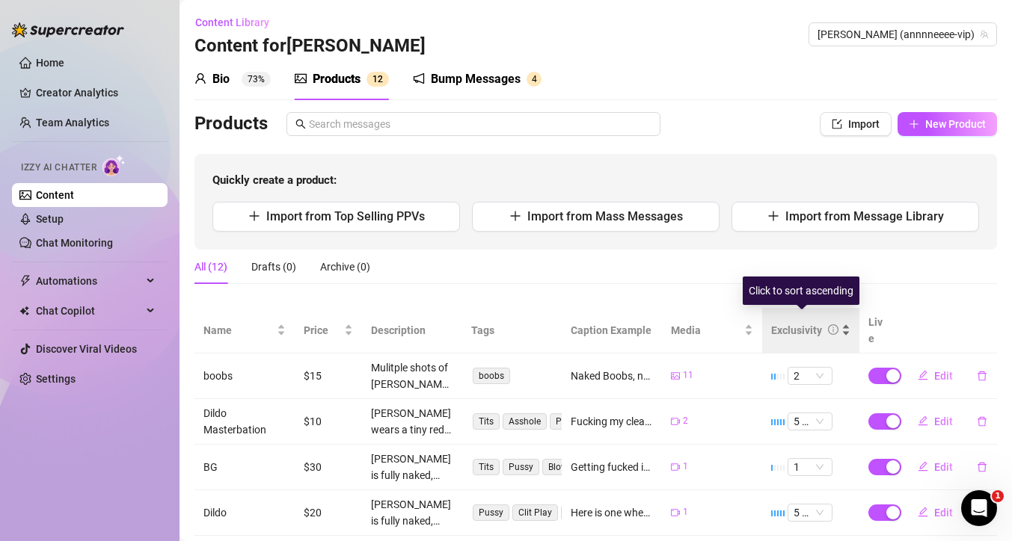
click at [834, 322] on div "Exclusivity" at bounding box center [810, 330] width 79 height 16
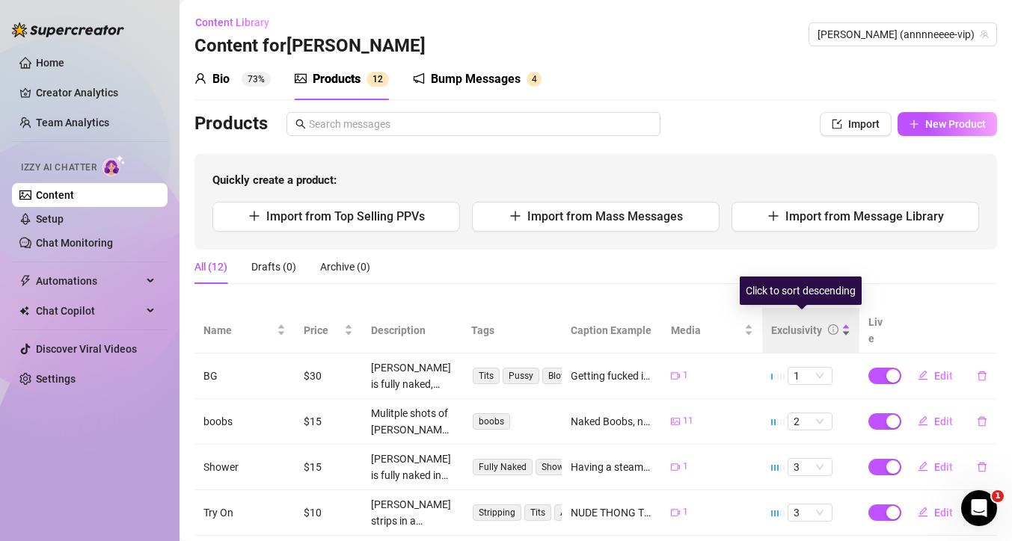
click at [833, 322] on div "Exclusivity" at bounding box center [810, 330] width 79 height 16
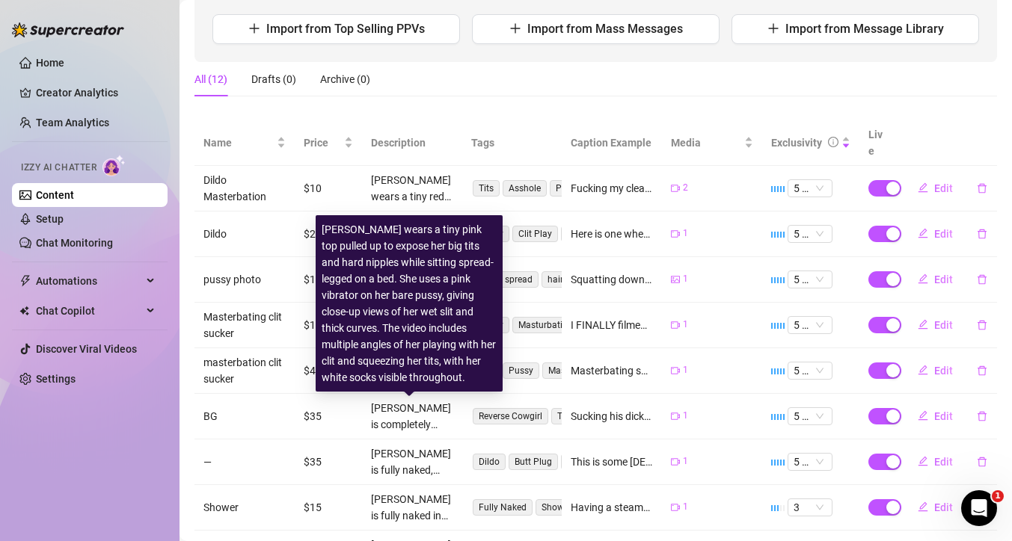
scroll to position [194, 0]
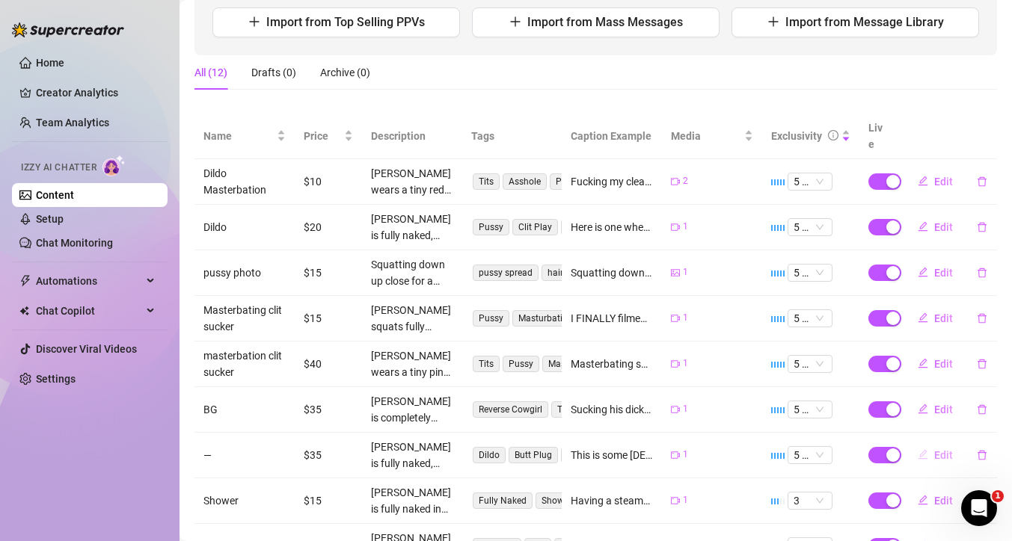
click at [938, 449] on span "Edit" at bounding box center [943, 455] width 19 height 12
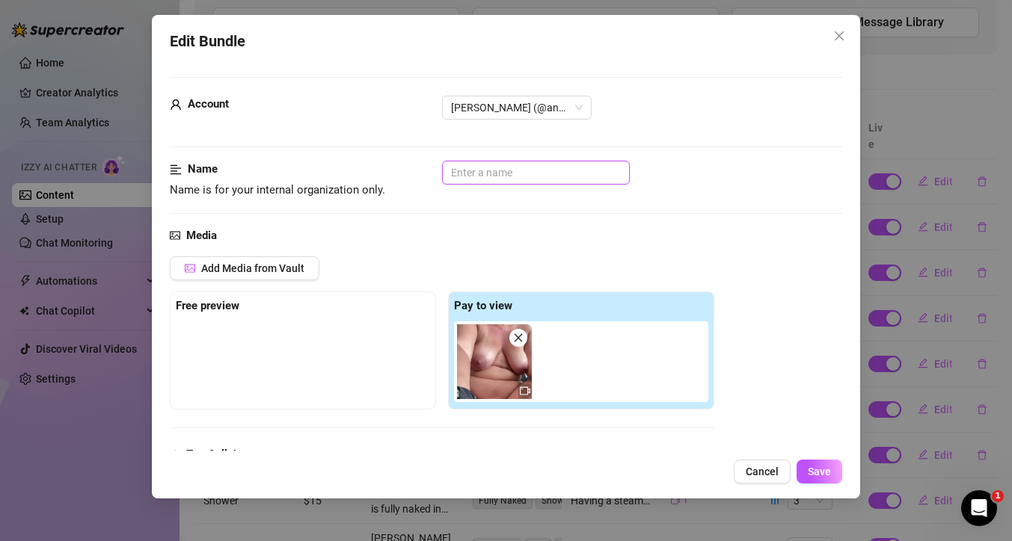
click at [523, 179] on input "text" at bounding box center [536, 173] width 188 height 24
click at [828, 474] on span "Save" at bounding box center [818, 472] width 23 height 12
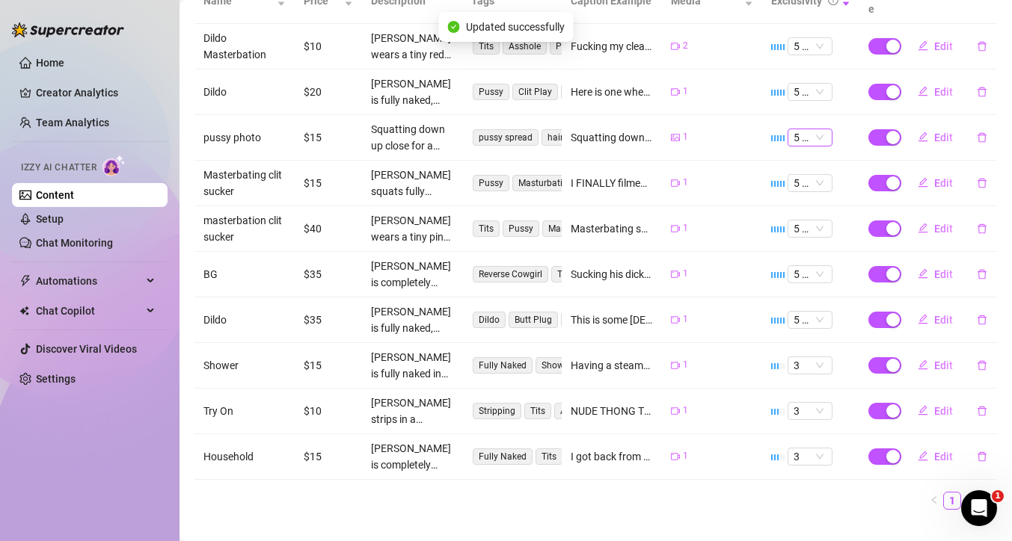
scroll to position [338, 0]
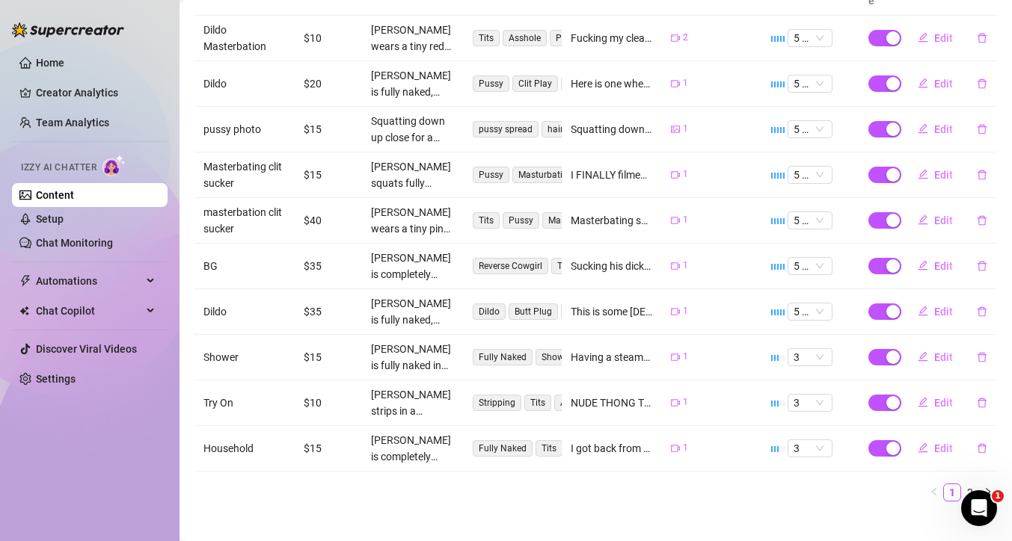
click at [983, 487] on icon "right" at bounding box center [987, 491] width 9 height 9
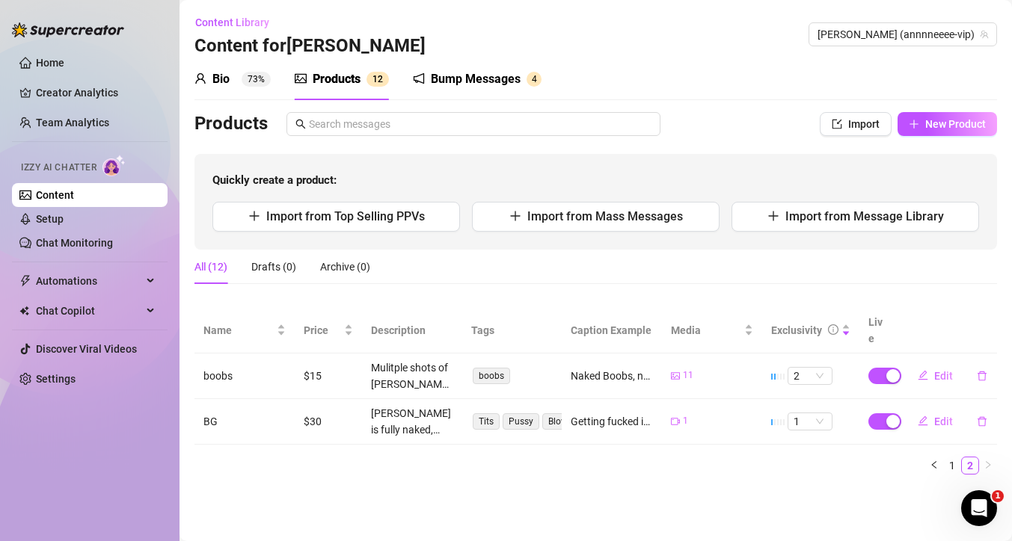
scroll to position [0, 0]
click at [638, 212] on span "Import from Mass Messages" at bounding box center [605, 216] width 156 height 14
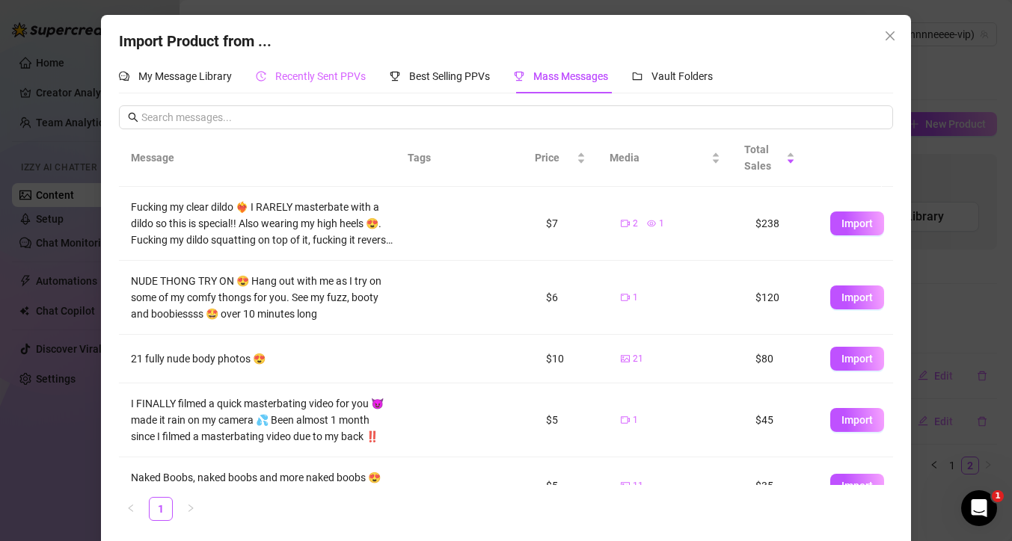
click at [277, 59] on div "Recently Sent PPVs" at bounding box center [311, 76] width 110 height 34
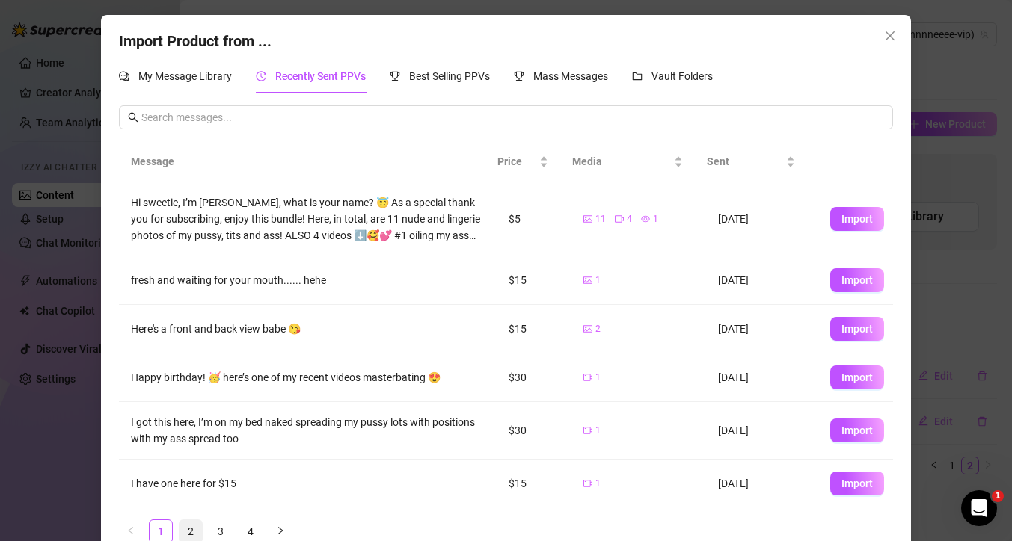
click at [184, 526] on link "2" at bounding box center [190, 531] width 22 height 22
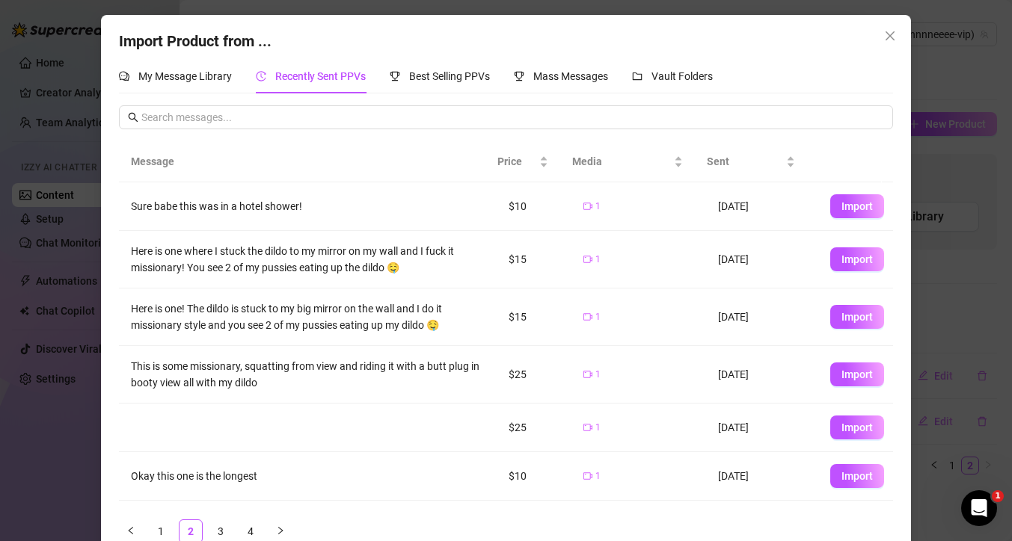
scroll to position [69, 0]
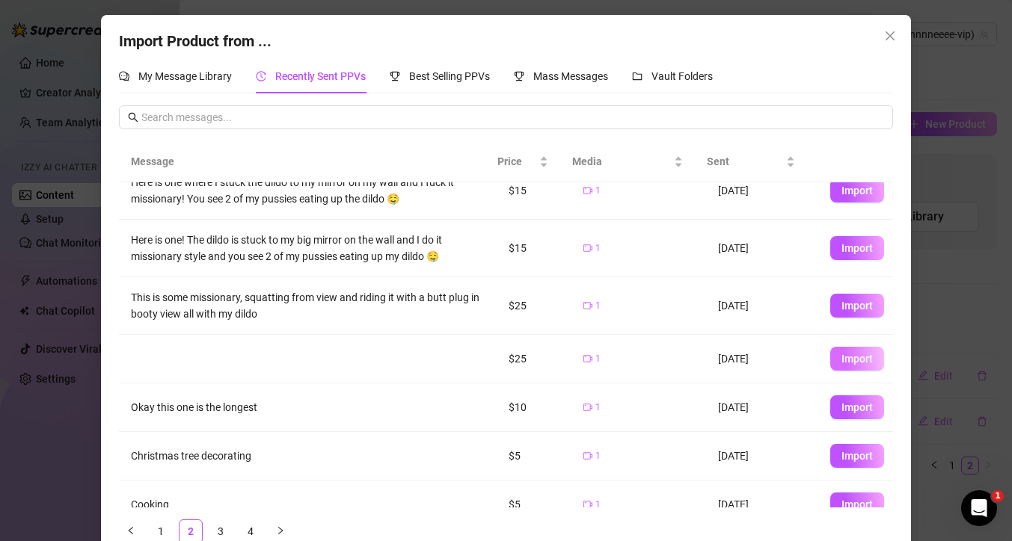
click at [841, 360] on span "Import" at bounding box center [856, 359] width 31 height 12
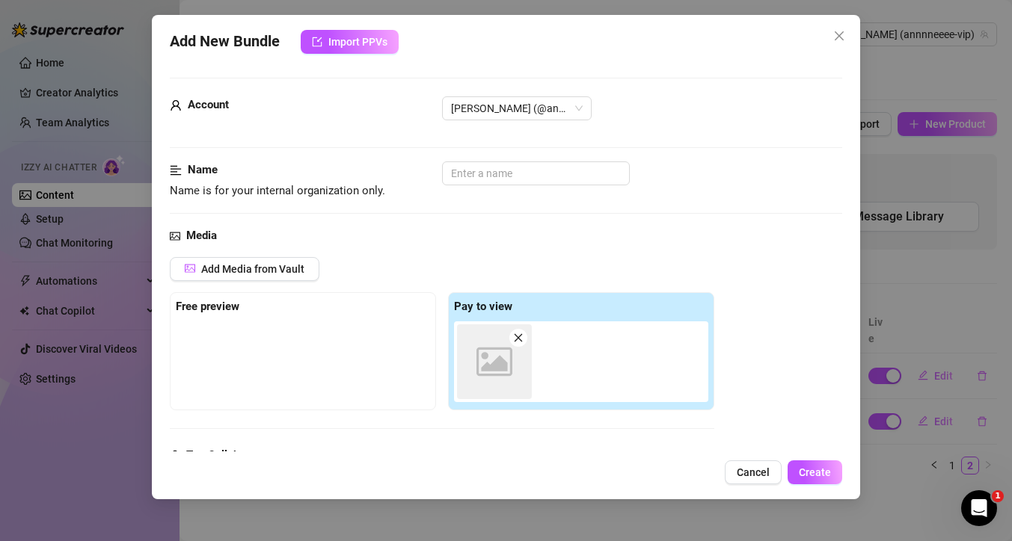
scroll to position [233, 0]
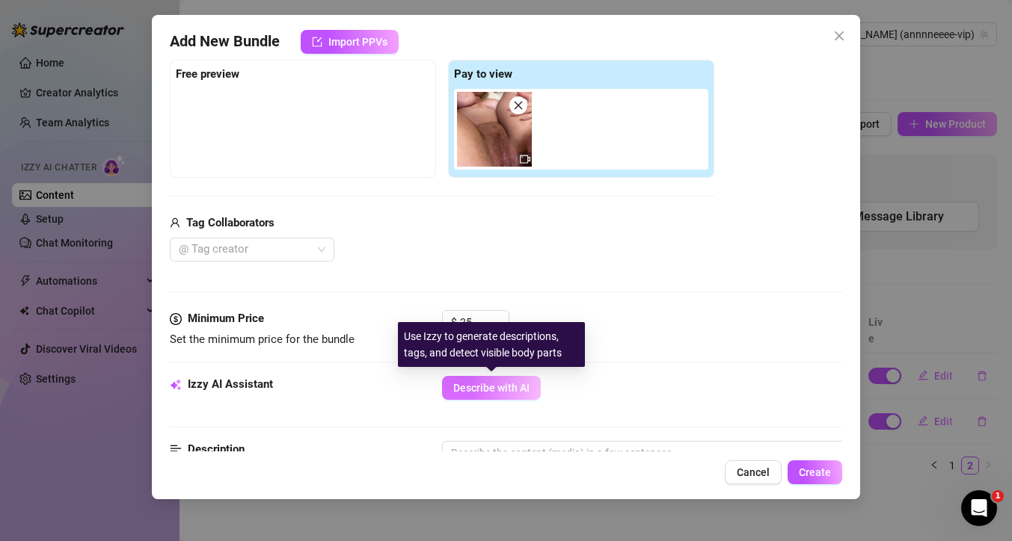
click at [475, 387] on span "Describe with AI" at bounding box center [491, 388] width 76 height 12
click at [296, 241] on div at bounding box center [244, 249] width 143 height 21
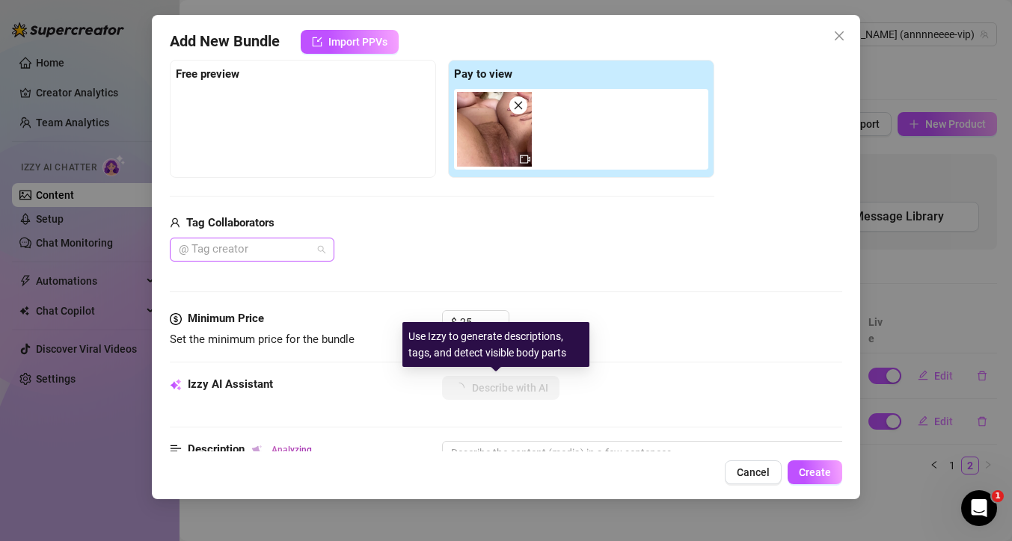
click at [289, 250] on div at bounding box center [244, 249] width 143 height 21
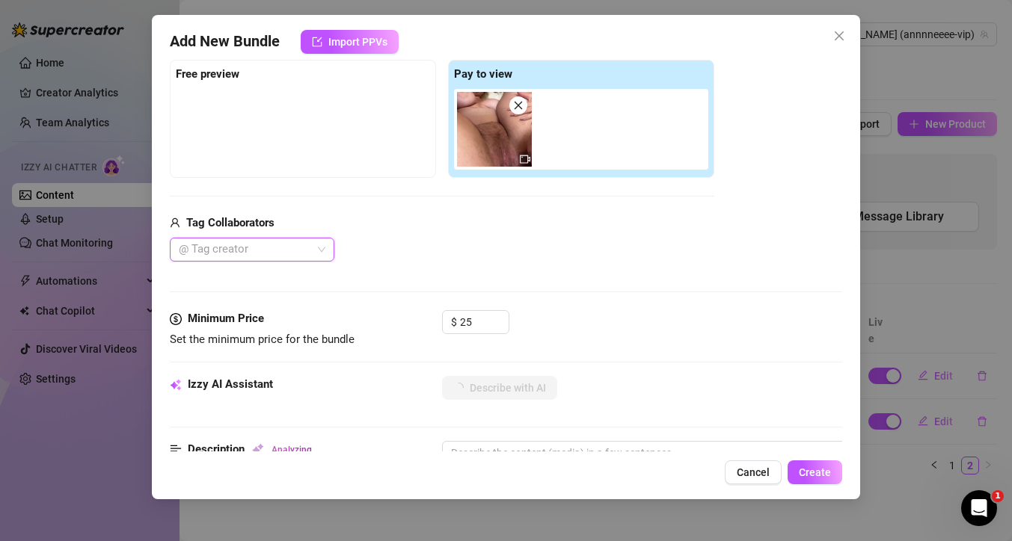
click at [235, 253] on div at bounding box center [244, 249] width 143 height 21
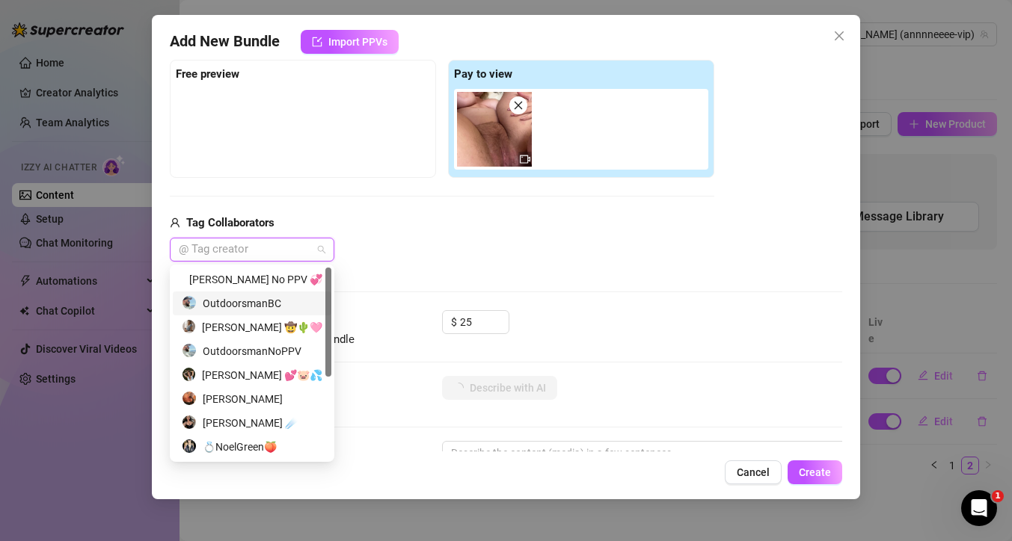
click at [238, 306] on div "OutdoorsmanBC" at bounding box center [252, 303] width 141 height 16
click at [686, 281] on div "Media Add Media from Vault Free preview Pay to view Tag Collaborators Outdoorsm…" at bounding box center [506, 152] width 672 height 315
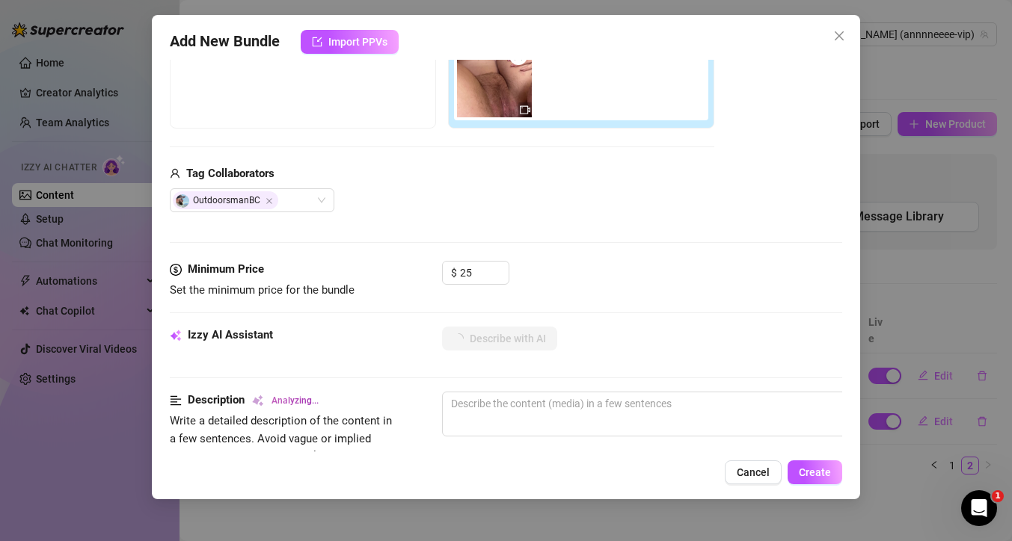
scroll to position [373, 0]
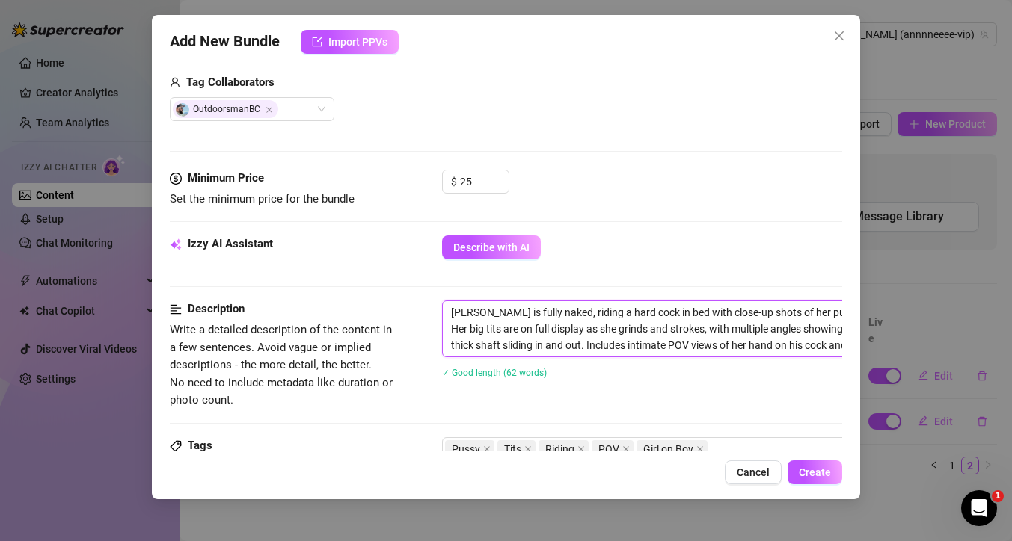
drag, startPoint x: 570, startPoint y: 312, endPoint x: 544, endPoint y: 312, distance: 26.2
click at [544, 312] on textarea "Anne is fully naked, riding a hard cock in bed with close-up shots of her pussy…" at bounding box center [704, 328] width 522 height 55
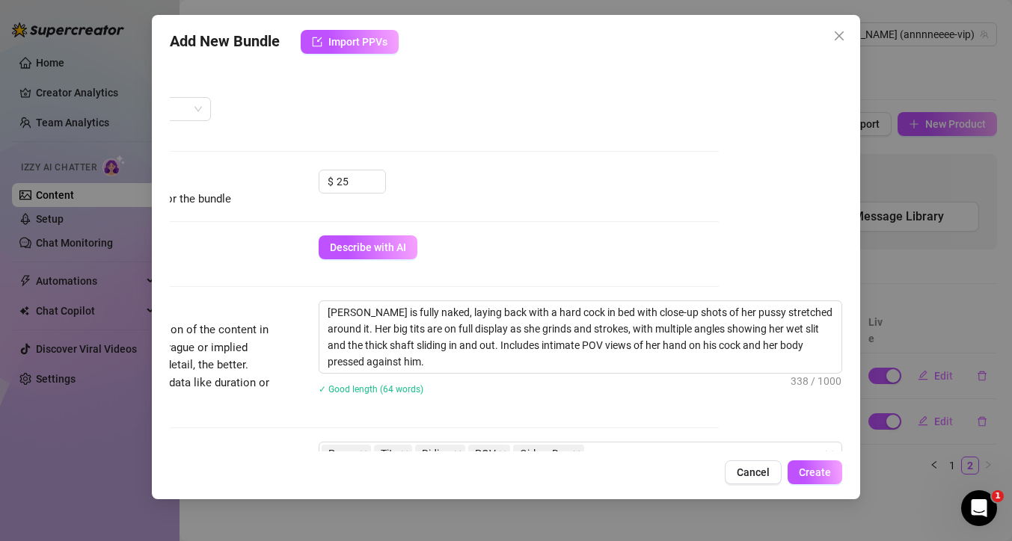
scroll to position [373, 125]
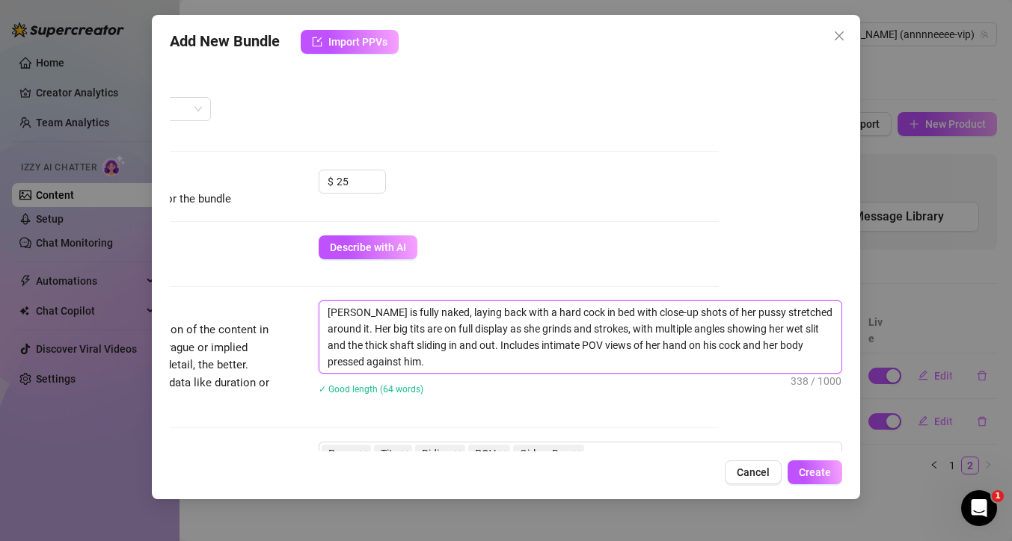
click at [401, 361] on textarea "Anne is fully naked, laying back with a hard cock in bed with close-up shots of…" at bounding box center [580, 337] width 522 height 72
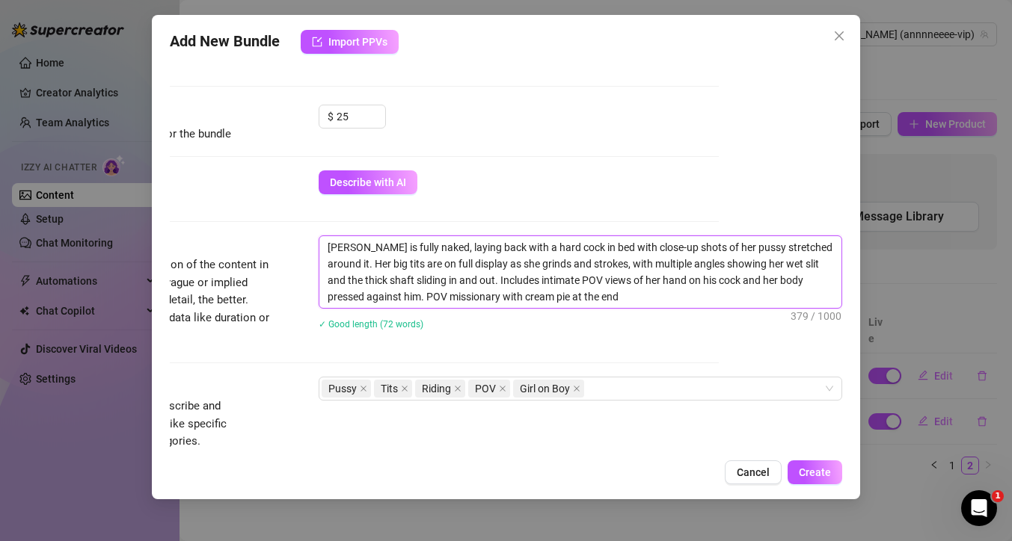
scroll to position [556, 125]
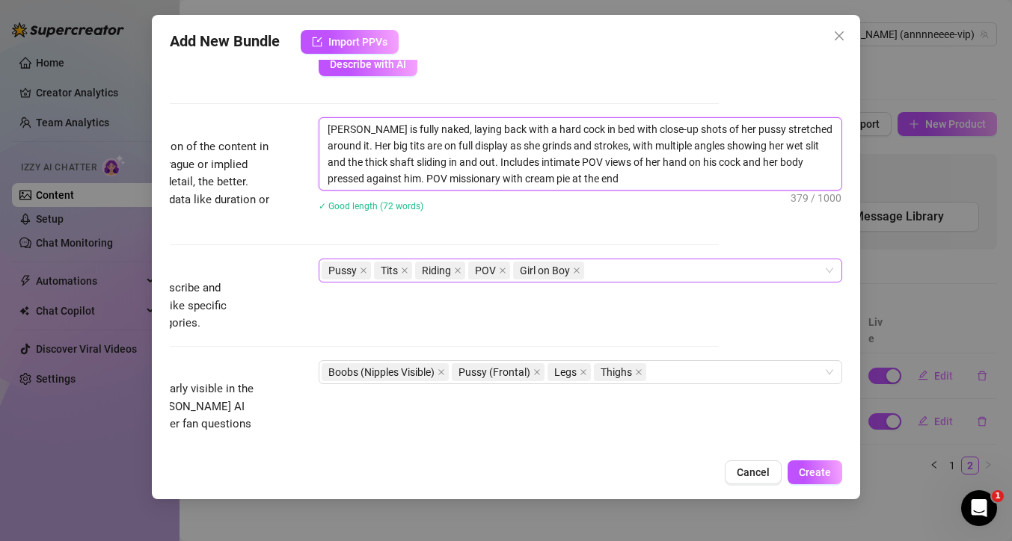
click at [615, 270] on div "Pussy Tits Riding POV Girl on Boy" at bounding box center [572, 270] width 502 height 21
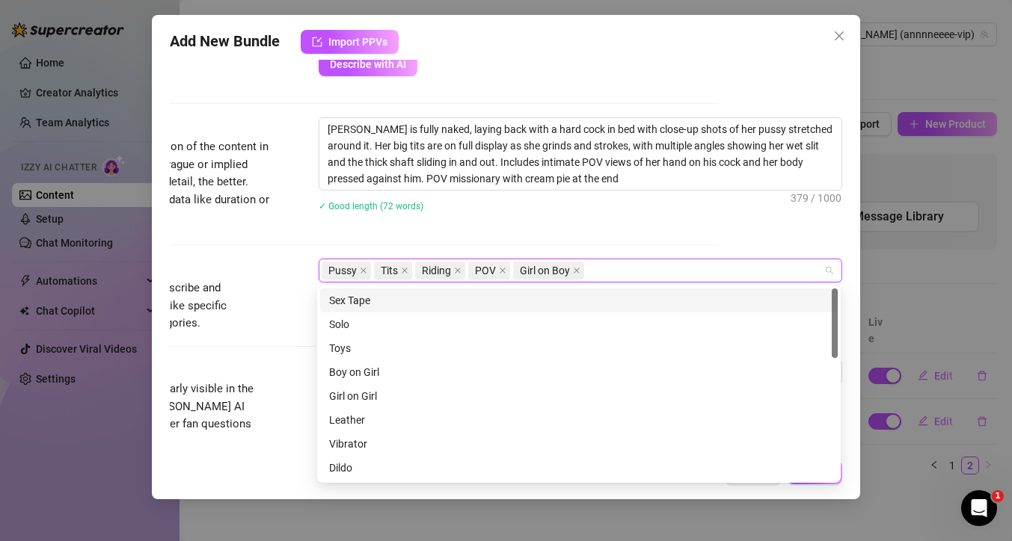
click at [366, 302] on div "Sex Tape" at bounding box center [578, 300] width 499 height 16
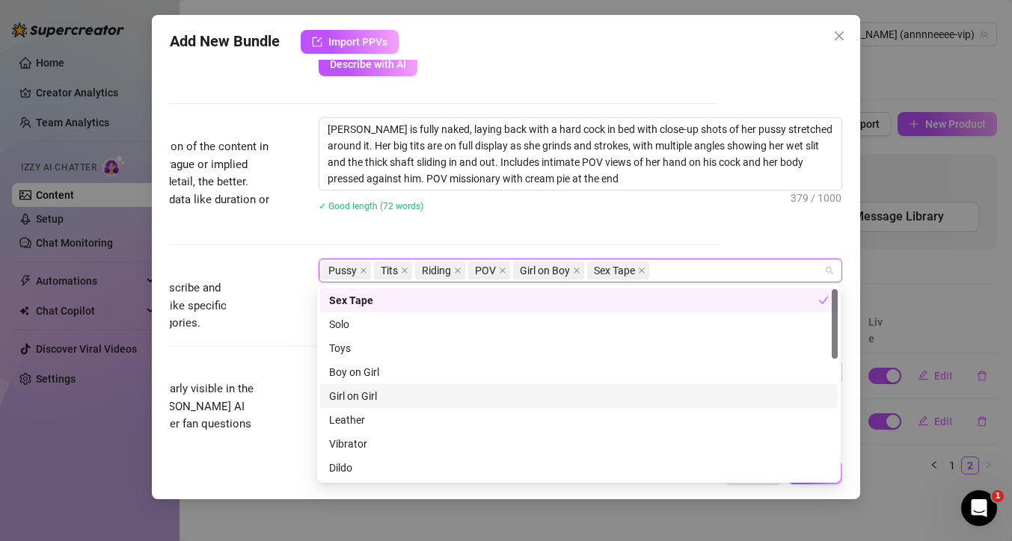
scroll to position [6, 0]
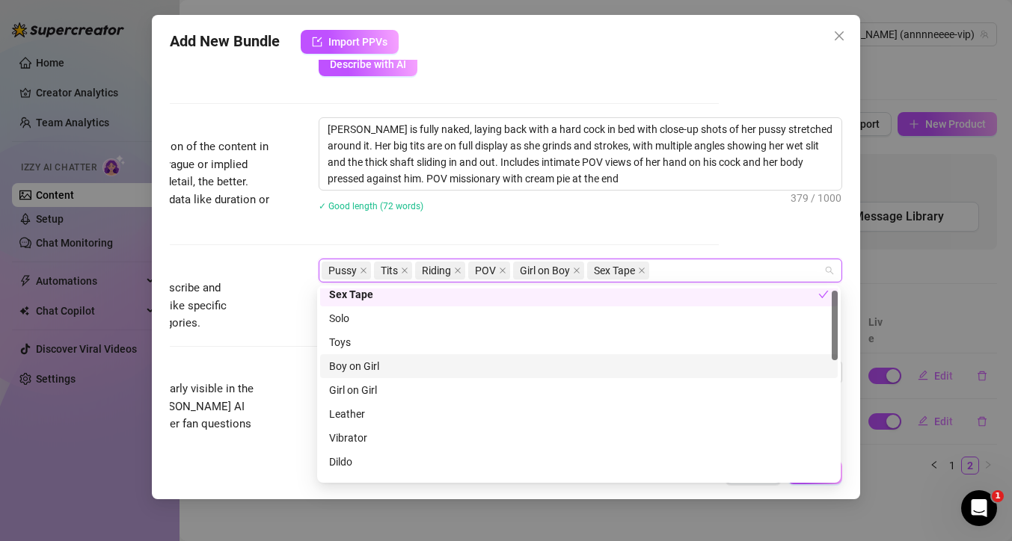
click at [372, 367] on div "Boy on Girl" at bounding box center [578, 366] width 499 height 16
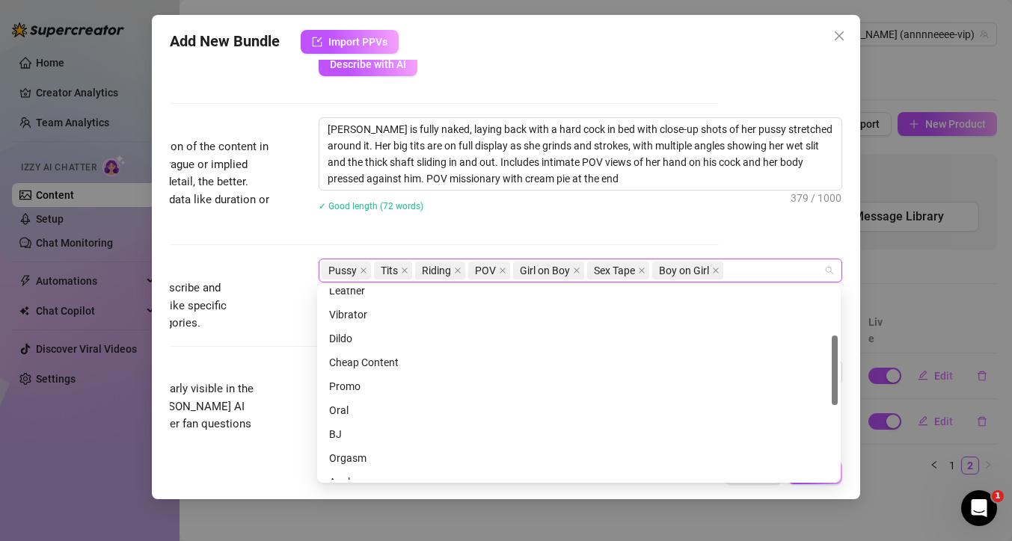
scroll to position [140, 0]
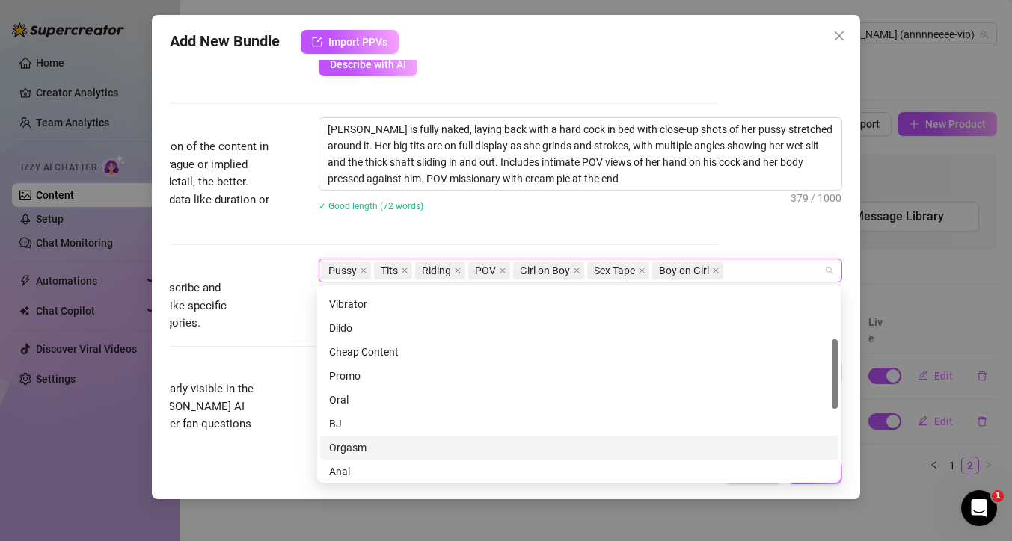
click at [374, 446] on div "Orgasm" at bounding box center [578, 448] width 499 height 16
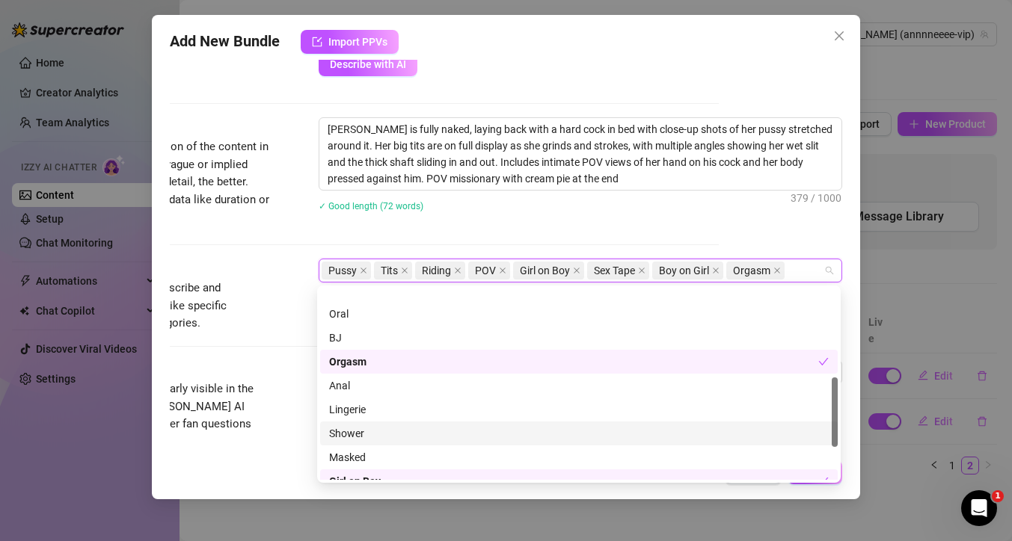
scroll to position [335, 0]
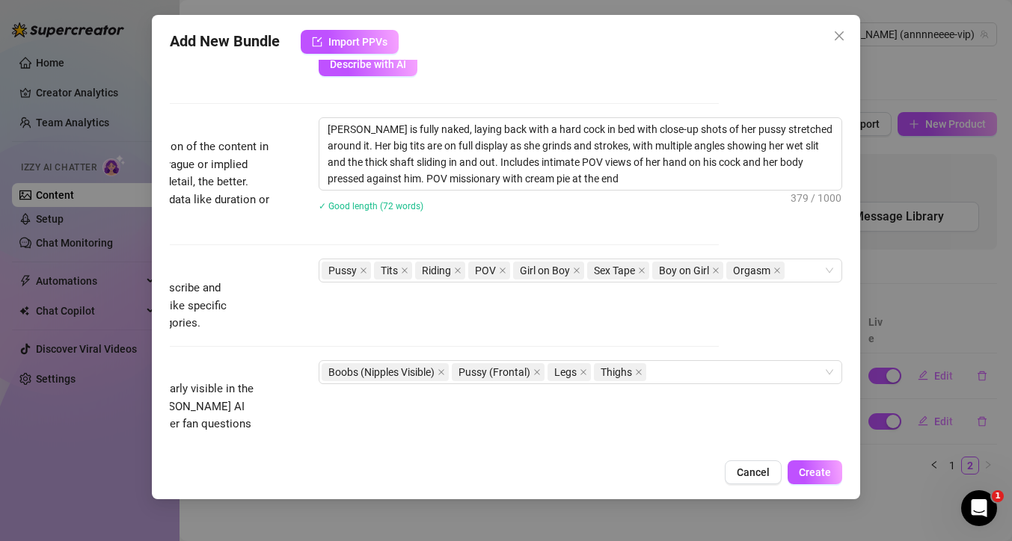
click at [547, 213] on div "✓ Good length (72 words)" at bounding box center [579, 205] width 523 height 16
click at [671, 372] on div "Boobs (Nipples Visible) Pussy (Frontal) Legs Thighs" at bounding box center [572, 372] width 502 height 21
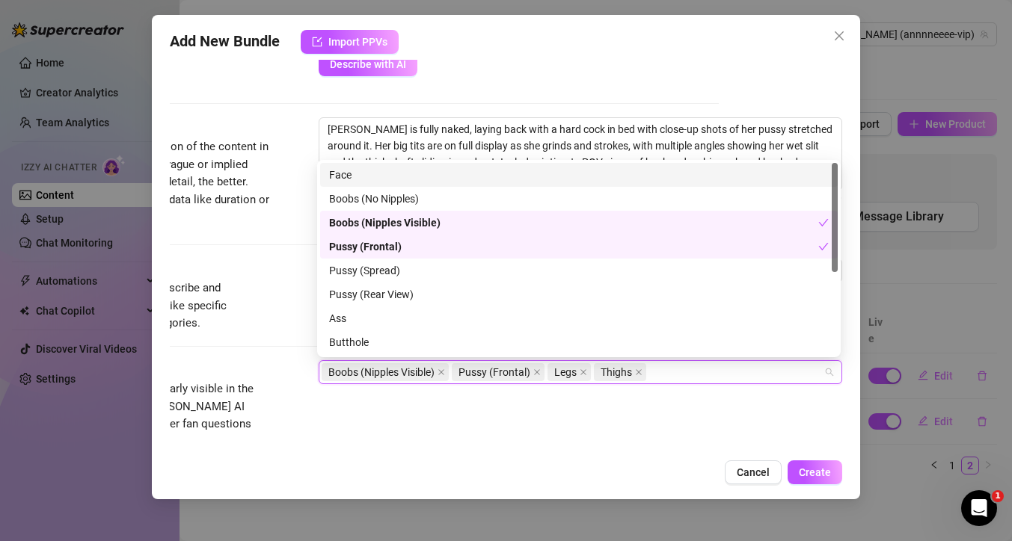
click at [409, 172] on div "Face" at bounding box center [578, 175] width 499 height 16
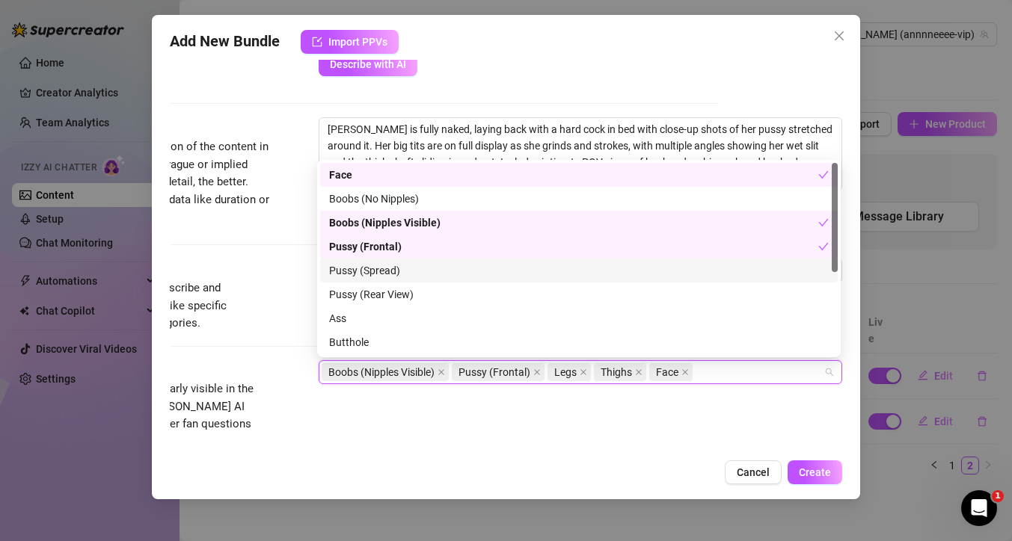
click at [389, 272] on div "Pussy (Spread)" at bounding box center [578, 270] width 499 height 16
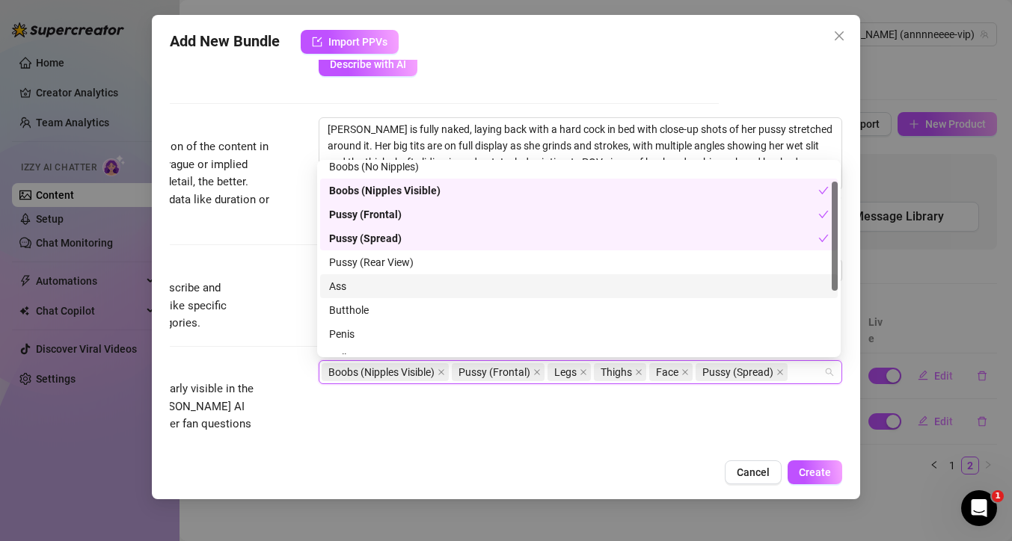
scroll to position [58, 0]
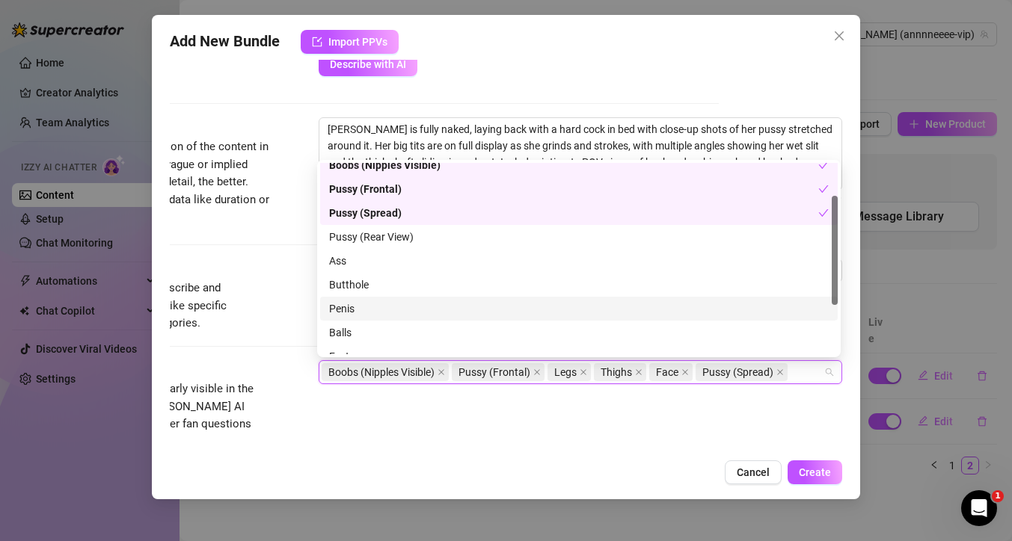
click at [391, 308] on div "Penis" at bounding box center [578, 309] width 499 height 16
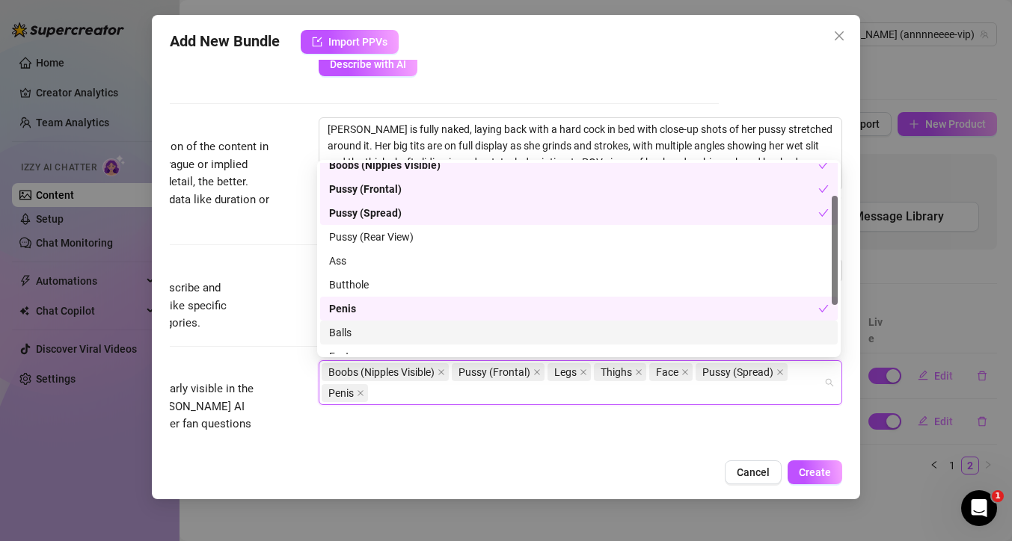
click at [389, 337] on div "Balls" at bounding box center [578, 332] width 499 height 16
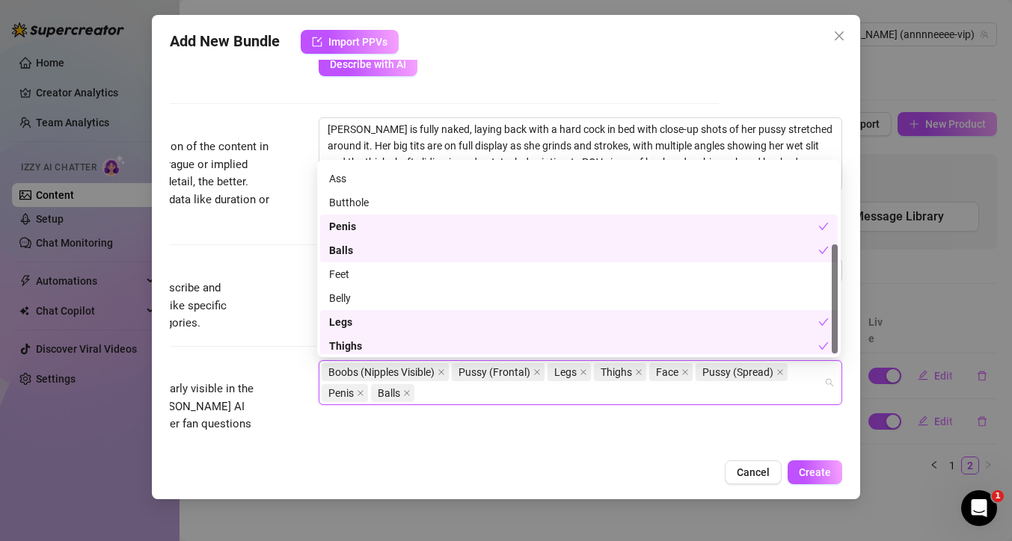
scroll to position [144, 0]
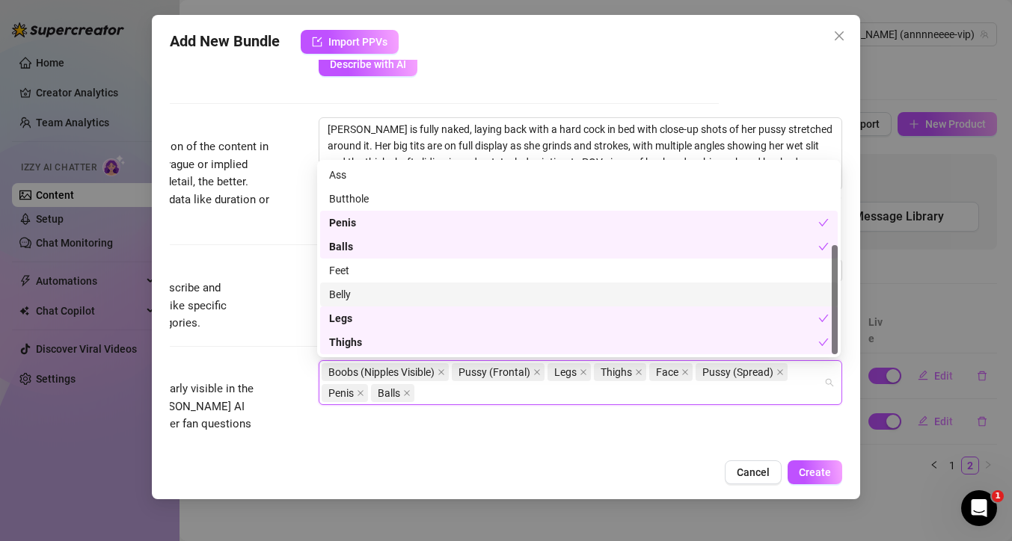
click at [413, 286] on div "Belly" at bounding box center [578, 294] width 499 height 16
click at [529, 425] on div "Visible Body Parts Select the body parts clearly visible in the content. This h…" at bounding box center [382, 405] width 672 height 91
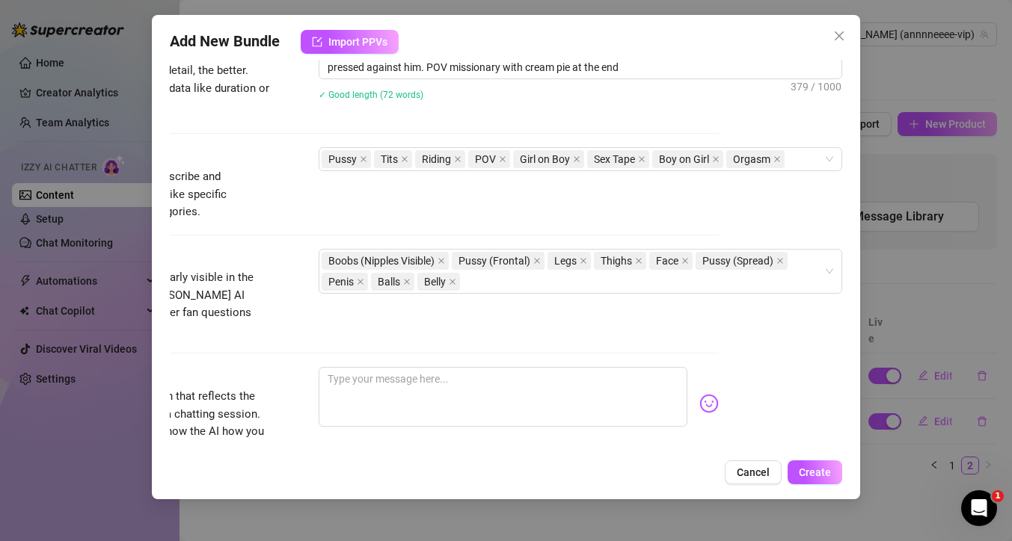
scroll to position [676, 125]
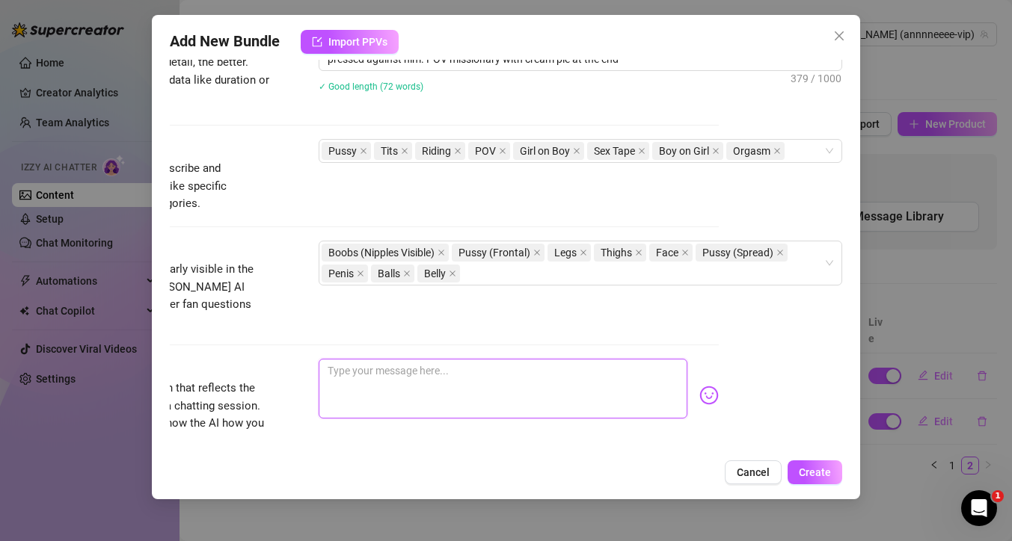
click at [467, 360] on textarea at bounding box center [502, 389] width 369 height 60
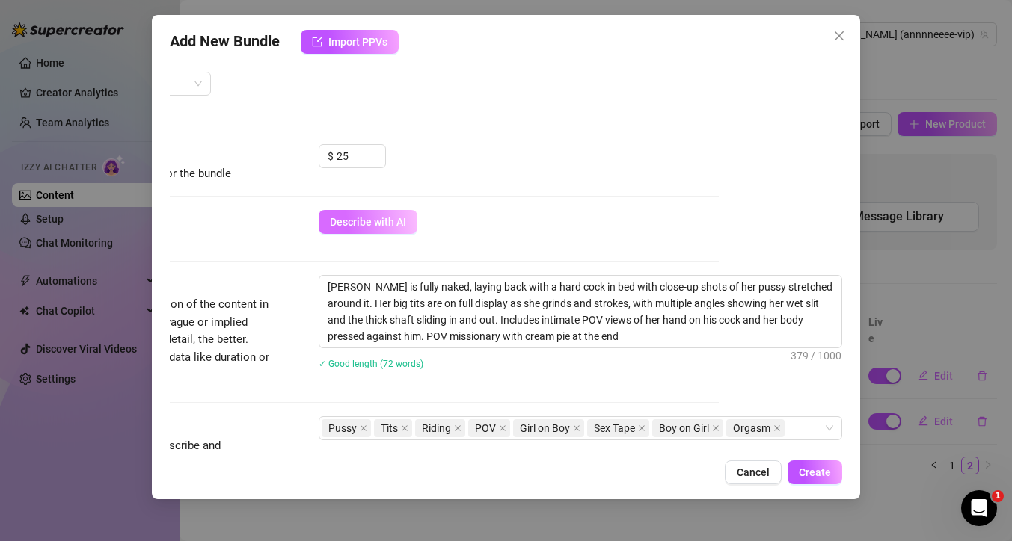
scroll to position [375, 125]
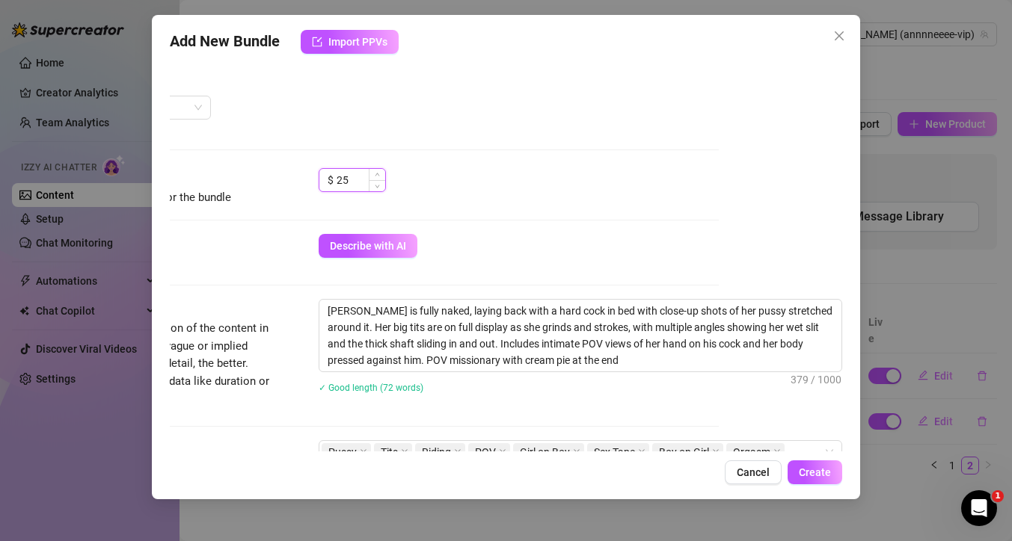
click at [354, 179] on input "25" at bounding box center [360, 180] width 49 height 22
drag, startPoint x: 354, startPoint y: 180, endPoint x: 328, endPoint y: 182, distance: 25.5
click at [328, 182] on div "$ 25" at bounding box center [351, 180] width 67 height 24
click at [803, 467] on span "Create" at bounding box center [814, 473] width 32 height 12
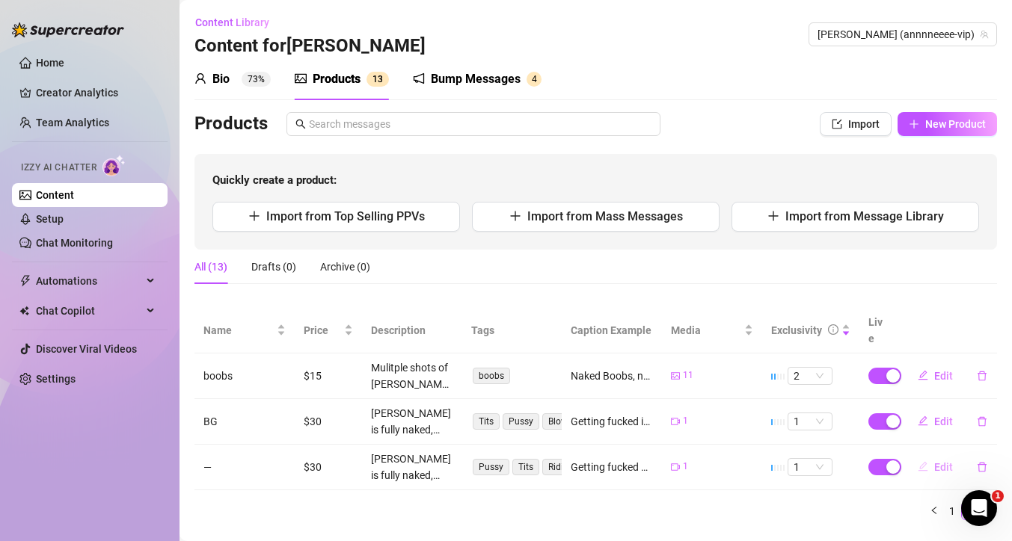
click at [934, 461] on span "Edit" at bounding box center [943, 467] width 19 height 12
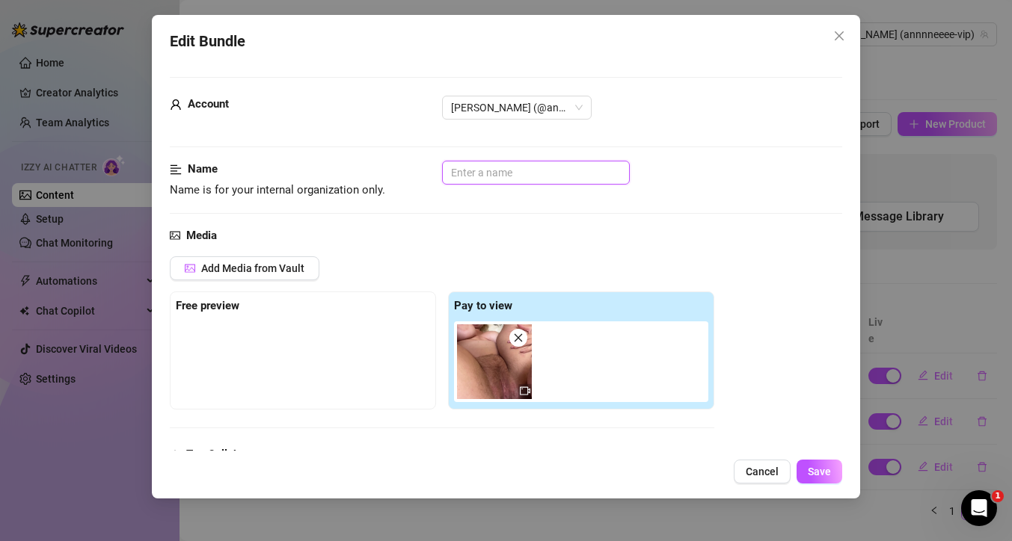
click at [536, 176] on input "text" at bounding box center [536, 173] width 188 height 24
click at [824, 471] on span "Save" at bounding box center [818, 472] width 23 height 12
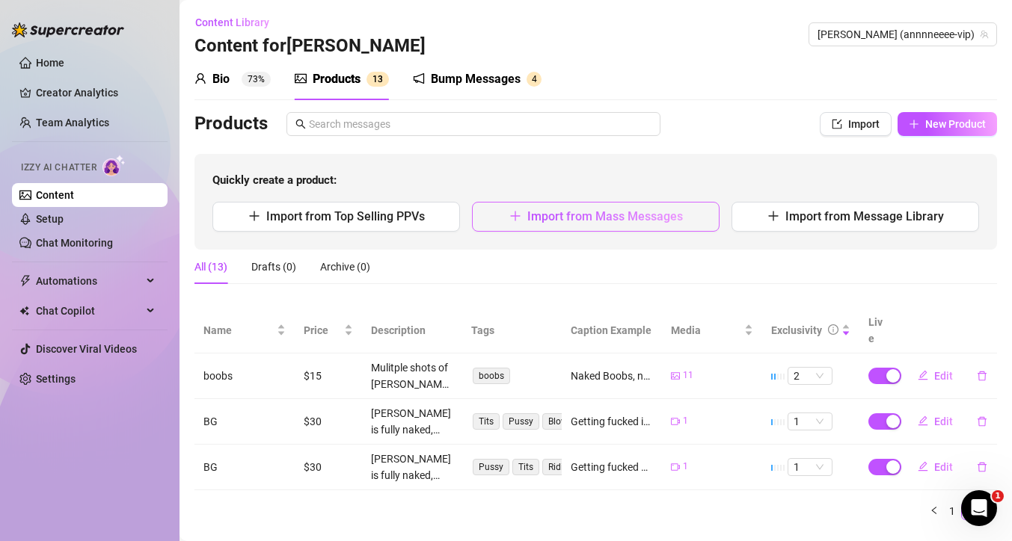
click at [597, 225] on button "Import from Mass Messages" at bounding box center [595, 217] width 247 height 30
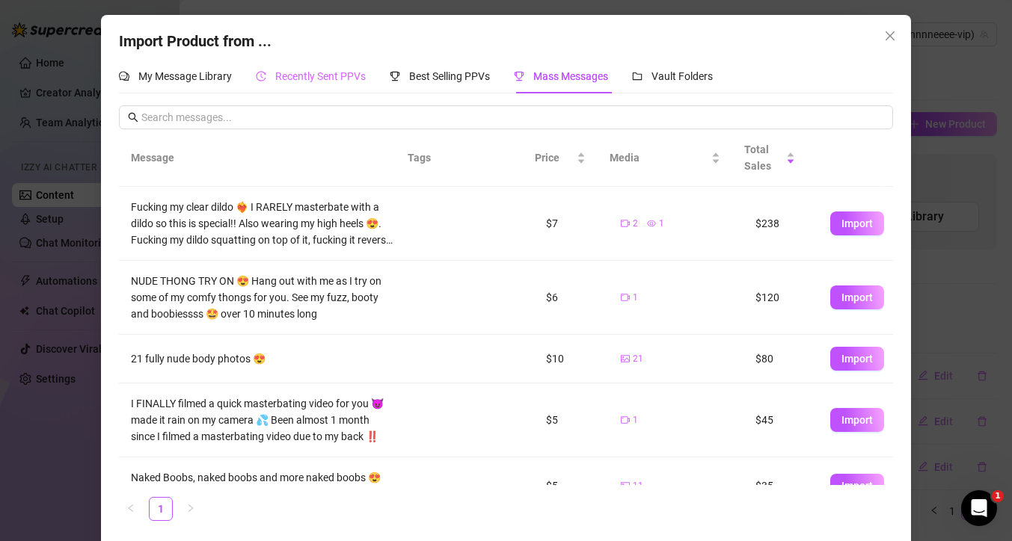
click at [285, 67] on div "Recently Sent PPVs" at bounding box center [311, 76] width 110 height 34
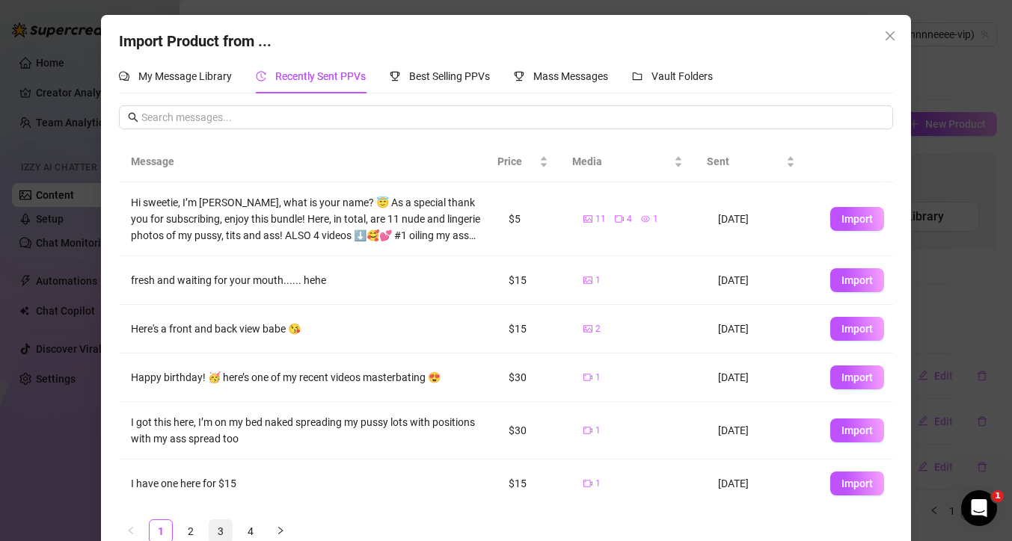
click at [209, 529] on link "3" at bounding box center [220, 531] width 22 height 22
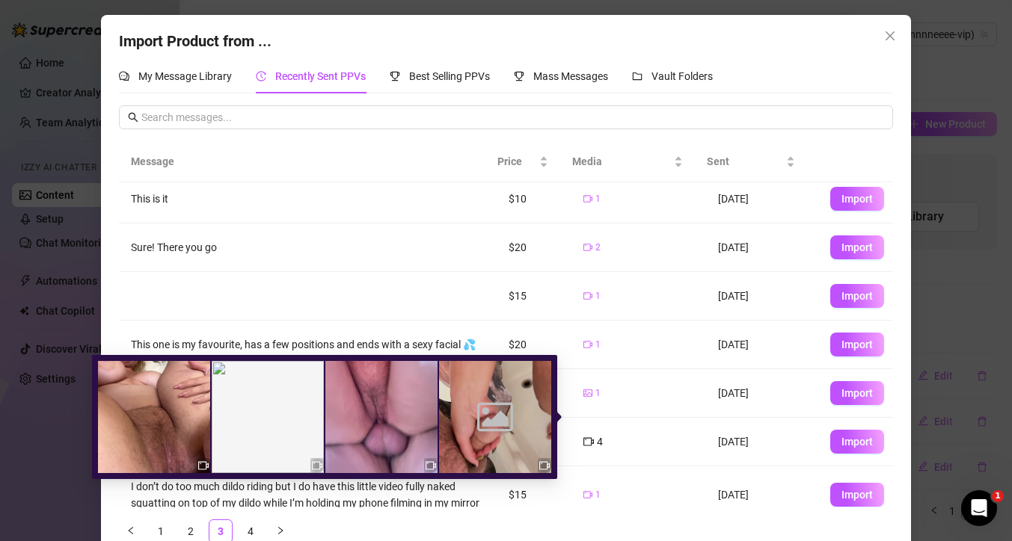
scroll to position [165, 0]
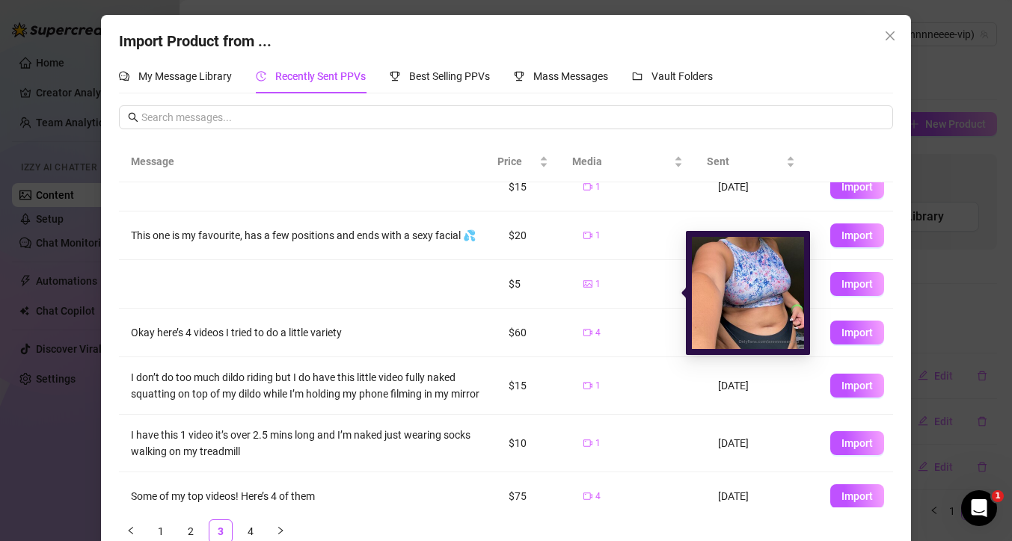
click at [583, 289] on icon "picture" at bounding box center [587, 284] width 9 height 9
click at [734, 286] on img at bounding box center [748, 293] width 112 height 112
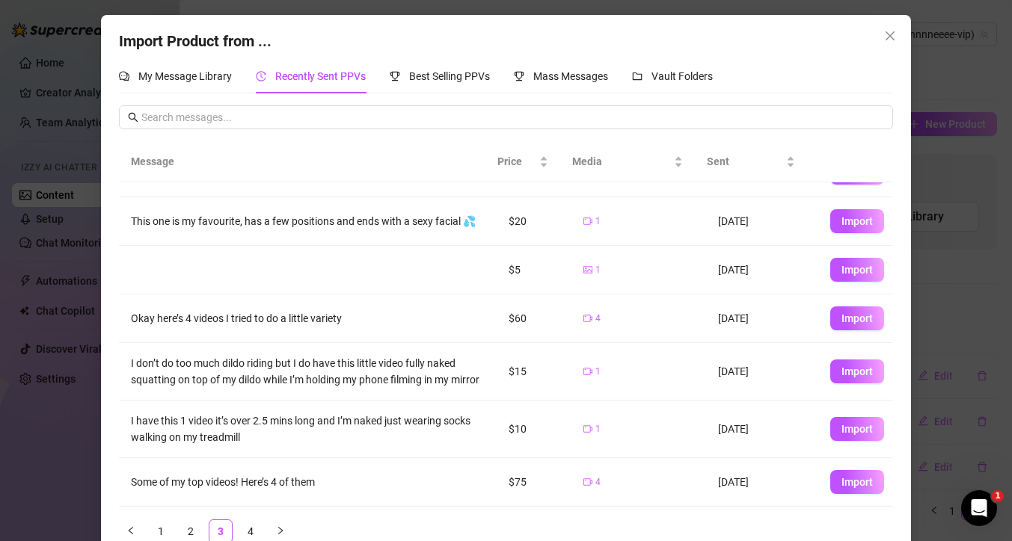
scroll to position [204, 0]
click at [841, 264] on span "Import" at bounding box center [856, 270] width 31 height 12
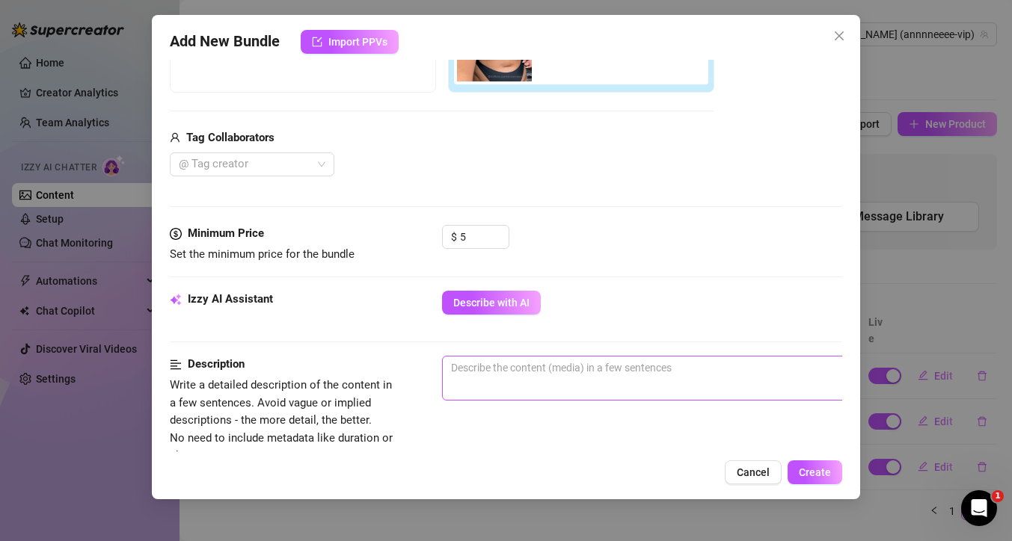
scroll to position [393, 0]
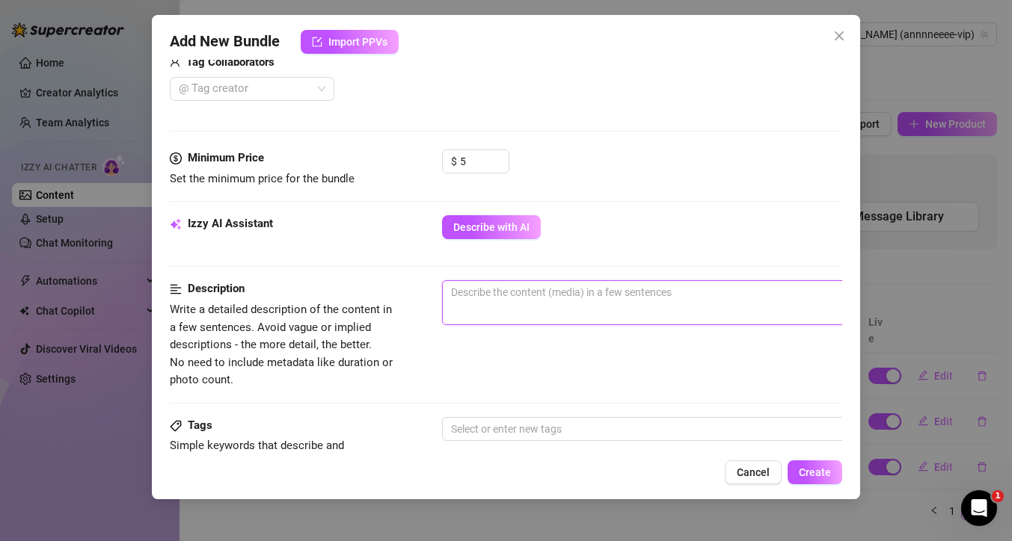
click at [511, 303] on textarea at bounding box center [704, 292] width 522 height 22
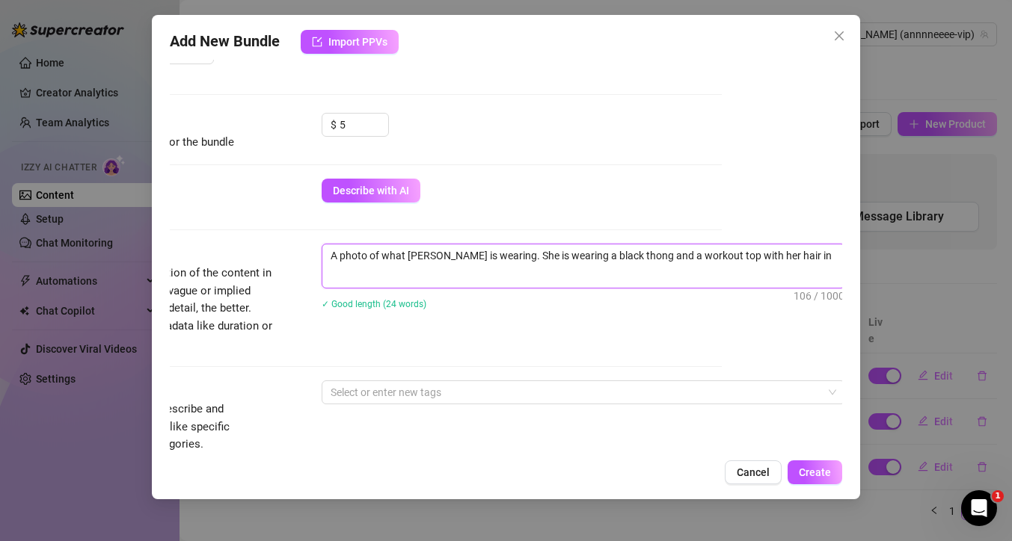
scroll to position [493, 120]
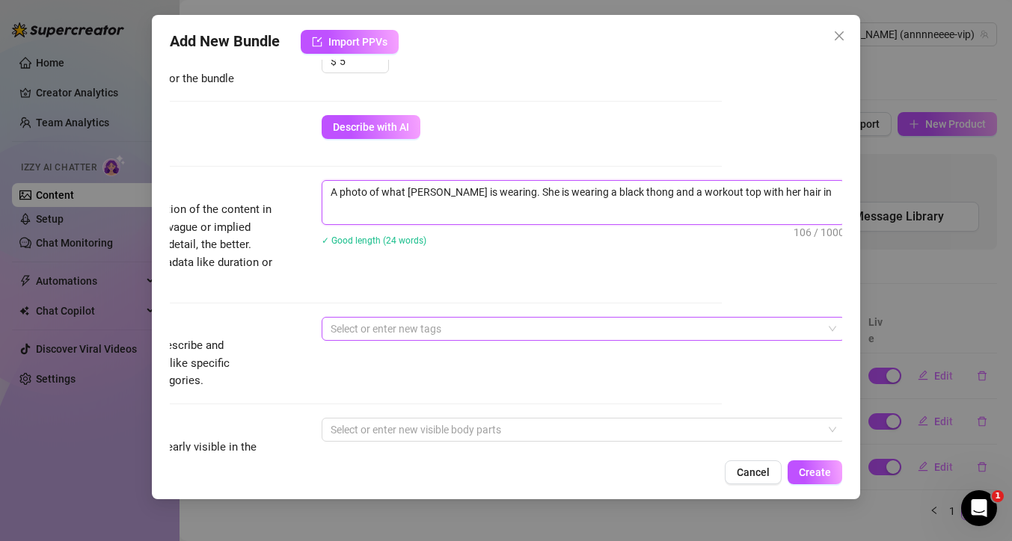
click at [452, 322] on div at bounding box center [575, 328] width 502 height 21
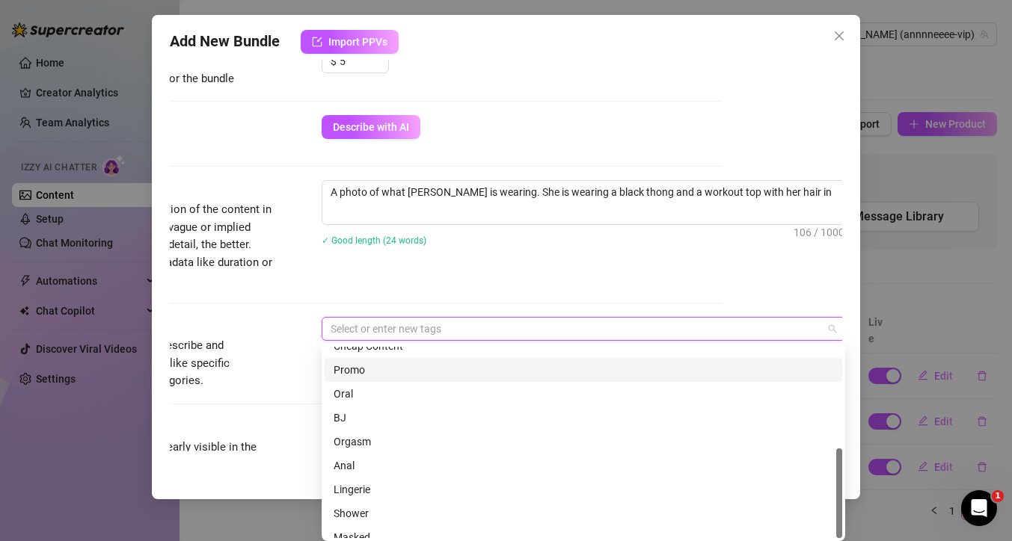
scroll to position [215, 0]
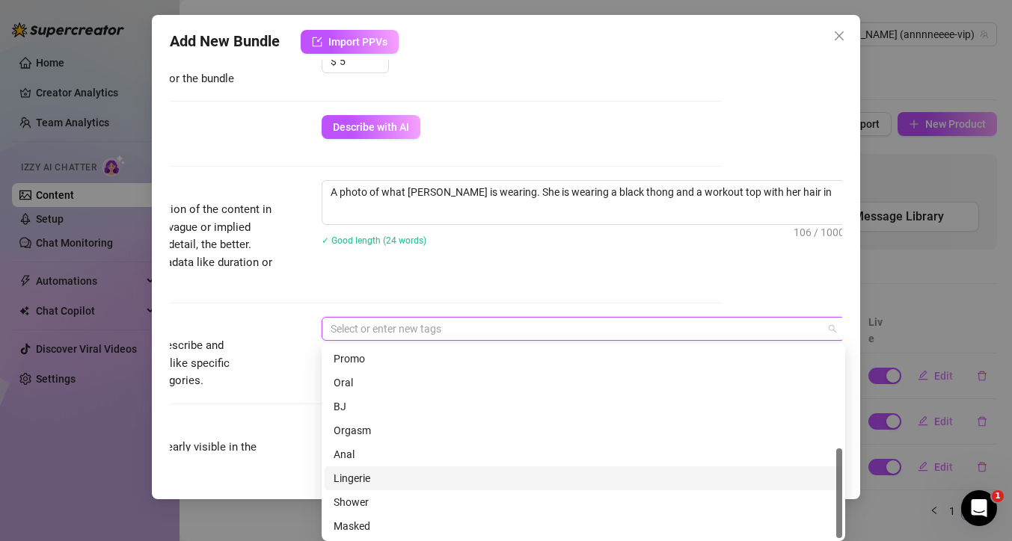
click at [363, 475] on div "Lingerie" at bounding box center [582, 478] width 499 height 16
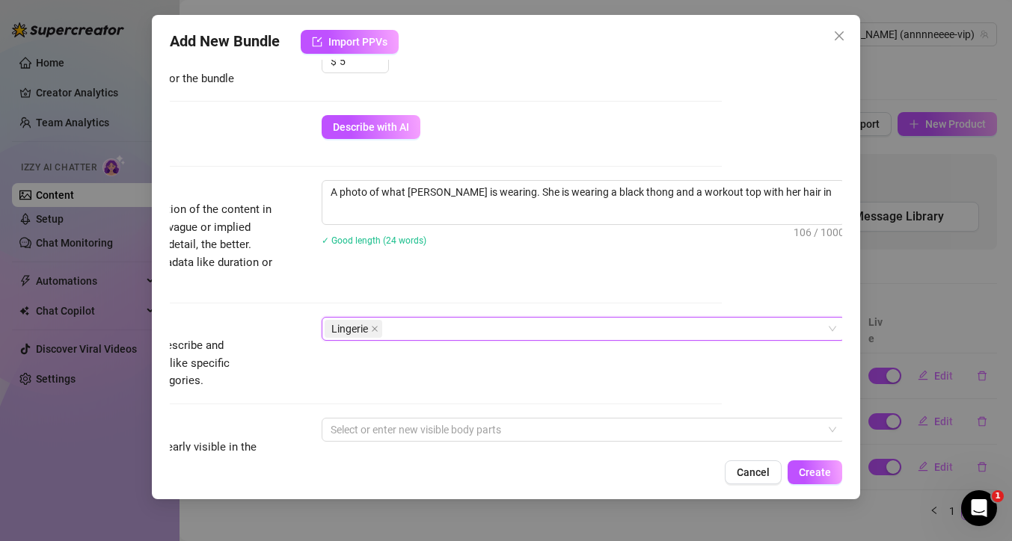
drag, startPoint x: 390, startPoint y: 324, endPoint x: 343, endPoint y: 326, distance: 47.1
click at [343, 326] on div "Lingerie" at bounding box center [575, 328] width 502 height 21
click at [375, 328] on icon "close" at bounding box center [375, 329] width 6 height 6
click at [389, 331] on div at bounding box center [575, 328] width 502 height 21
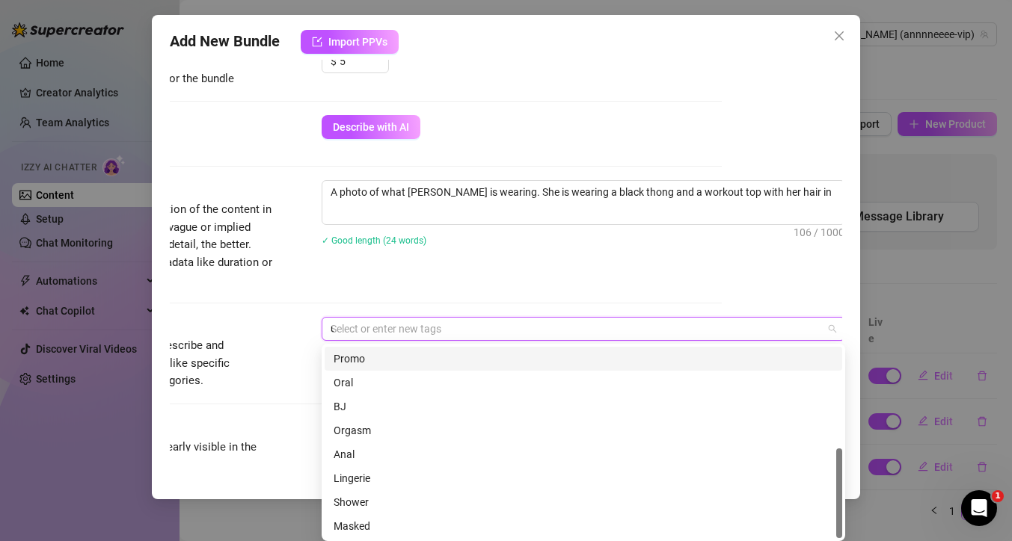
scroll to position [0, 0]
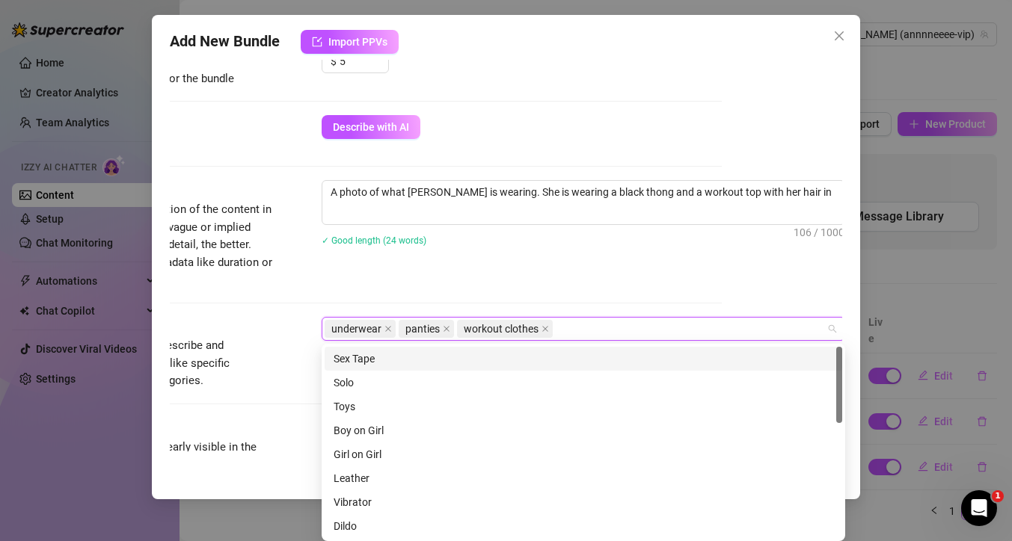
click at [336, 256] on div "A photo of what anne is wearing. She is wearing a black thong and a workout top…" at bounding box center [582, 222] width 523 height 85
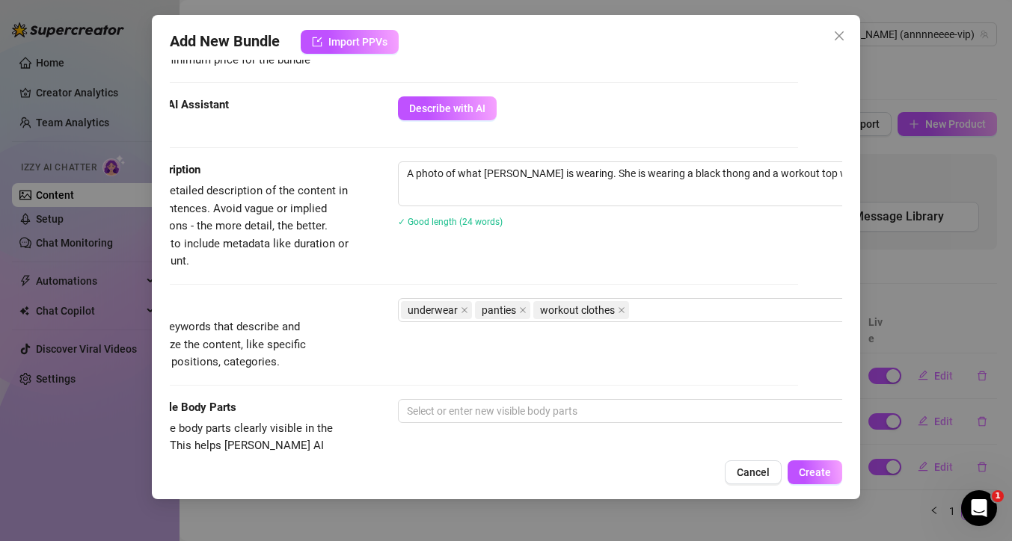
scroll to position [613, 44]
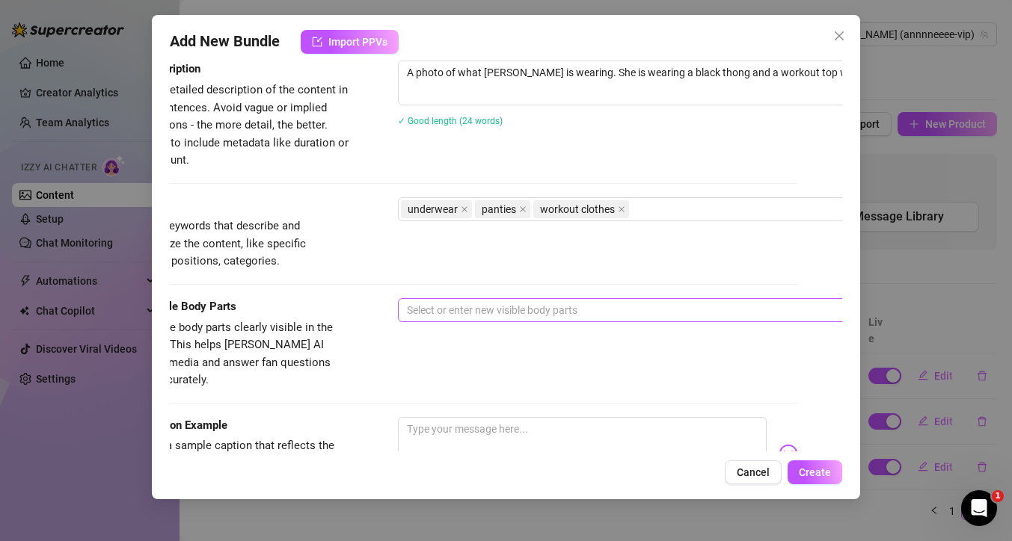
click at [511, 305] on div at bounding box center [652, 310] width 502 height 21
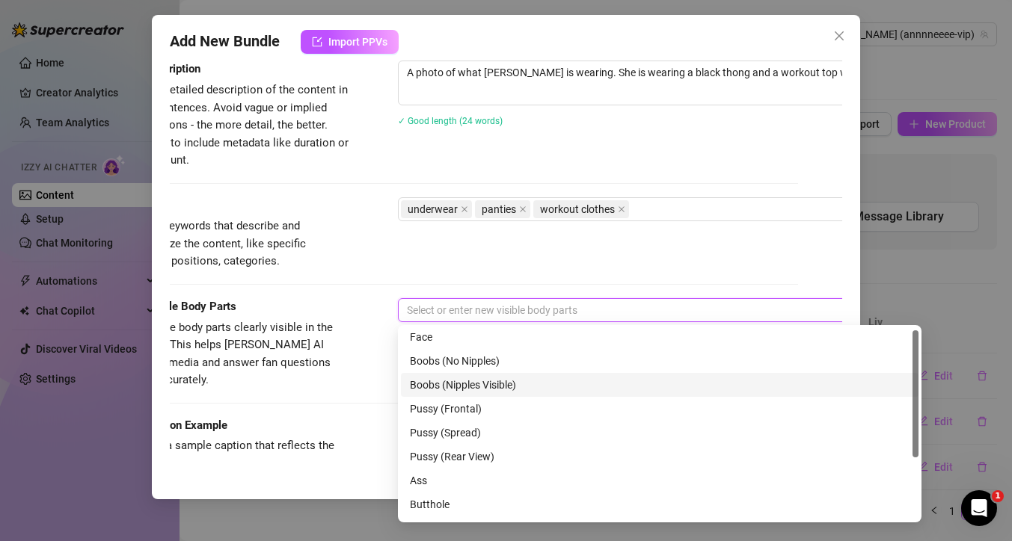
scroll to position [0, 0]
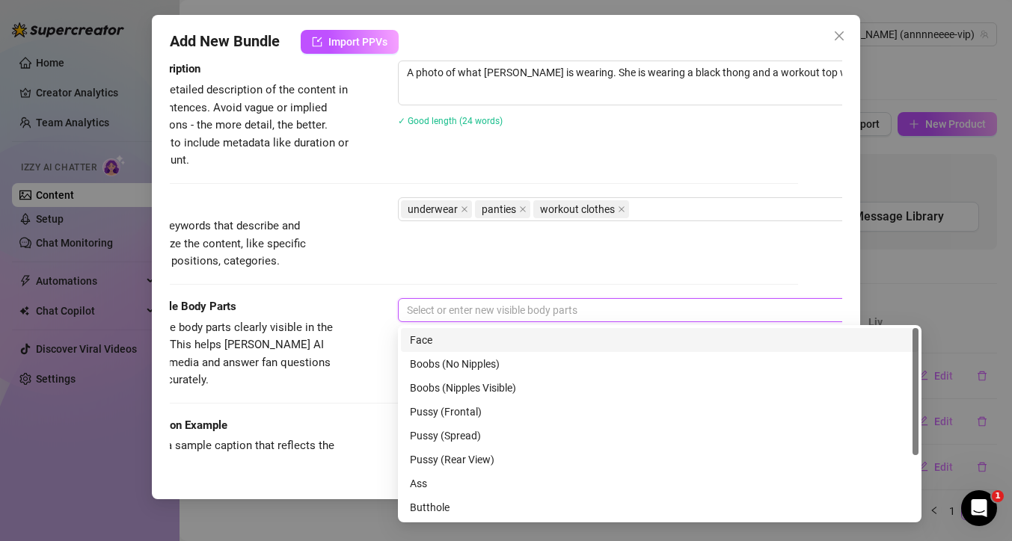
click at [487, 340] on div "Face" at bounding box center [659, 340] width 499 height 16
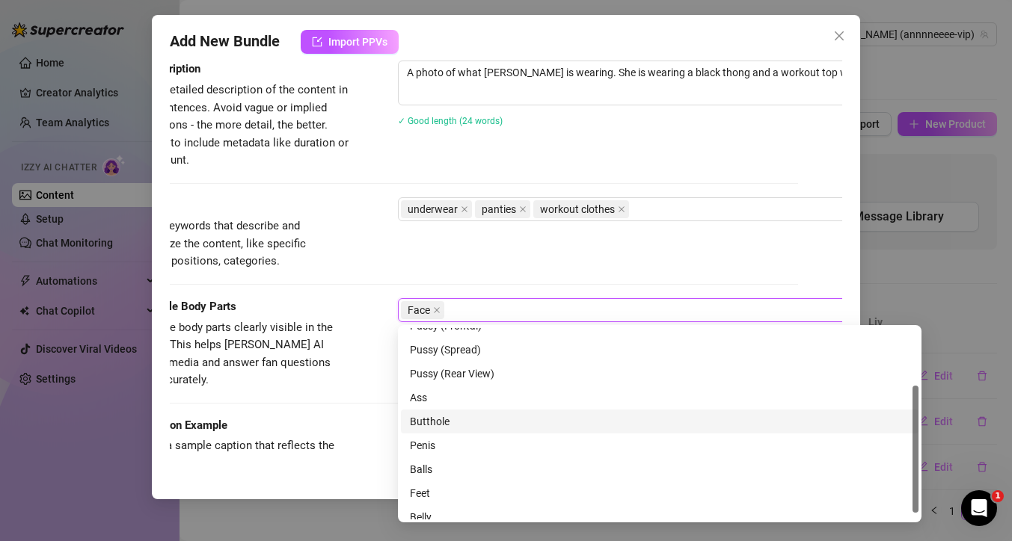
scroll to position [96, 0]
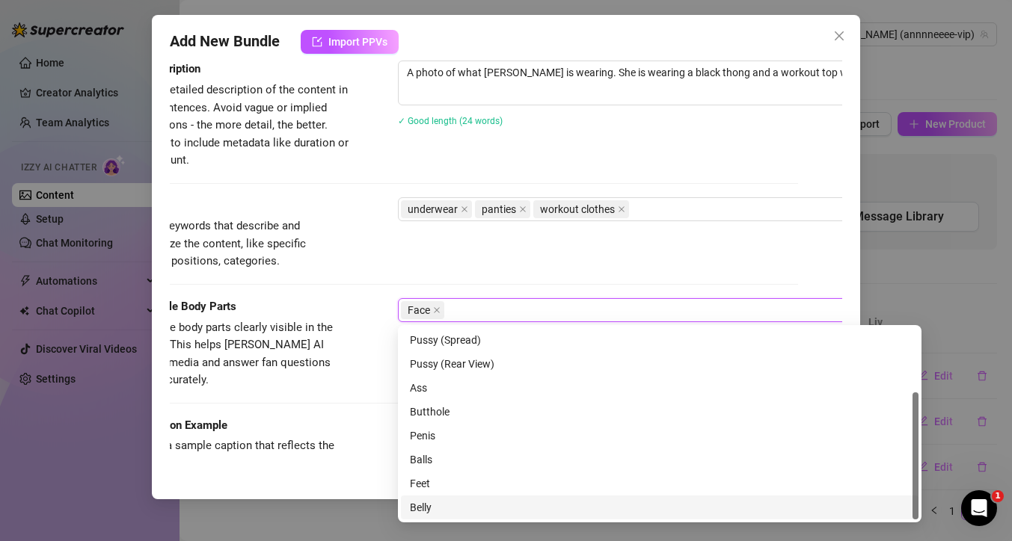
click at [431, 511] on div "Belly" at bounding box center [659, 507] width 499 height 16
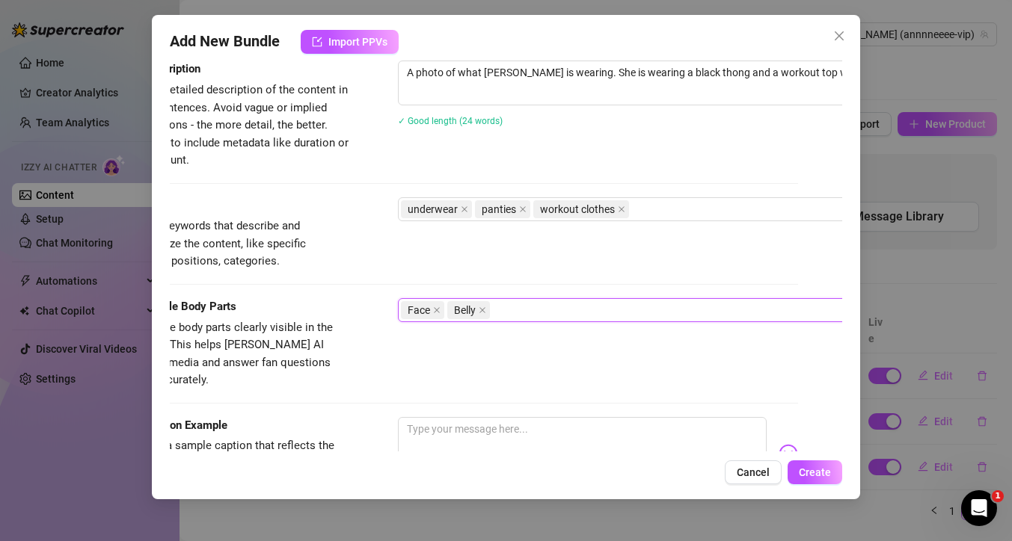
click at [540, 306] on div "Face Belly" at bounding box center [652, 310] width 502 height 21
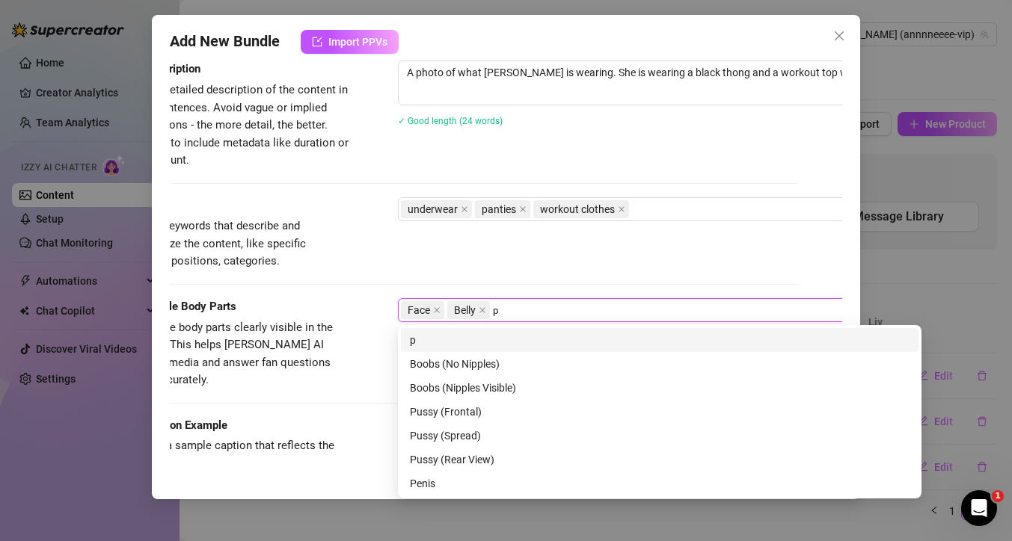
scroll to position [0, 0]
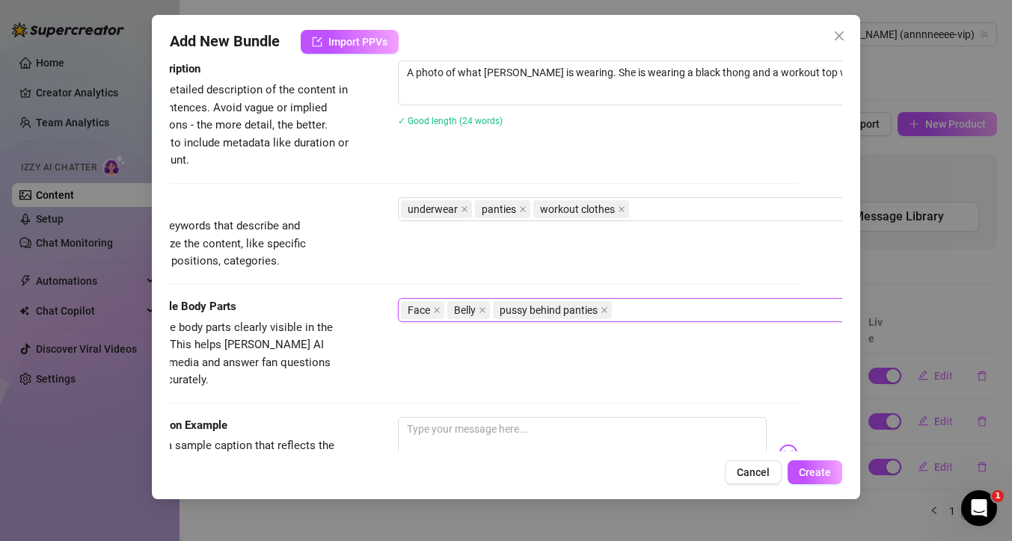
click at [585, 268] on div "Tags Simple keywords that describe and summarize the content, like specific fet…" at bounding box center [462, 233] width 672 height 73
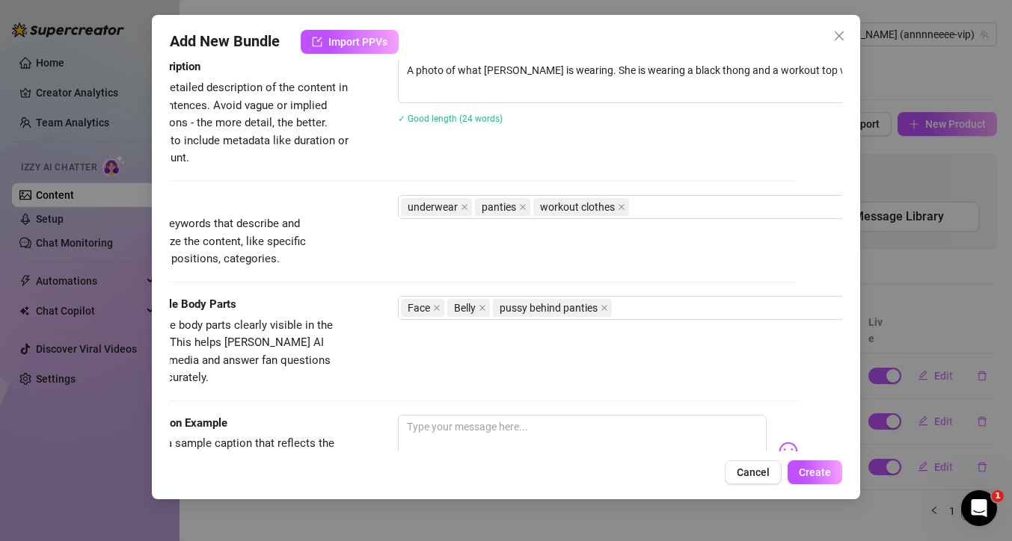
scroll to position [772, 44]
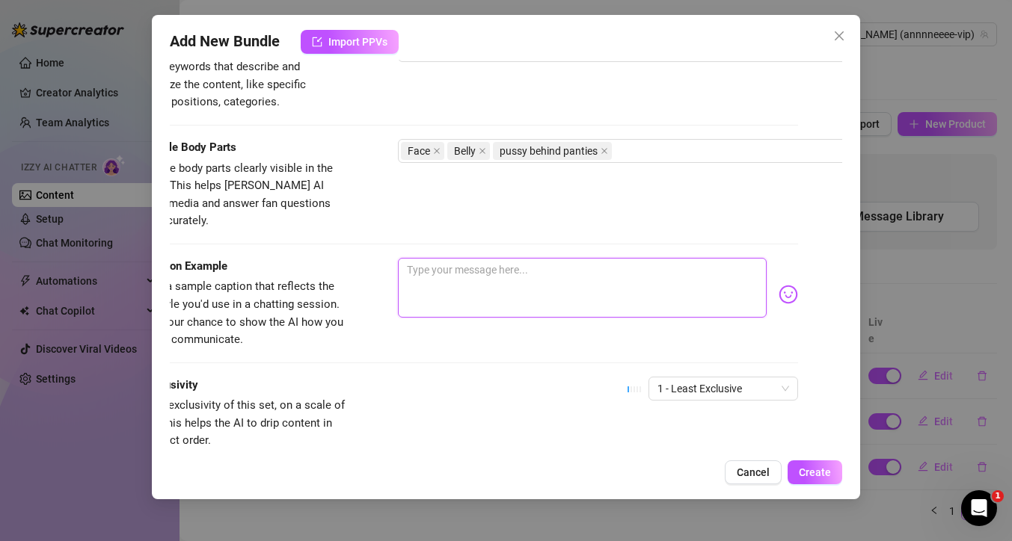
click at [448, 264] on textarea at bounding box center [582, 288] width 369 height 60
click at [789, 282] on div "Account Anne (@annnneeee-vip) Name Name is for your internal organization only.…" at bounding box center [506, 256] width 672 height 392
click at [780, 285] on img at bounding box center [787, 294] width 19 height 19
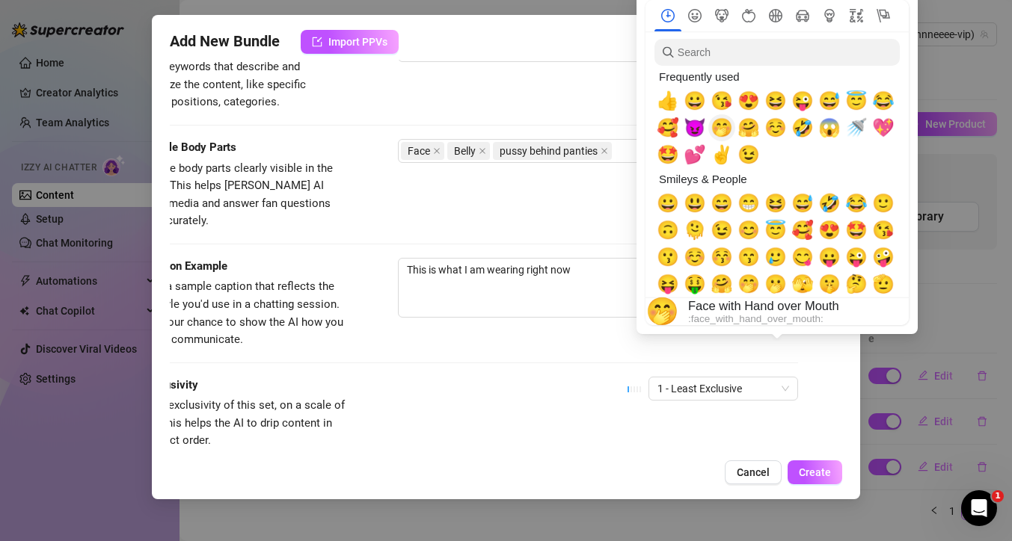
click at [724, 132] on span "🤭" at bounding box center [721, 127] width 22 height 21
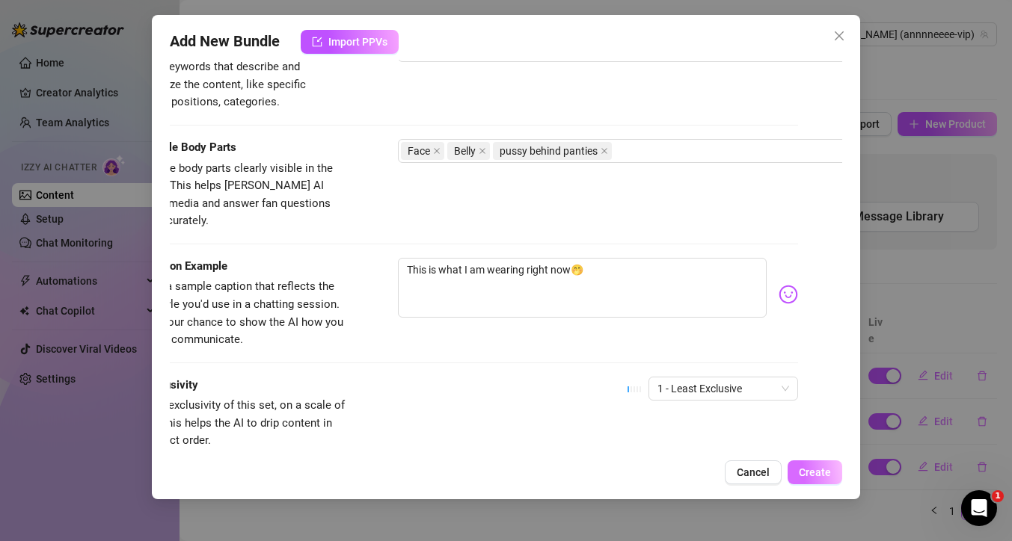
click at [809, 475] on span "Create" at bounding box center [814, 473] width 32 height 12
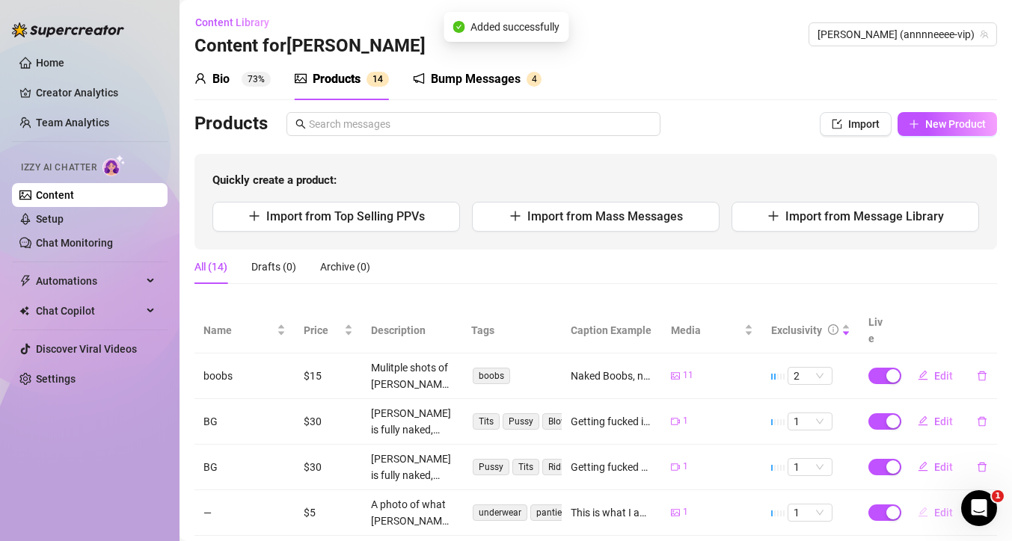
click at [934, 507] on span "Edit" at bounding box center [943, 513] width 19 height 12
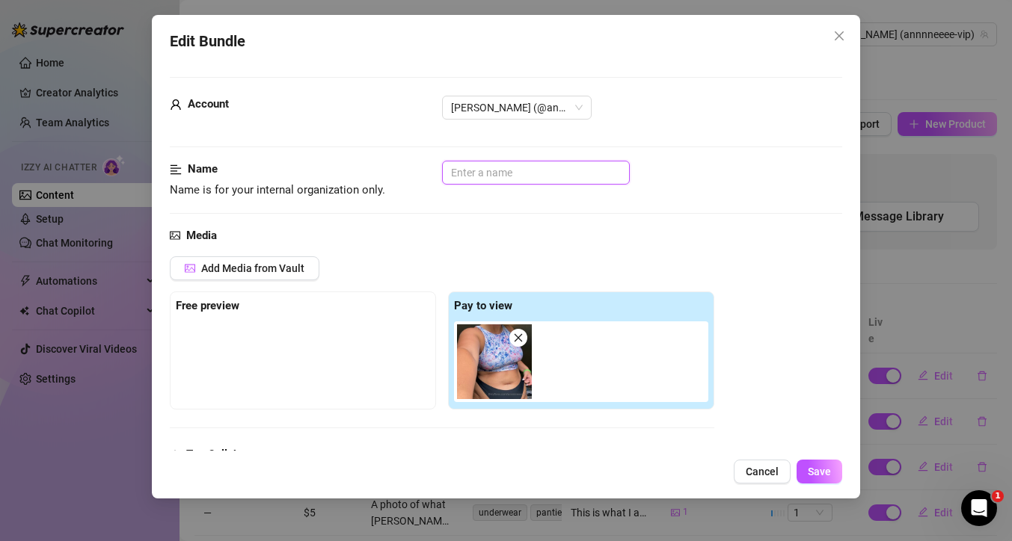
click at [517, 182] on input "text" at bounding box center [536, 173] width 188 height 24
click at [832, 465] on button "Save" at bounding box center [819, 472] width 46 height 24
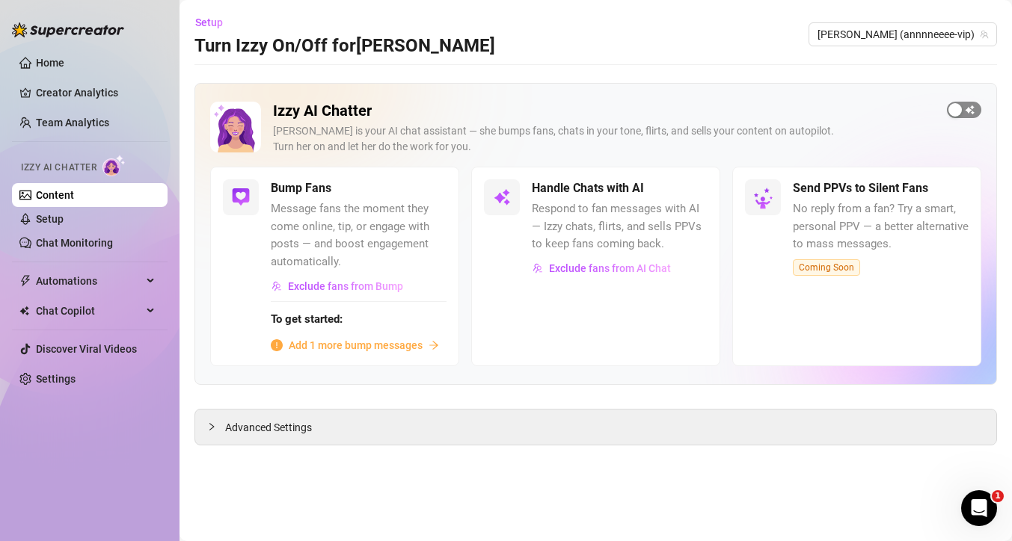
click at [955, 108] on div "button" at bounding box center [954, 109] width 13 height 13
click at [686, 187] on div "button" at bounding box center [682, 188] width 13 height 13
click at [692, 190] on span "button" at bounding box center [690, 188] width 33 height 16
click at [979, 505] on icon "Open Intercom Messenger" at bounding box center [976, 506] width 25 height 25
click at [957, 491] on main "Setup Turn Izzy On/Off for Anne Anne (annnneeee-vip) Izzy AI Chatter Izzy is yo…" at bounding box center [595, 270] width 832 height 541
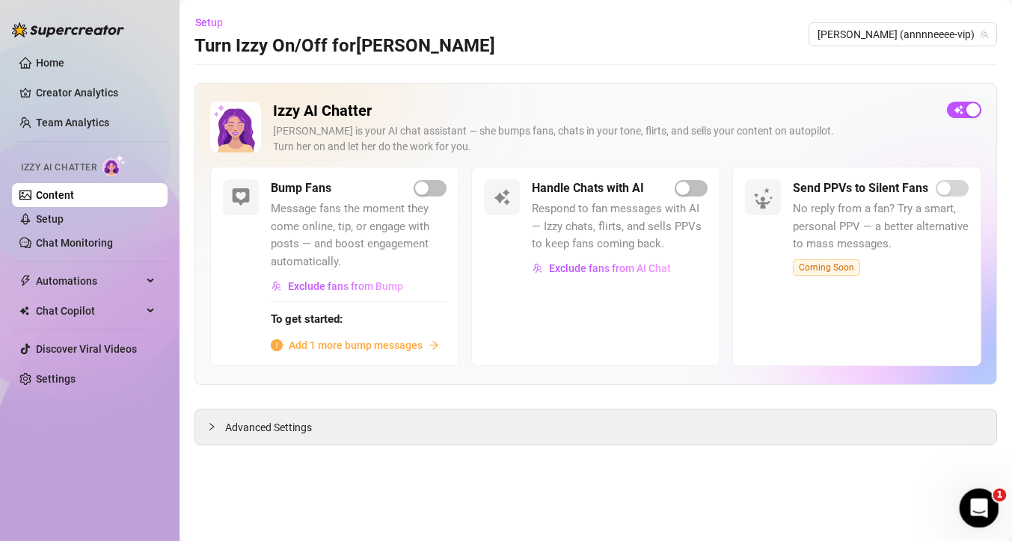
click at [967, 500] on div "Open Intercom Messenger" at bounding box center [976, 505] width 49 height 49
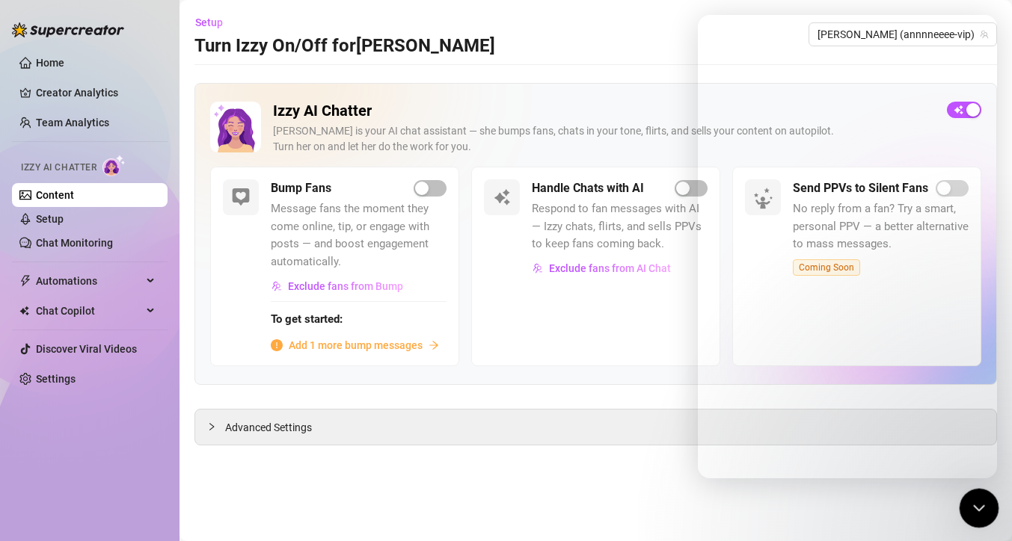
click at [979, 497] on icon "Close Intercom Messenger" at bounding box center [976, 506] width 18 height 18
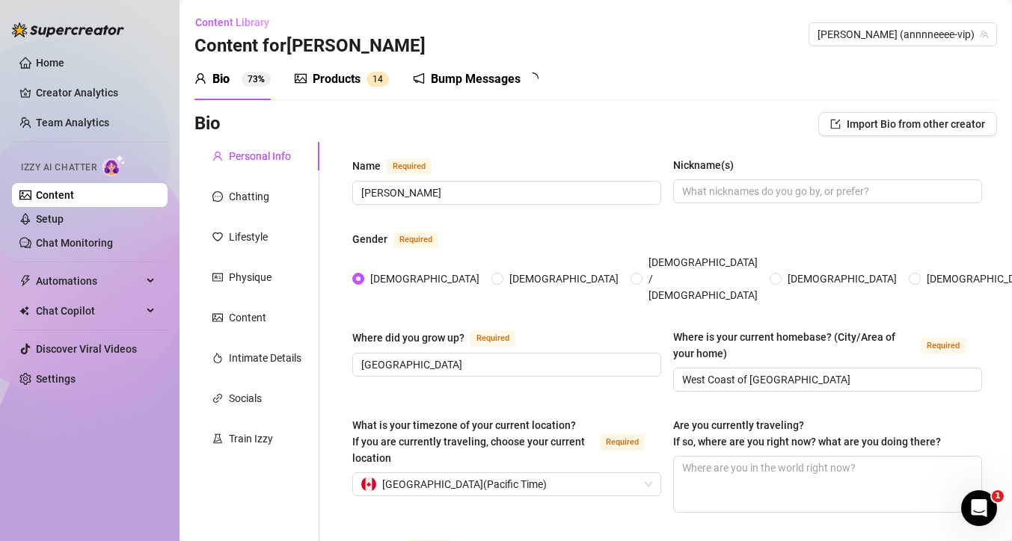
radio input "true"
type input "[DATE]"
click at [976, 498] on icon "Open Intercom Messenger" at bounding box center [976, 506] width 25 height 25
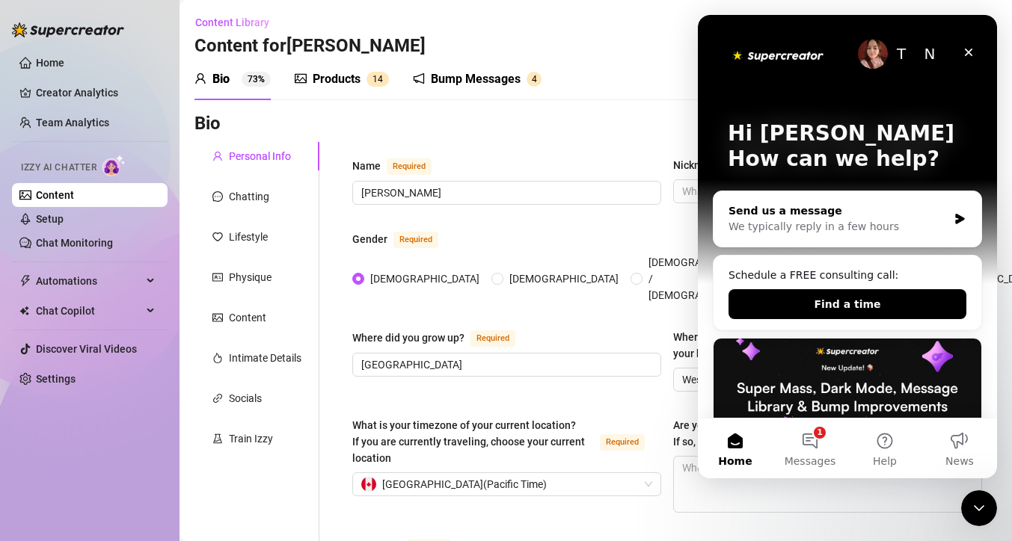
click at [881, 220] on div "We typically reply in a few hours" at bounding box center [837, 227] width 219 height 16
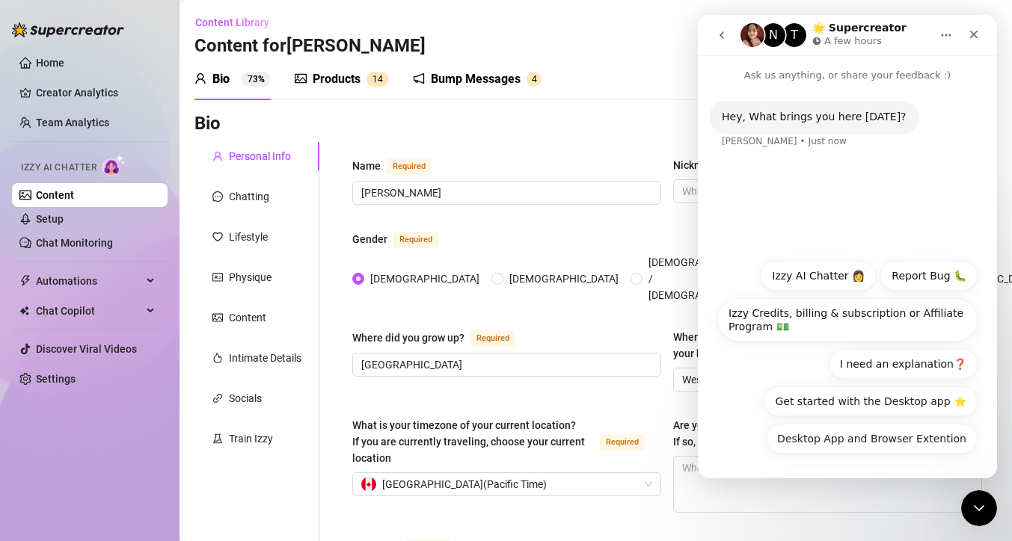
click at [834, 274] on button "Izzy AI Chatter 👩" at bounding box center [817, 276] width 115 height 30
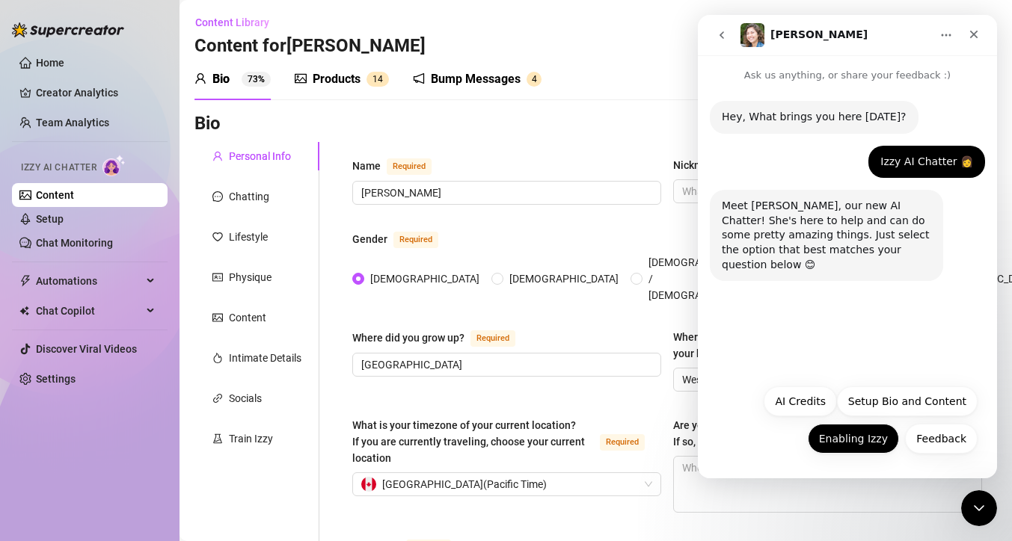
click at [870, 437] on button "Enabling Izzy" at bounding box center [852, 439] width 91 height 30
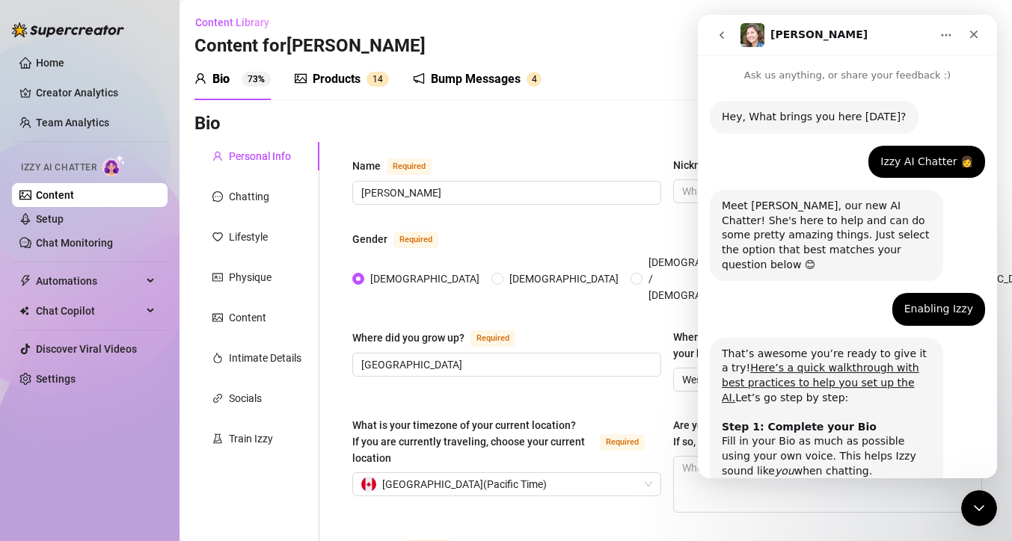
scroll to position [78, 0]
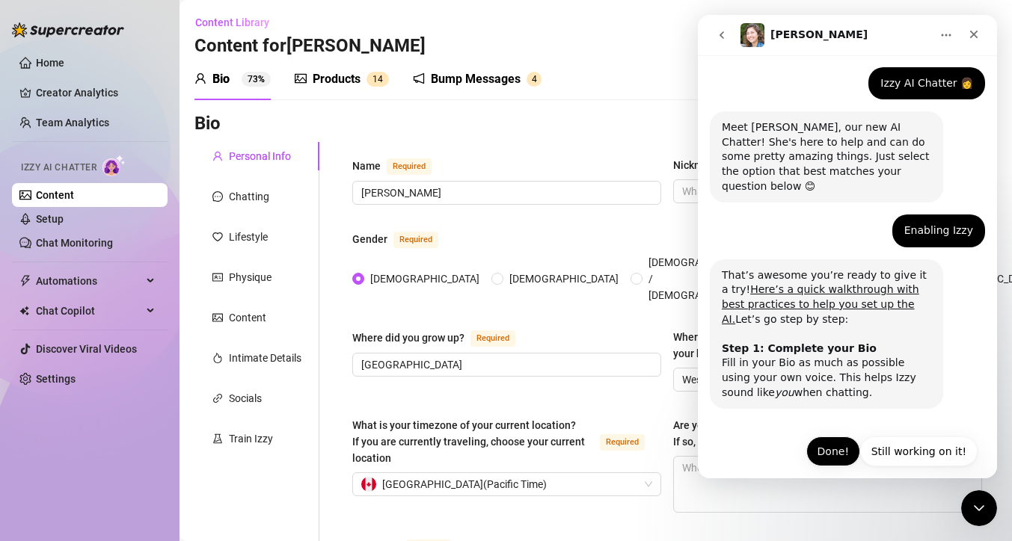
click at [837, 437] on button "Done!" at bounding box center [833, 452] width 54 height 30
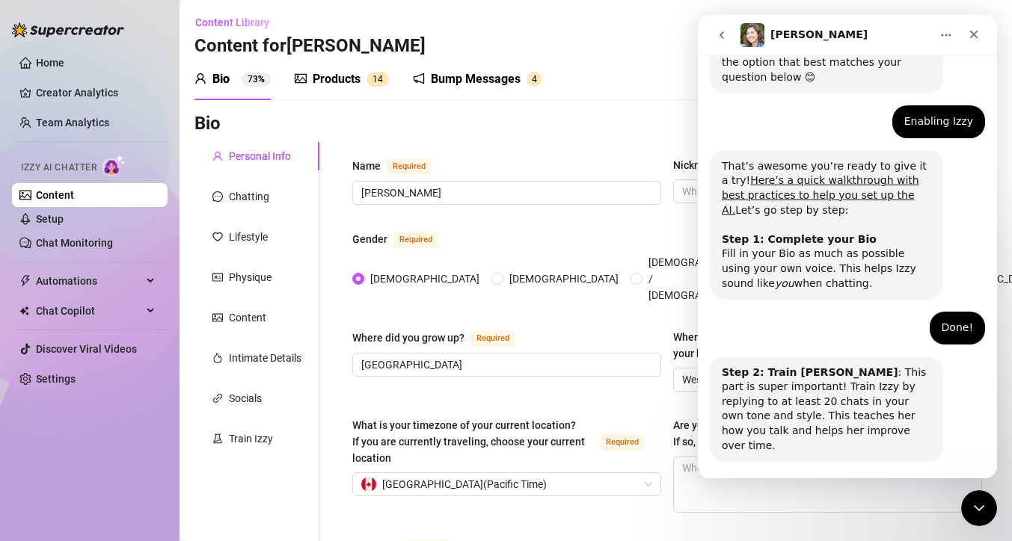
scroll to position [226, 0]
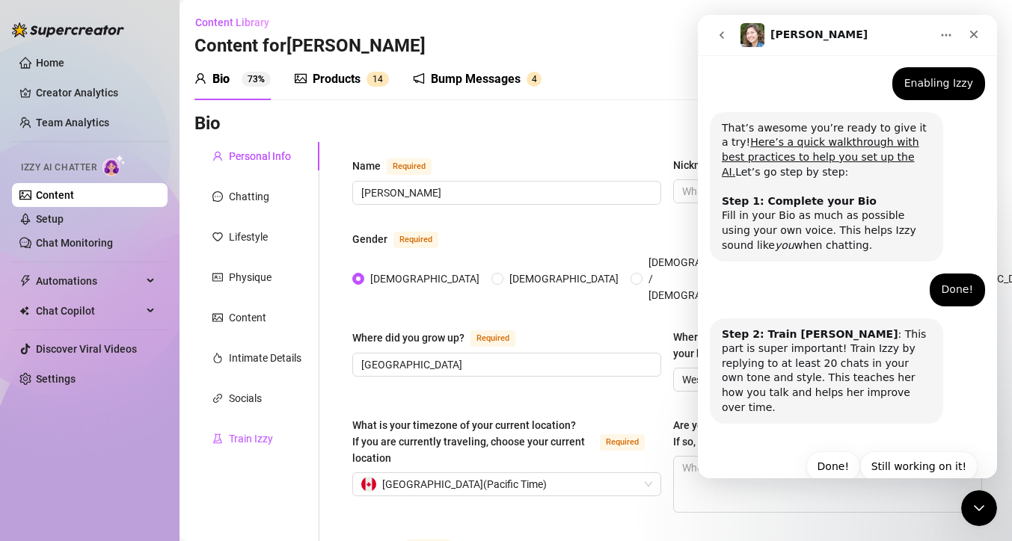
click at [245, 435] on div "Train Izzy" at bounding box center [251, 439] width 44 height 16
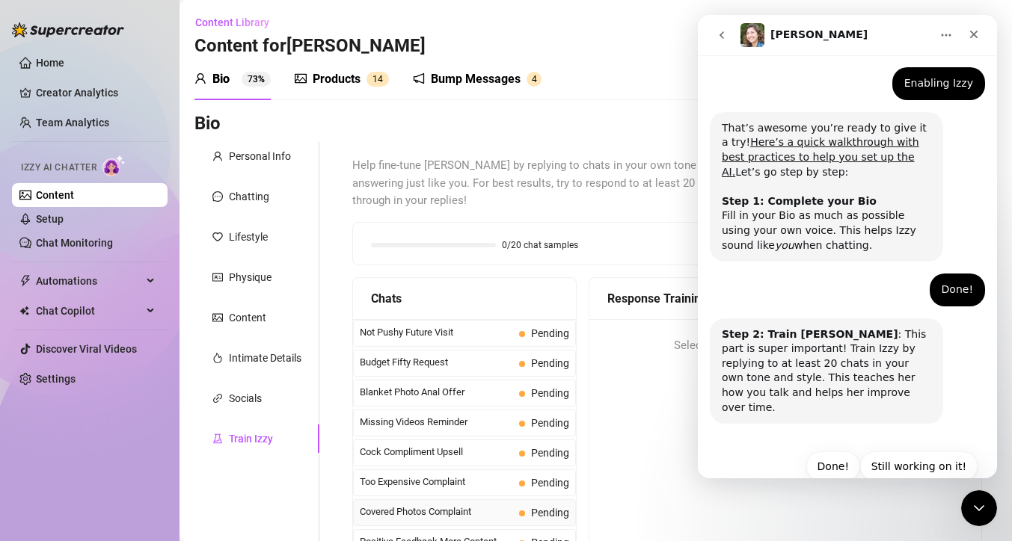
scroll to position [0, 0]
click at [256, 319] on div "Content" at bounding box center [247, 318] width 37 height 16
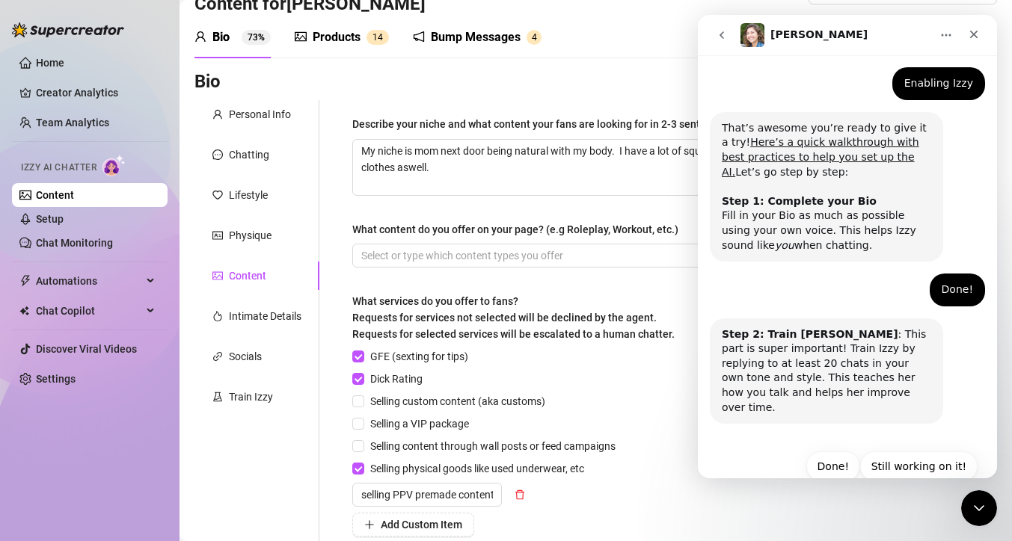
scroll to position [40, 0]
click at [244, 315] on div "Intimate Details" at bounding box center [265, 318] width 73 height 16
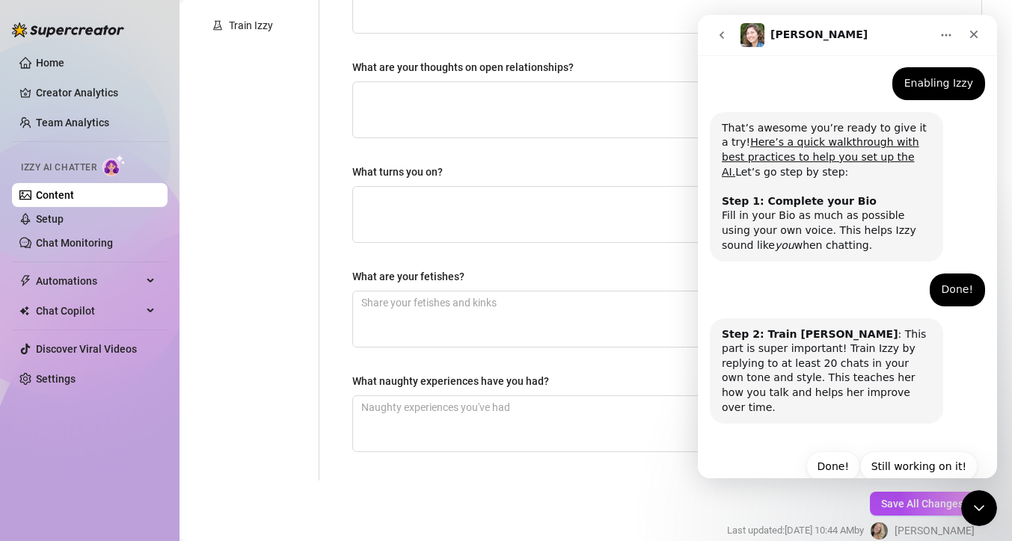
scroll to position [415, 0]
click at [837, 452] on button "Done!" at bounding box center [833, 467] width 54 height 30
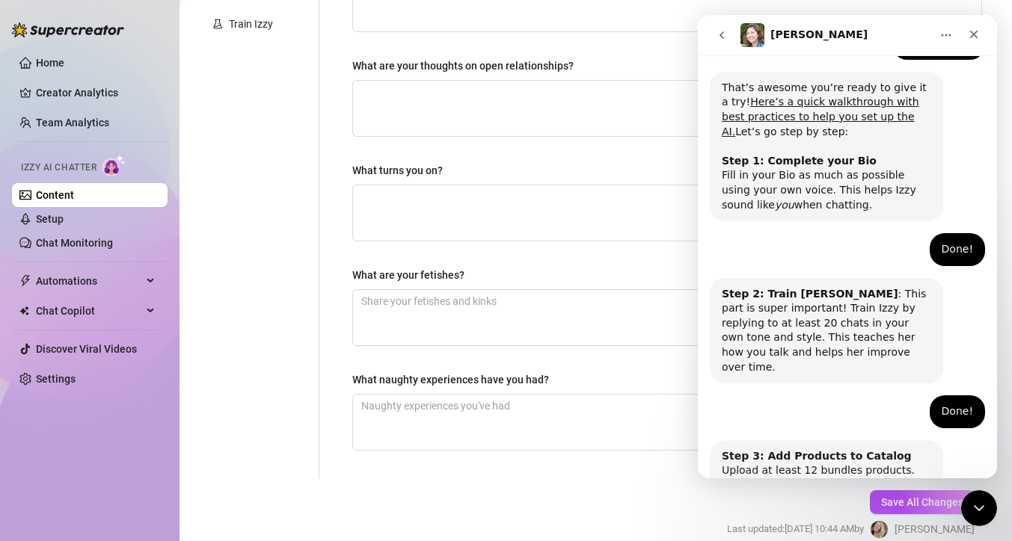
scroll to position [432, 0]
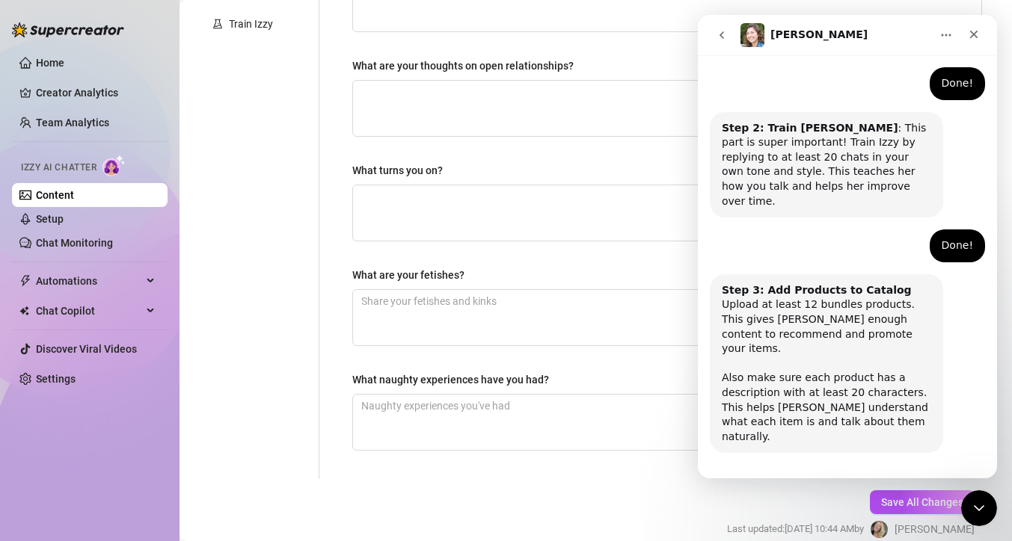
click at [830, 481] on button "Done!" at bounding box center [833, 496] width 54 height 30
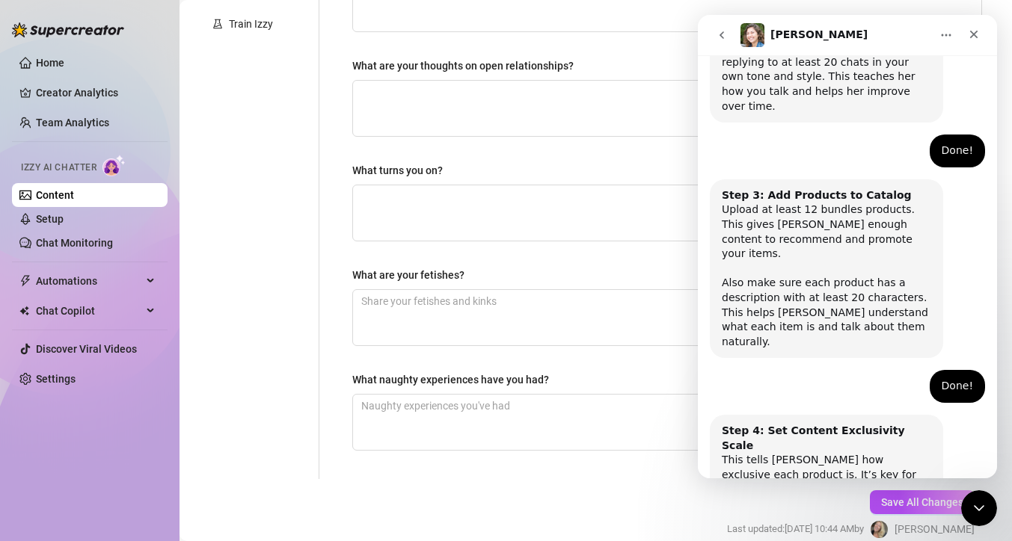
scroll to position [580, 0]
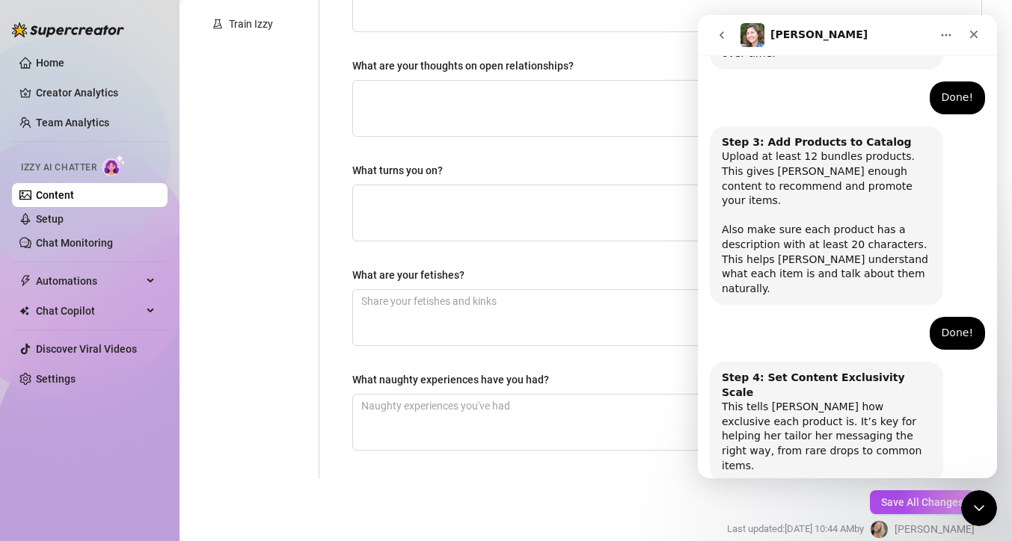
click at [834, 510] on button "Done!" at bounding box center [833, 525] width 54 height 30
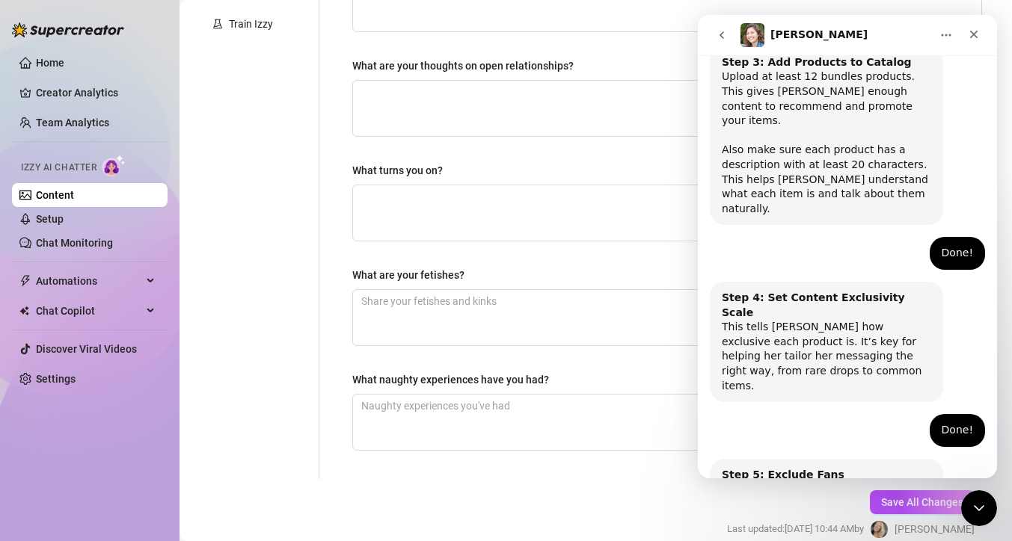
scroll to position [713, 0]
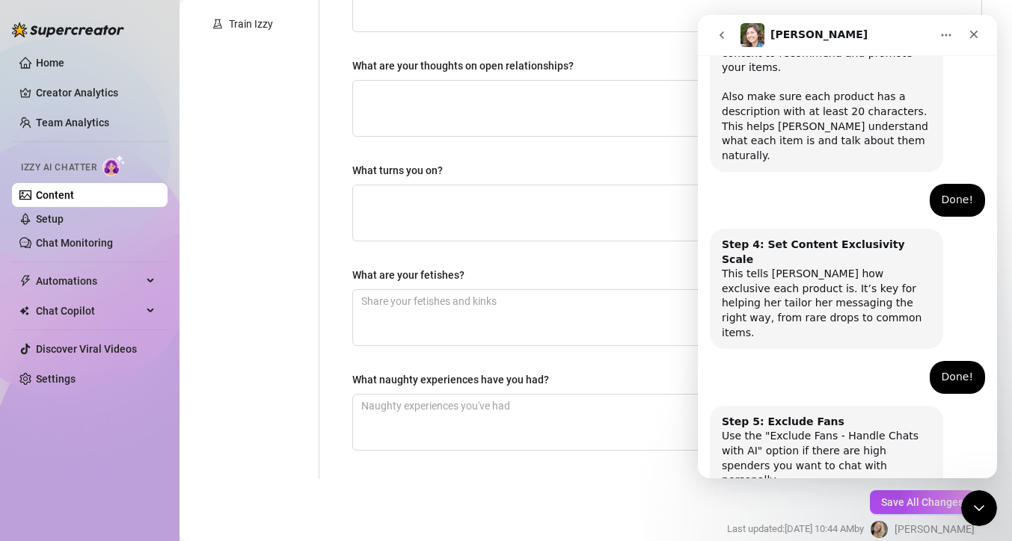
click at [834, 525] on button "Done!" at bounding box center [833, 540] width 54 height 30
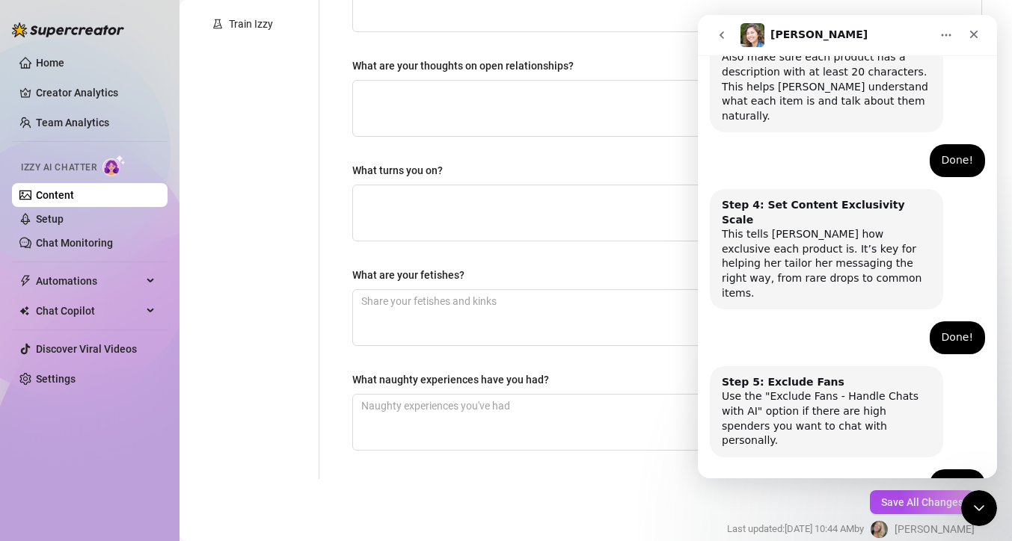
scroll to position [846, 0]
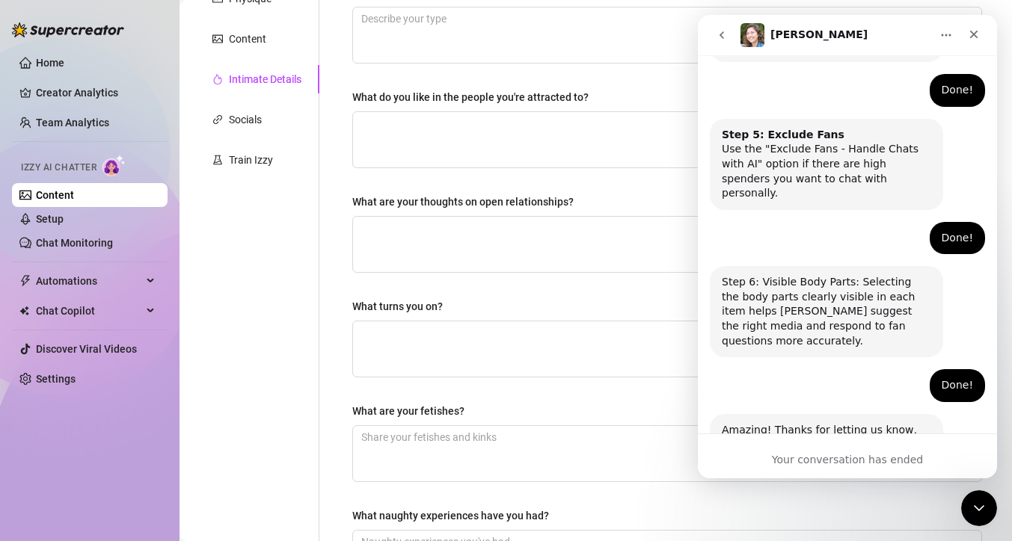
scroll to position [271, 0]
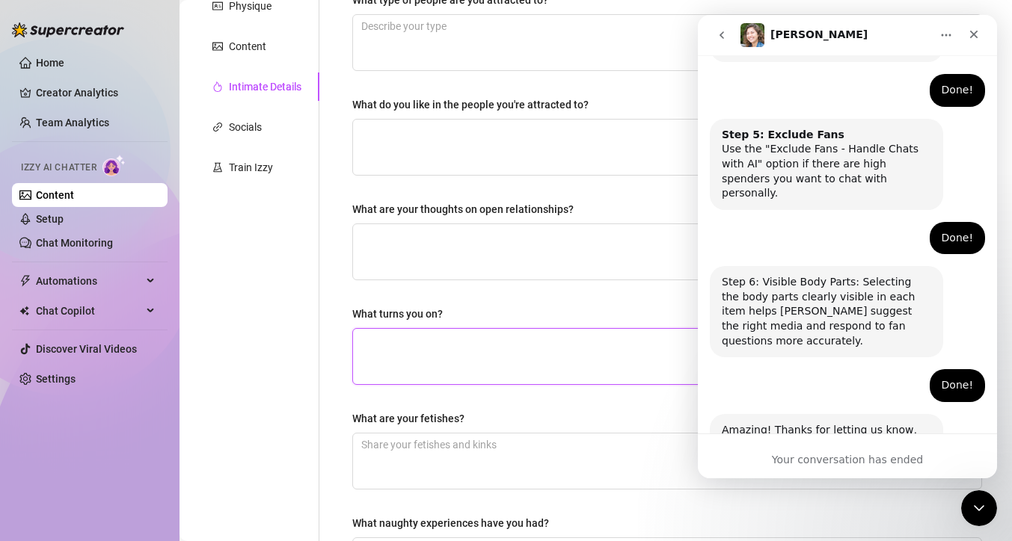
click at [461, 350] on textarea "What turns you on?" at bounding box center [667, 356] width 628 height 55
type textarea "W"
type textarea "Wh"
type textarea "Whe"
type textarea "When"
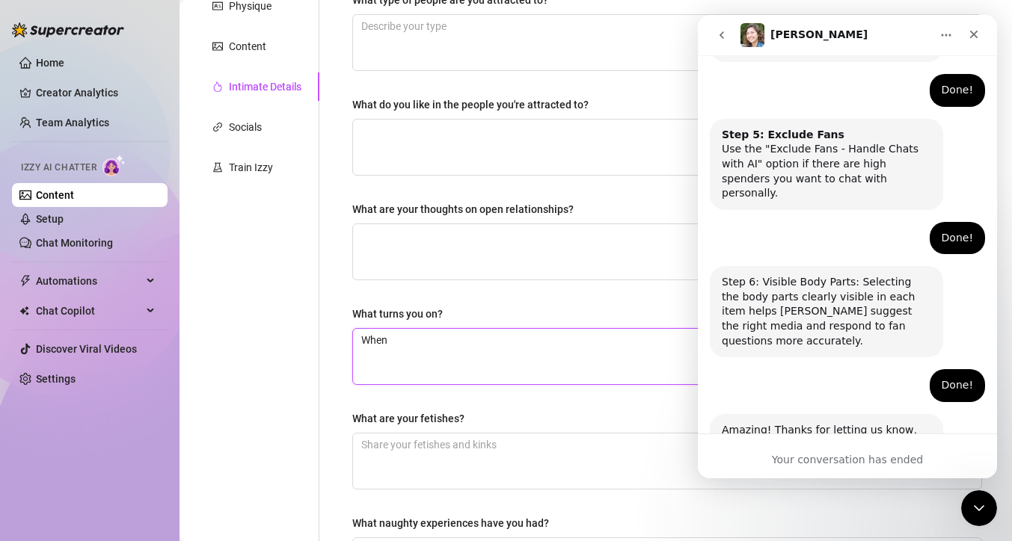
type textarea "When"
type textarea "When m"
type textarea "When my"
type textarea "When my n"
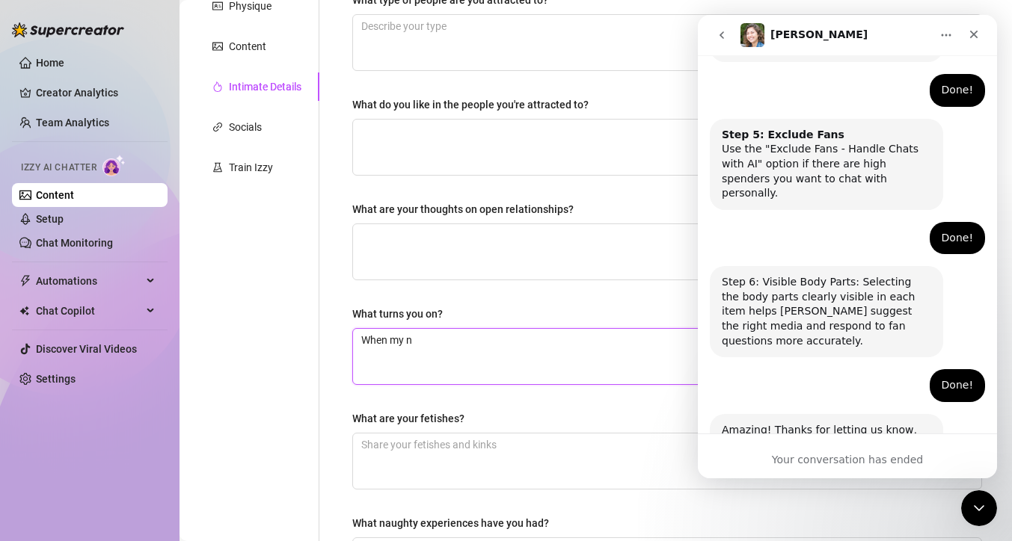
type textarea "When my ne"
type textarea "When my nec"
type textarea "When my neck"
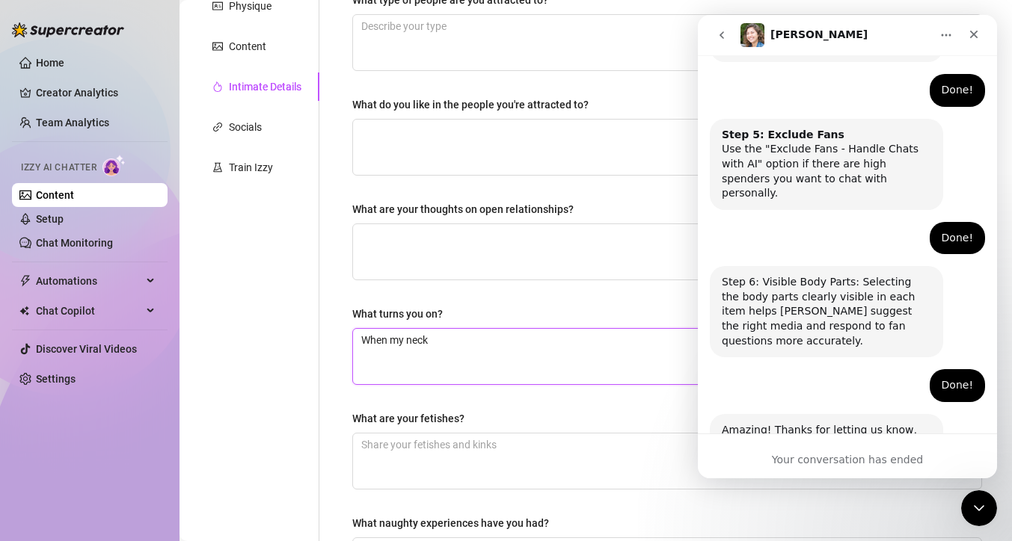
type textarea "When my neck."
type textarea "When my neck"
type textarea "When my neck,"
type textarea "When my neck, e"
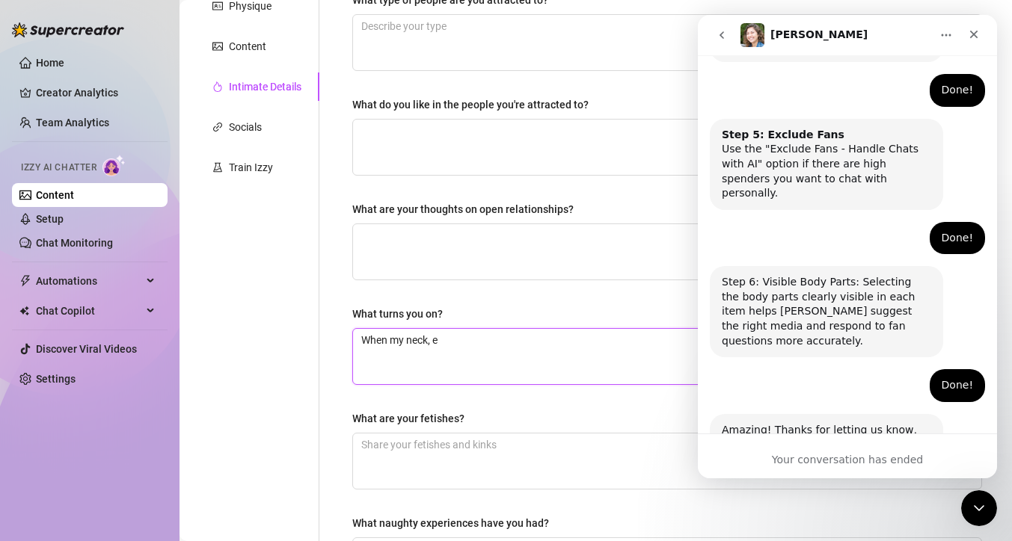
type textarea "When my neck, ea"
type textarea "When my neck, ear"
type textarea "When my neck, ears"
type textarea "When my neck, ears a"
type textarea "When my neck, ears an"
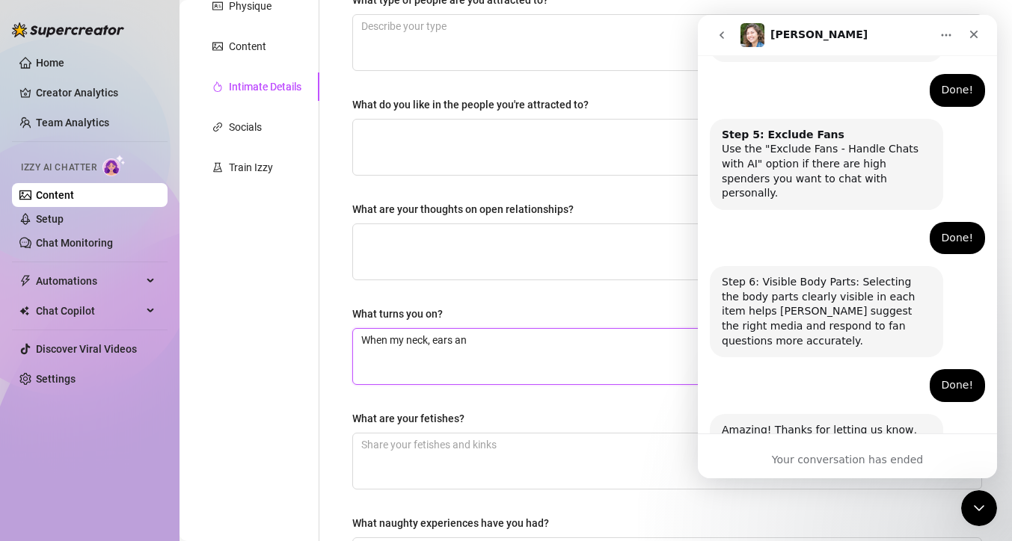
type textarea "When my neck, ears and"
type textarea "When my neck, ears and n"
type textarea "When my neck, ears and ni"
type textarea "When my neck, ears and nip"
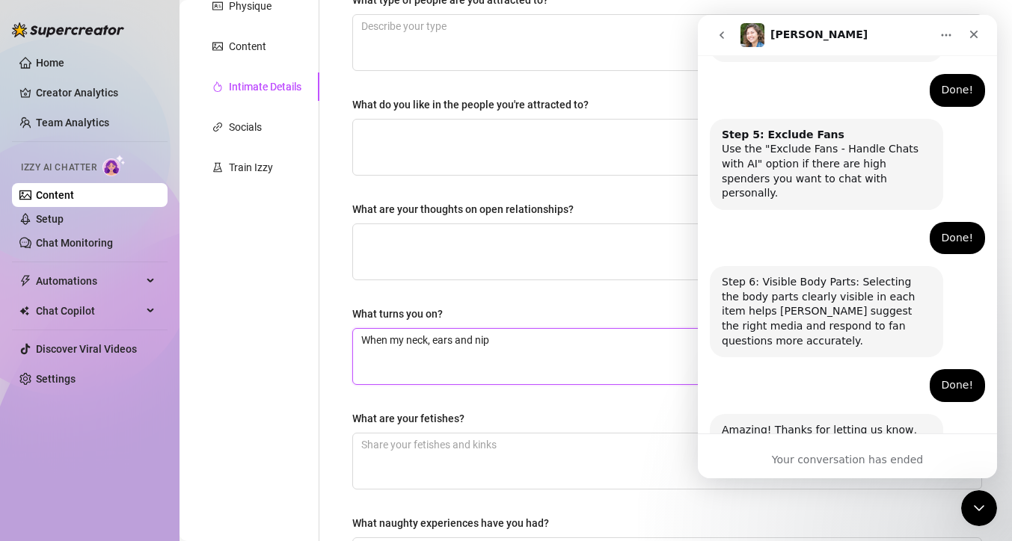
type textarea "When my neck, ears and nipp"
type textarea "When my neck, ears and nippl"
type textarea "When my neck, ears and nipple"
type textarea "When my neck, ears and nipples"
type textarea "When my neck, ears and nipples a"
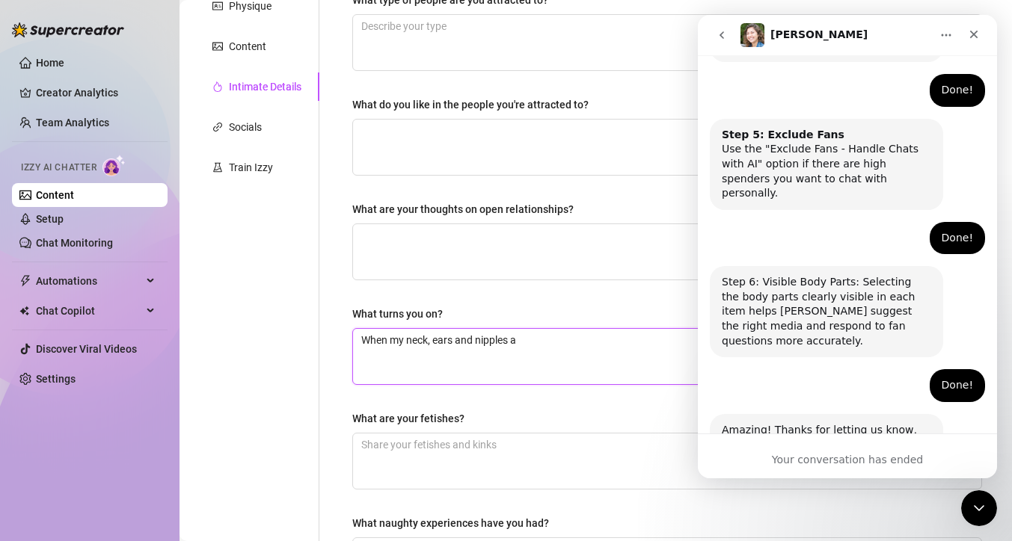
type textarea "When my neck, ears and nipples ar"
type textarea "When my neck, ears and nipples are"
type textarea "When my neck, ears and nipples are n"
type textarea "When my neck, ears and nipples are ni"
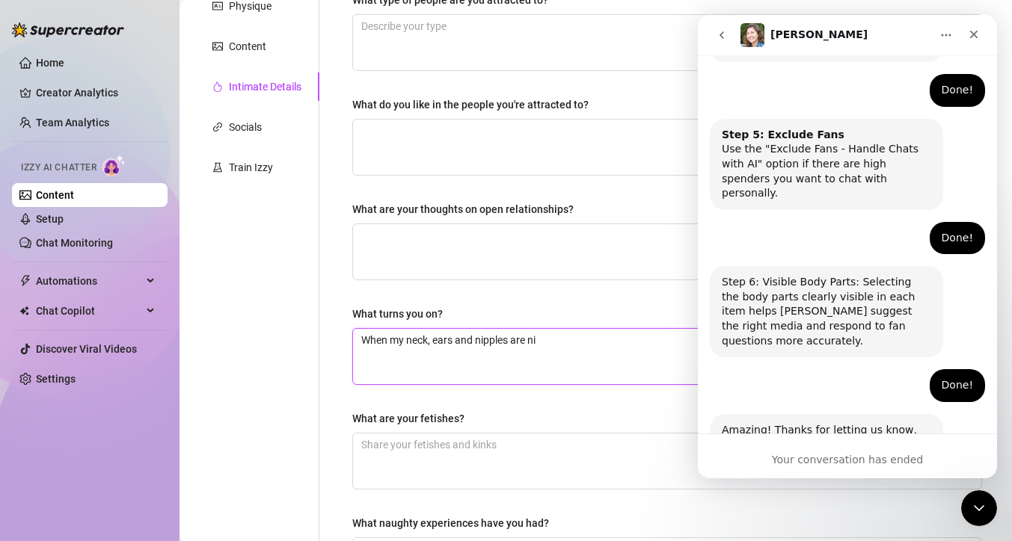
type textarea "When my neck, ears and nipples are nib"
type textarea "When my neck, ears and nipples are nibb"
type textarea "When my neck, ears and nipples are nibbl"
type textarea "When my neck, ears and nipples are nibble"
type textarea "When my neck, ears and nipples are nibbled"
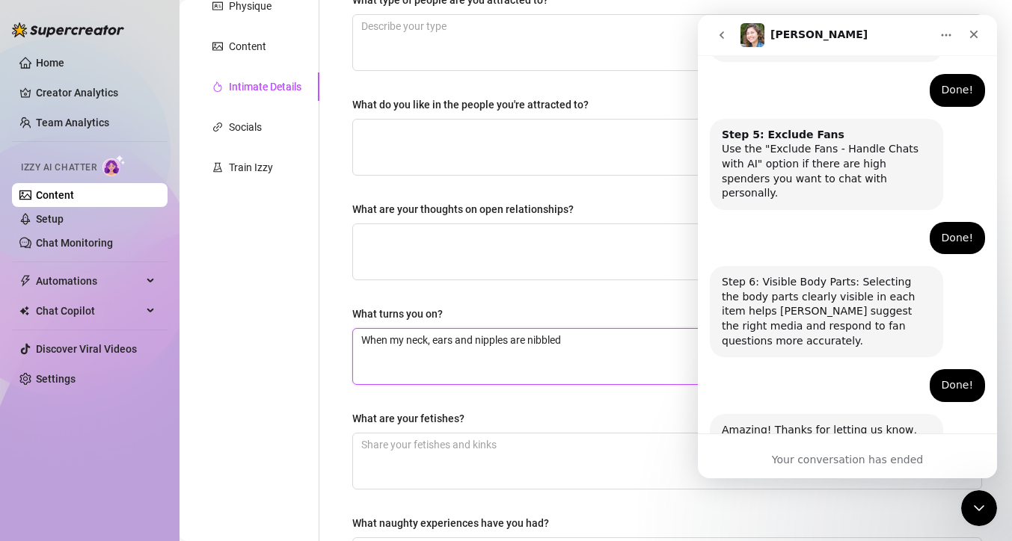
type textarea "When my neck, ears and nipples are nibbled"
type textarea "When my neck, ears and nipples are nibbled o"
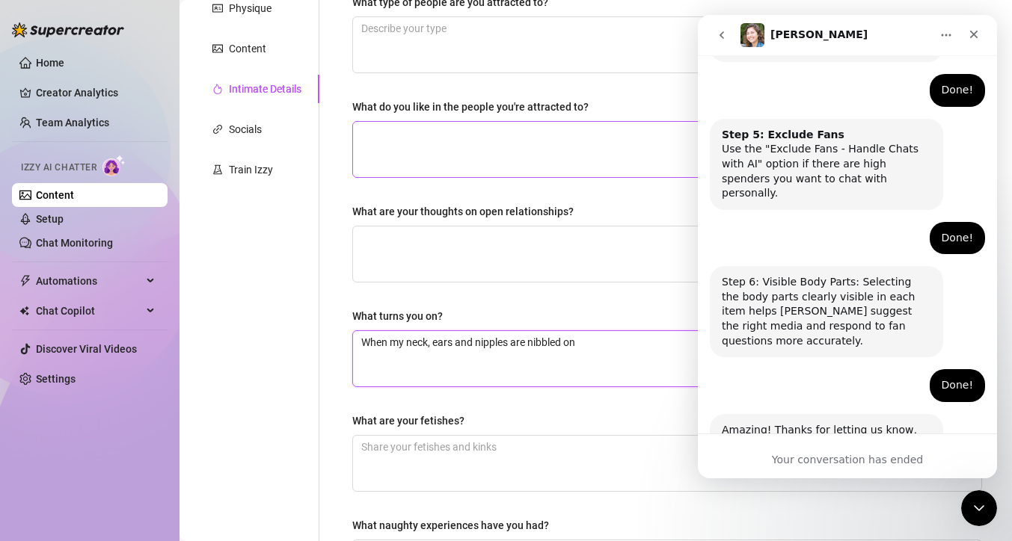
scroll to position [268, 0]
type textarea "When my neck, ears and nipples are nibbled on"
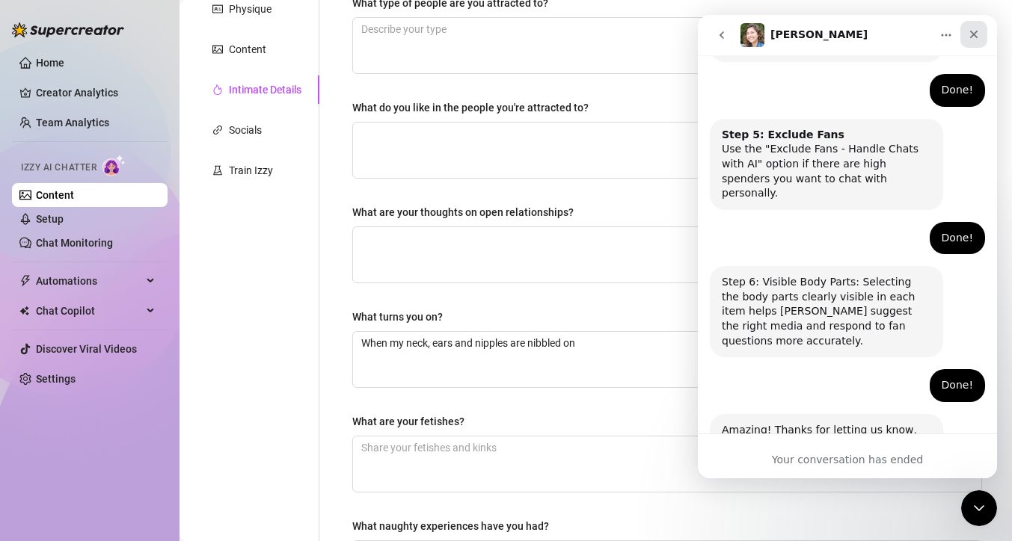
click at [973, 31] on icon "Close" at bounding box center [973, 34] width 12 height 12
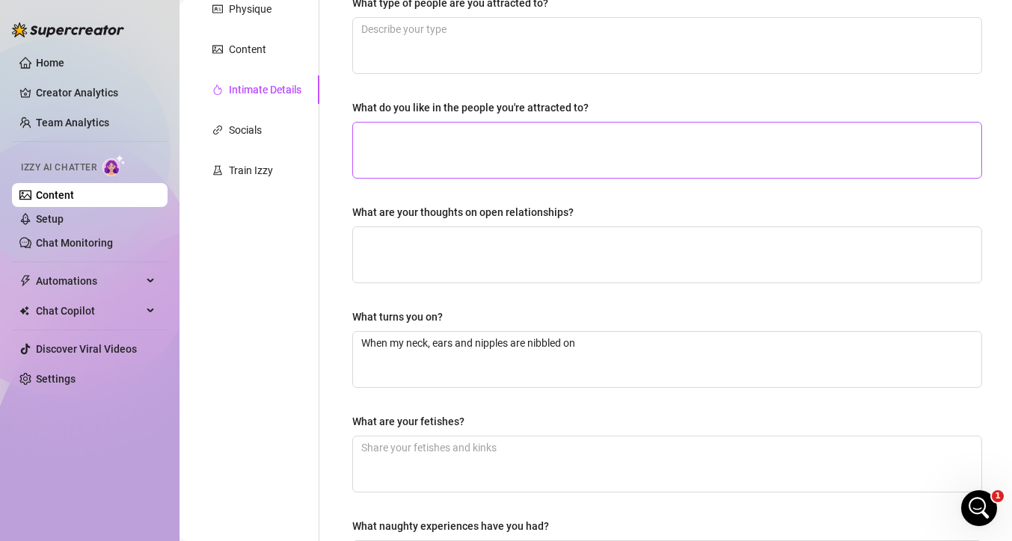
scroll to position [1000, 0]
click at [471, 140] on textarea "What do you like in the people you're attracted to?" at bounding box center [667, 150] width 628 height 55
type textarea "I"
type textarea "I l"
type textarea "I li"
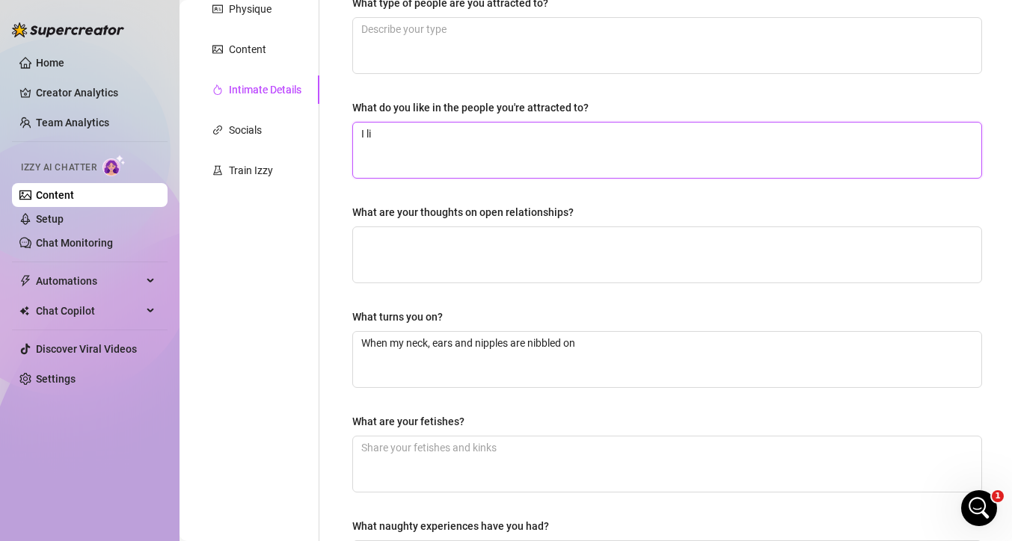
type textarea "I lik"
type textarea "I like"
type textarea "I like b"
type textarea "I like bu"
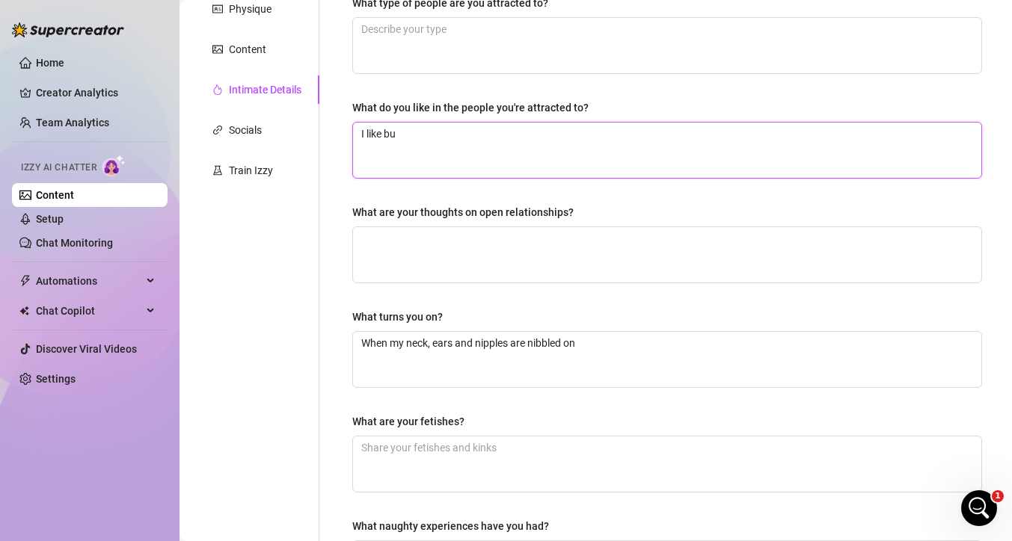
type textarea "I like bur"
type textarea "I like burl"
type textarea "I like burly"
type textarea "I like burly m"
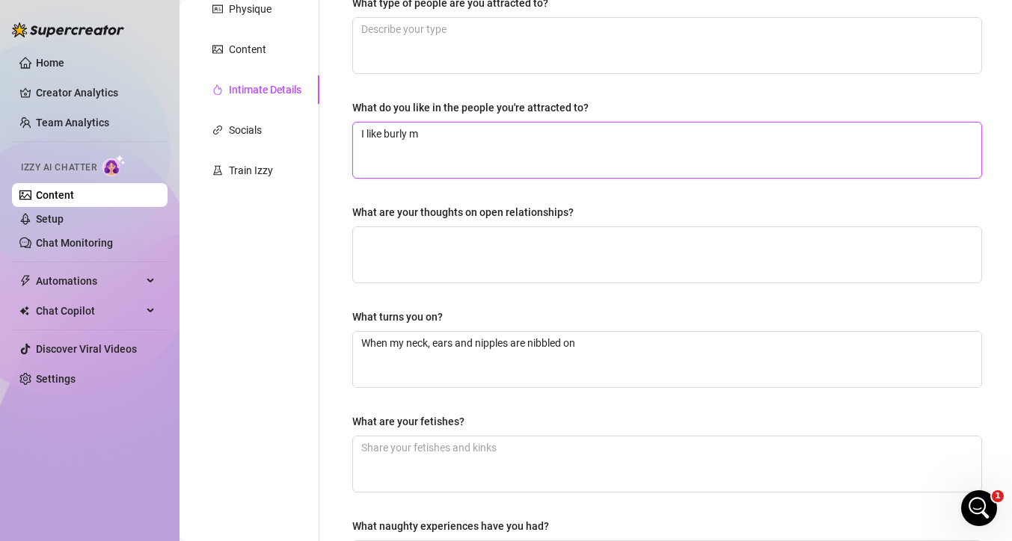
type textarea "I like burly me"
type textarea "I like burly men"
type textarea "I like burly men w"
type textarea "I like burly men wh"
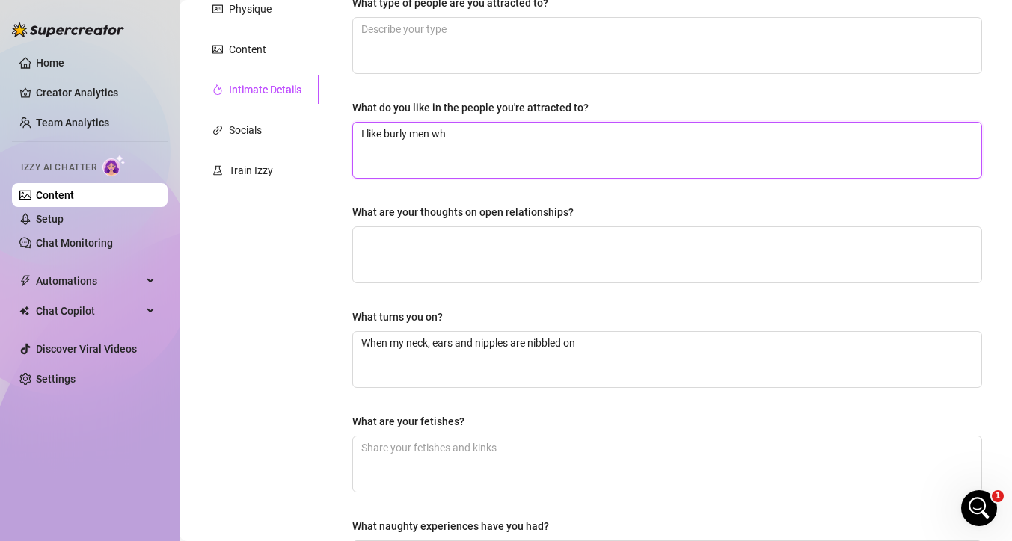
type textarea "I like burly men who"
type textarea "I like burly men who a"
type textarea "I like burly men who ae"
type textarea "I like burly men who a"
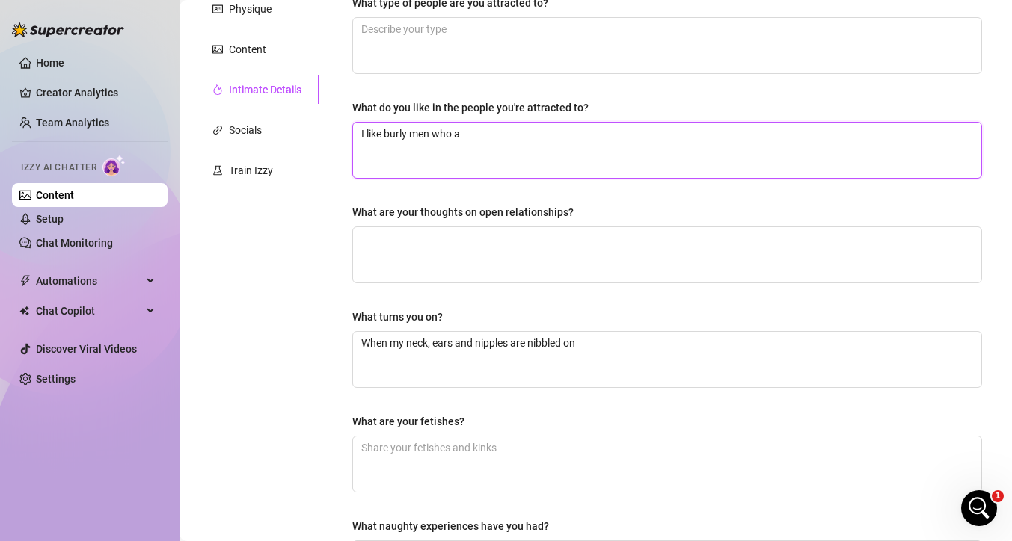
type textarea "I like burly men who ar"
type textarea "I like burly men who are"
type textarea "I like burly men who are'"
type textarea "I like burly men who are'm"
type textarea "I like burly men who are'mt"
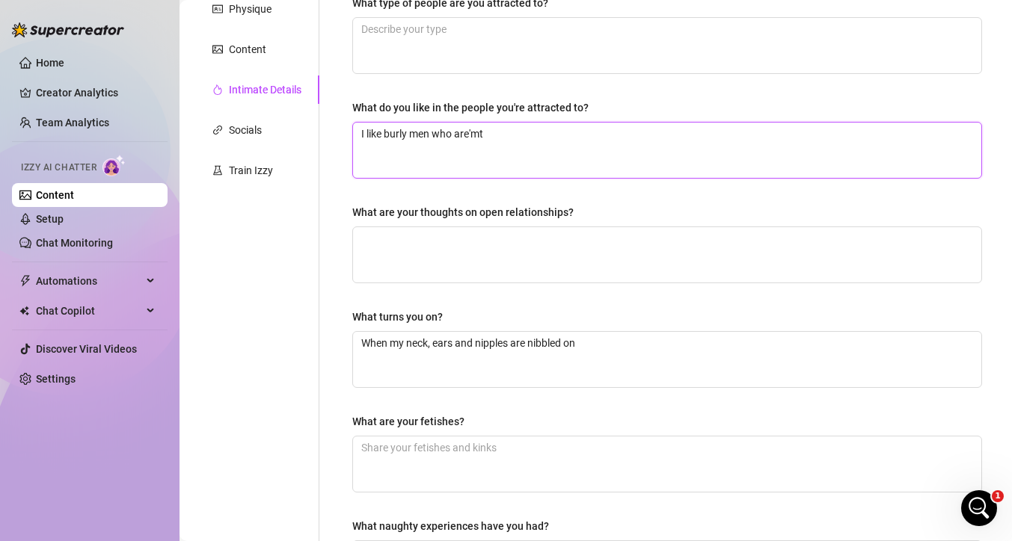
type textarea "I like burly men who are'm"
type textarea "I like burly men who are'"
type textarea "I like burly men who are'n"
type textarea "I like burly men who are'nt"
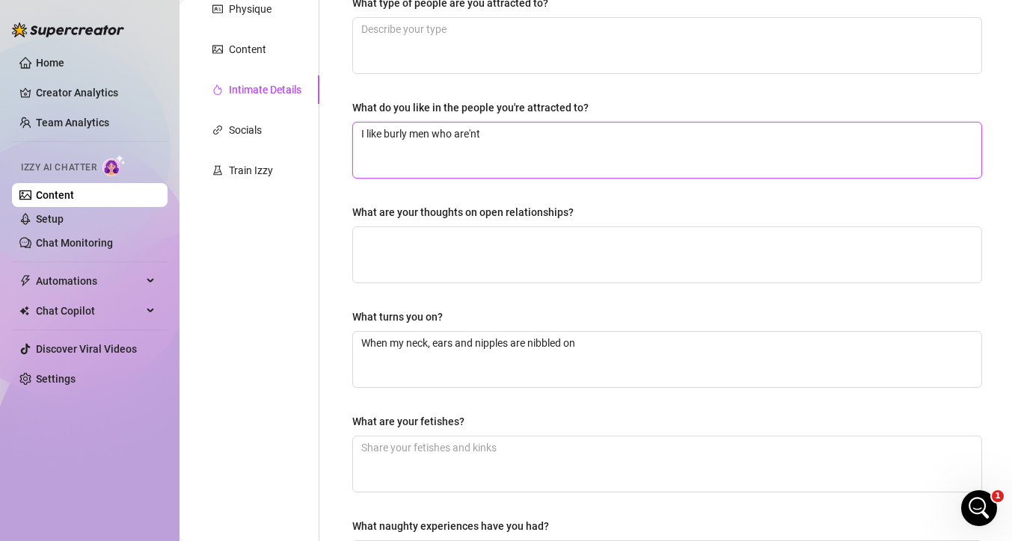
type textarea "I like burly men who are'nt"
type textarea "I like burly men who are'n"
type textarea "I like burly men who are'"
type textarea "I like burly men who are"
type textarea "I like burly men who aren"
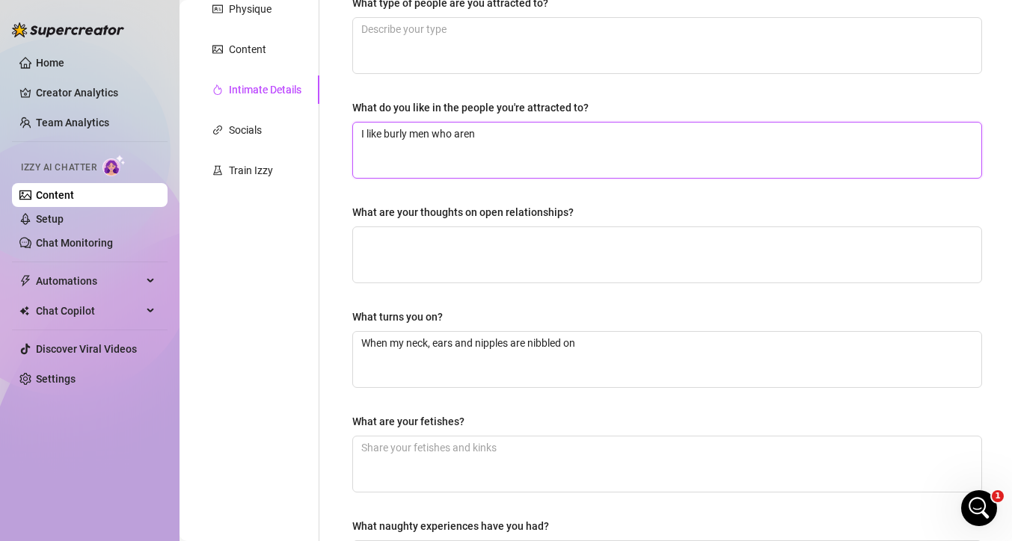
type textarea "I like burly men who aren'"
type textarea "I like burly men who aren't"
type textarea "I like burly men who aren't a"
type textarea "I like burly men who aren't af"
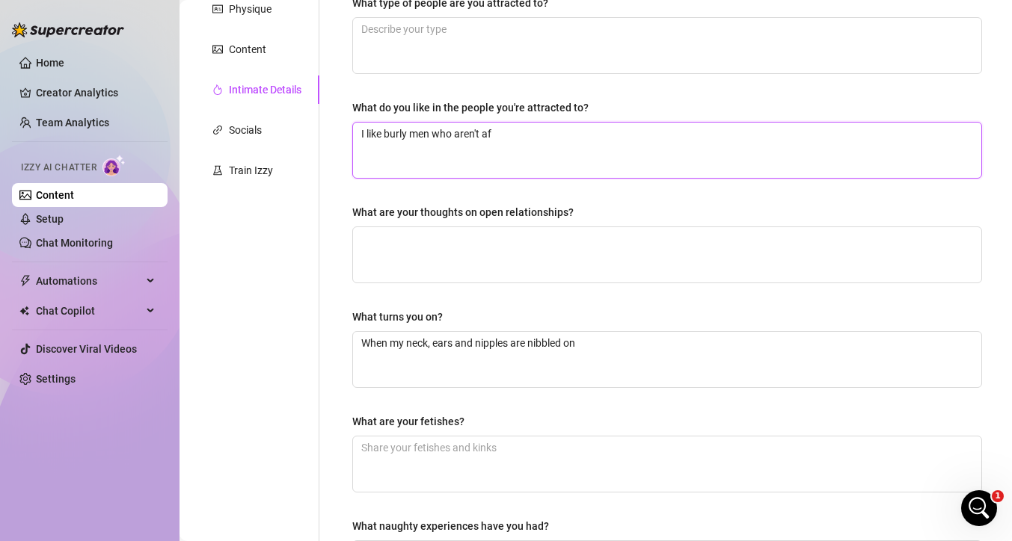
type textarea "I like burly men who aren't afr"
type textarea "I like burly men who aren't afra"
type textarea "I like burly men who aren't afrai"
type textarea "I like burly men who aren't afraid"
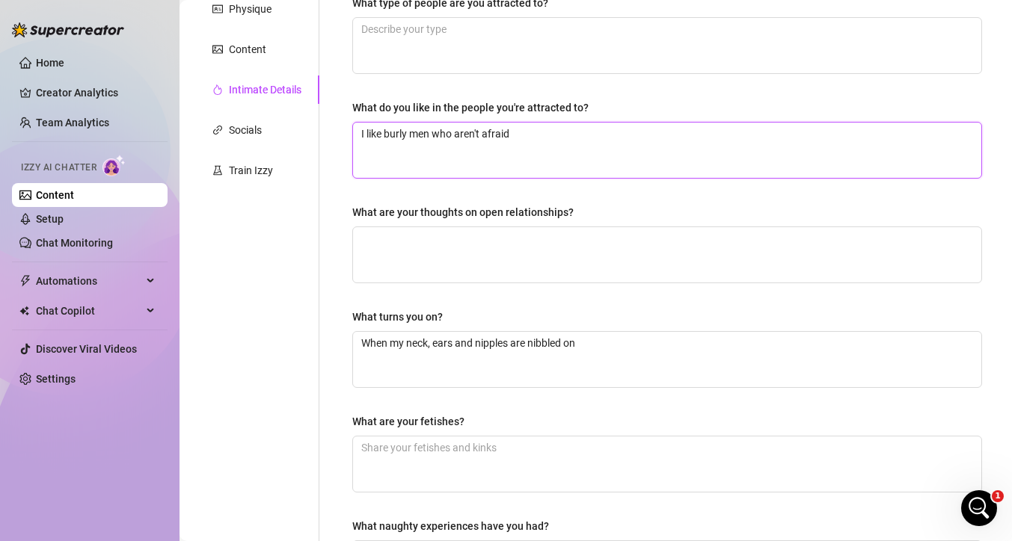
type textarea "I like burly men who aren't afraid t"
type textarea "I like burly men who aren't afraid t g"
type textarea "I like burly men who aren't afraid t ge"
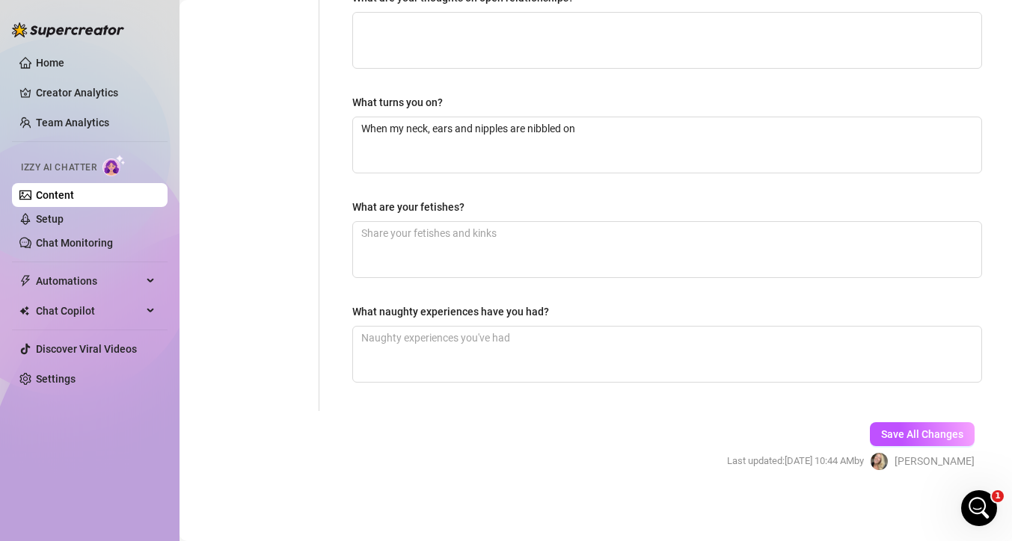
scroll to position [484, 0]
click at [892, 432] on span "Save All Changes" at bounding box center [922, 434] width 82 height 12
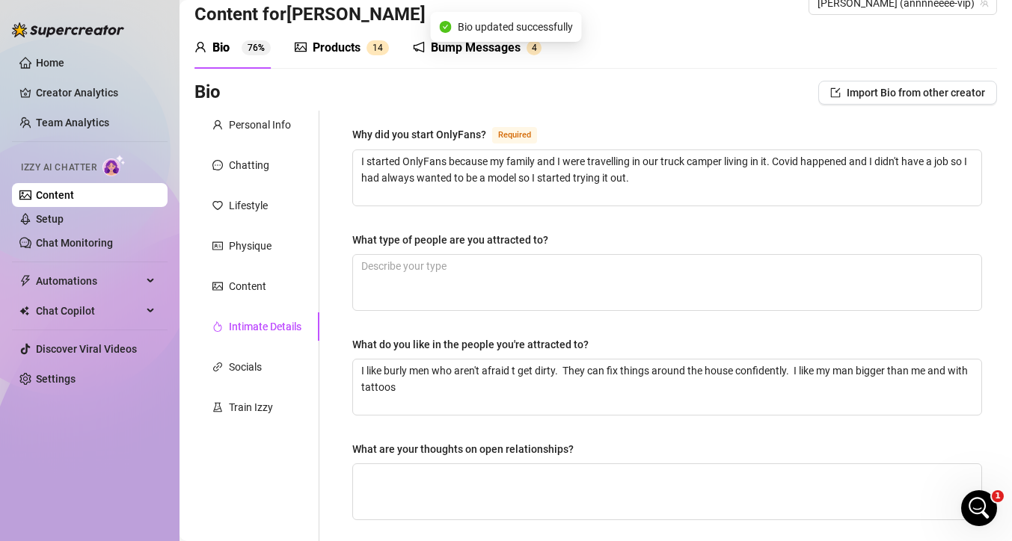
scroll to position [31, 0]
click at [269, 122] on div "Personal Info" at bounding box center [260, 125] width 62 height 16
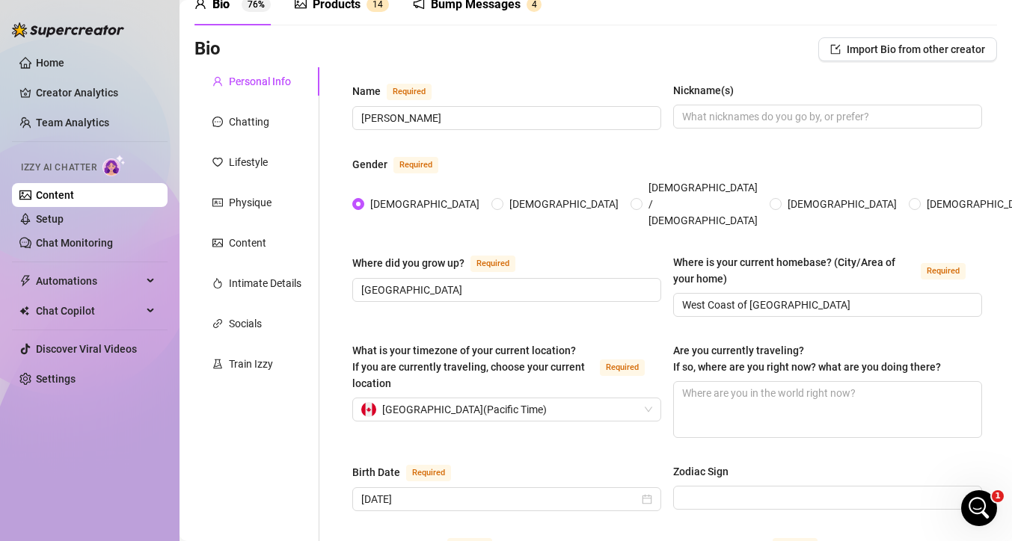
scroll to position [0, 0]
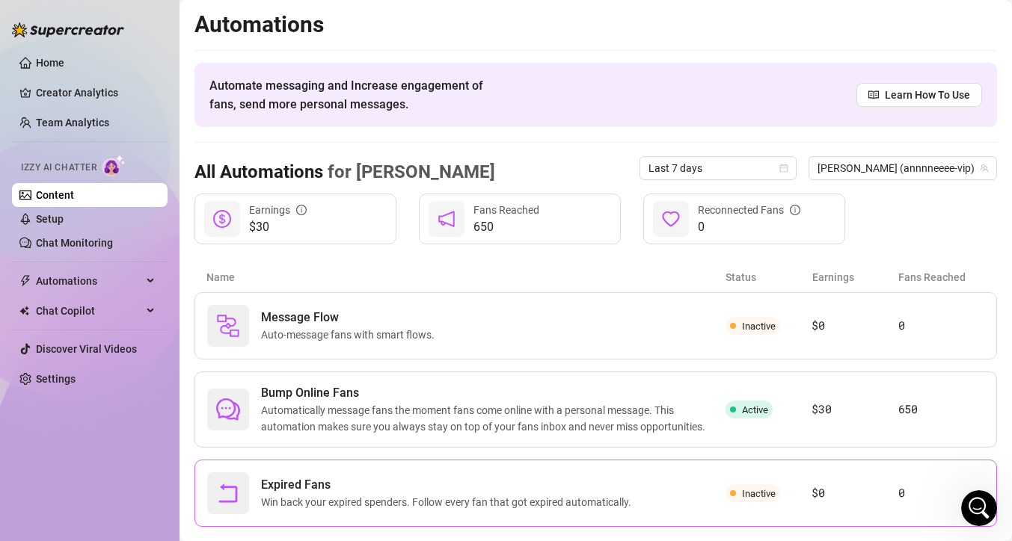
click at [418, 490] on span "Expired Fans" at bounding box center [449, 485] width 376 height 18
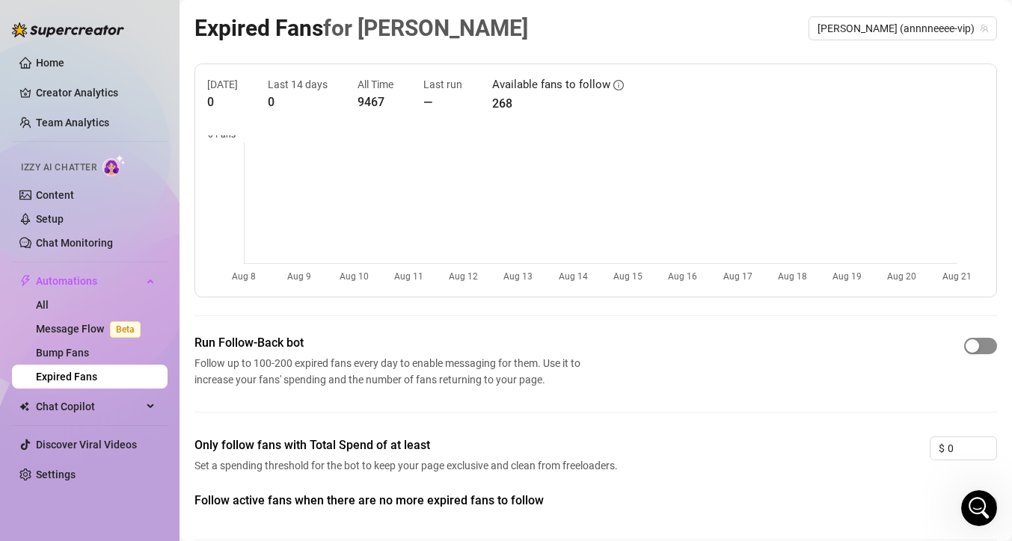
click at [965, 345] on div "button" at bounding box center [971, 345] width 13 height 13
click at [762, 458] on div "Only follow fans with Total Spend of at least Set a spending threshold for the …" at bounding box center [595, 464] width 802 height 55
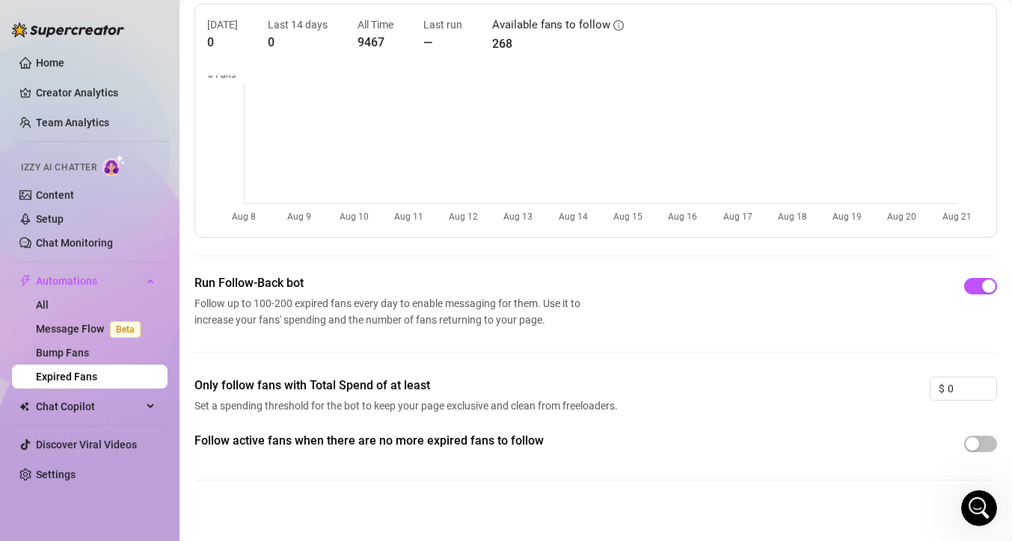
scroll to position [68, 0]
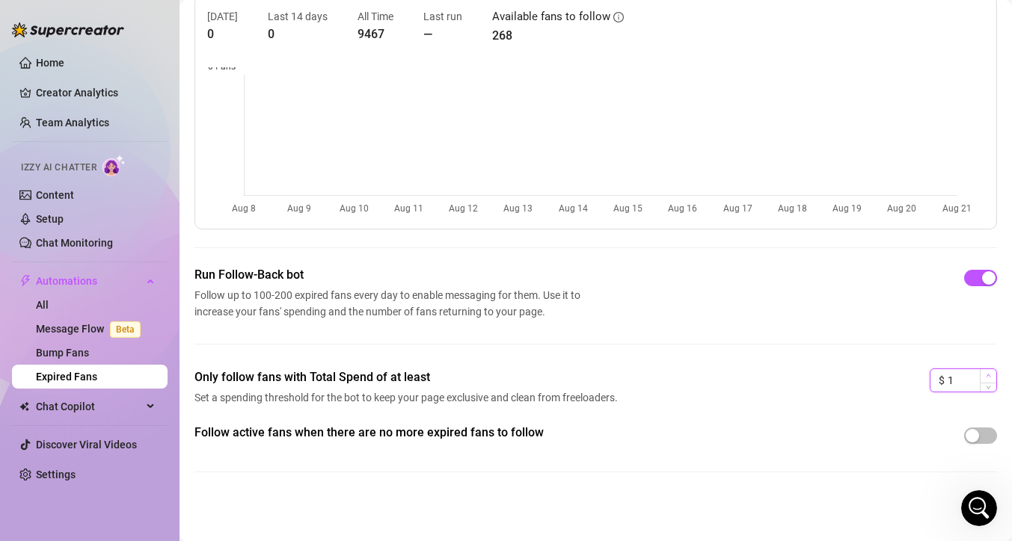
click at [985, 378] on icon "up" at bounding box center [987, 375] width 5 height 5
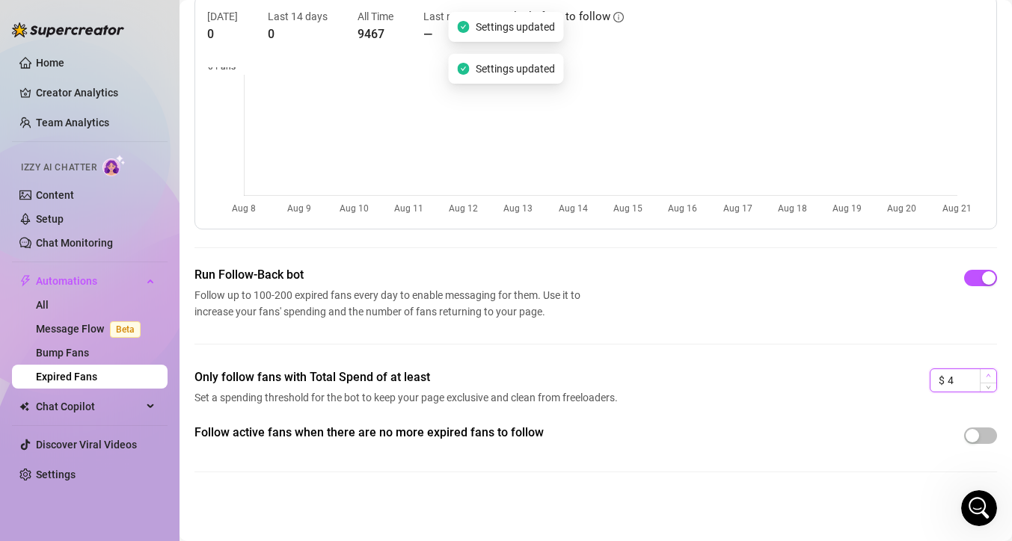
click at [985, 378] on icon "up" at bounding box center [987, 375] width 5 height 5
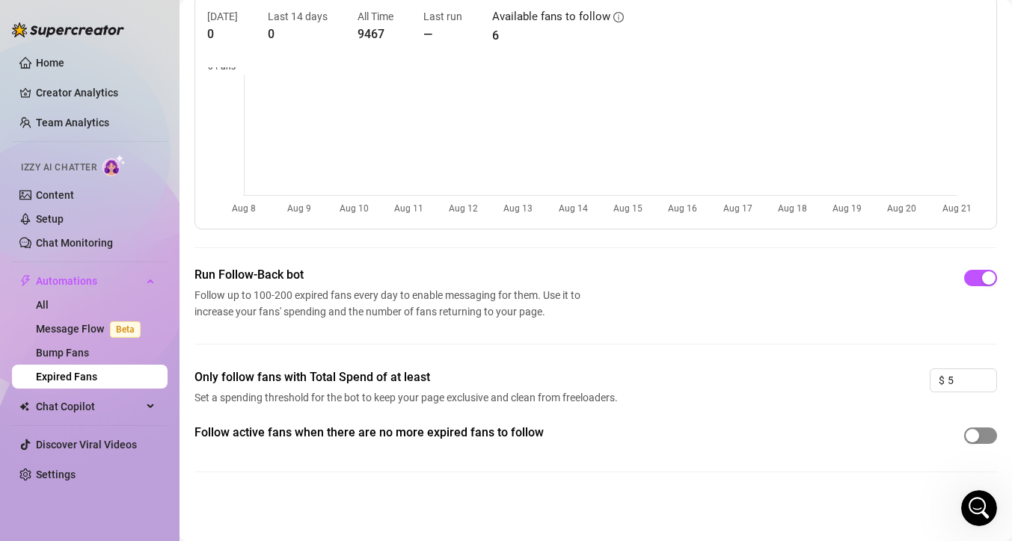
click at [965, 436] on div "button" at bounding box center [971, 435] width 13 height 13
click at [951, 386] on input "5" at bounding box center [971, 380] width 49 height 22
click at [751, 452] on div "Follow active fans when there are no more expired fans to follow" at bounding box center [595, 460] width 802 height 73
click at [952, 382] on input at bounding box center [971, 380] width 49 height 22
click at [821, 477] on div "Follow active fans when there are no more expired fans to follow" at bounding box center [595, 460] width 802 height 73
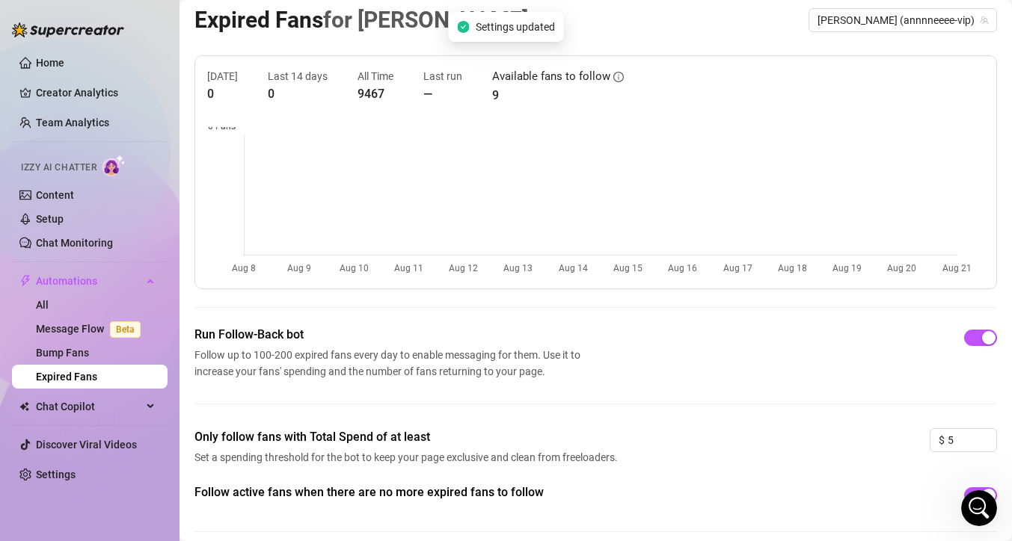
scroll to position [0, 0]
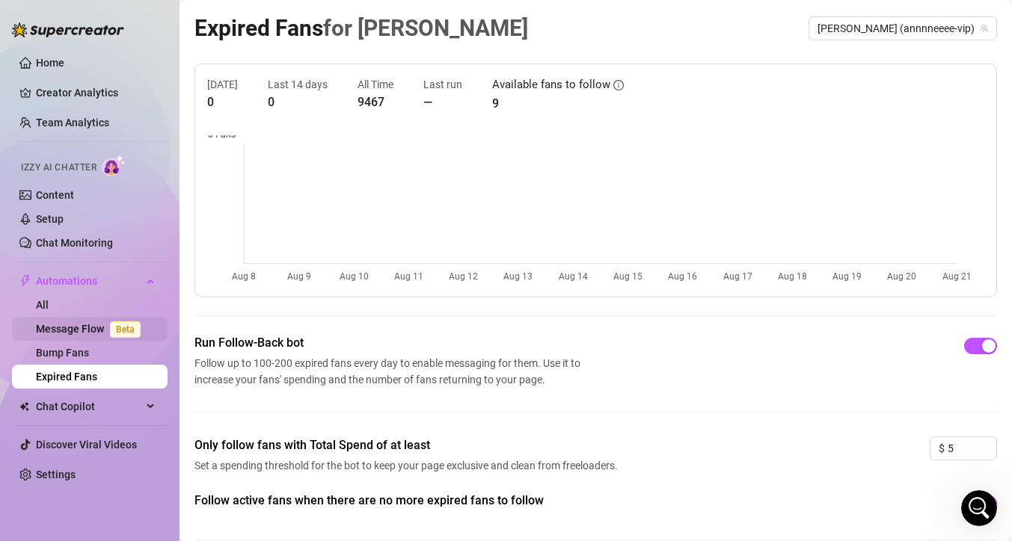
click at [82, 325] on link "Message Flow Beta" at bounding box center [91, 329] width 111 height 12
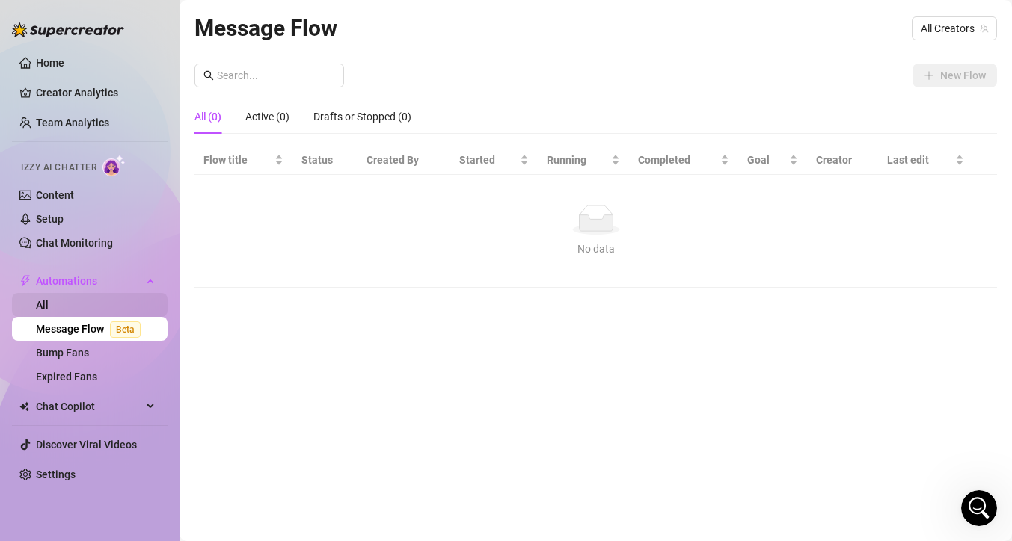
click at [49, 301] on link "All" at bounding box center [42, 305] width 13 height 12
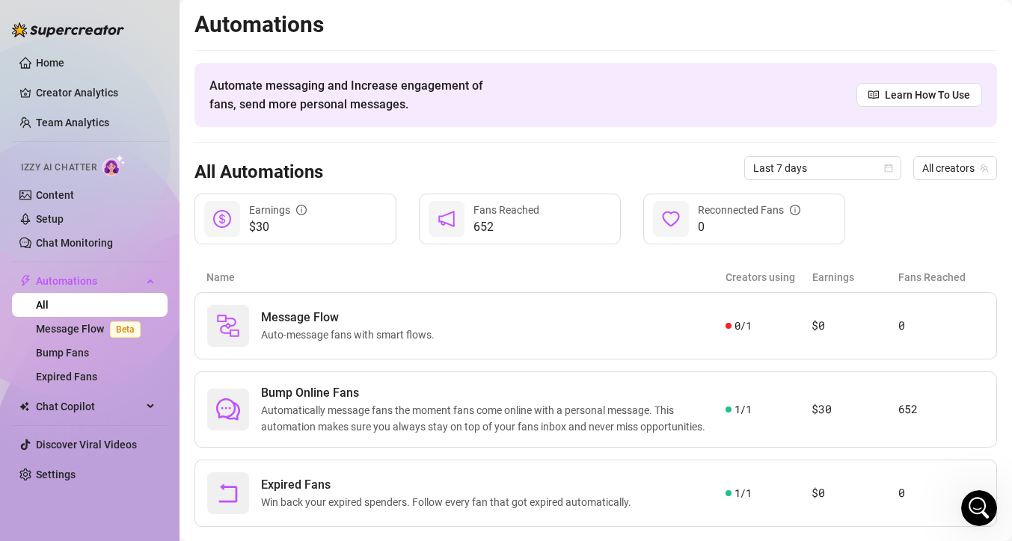
click at [462, 144] on div "All Automations Last 7 days All creators" at bounding box center [595, 168] width 802 height 51
click at [90, 93] on link "Creator Analytics" at bounding box center [96, 93] width 120 height 24
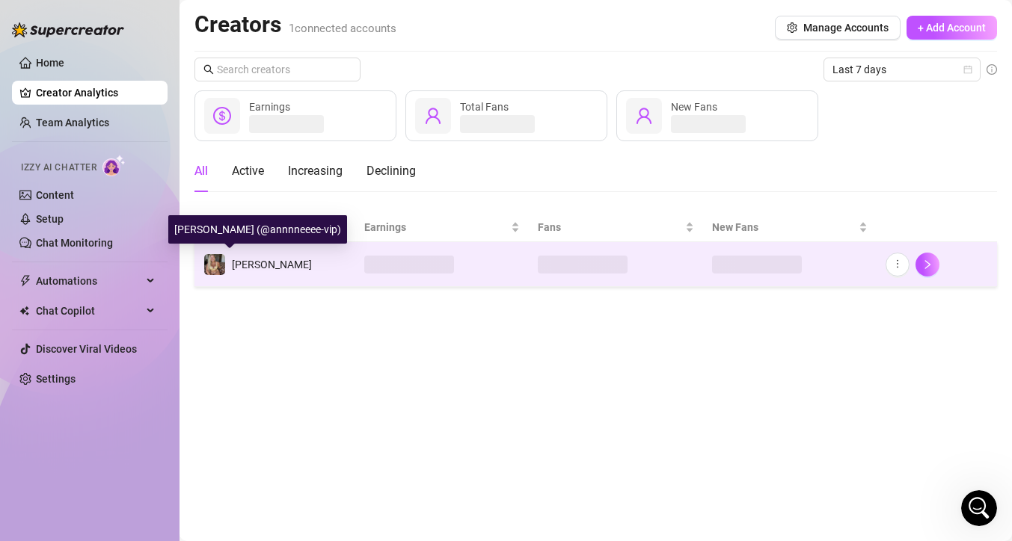
click at [234, 263] on span "[PERSON_NAME]" at bounding box center [272, 265] width 80 height 12
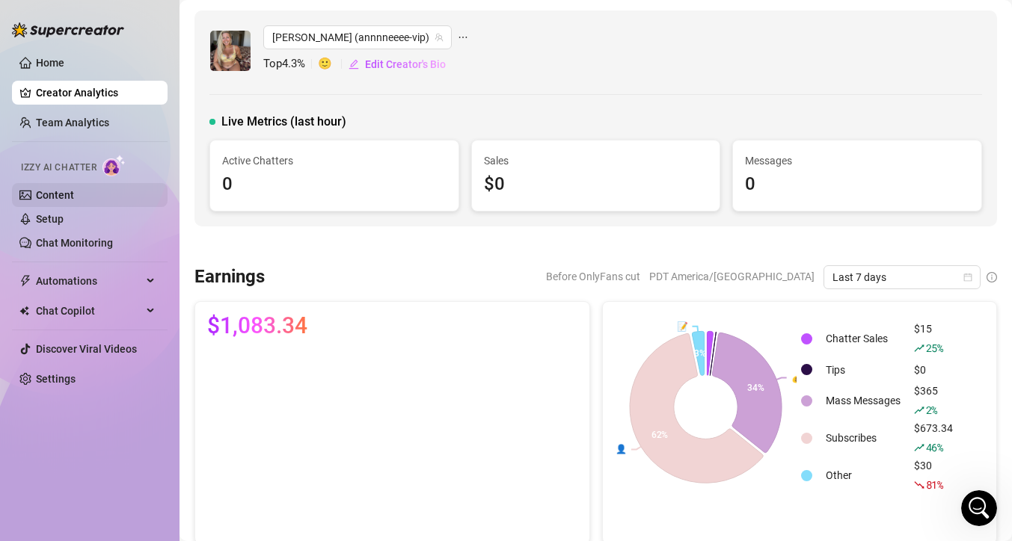
click at [65, 193] on link "Content" at bounding box center [55, 195] width 38 height 12
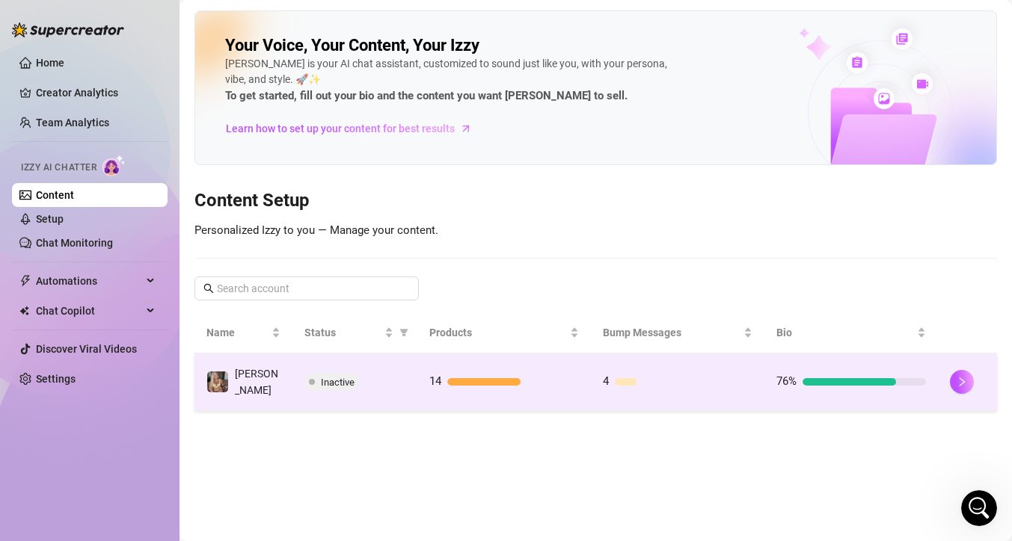
click at [268, 376] on td "[PERSON_NAME]" at bounding box center [243, 383] width 98 height 58
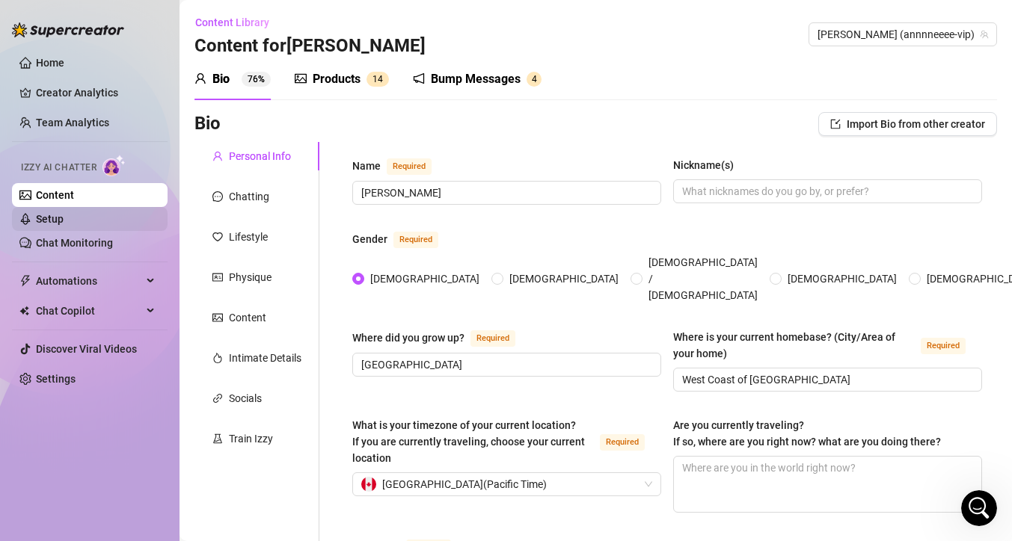
click at [64, 225] on link "Setup" at bounding box center [50, 219] width 28 height 12
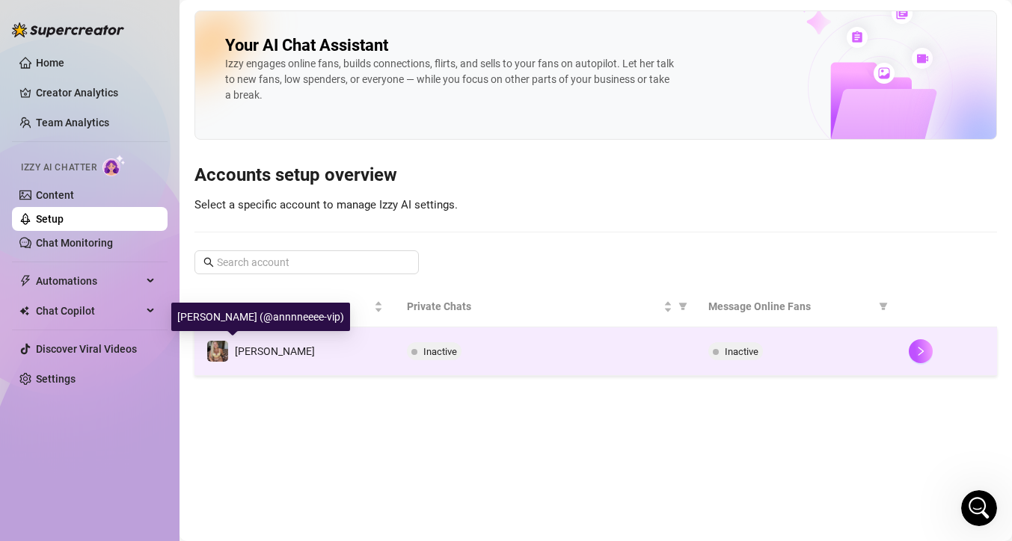
click at [253, 354] on span "[PERSON_NAME]" at bounding box center [275, 351] width 80 height 12
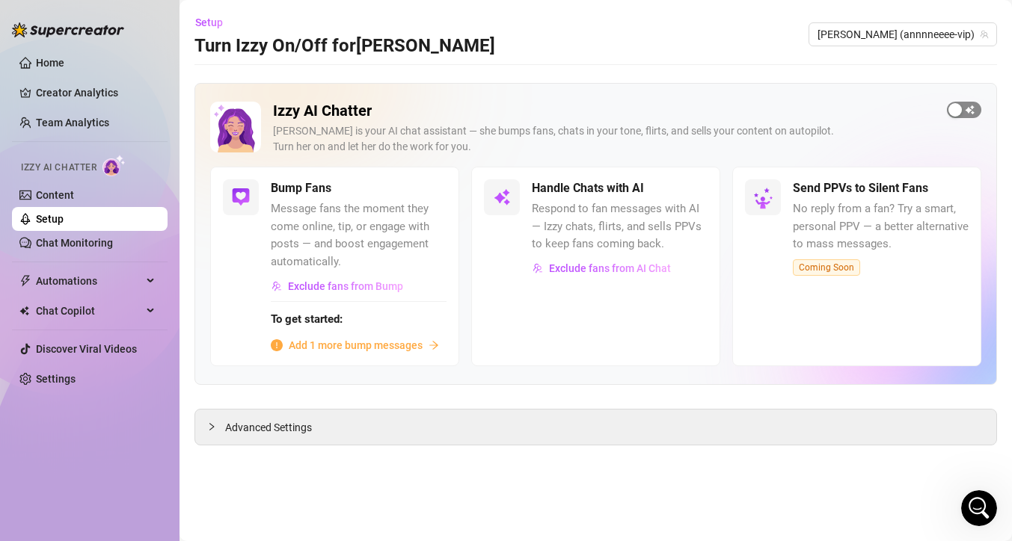
click at [955, 108] on div "button" at bounding box center [954, 109] width 13 height 13
click at [686, 193] on div "button" at bounding box center [682, 188] width 13 height 13
click at [597, 235] on span "Respond to fan messages with AI — Izzy chats, flirts, and sells PPVs to keep fa…" at bounding box center [620, 226] width 176 height 53
click at [505, 201] on img at bounding box center [502, 197] width 18 height 18
click at [416, 348] on span "Add 1 more bump messages" at bounding box center [356, 345] width 134 height 16
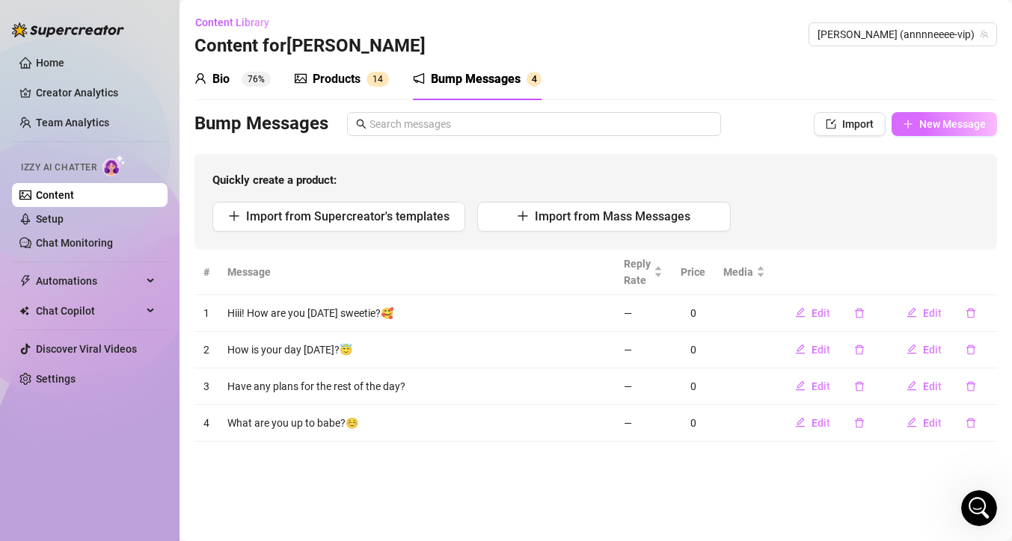
click at [940, 118] on span "New Message" at bounding box center [952, 124] width 67 height 12
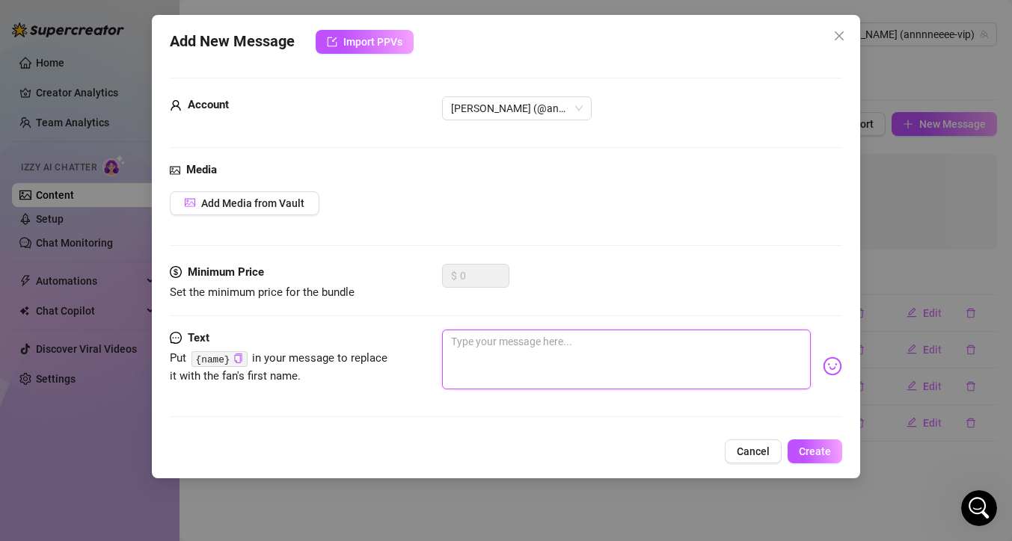
click at [606, 351] on textarea at bounding box center [626, 360] width 369 height 60
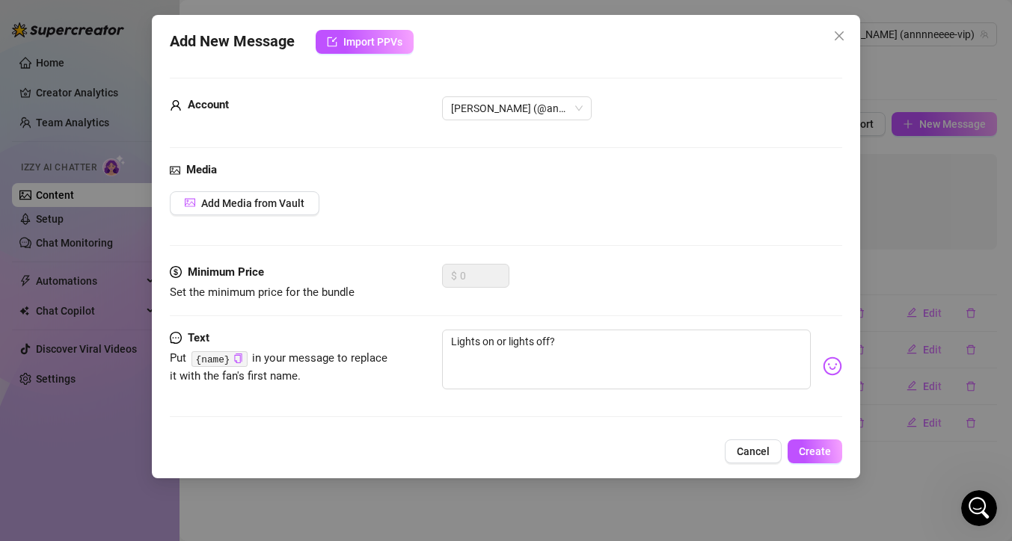
click at [822, 368] on img at bounding box center [831, 366] width 19 height 19
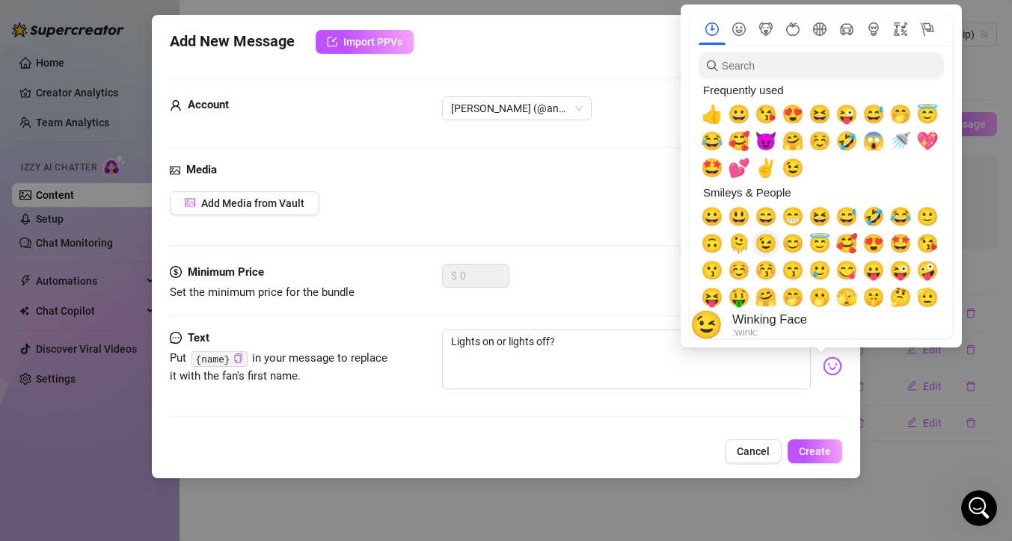
click at [767, 247] on span "😉" at bounding box center [765, 243] width 22 height 21
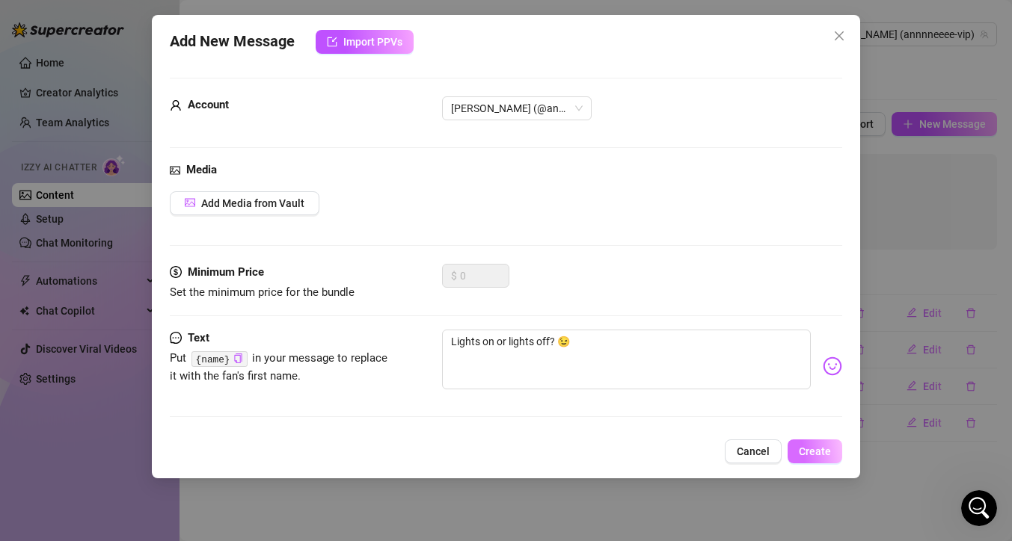
click at [801, 451] on span "Create" at bounding box center [814, 452] width 32 height 12
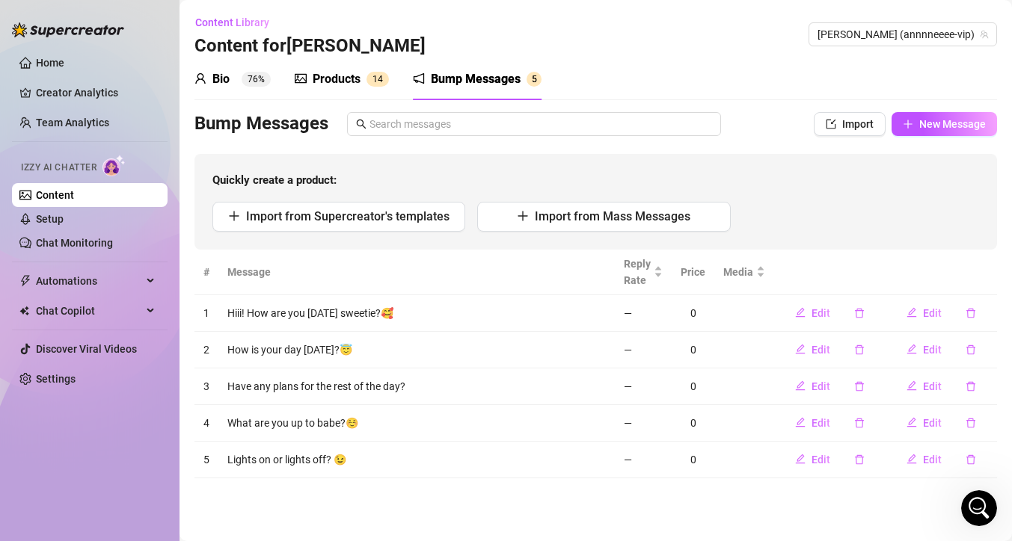
click at [339, 78] on div "Products" at bounding box center [336, 79] width 48 height 18
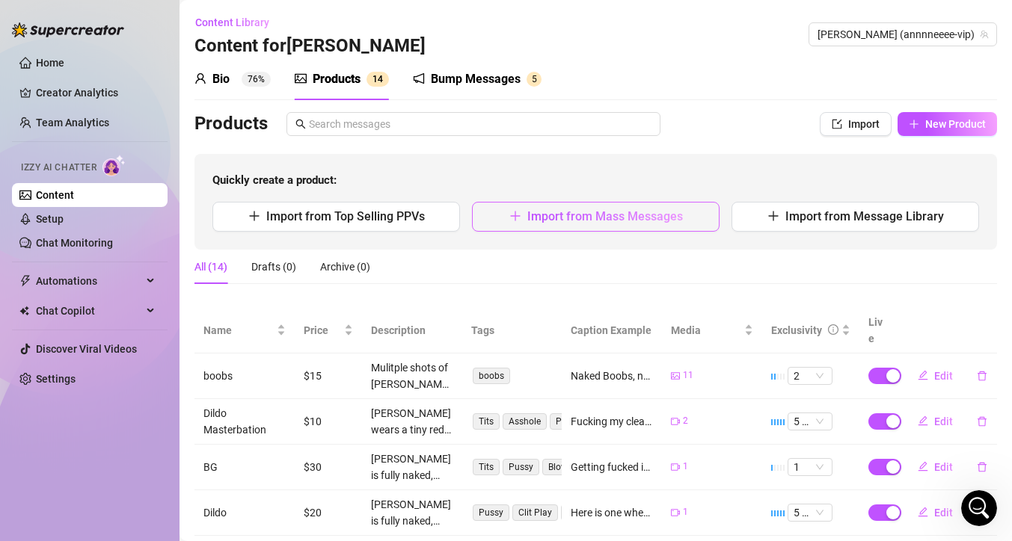
click at [537, 220] on span "Import from Mass Messages" at bounding box center [605, 216] width 156 height 14
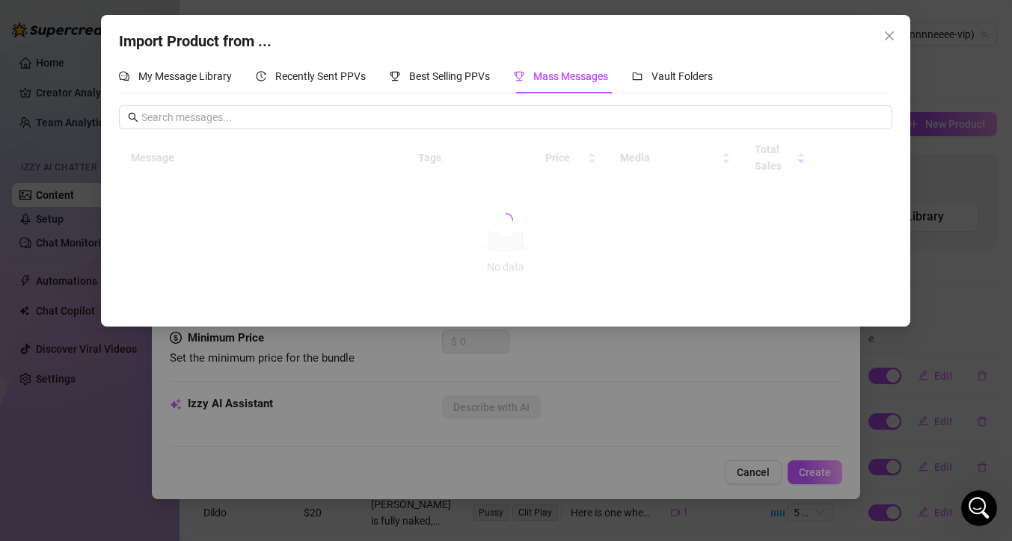
click at [341, 70] on div "Import Product from ... My Message Library Recently Sent PPVs Best Selling PPVs…" at bounding box center [506, 270] width 1012 height 541
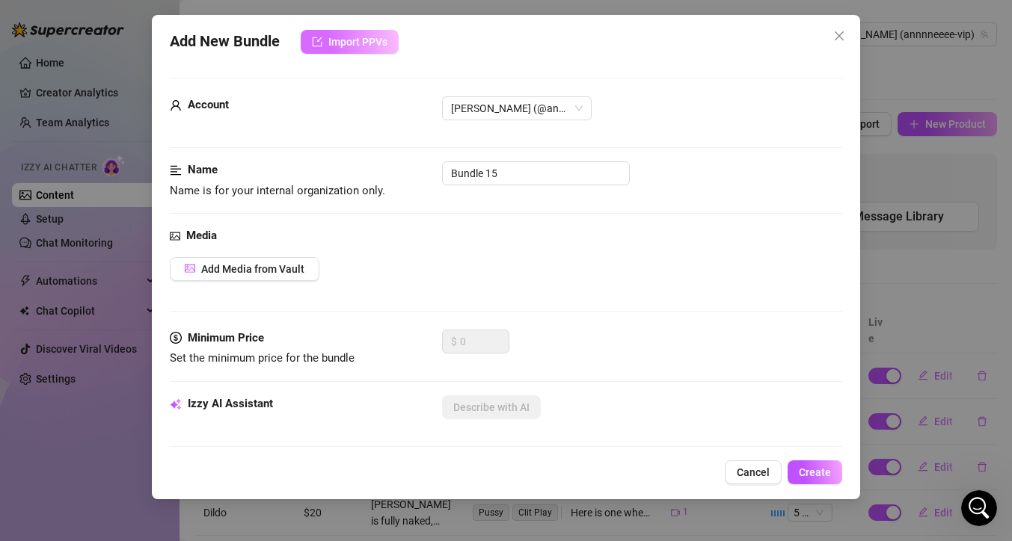
click at [339, 41] on span "Import PPVs" at bounding box center [357, 42] width 59 height 12
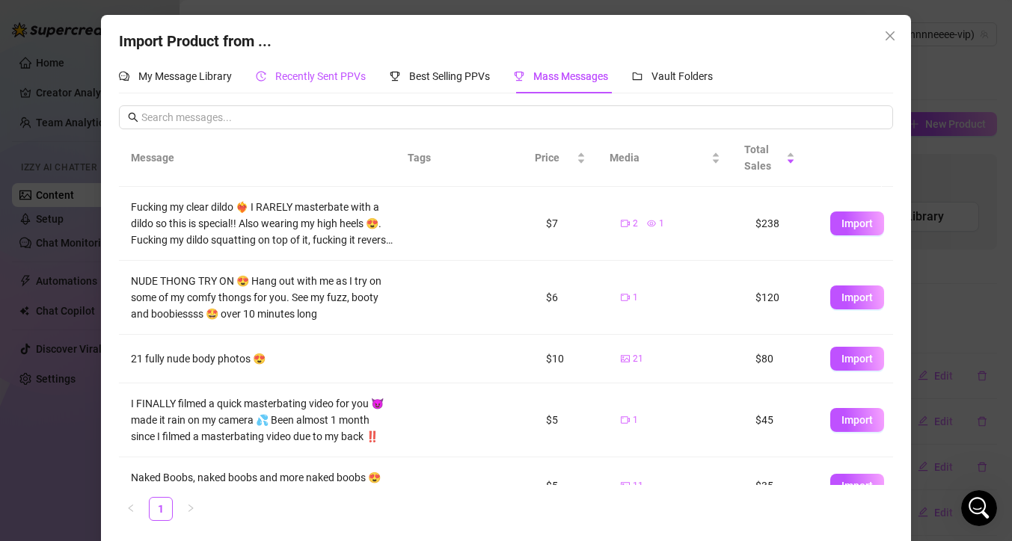
click at [307, 78] on span "Recently Sent PPVs" at bounding box center [320, 76] width 90 height 12
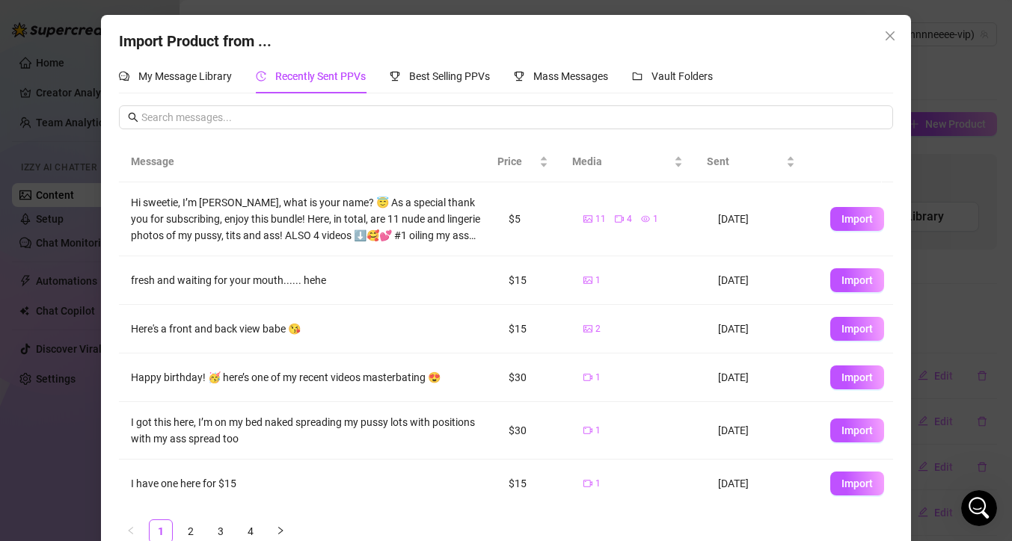
scroll to position [29, 0]
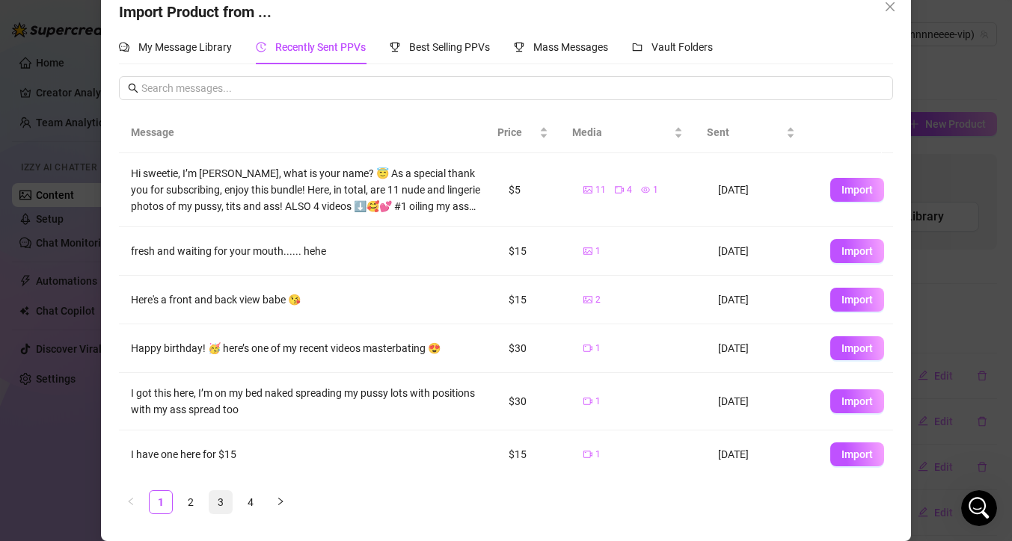
click at [212, 504] on link "3" at bounding box center [220, 502] width 22 height 22
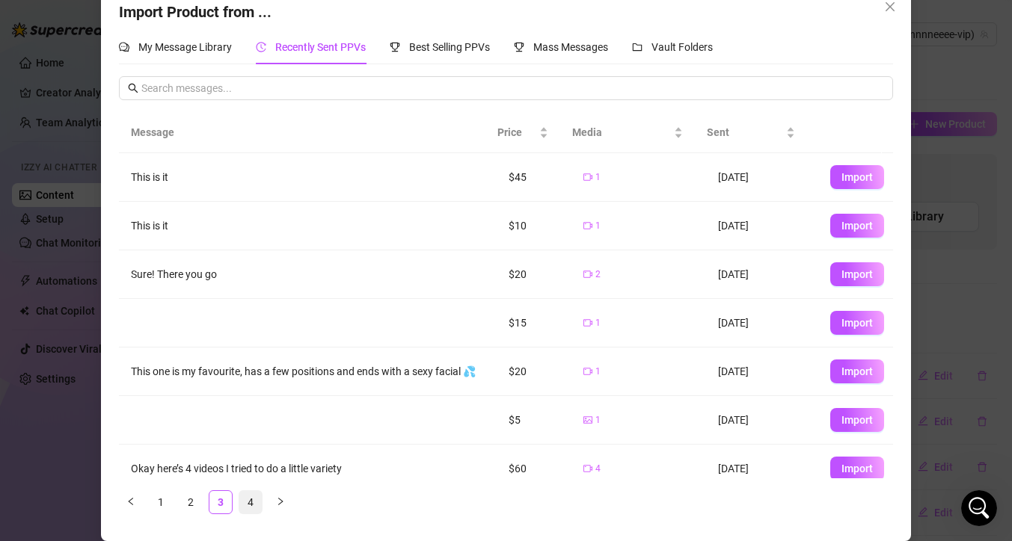
click at [250, 504] on link "4" at bounding box center [250, 502] width 22 height 22
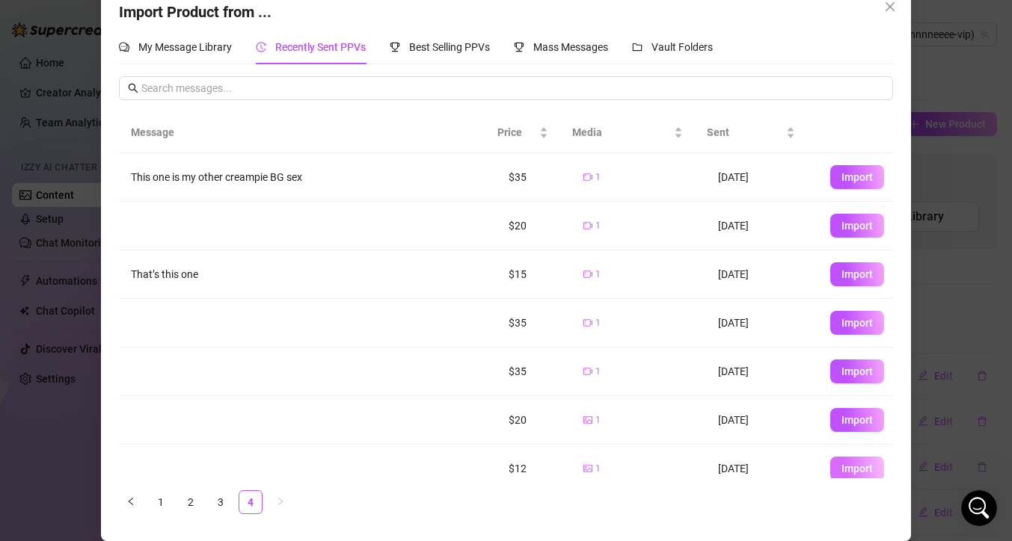
click at [846, 469] on span "Import" at bounding box center [856, 469] width 31 height 12
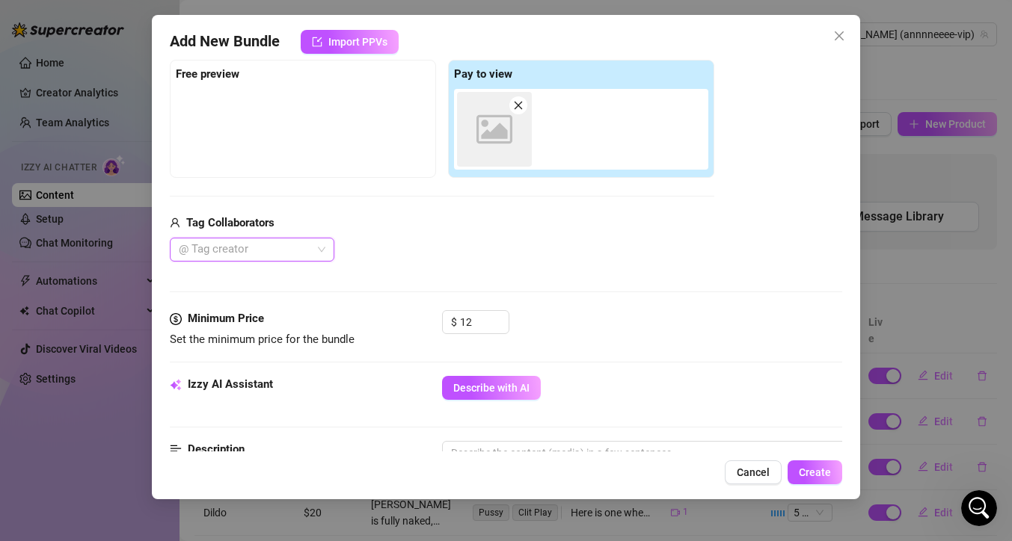
scroll to position [0, 0]
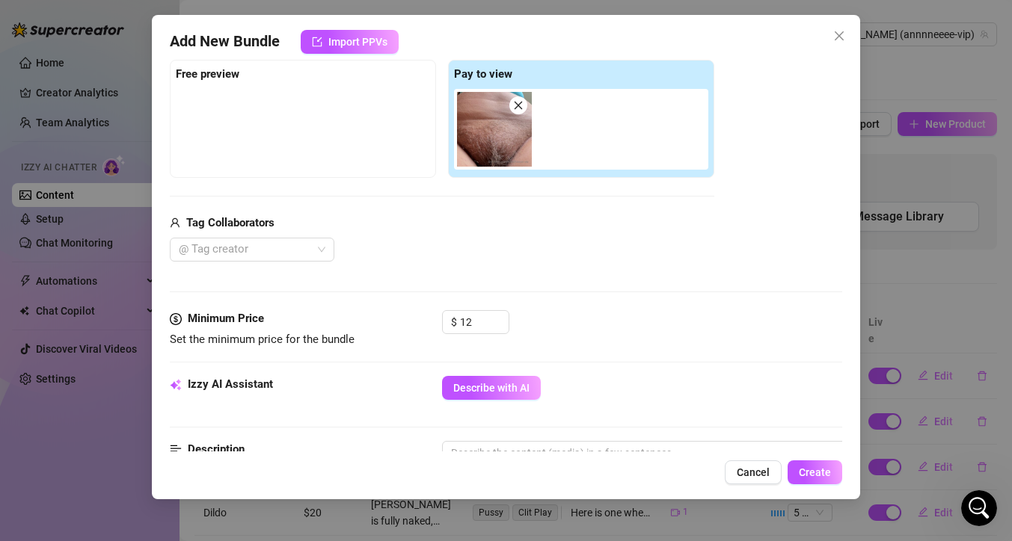
click at [654, 347] on div "$ 12" at bounding box center [642, 328] width 400 height 37
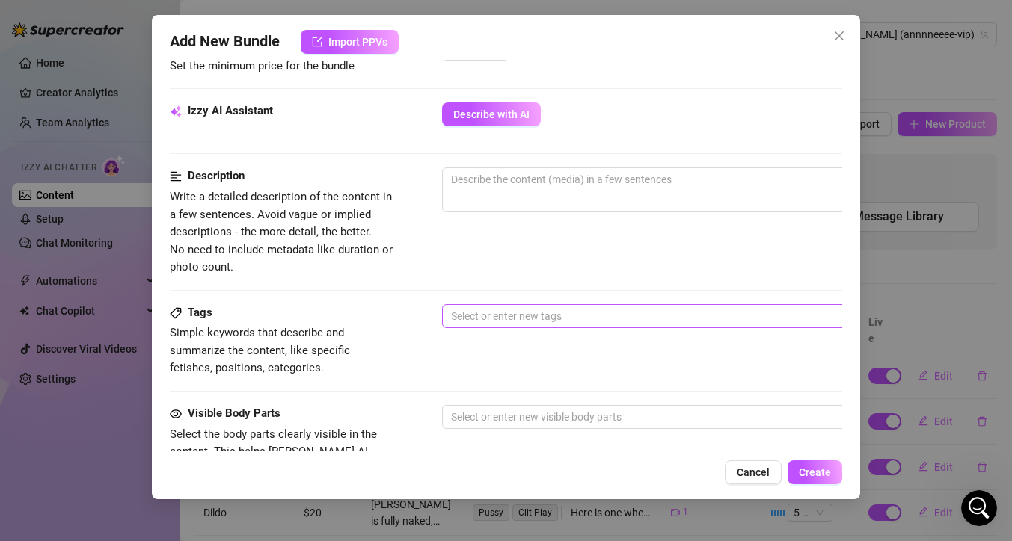
scroll to position [508, 0]
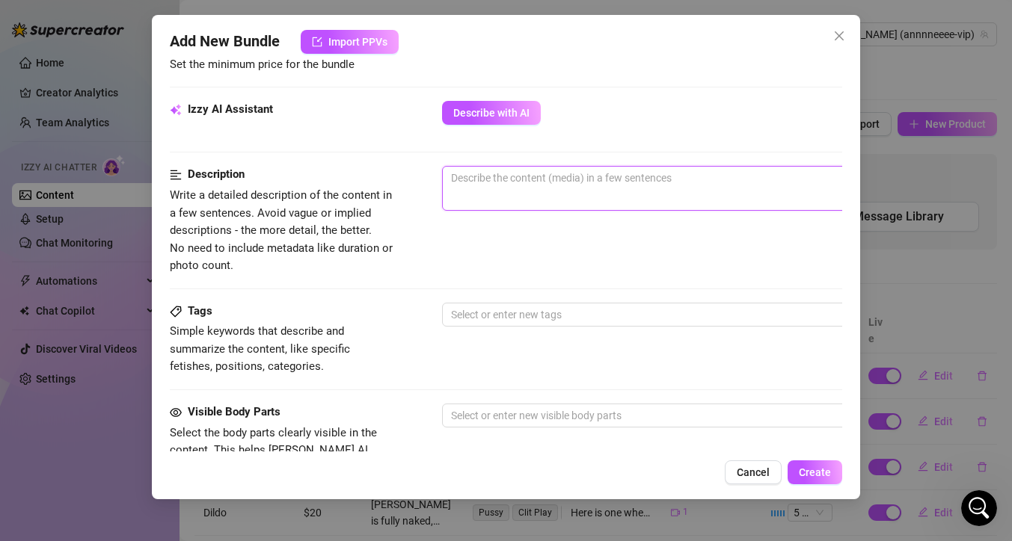
click at [521, 182] on textarea at bounding box center [704, 178] width 522 height 22
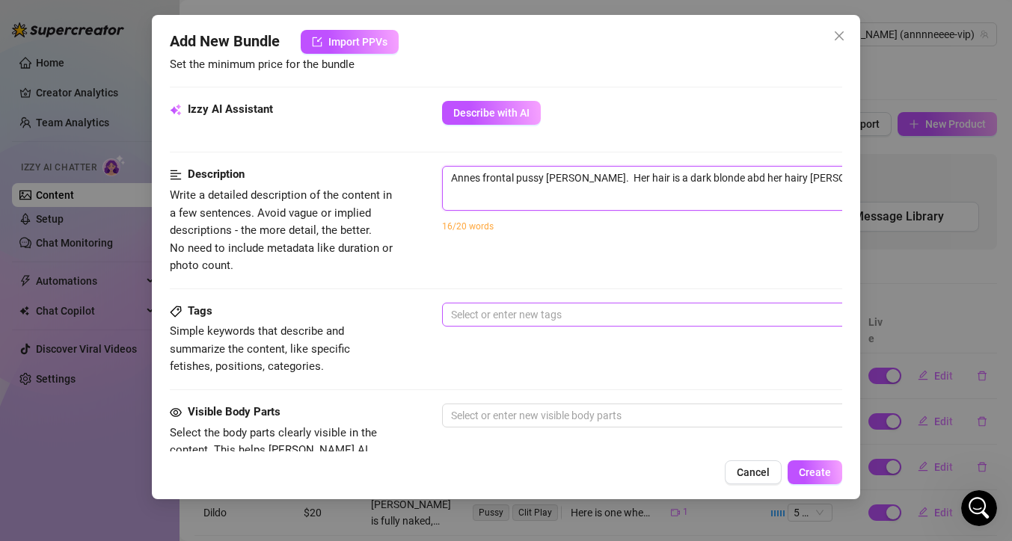
click at [473, 312] on div at bounding box center [696, 314] width 502 height 21
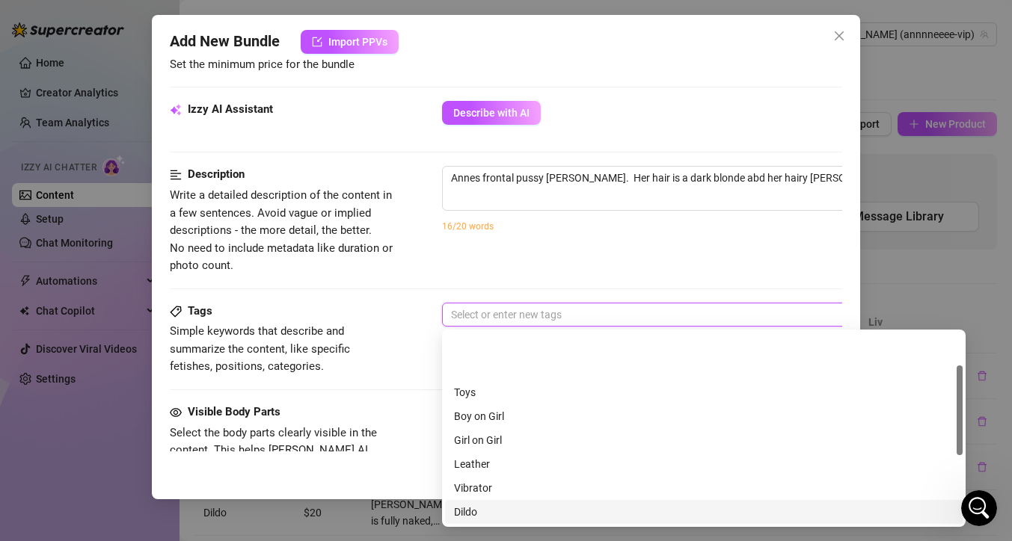
scroll to position [70, 0]
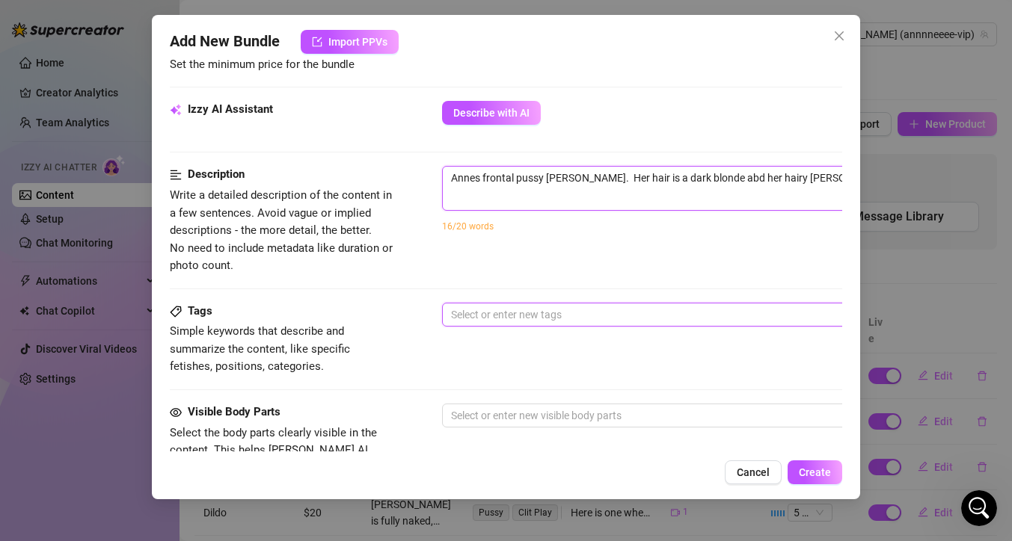
click at [450, 178] on textarea "Annes frontal pussy bush. Her hair is a dark blonde abd her hairy bush is full." at bounding box center [704, 178] width 522 height 22
click at [561, 176] on textarea "A photo of Annes frontal pussy bush. Her hair is a dark blonde abd her hairy bu…" at bounding box center [704, 178] width 522 height 22
click at [567, 180] on textarea "A photo of Annes frontal pussy bush. Her hair is a dark blonde abd her hairy bu…" at bounding box center [704, 178] width 522 height 22
click at [530, 322] on div at bounding box center [696, 314] width 502 height 21
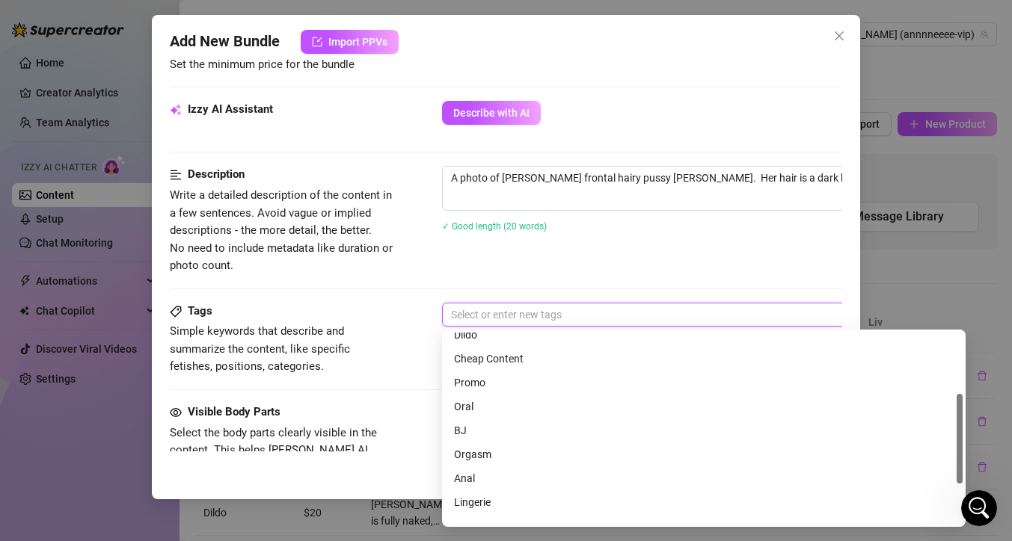
scroll to position [130, 0]
click at [564, 268] on div "Description Write a detailed description of the content in a few sentences. Avo…" at bounding box center [506, 220] width 672 height 108
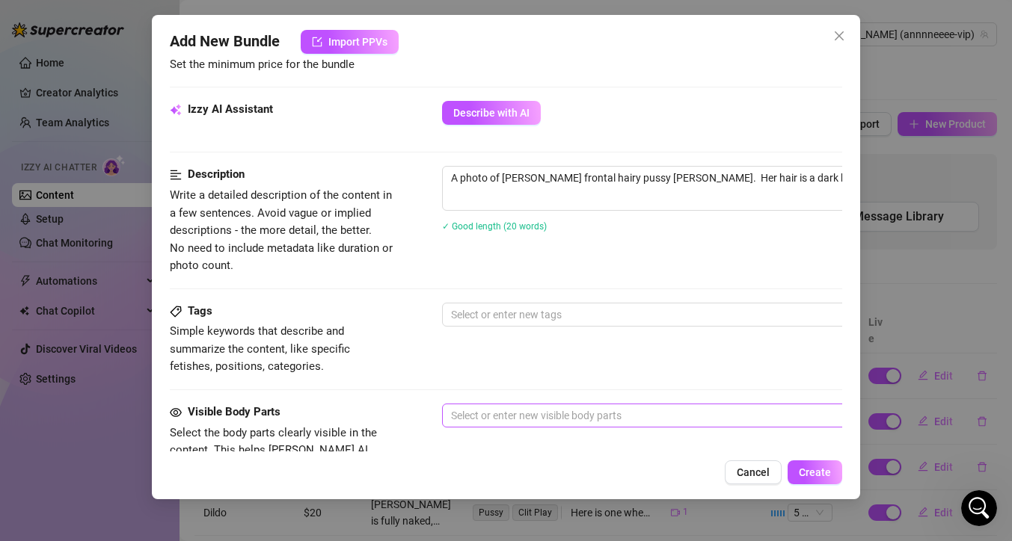
click at [522, 416] on div at bounding box center [696, 415] width 502 height 21
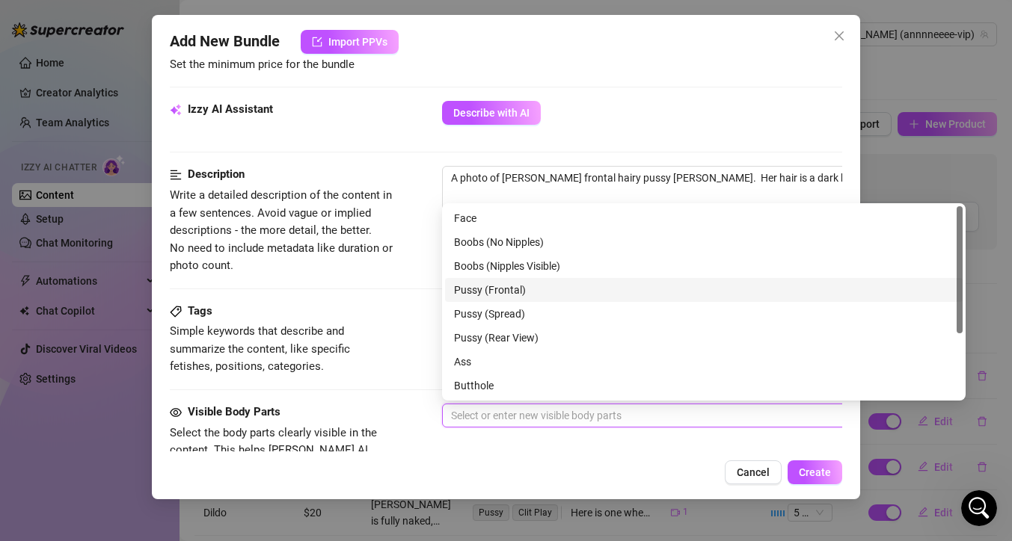
click at [510, 292] on div "Pussy (Frontal)" at bounding box center [703, 290] width 499 height 16
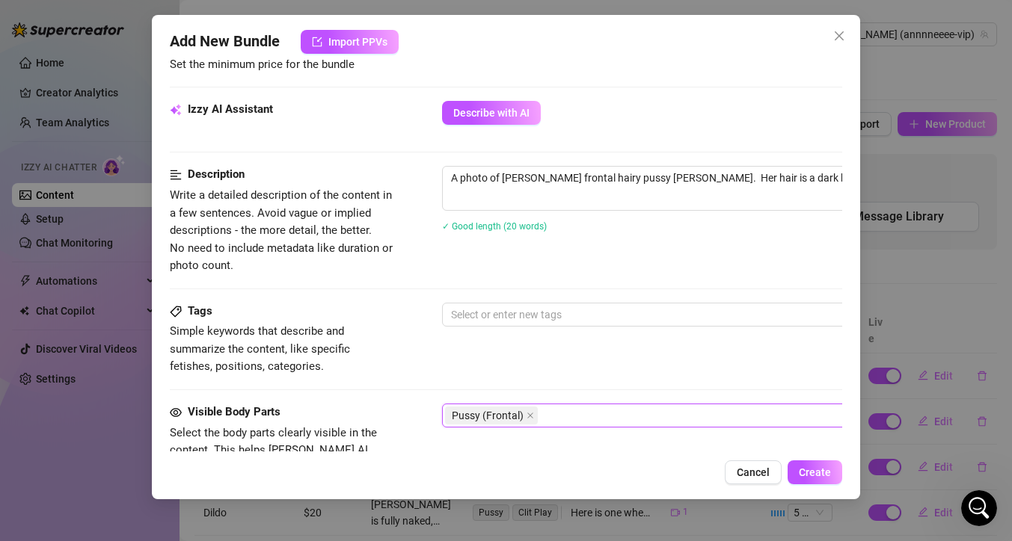
click at [410, 315] on div "Tags Simple keywords that describe and summarize the content, like specific fet…" at bounding box center [506, 339] width 672 height 73
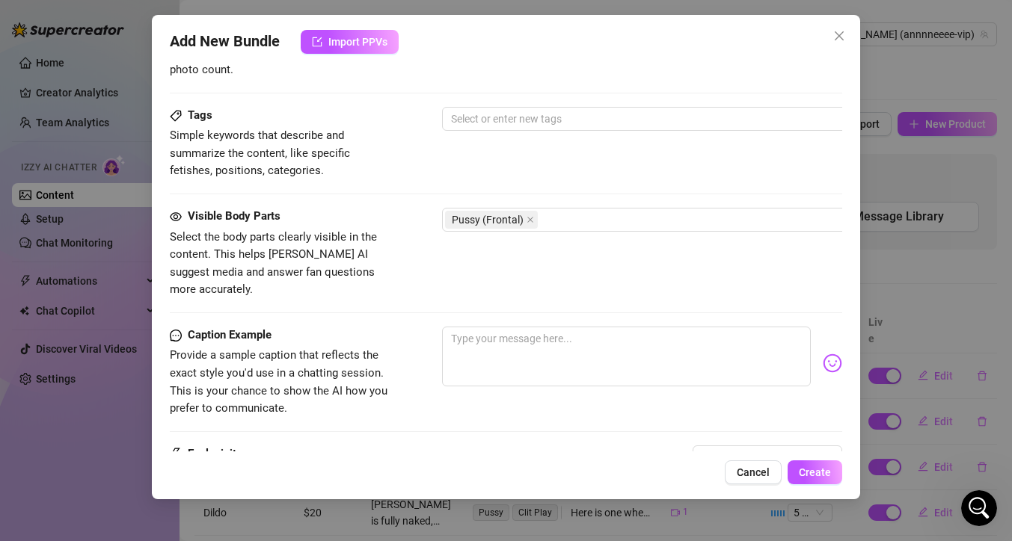
scroll to position [706, 0]
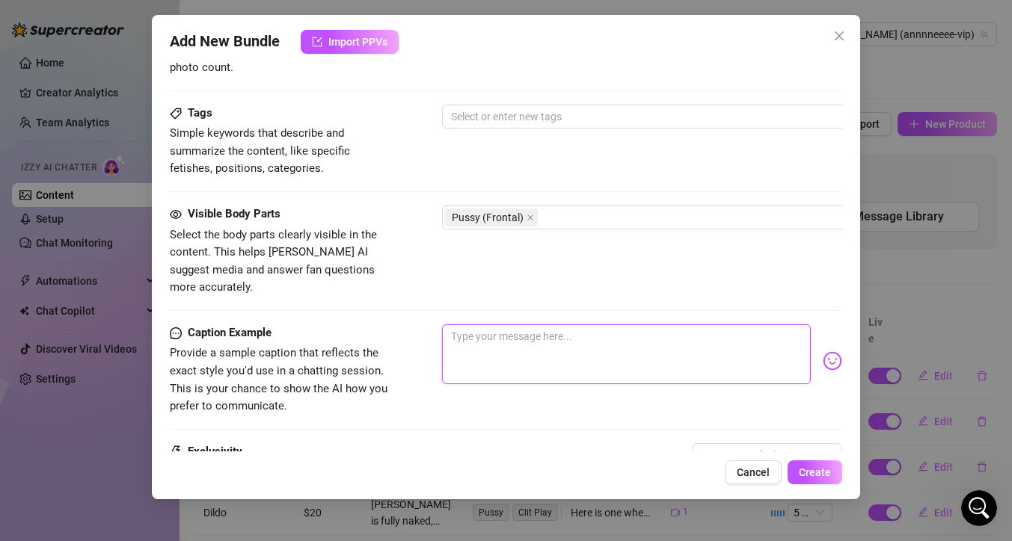
click at [588, 327] on textarea at bounding box center [626, 354] width 369 height 60
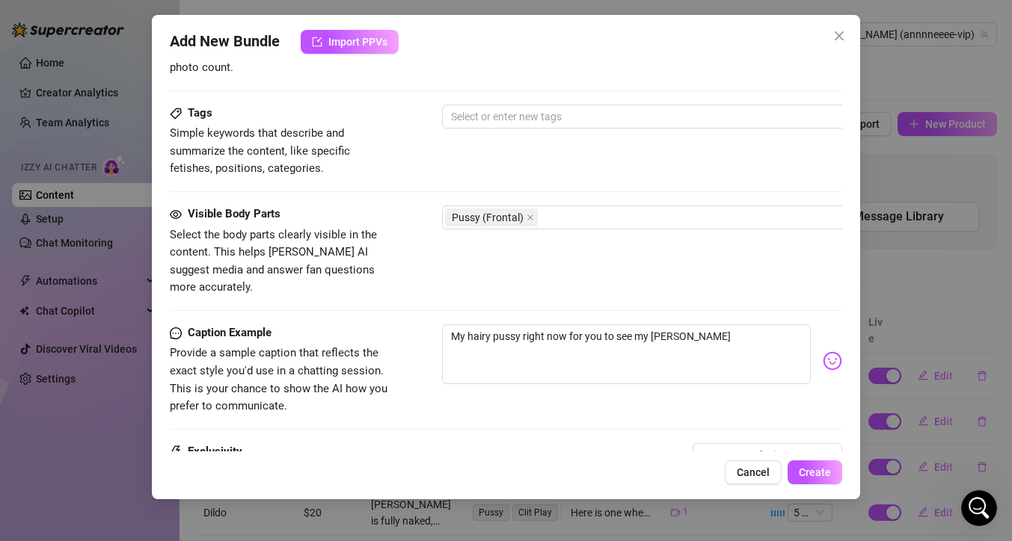
click at [822, 351] on img at bounding box center [831, 360] width 19 height 19
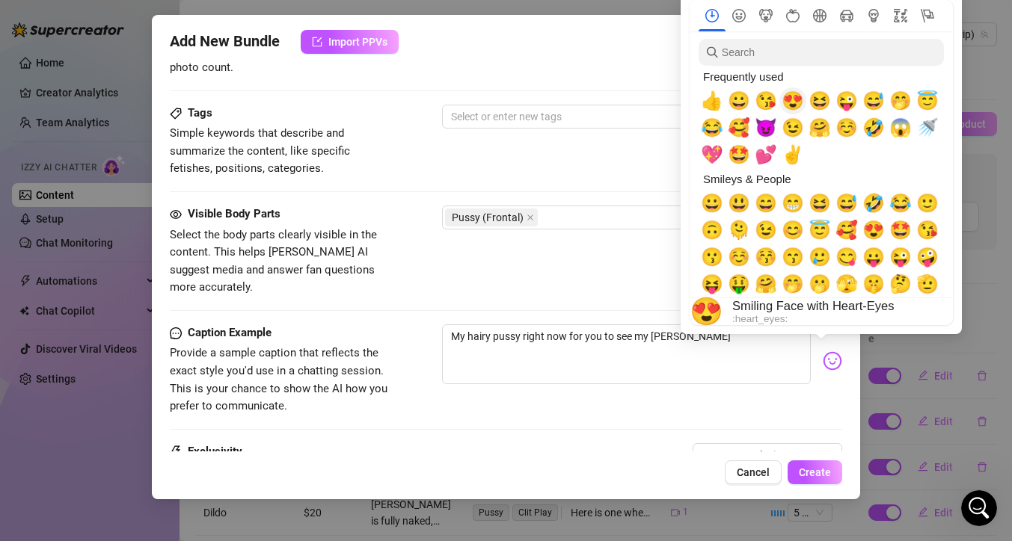
click at [793, 99] on span "😍" at bounding box center [792, 100] width 22 height 21
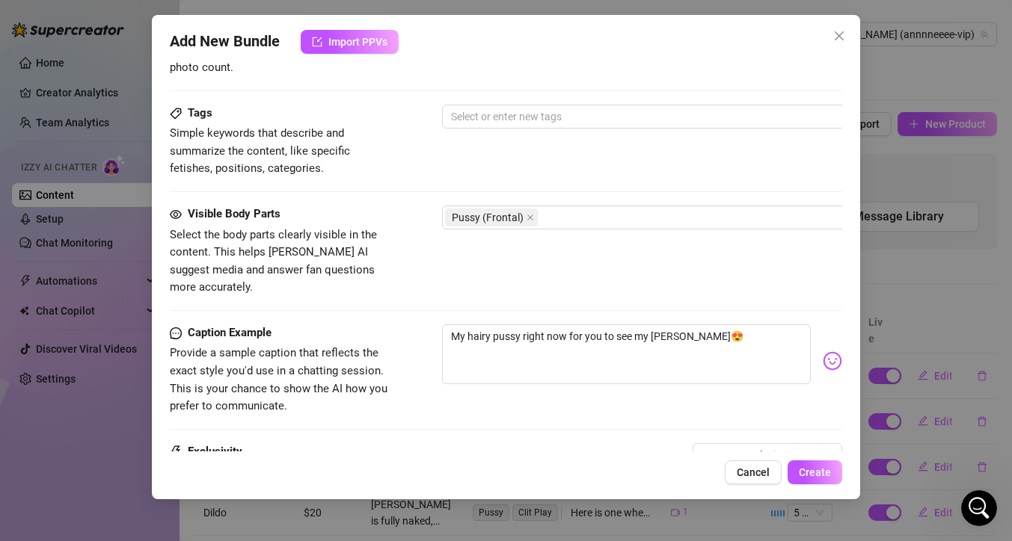
click at [589, 256] on div "Visible Body Parts Select the body parts clearly visible in the content. This h…" at bounding box center [506, 251] width 672 height 91
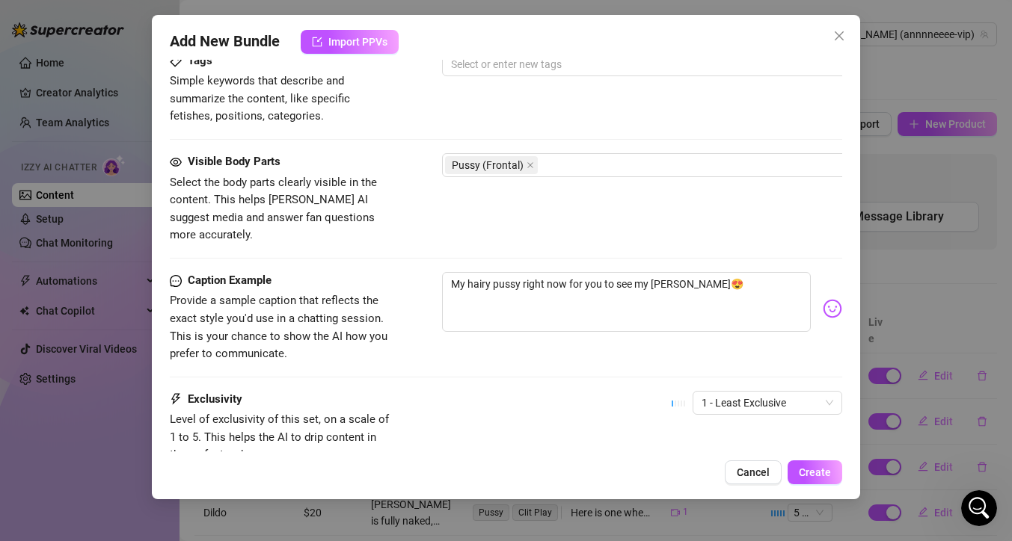
scroll to position [759, 0]
click at [822, 391] on span "1 - Least Exclusive" at bounding box center [767, 402] width 132 height 22
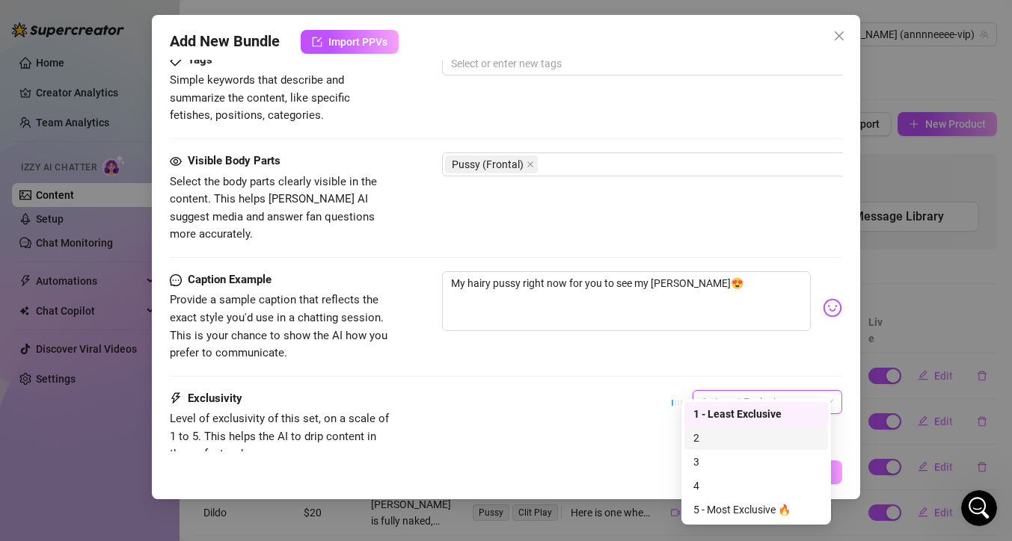
click at [752, 439] on div "2" at bounding box center [756, 438] width 126 height 16
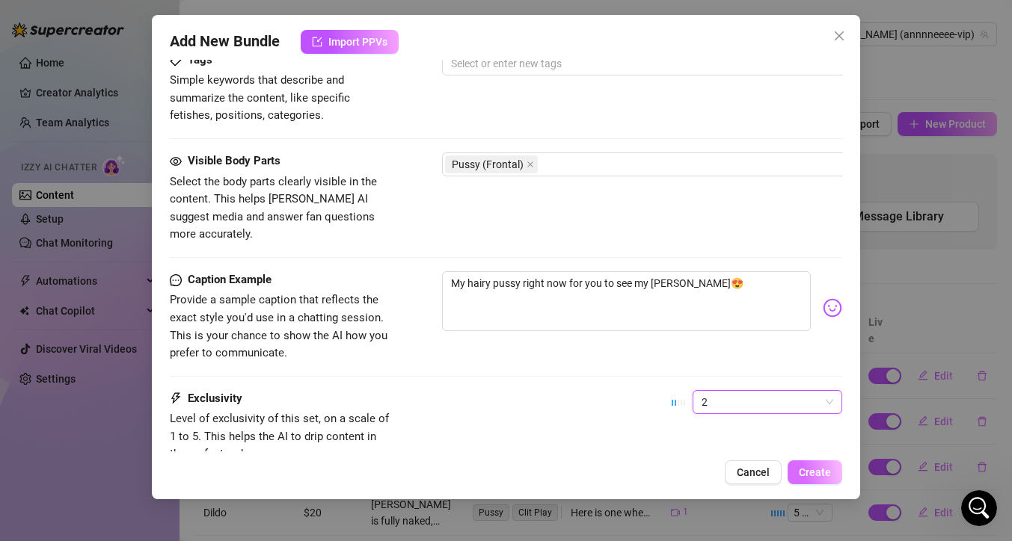
click at [804, 472] on span "Create" at bounding box center [814, 473] width 32 height 12
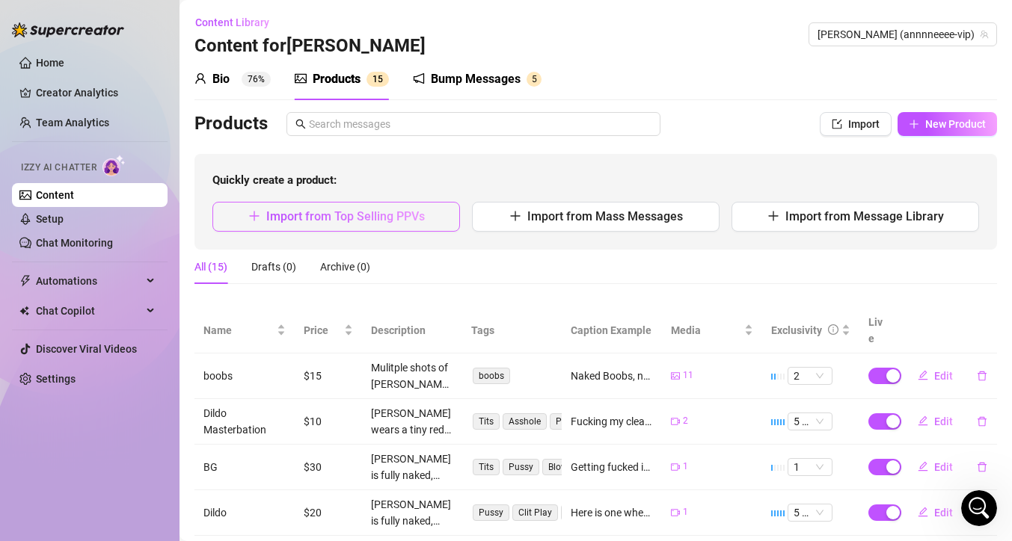
click at [417, 223] on span "Import from Top Selling PPVs" at bounding box center [345, 216] width 158 height 14
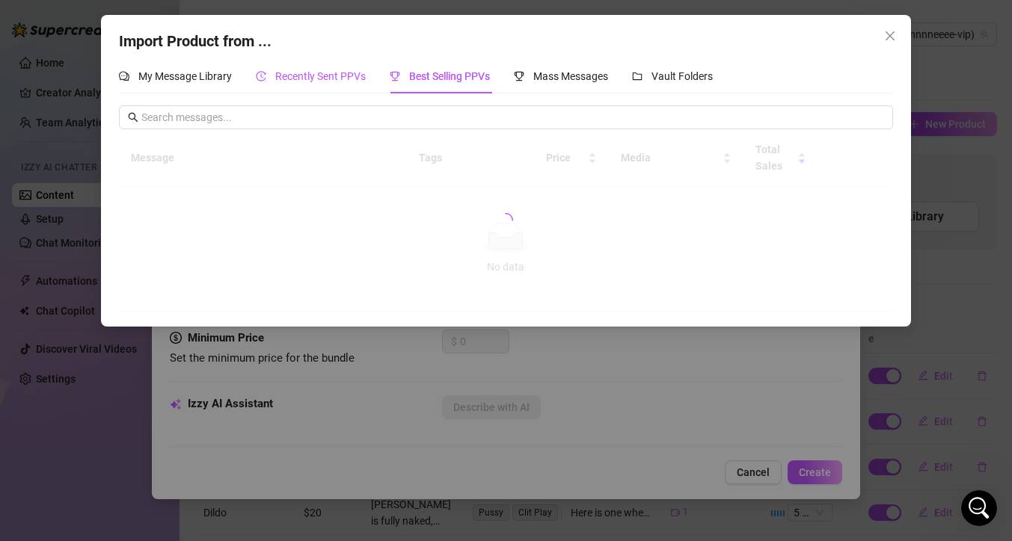
click at [327, 81] on span "Recently Sent PPVs" at bounding box center [320, 76] width 90 height 12
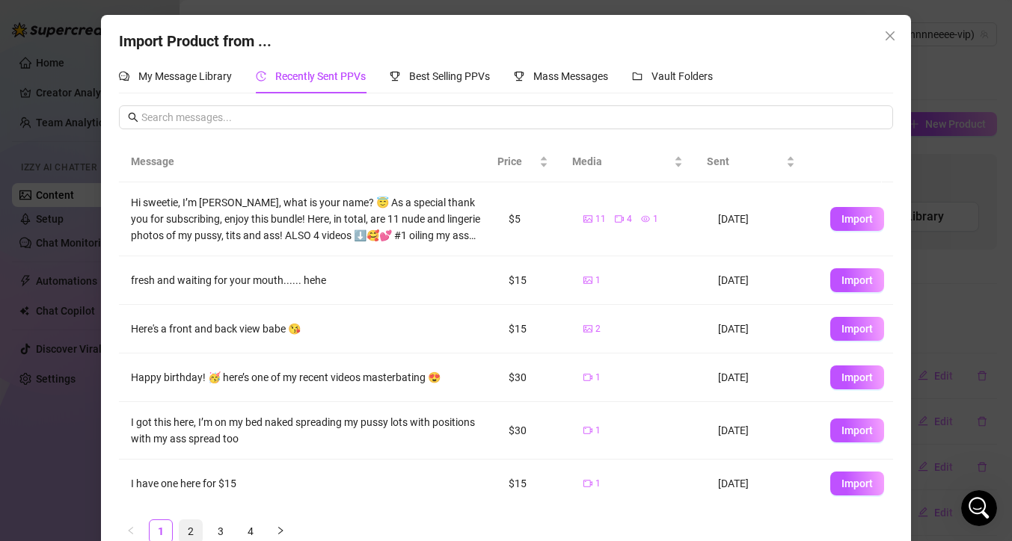
click at [181, 536] on link "2" at bounding box center [190, 531] width 22 height 22
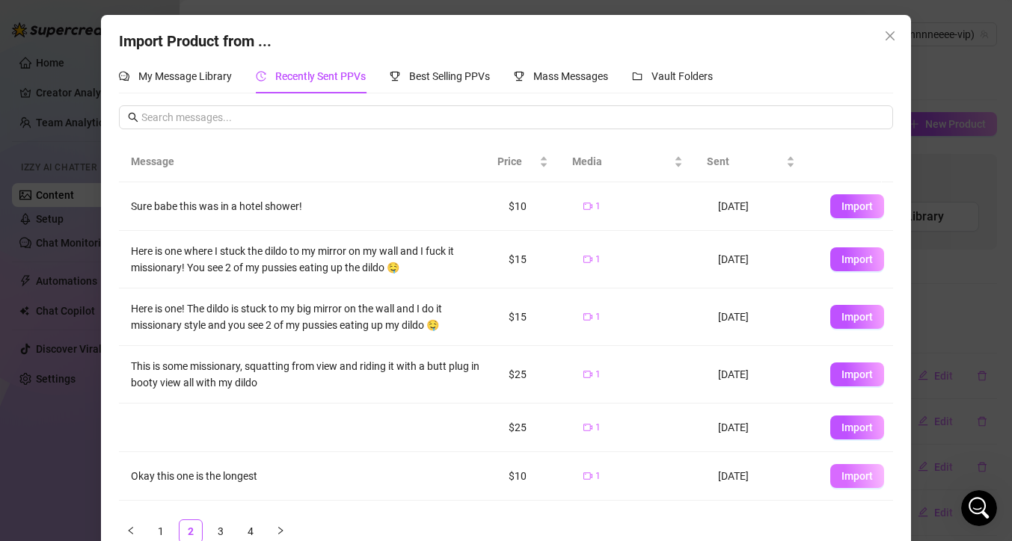
click at [849, 476] on span "Import" at bounding box center [856, 476] width 31 height 12
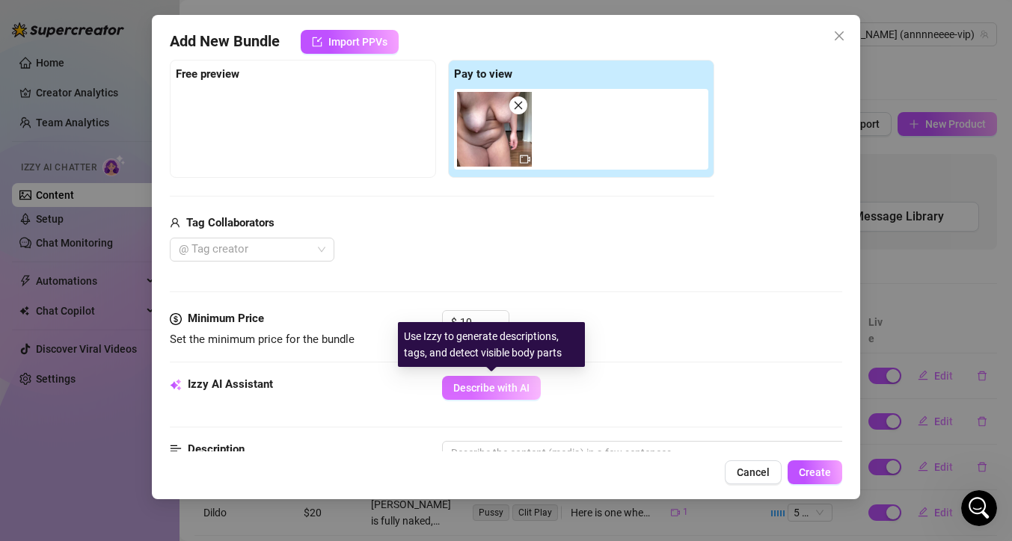
click at [510, 389] on span "Describe with AI" at bounding box center [491, 388] width 76 height 12
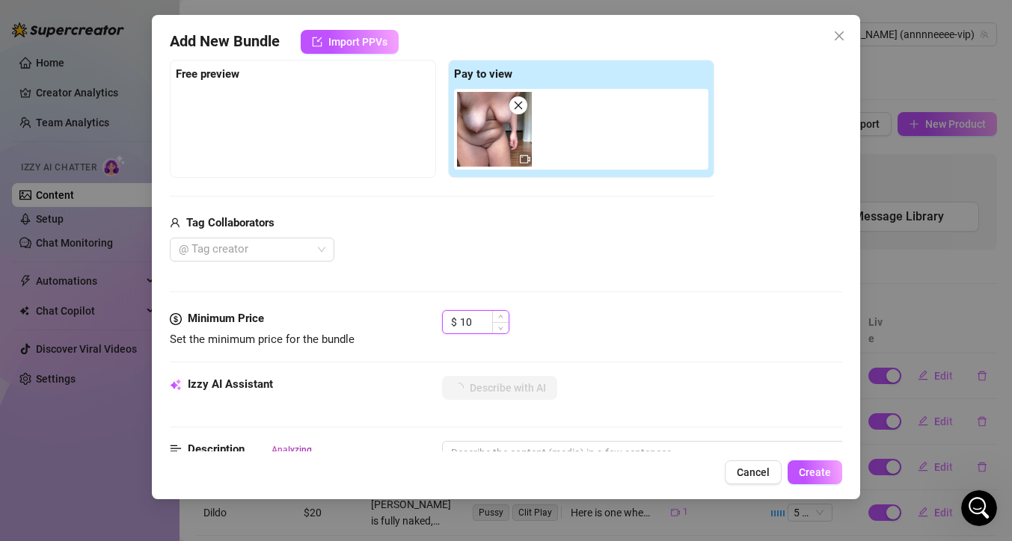
click at [488, 327] on input "10" at bounding box center [484, 322] width 49 height 22
click at [728, 327] on div "$ 20" at bounding box center [642, 328] width 400 height 37
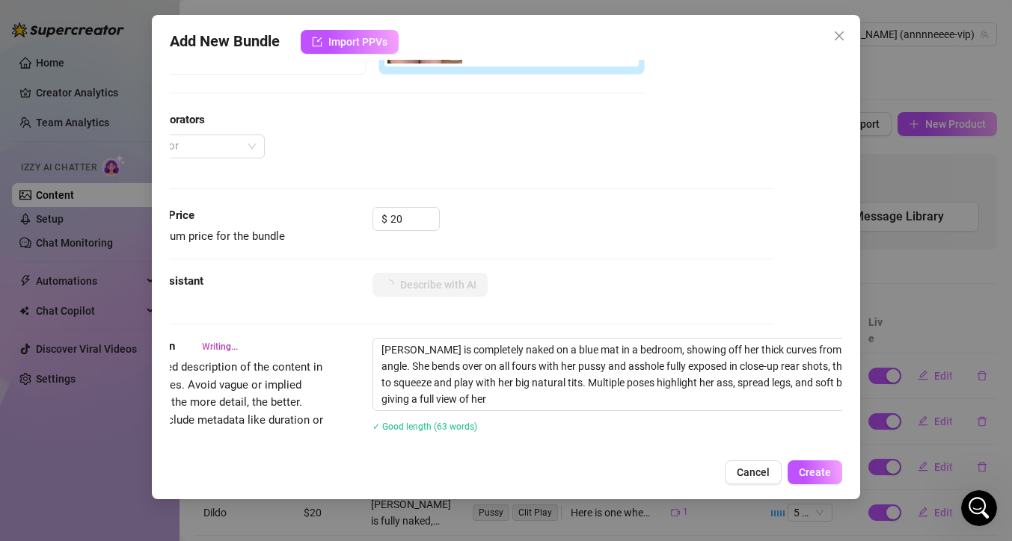
scroll to position [336, 75]
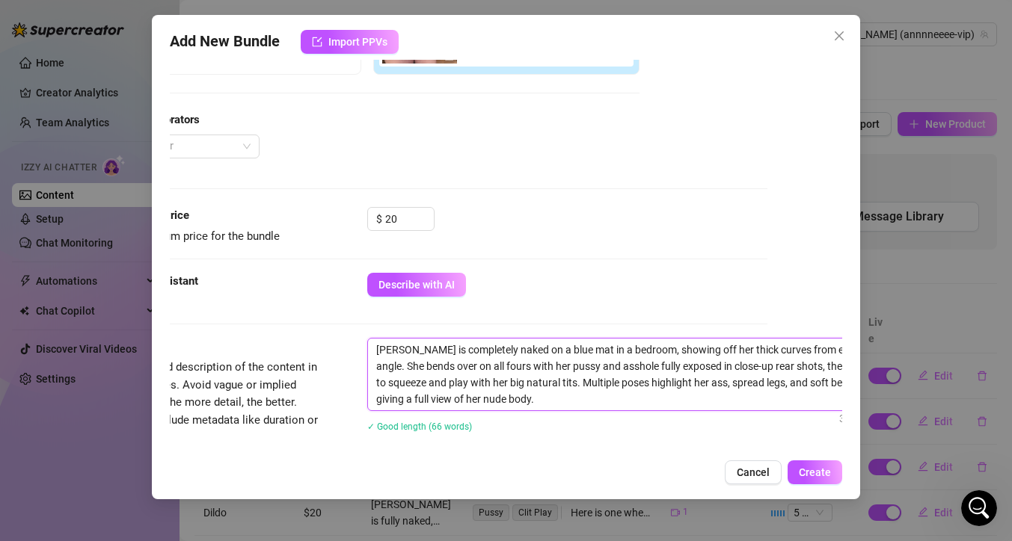
click at [544, 347] on textarea "Anne is completely naked on a blue mat in a bedroom, showing off her thick curv…" at bounding box center [629, 375] width 522 height 72
click at [647, 352] on textarea "Anne is completely naked on a blue yoga mat in a bedroom, showing off her thick…" at bounding box center [629, 375] width 522 height 72
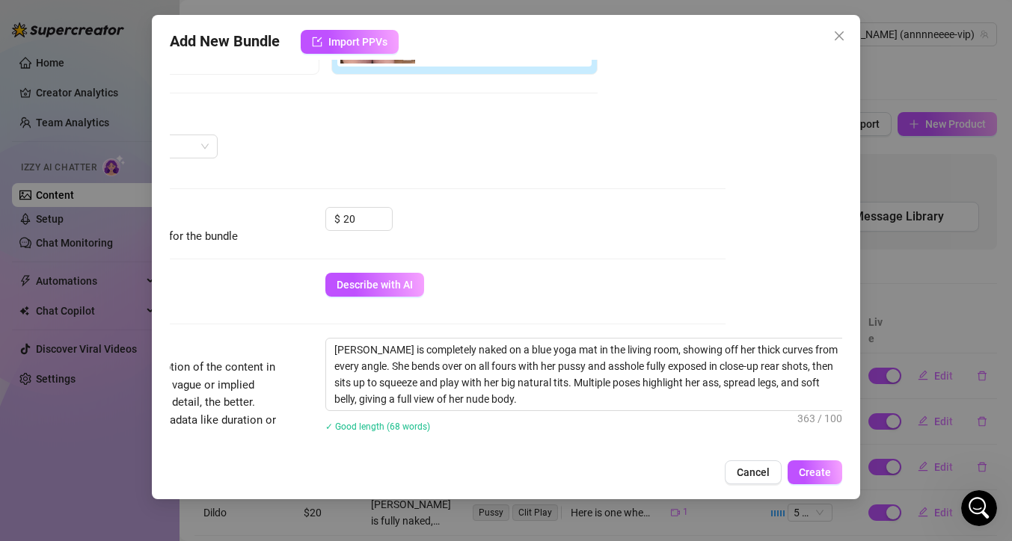
scroll to position [336, 135]
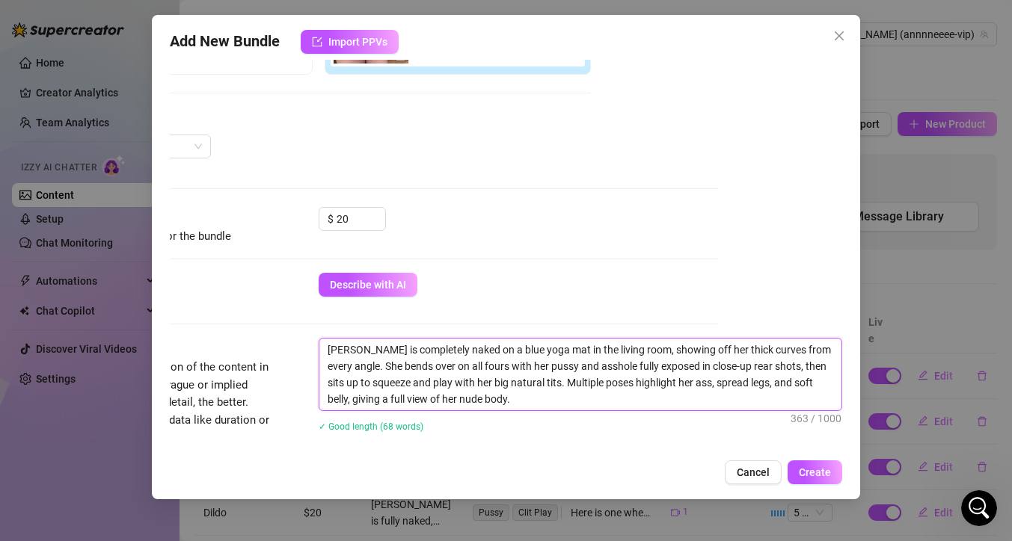
drag, startPoint x: 535, startPoint y: 384, endPoint x: 775, endPoint y: 366, distance: 240.6
click at [775, 366] on textarea "Anne is completely naked on a blue yoga mat in the living room, showing off her…" at bounding box center [580, 375] width 522 height 72
click at [772, 257] on div "Account Anne (@annnneeee-vip) Name Name is for your internal organization only.…" at bounding box center [506, 256] width 672 height 392
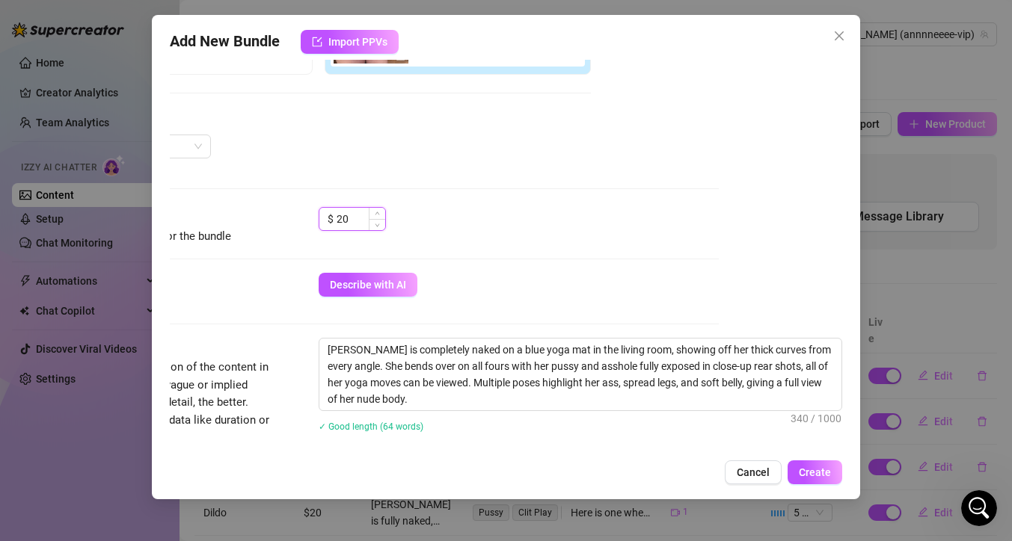
click at [348, 221] on input "20" at bounding box center [360, 219] width 49 height 22
click at [497, 257] on div "Minimum Price Set the minimum price for the bundle $ 25" at bounding box center [382, 240] width 672 height 66
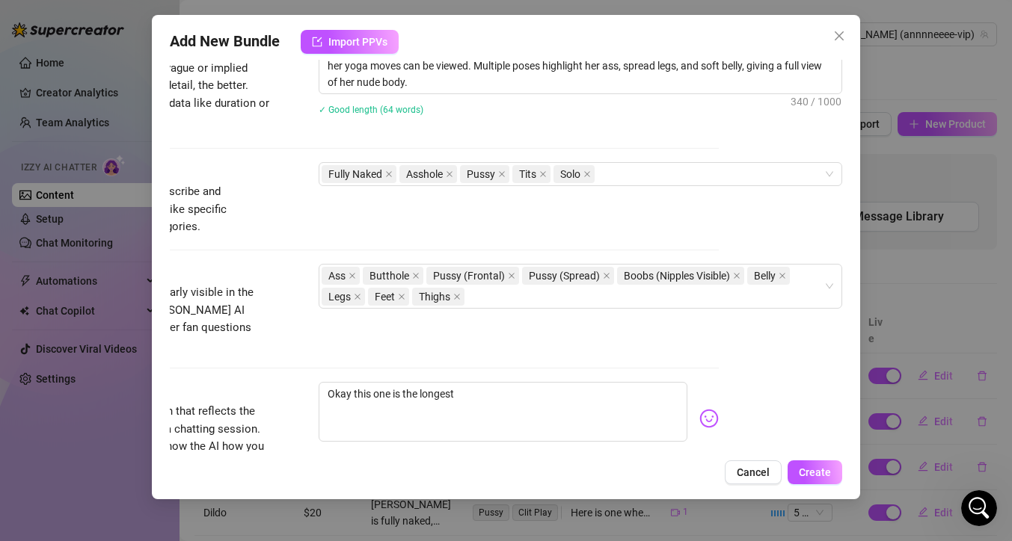
scroll to position [659, 135]
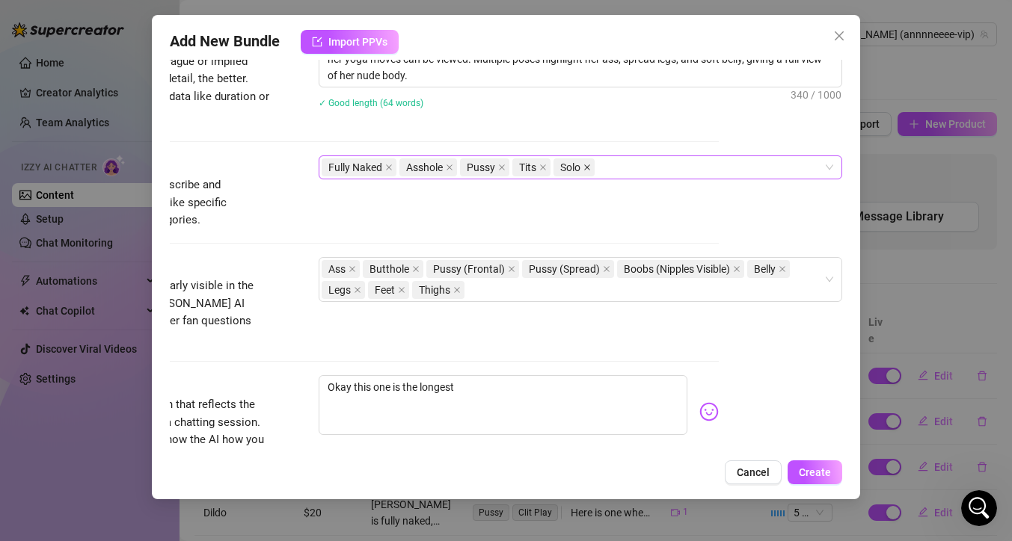
click at [583, 166] on icon "close" at bounding box center [586, 167] width 7 height 7
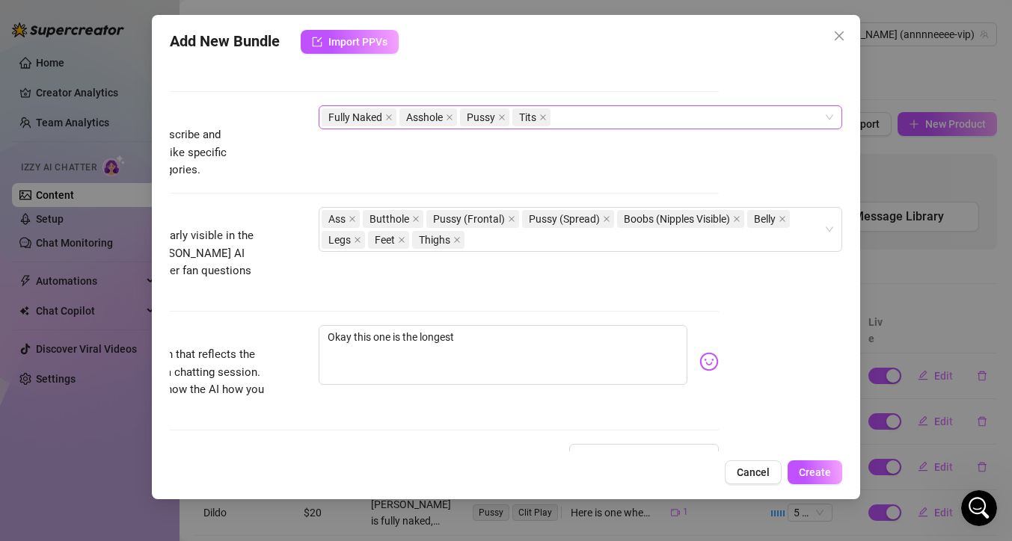
scroll to position [718, 135]
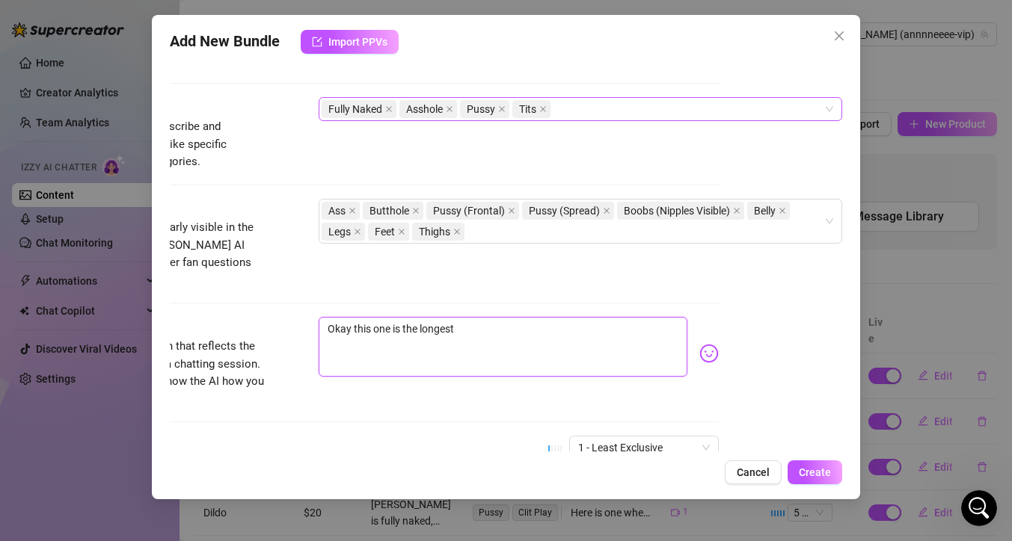
drag, startPoint x: 452, startPoint y: 314, endPoint x: 317, endPoint y: 307, distance: 134.8
click at [318, 317] on textarea "Okay this one is the longest" at bounding box center [502, 347] width 369 height 60
click at [467, 317] on textarea "Time for some yoga! Doing mulitple poses compl" at bounding box center [502, 347] width 369 height 60
click at [462, 327] on textarea "Time for some yoga! Doing mulitple poses compl" at bounding box center [502, 347] width 369 height 60
click at [486, 317] on textarea "Time for some yoga! Doing mulitple poses compl" at bounding box center [502, 347] width 369 height 60
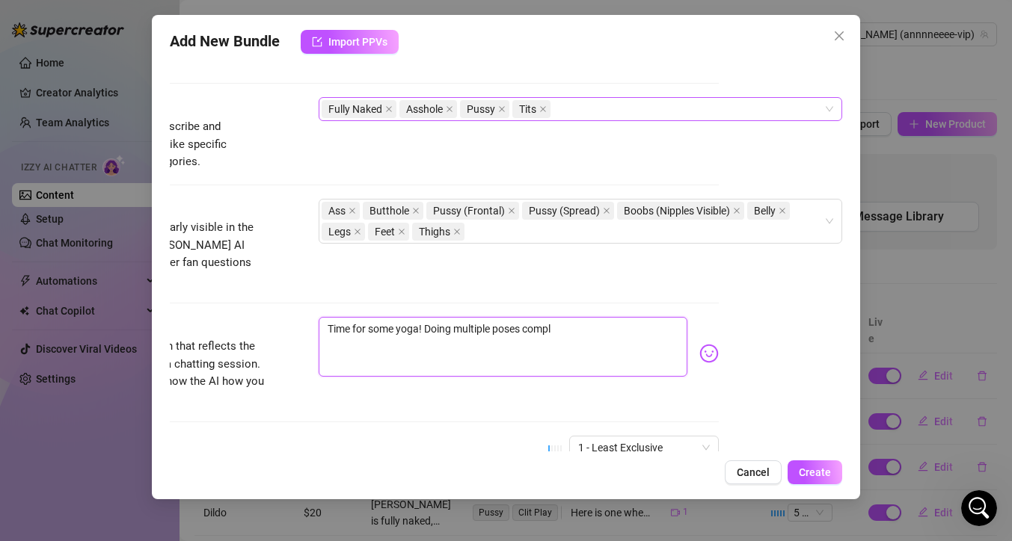
click at [571, 317] on textarea "Time for some yoga! Doing multiple poses compl" at bounding box center [502, 347] width 369 height 60
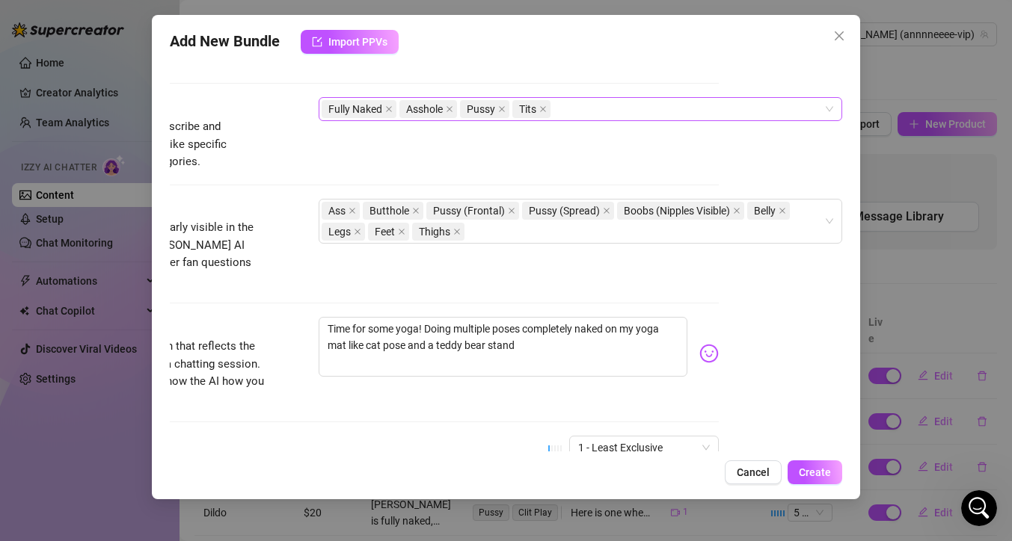
click at [699, 344] on img at bounding box center [708, 353] width 19 height 19
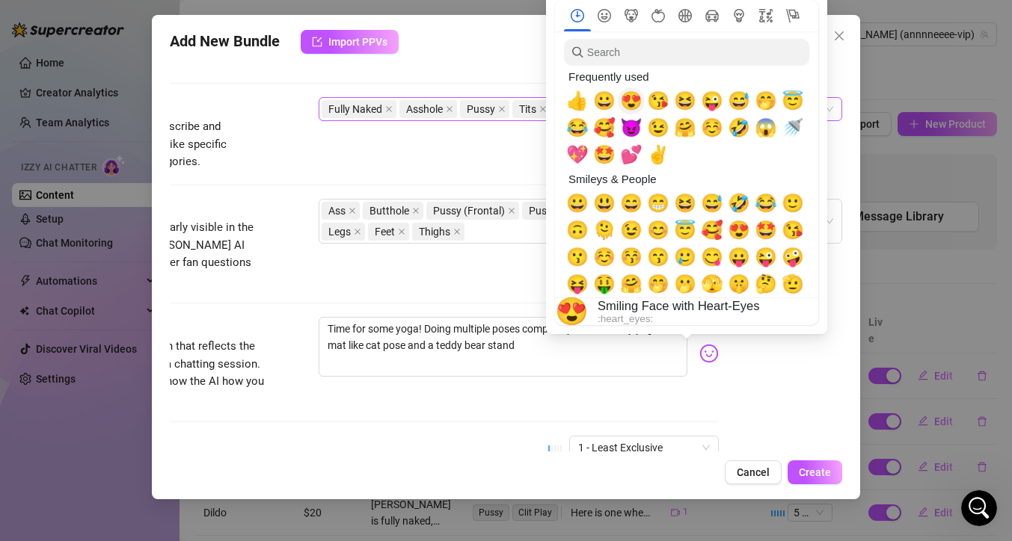
click at [632, 103] on span "😍" at bounding box center [631, 100] width 22 height 21
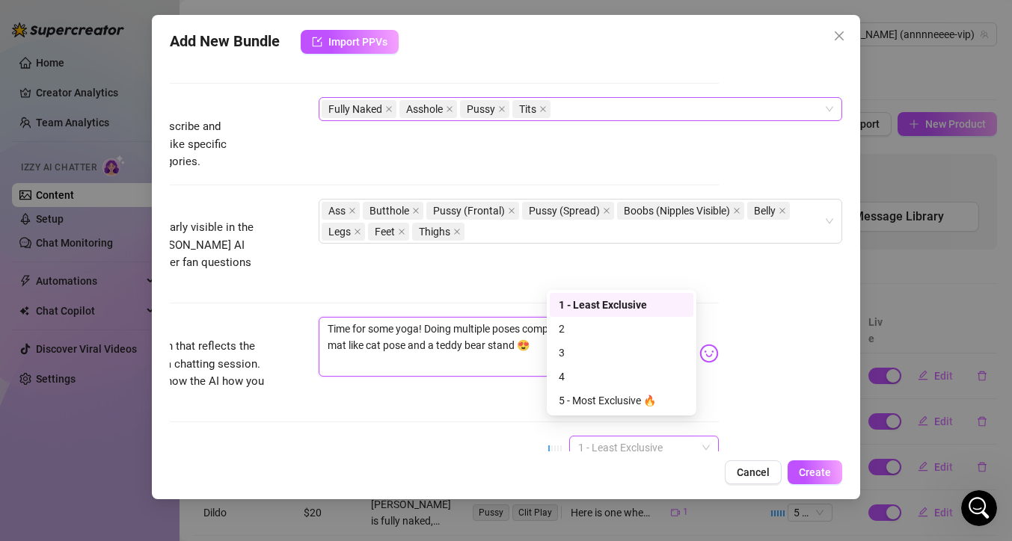
click at [634, 437] on span "1 - Least Exclusive" at bounding box center [644, 448] width 132 height 22
click at [626, 359] on div "3" at bounding box center [621, 351] width 126 height 16
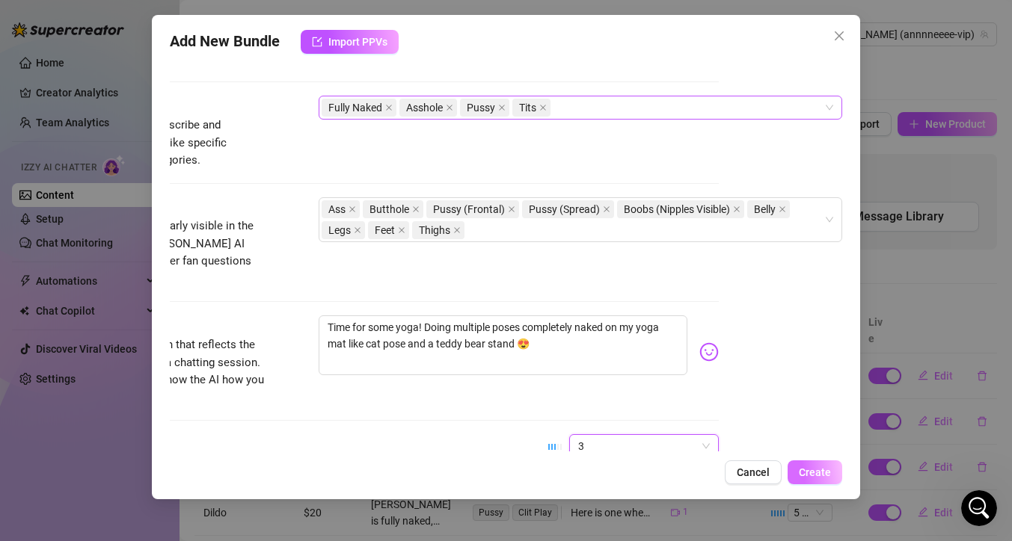
click at [811, 479] on button "Create" at bounding box center [814, 473] width 55 height 24
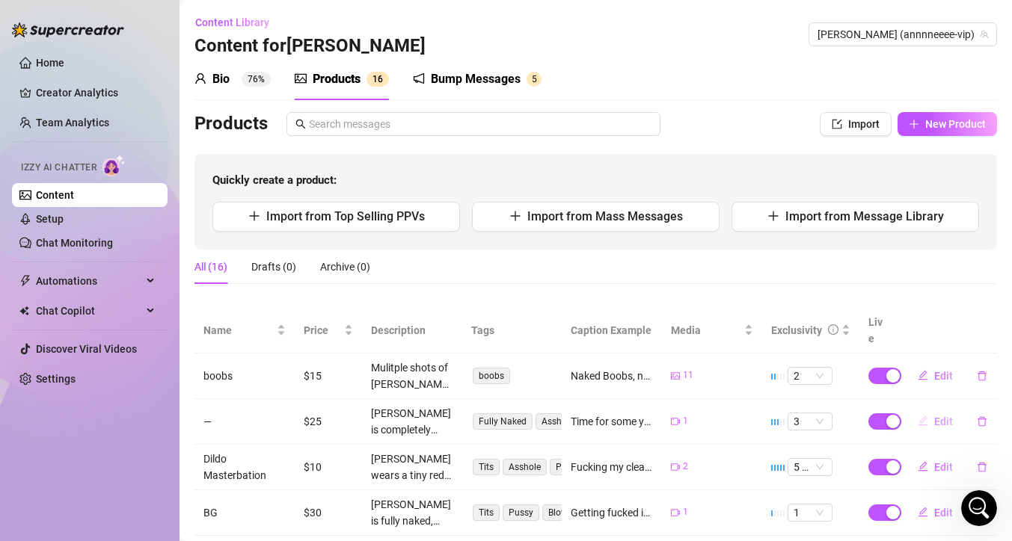
click at [918, 416] on icon "edit" at bounding box center [922, 421] width 10 height 10
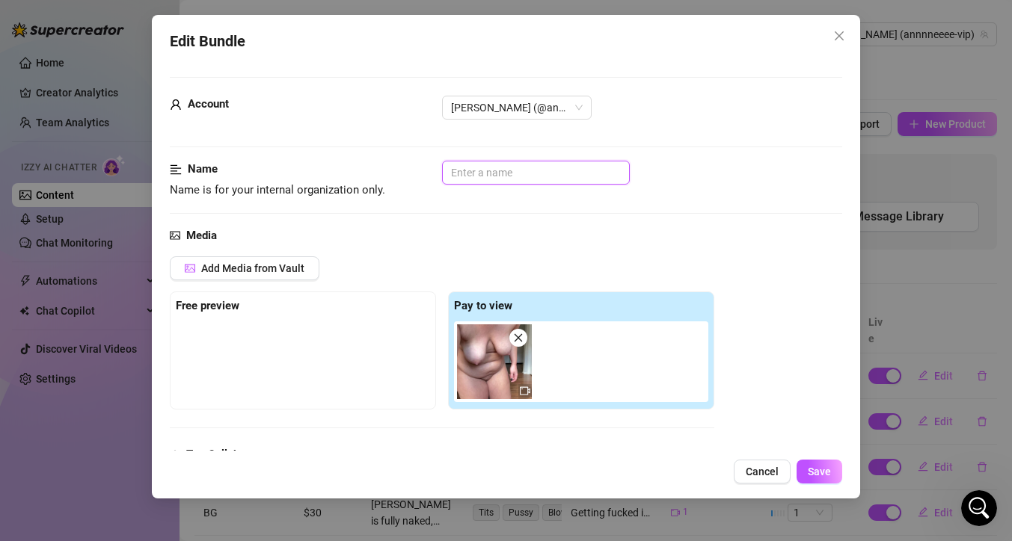
click at [462, 178] on input "text" at bounding box center [536, 173] width 188 height 24
click at [816, 472] on span "Save" at bounding box center [818, 472] width 23 height 12
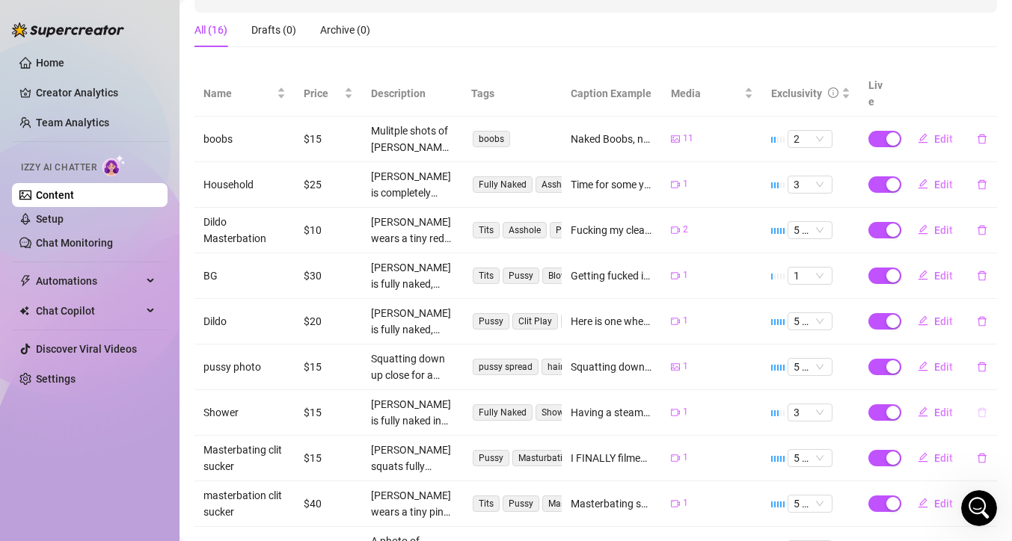
scroll to position [339, 0]
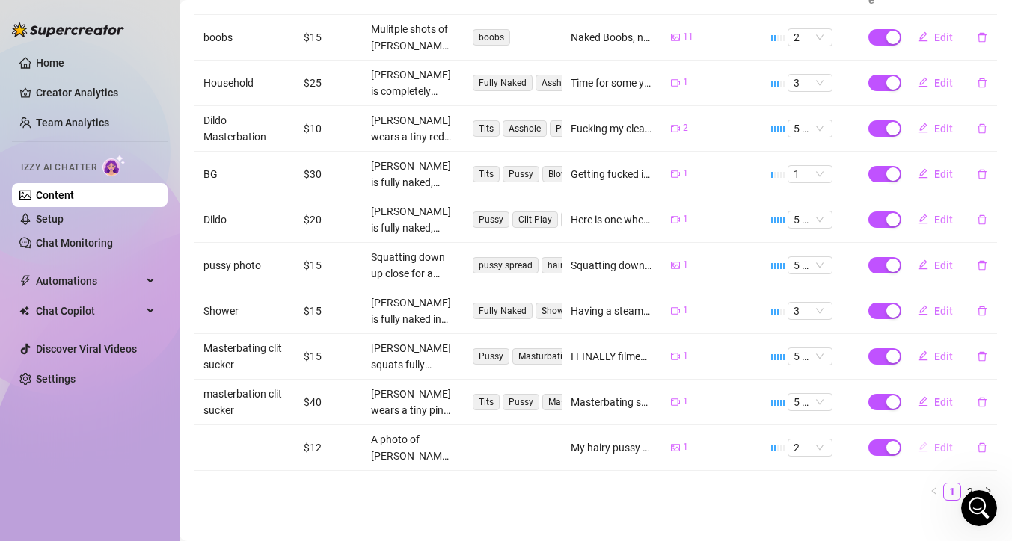
click at [923, 436] on button "Edit" at bounding box center [934, 448] width 59 height 24
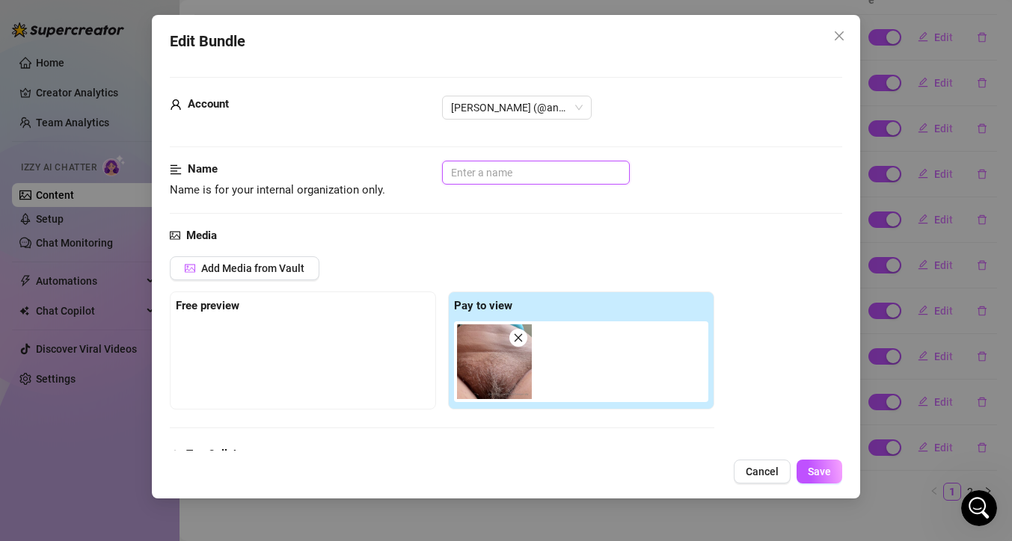
click at [539, 176] on input "text" at bounding box center [536, 173] width 188 height 24
click at [822, 468] on span "Save" at bounding box center [818, 472] width 23 height 12
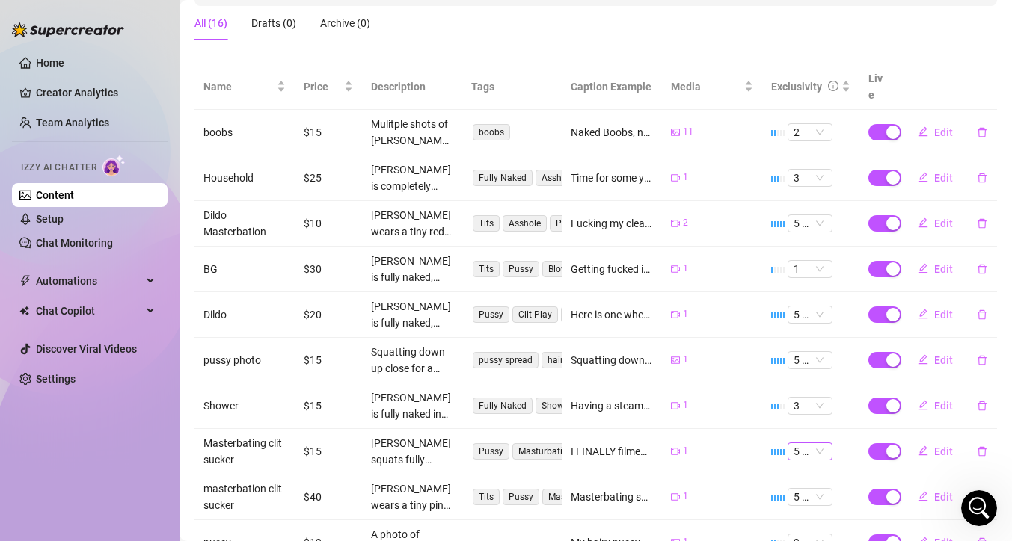
scroll to position [129, 0]
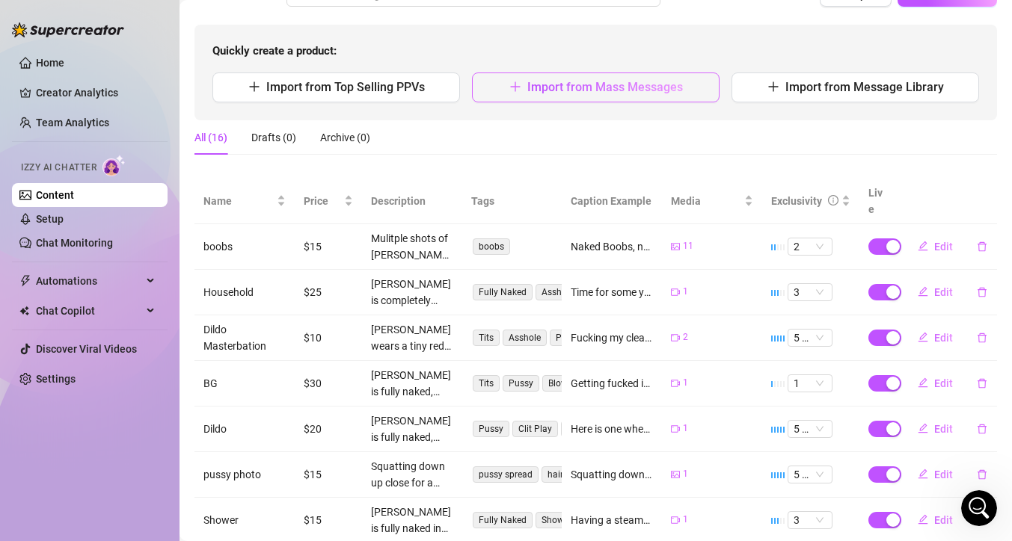
click at [621, 90] on span "Import from Mass Messages" at bounding box center [605, 87] width 156 height 14
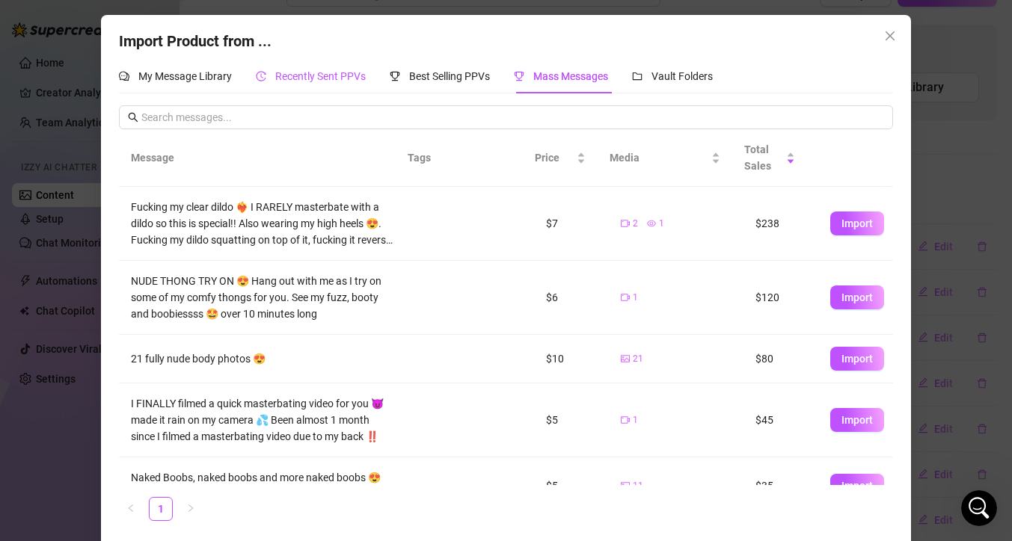
click at [327, 78] on span "Recently Sent PPVs" at bounding box center [320, 76] width 90 height 12
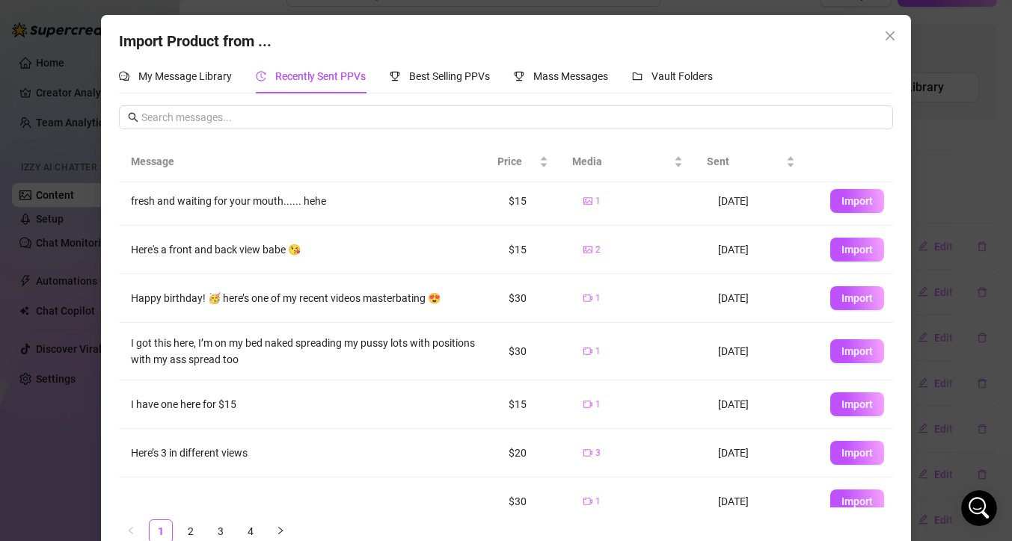
scroll to position [87, 0]
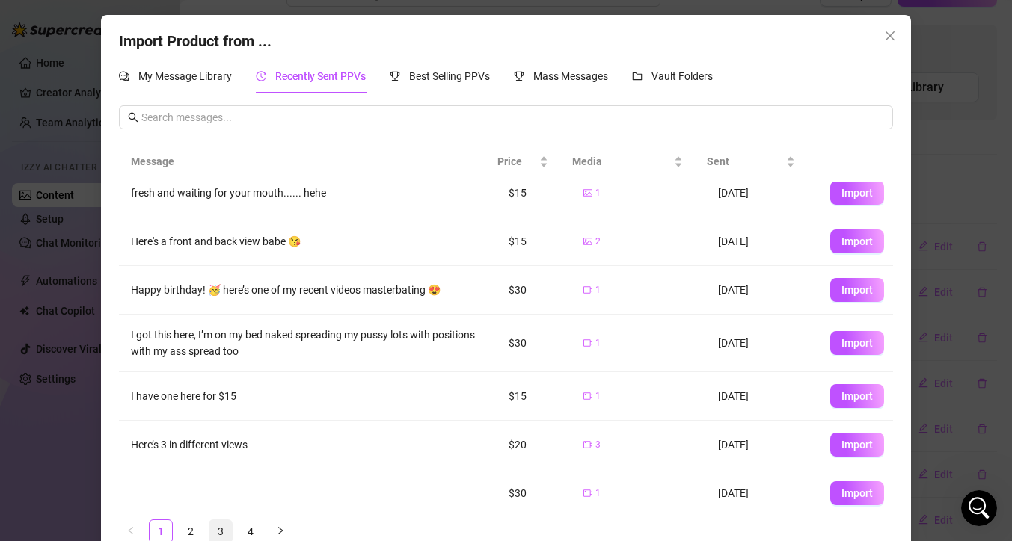
click at [213, 530] on link "3" at bounding box center [220, 531] width 22 height 22
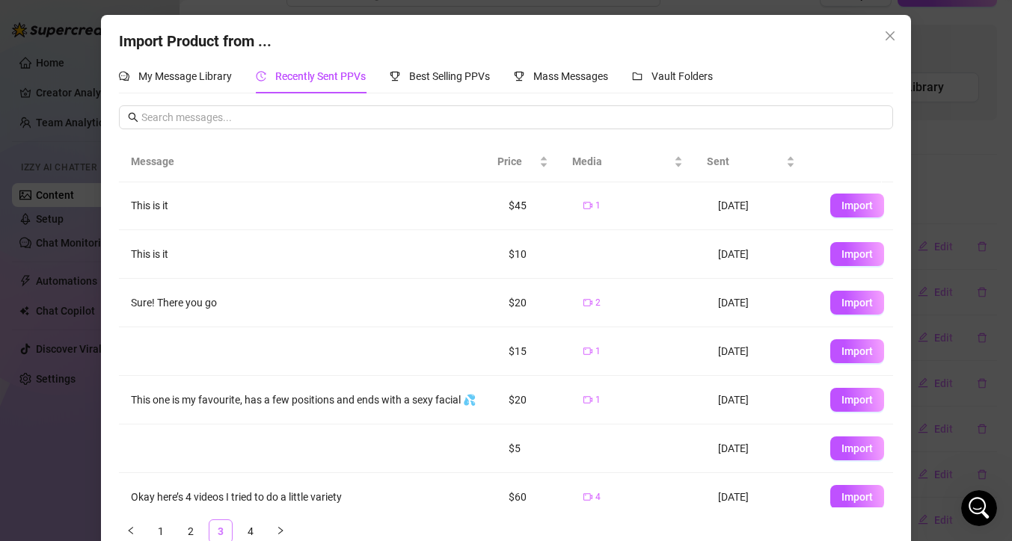
scroll to position [0, 0]
click at [848, 259] on span "Import" at bounding box center [856, 255] width 31 height 12
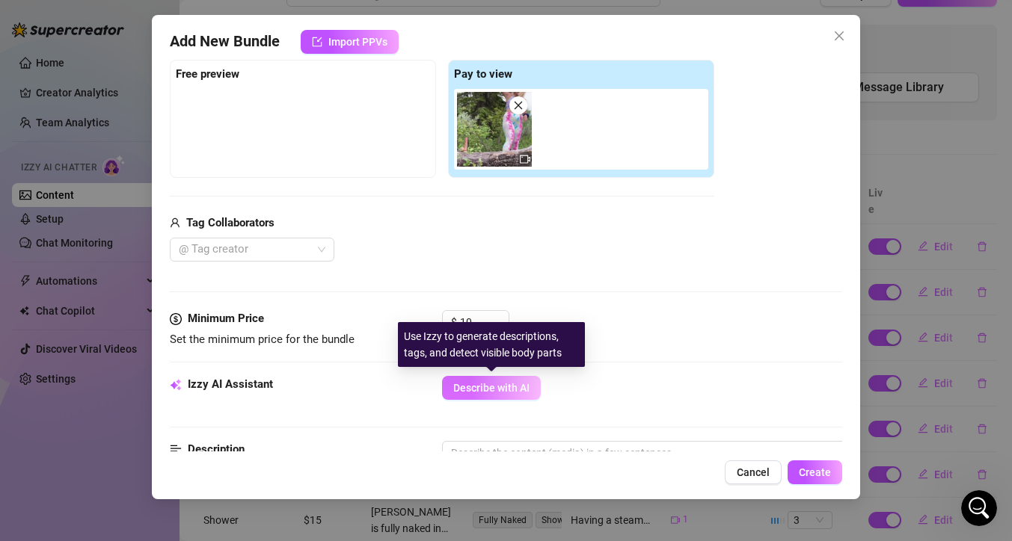
click at [475, 396] on button "Describe with AI" at bounding box center [491, 388] width 99 height 24
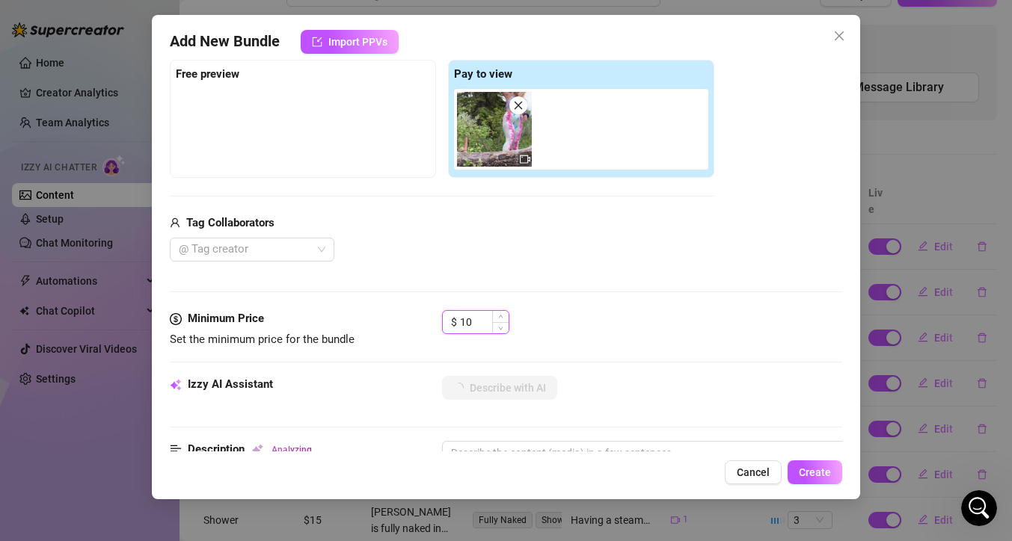
click at [478, 321] on input "10" at bounding box center [484, 322] width 49 height 22
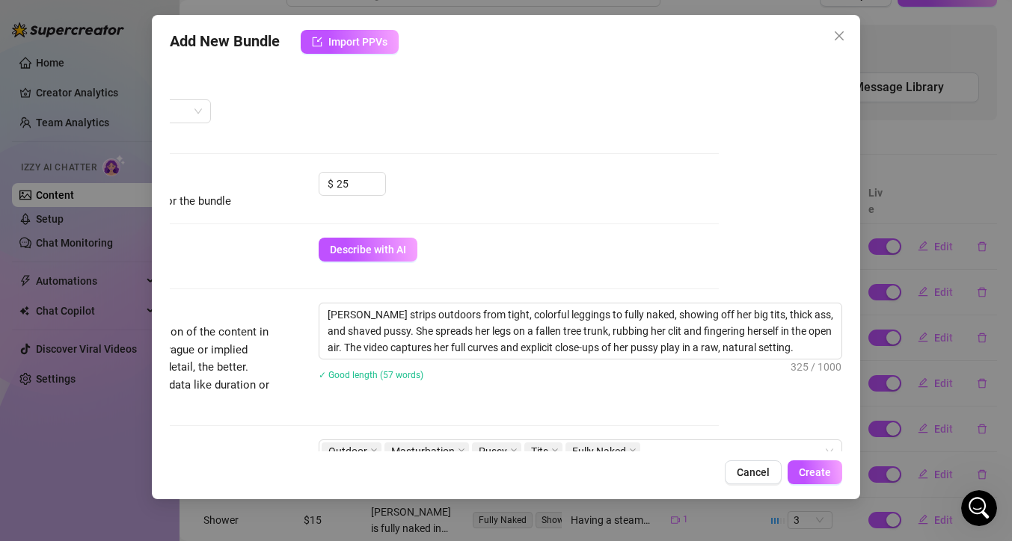
scroll to position [371, 131]
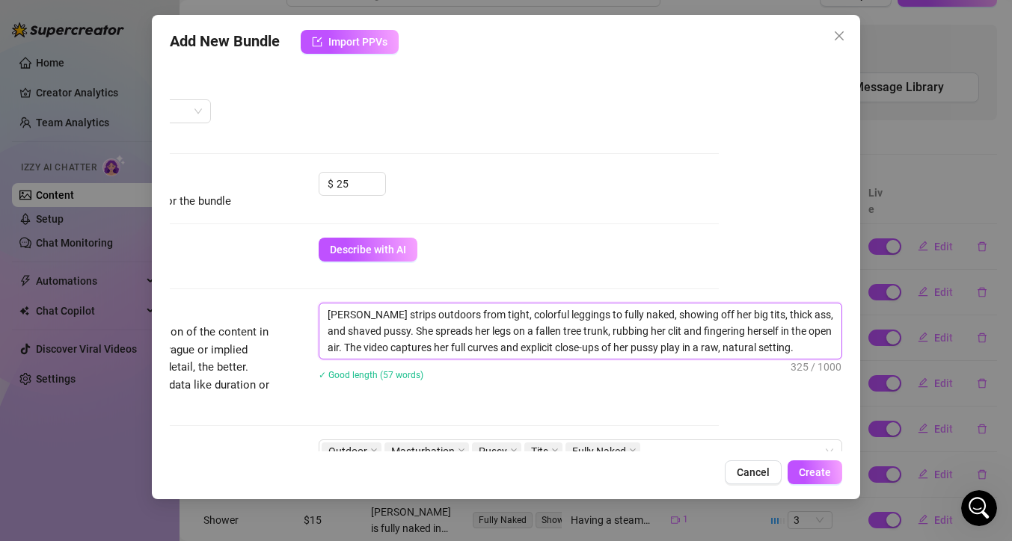
click at [354, 328] on textarea "Anne strips outdoors from tight, colorful leggings to fully naked, showing off …" at bounding box center [580, 331] width 522 height 55
click at [649, 330] on textarea "Anne strips outdoors from tight, colorful leggings to fully naked, showing off …" at bounding box center [580, 331] width 522 height 55
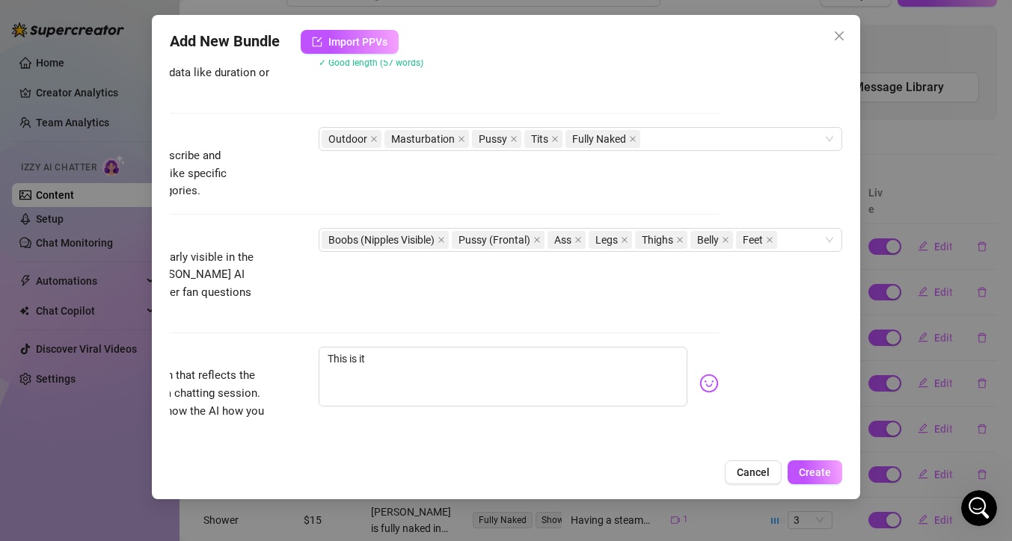
scroll to position [691, 131]
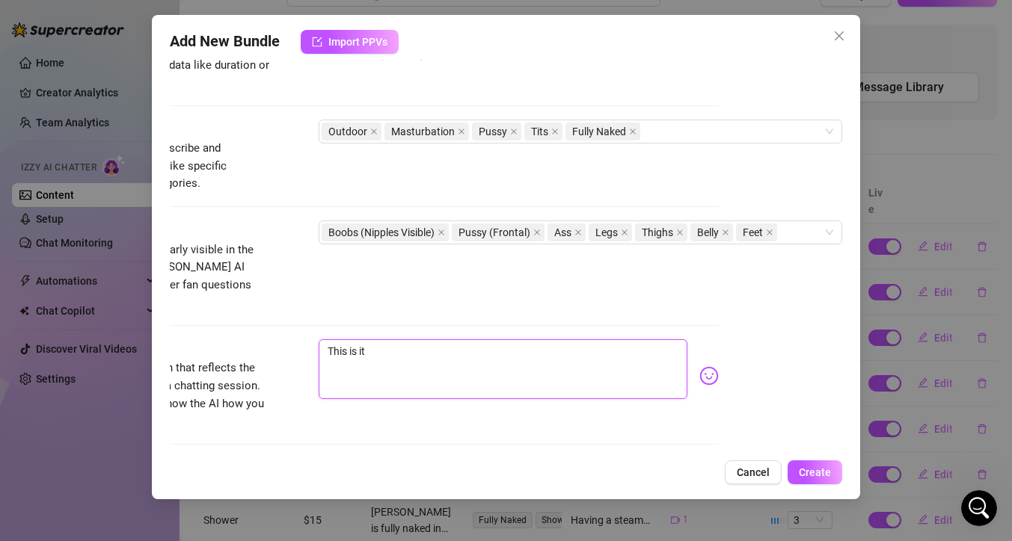
drag, startPoint x: 449, startPoint y: 353, endPoint x: 256, endPoint y: 311, distance: 197.4
click at [256, 311] on form "Account Anne (@annnneeee-vip) Name Name is for your internal organization only.…" at bounding box center [382, 15] width 672 height 1256
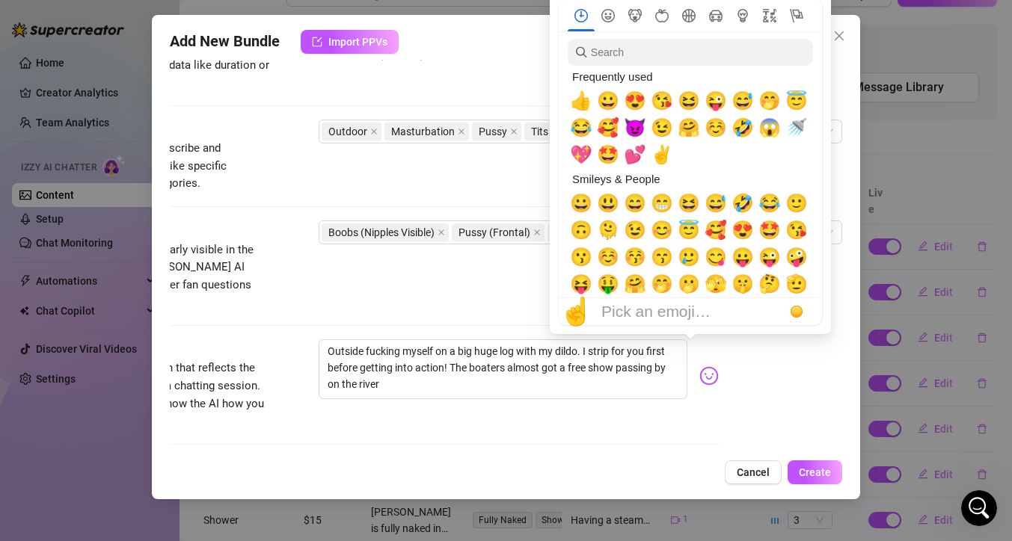
click at [699, 367] on img at bounding box center [708, 375] width 19 height 19
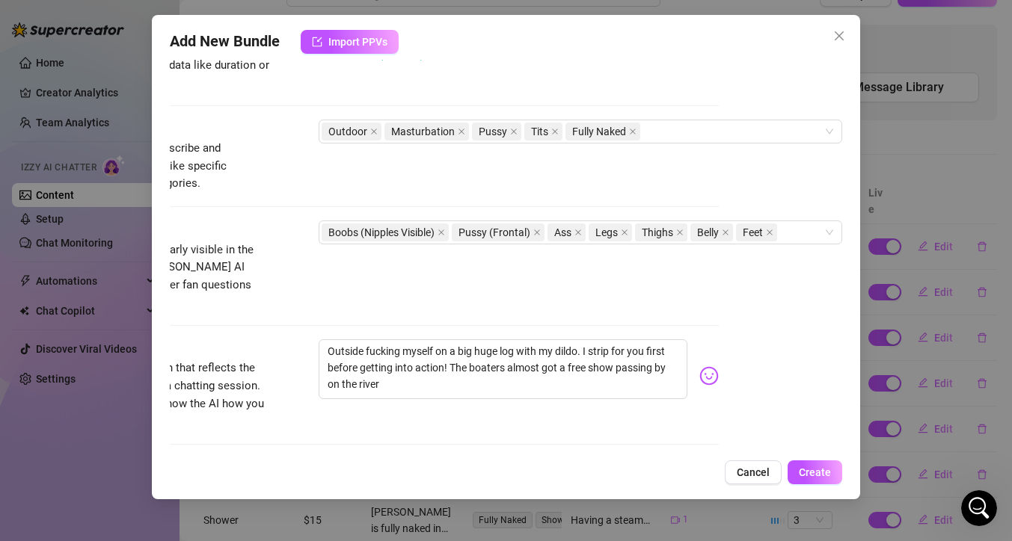
click at [692, 369] on div "Outside fucking myself on a big huge log with my dildo. I strip for you first b…" at bounding box center [518, 375] width 400 height 73
click at [699, 366] on img at bounding box center [708, 375] width 19 height 19
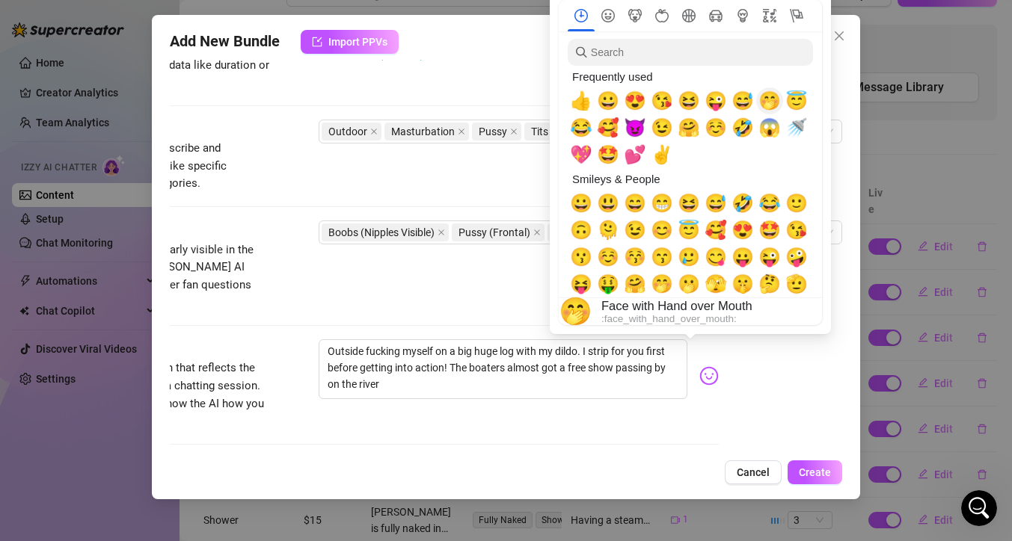
click at [766, 100] on span "🤭" at bounding box center [769, 100] width 22 height 21
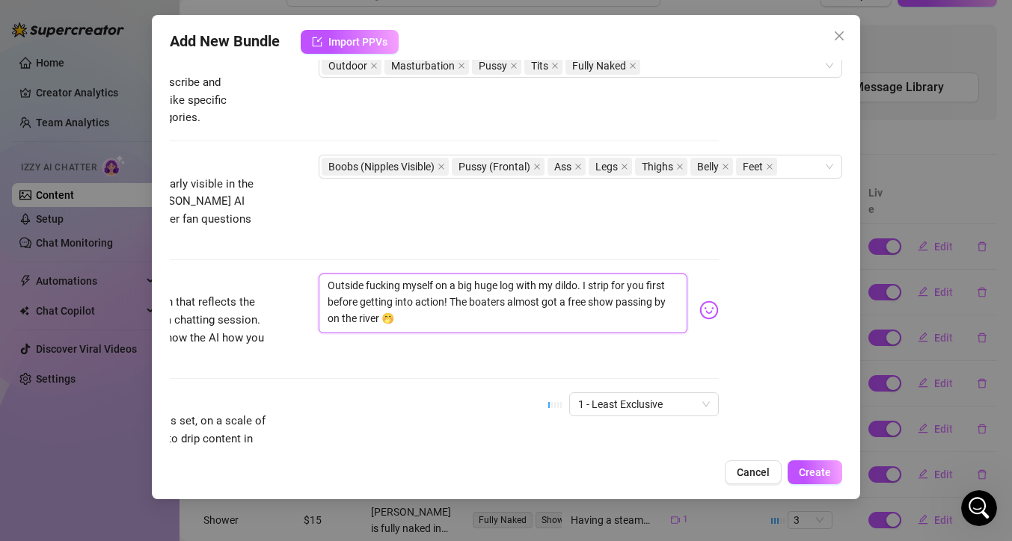
scroll to position [783, 131]
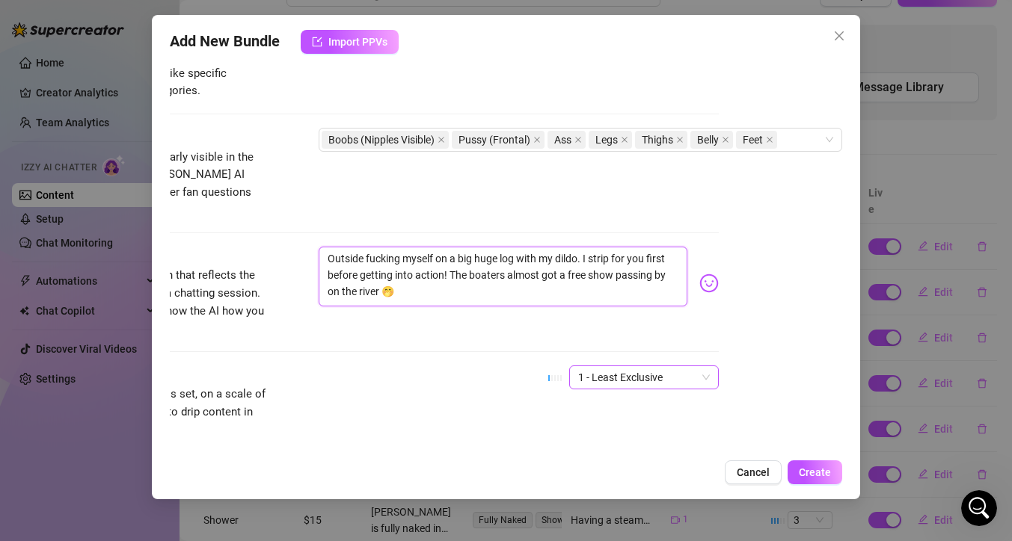
click at [691, 366] on div "1 - Least Exclusive" at bounding box center [644, 378] width 150 height 24
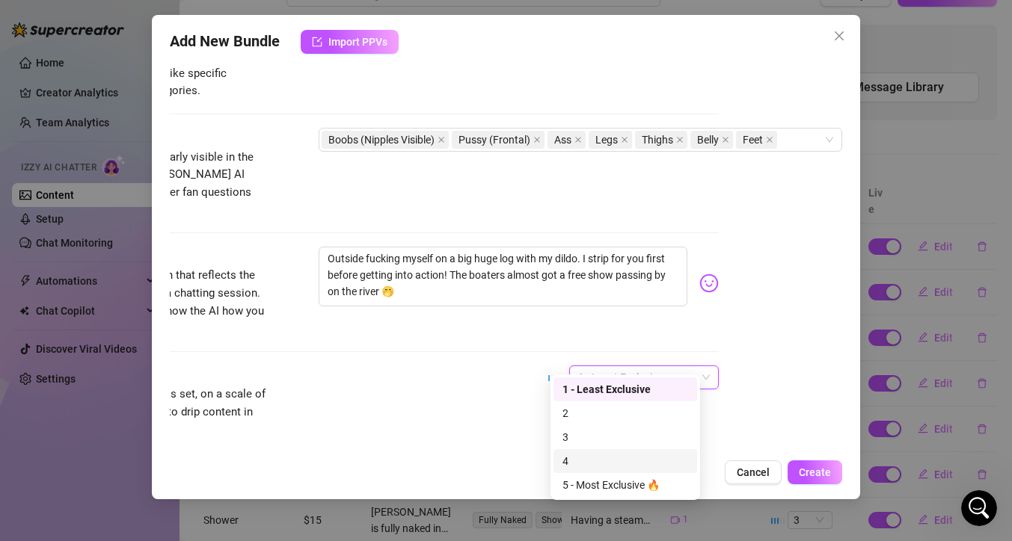
click at [577, 464] on div "4" at bounding box center [625, 461] width 126 height 16
click at [778, 298] on div "Account Anne (@annnneeee-vip) Name Name is for your internal organization only.…" at bounding box center [506, 256] width 672 height 392
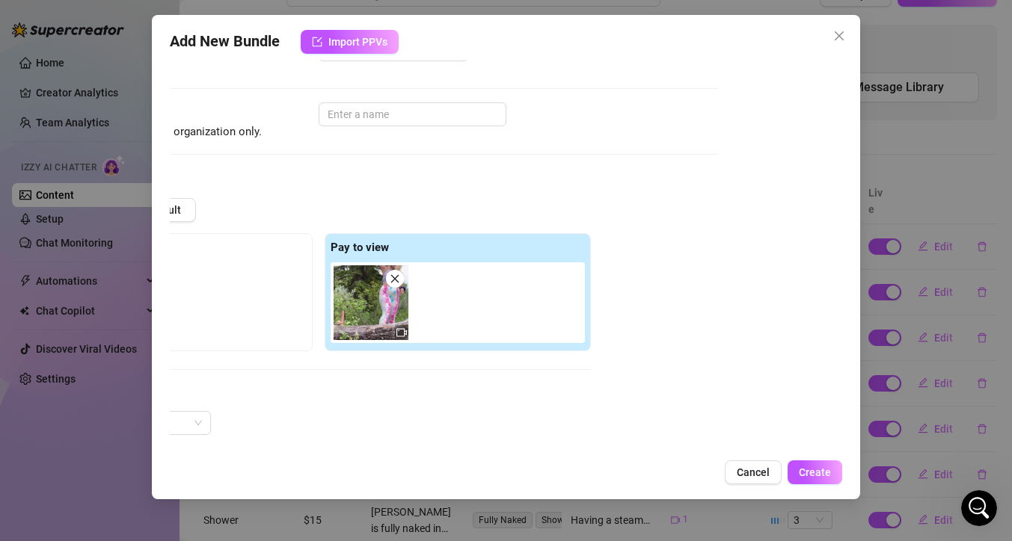
scroll to position [37, 131]
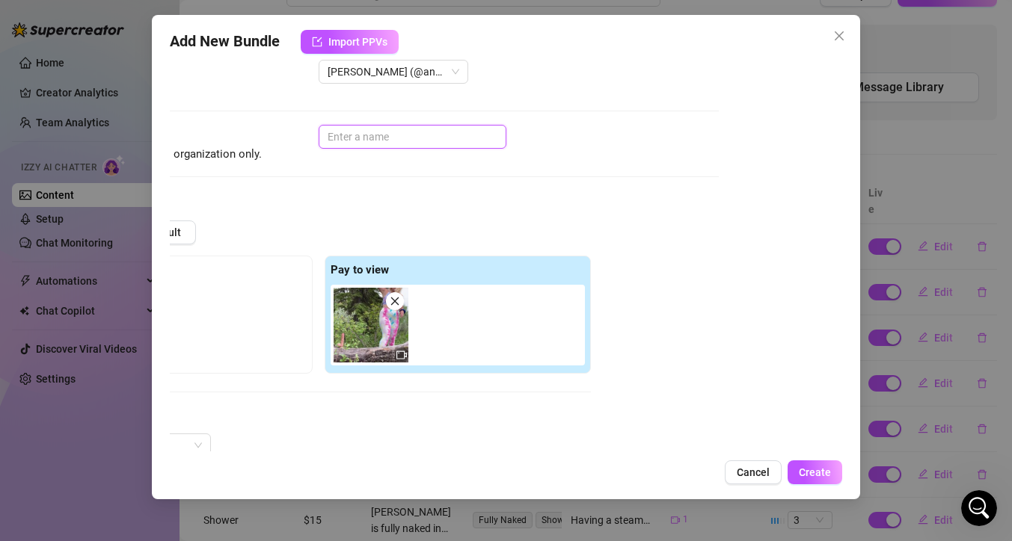
click at [427, 134] on input "text" at bounding box center [412, 137] width 188 height 24
click at [828, 471] on span "Create" at bounding box center [814, 473] width 32 height 12
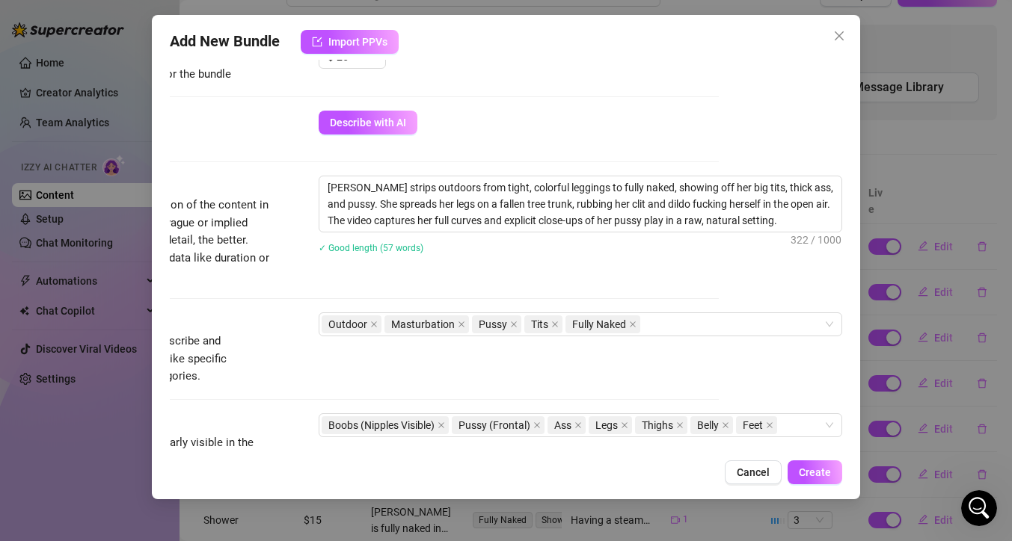
scroll to position [500, 131]
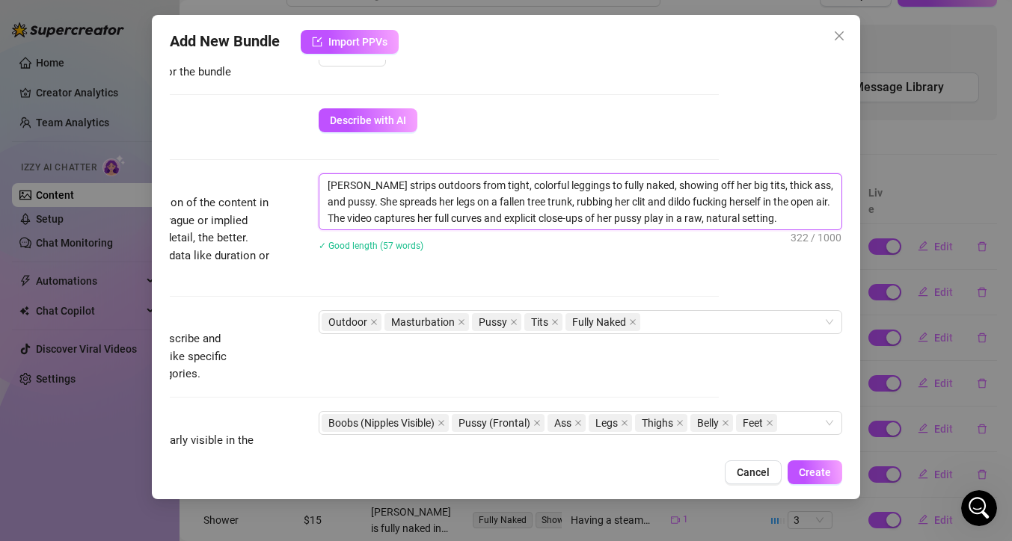
click at [416, 186] on textarea "Anne strips outdoors from tight, colorful leggings to fully naked, showing off …" at bounding box center [580, 201] width 522 height 55
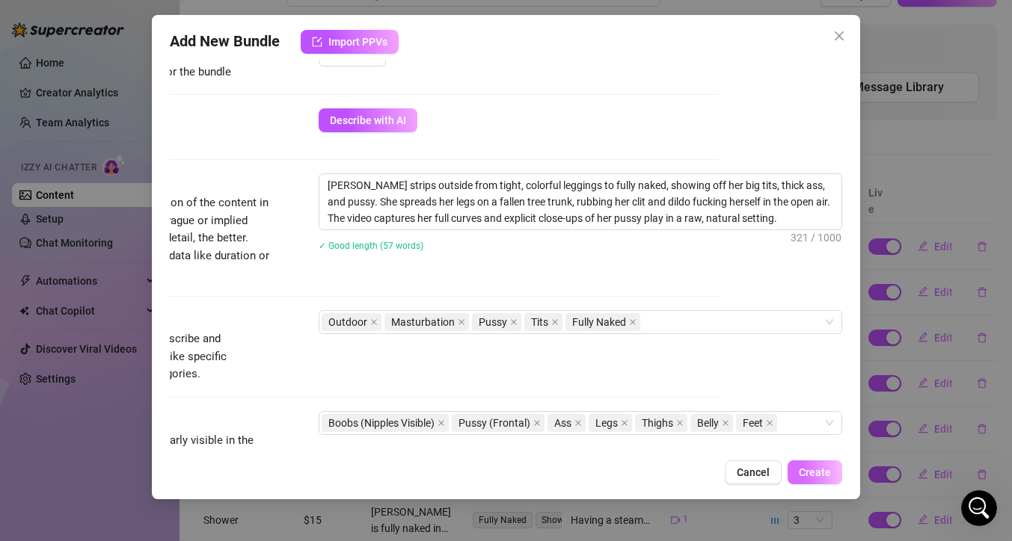
click at [805, 474] on span "Create" at bounding box center [814, 473] width 32 height 12
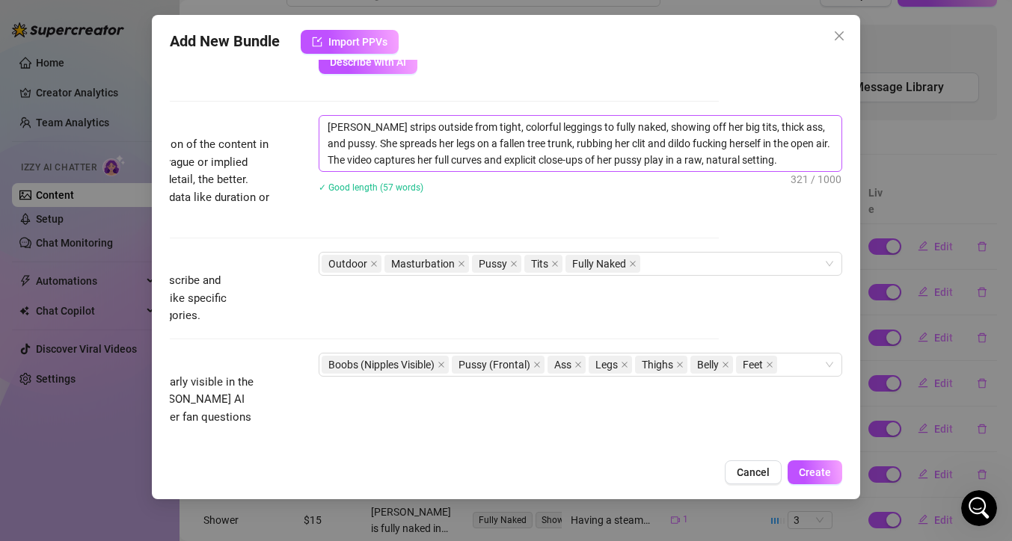
scroll to position [576, 131]
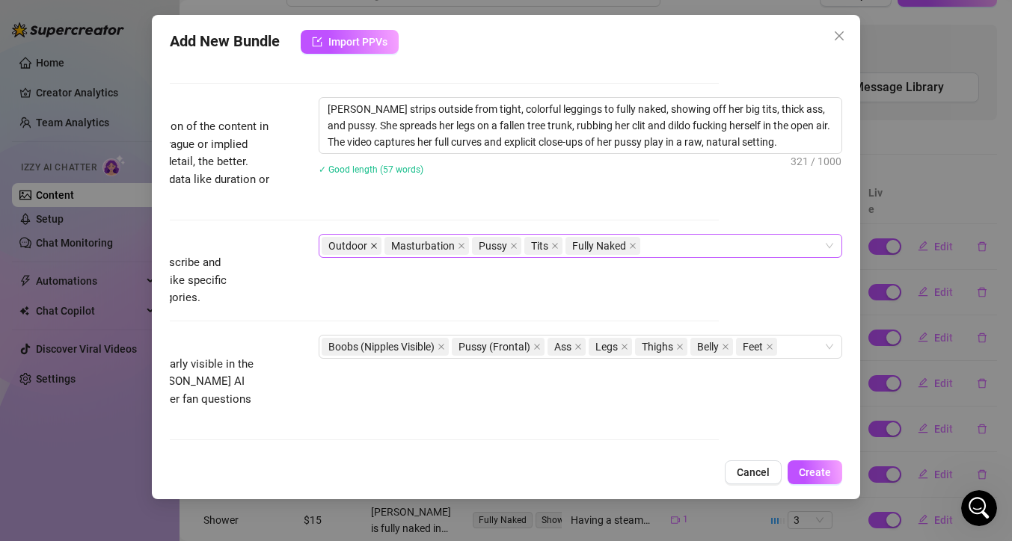
click at [370, 243] on icon "close" at bounding box center [373, 245] width 7 height 7
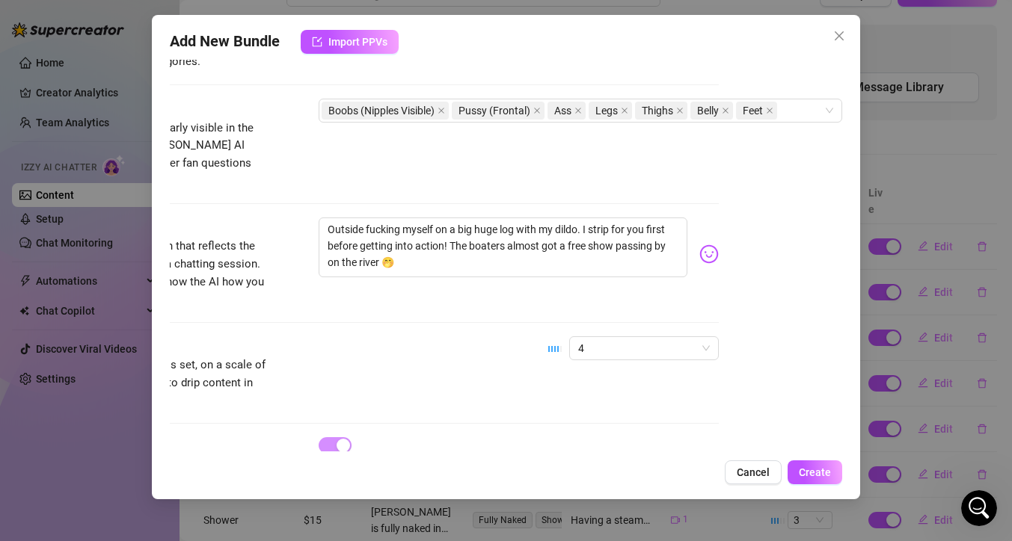
scroll to position [875, 131]
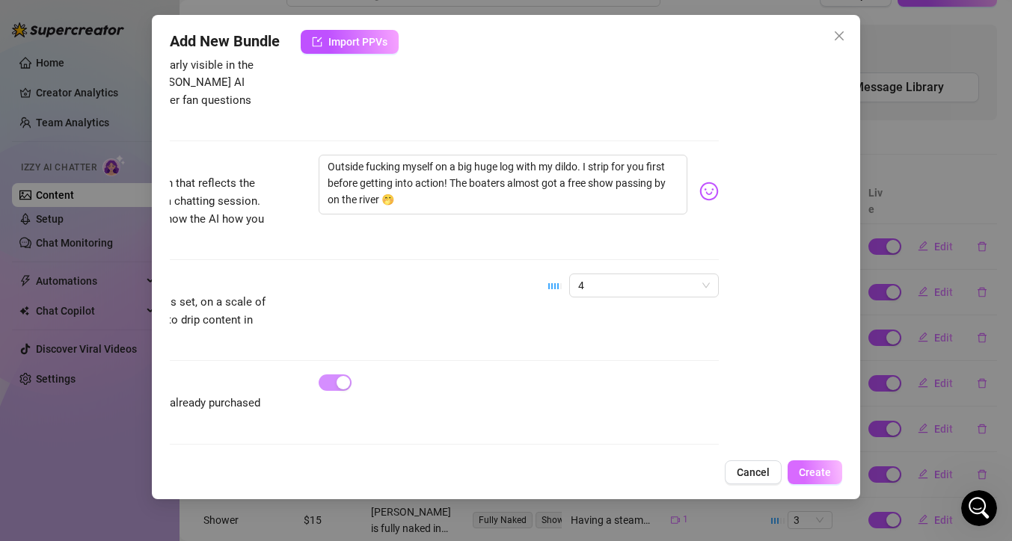
click at [812, 468] on span "Create" at bounding box center [814, 473] width 32 height 12
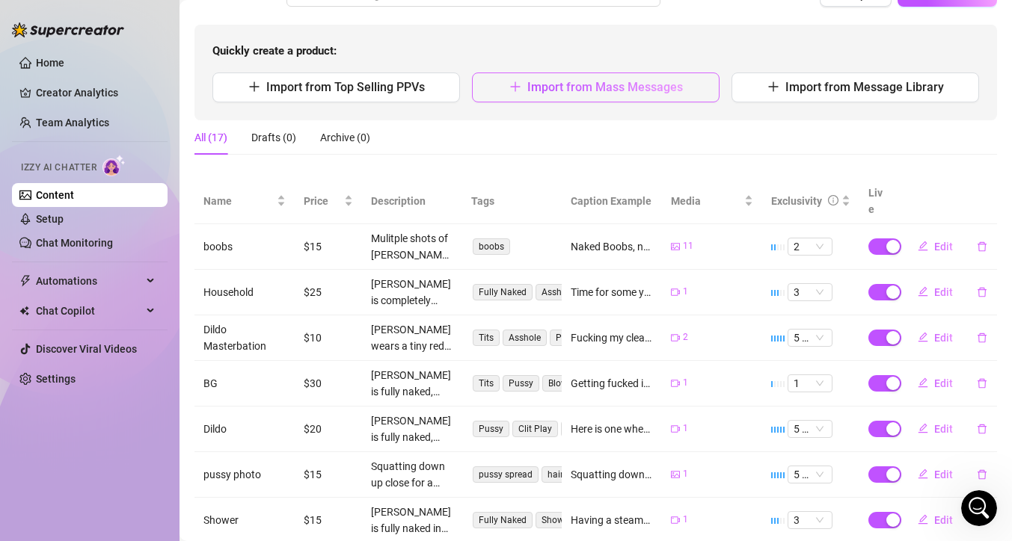
click at [668, 94] on button "Import from Mass Messages" at bounding box center [595, 88] width 247 height 30
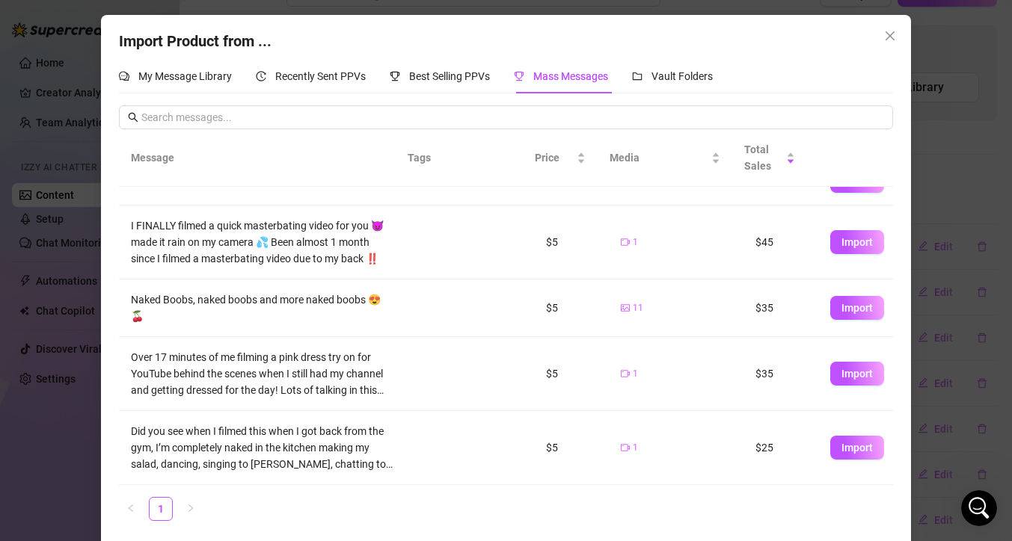
scroll to position [7, 0]
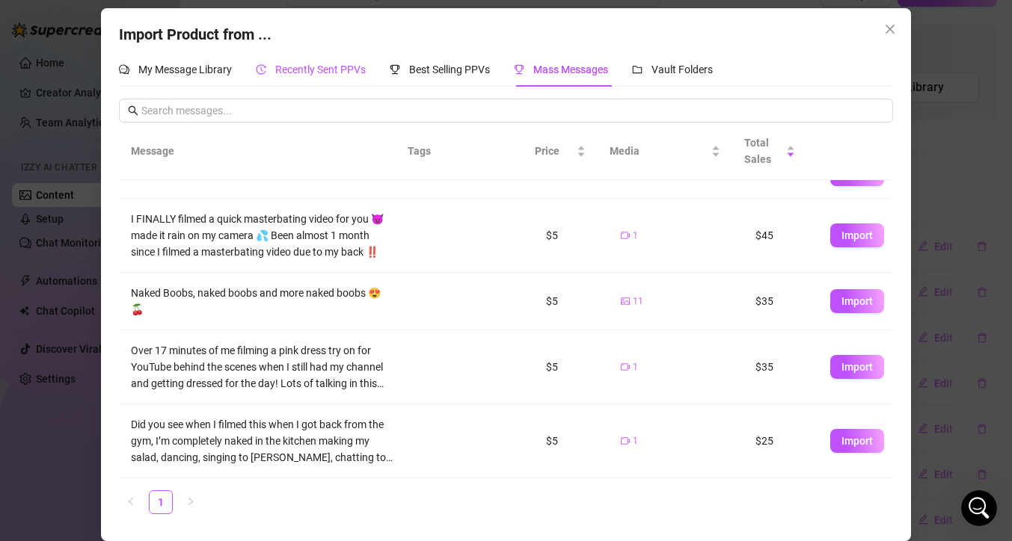
click at [292, 70] on span "Recently Sent PPVs" at bounding box center [320, 70] width 90 height 12
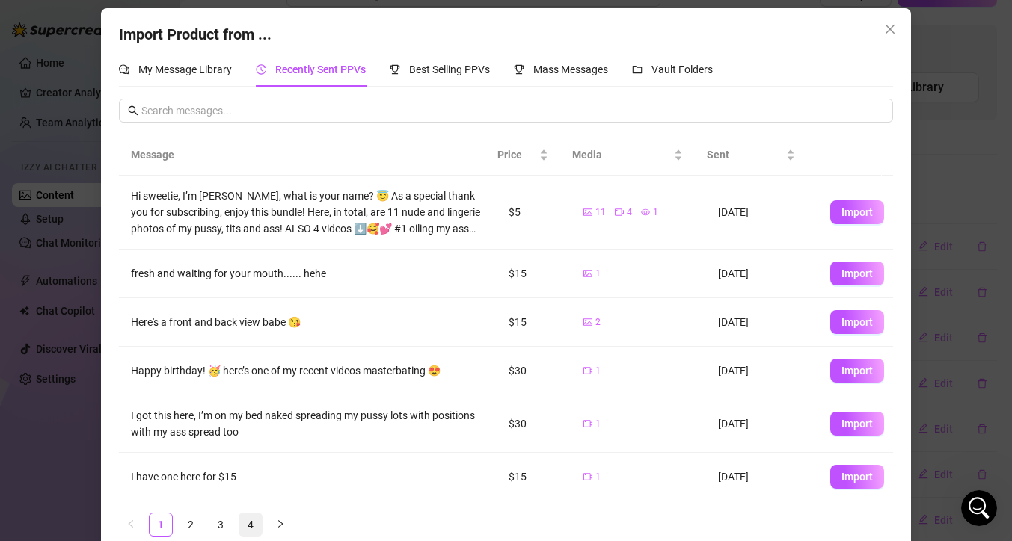
click at [246, 529] on link "4" at bounding box center [250, 525] width 22 height 22
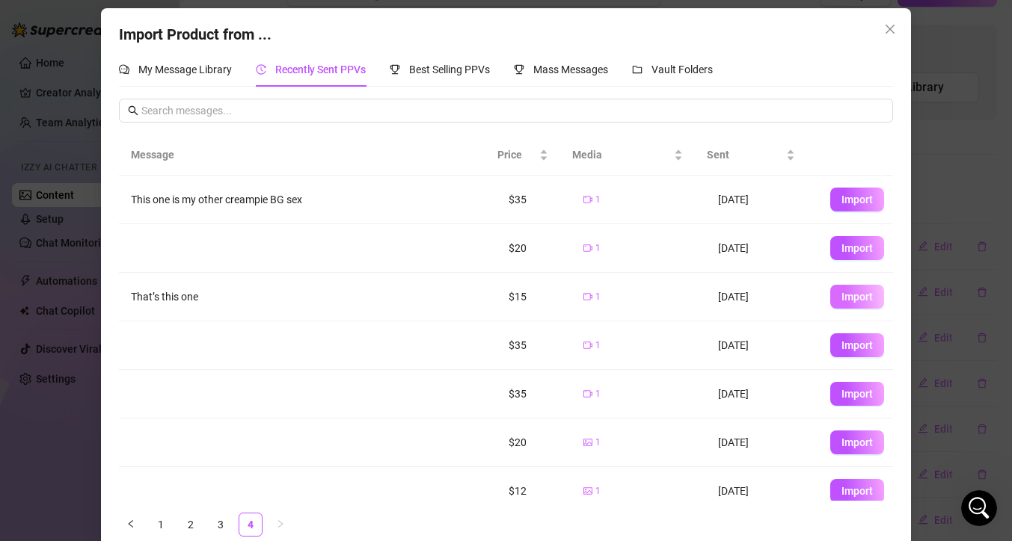
click at [846, 300] on span "Import" at bounding box center [856, 297] width 31 height 12
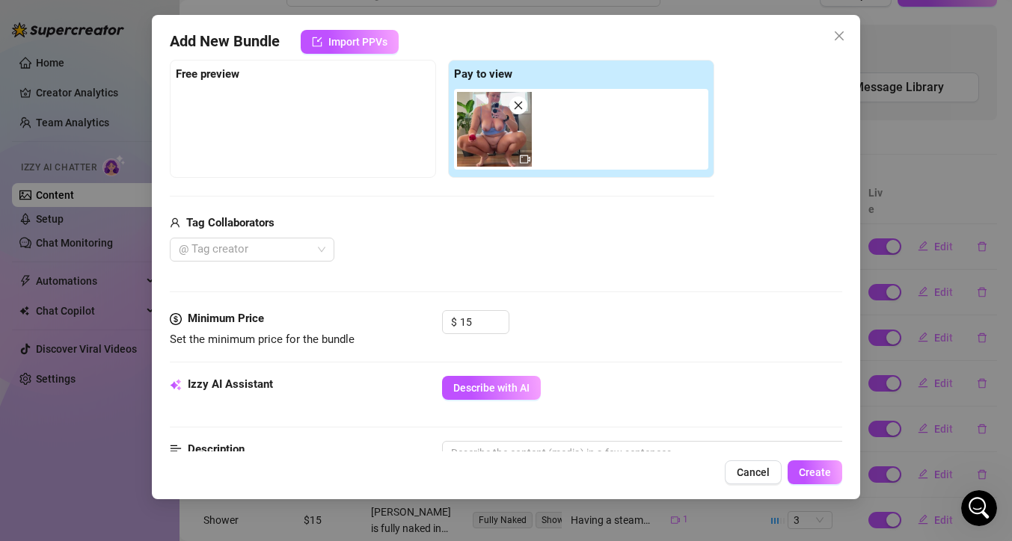
scroll to position [0, 0]
click at [474, 323] on input "15" at bounding box center [484, 322] width 49 height 22
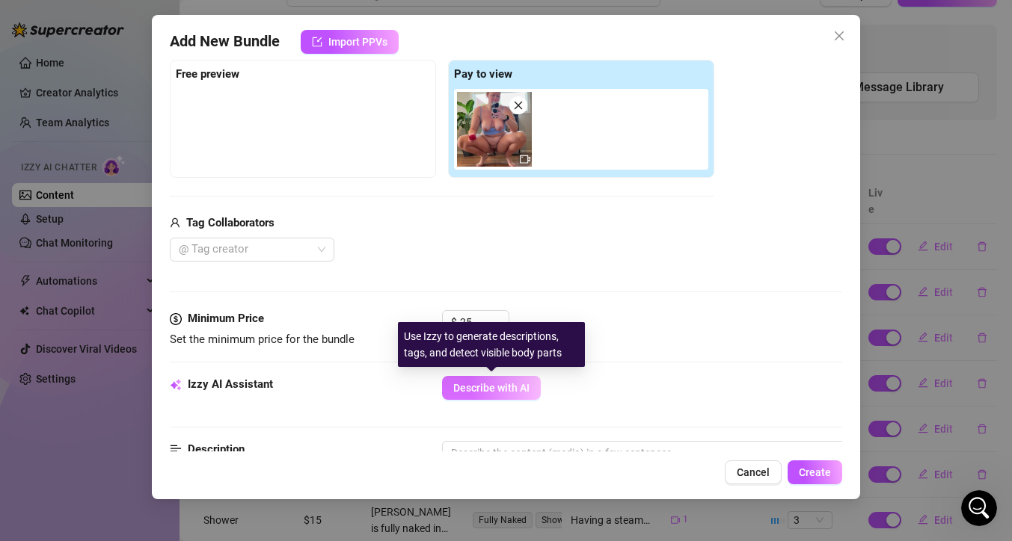
click at [505, 394] on button "Describe with AI" at bounding box center [491, 388] width 99 height 24
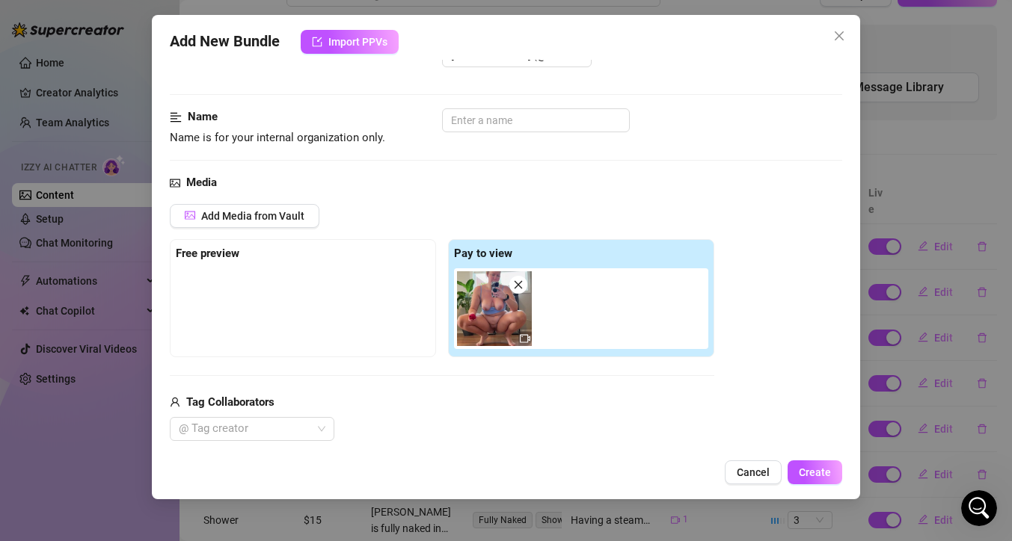
scroll to position [23, 0]
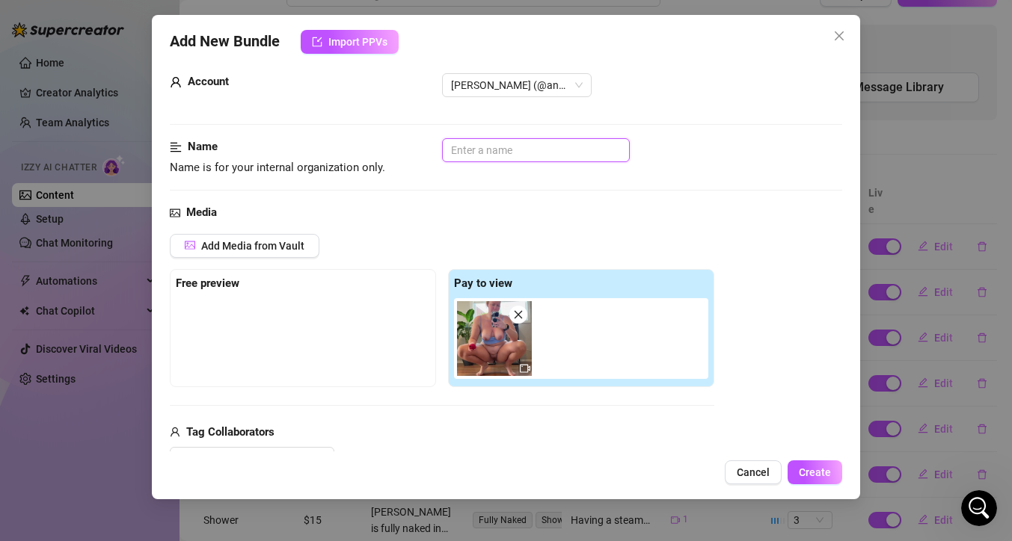
click at [570, 145] on input "text" at bounding box center [536, 150] width 188 height 24
click at [738, 255] on div "Add Media from Vault Free preview Pay to view Tag Collaborators @ Tag creator" at bounding box center [506, 353] width 672 height 238
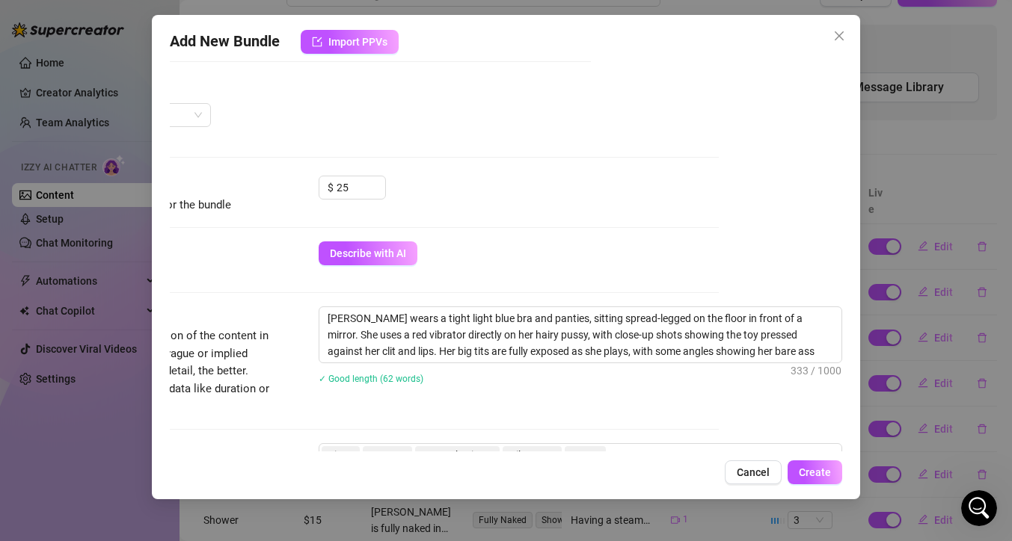
scroll to position [367, 135]
click at [466, 321] on textarea "Anne wears a tight light blue bra and panties, sitting spread-legged on the flo…" at bounding box center [580, 334] width 522 height 55
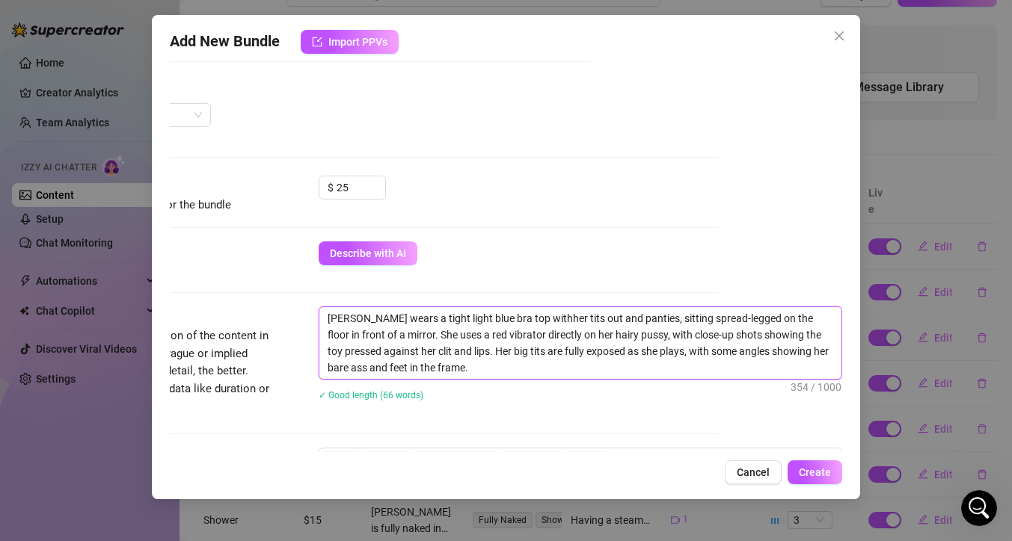
click at [502, 317] on textarea "Anne wears a tight light blue bra top withher tits out and panties, sitting spr…" at bounding box center [580, 343] width 522 height 72
click at [582, 319] on textarea "Anne wears a tight light blue bra top with her tits out and panties, sitting sp…" at bounding box center [580, 343] width 522 height 72
click at [499, 375] on textarea "Anne wears a tight light blue bra top with her tits out and no panties, sitting…" at bounding box center [580, 343] width 522 height 72
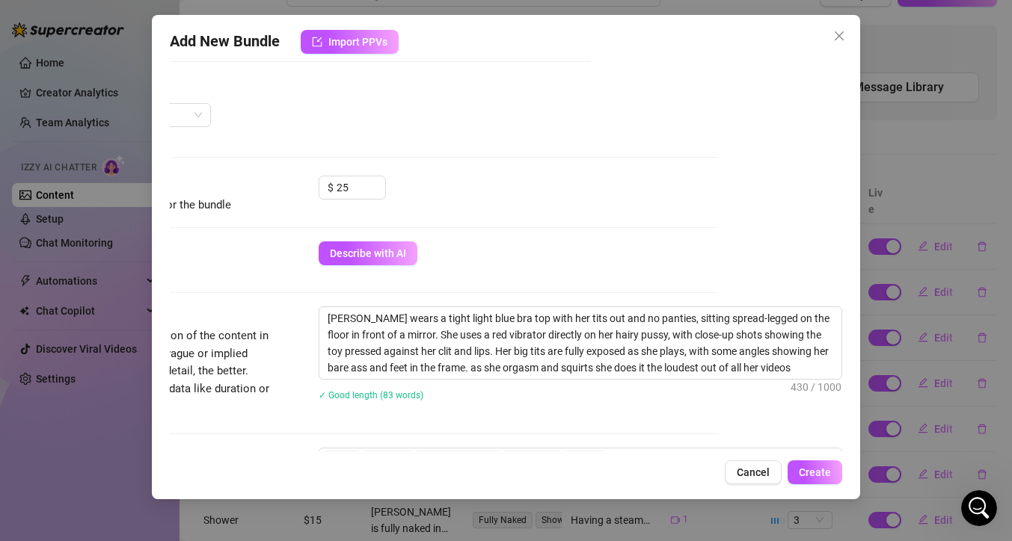
click at [570, 261] on div "Describe with AI" at bounding box center [518, 253] width 400 height 24
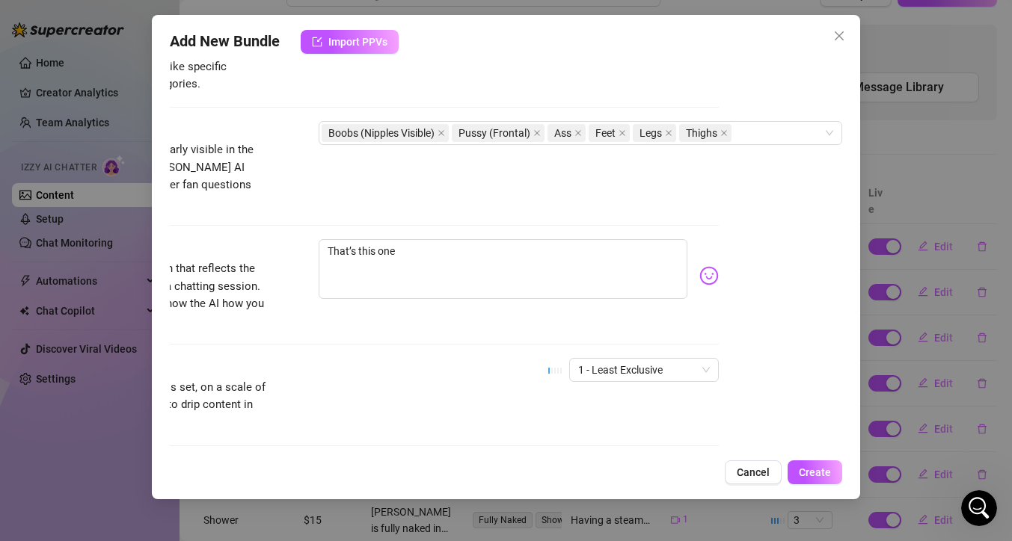
scroll to position [791, 135]
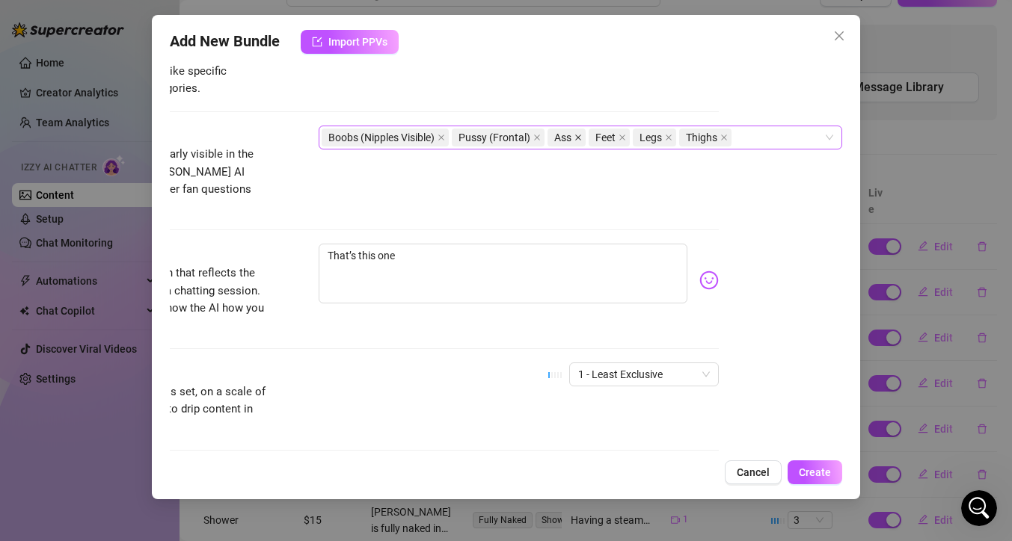
click at [574, 142] on span at bounding box center [577, 137] width 7 height 16
drag, startPoint x: 440, startPoint y: 245, endPoint x: 277, endPoint y: 229, distance: 163.1
click at [277, 244] on div "Caption Example Provide a sample caption that reflects the exact style you'd us…" at bounding box center [382, 289] width 672 height 91
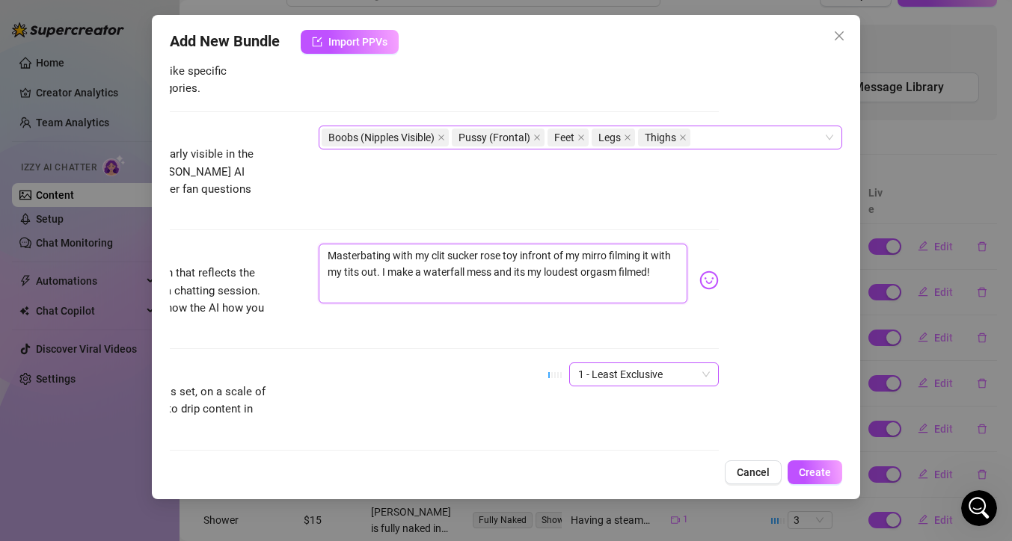
click at [662, 363] on span "1 - Least Exclusive" at bounding box center [644, 374] width 132 height 22
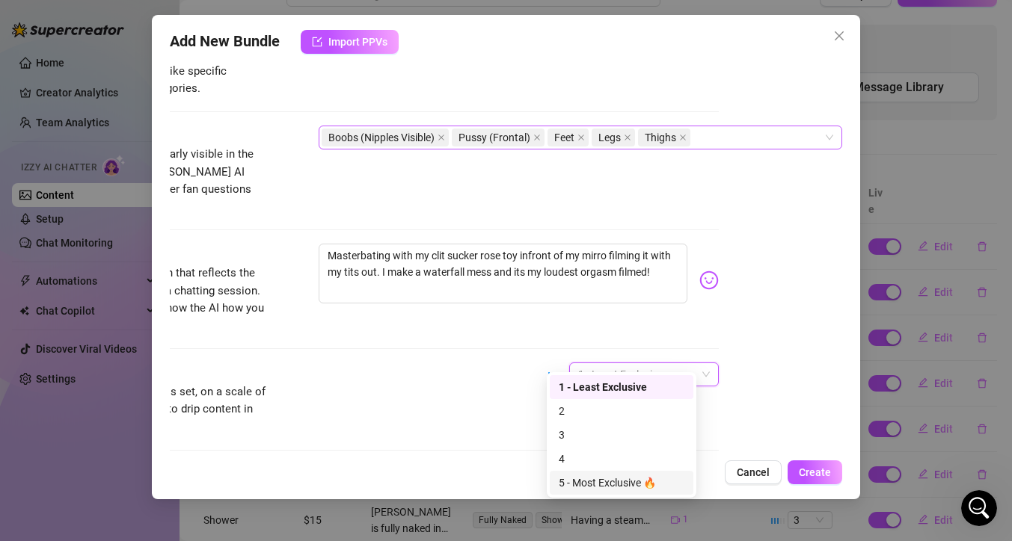
click at [573, 481] on div "5 - Most Exclusive 🔥" at bounding box center [621, 483] width 126 height 16
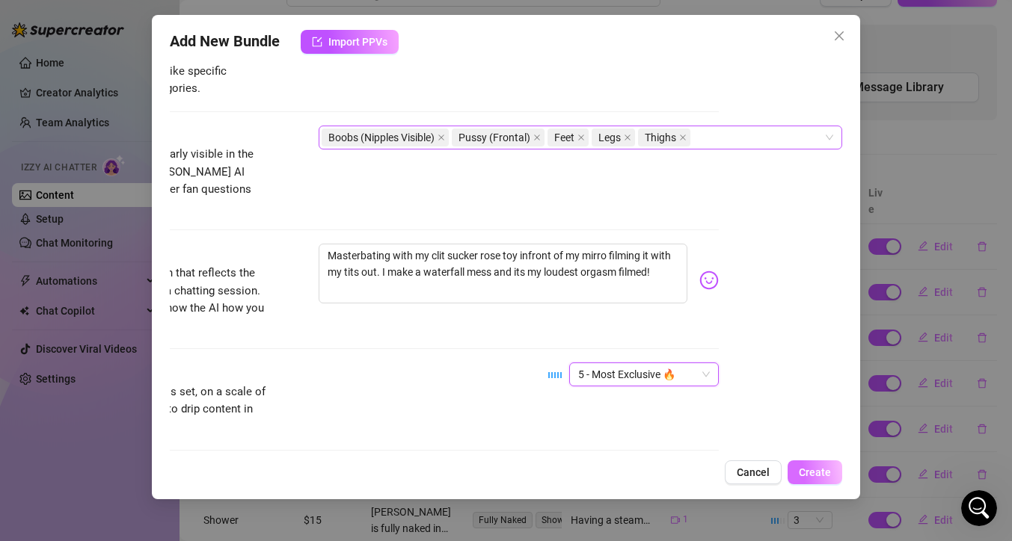
click at [815, 463] on button "Create" at bounding box center [814, 473] width 55 height 24
